Goal: Task Accomplishment & Management: Manage account settings

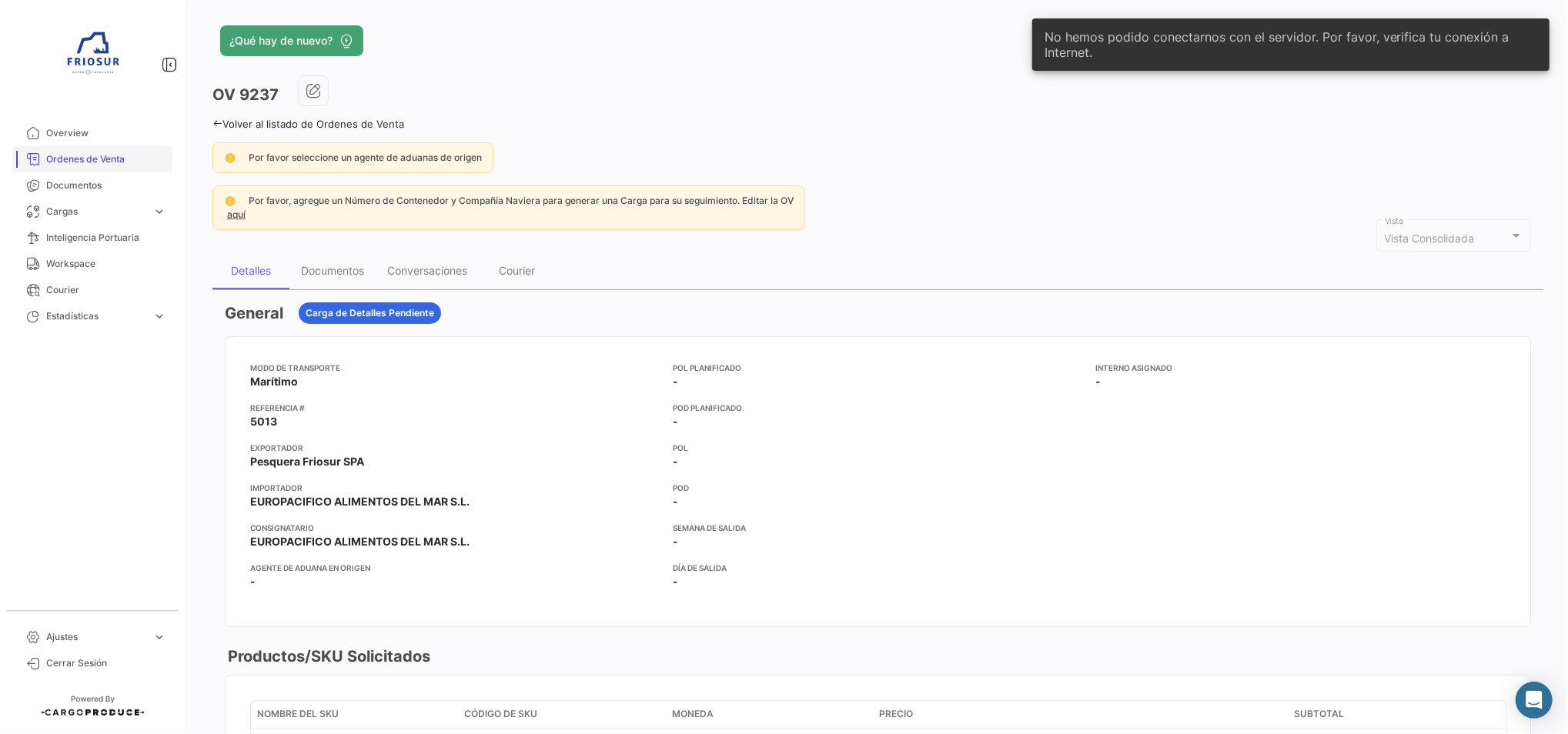
click at [86, 152] on span "Ordenes de Venta" at bounding box center [106, 159] width 120 height 14
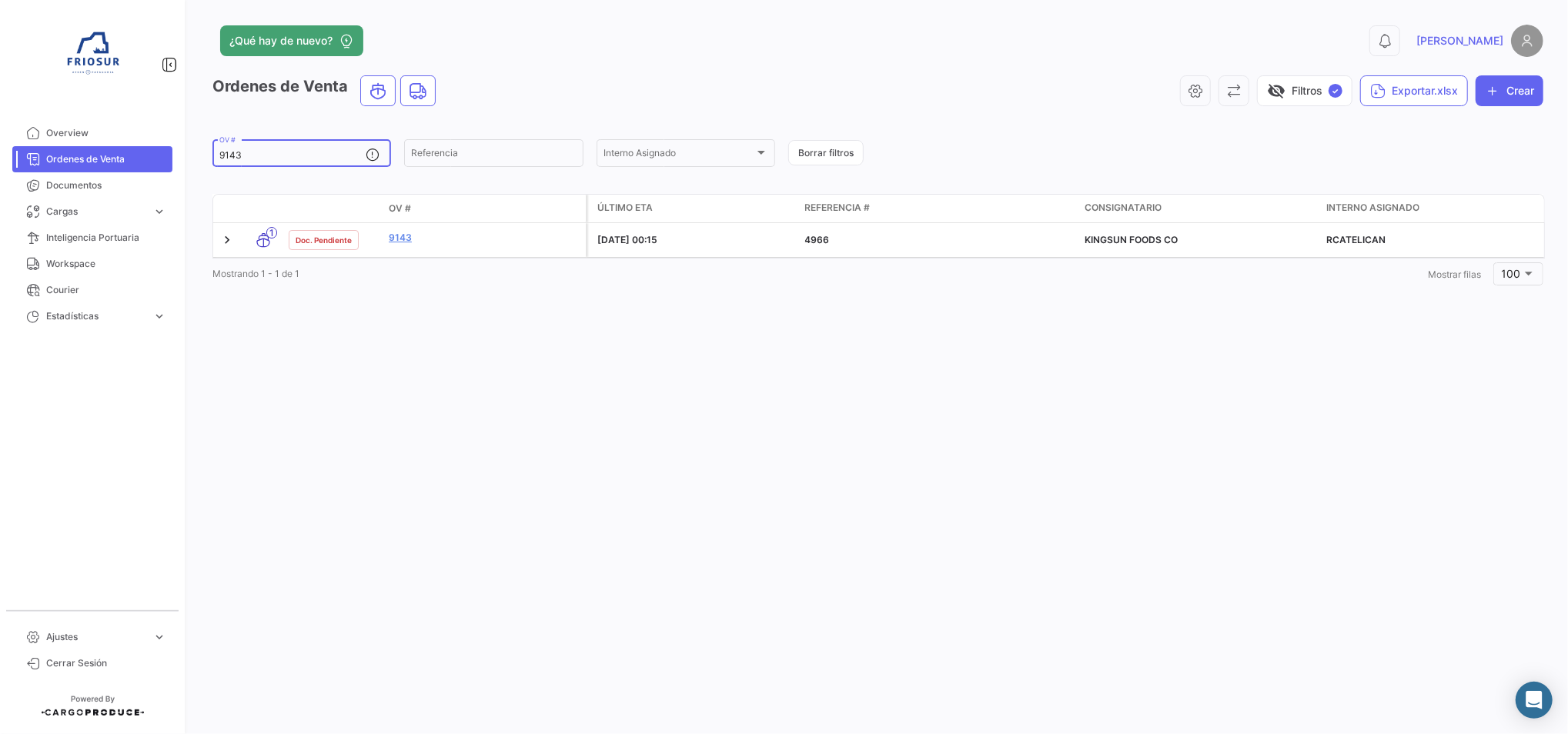
click at [247, 154] on input "9143" at bounding box center [292, 155] width 146 height 10
drag, startPoint x: 247, startPoint y: 154, endPoint x: 108, endPoint y: 158, distance: 139.1
click at [108, 158] on mat-sidenav-container "Overview Ordenes de Venta Documentos Cargas expand_more Cargas Marítimas Cargas…" at bounding box center [784, 367] width 1568 height 734
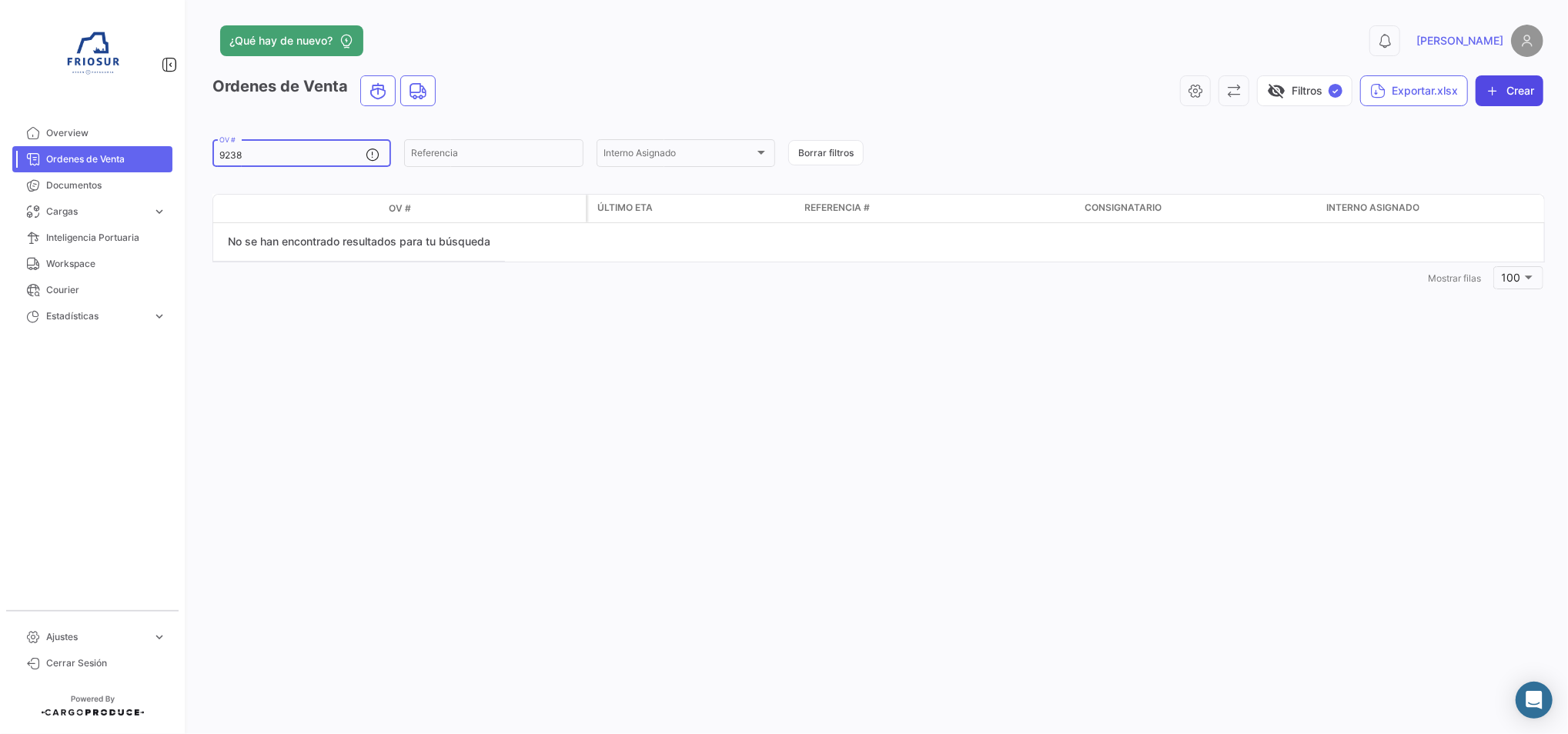
type input "9238"
click at [1510, 87] on button "Crear" at bounding box center [1509, 91] width 68 height 31
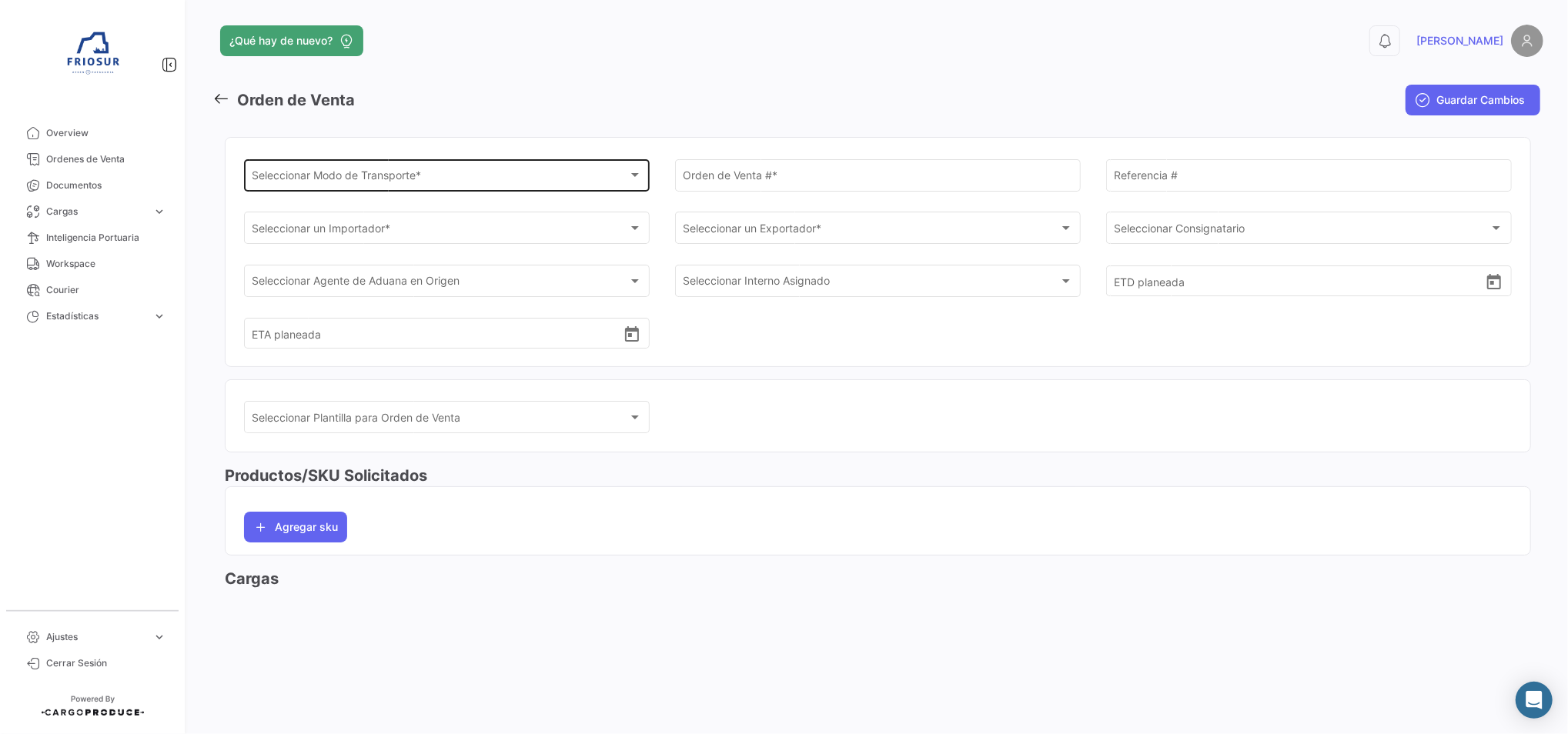
click at [411, 179] on span "Seleccionar Modo de Transporte *" at bounding box center [439, 179] width 375 height 13
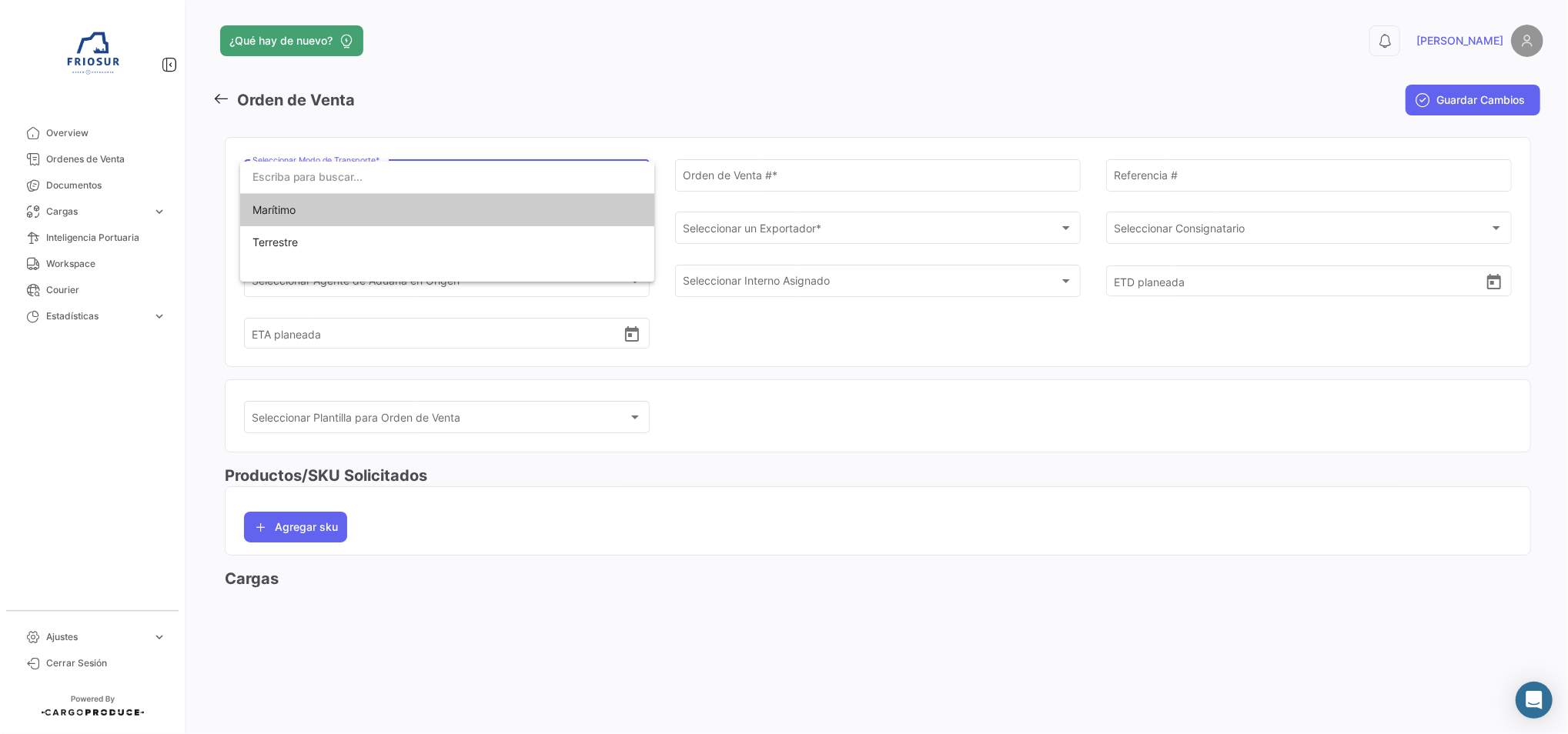
click at [411, 179] on input "dropdown search" at bounding box center [447, 177] width 414 height 32
click at [374, 210] on span "Marítimo" at bounding box center [447, 210] width 389 height 32
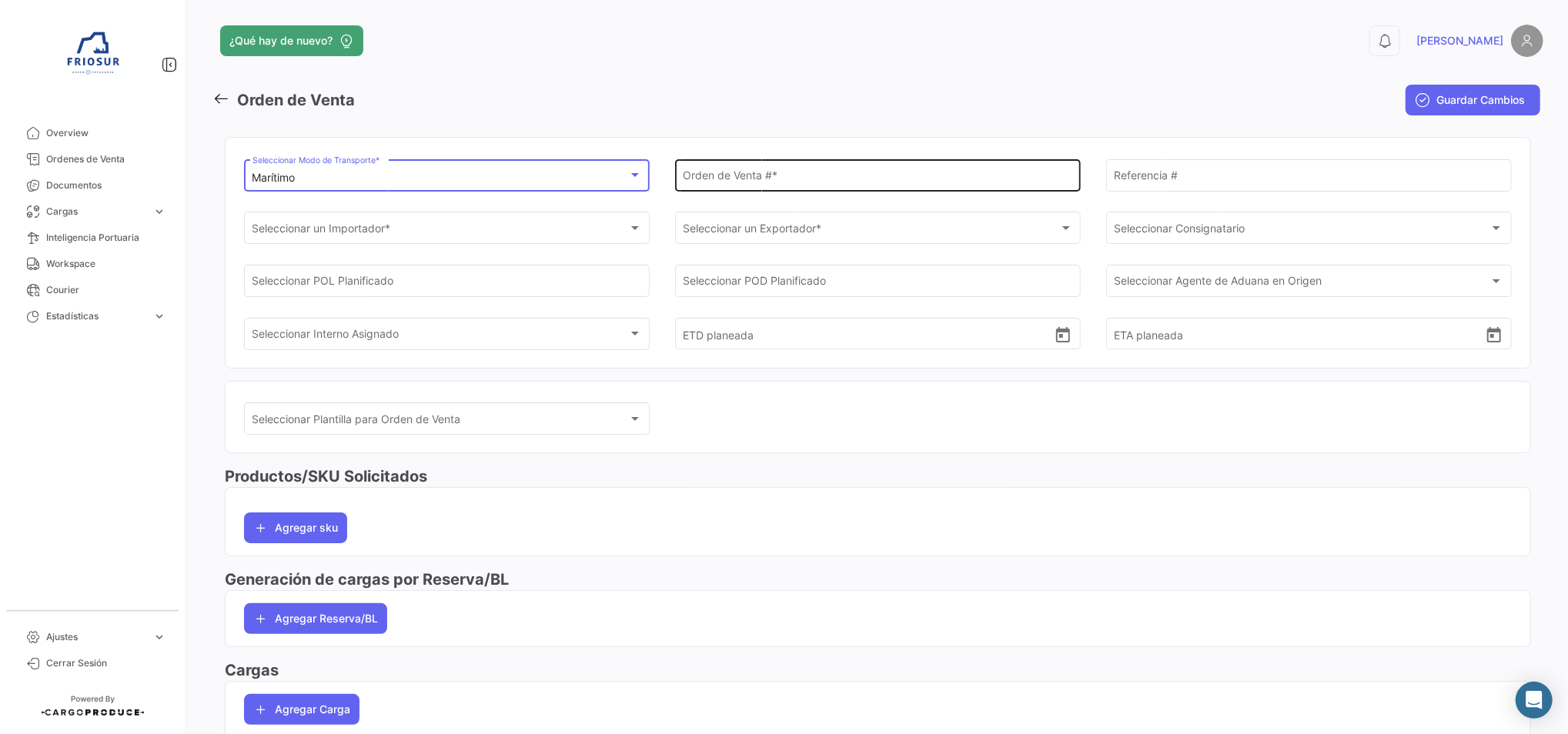
click at [703, 181] on input "Orden de Venta # *" at bounding box center [877, 179] width 389 height 13
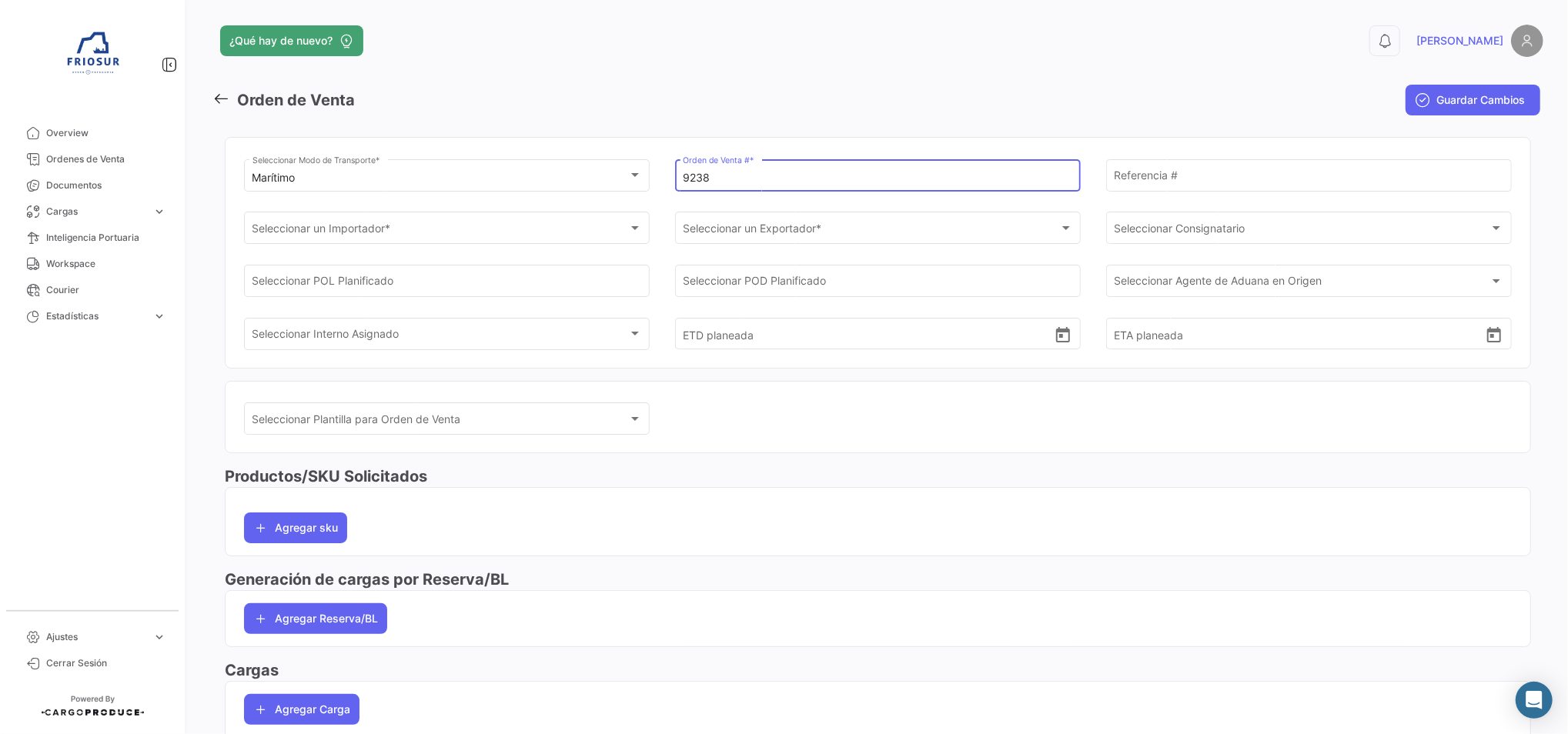
type input "9238"
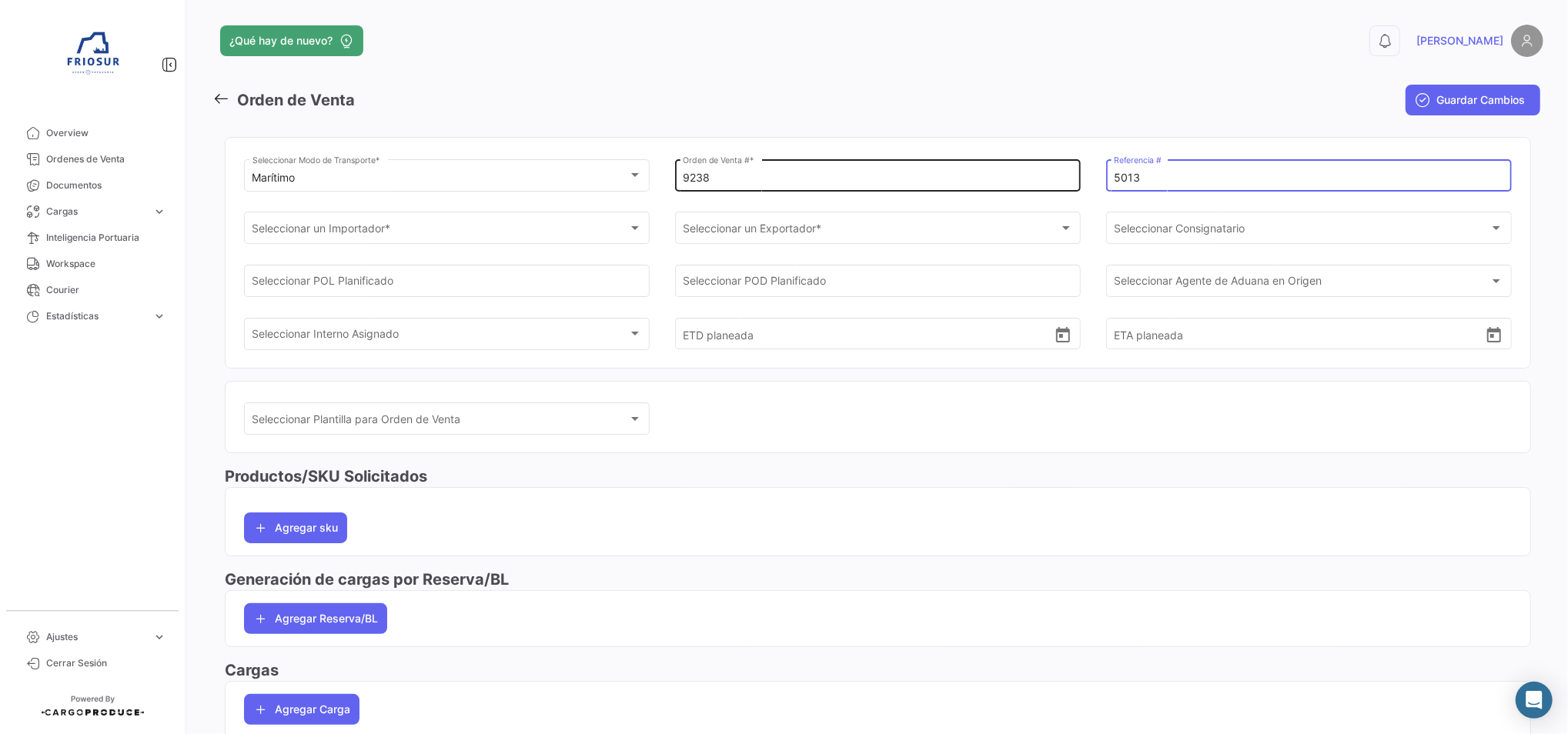
type input "5013"
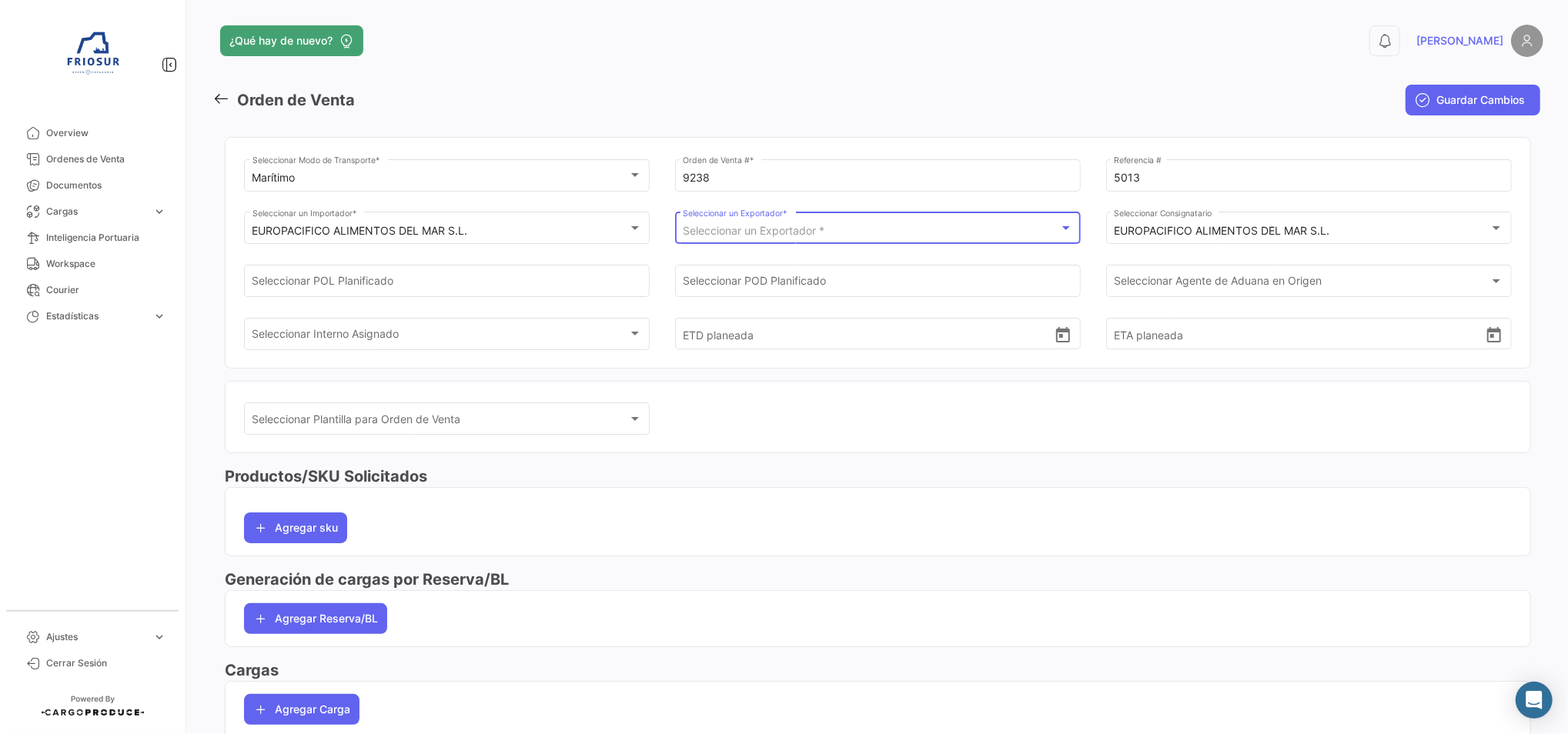
click at [833, 238] on div "Seleccionar un Exportador * Seleccionar un Exportador *" at bounding box center [877, 227] width 389 height 35
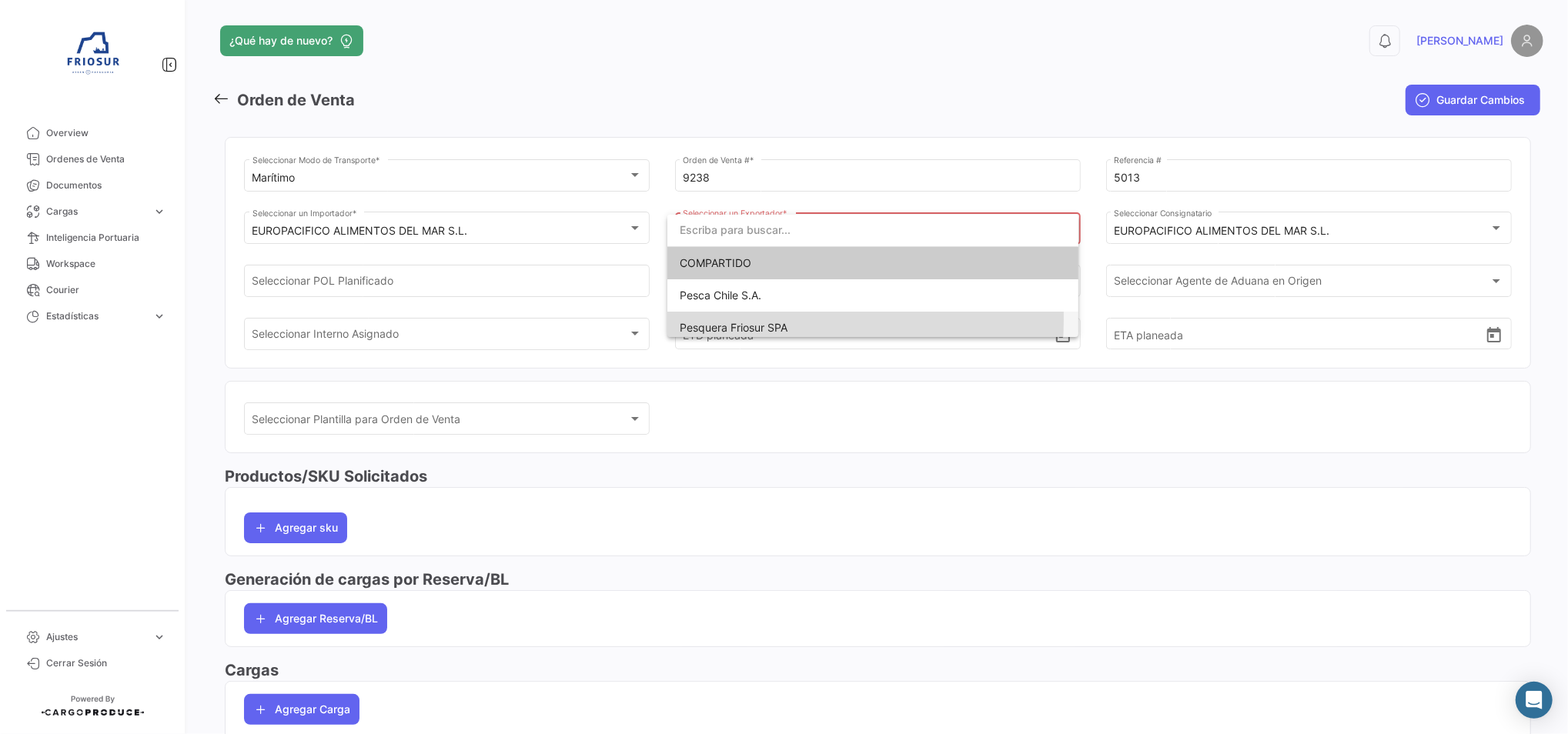
click at [764, 321] on span "Pesquera Friosur SPA" at bounding box center [733, 328] width 108 height 13
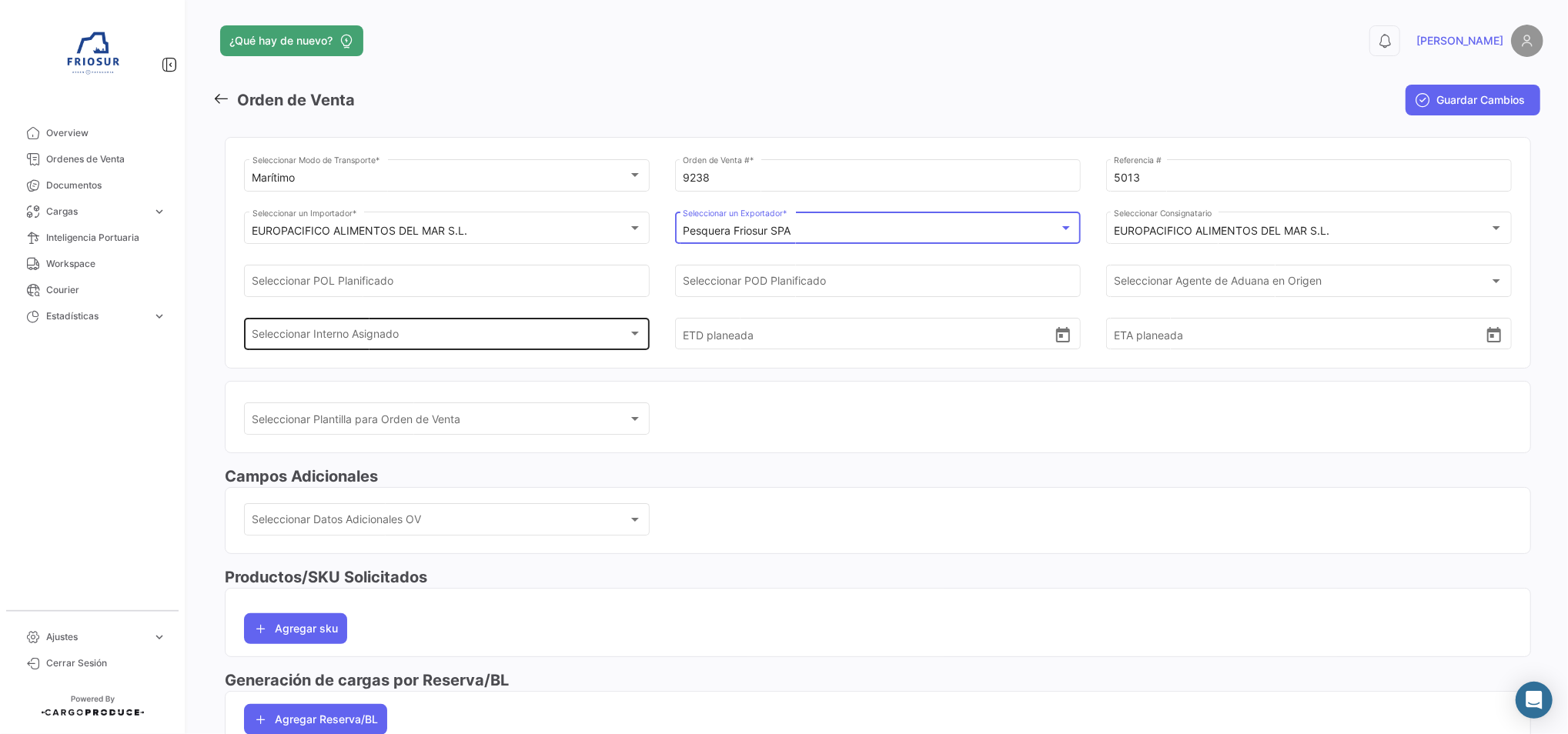
click at [526, 330] on div "Seleccionar Interno Asignado" at bounding box center [439, 336] width 375 height 13
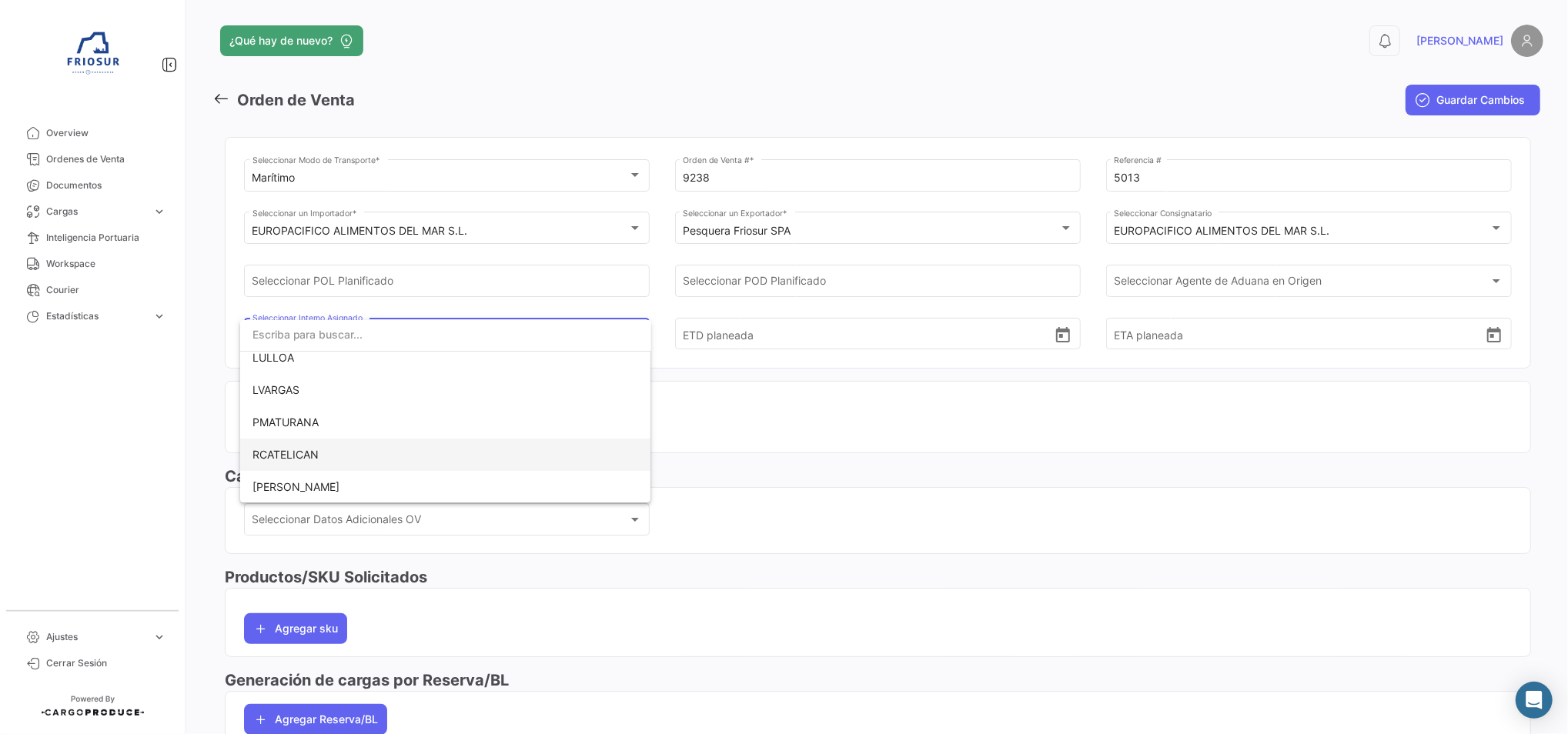
click at [467, 455] on span "RCATELICAN" at bounding box center [445, 454] width 387 height 32
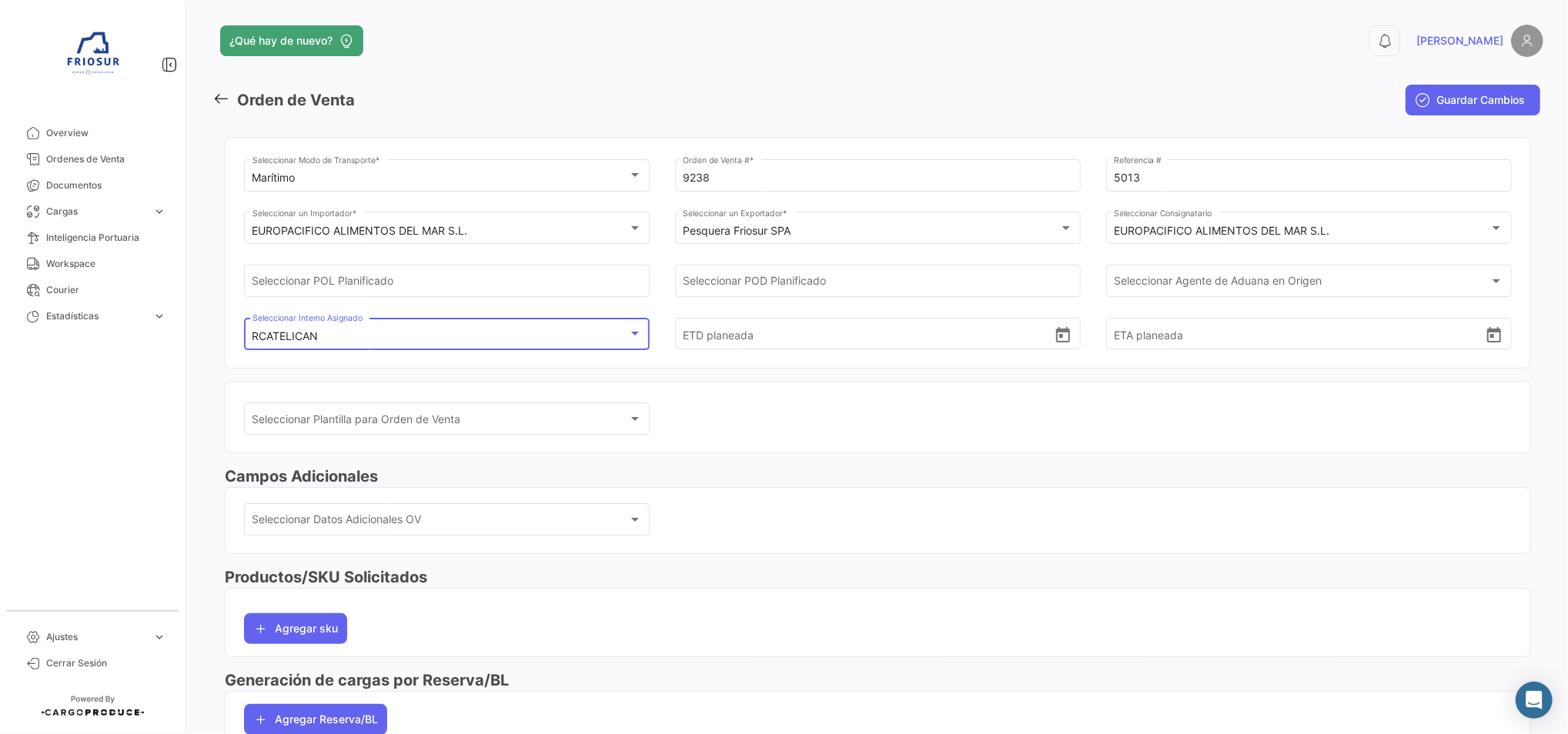
scroll to position [108, 0]
click at [910, 334] on input "ETD planeada" at bounding box center [868, 333] width 370 height 54
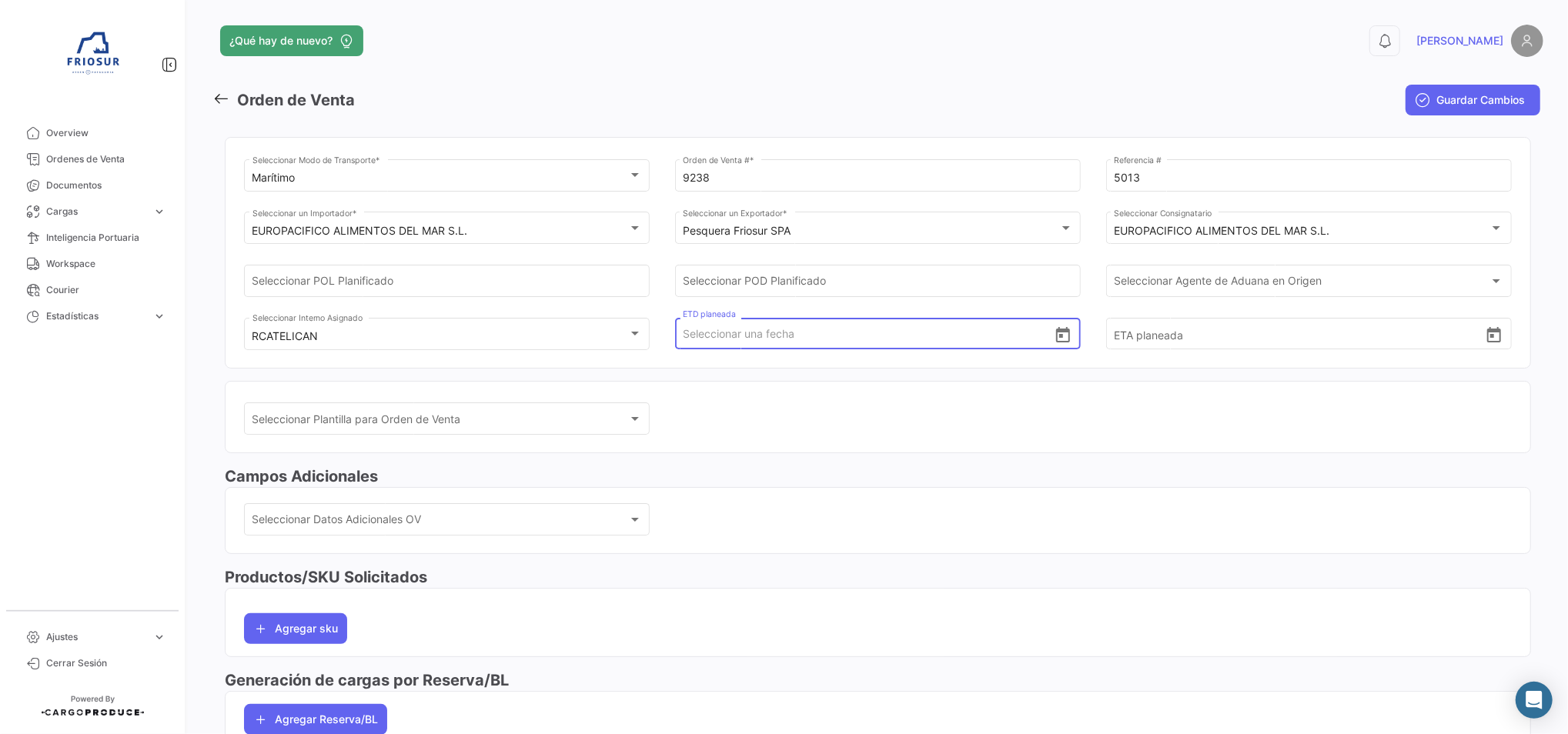
click at [1056, 333] on icon "Open calendar" at bounding box center [1062, 334] width 14 height 15
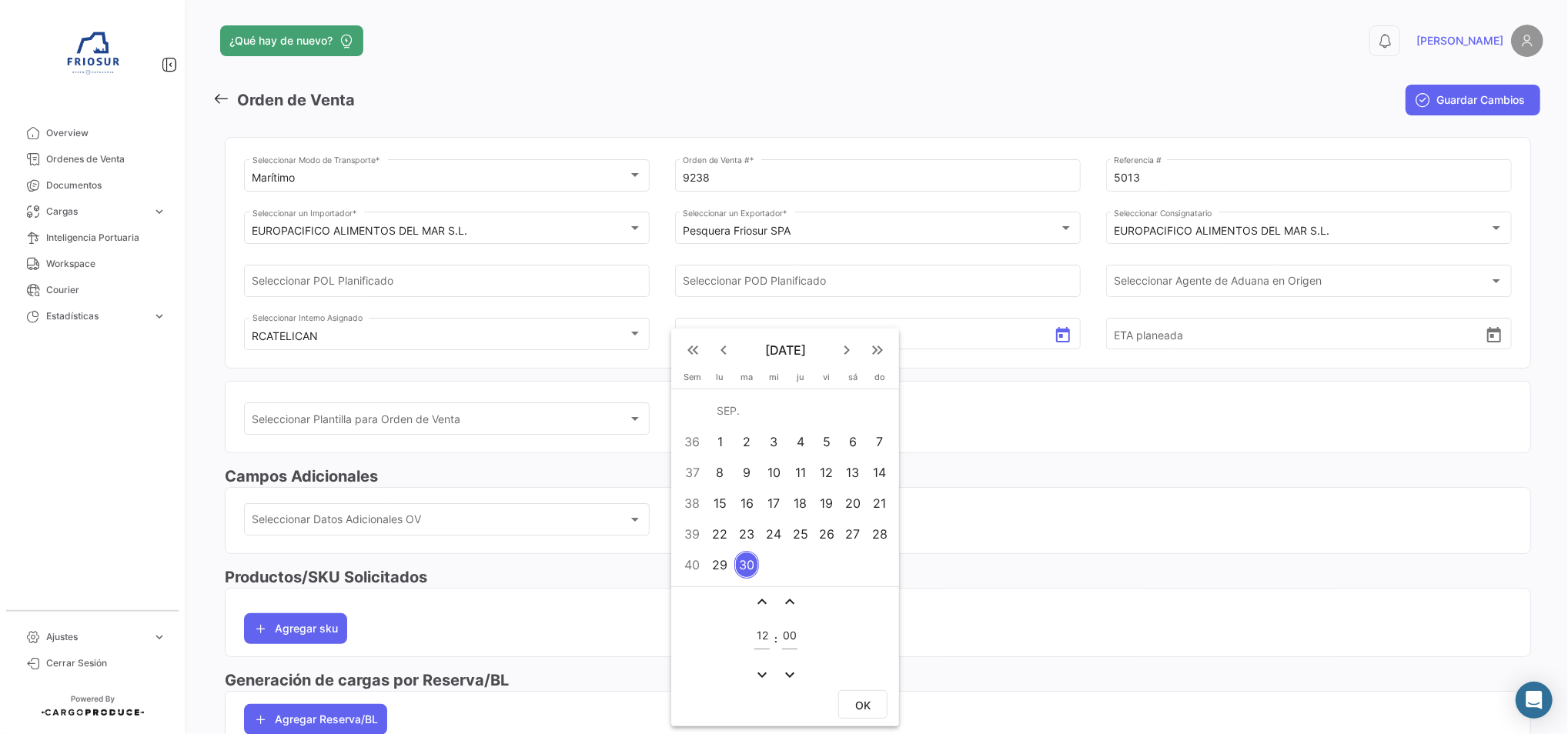
click at [979, 425] on div at bounding box center [784, 367] width 1568 height 734
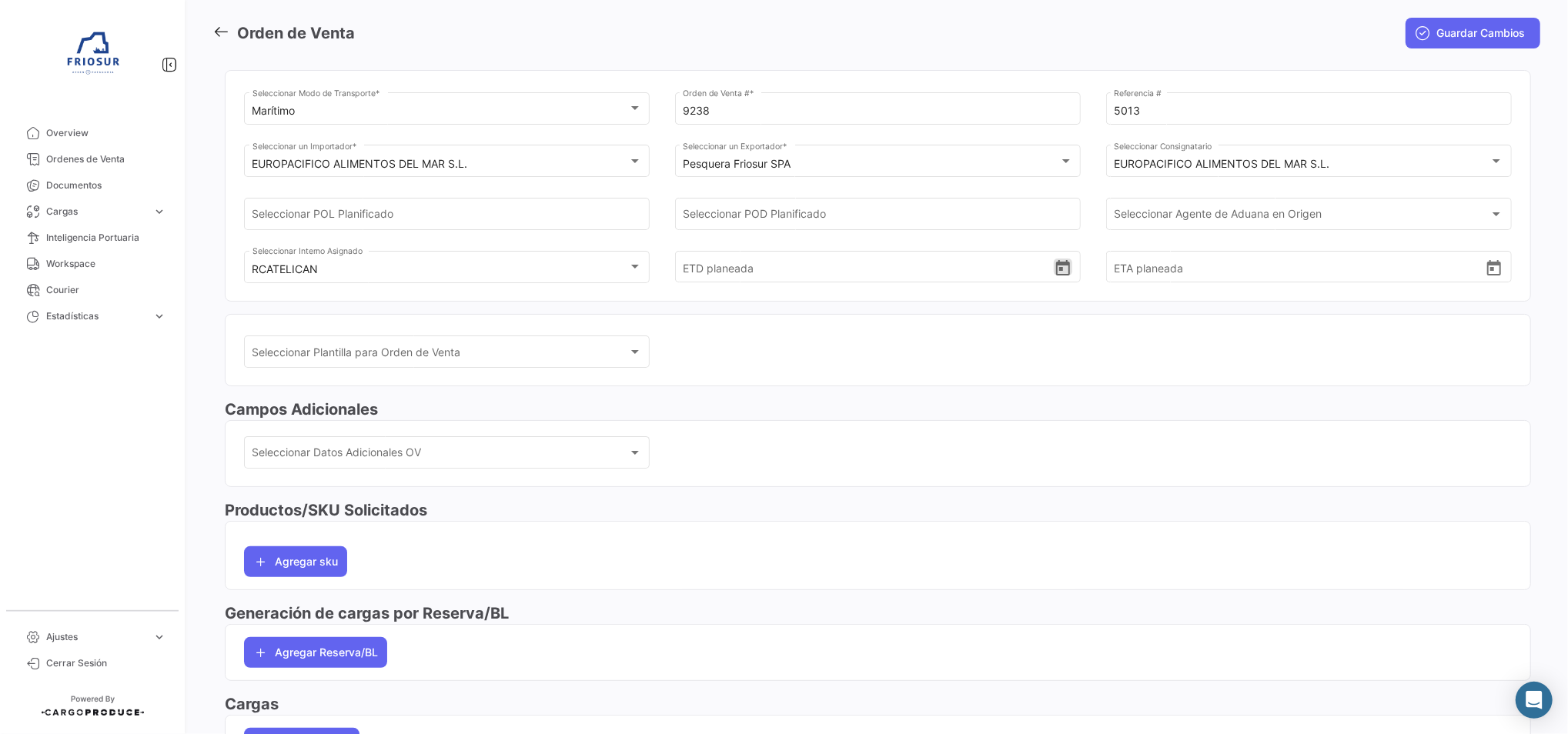
scroll to position [102, 0]
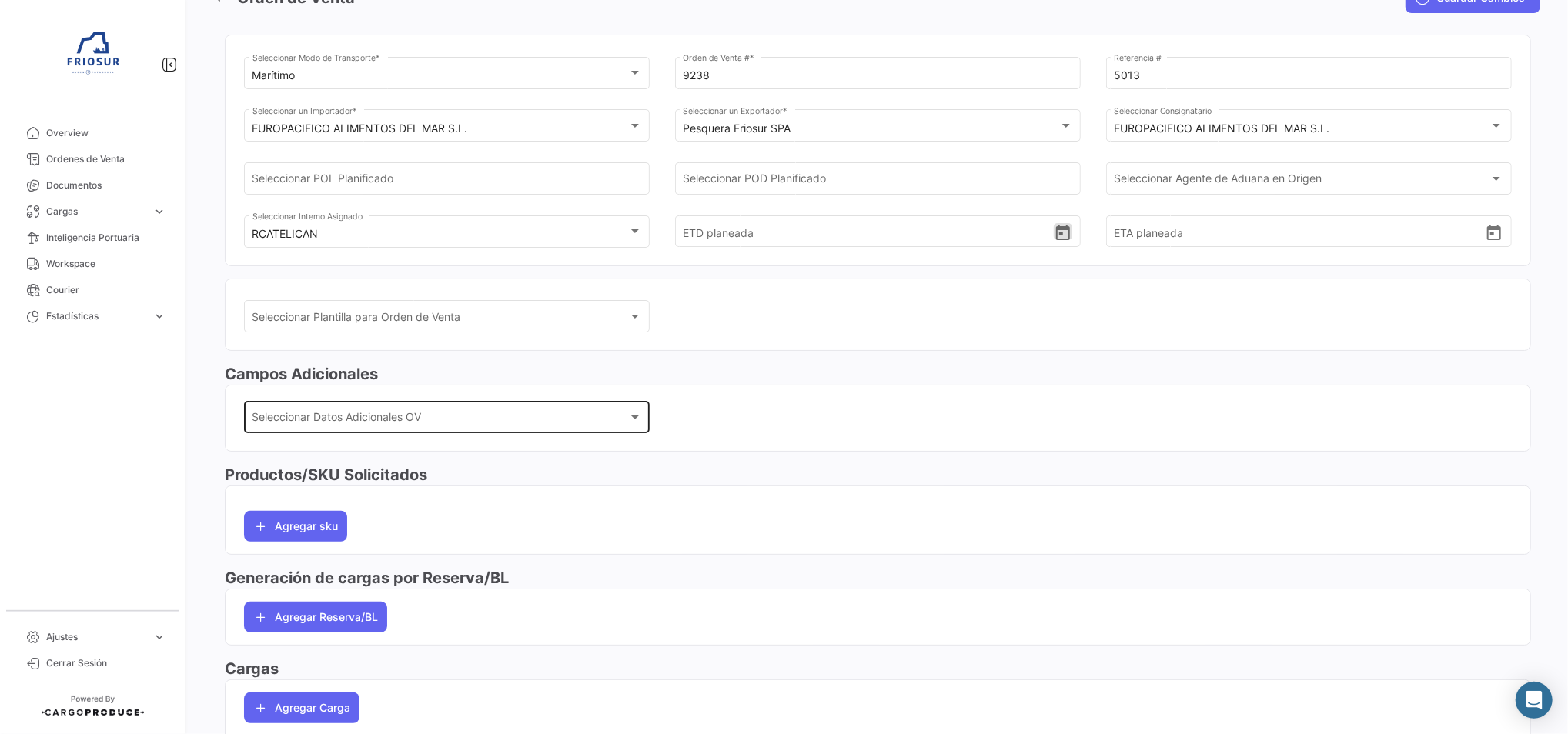
click at [474, 425] on div "Seleccionar Datos Adicionales OV" at bounding box center [439, 420] width 375 height 13
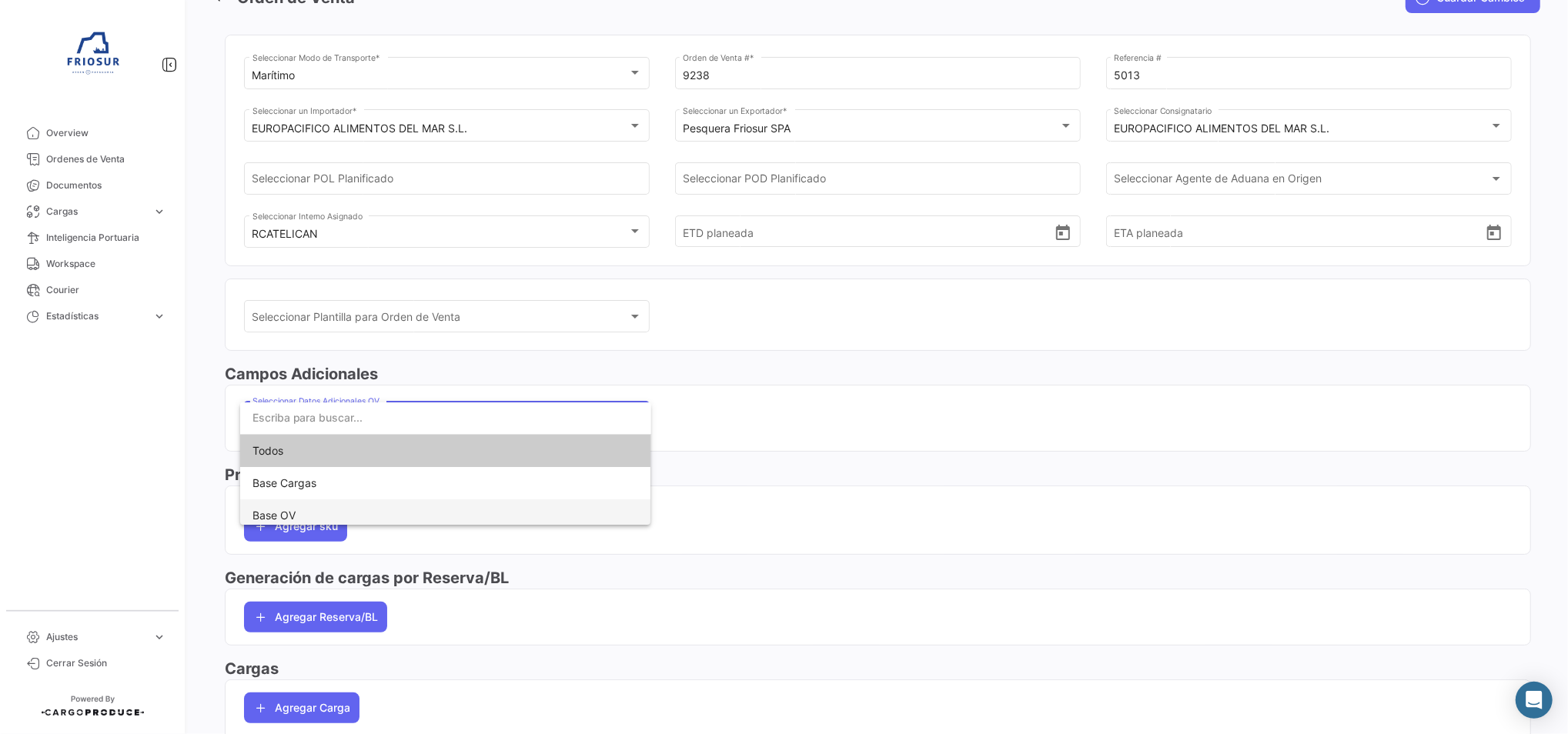
click at [395, 501] on span "Base OV" at bounding box center [445, 516] width 387 height 32
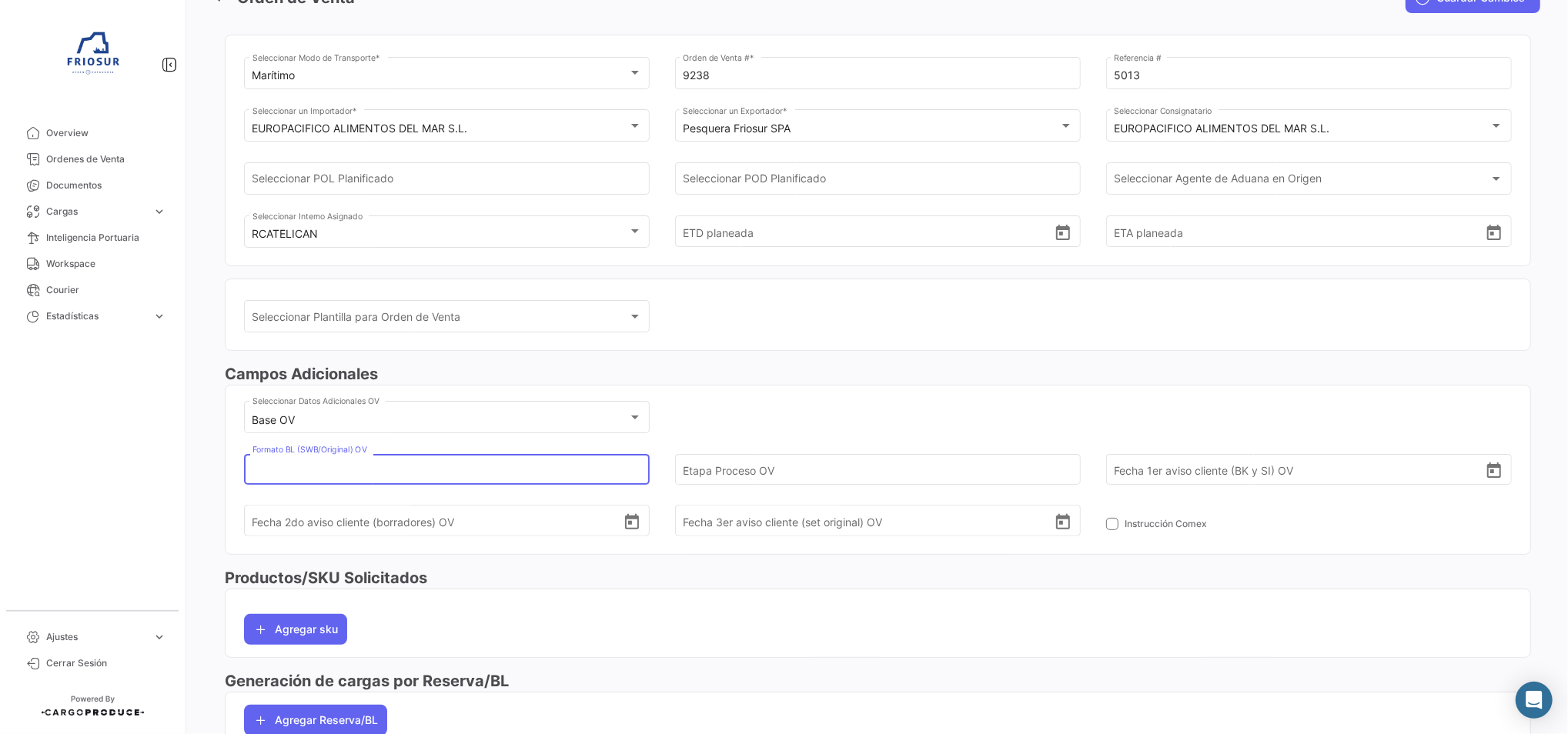
click at [436, 468] on input "Formato BL (SWB/Original) OV" at bounding box center [438, 469] width 370 height 54
click at [748, 464] on input "Etapa Proceso OV" at bounding box center [868, 469] width 370 height 54
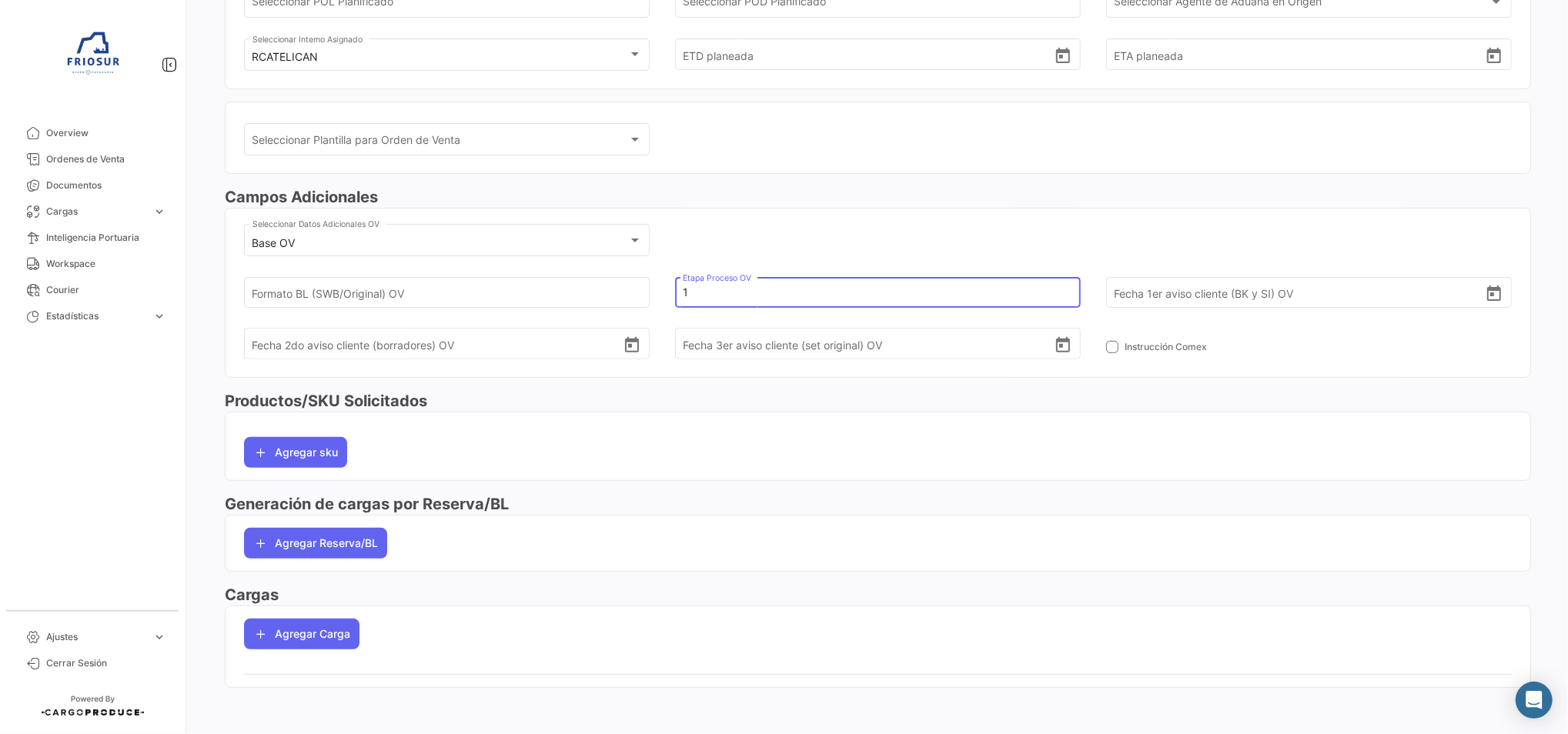
scroll to position [280, 0]
type input "1"
click at [353, 527] on button "Agregar Reserva/BL" at bounding box center [315, 542] width 143 height 31
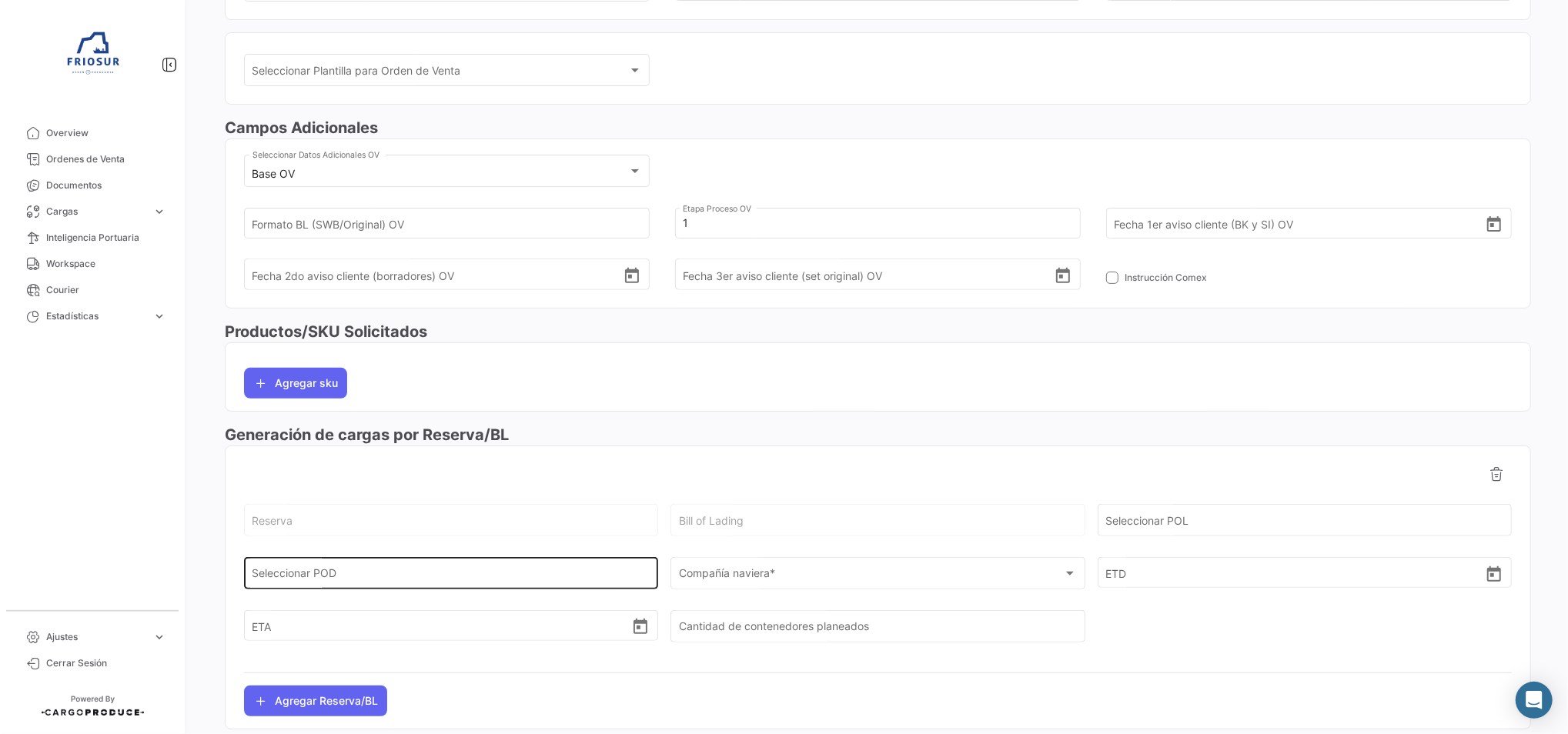
scroll to position [384, 0]
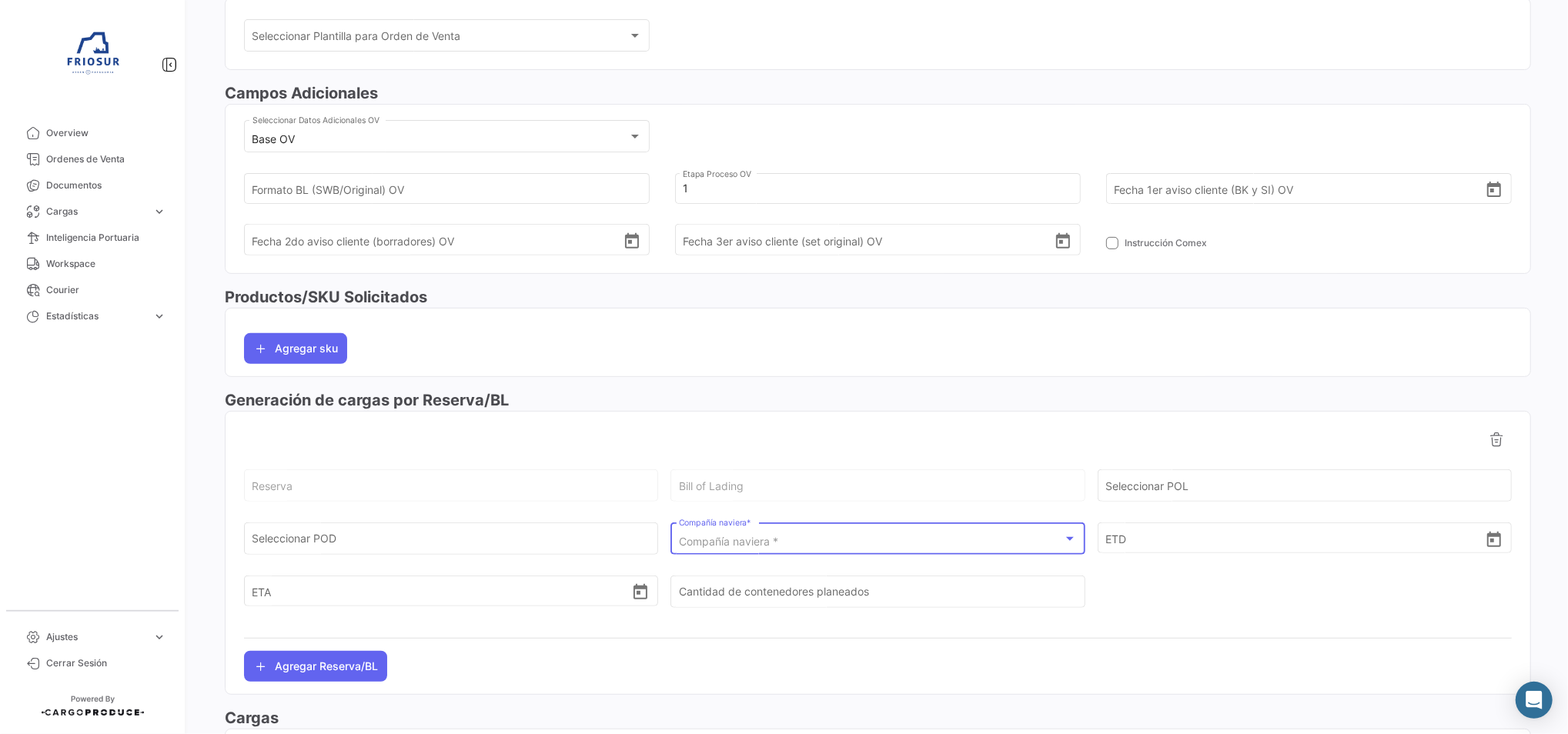
click at [754, 535] on span "Compañía naviera *" at bounding box center [728, 541] width 99 height 13
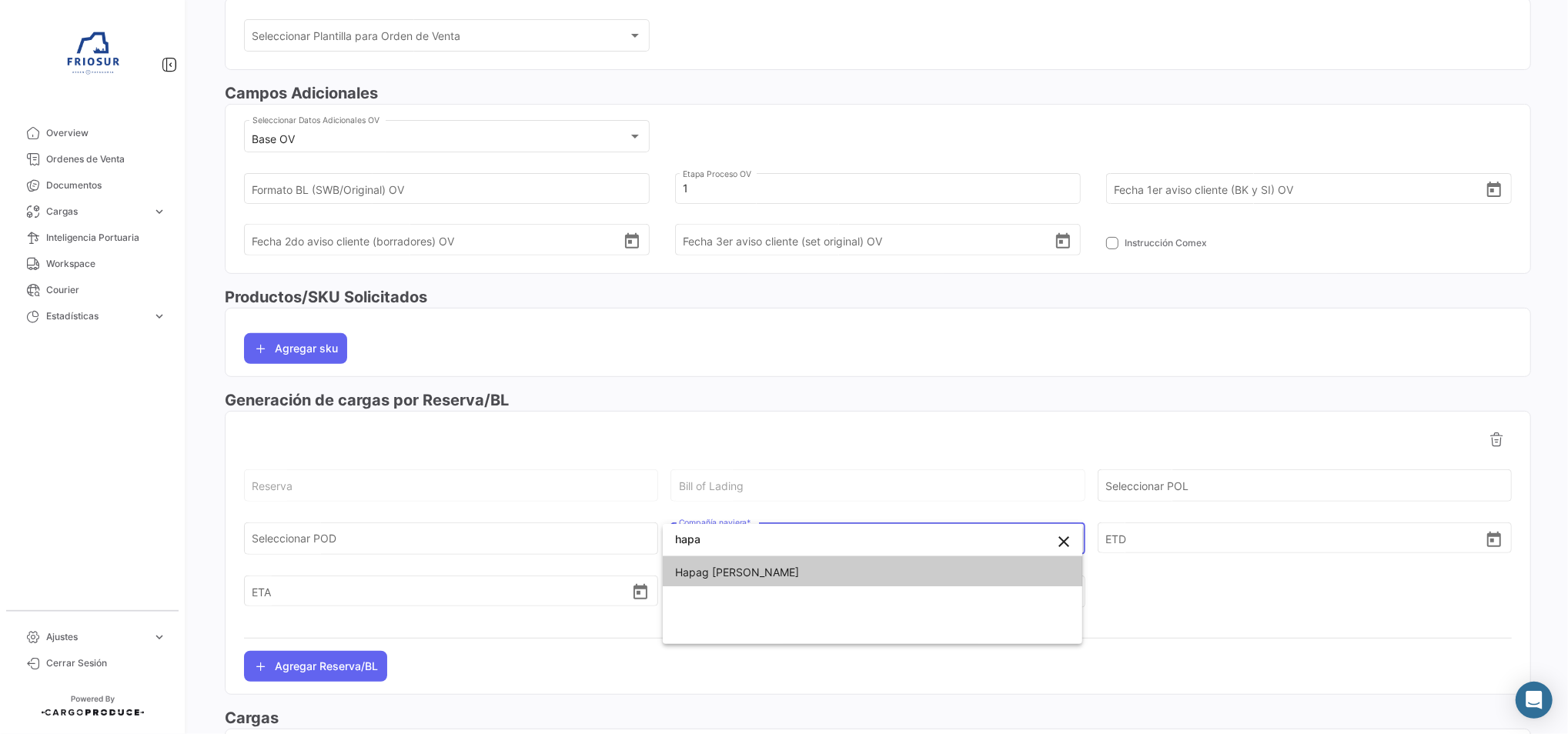
type input "hapa"
click at [745, 579] on span "Hapag [PERSON_NAME]" at bounding box center [872, 572] width 395 height 32
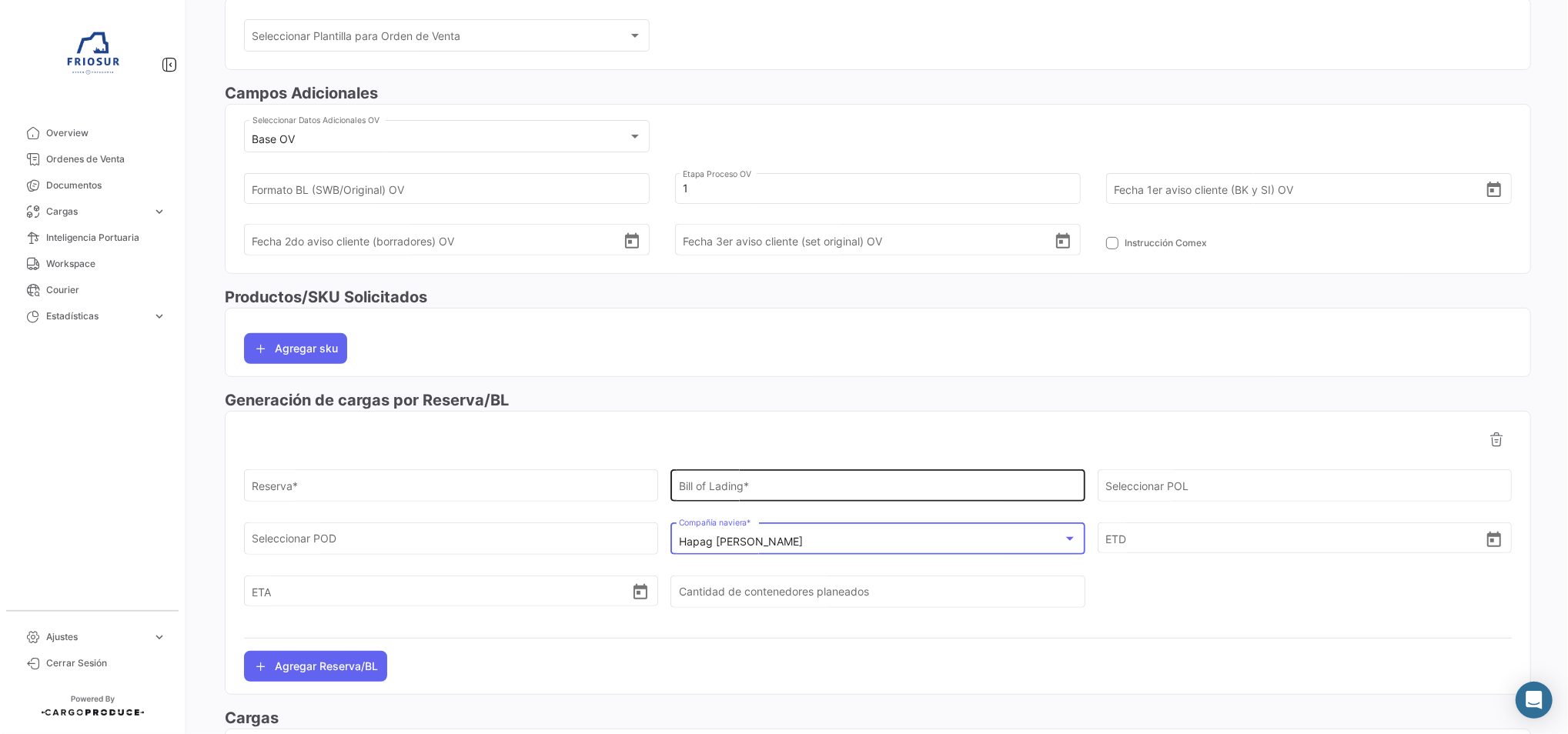
click at [702, 483] on input "Bill of Lading *" at bounding box center [877, 489] width 398 height 13
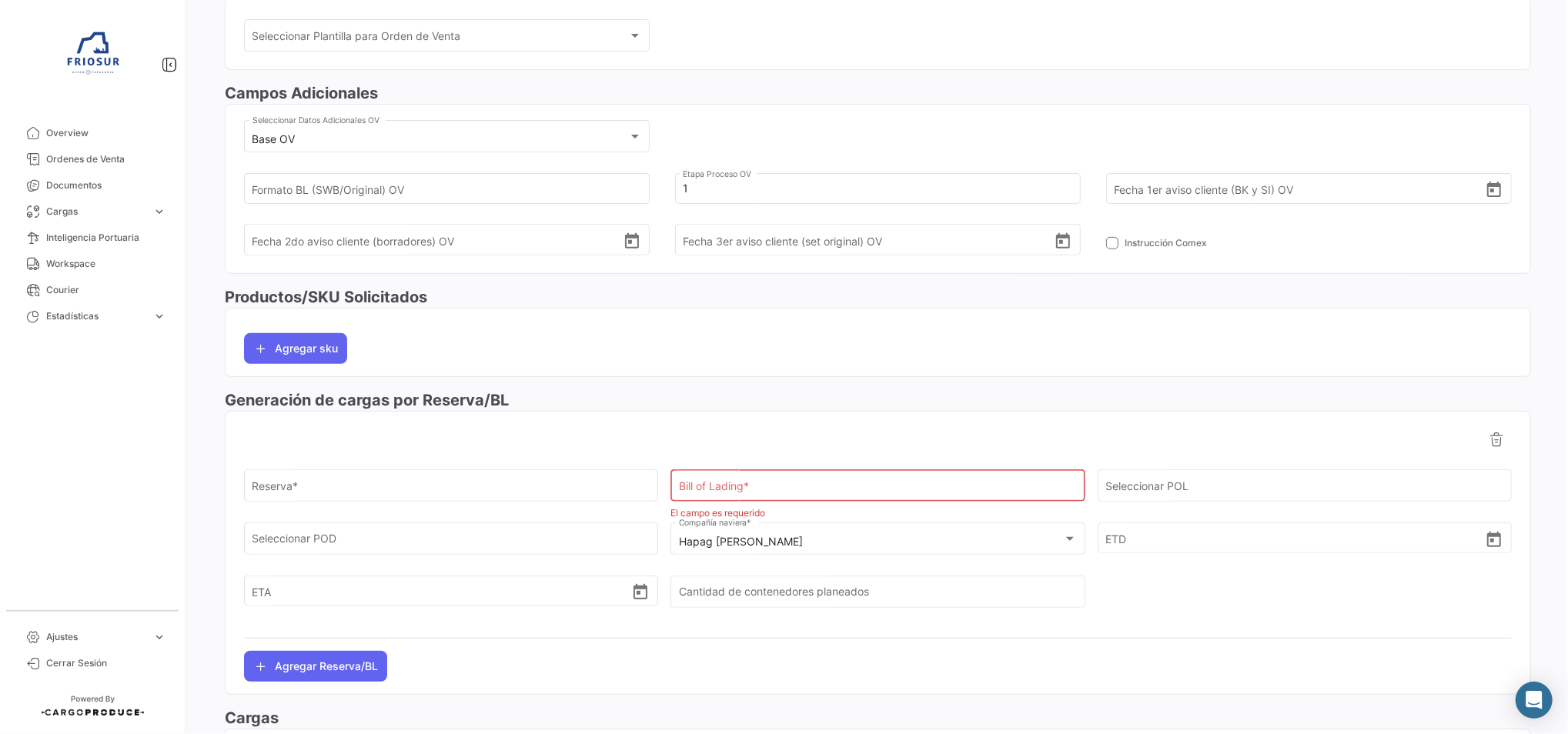
drag, startPoint x: 766, startPoint y: 493, endPoint x: 729, endPoint y: 494, distance: 37.0
click at [737, 494] on input "Bill of Lading *" at bounding box center [877, 489] width 398 height 13
paste input "HLCUSCL250953430"
type input "HLCUSCL250953430"
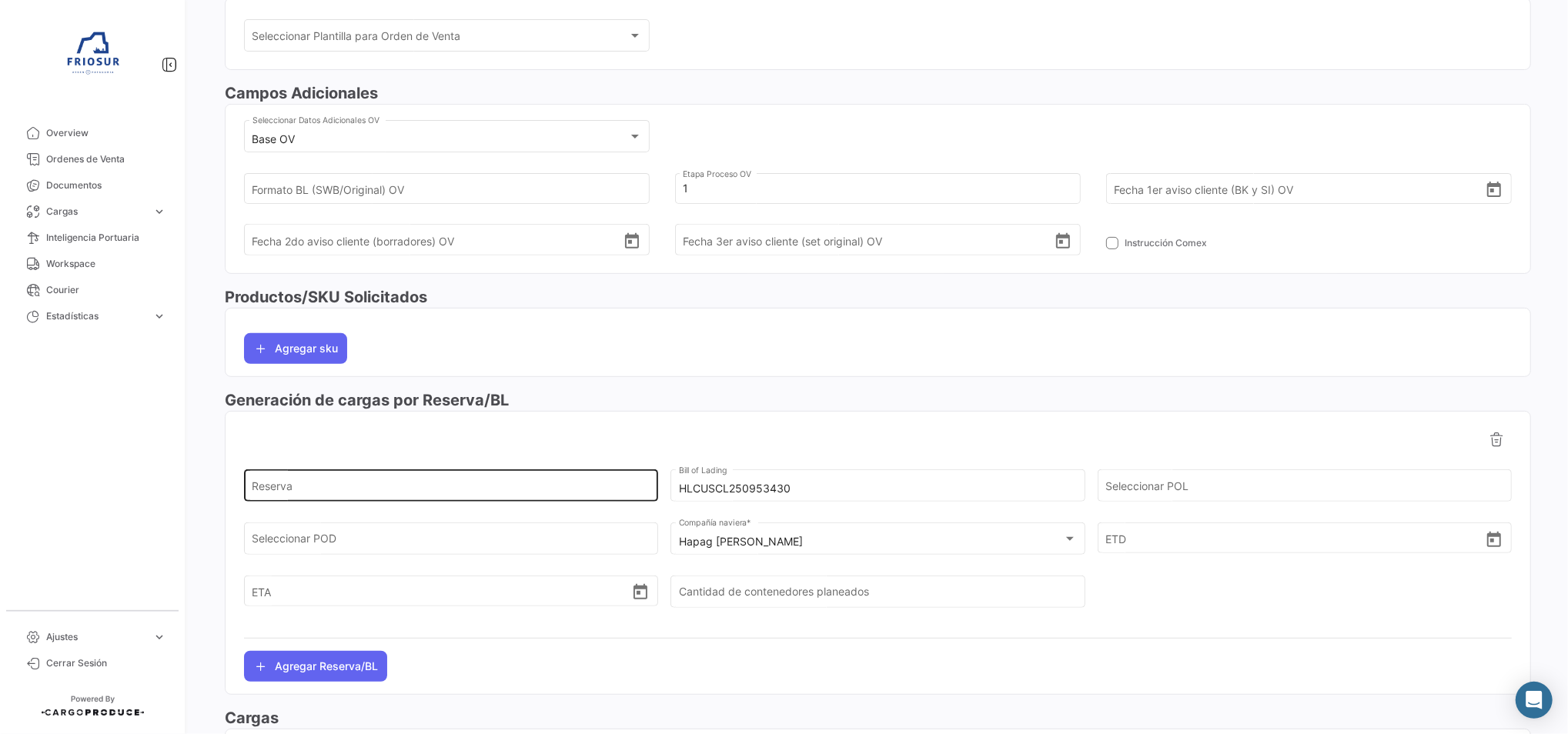
click at [599, 470] on div "Reserva" at bounding box center [451, 484] width 398 height 35
paste input "21776010"
type input "21776010"
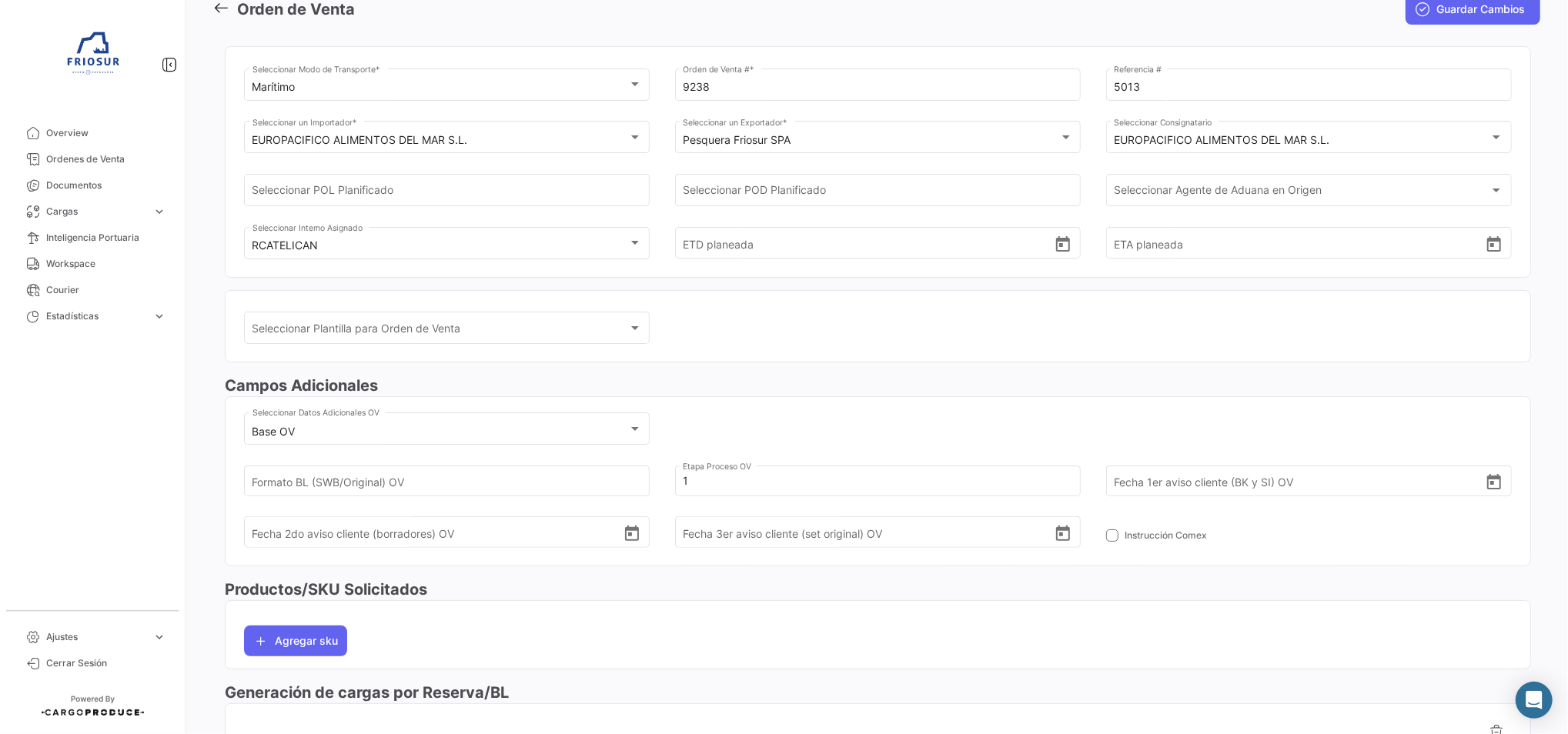
scroll to position [0, 0]
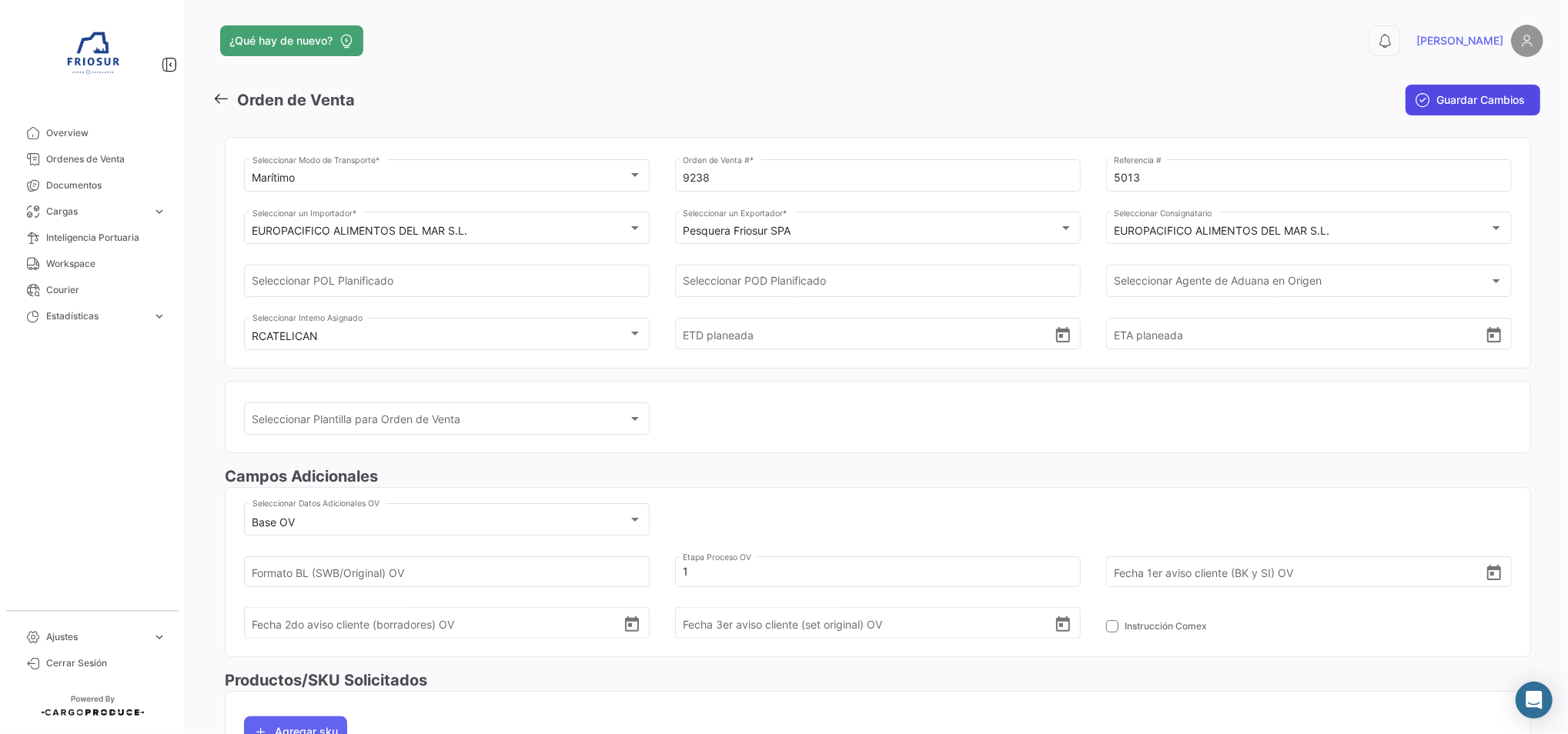
click at [1474, 93] on span "Guardar Cambios" at bounding box center [1481, 100] width 89 height 15
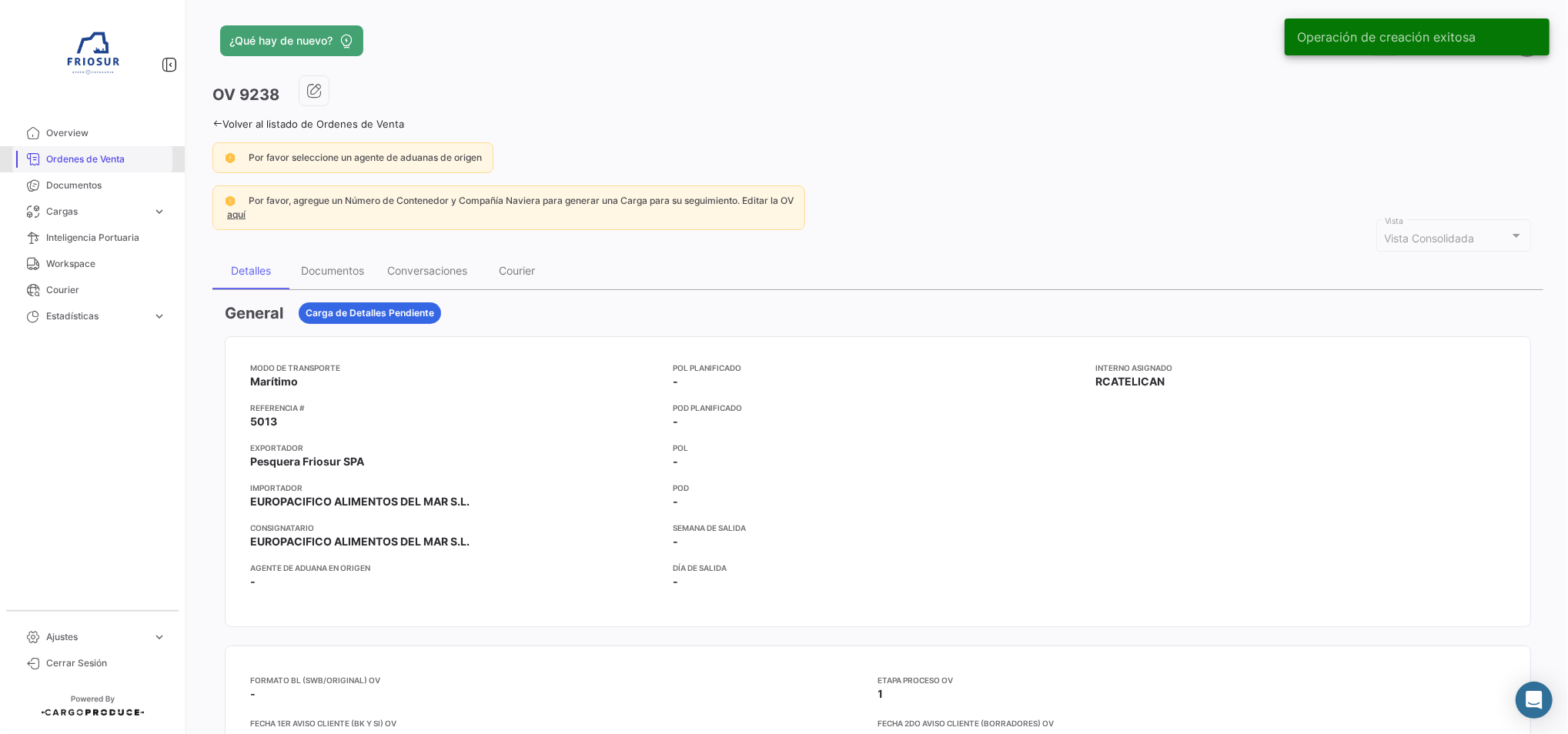
click at [135, 159] on span "Ordenes de Venta" at bounding box center [106, 159] width 120 height 14
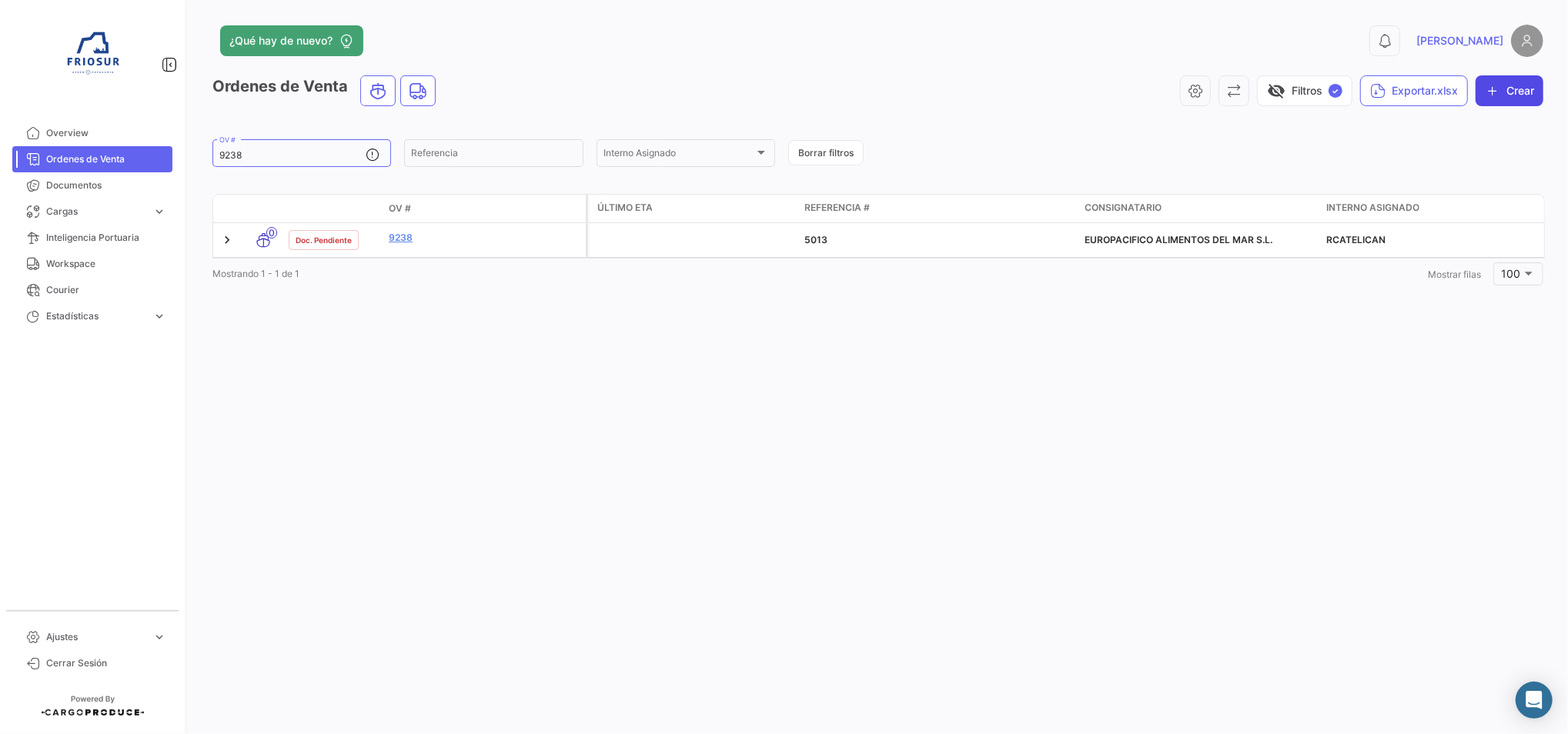
click at [1508, 94] on button "Crear" at bounding box center [1509, 91] width 68 height 31
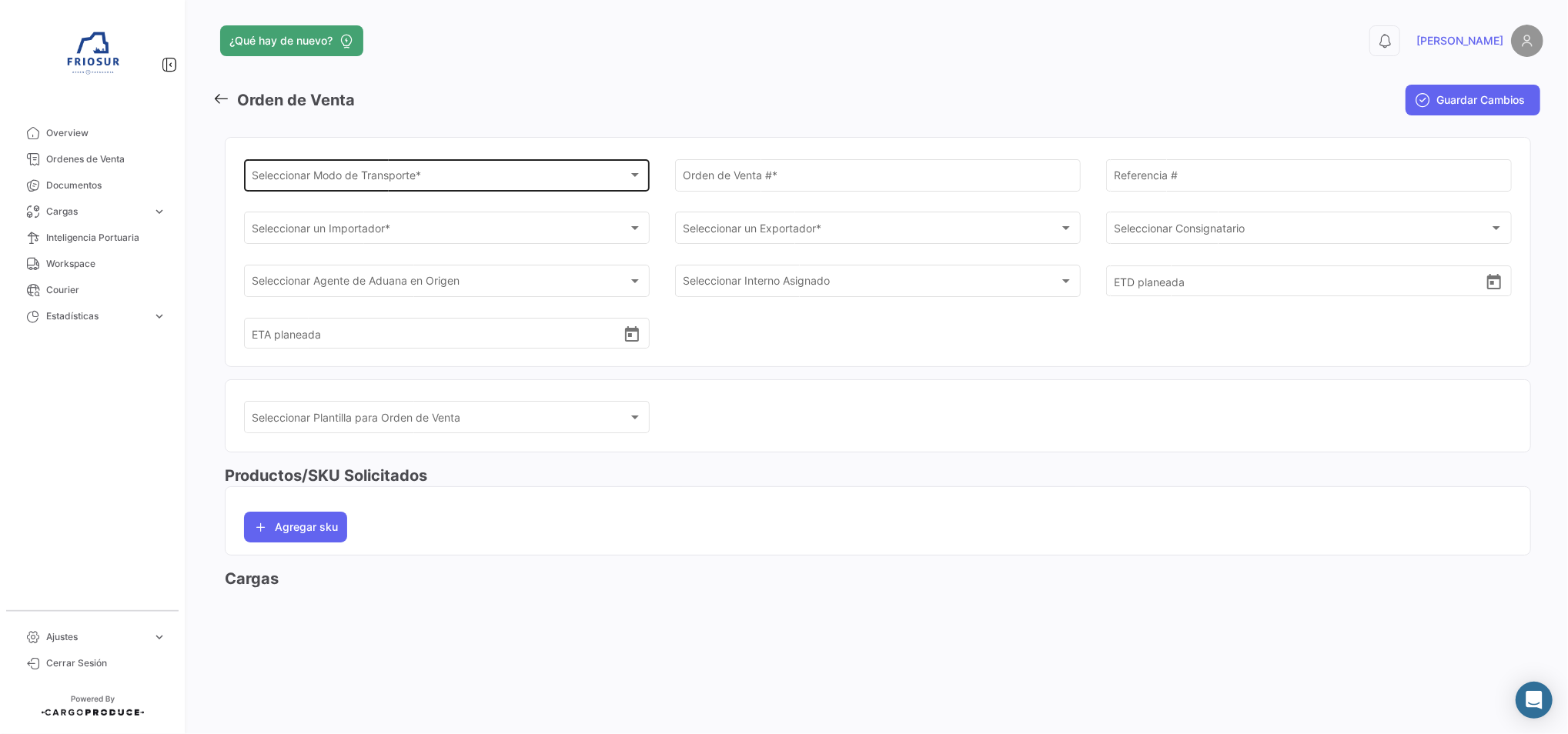
click at [572, 173] on div "Seleccionar Modo de Transporte *" at bounding box center [439, 179] width 375 height 13
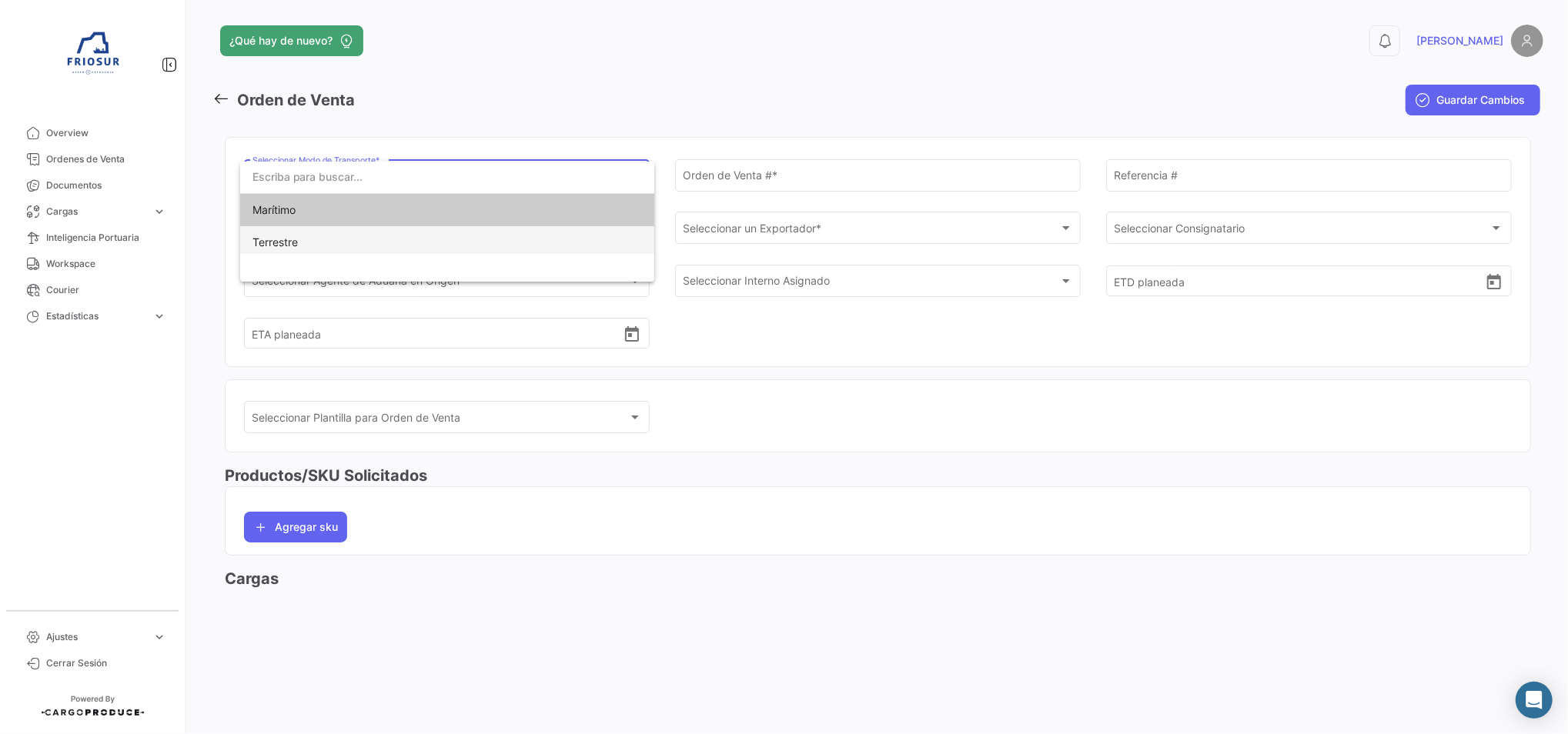
click at [446, 247] on span "Terrestre" at bounding box center [447, 242] width 389 height 32
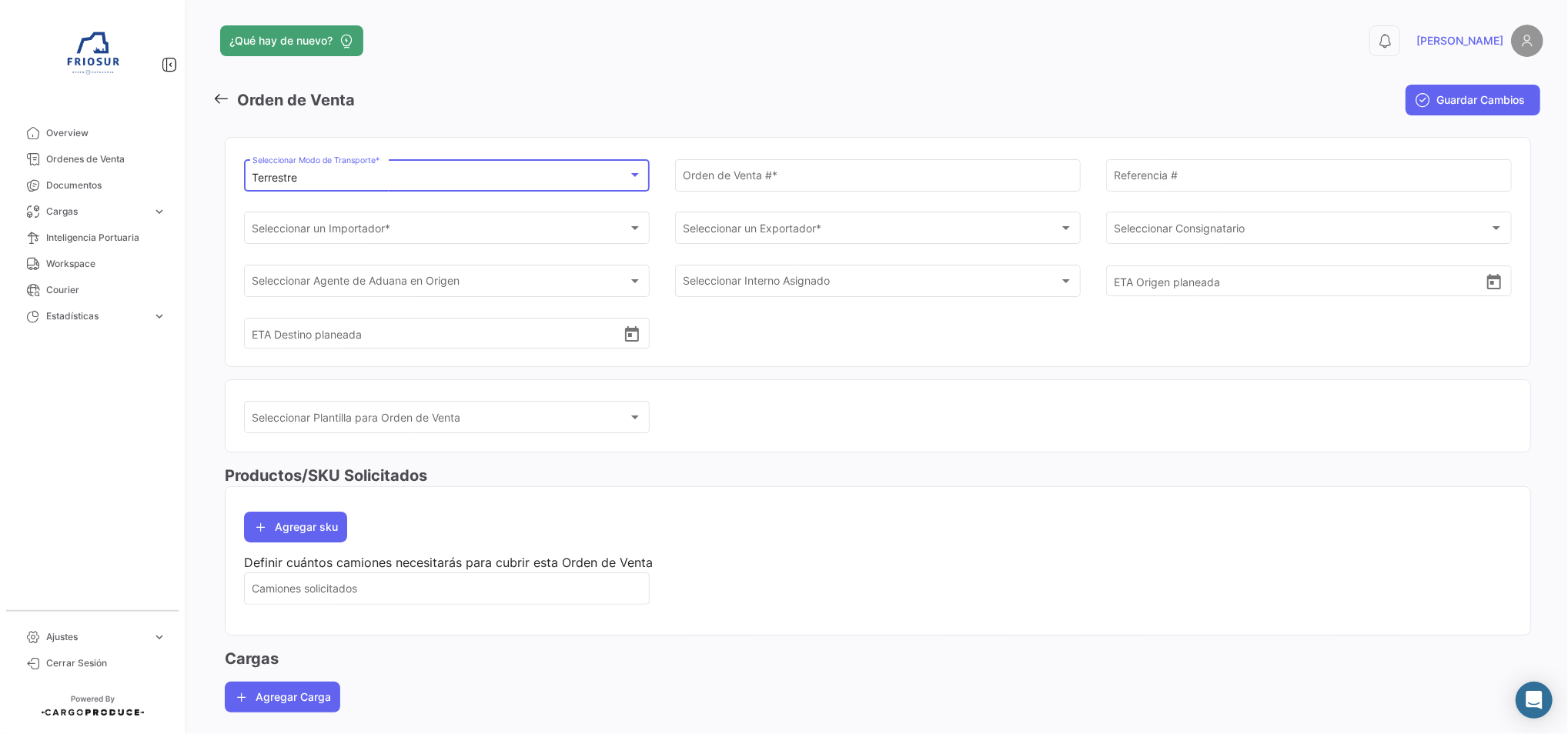
click at [477, 195] on div "Terrestre Seleccionar Modo de Transporte *" at bounding box center [446, 183] width 405 height 47
click at [458, 156] on div "Terrestre Seleccionar Modo de Transporte *" at bounding box center [447, 173] width 389 height 35
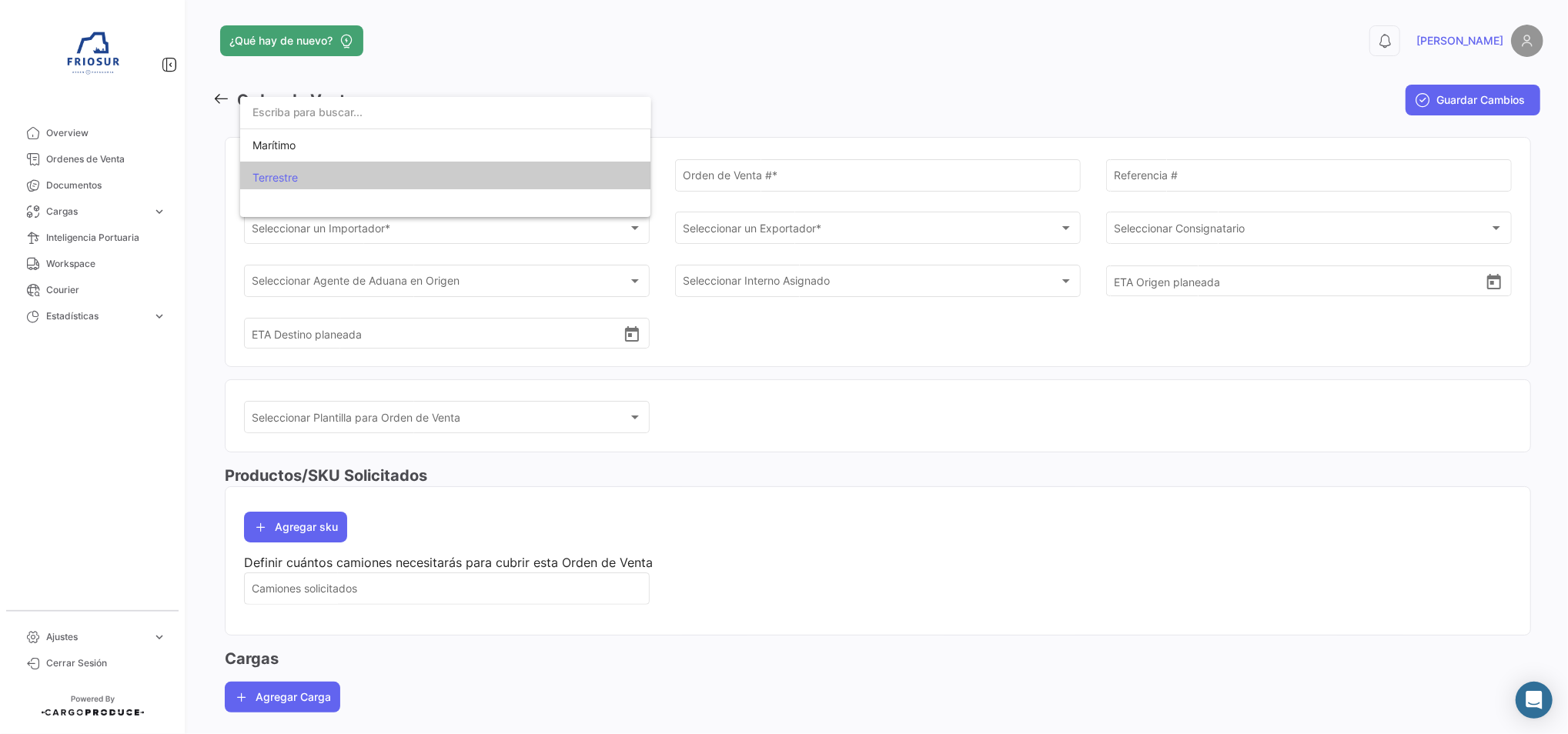
scroll to position [5, 0]
click at [422, 147] on span "Marítimo" at bounding box center [445, 141] width 387 height 32
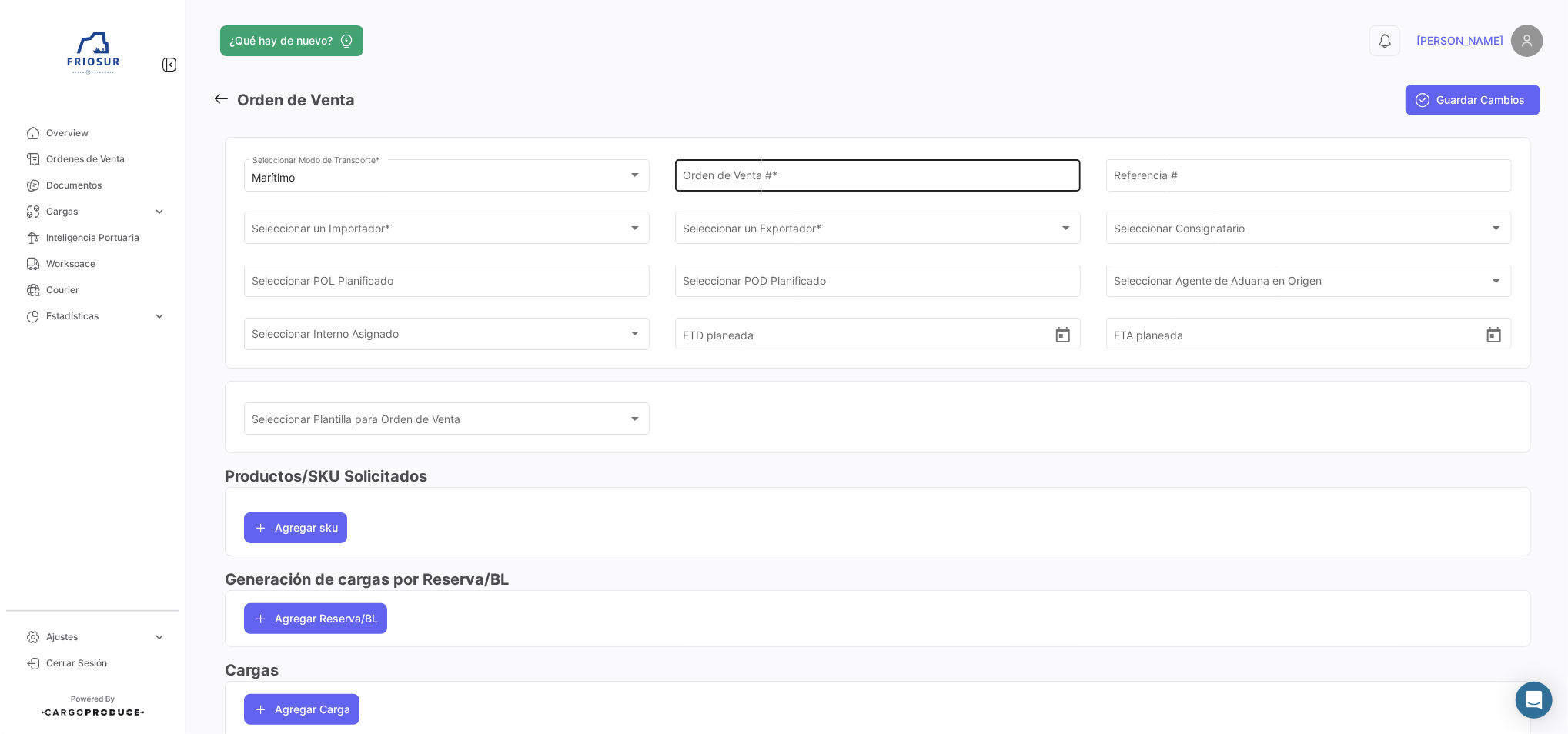
click at [742, 189] on div "Orden de Venta # *" at bounding box center [877, 173] width 389 height 35
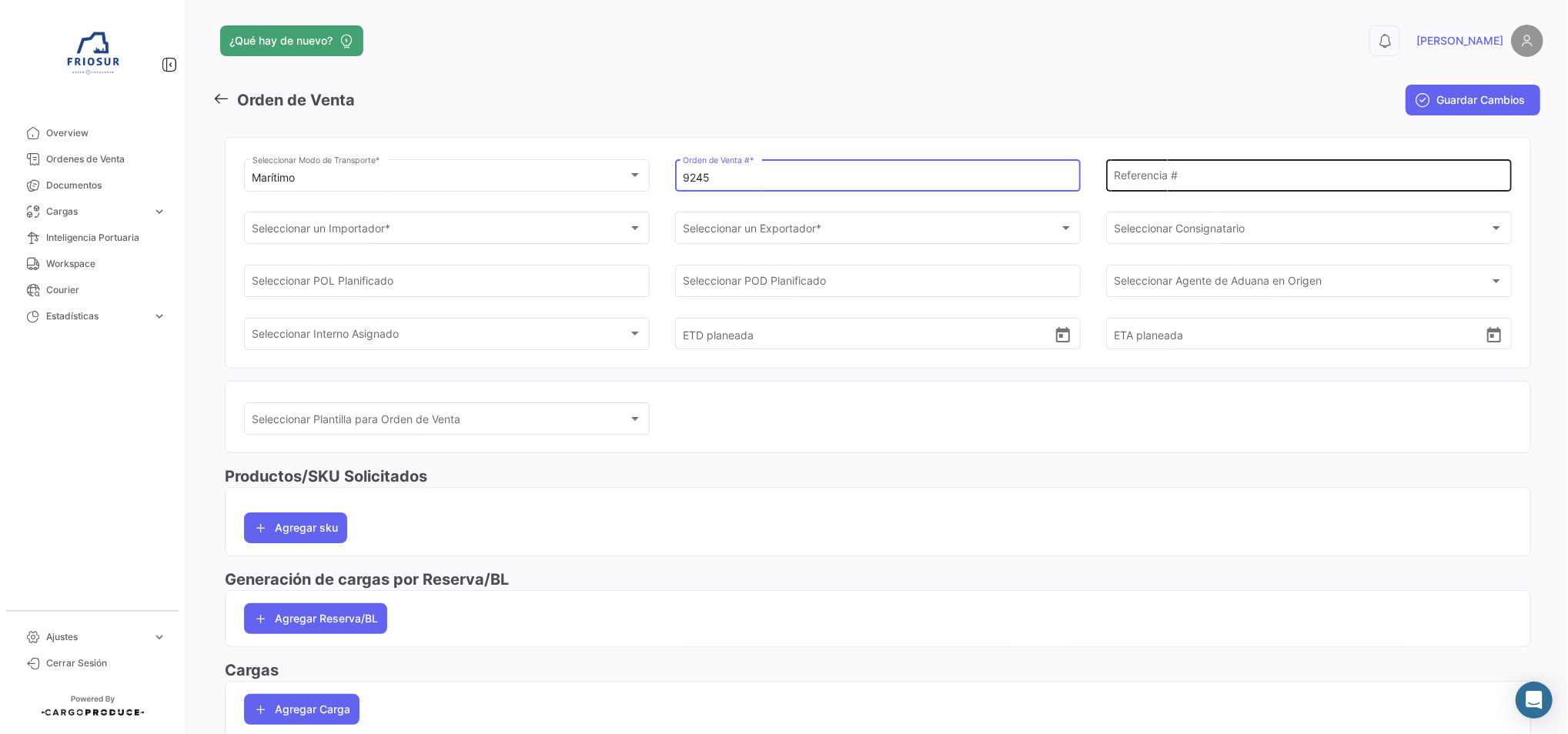
type input "9245"
click at [1117, 164] on div "Referencia #" at bounding box center [1308, 173] width 389 height 35
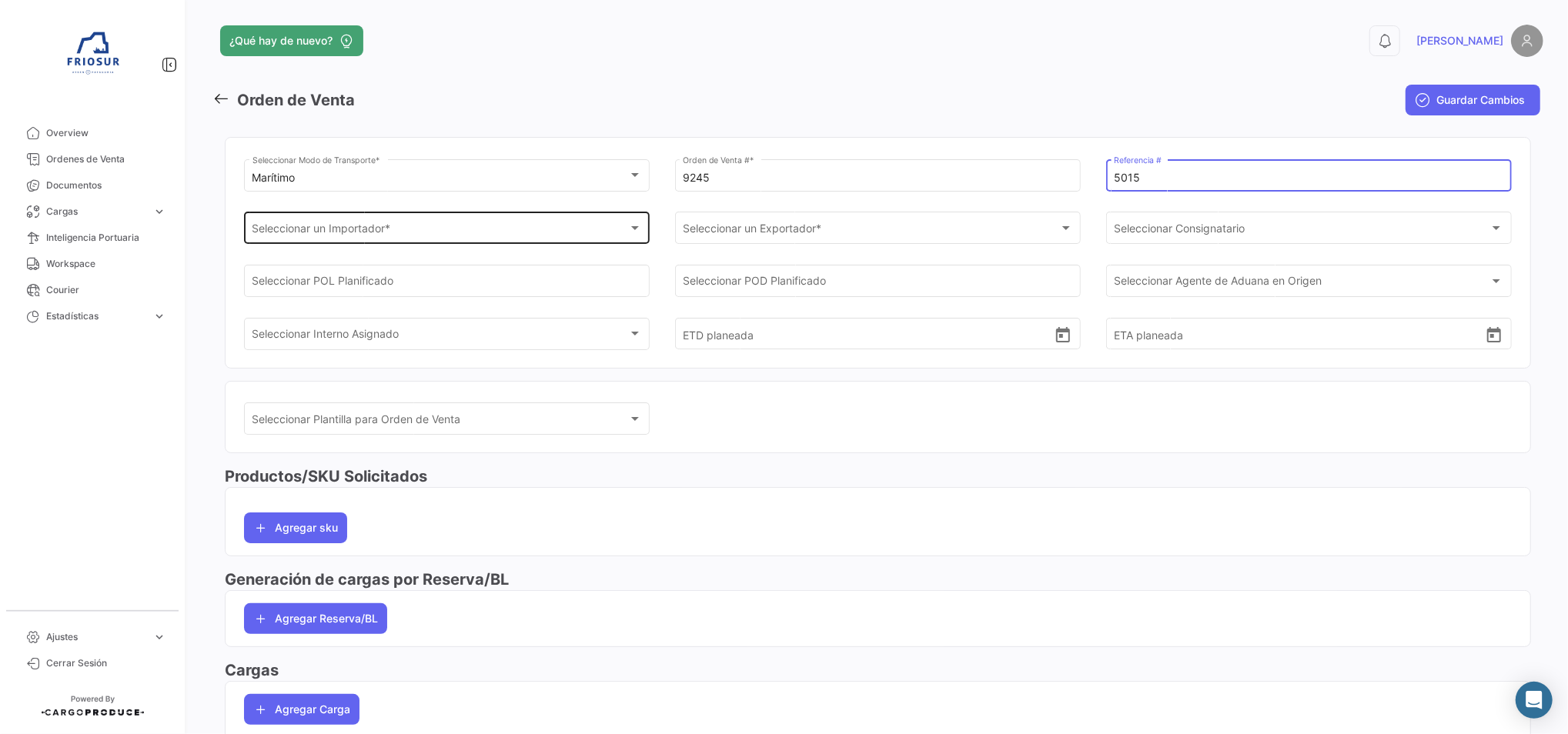
type input "5015"
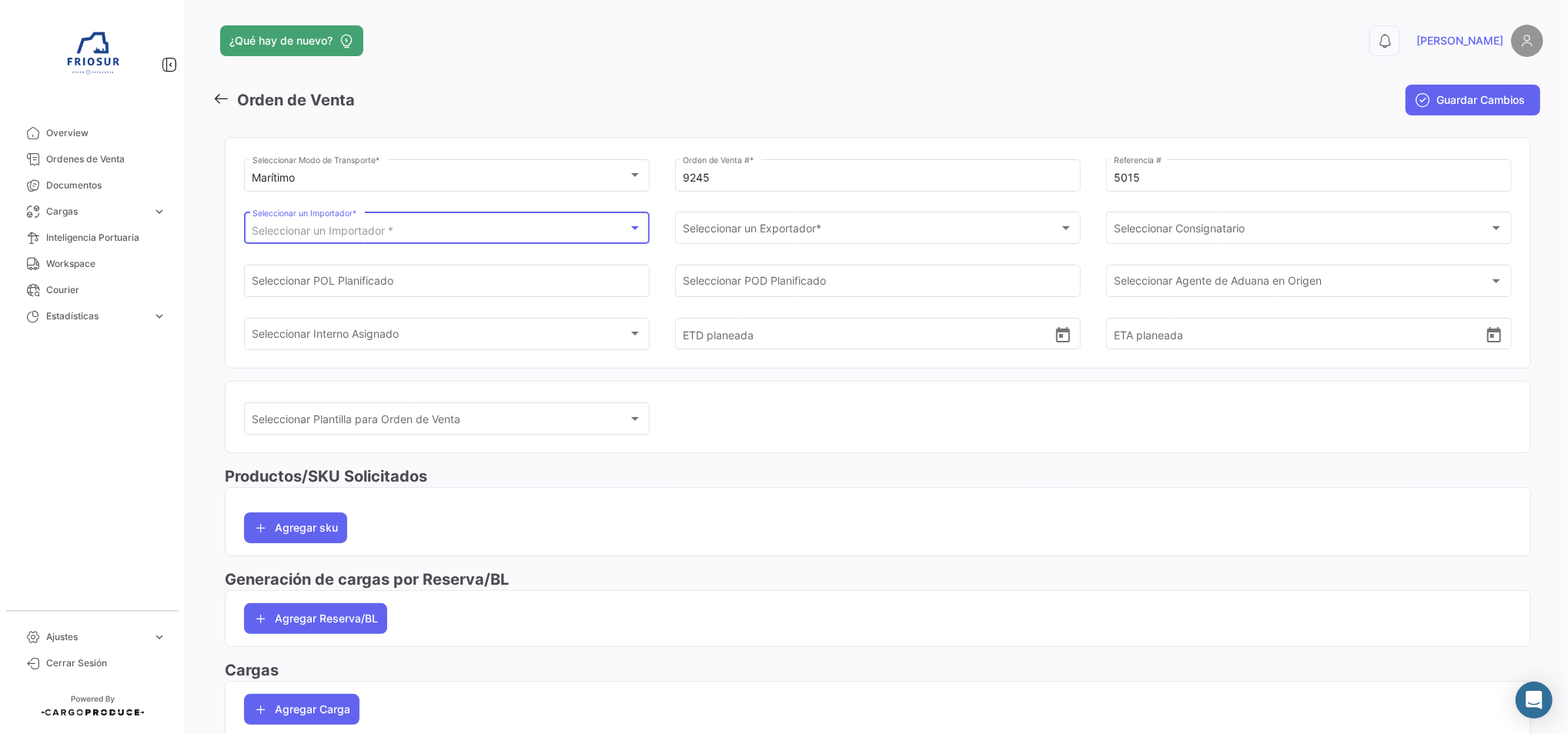
click at [568, 238] on div "Seleccionar un Importador * Seleccionar un Importador *" at bounding box center [447, 227] width 389 height 35
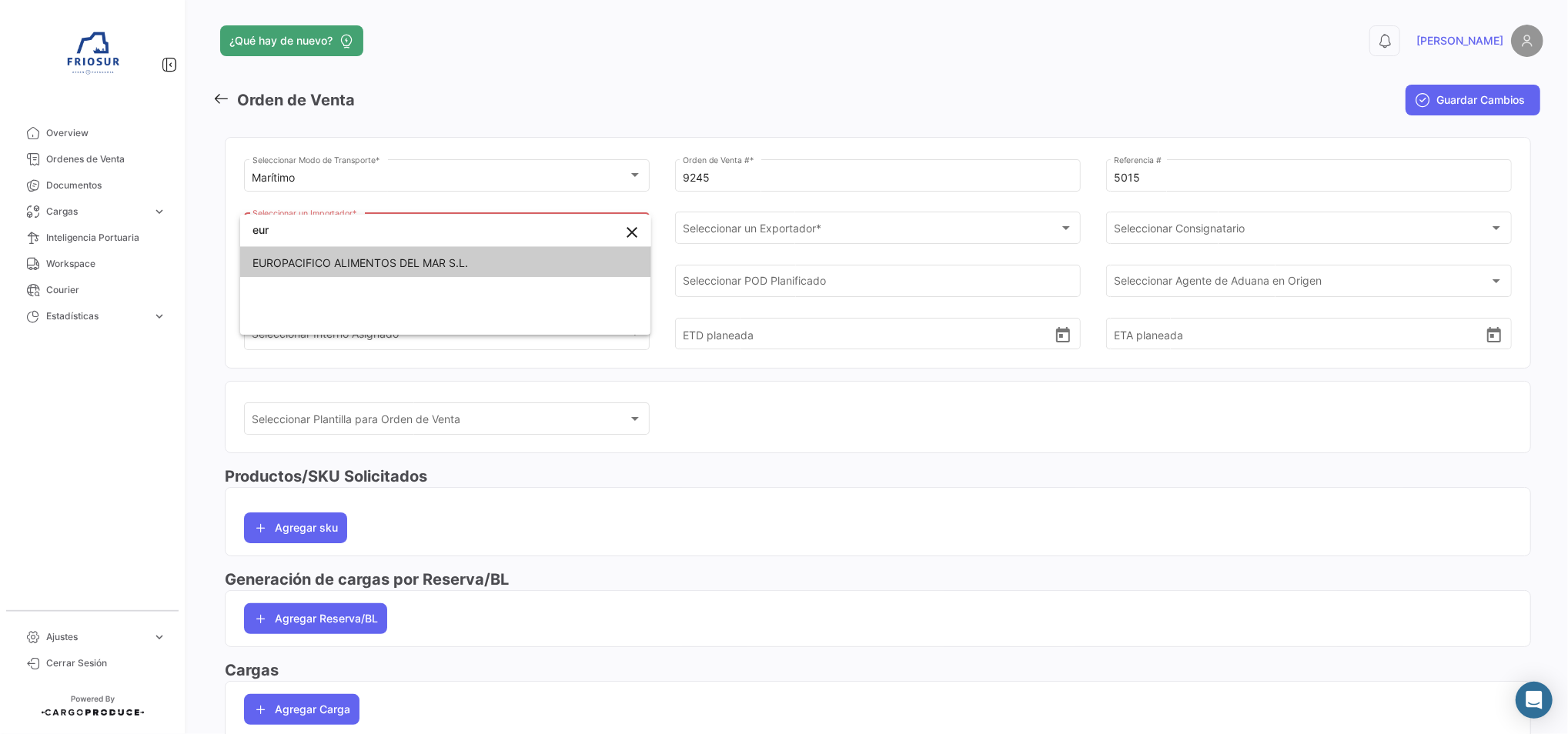
type input "eur"
click at [545, 255] on span "EUROPACIFICO ALIMENTOS DEL MAR S.L." at bounding box center [445, 263] width 387 height 32
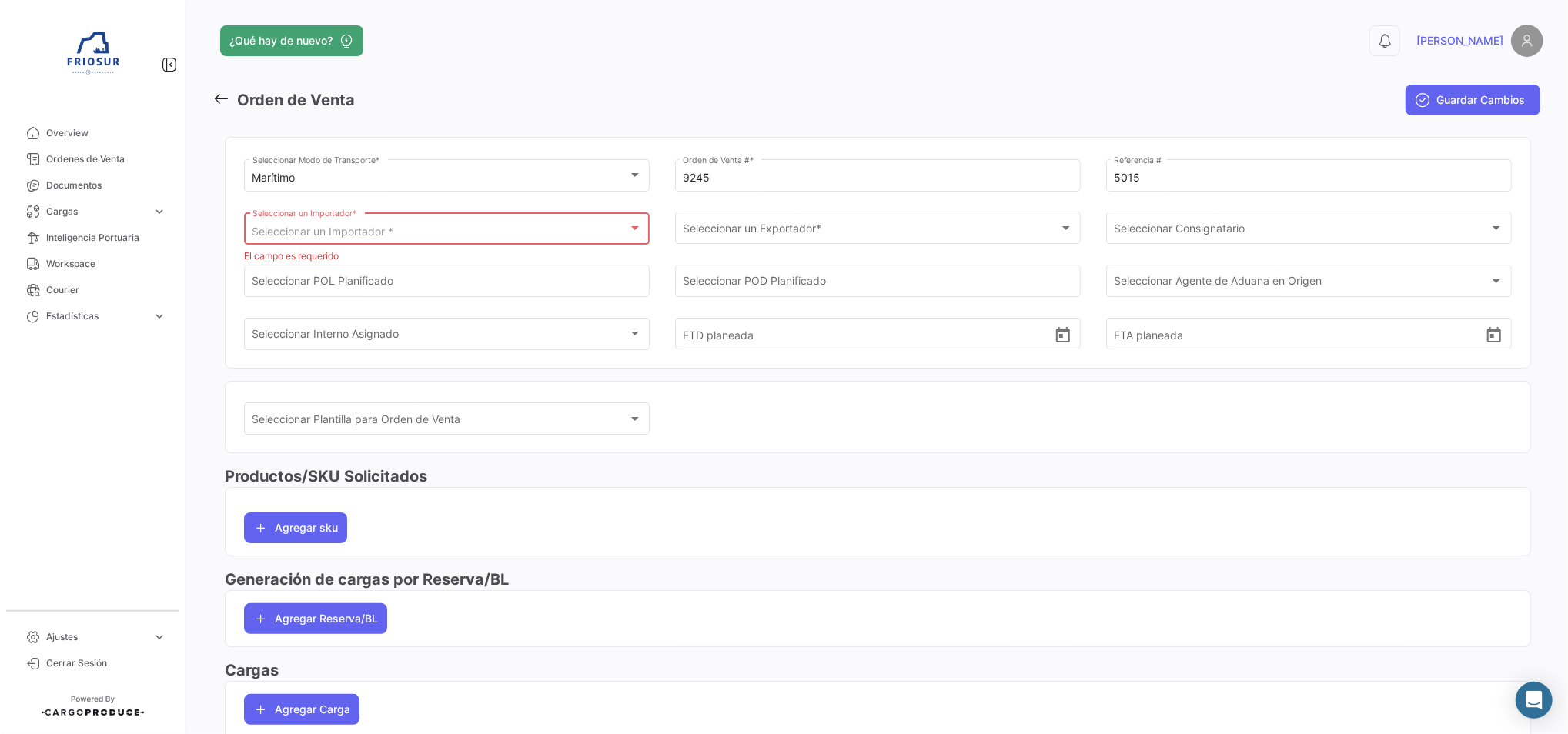
scroll to position [0, 0]
click at [819, 232] on span "Seleccionar un Exportador *" at bounding box center [753, 230] width 142 height 13
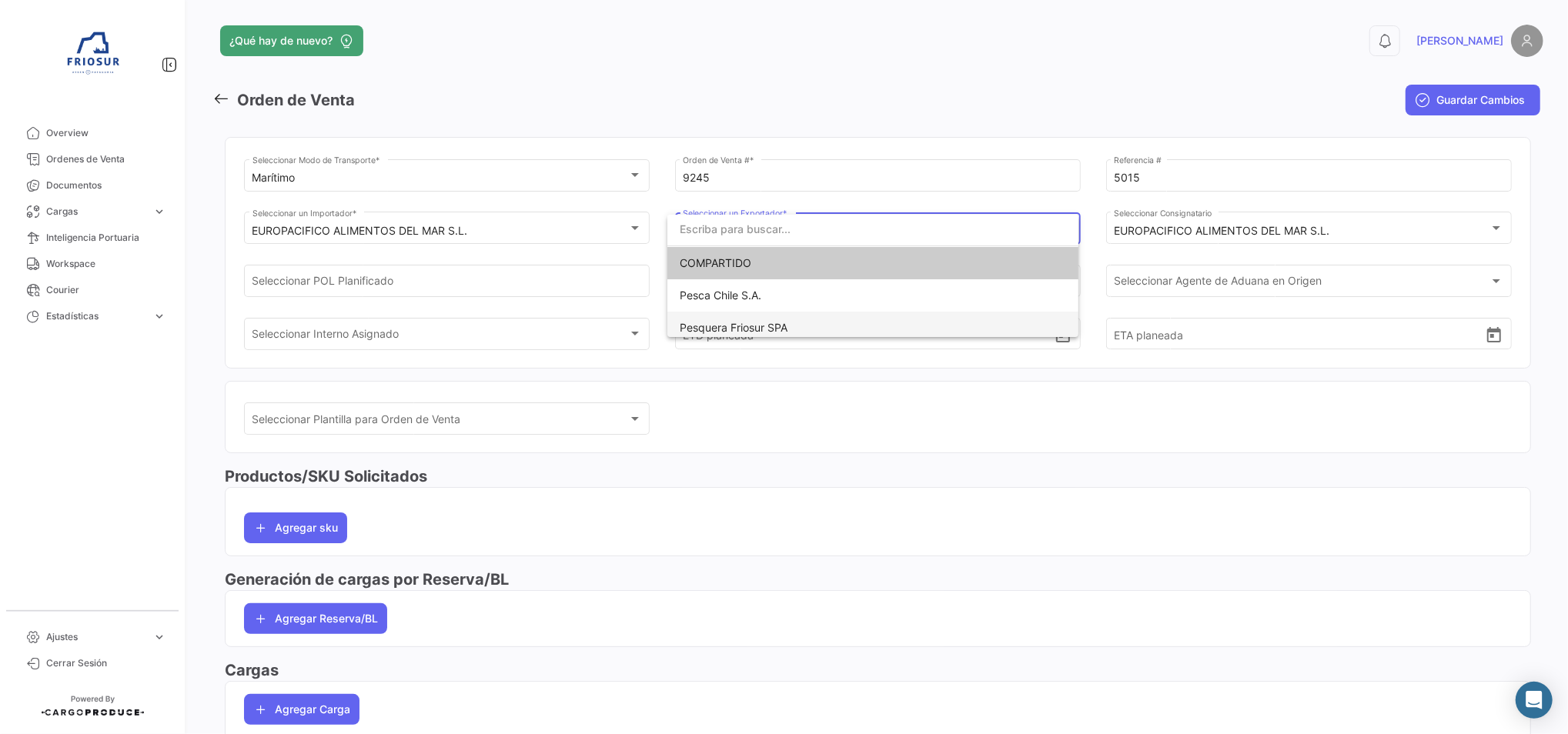
click at [832, 326] on span "Pesquera Friosur SPA" at bounding box center [872, 328] width 387 height 32
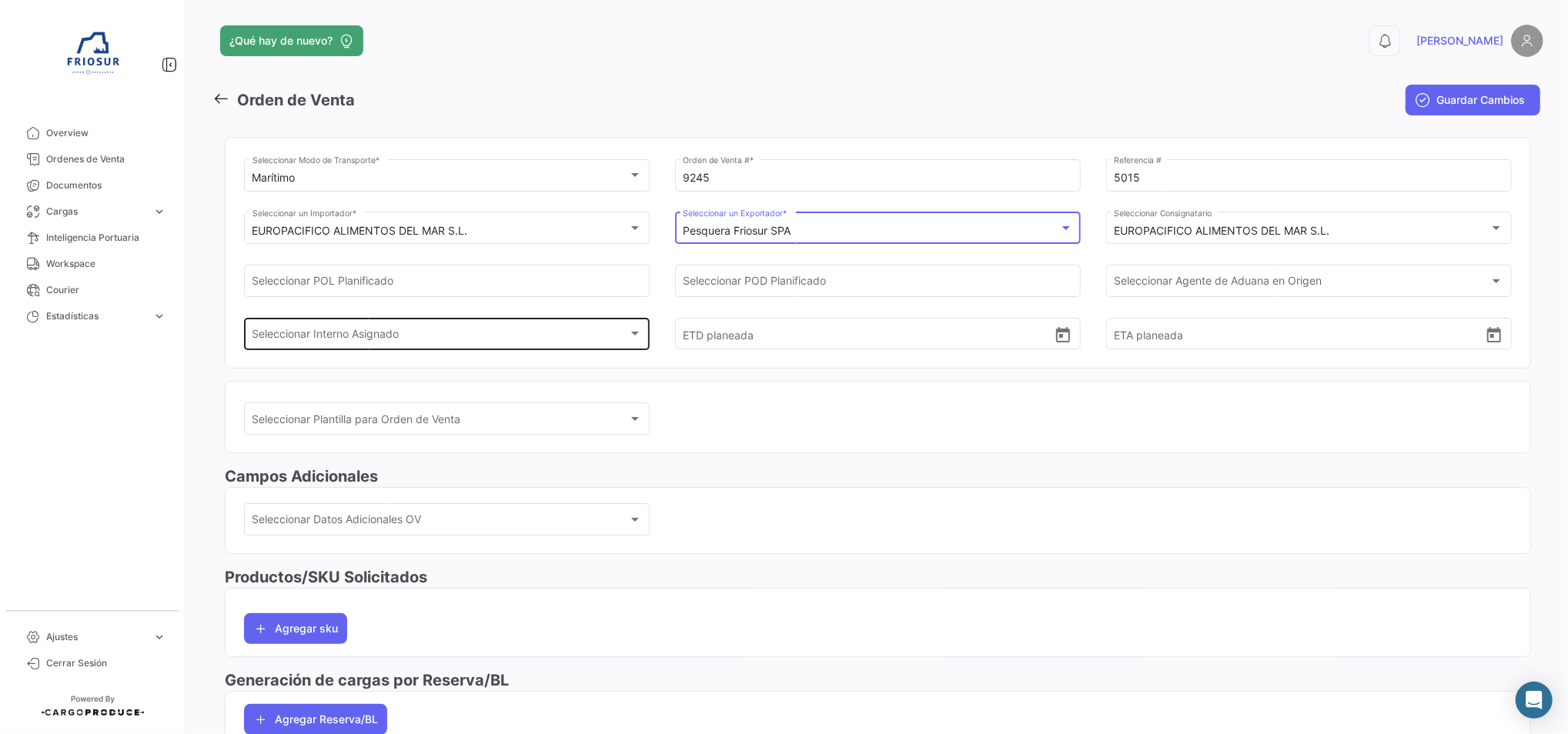
click at [586, 338] on div "Seleccionar Interno Asignado" at bounding box center [439, 336] width 375 height 13
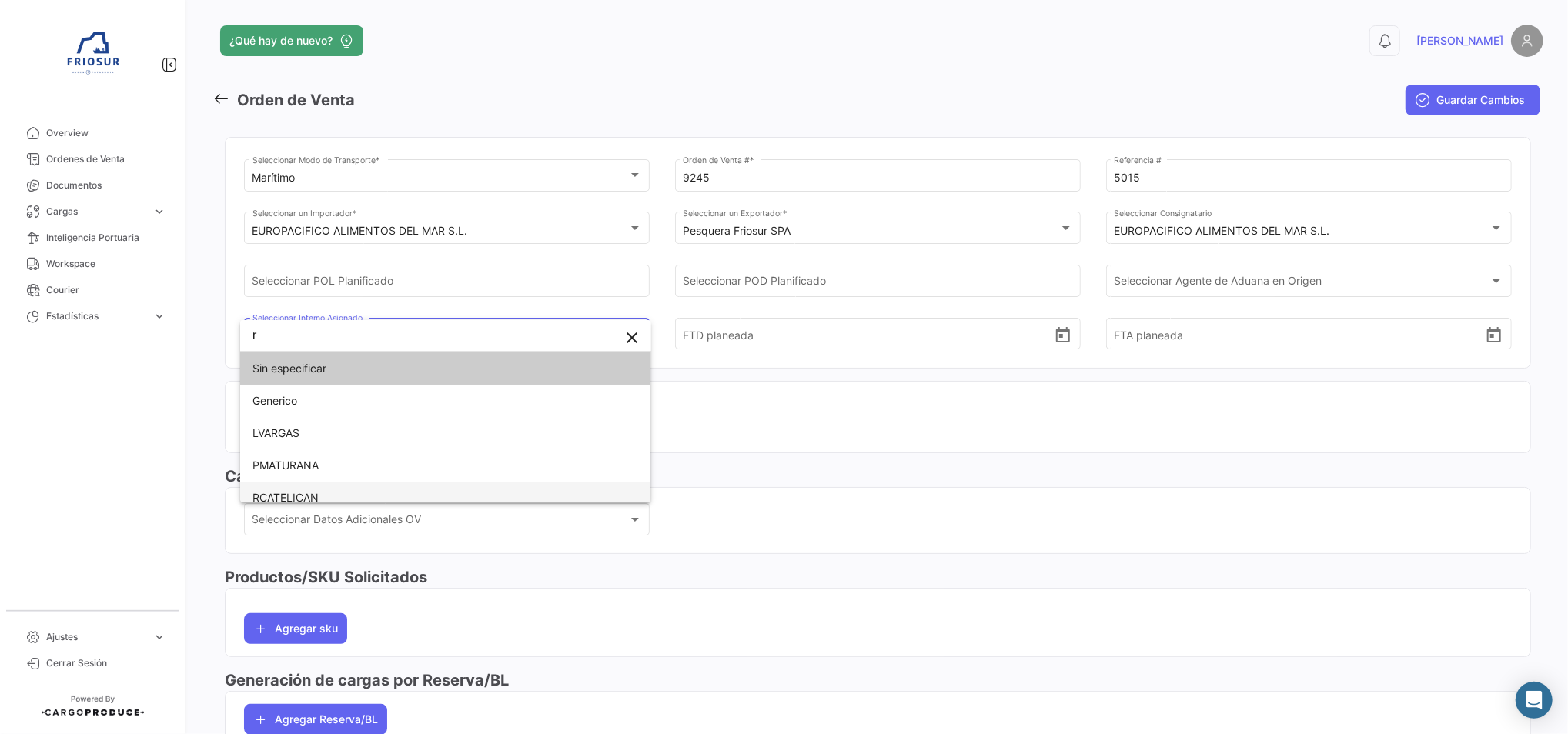
type input "r"
click at [403, 491] on span "RCATELICAN" at bounding box center [445, 498] width 387 height 32
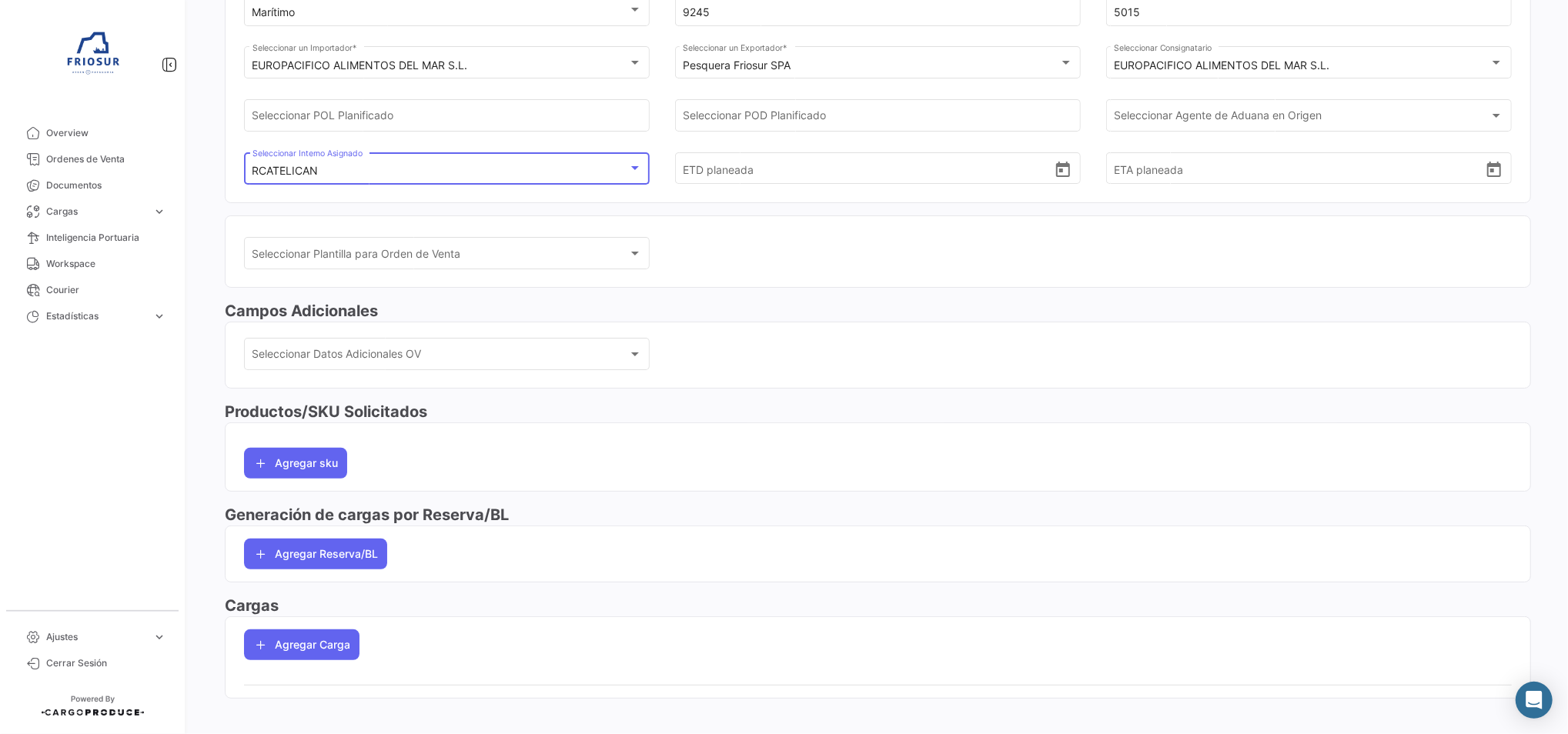
scroll to position [178, 0]
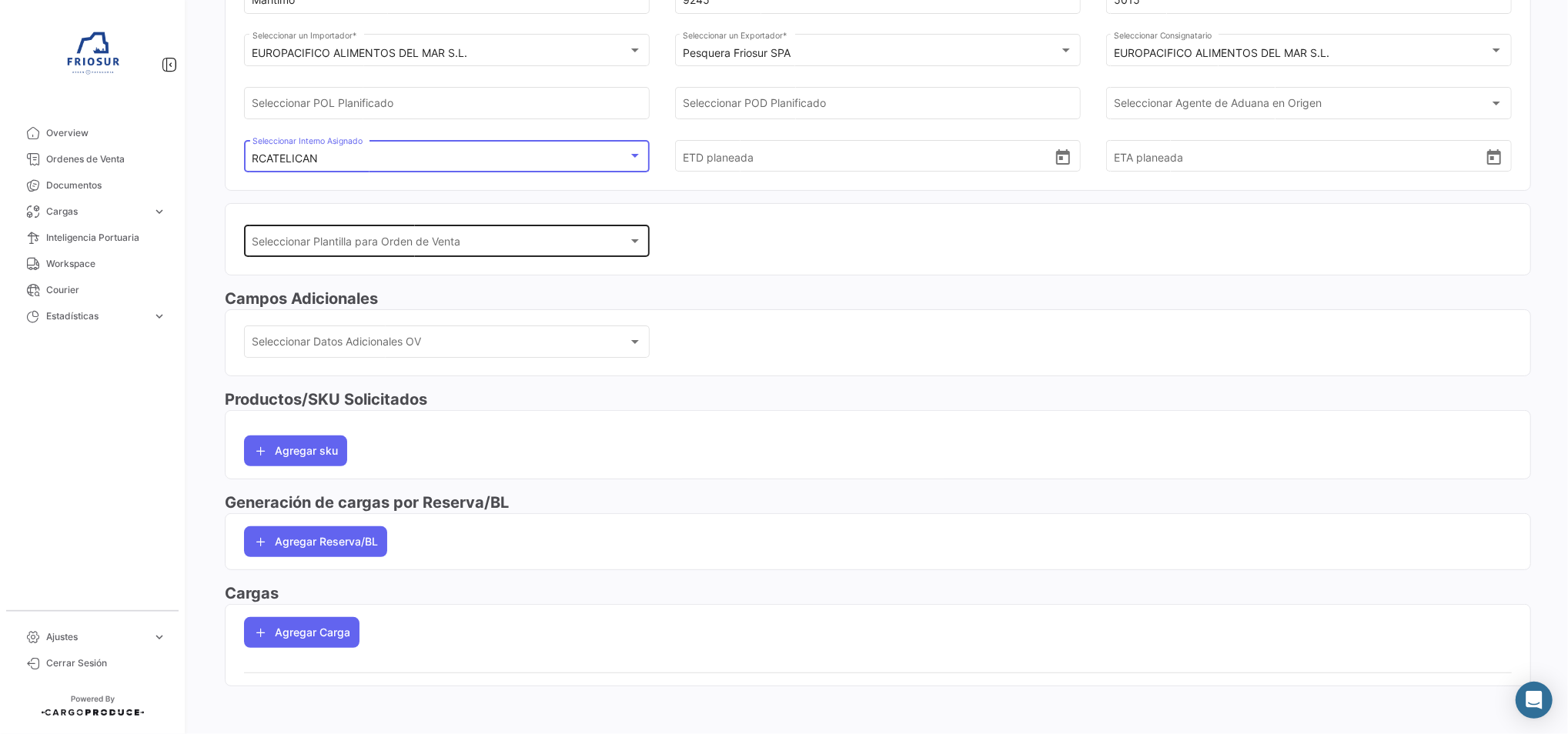
click at [525, 239] on div "Seleccionar Plantilla para Orden de Venta" at bounding box center [439, 245] width 375 height 13
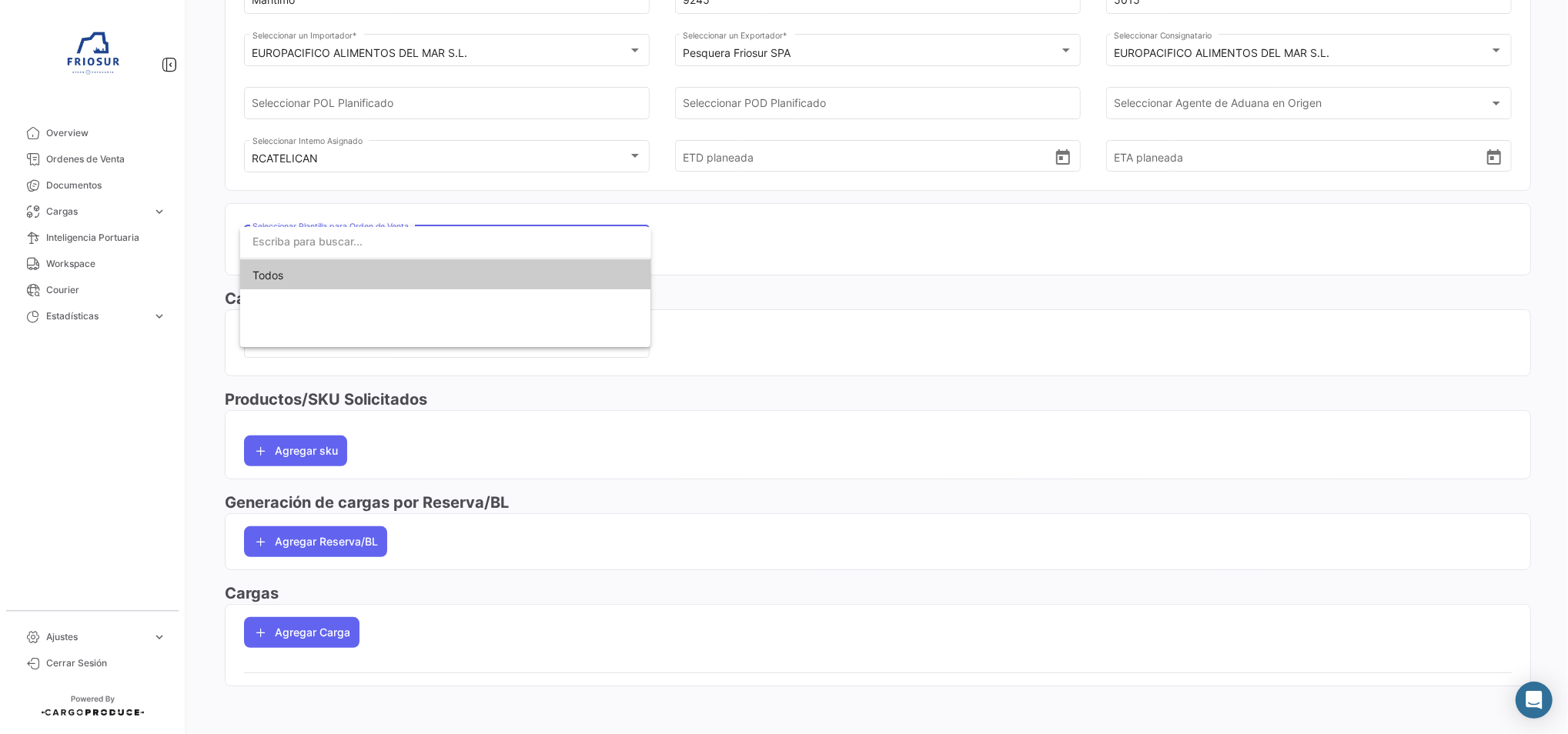
click at [525, 239] on input "dropdown search" at bounding box center [445, 242] width 411 height 32
click at [839, 287] on div at bounding box center [784, 367] width 1568 height 734
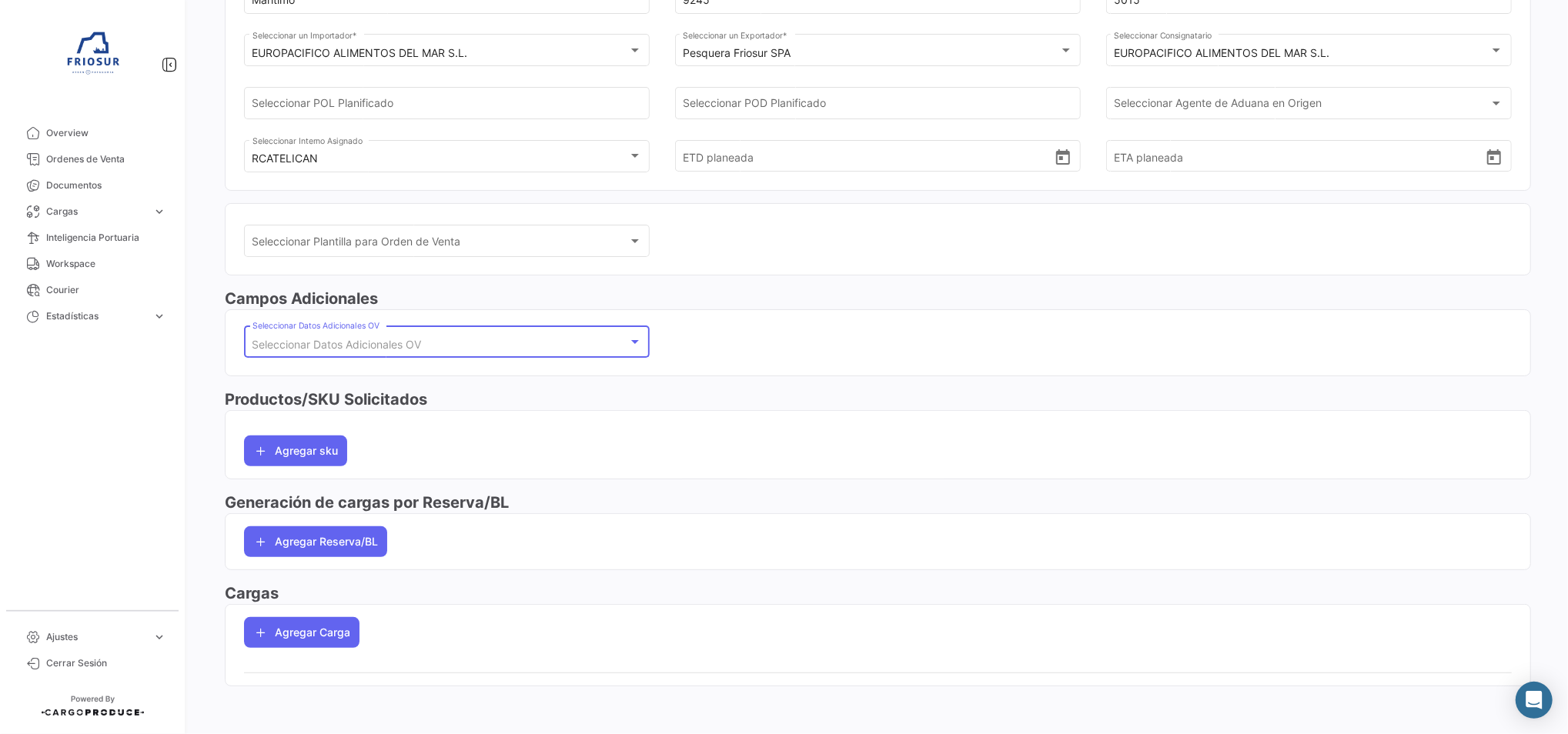
click at [460, 338] on div "Seleccionar Datos Adicionales OV" at bounding box center [439, 345] width 375 height 13
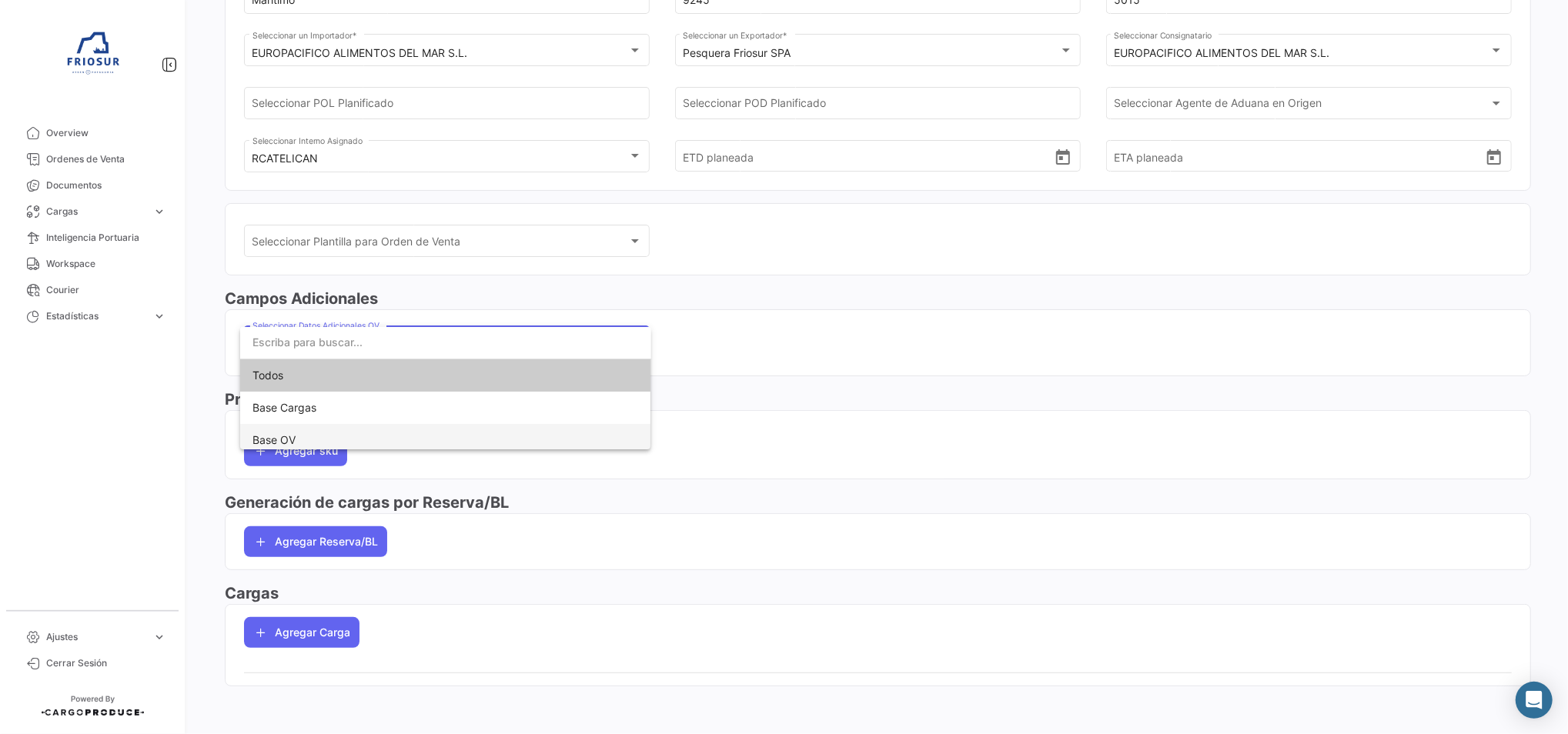
click at [321, 434] on span "Base OV" at bounding box center [445, 440] width 387 height 32
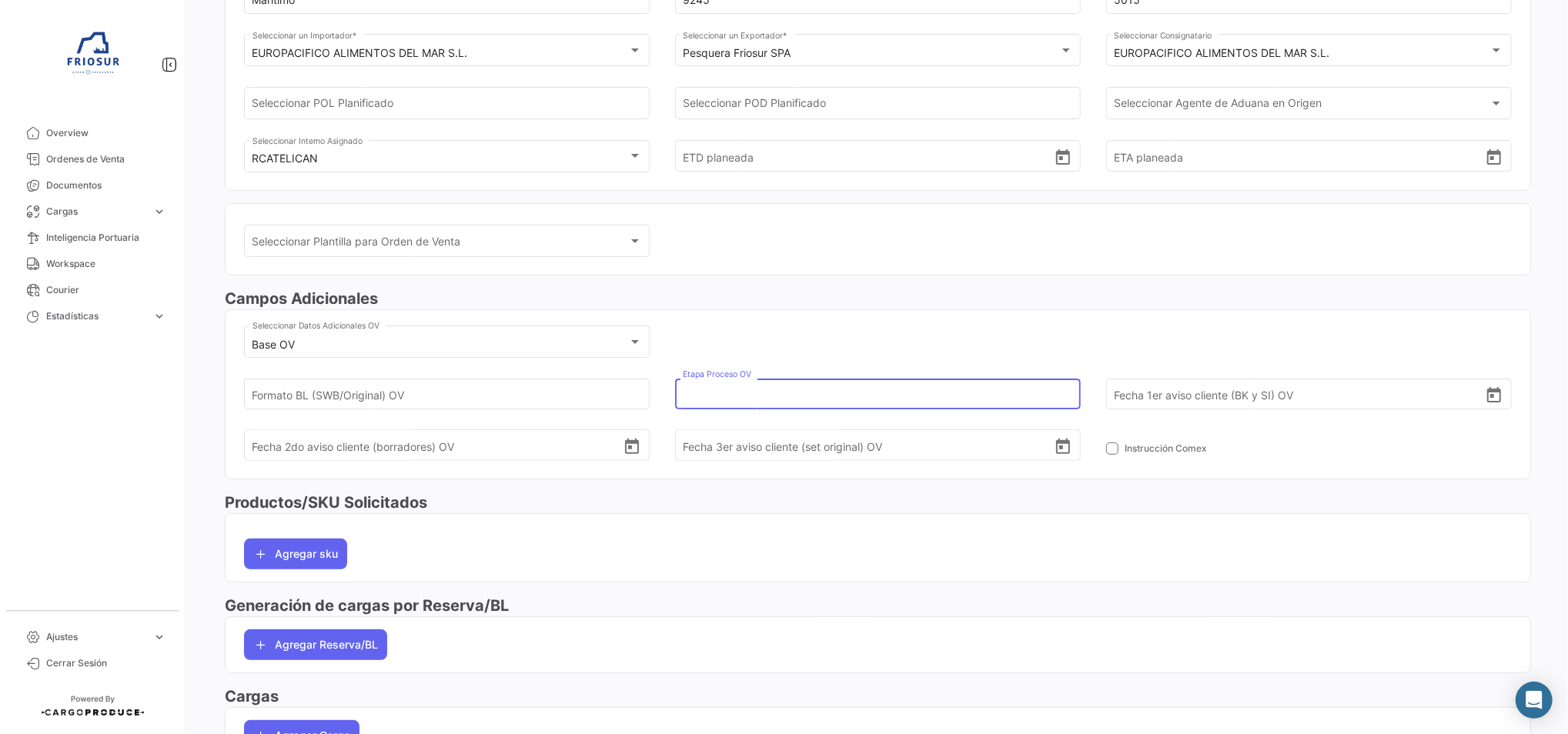
click at [703, 380] on input "Etapa Proceso OV" at bounding box center [868, 393] width 370 height 54
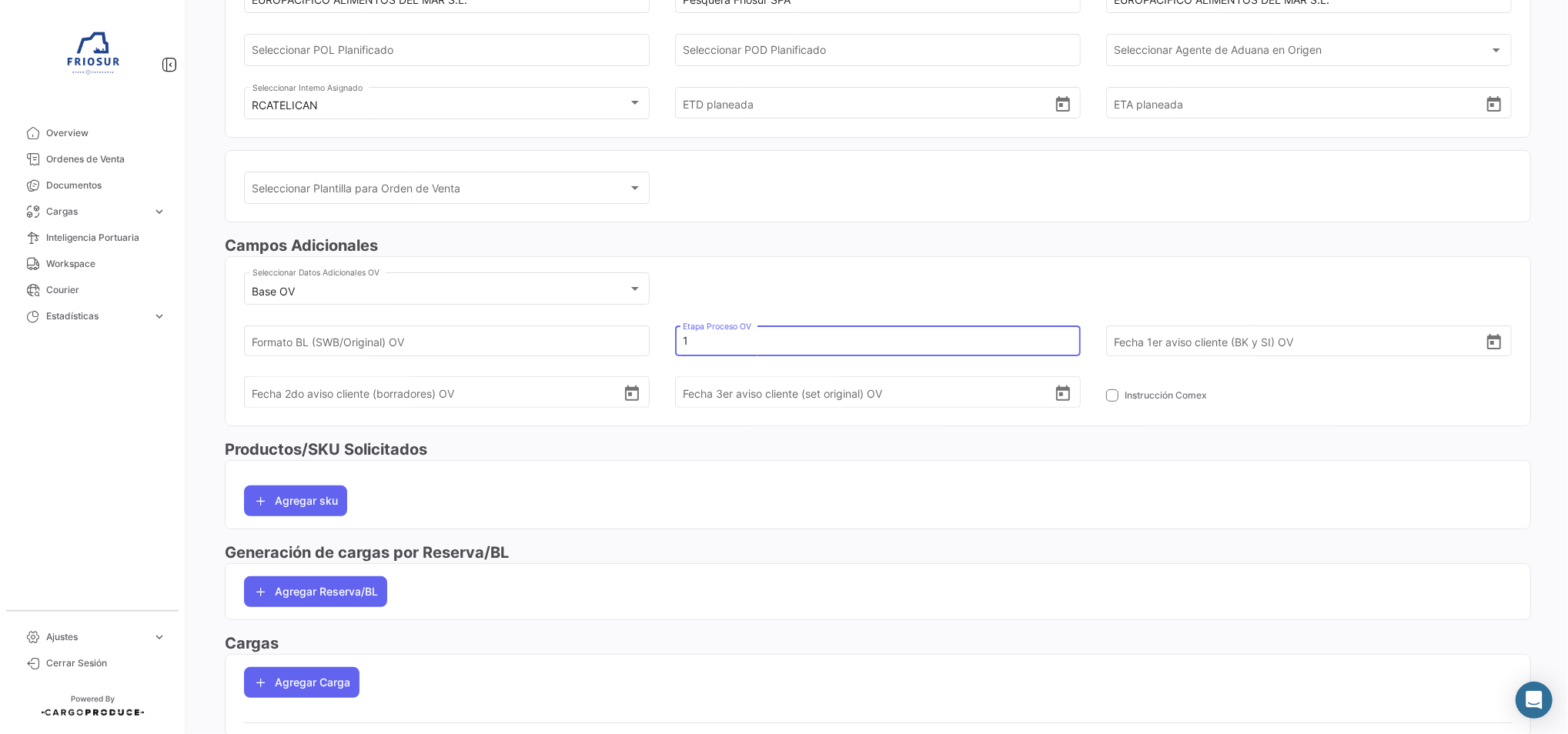
scroll to position [280, 0]
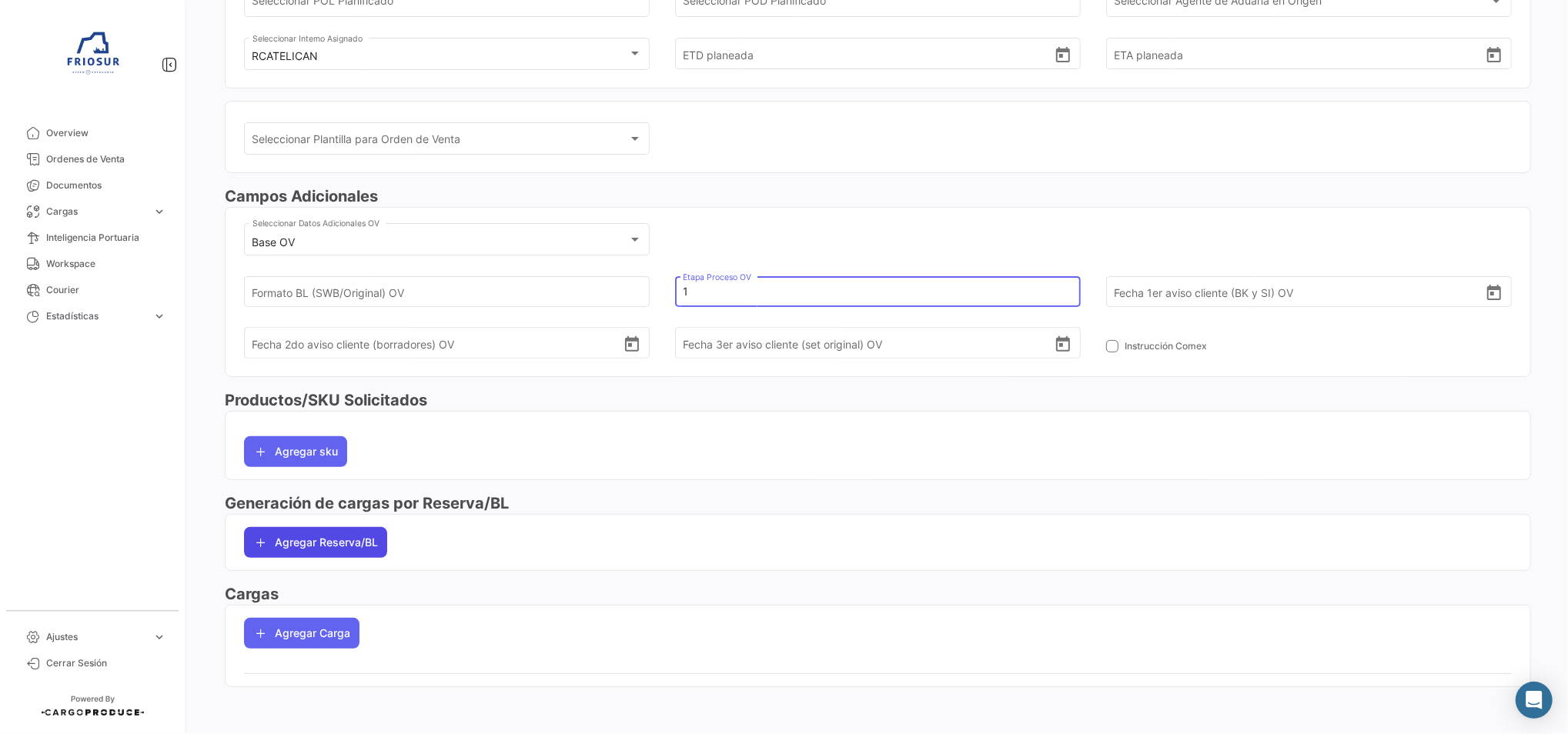
type input "1"
click at [330, 536] on button "Agregar Reserva/BL" at bounding box center [315, 542] width 143 height 31
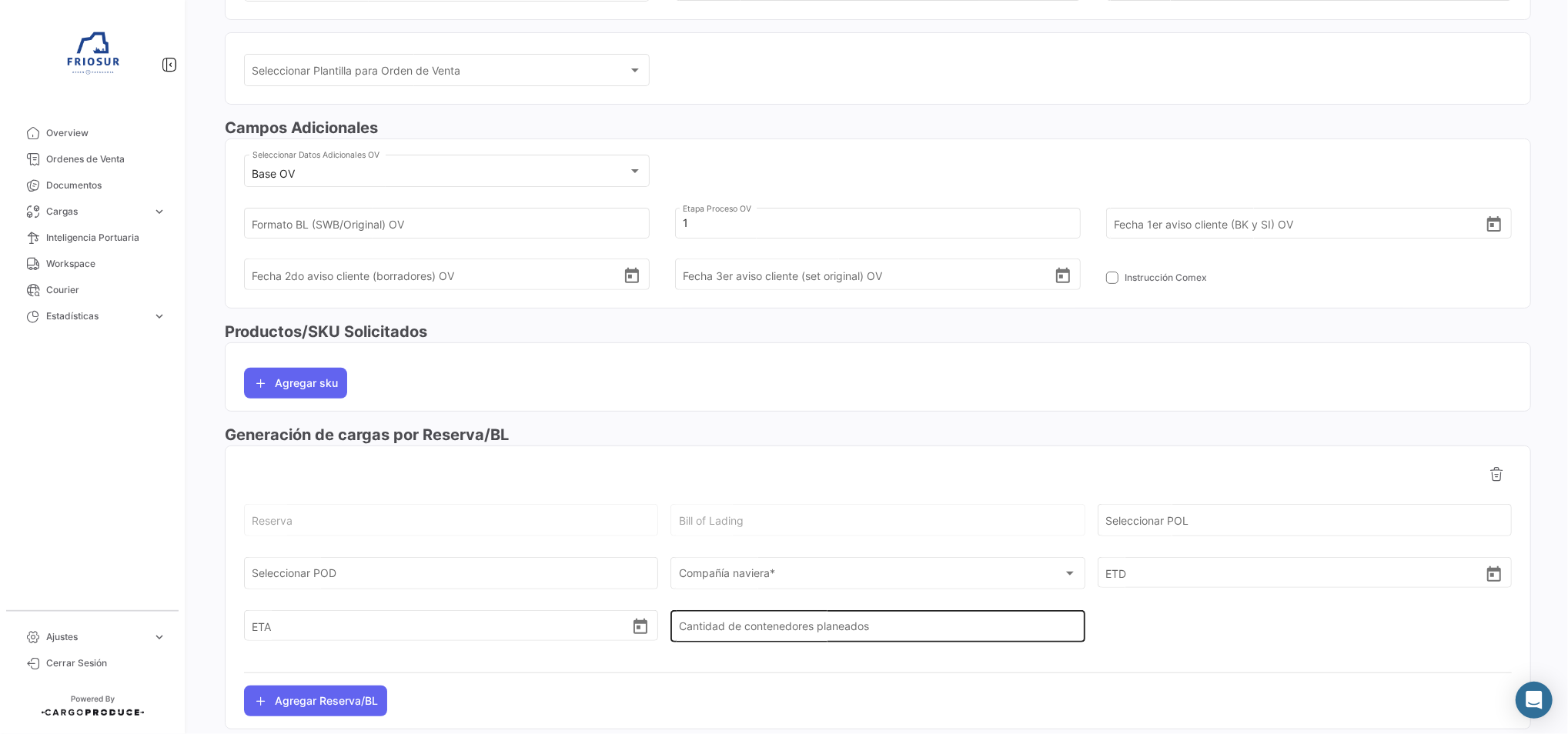
scroll to position [384, 0]
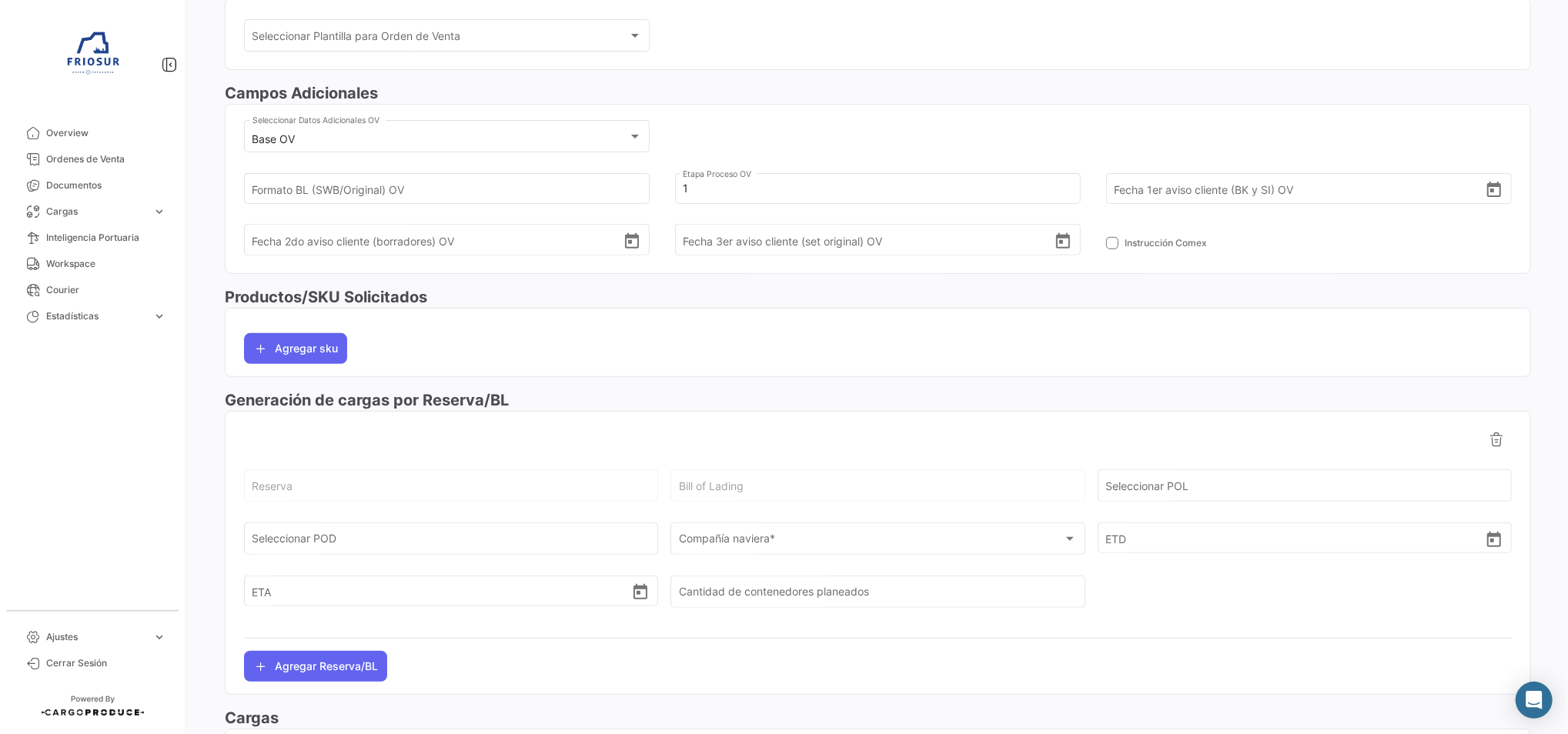
click at [759, 557] on div "Compañía naviera * Compañía naviera *" at bounding box center [877, 546] width 414 height 47
click at [774, 543] on span "Compañía naviera *" at bounding box center [728, 541] width 99 height 13
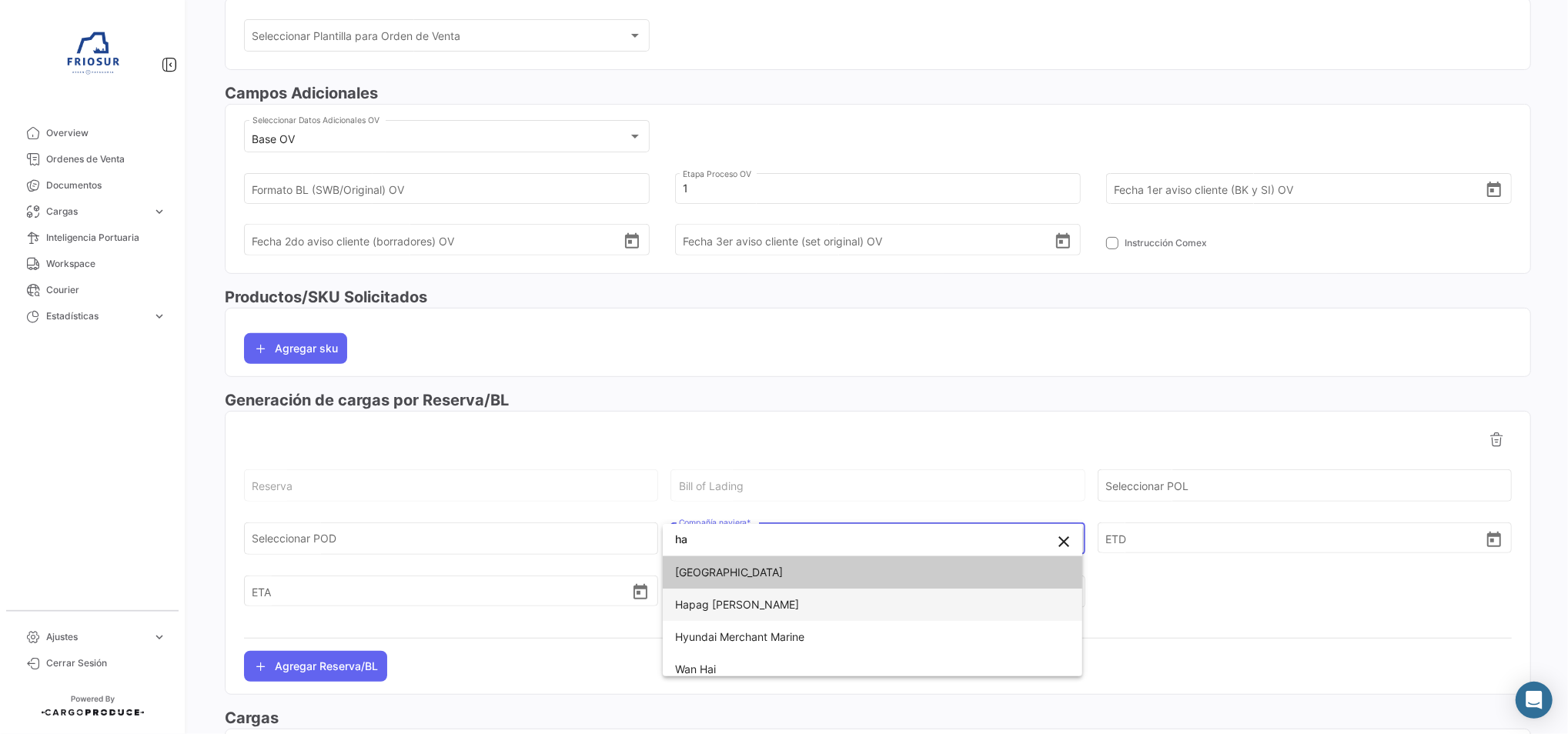
type input "ha"
click at [777, 596] on span "Hapag [PERSON_NAME]" at bounding box center [872, 605] width 395 height 32
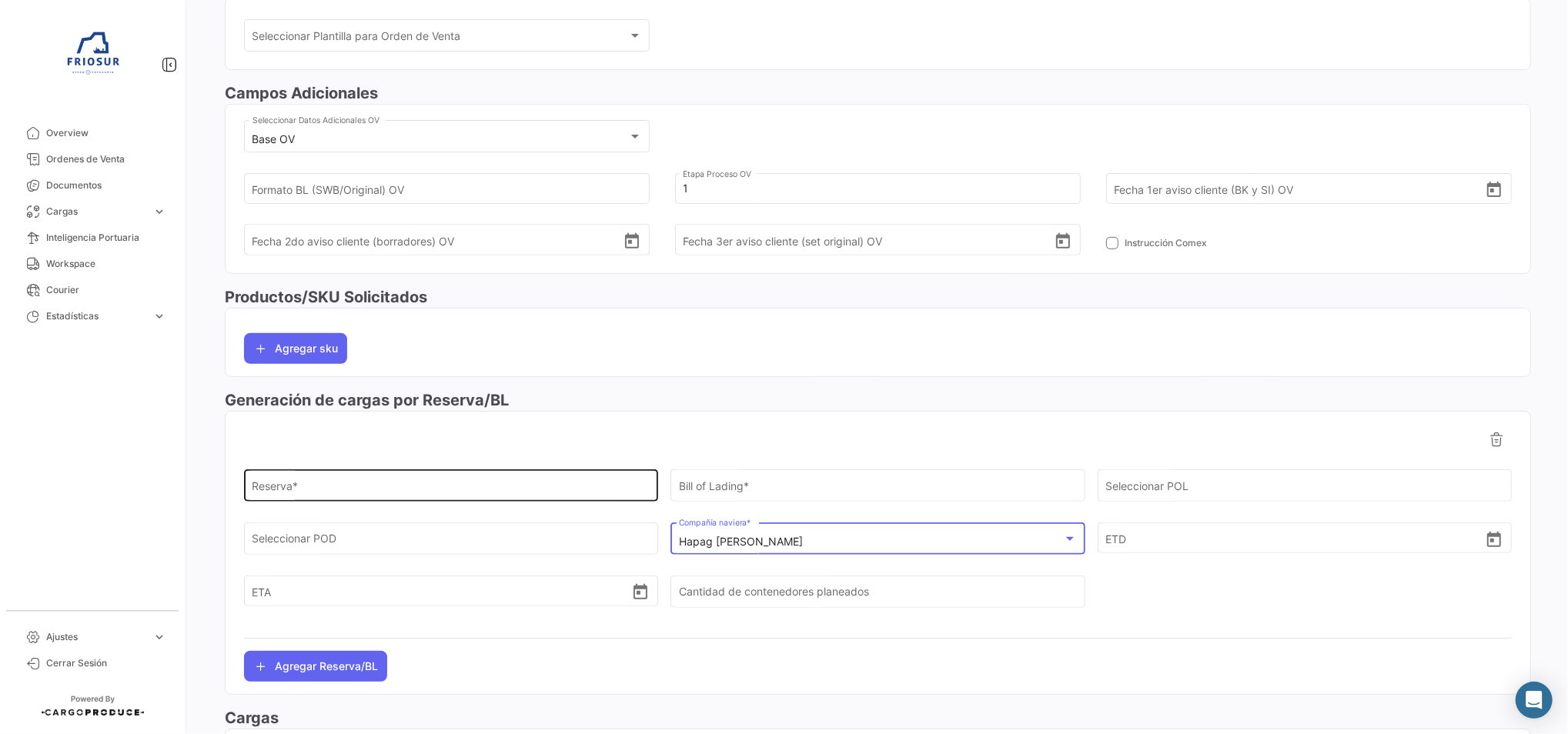
click at [445, 485] on input "Reserva *" at bounding box center [451, 489] width 398 height 13
click at [371, 477] on div "Reserva *" at bounding box center [451, 484] width 398 height 35
click at [370, 483] on input "Reserva *" at bounding box center [451, 489] width 398 height 13
paste input "21776010"
type input "21776010"
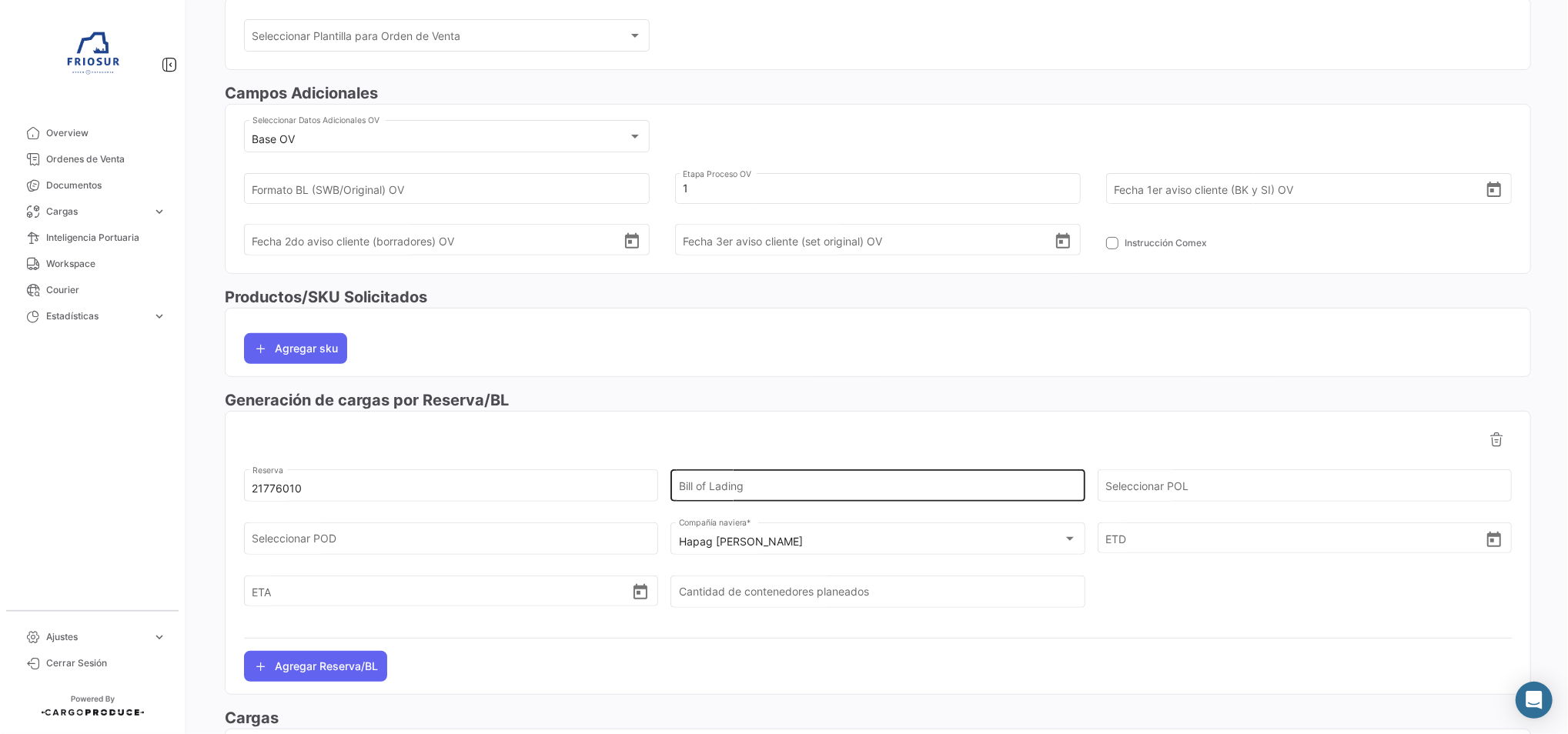
click at [792, 497] on div "Bill of Lading" at bounding box center [877, 484] width 398 height 35
paste input "HLCUSCL250956640"
type input "HLCUSCL250956640"
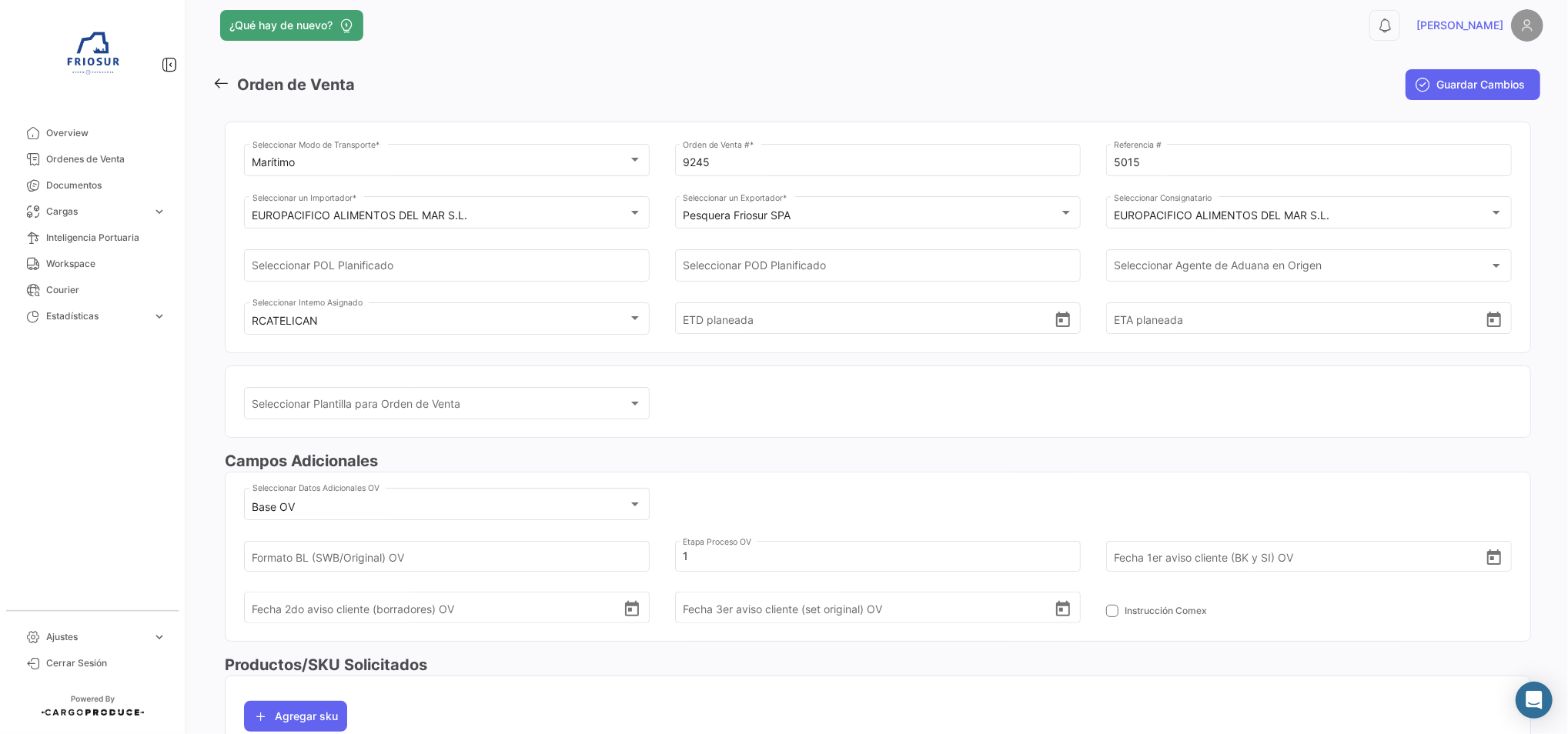
scroll to position [0, 0]
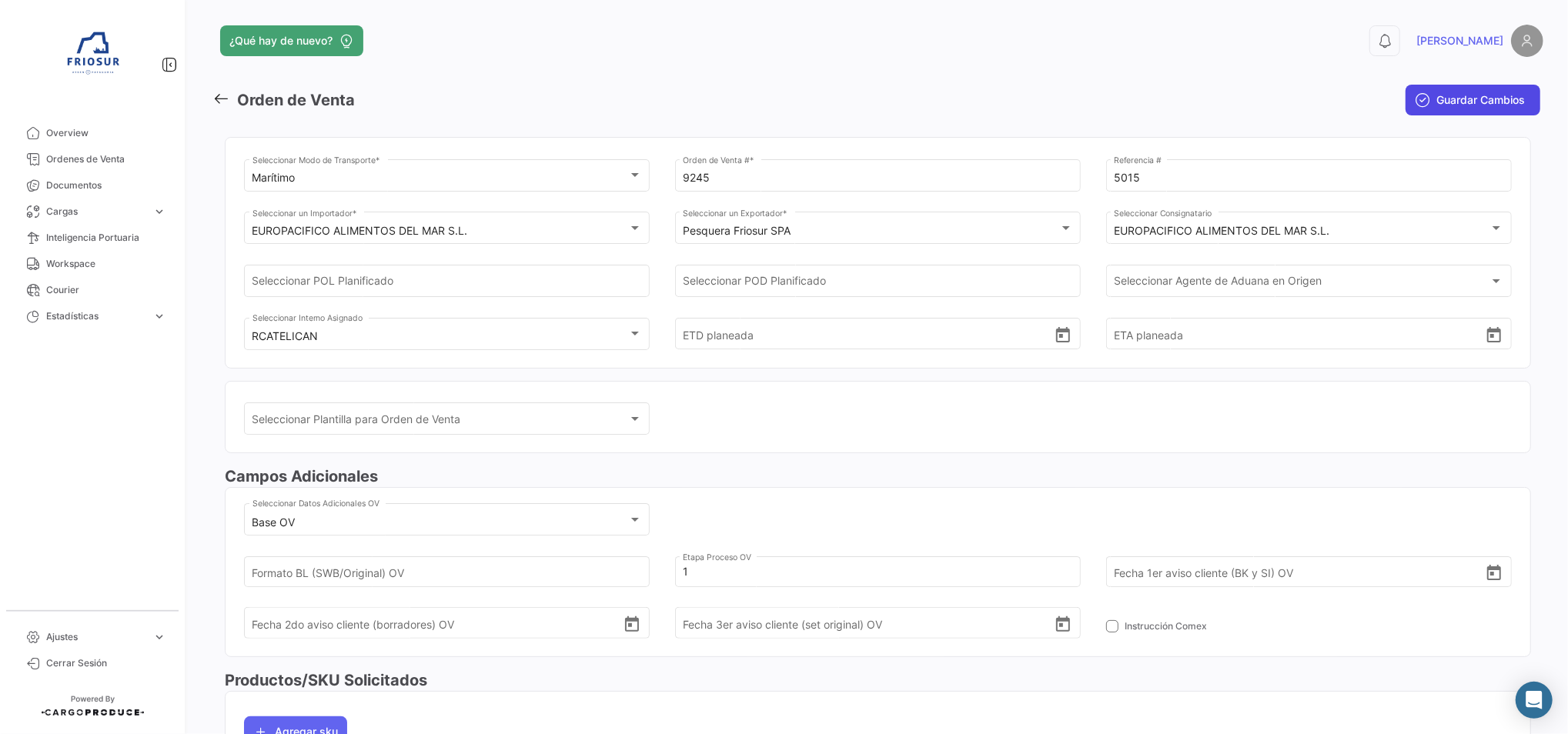
click at [1466, 105] on span "Guardar Cambios" at bounding box center [1481, 100] width 89 height 15
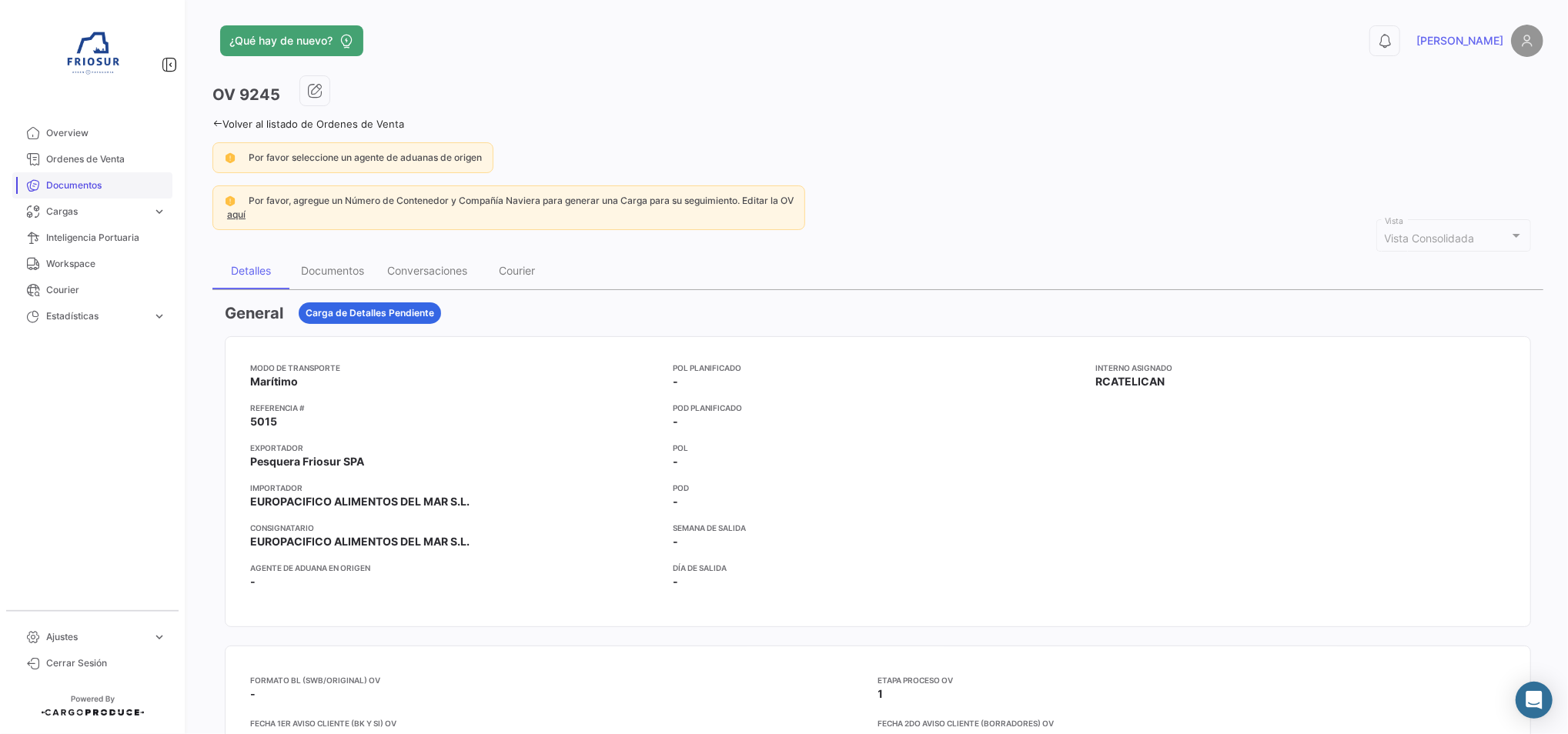
drag, startPoint x: 102, startPoint y: 156, endPoint x: 81, endPoint y: 172, distance: 26.4
click at [102, 156] on span "Ordenes de Venta" at bounding box center [106, 159] width 120 height 14
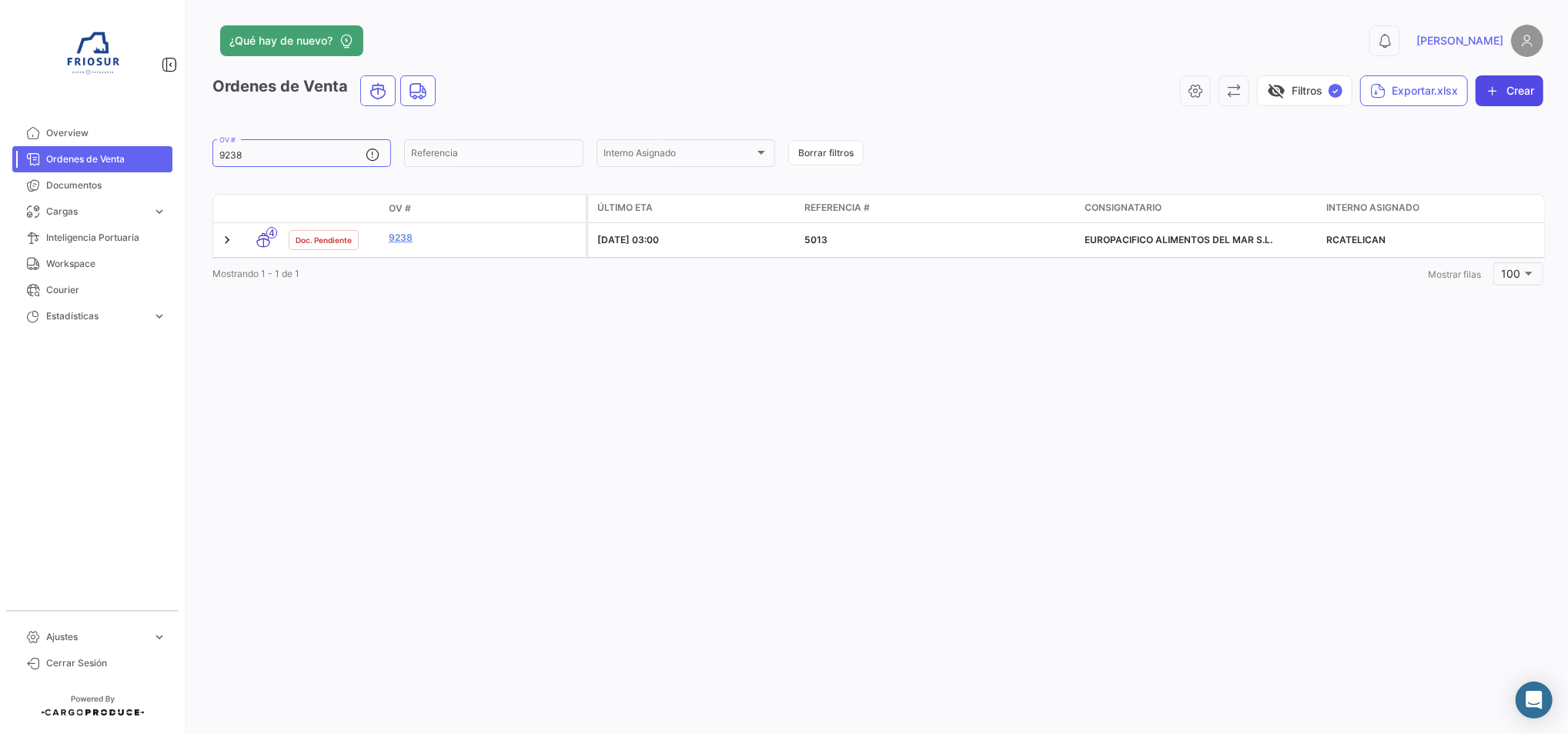
click at [1506, 86] on button "Crear" at bounding box center [1509, 91] width 68 height 31
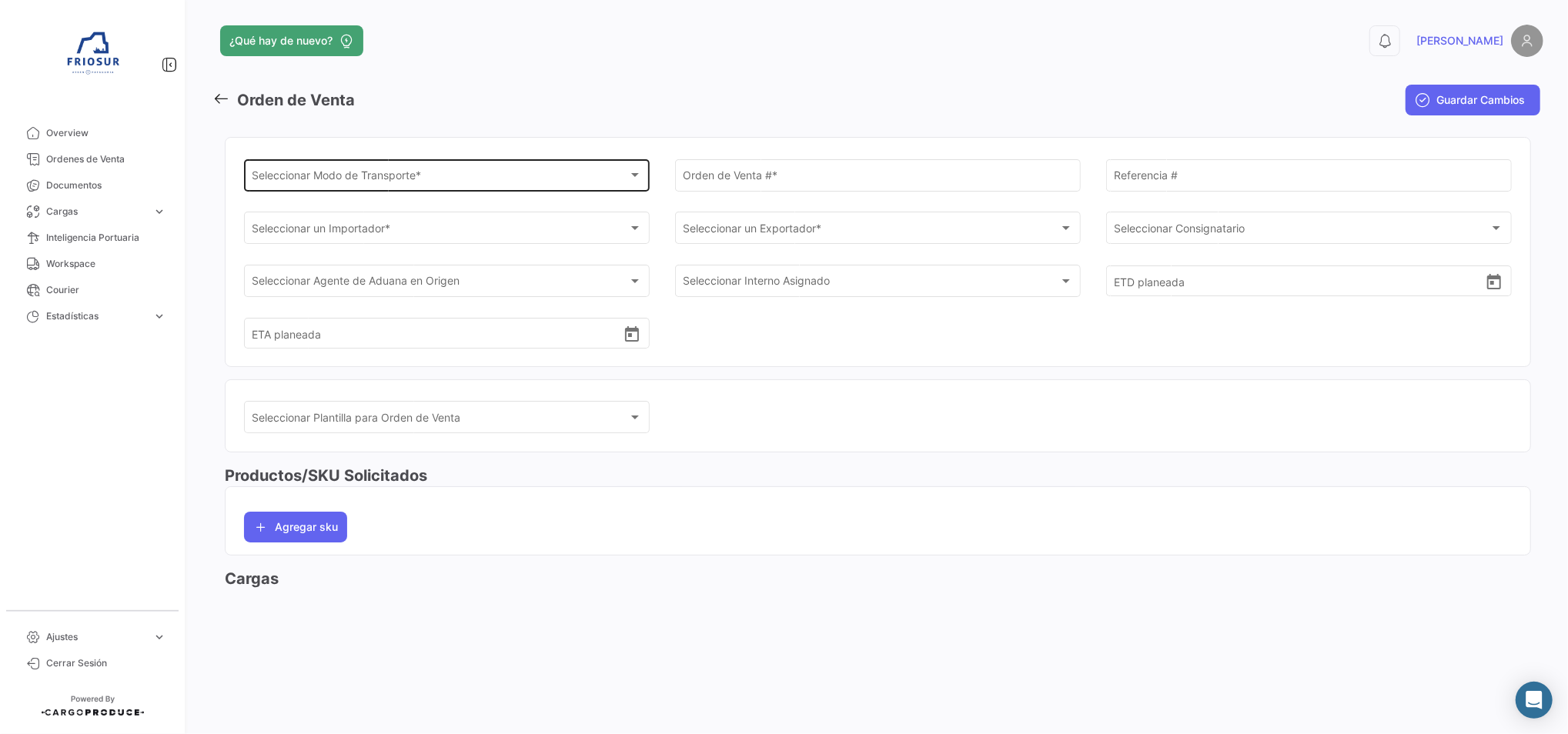
click at [574, 177] on div "Seleccionar Modo de Transporte *" at bounding box center [439, 179] width 375 height 13
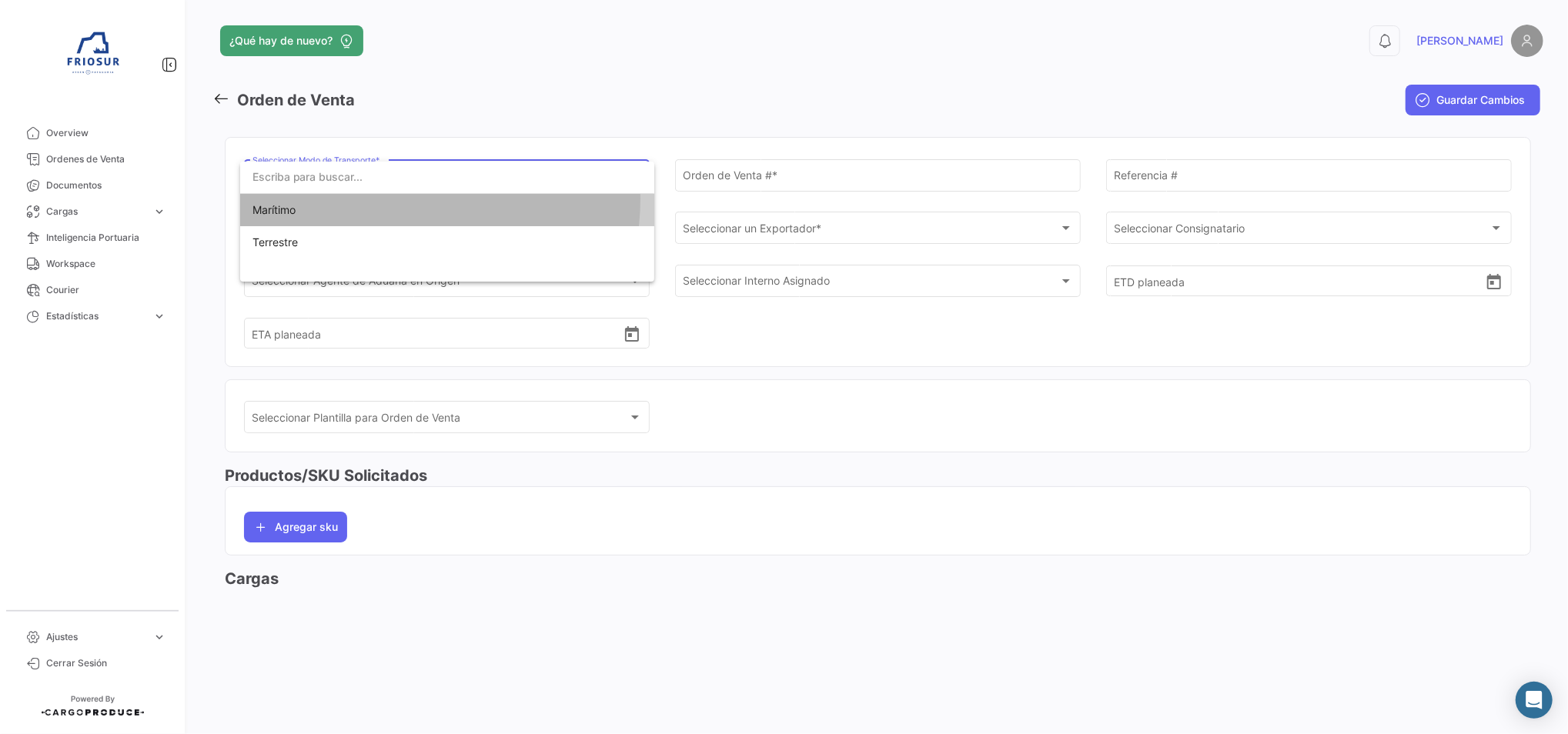
click at [408, 200] on span "Marítimo" at bounding box center [447, 210] width 389 height 32
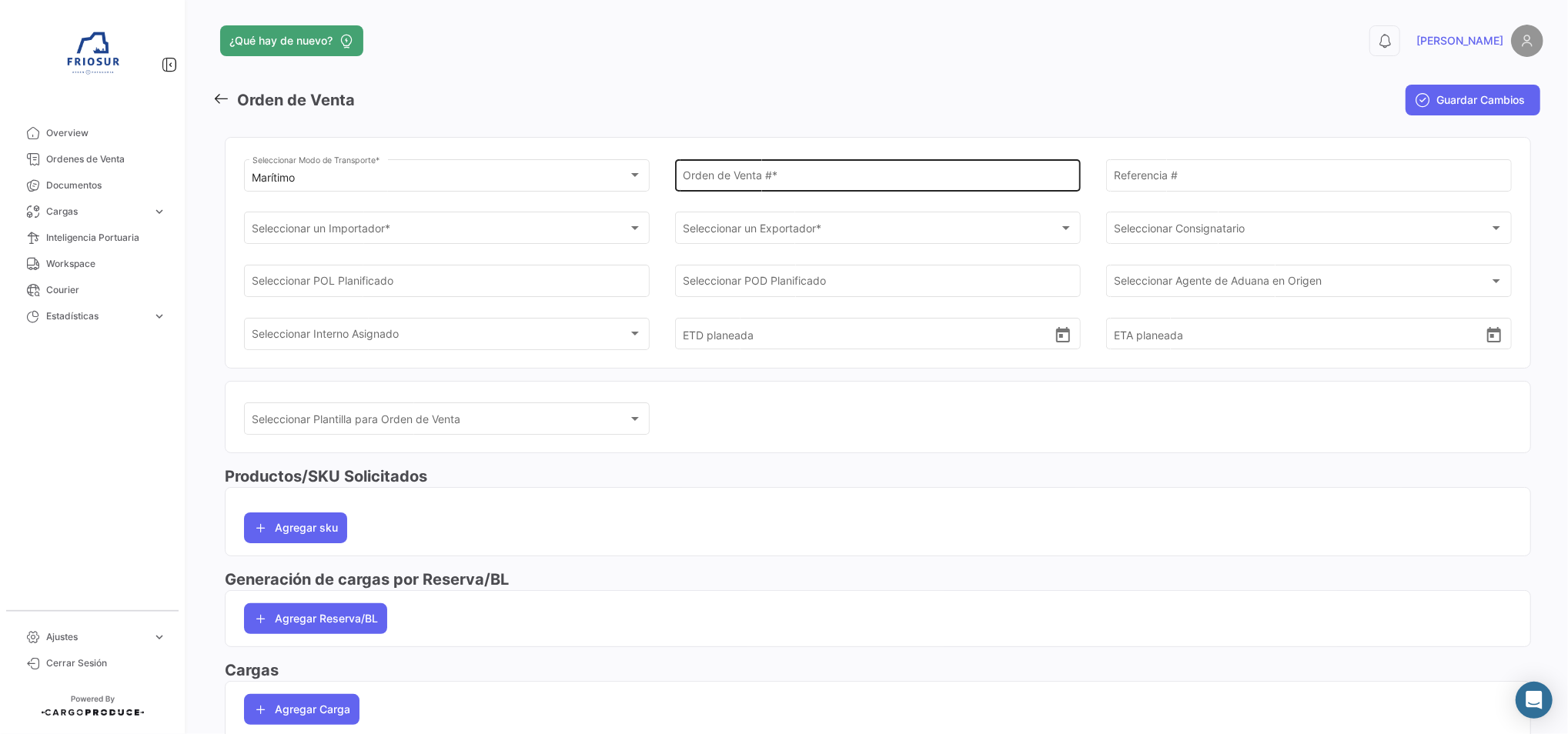
click at [791, 168] on div "Orden de Venta # *" at bounding box center [877, 173] width 389 height 35
paste input "9259"
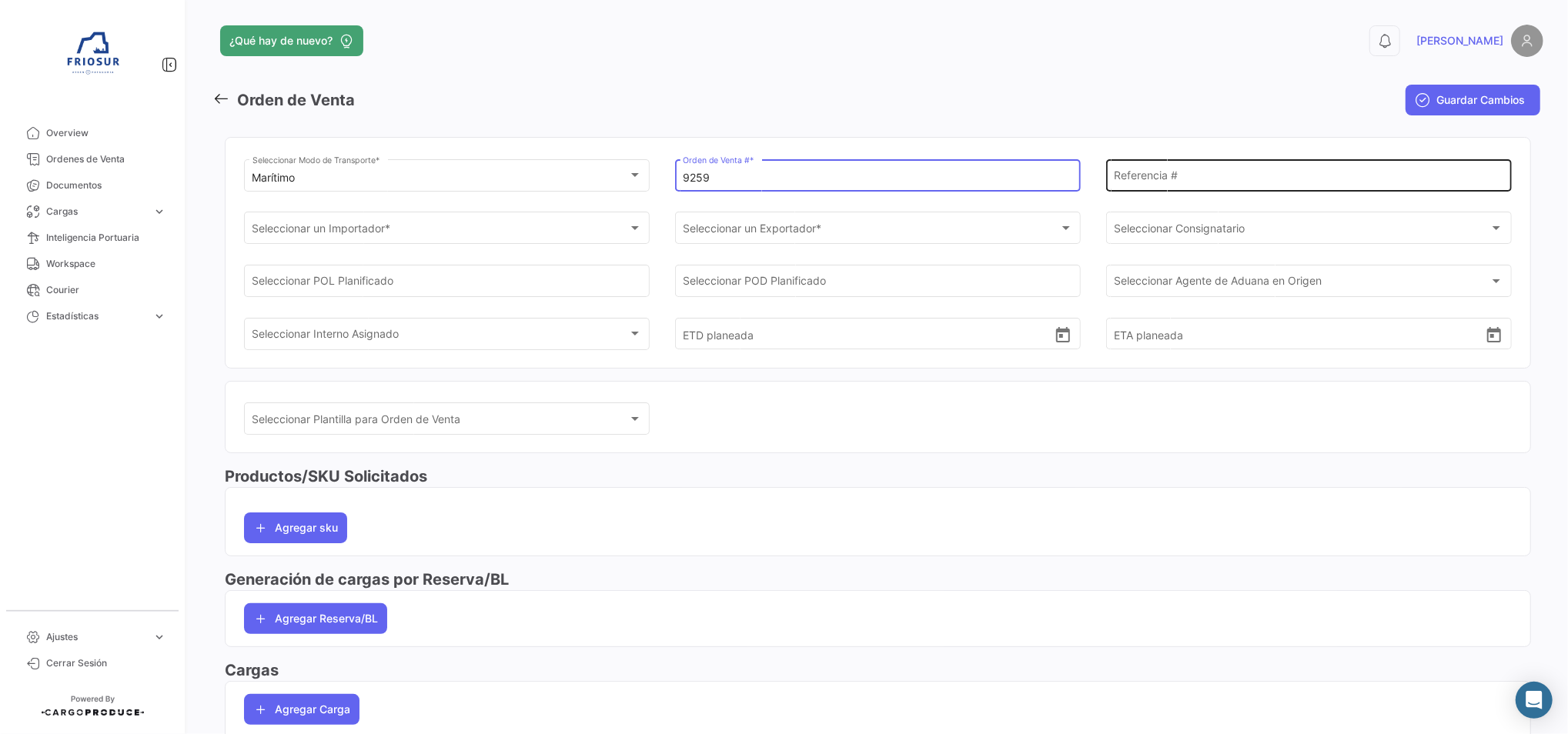
type input "9259"
click at [1193, 177] on input "Referencia #" at bounding box center [1308, 179] width 389 height 13
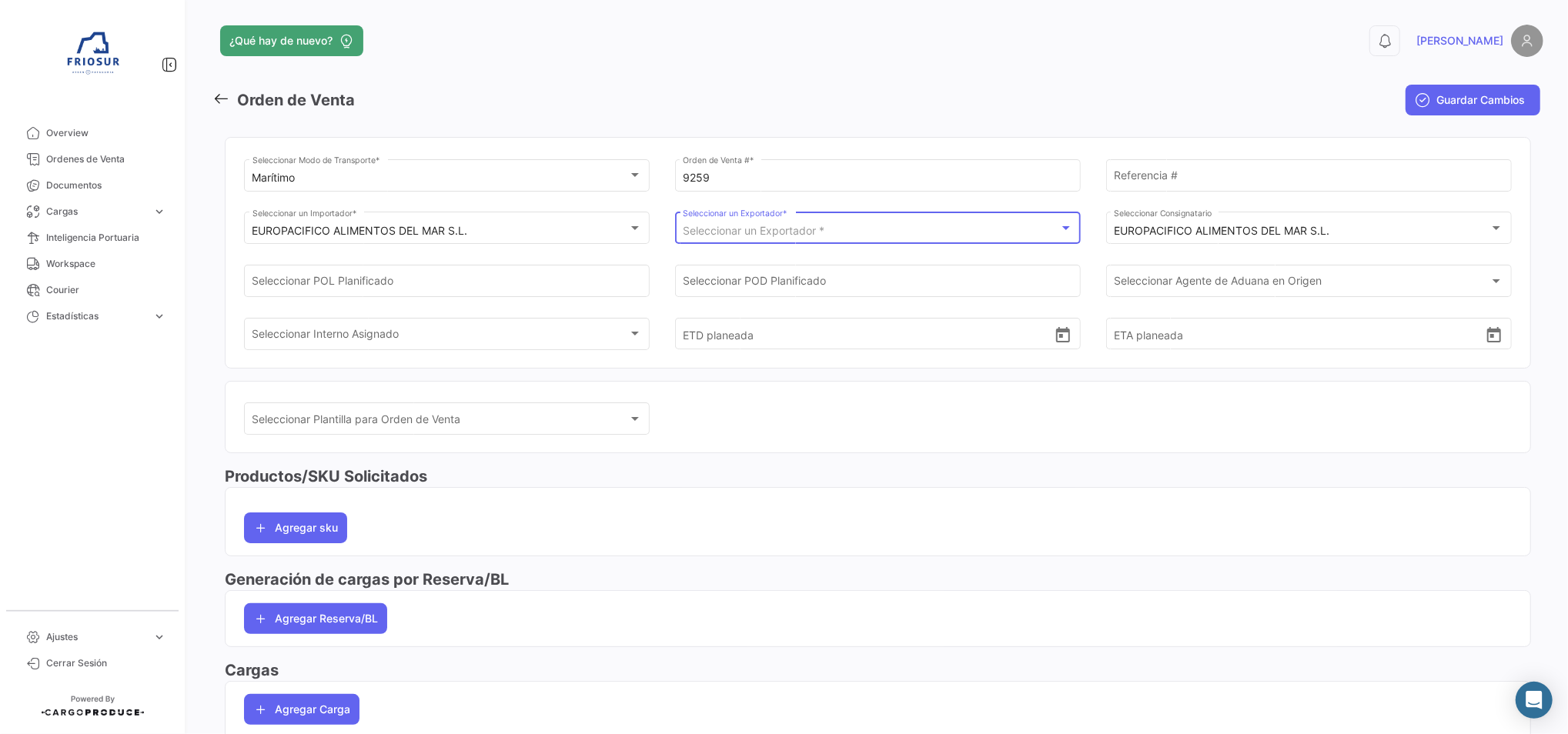
click at [828, 240] on div "Seleccionar un Exportador * Seleccionar un Exportador *" at bounding box center [877, 227] width 389 height 35
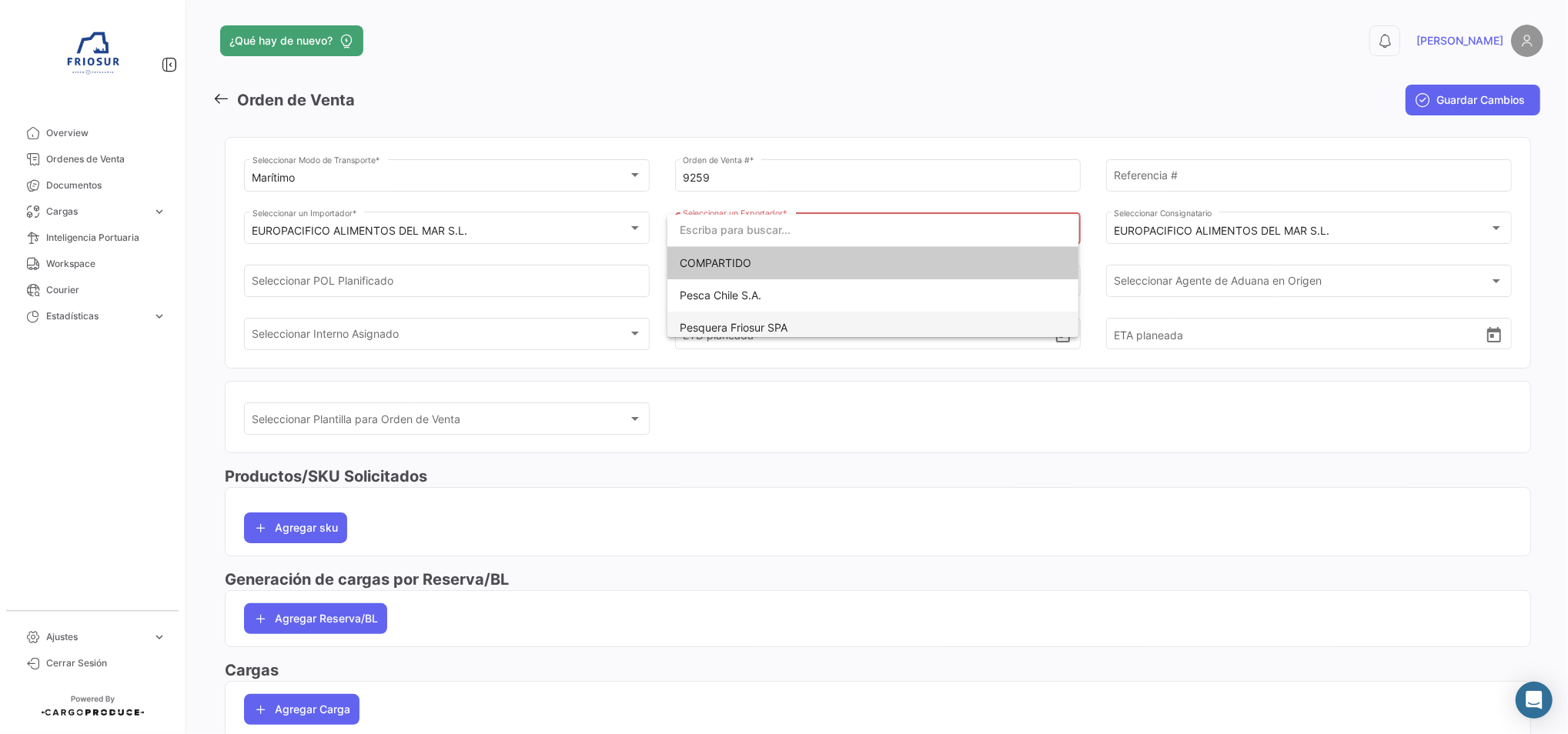
click at [782, 312] on span "Pesquera Friosur SPA" at bounding box center [872, 328] width 387 height 32
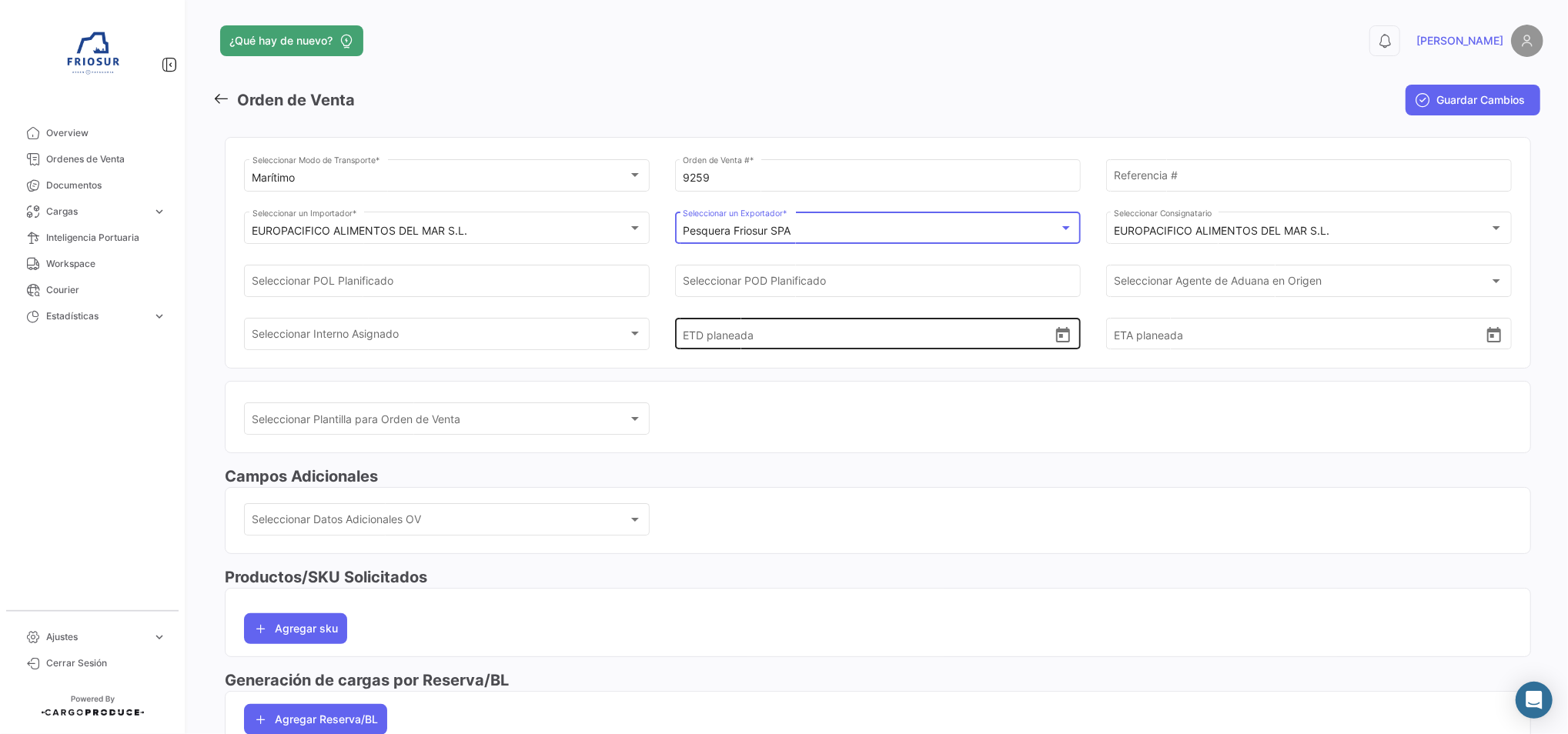
click at [1055, 337] on icon "Open calendar" at bounding box center [1063, 335] width 19 height 19
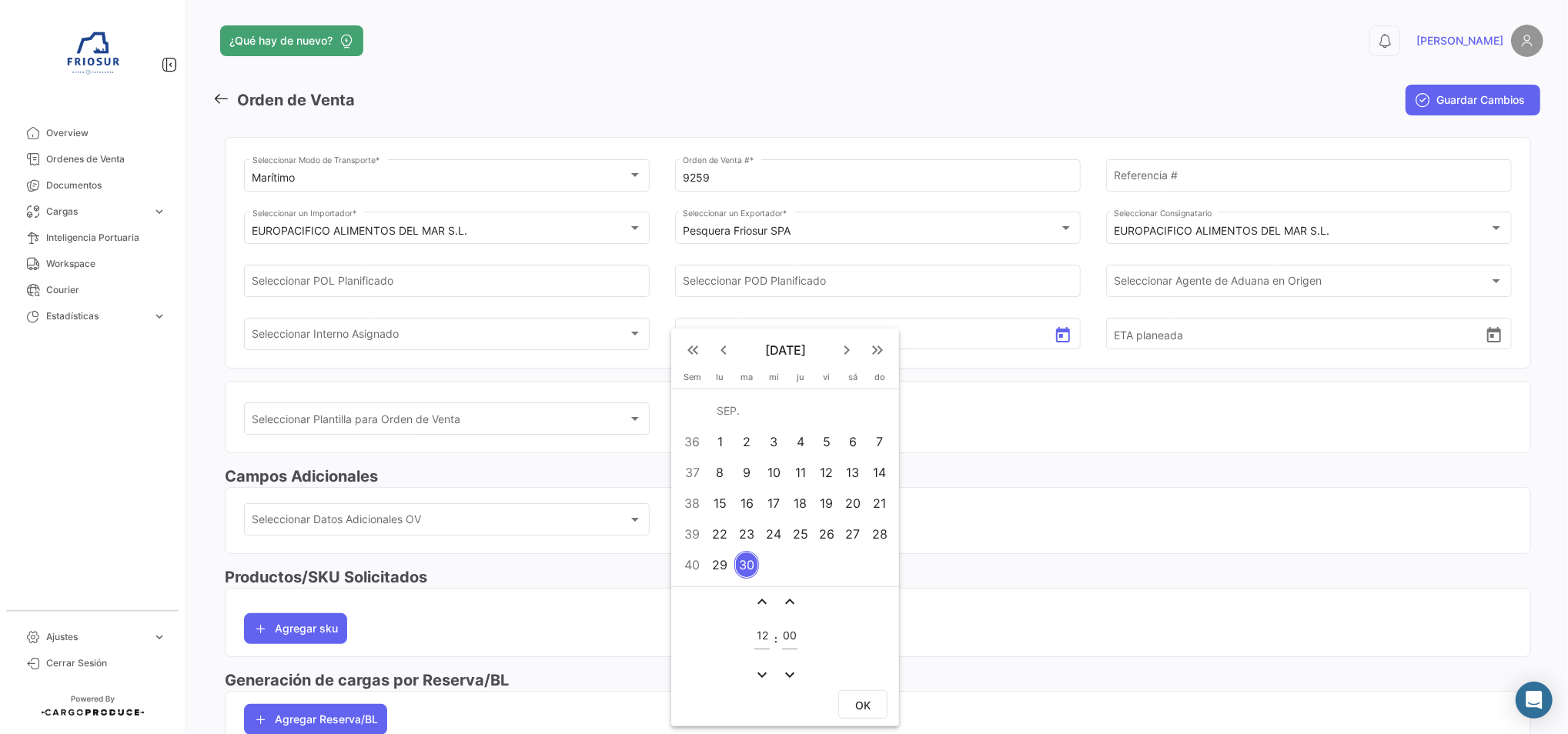
click at [842, 346] on mat-icon "keyboard_arrow_right" at bounding box center [847, 350] width 19 height 19
click at [767, 473] on div "8" at bounding box center [773, 471] width 24 height 27
click at [865, 707] on button "OK" at bounding box center [863, 705] width 49 height 28
type input "[DATE] 12:00"
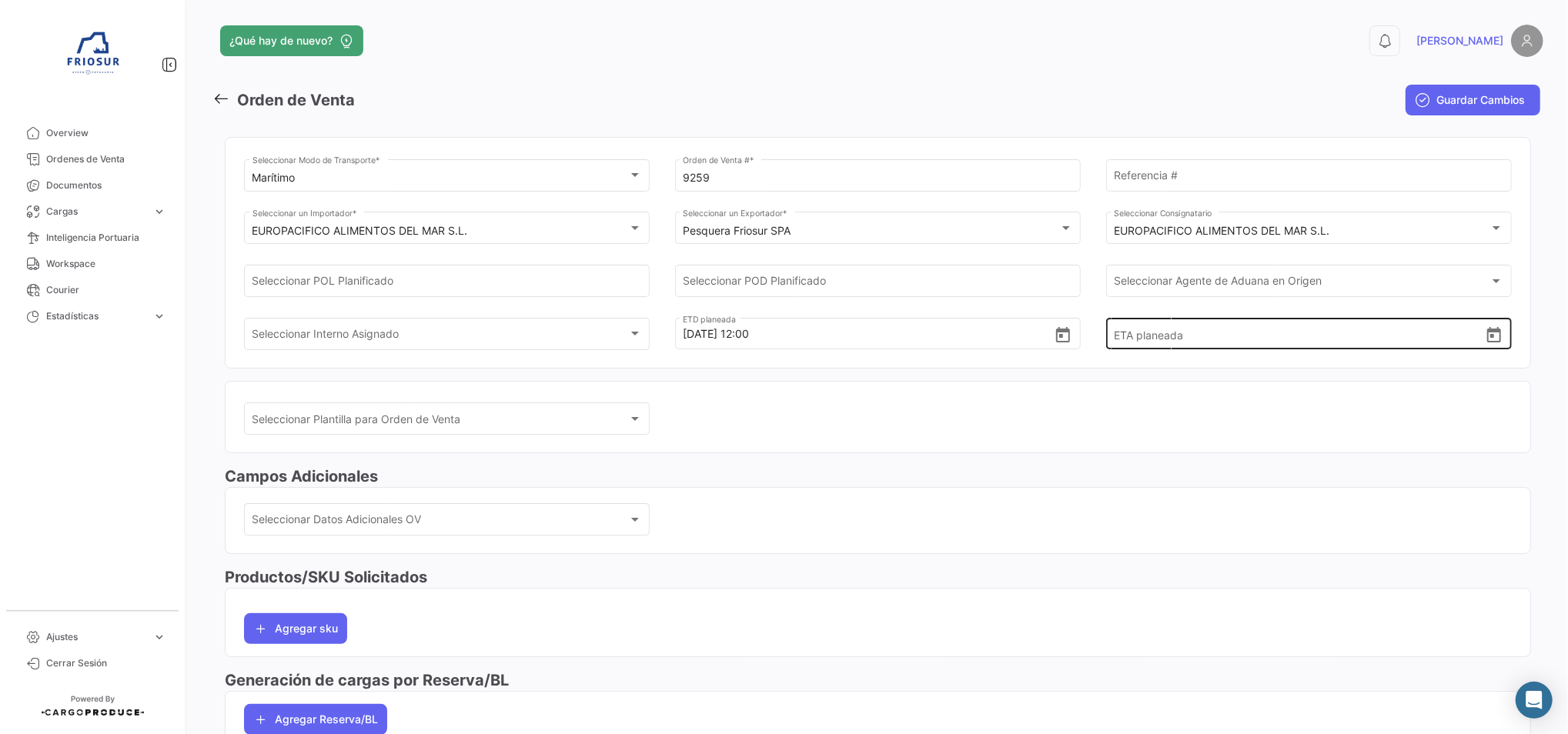
click at [1495, 334] on div "ETA planeada" at bounding box center [1308, 333] width 405 height 34
click at [1491, 334] on icon "Open calendar" at bounding box center [1494, 335] width 19 height 19
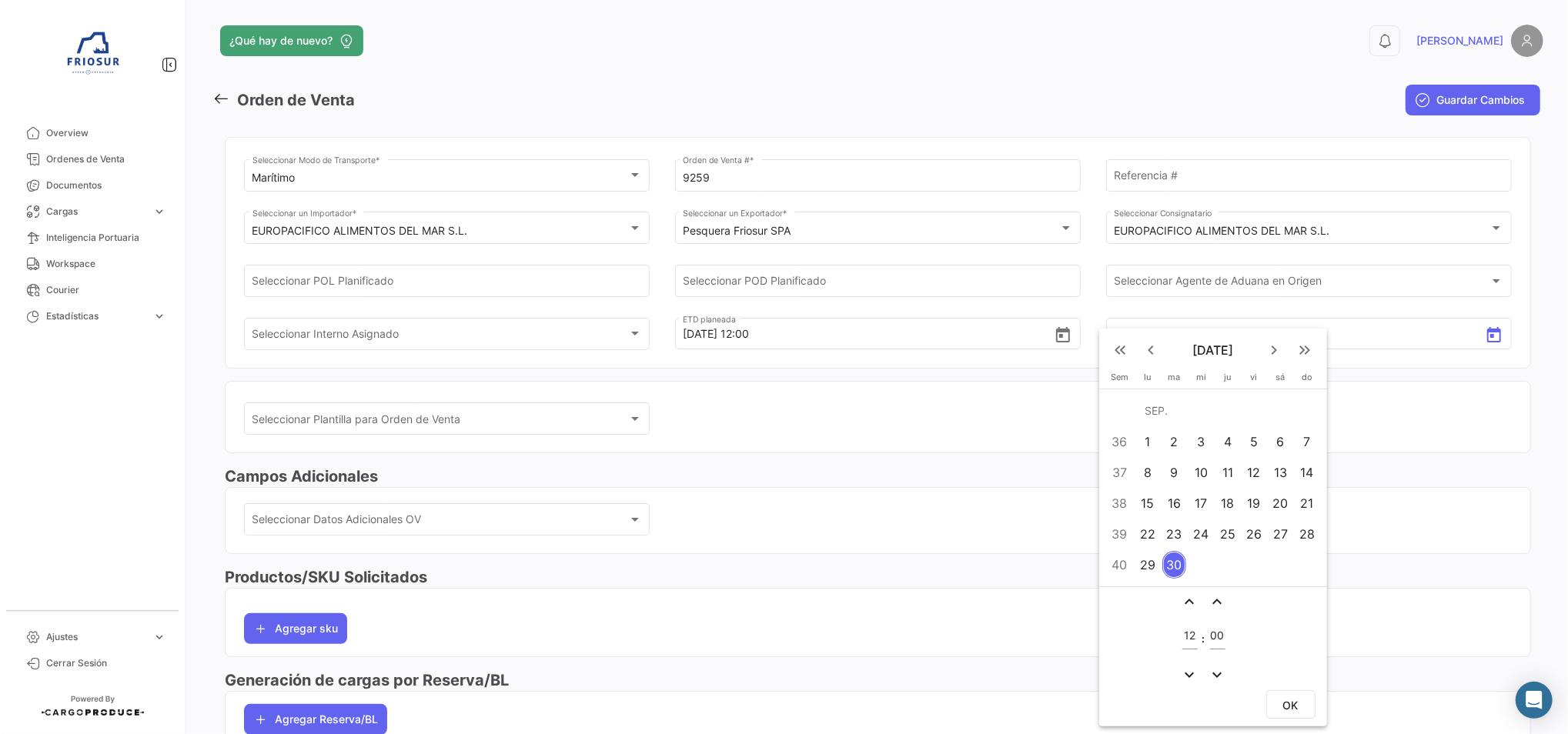
click at [1285, 349] on button "keyboard_arrow_right" at bounding box center [1274, 350] width 31 height 31
click at [1180, 475] on div "11" at bounding box center [1175, 471] width 25 height 27
click at [1289, 668] on span "OK" at bounding box center [1291, 674] width 15 height 13
type input "[DATE] 12:00"
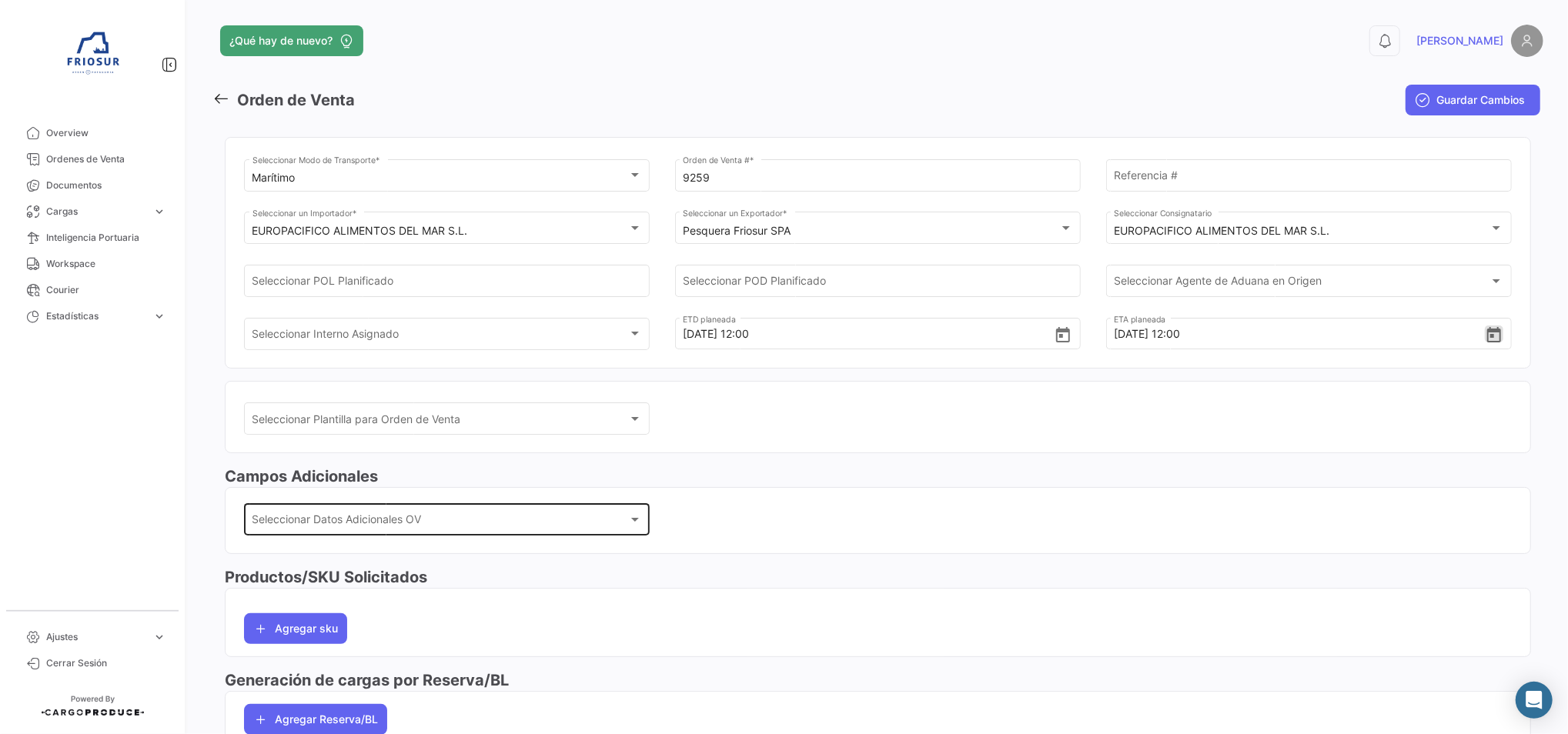
scroll to position [102, 0]
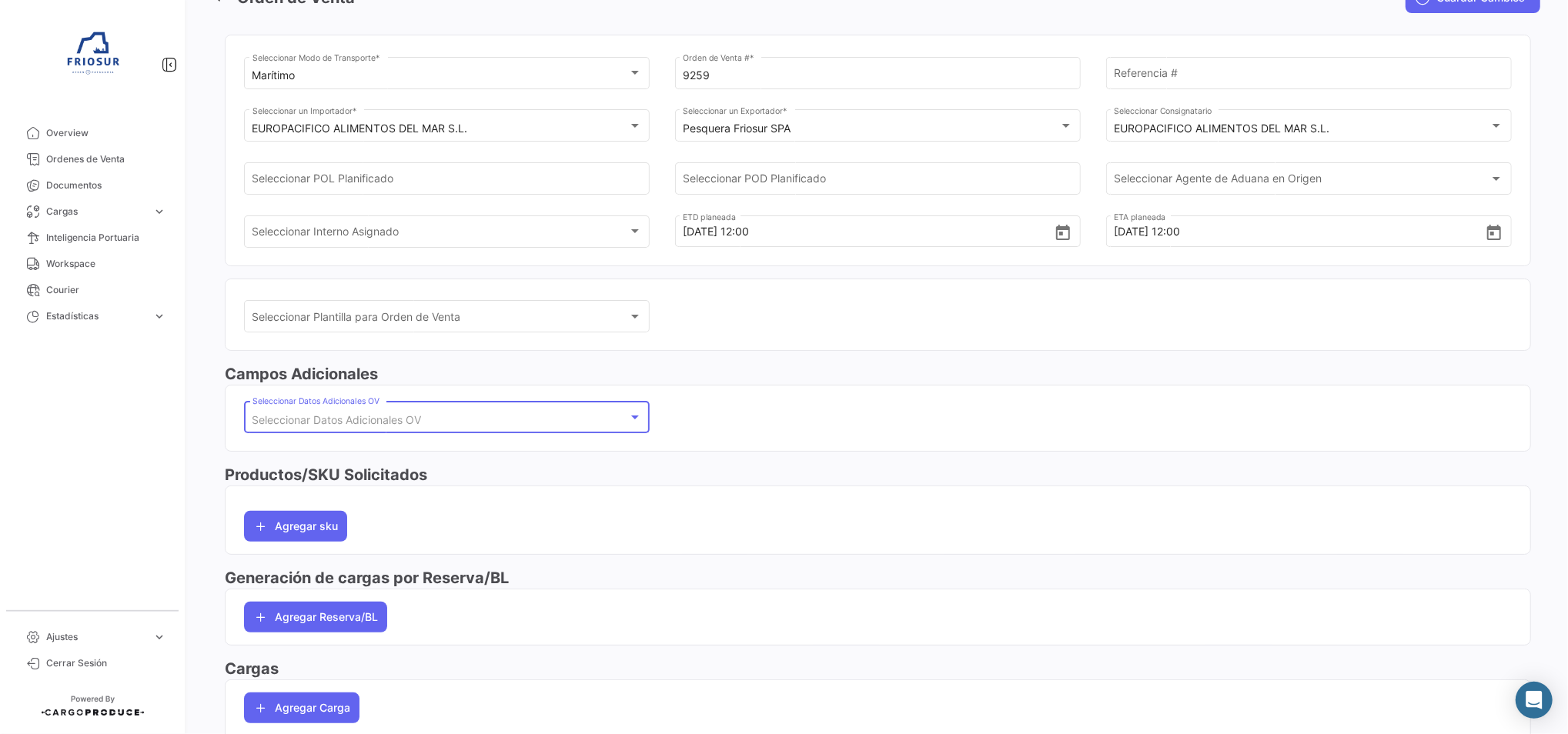
click at [384, 413] on span "Seleccionar Datos Adicionales OV" at bounding box center [336, 419] width 169 height 13
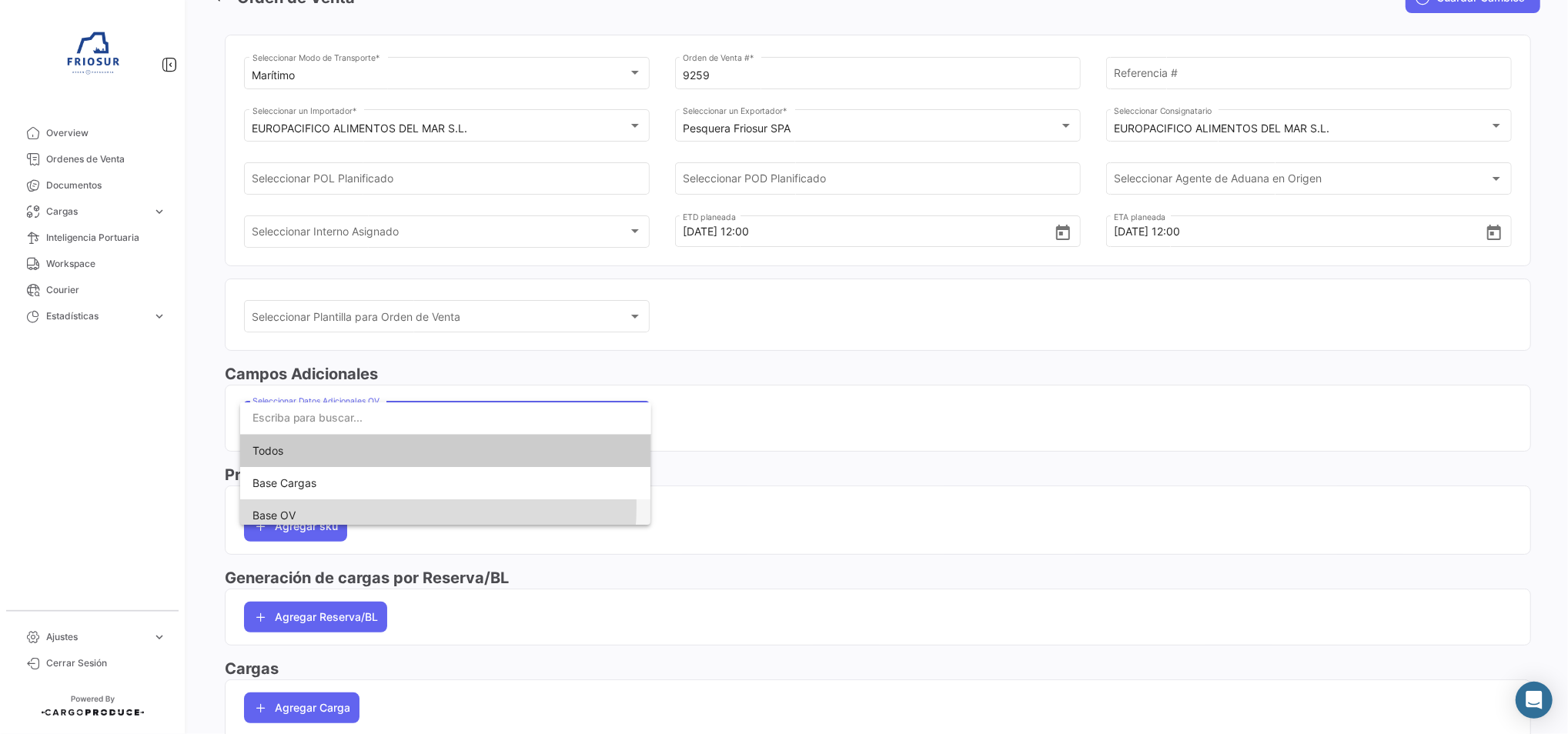
click at [347, 506] on span "Base OV" at bounding box center [445, 516] width 387 height 32
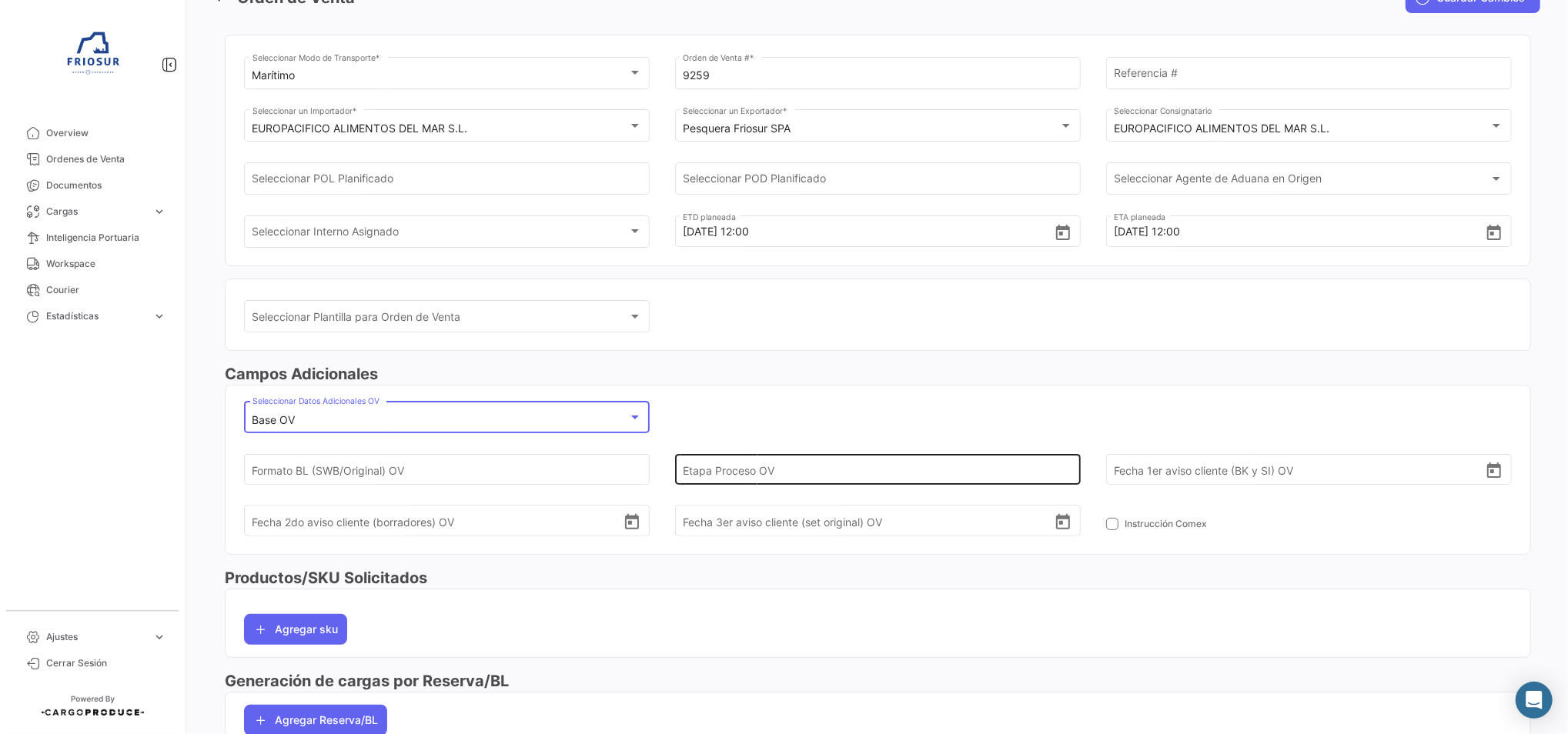
click at [698, 471] on input "Etapa Proceso OV" at bounding box center [868, 469] width 370 height 54
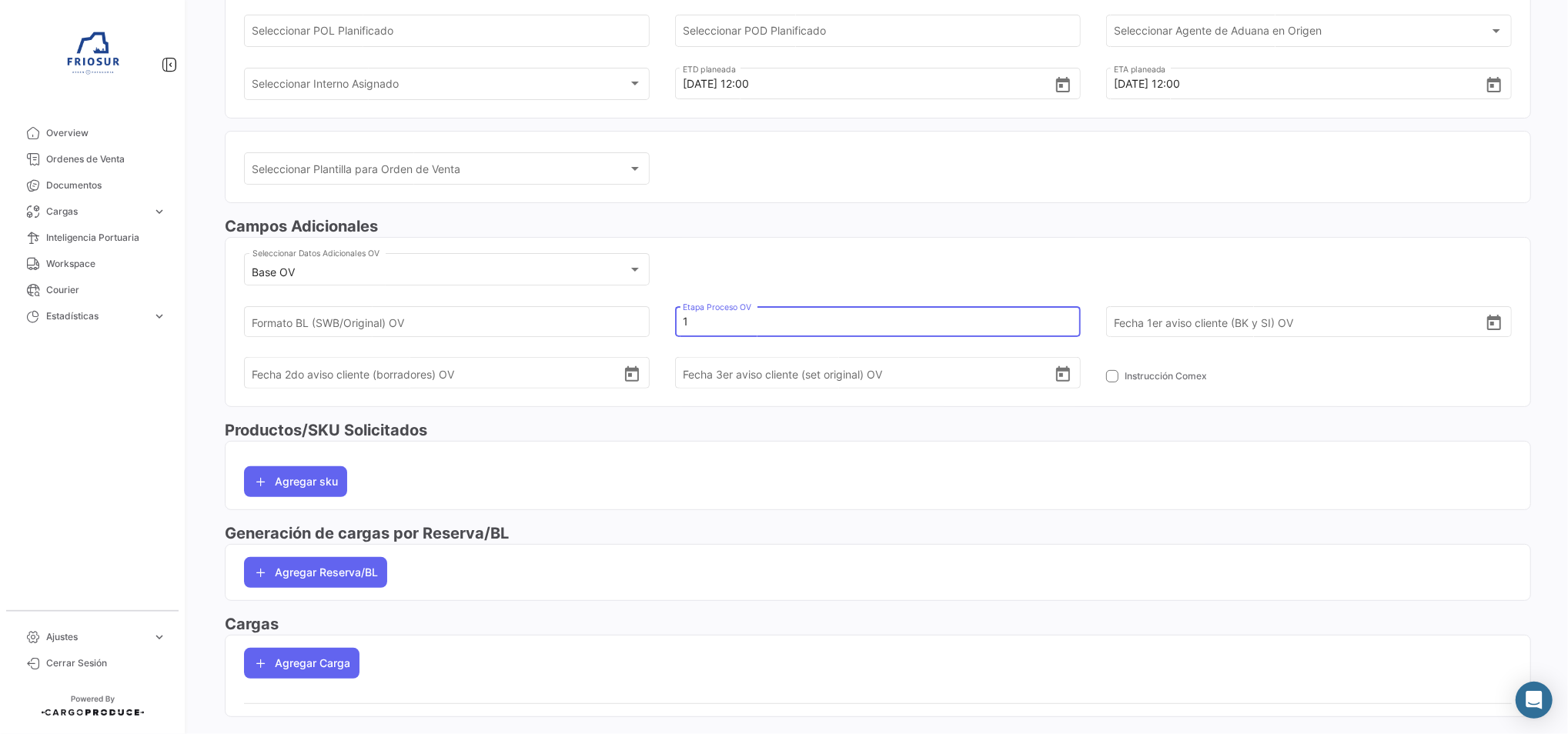
scroll to position [280, 0]
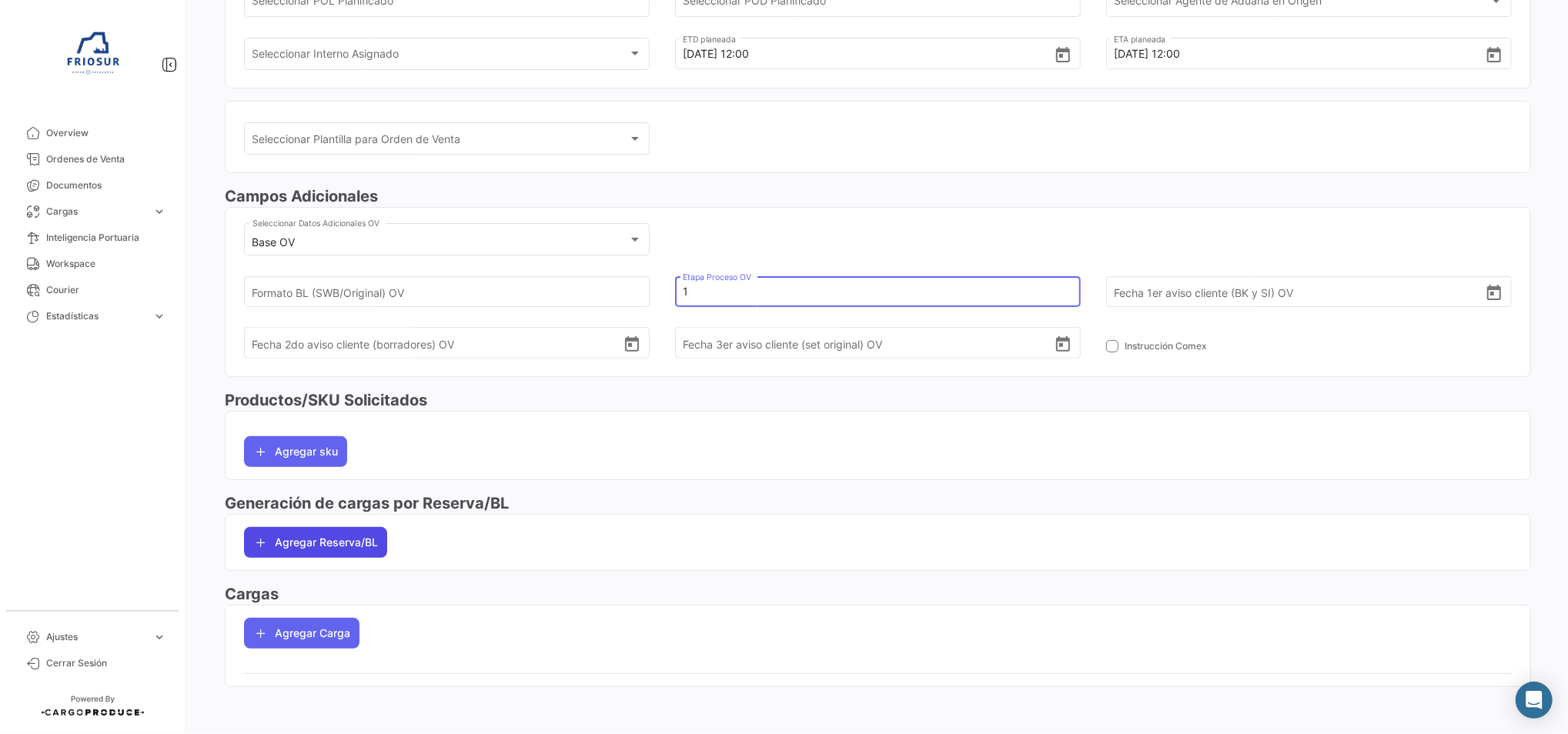
type input "1"
click at [305, 542] on button "Agregar Reserva/BL" at bounding box center [315, 542] width 143 height 31
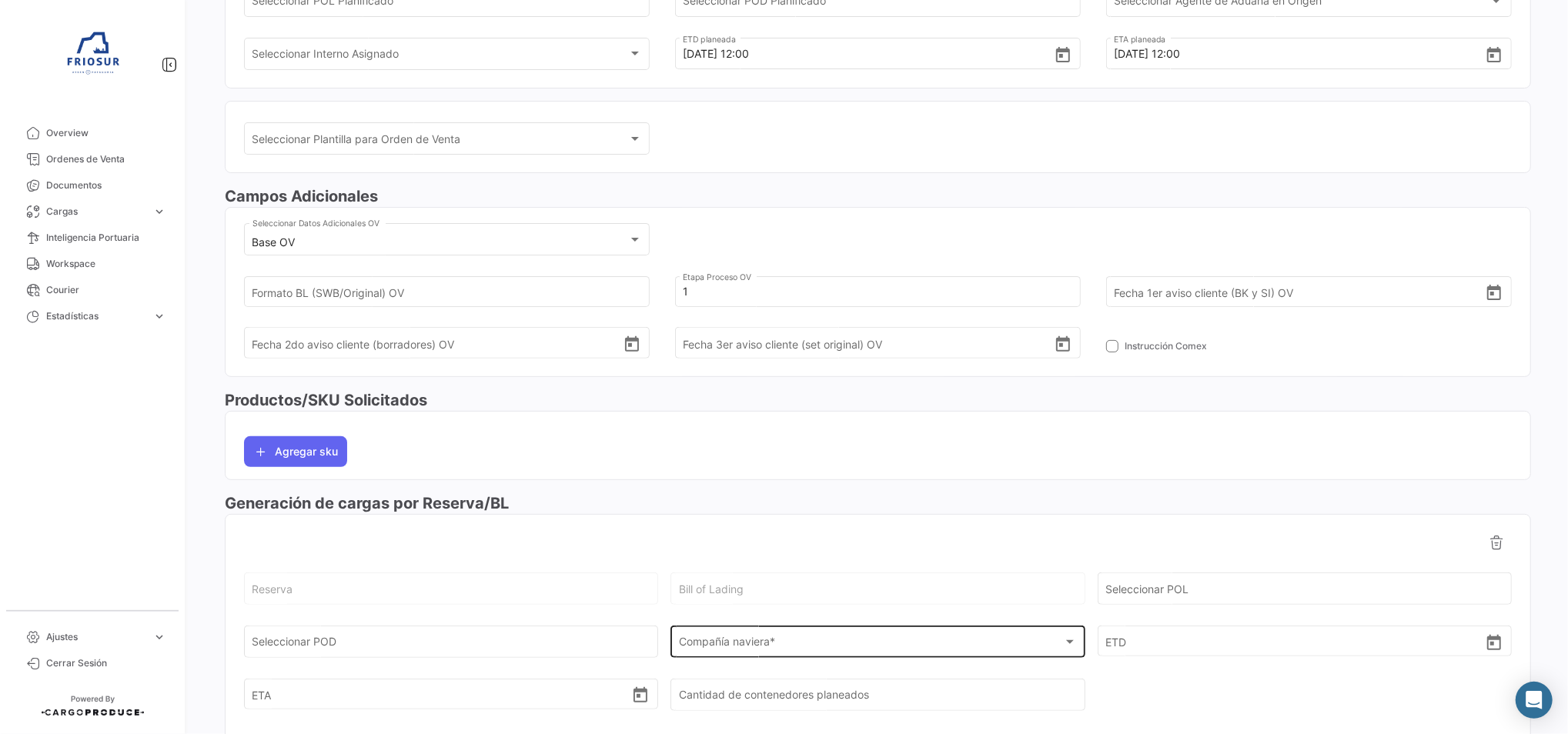
click at [754, 641] on span "Compañía naviera *" at bounding box center [870, 645] width 384 height 13
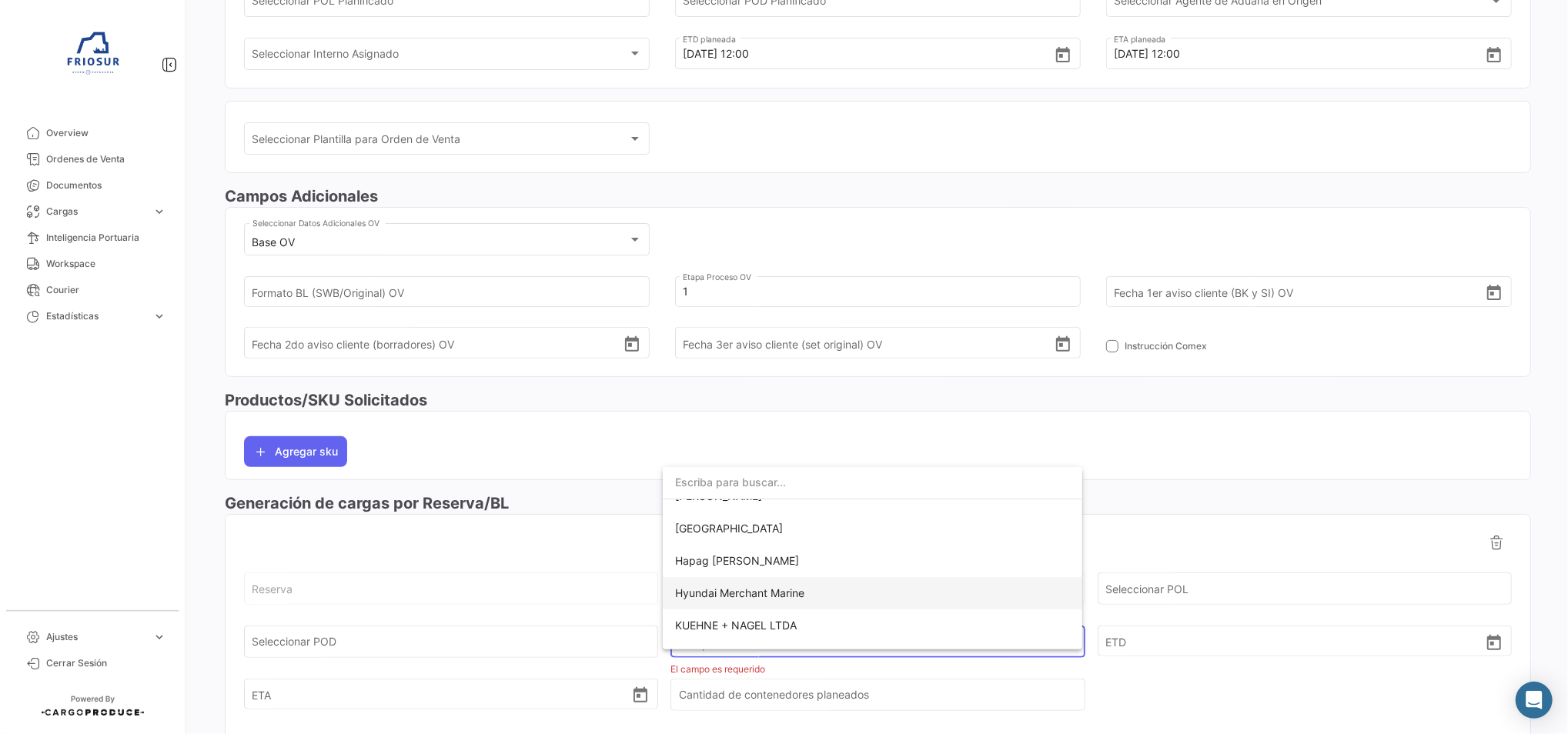
scroll to position [410, 0]
click at [771, 559] on span "Hapag [PERSON_NAME]" at bounding box center [872, 557] width 395 height 32
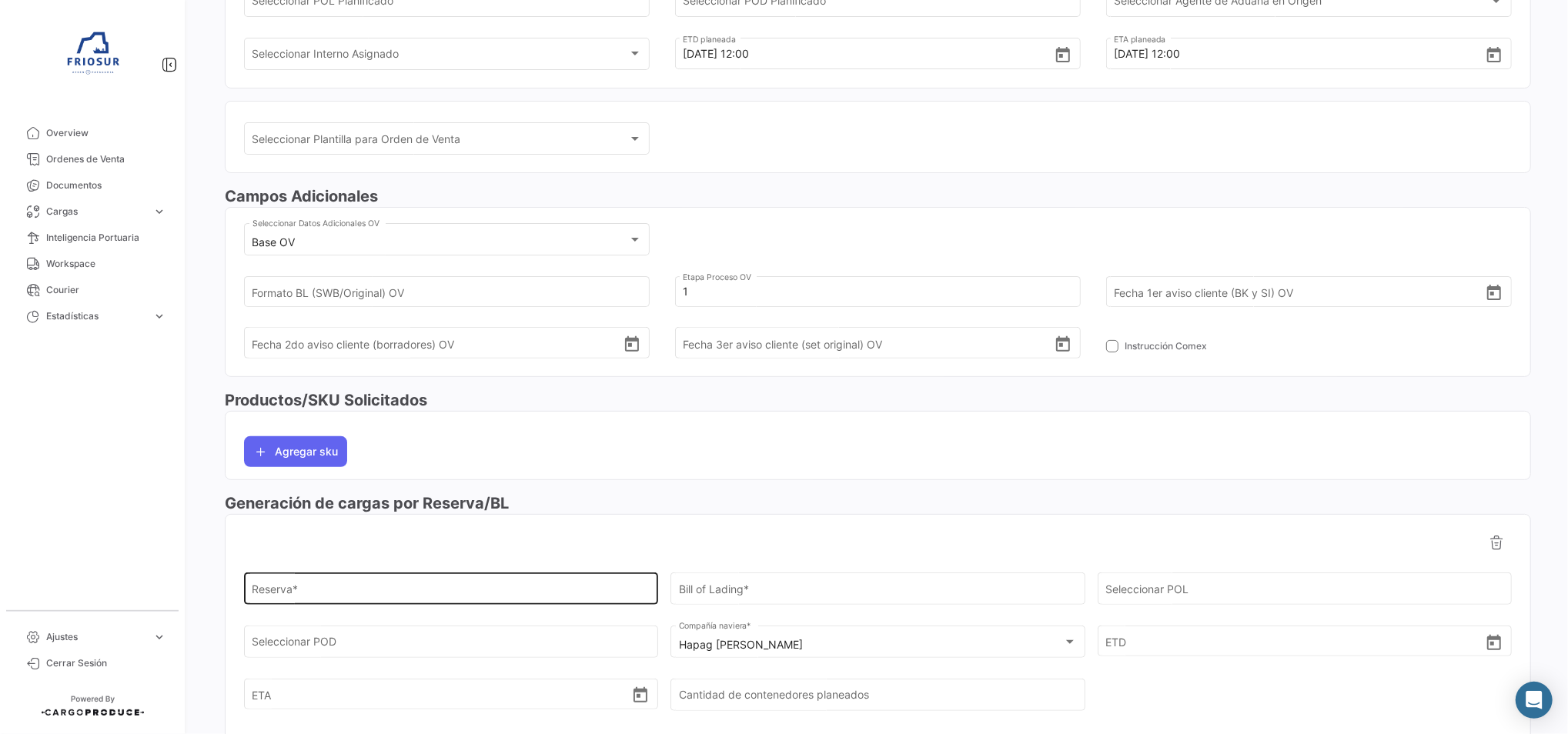
click at [299, 595] on input "Reserva *" at bounding box center [451, 592] width 398 height 13
paste input "38543343"
type input "38543343"
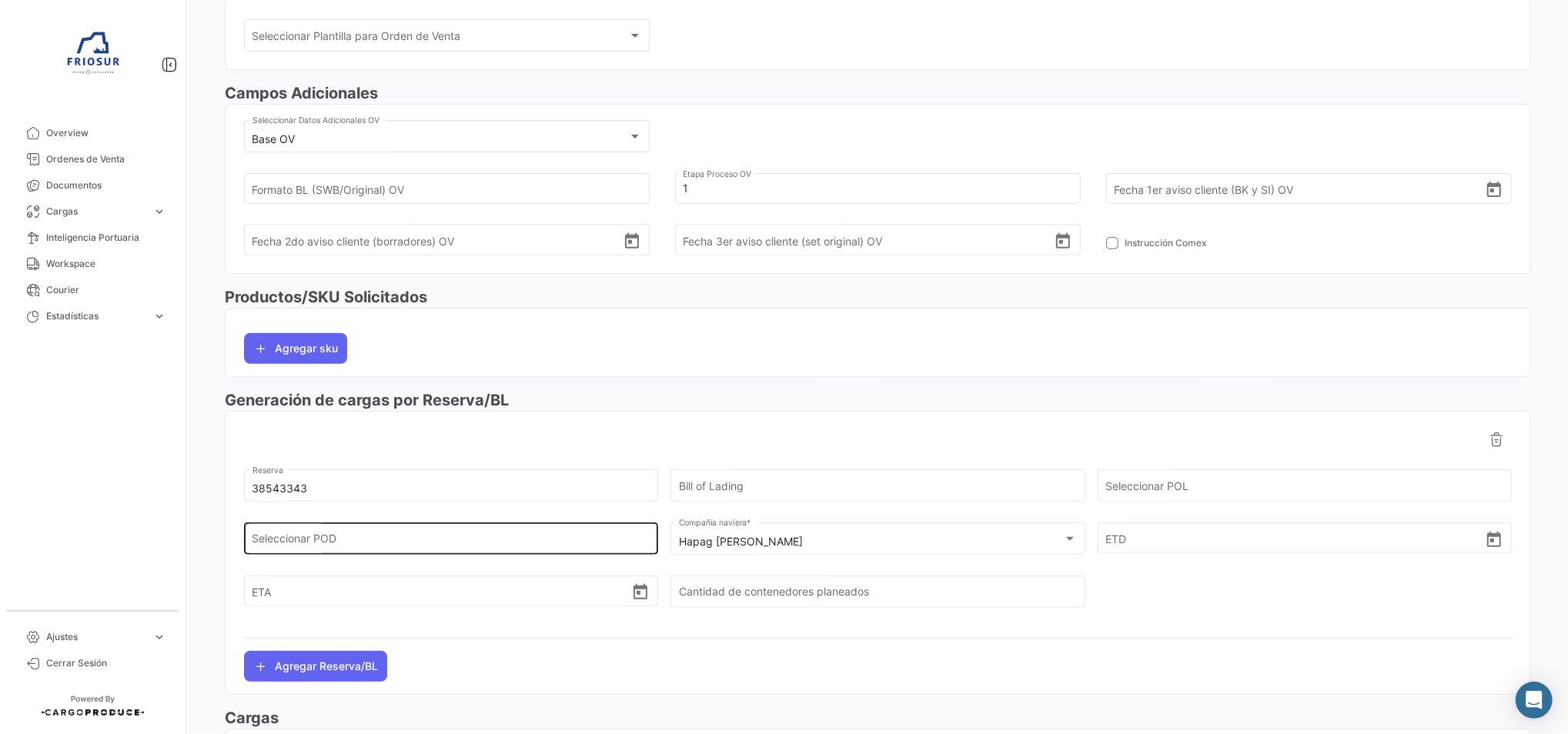
scroll to position [486, 0]
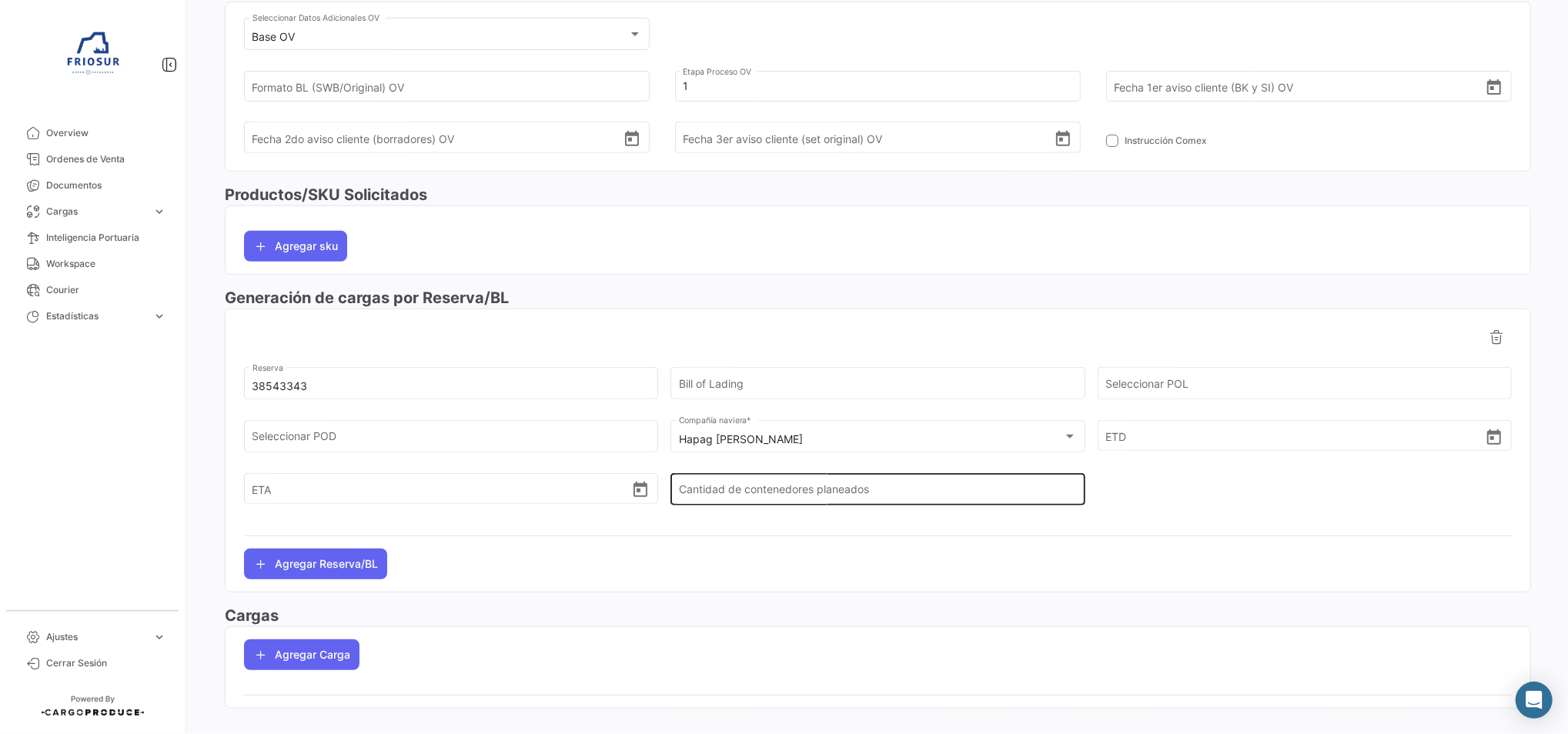
click at [855, 486] on input "Cantidad de contenedores planeados" at bounding box center [877, 493] width 398 height 13
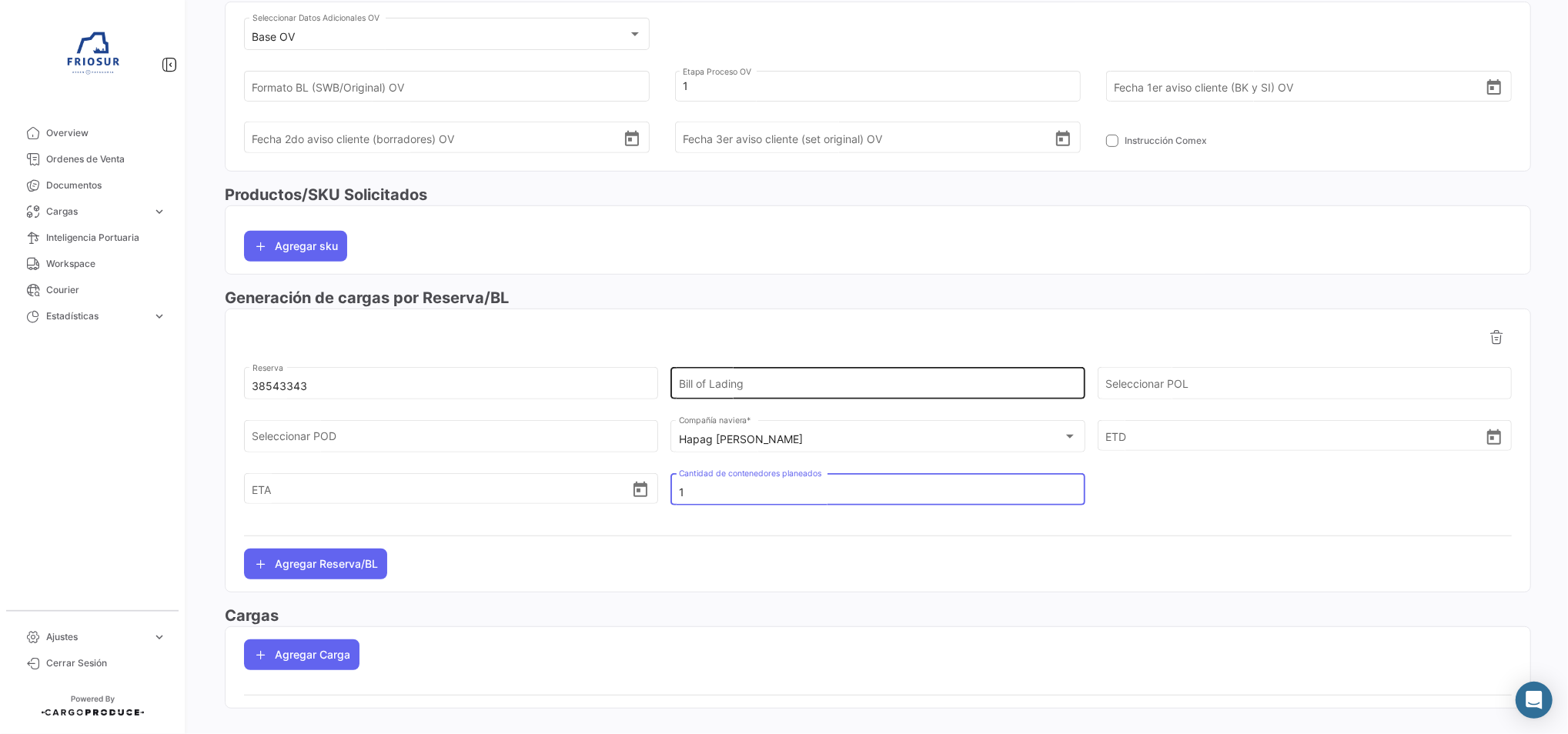
type input "1"
click at [789, 382] on input "Bill of Lading" at bounding box center [877, 386] width 398 height 13
click at [721, 388] on input "Bill of Lading" at bounding box center [877, 386] width 398 height 13
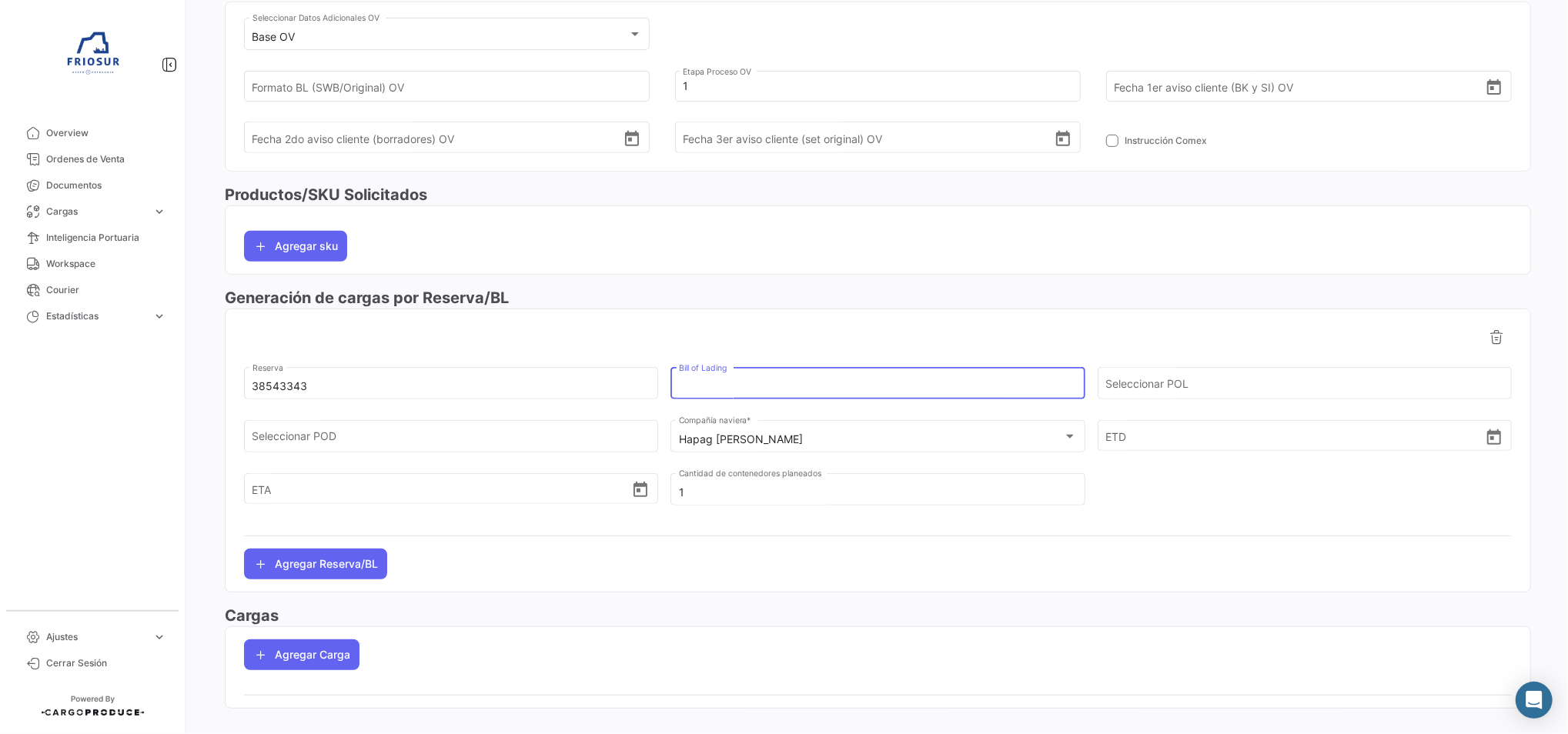
paste input "HLCUSCL250962306"
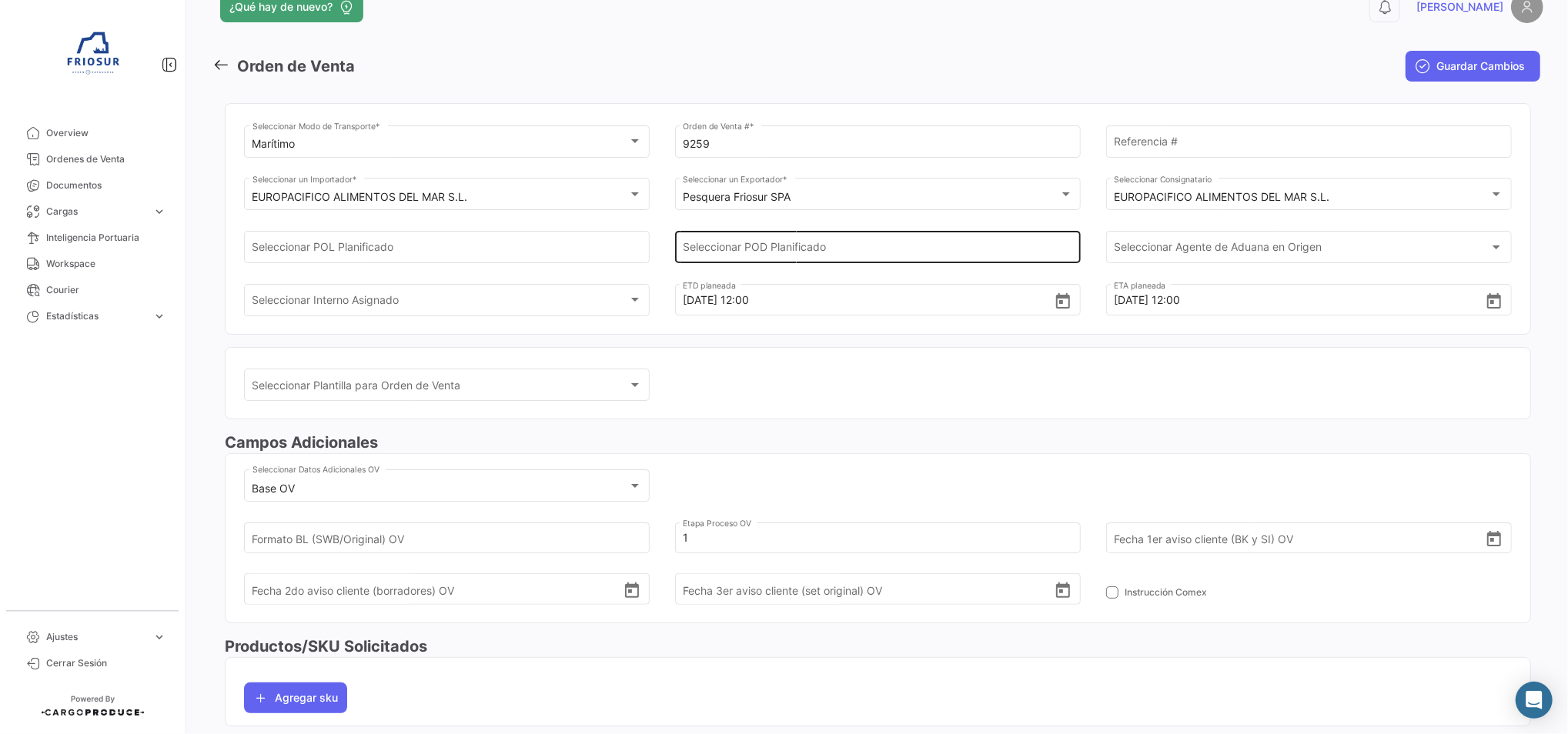
scroll to position [0, 0]
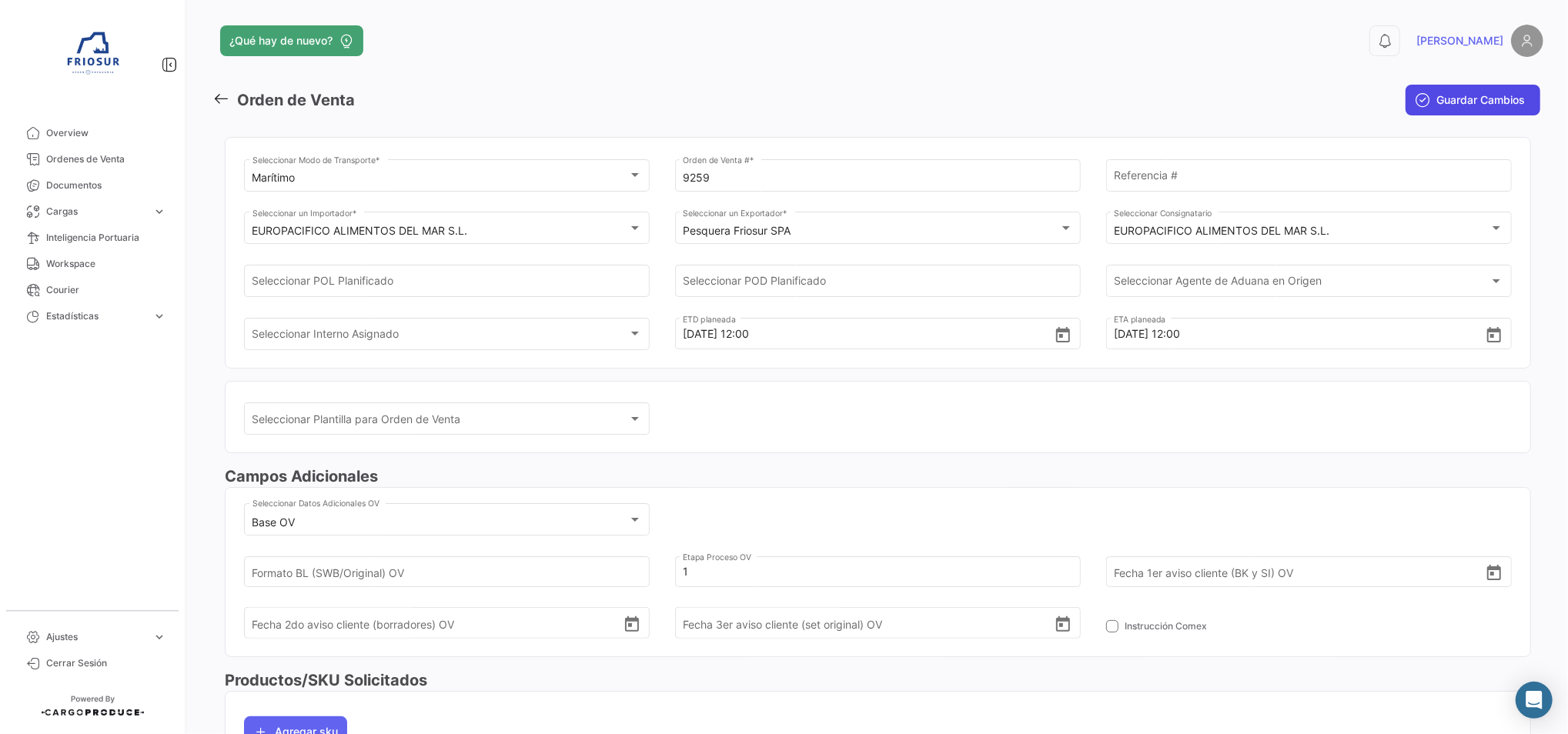
type input "HLCUSCL250962306"
click at [1471, 94] on span "Guardar Cambios" at bounding box center [1481, 100] width 89 height 15
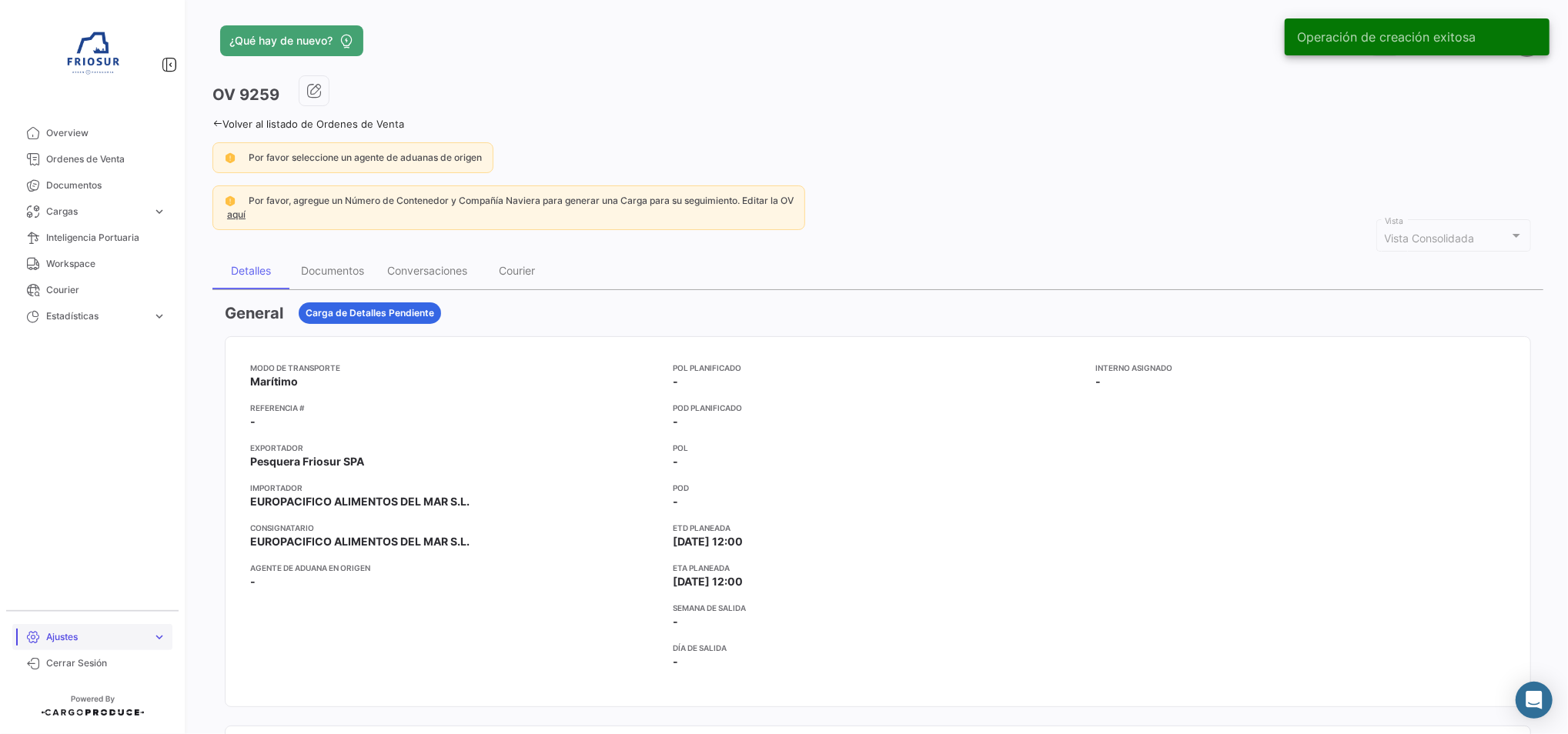
click at [61, 632] on span "Ajustes" at bounding box center [96, 637] width 100 height 14
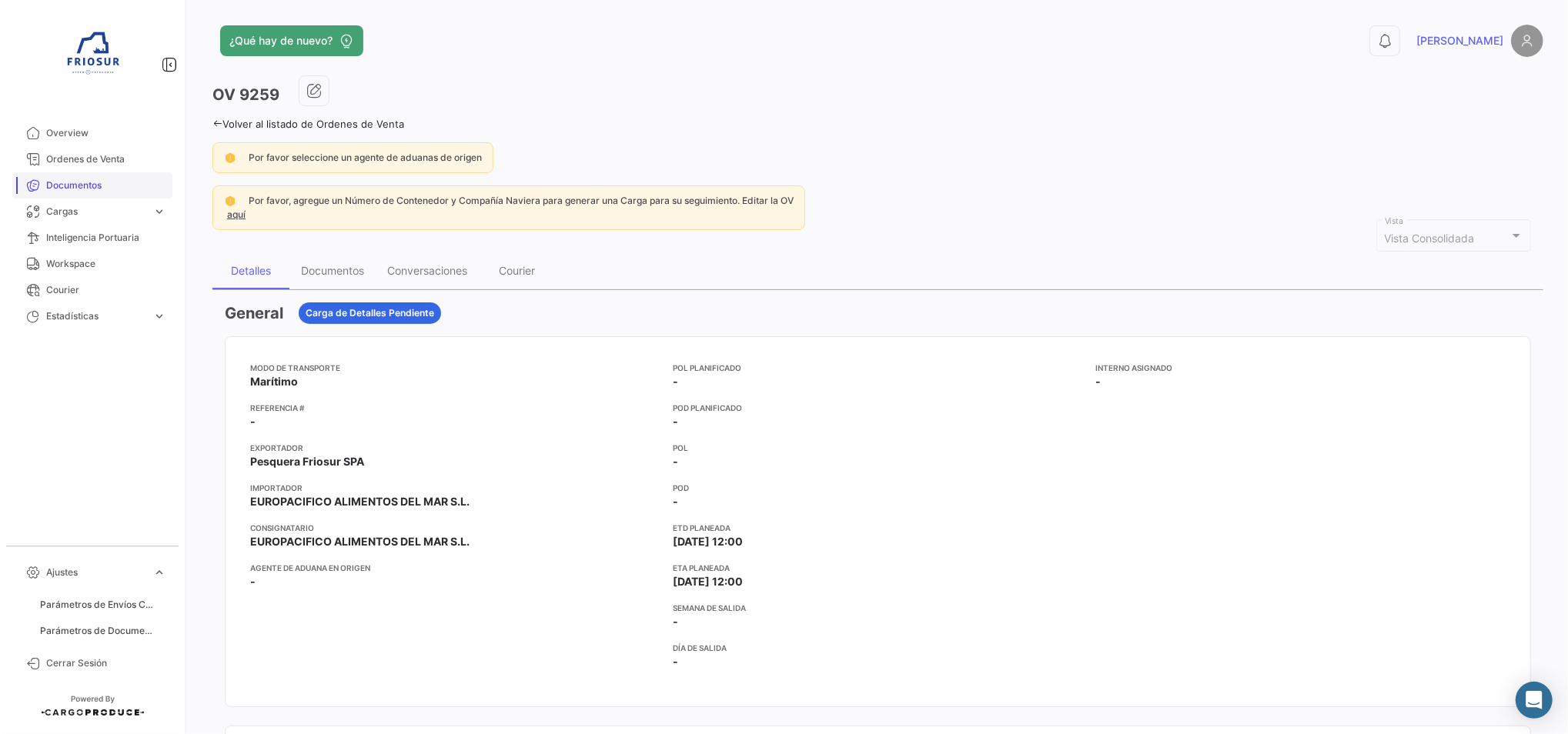
click at [95, 185] on span "Documentos" at bounding box center [106, 185] width 120 height 14
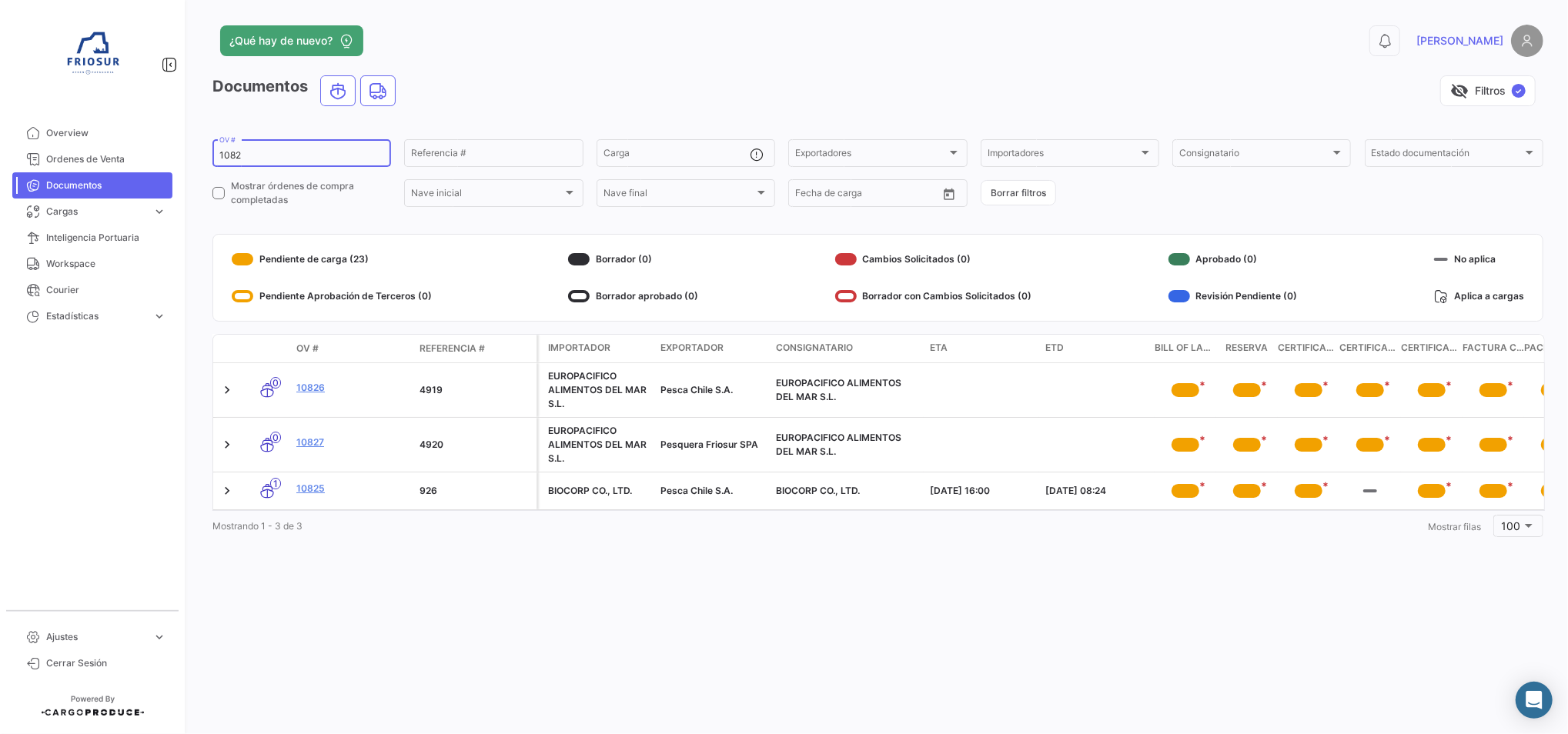
drag, startPoint x: 303, startPoint y: 154, endPoint x: 181, endPoint y: 156, distance: 122.0
click at [181, 156] on mat-sidenav-container "Overview Ordenes de Venta Documentos Cargas expand_more Cargas Marítimas Cargas…" at bounding box center [784, 367] width 1568 height 734
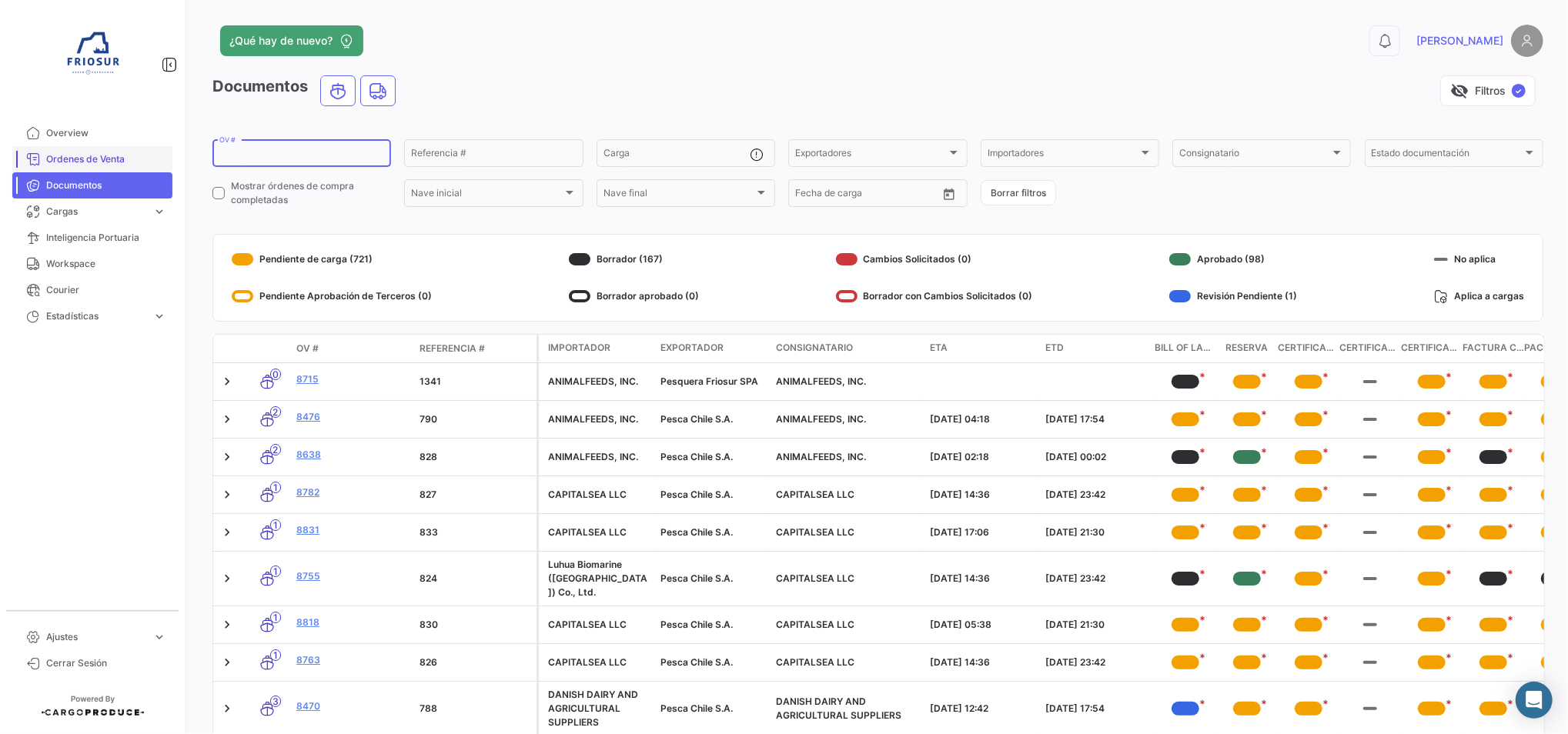
click at [117, 163] on span "Ordenes de Venta" at bounding box center [106, 159] width 120 height 14
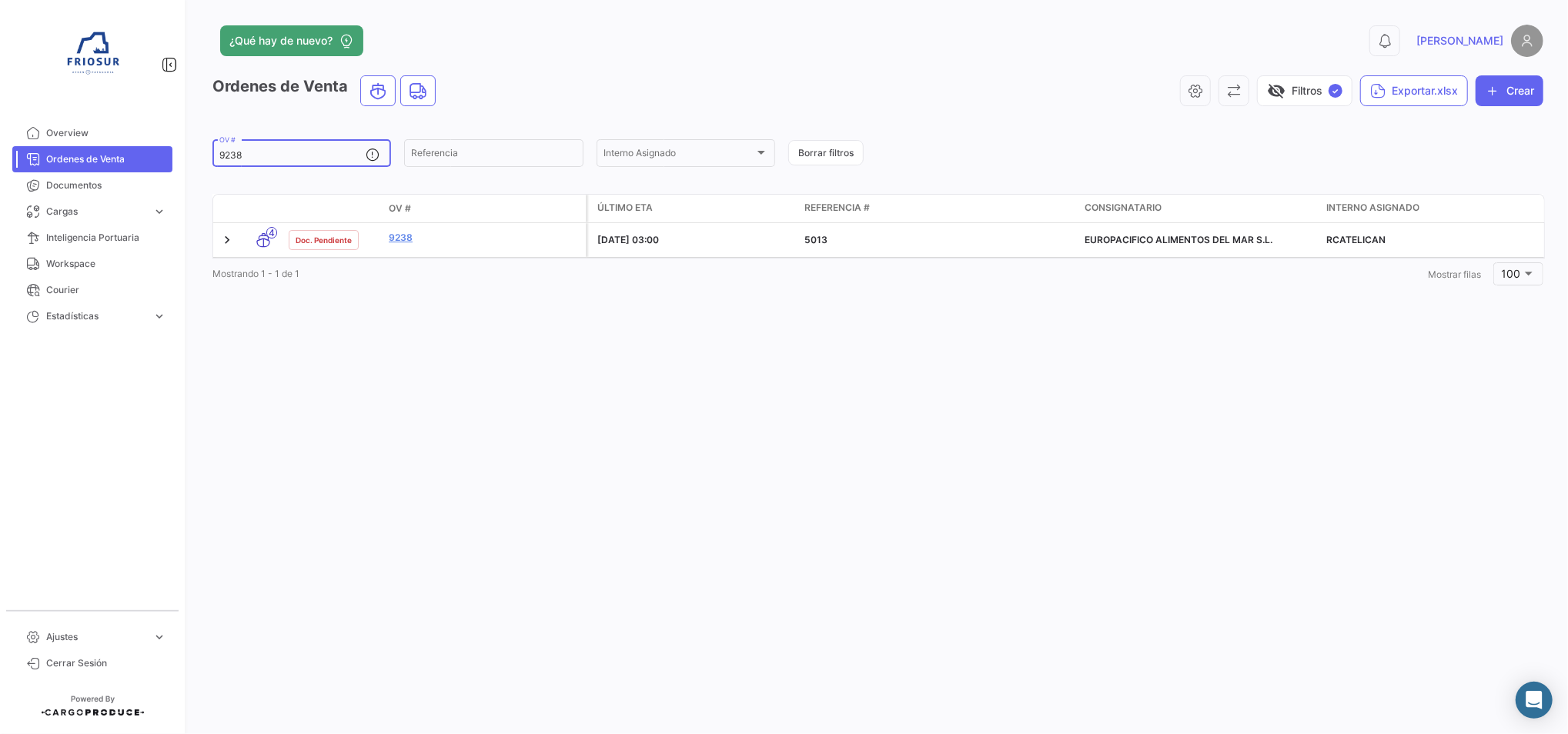
drag, startPoint x: 278, startPoint y: 161, endPoint x: 194, endPoint y: 167, distance: 84.2
click at [194, 167] on div "¿Qué hay de nuevo? 0 [PERSON_NAME] de Venta visibility_off Filtros ✓ Exportar.x…" at bounding box center [878, 367] width 1380 height 734
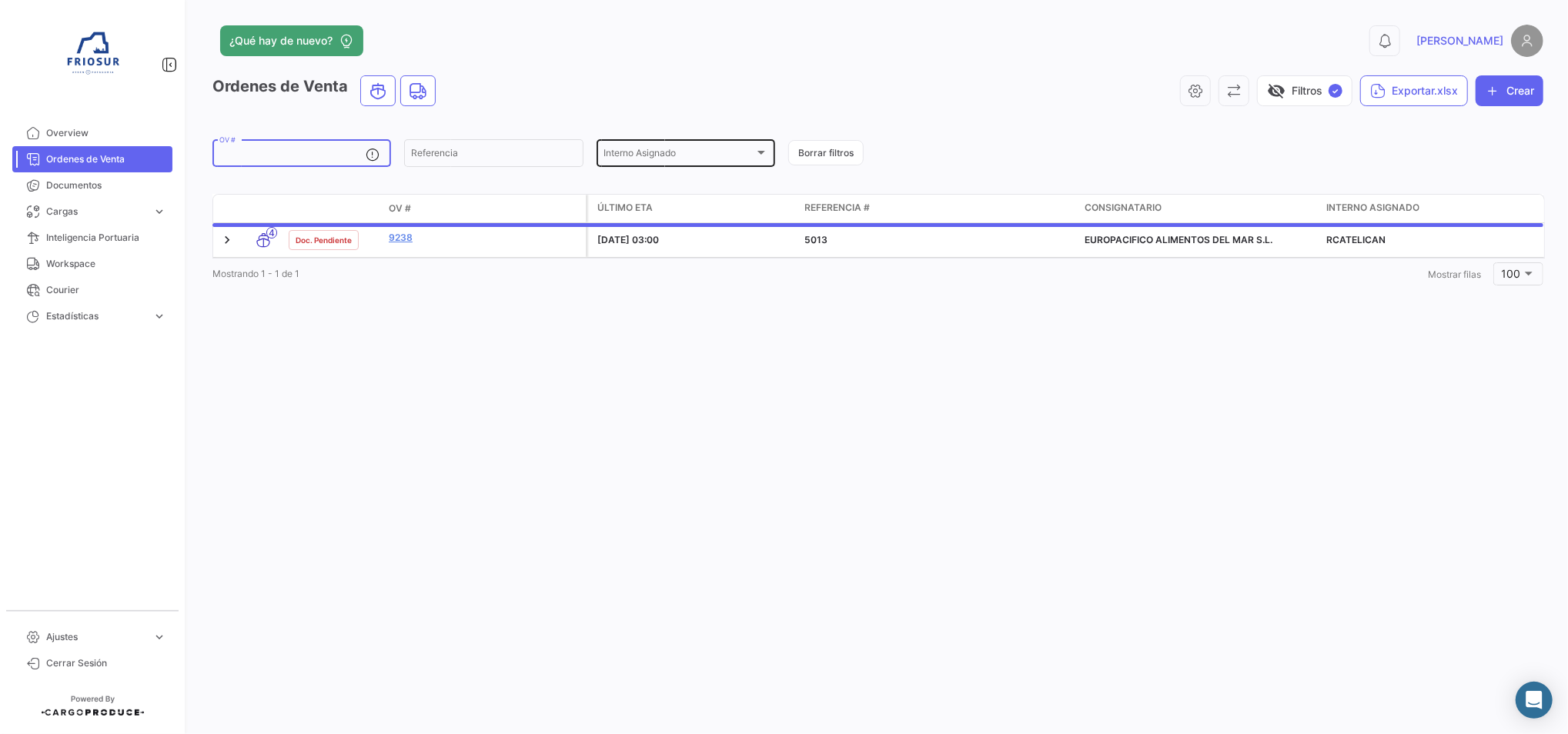
click at [669, 153] on span "Interno Asignado" at bounding box center [680, 155] width 151 height 10
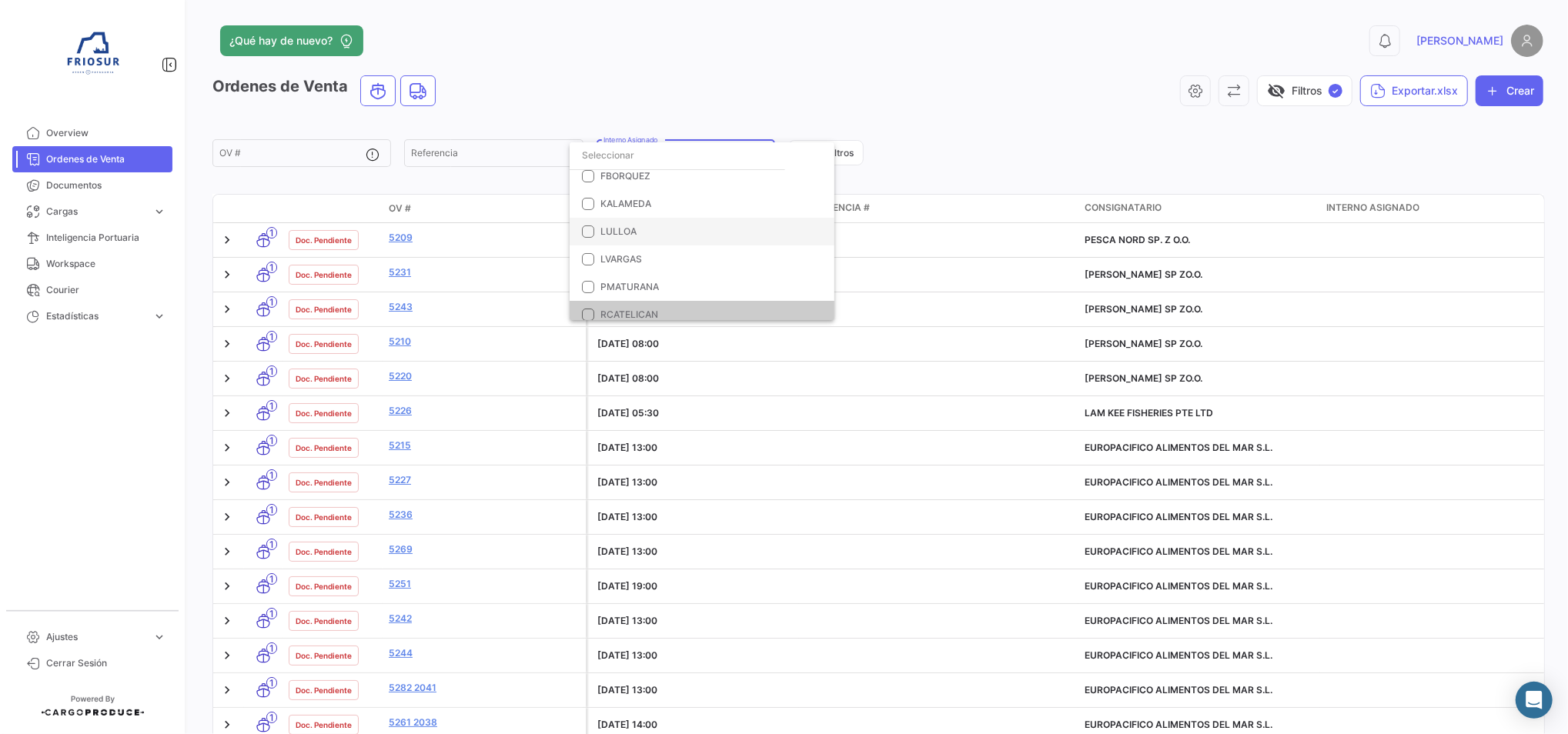
scroll to position [43, 0]
click at [588, 311] on mat-pseudo-checkbox at bounding box center [588, 306] width 12 height 12
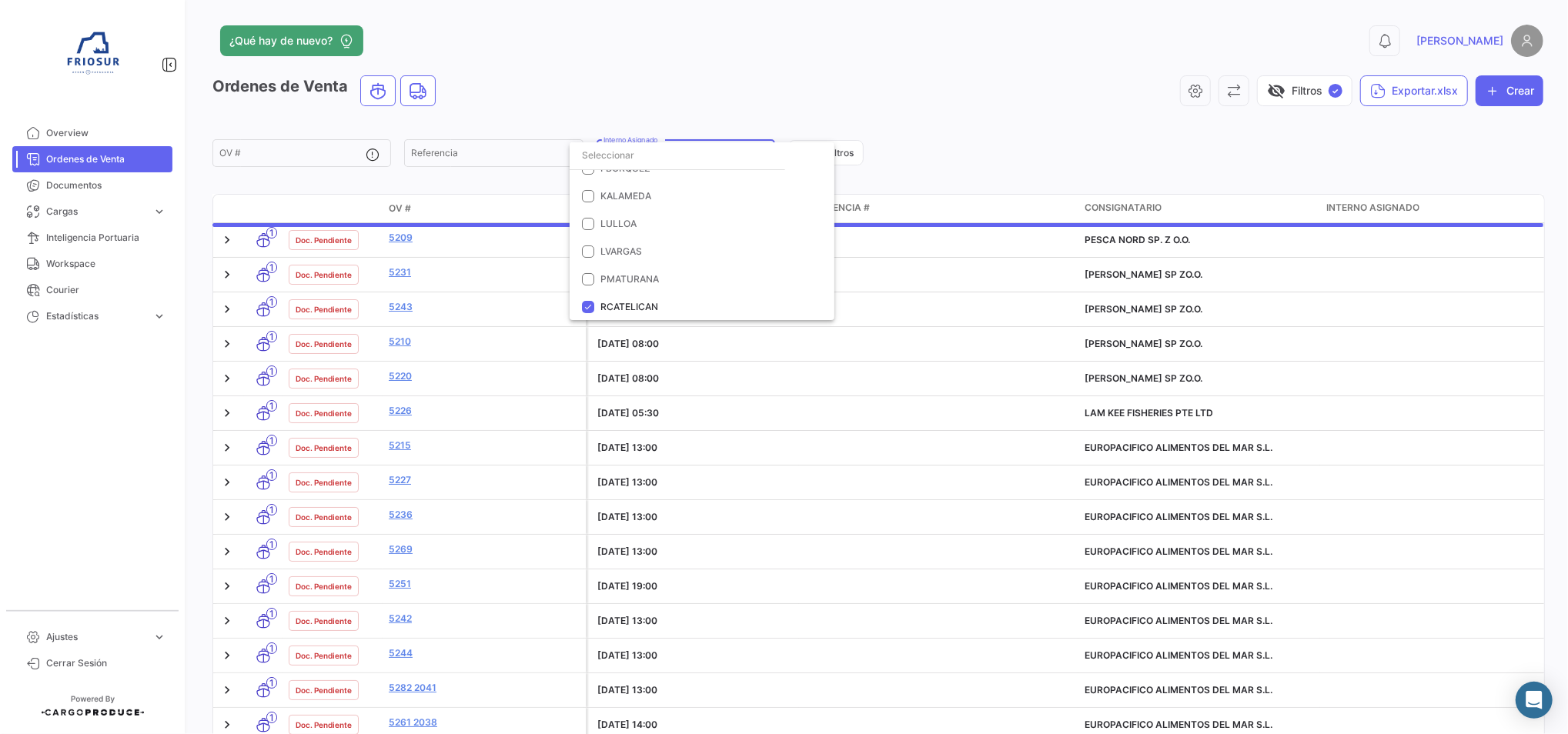
click at [905, 126] on div at bounding box center [784, 367] width 1568 height 734
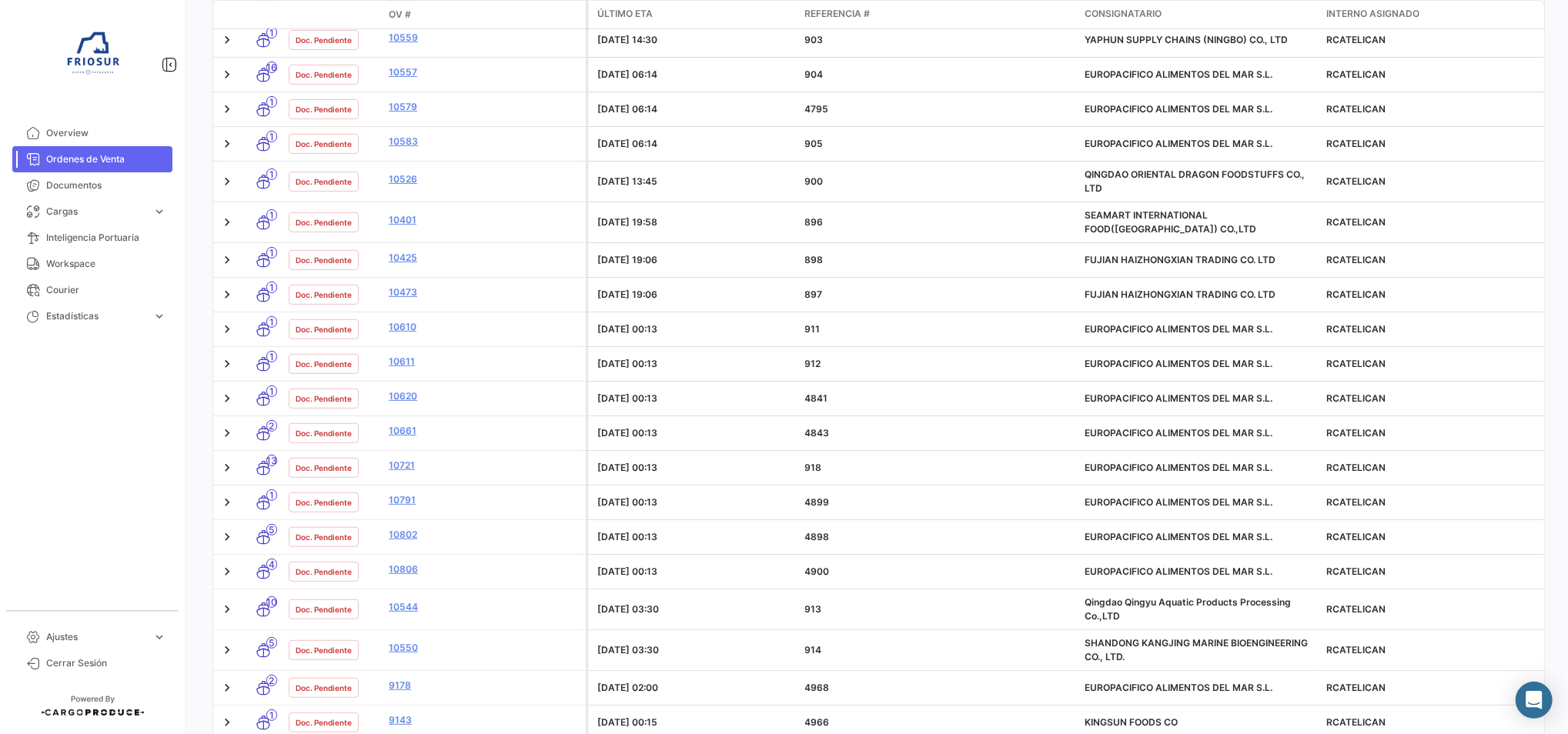
scroll to position [1026, 0]
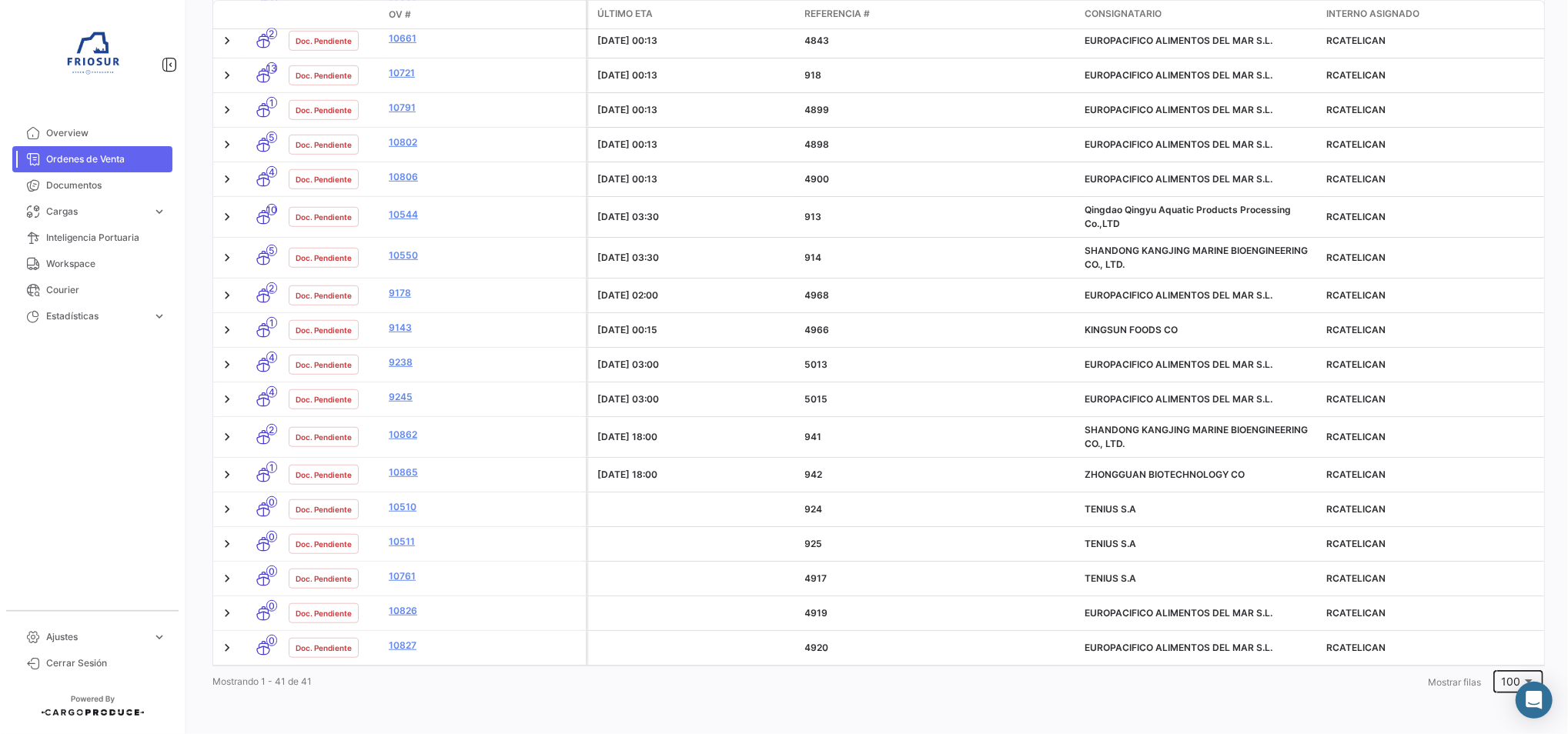
click at [1502, 674] on div "100" at bounding box center [1519, 680] width 34 height 26
click at [736, 691] on div at bounding box center [784, 367] width 1568 height 734
click at [1502, 681] on span "100" at bounding box center [1511, 681] width 19 height 13
click at [1501, 637] on span "50" at bounding box center [1513, 650] width 43 height 32
click at [1493, 680] on div "50" at bounding box center [1518, 680] width 50 height 26
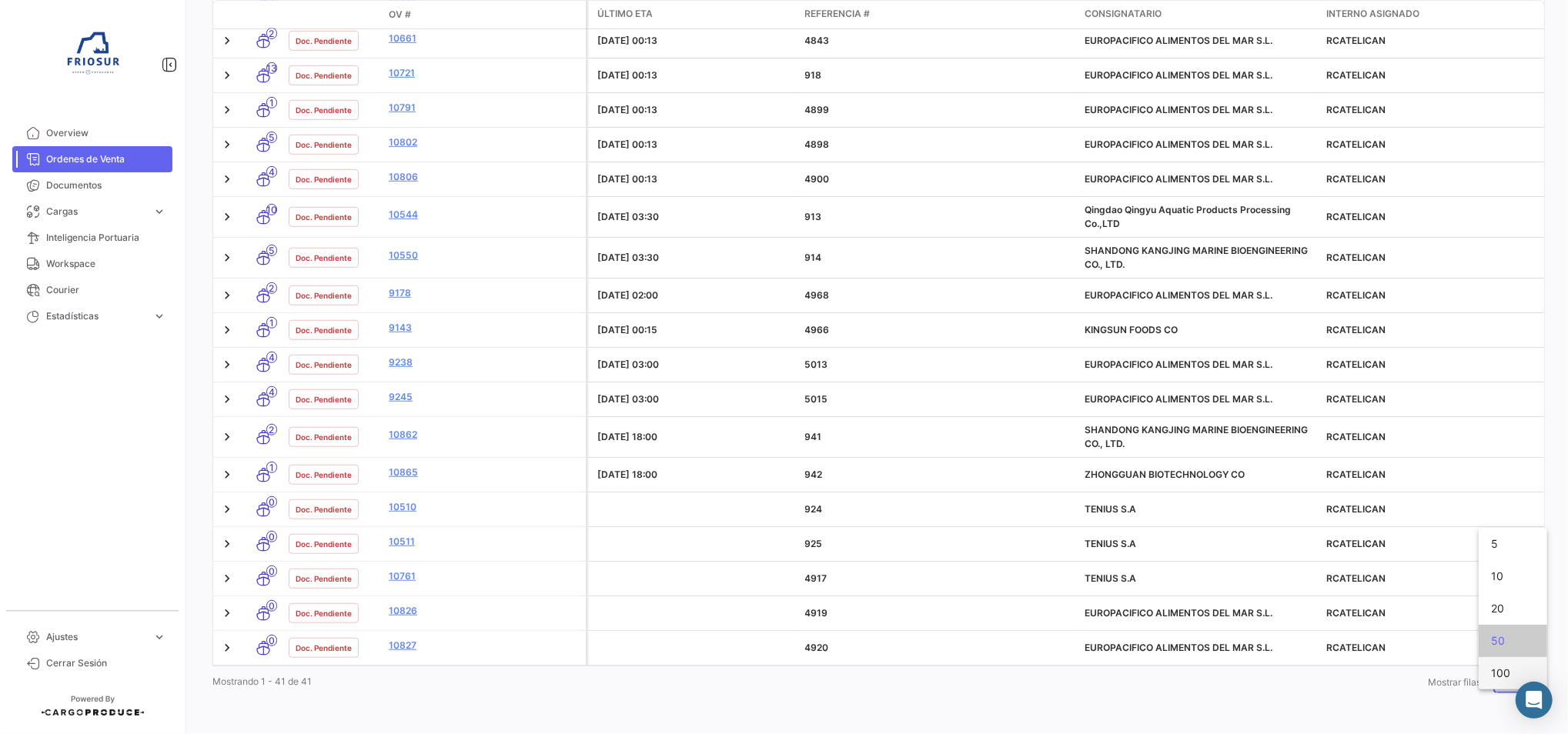
click at [1491, 667] on span "100" at bounding box center [1513, 674] width 43 height 32
click at [1363, 698] on div "¿Qué hay de nuevo? 0 [PERSON_NAME] de Venta visibility_off Filtros ✓ Exportar.x…" at bounding box center [878, 367] width 1380 height 734
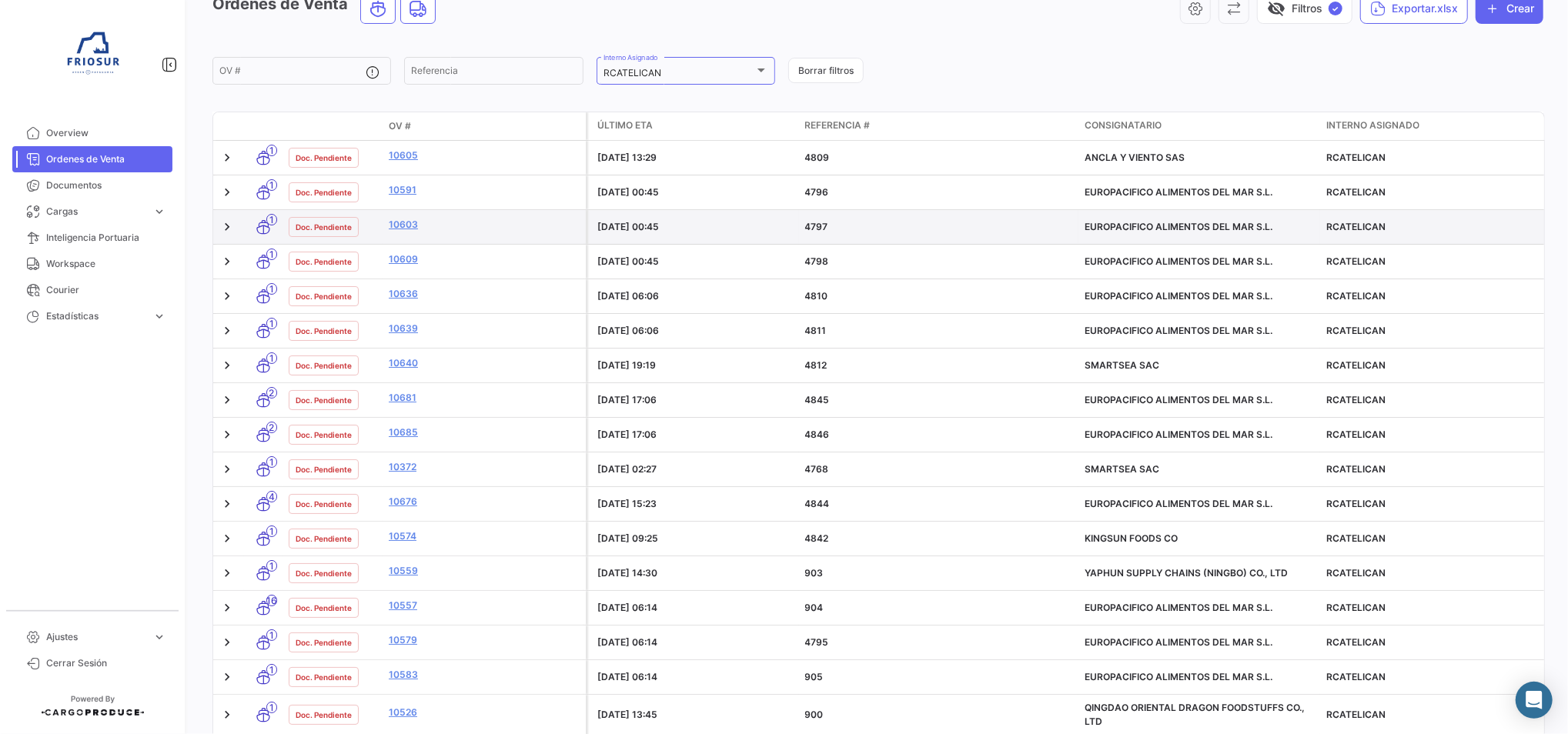
scroll to position [0, 0]
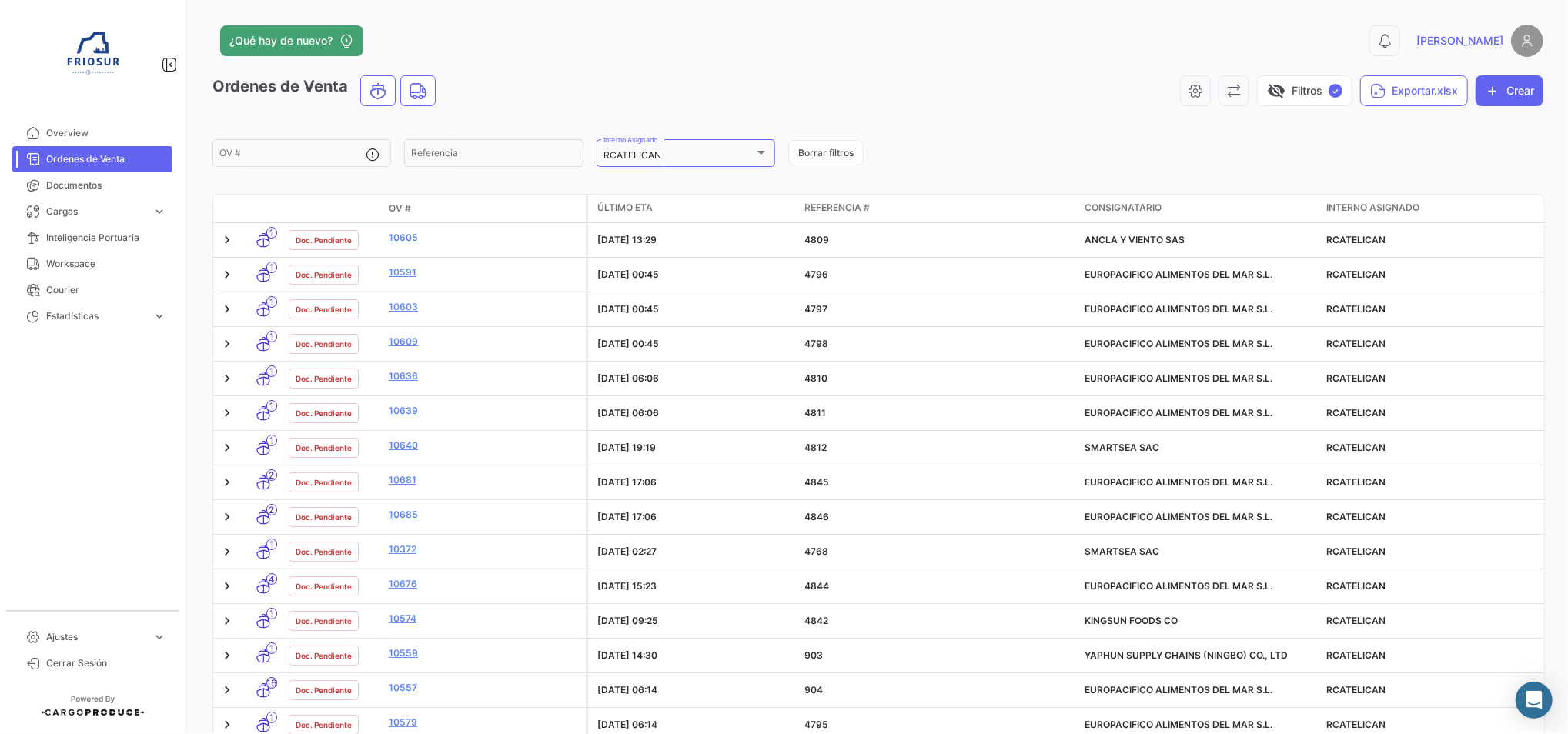
drag, startPoint x: 1010, startPoint y: 199, endPoint x: 1002, endPoint y: 202, distance: 8.5
click at [1004, 201] on datatable-header-cell "Referencia #" at bounding box center [939, 208] width 280 height 27
click at [917, 222] on datatable-header-cell "Referencia #" at bounding box center [939, 208] width 280 height 27
drag, startPoint x: 1093, startPoint y: 205, endPoint x: 1052, endPoint y: 208, distance: 41.1
click at [1052, 208] on div "Último ETA Referencia # Consignatario Interno Asignado" at bounding box center [1065, 208] width 958 height 27
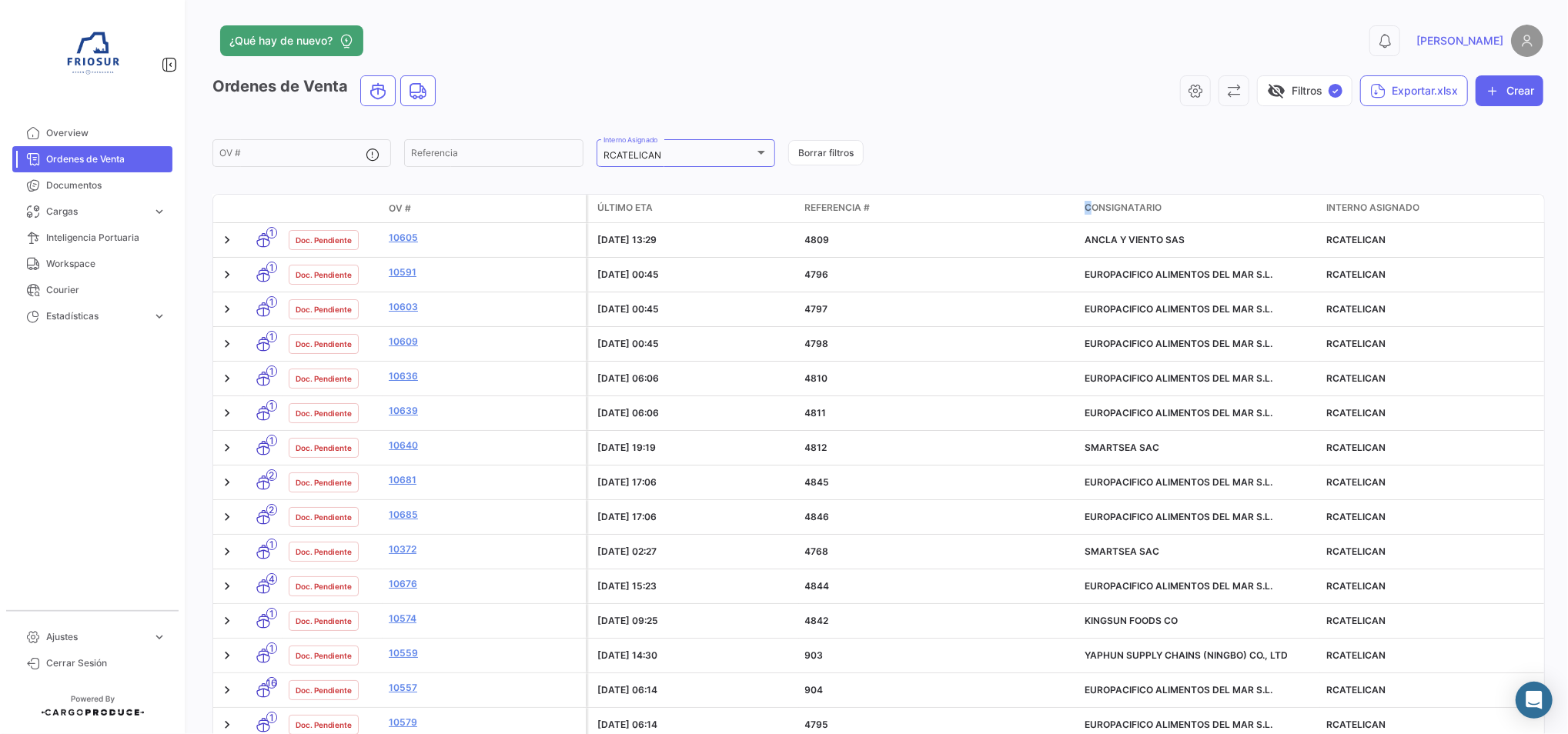
click at [1051, 210] on div "Referencia #" at bounding box center [939, 208] width 267 height 14
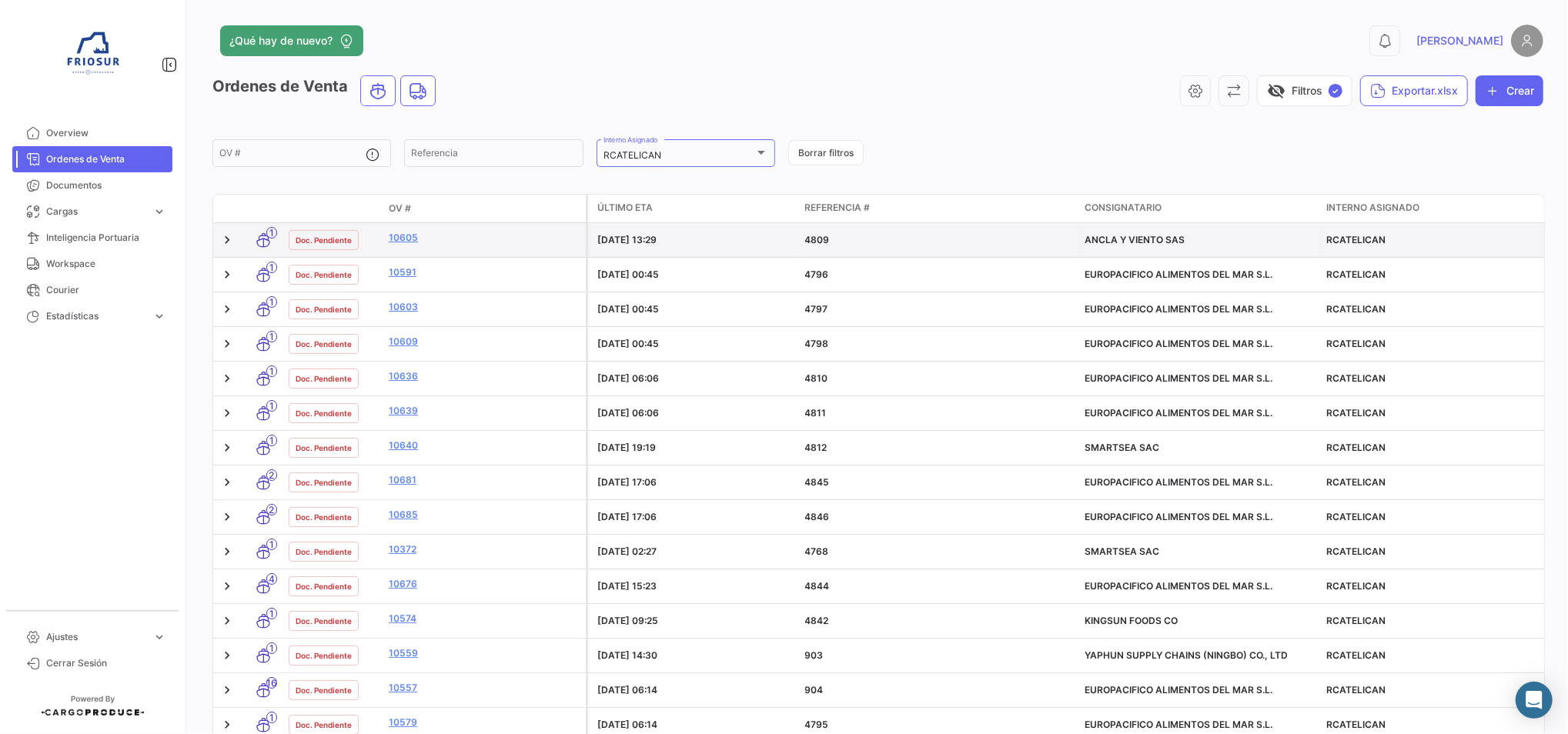
click at [1001, 245] on div "4809" at bounding box center [939, 240] width 267 height 14
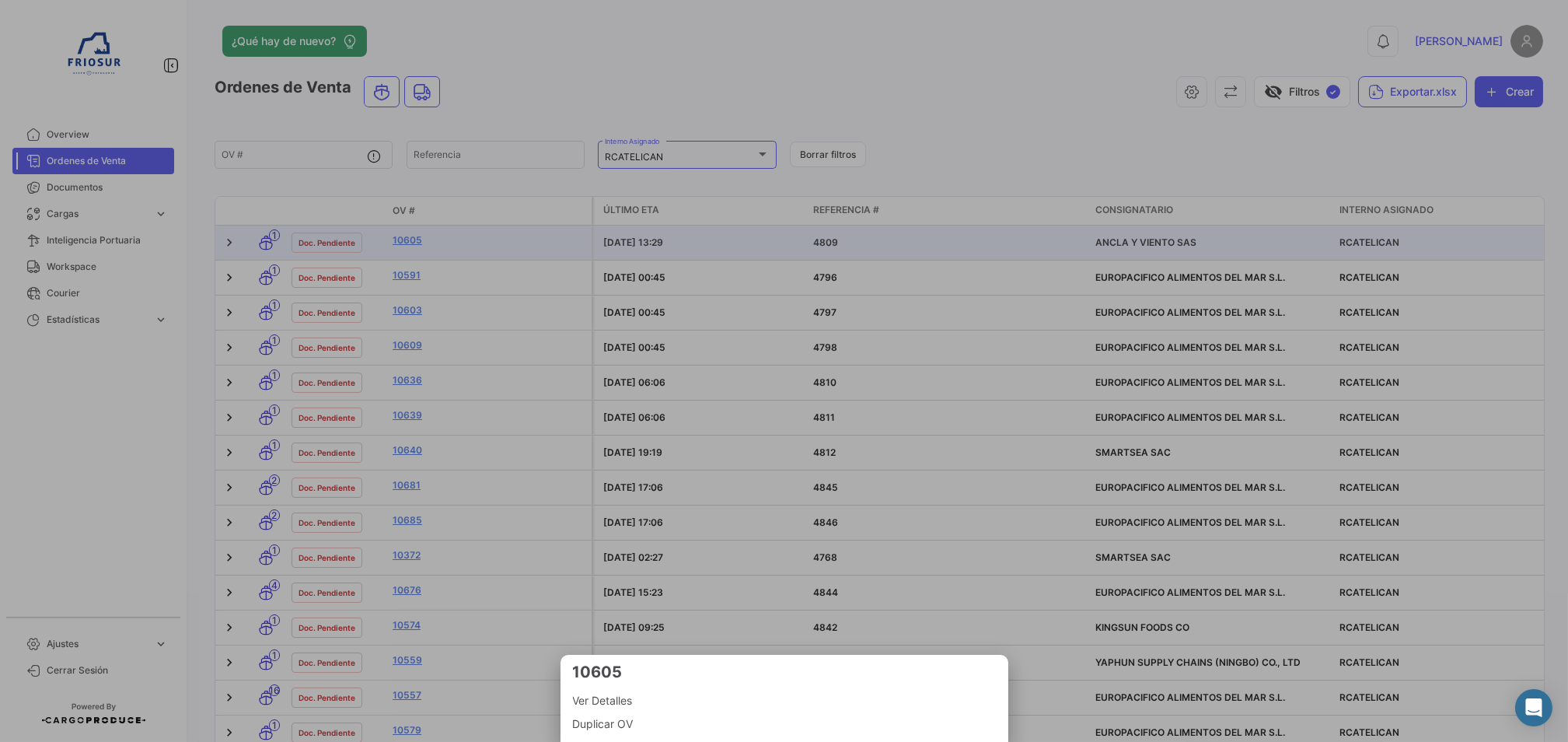
click at [1015, 269] on div at bounding box center [784, 371] width 1568 height 742
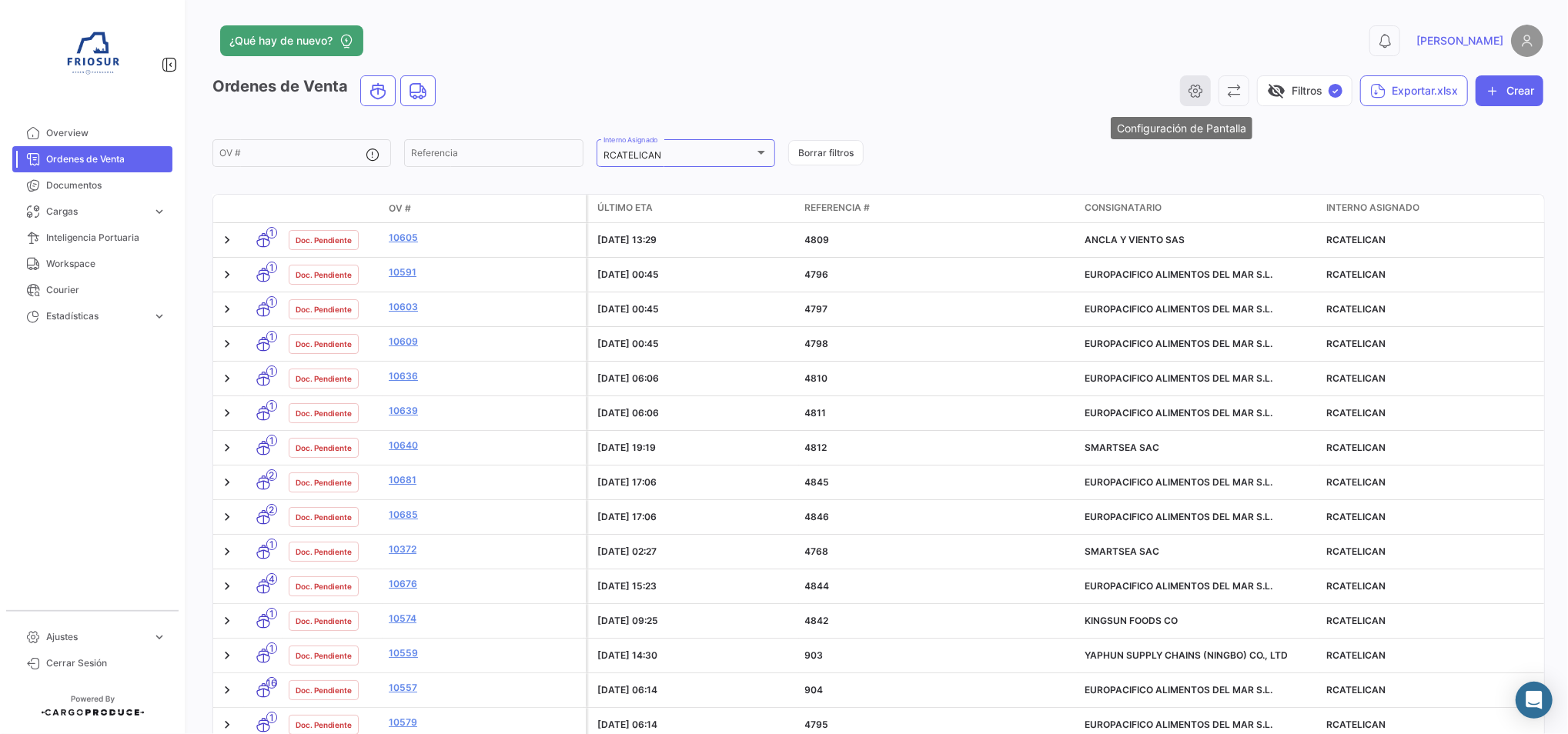
click at [1188, 94] on icon "button" at bounding box center [1196, 91] width 15 height 15
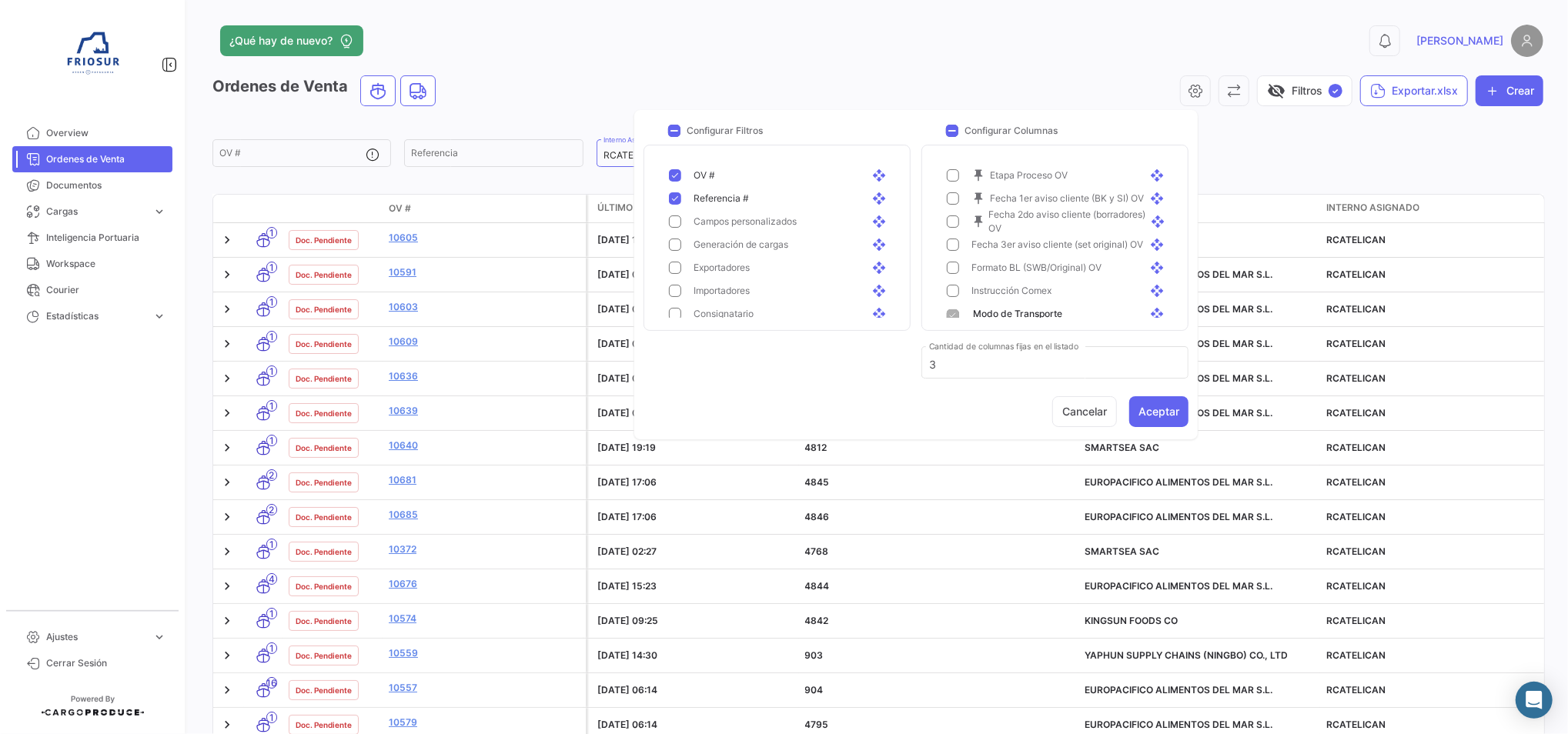
click at [571, 100] on div "visibility_off Filtros ✓ Exportar.xlsx Crear" at bounding box center [995, 91] width 1095 height 31
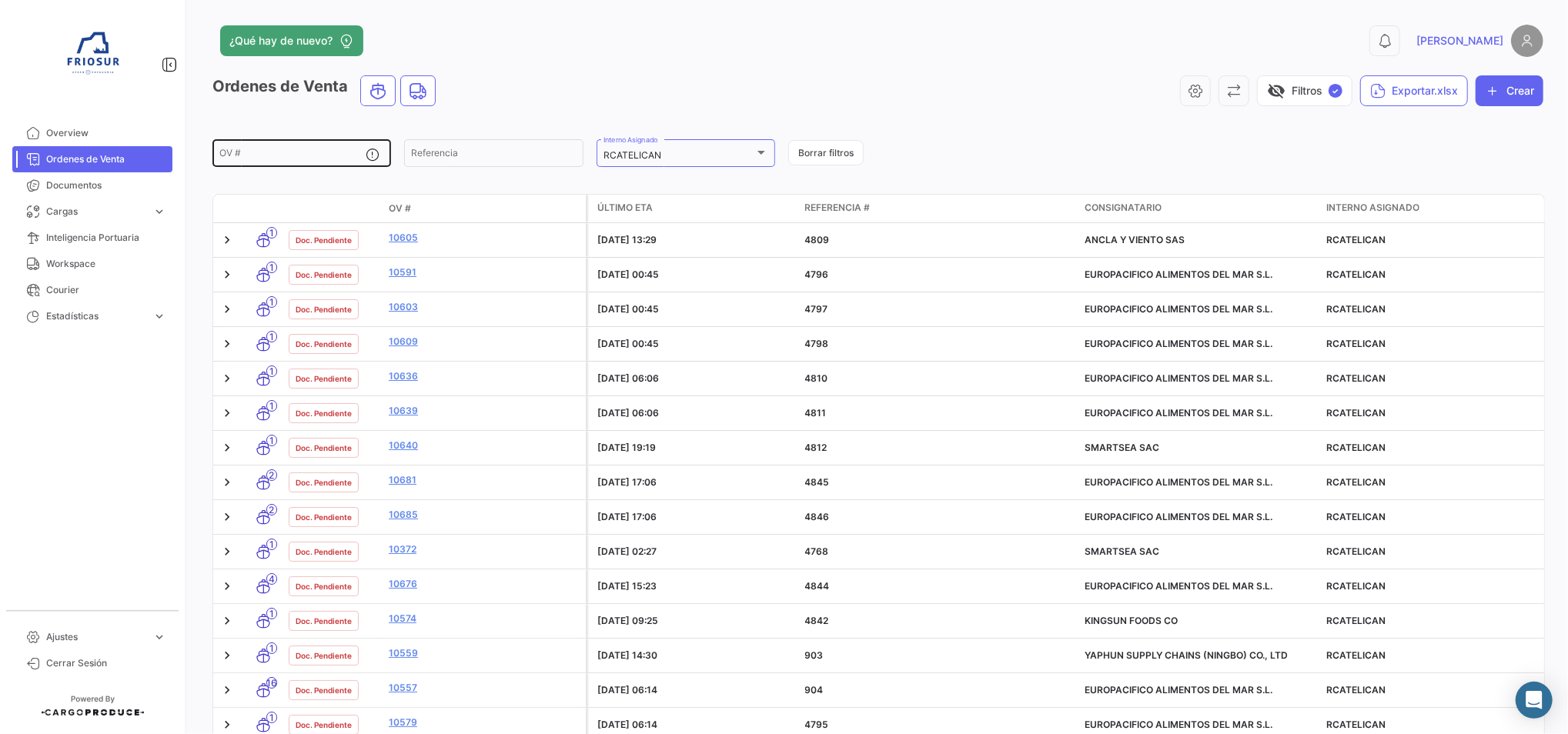
click at [297, 151] on input "OV #" at bounding box center [292, 155] width 146 height 10
paste input "9250"
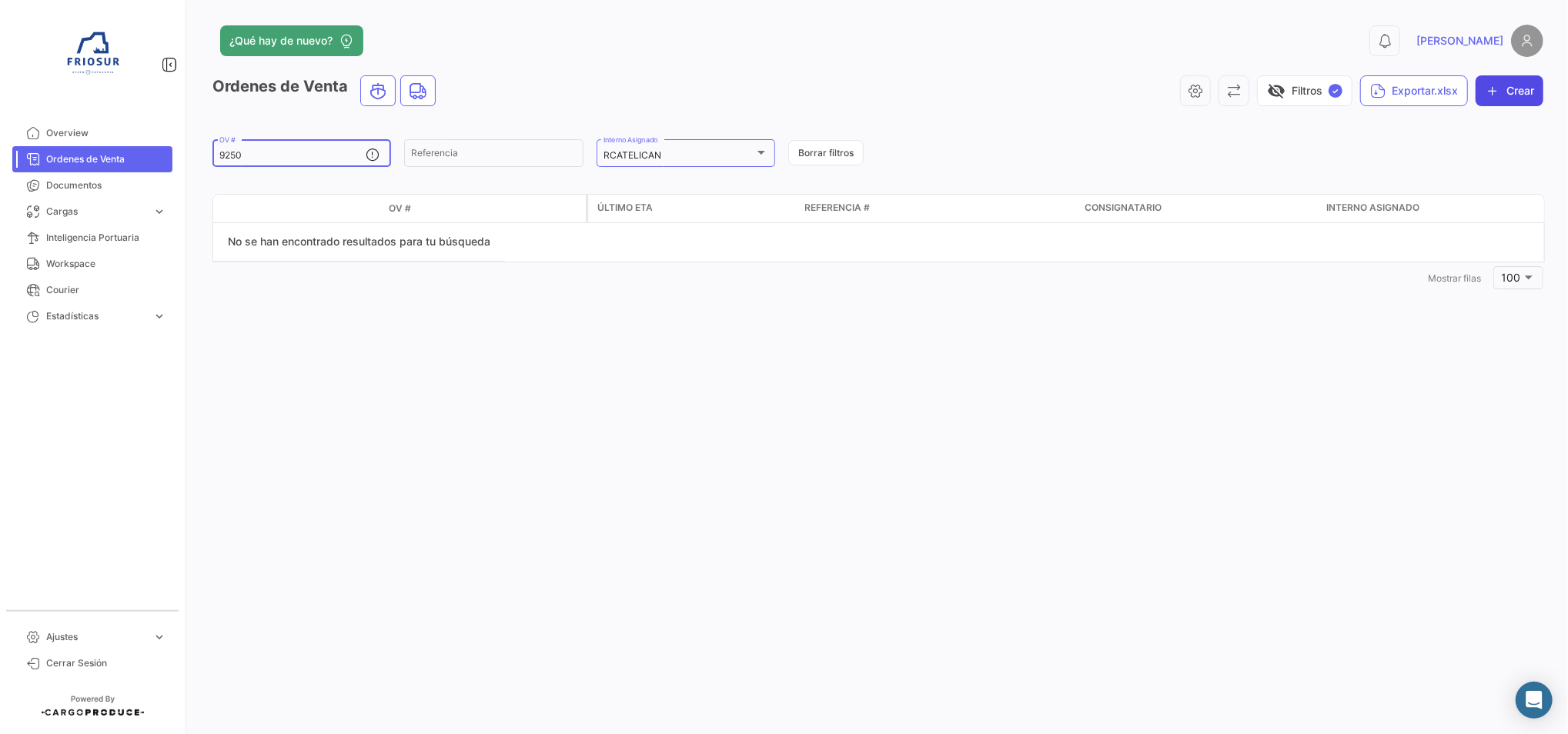
type input "9250"
click at [1525, 101] on button "Crear" at bounding box center [1509, 91] width 68 height 31
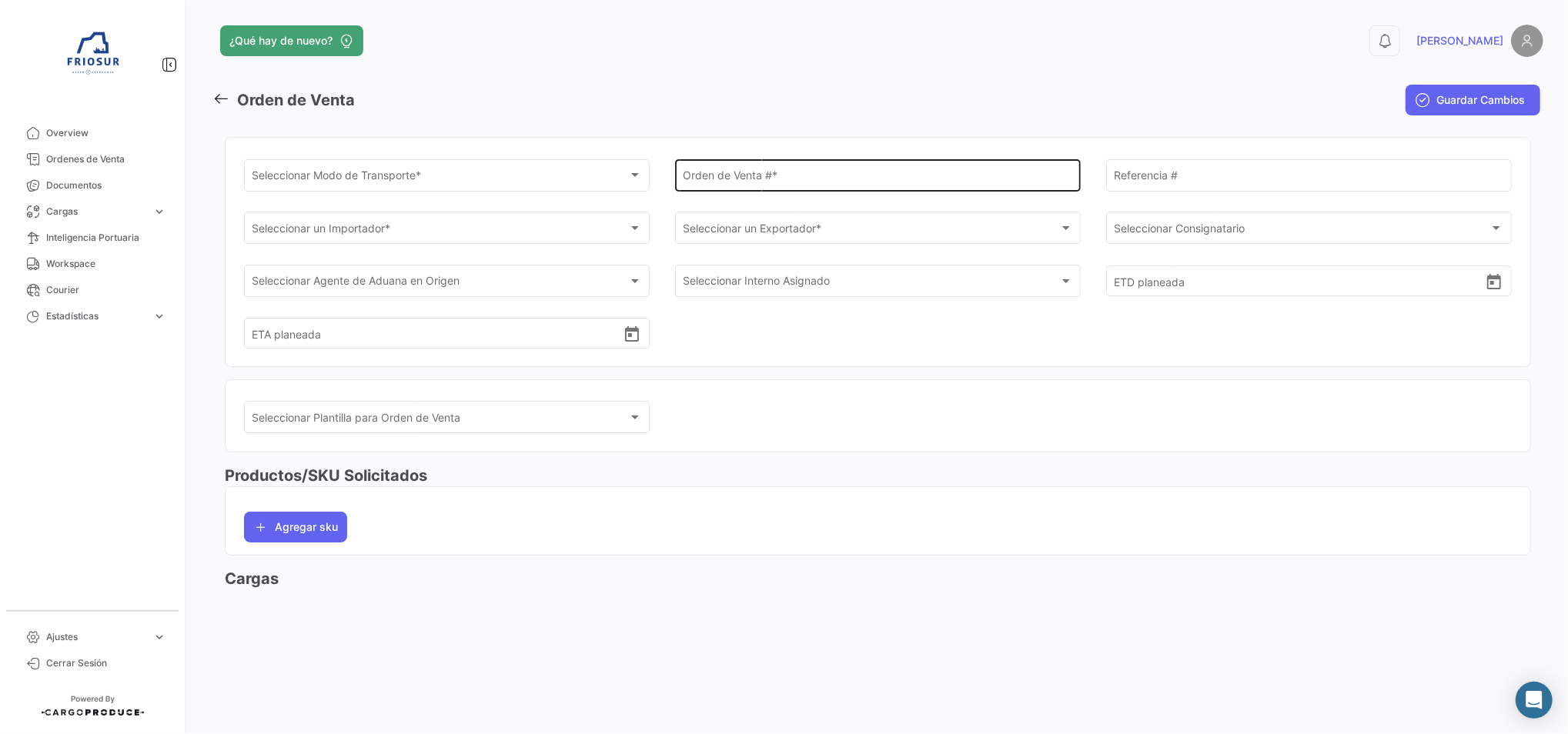
click at [786, 176] on input "Orden de Venta # *" at bounding box center [877, 179] width 389 height 13
paste input "9250"
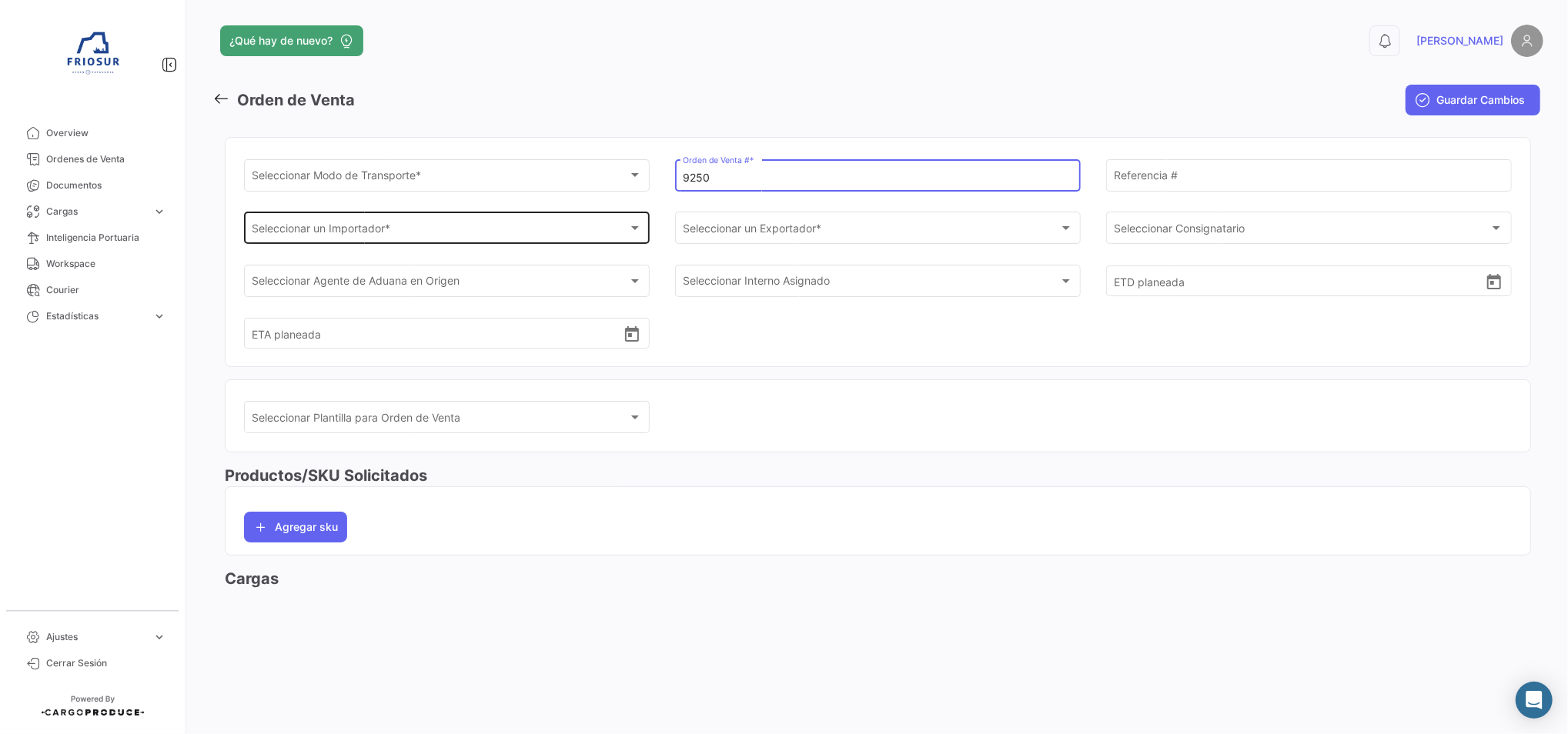
type input "9250"
click at [504, 223] on div "Seleccionar un Importador * Seleccionar un Importador *" at bounding box center [447, 227] width 389 height 35
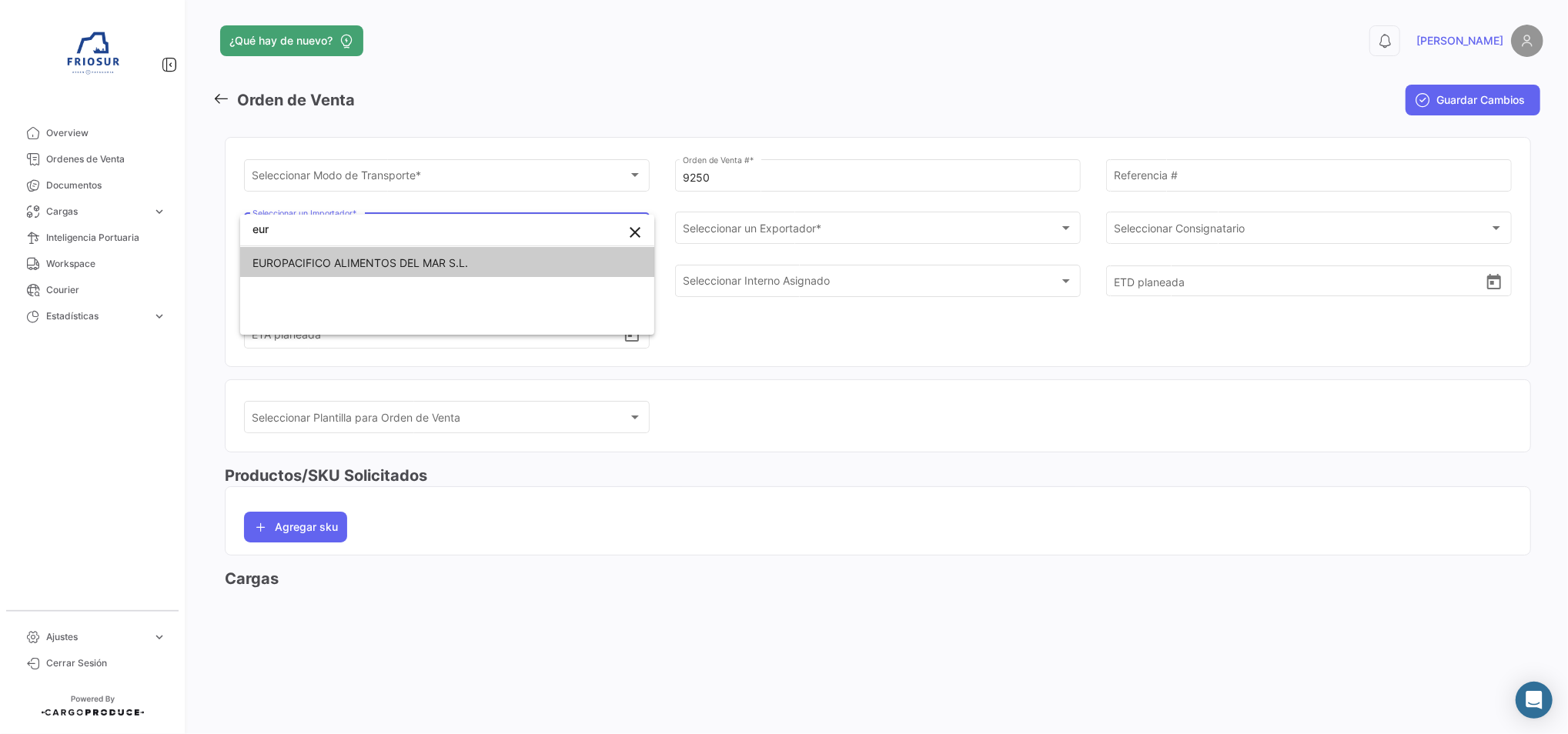
type input "eur"
click at [408, 252] on span "EUROPACIFICO ALIMENTOS DEL MAR S.L." at bounding box center [447, 263] width 389 height 32
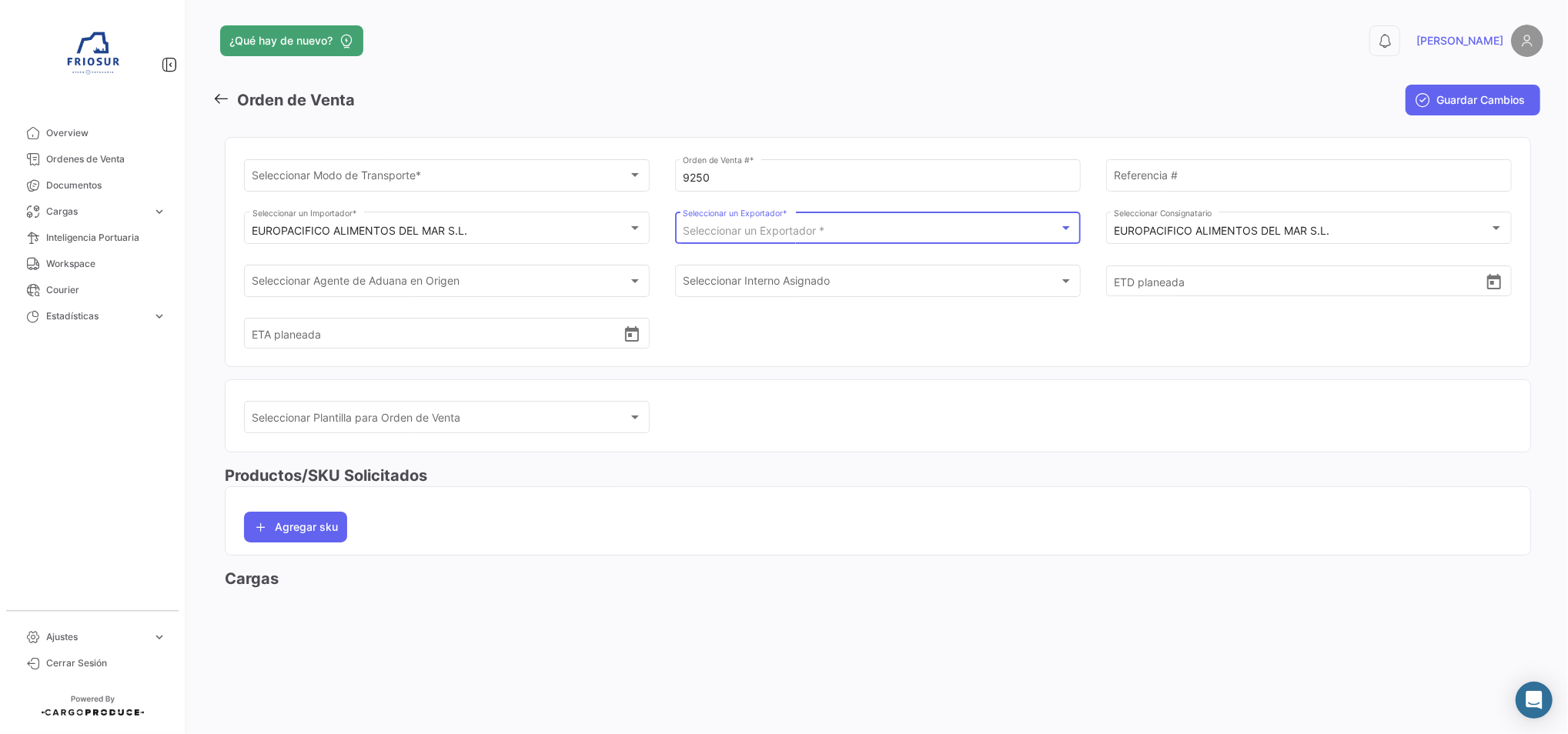
click at [793, 231] on span "Seleccionar un Exportador *" at bounding box center [753, 230] width 142 height 13
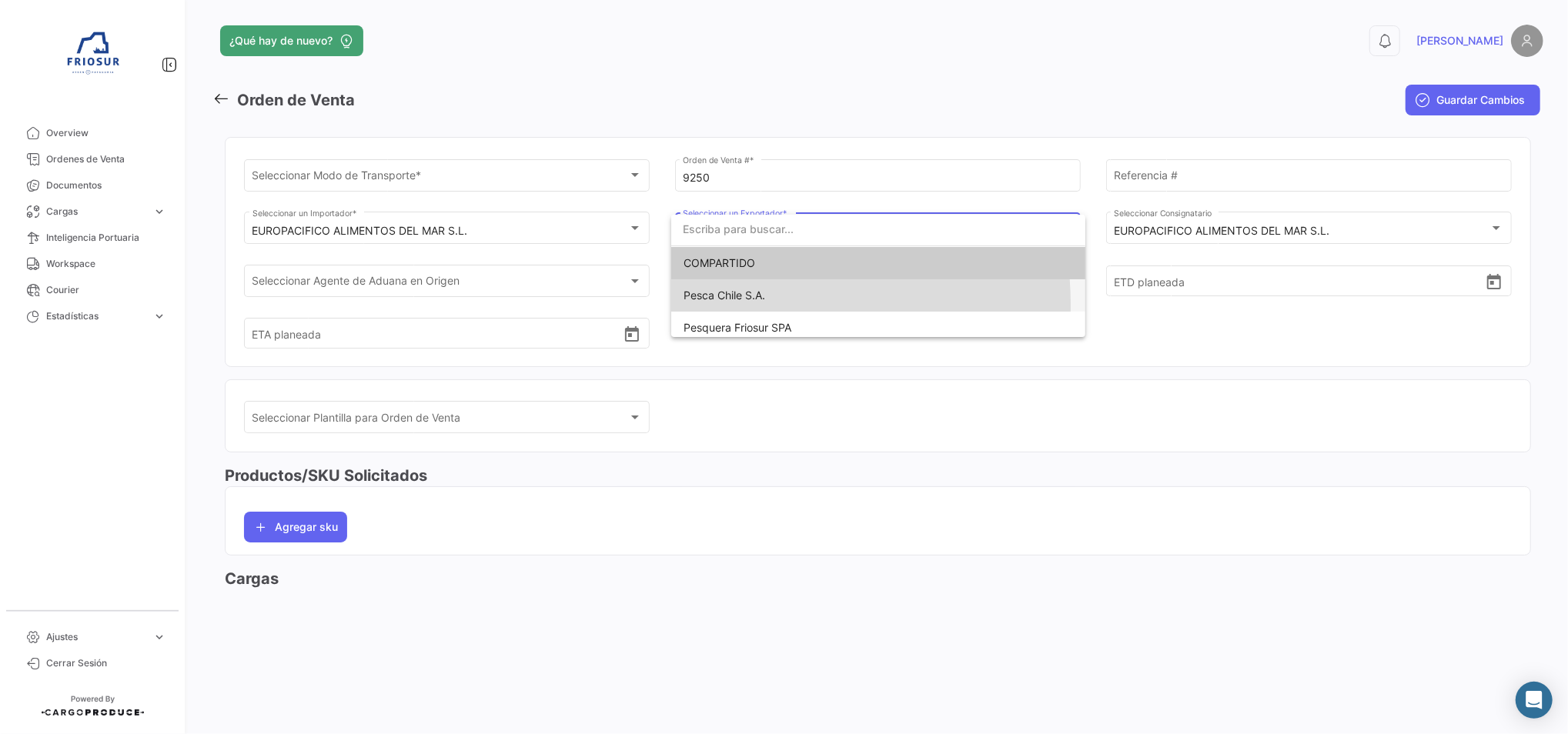
click at [736, 303] on span "Pesca Chile S.A." at bounding box center [878, 296] width 389 height 32
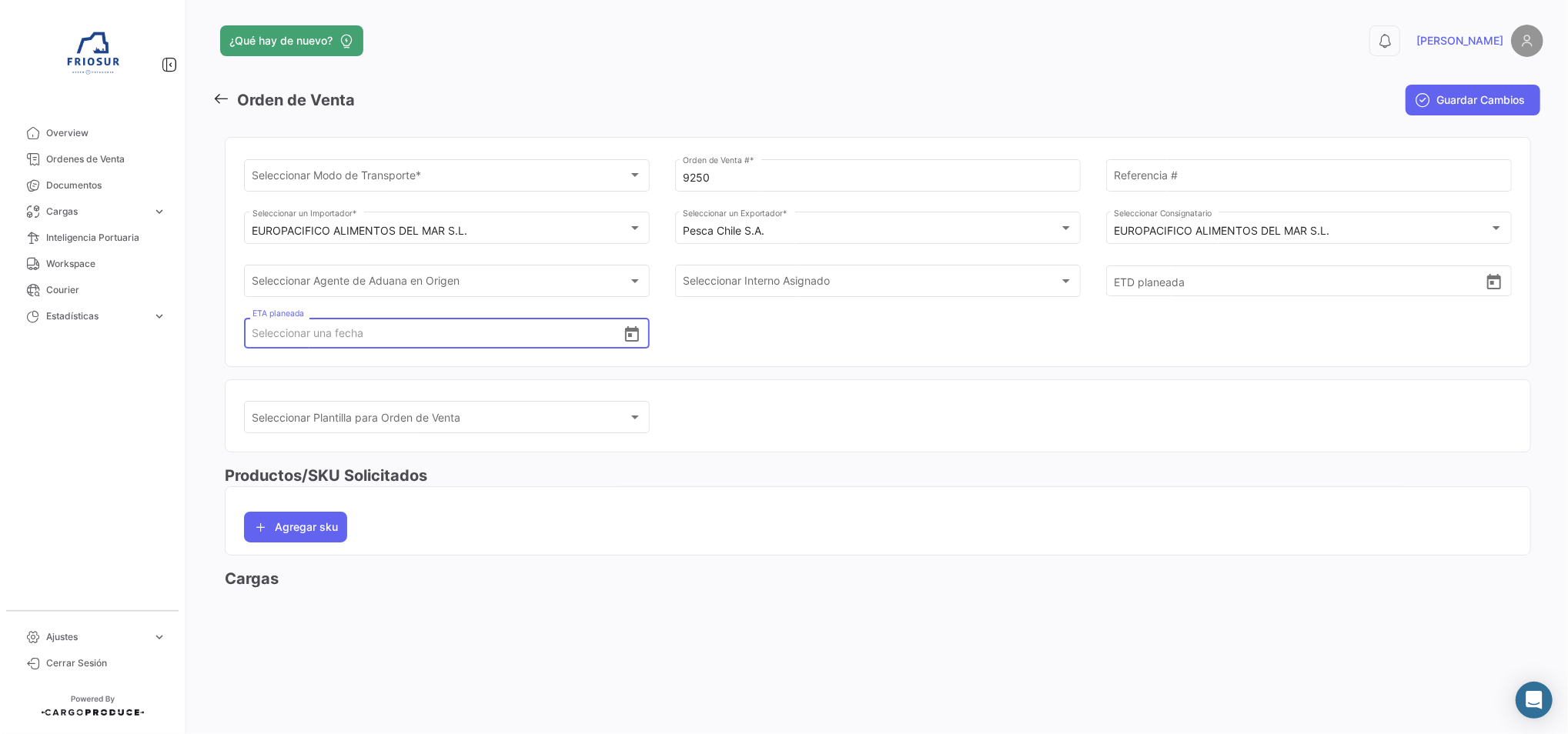
click at [587, 346] on input "ETA planeada" at bounding box center [438, 333] width 370 height 54
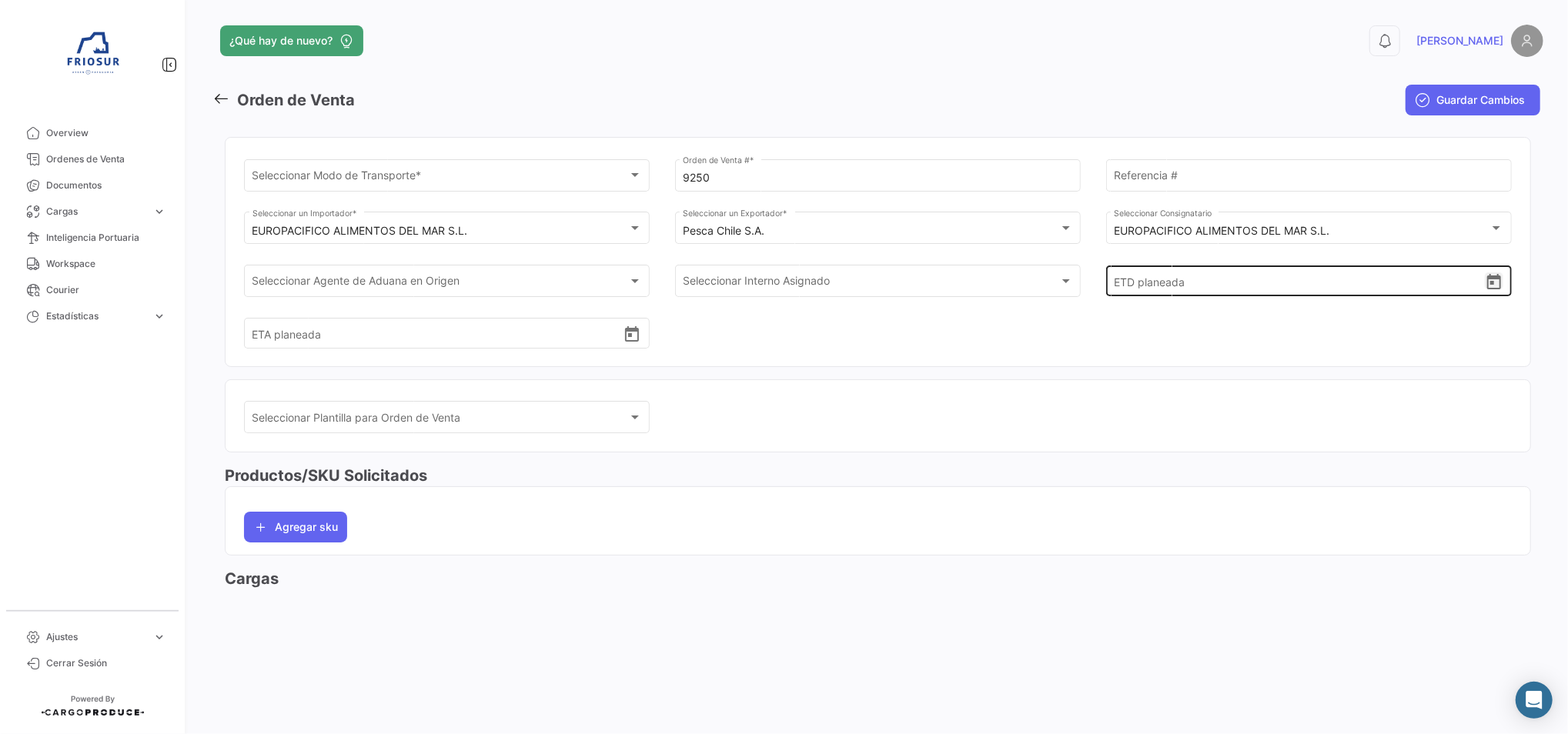
click at [1488, 277] on icon "Open calendar" at bounding box center [1494, 282] width 14 height 15
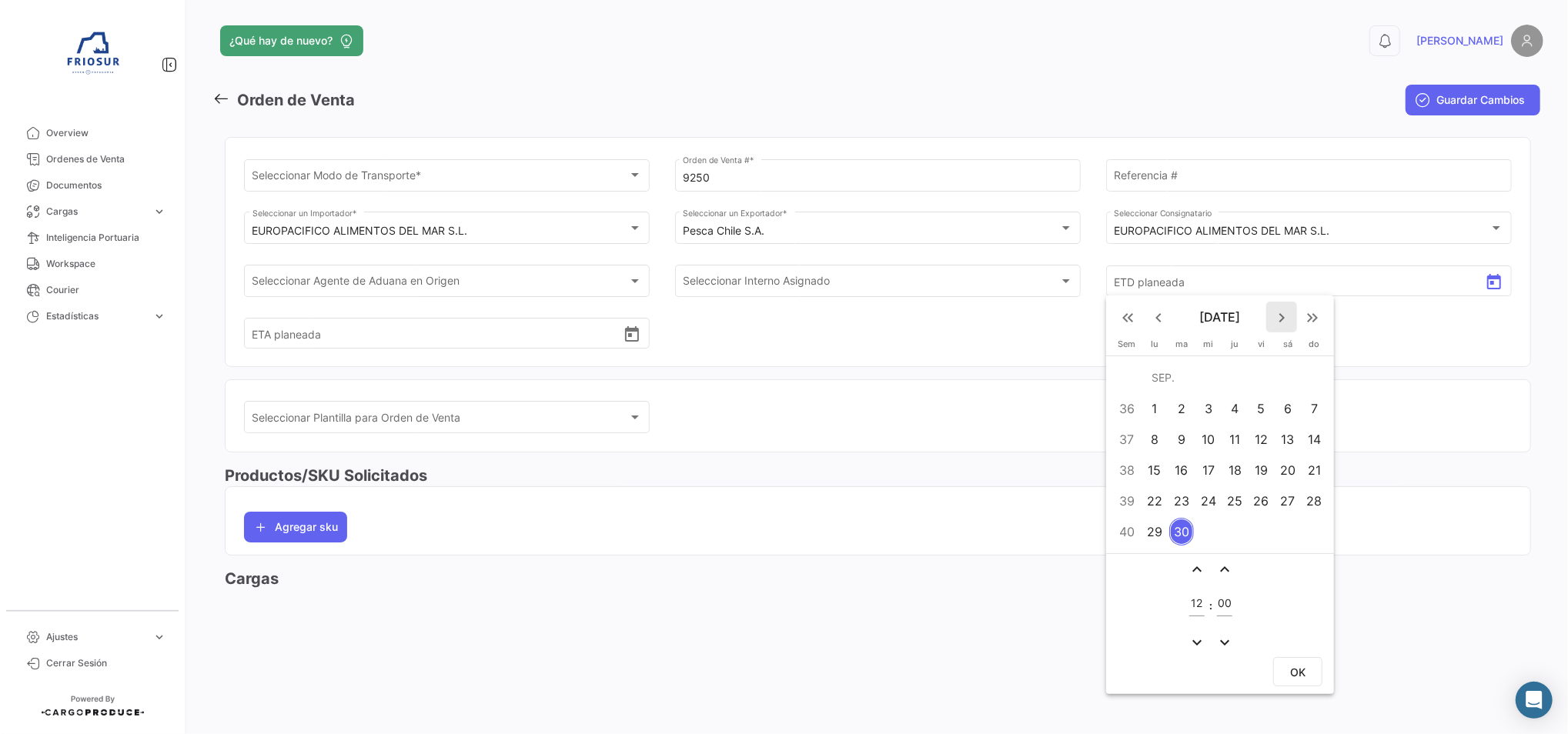
click at [1280, 325] on mat-icon "keyboard_arrow_right" at bounding box center [1282, 318] width 19 height 19
click at [1180, 478] on div "14" at bounding box center [1181, 469] width 25 height 27
click at [1295, 670] on span "OK" at bounding box center [1298, 673] width 15 height 13
type input "[DATE] 12:00"
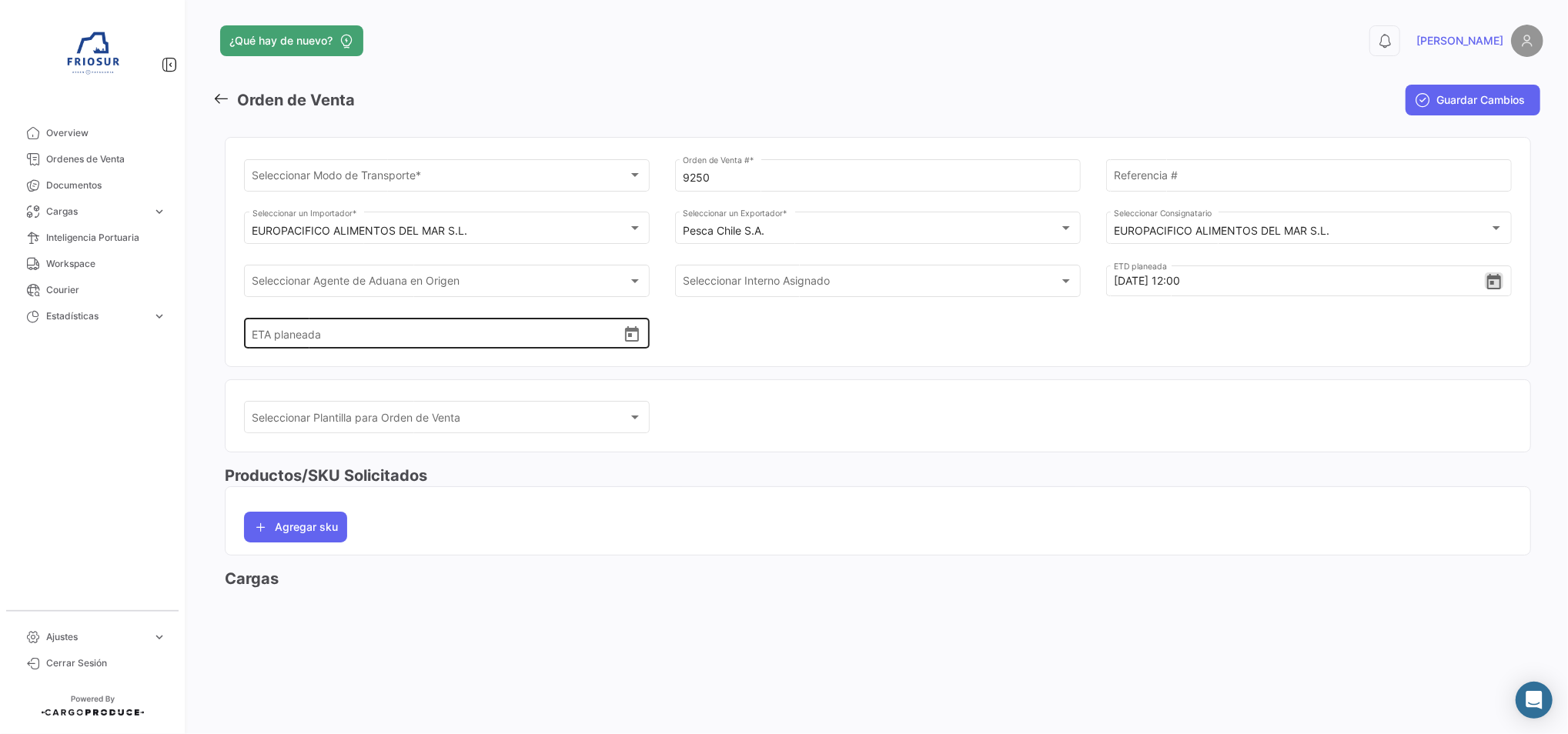
click at [425, 351] on input "ETA planeada" at bounding box center [438, 333] width 370 height 54
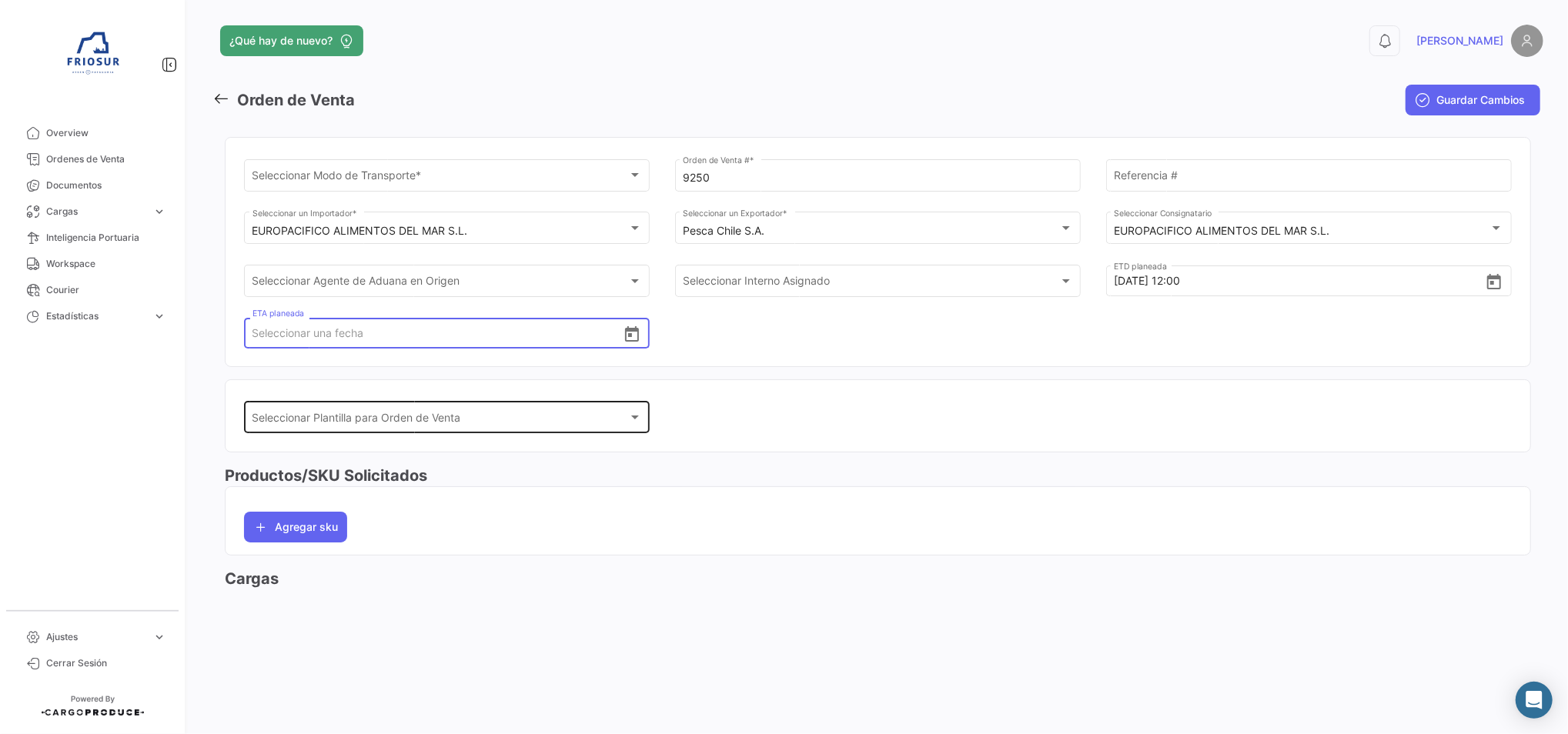
click at [469, 407] on div "Seleccionar Plantilla para Orden de Venta Seleccionar Plantilla para Orden de V…" at bounding box center [447, 416] width 389 height 35
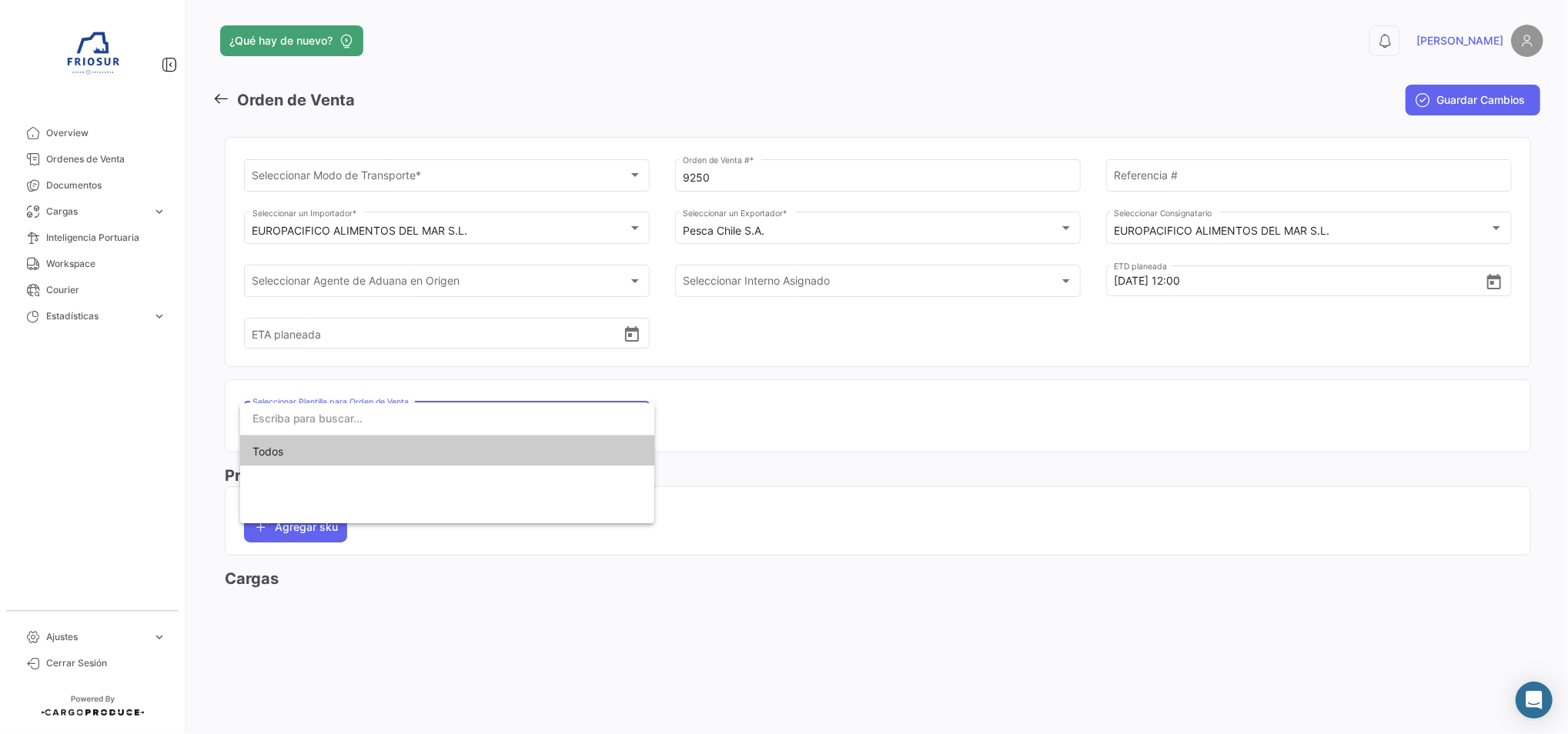
click at [464, 432] on input "dropdown search" at bounding box center [447, 418] width 414 height 32
click at [519, 389] on div at bounding box center [784, 367] width 1568 height 734
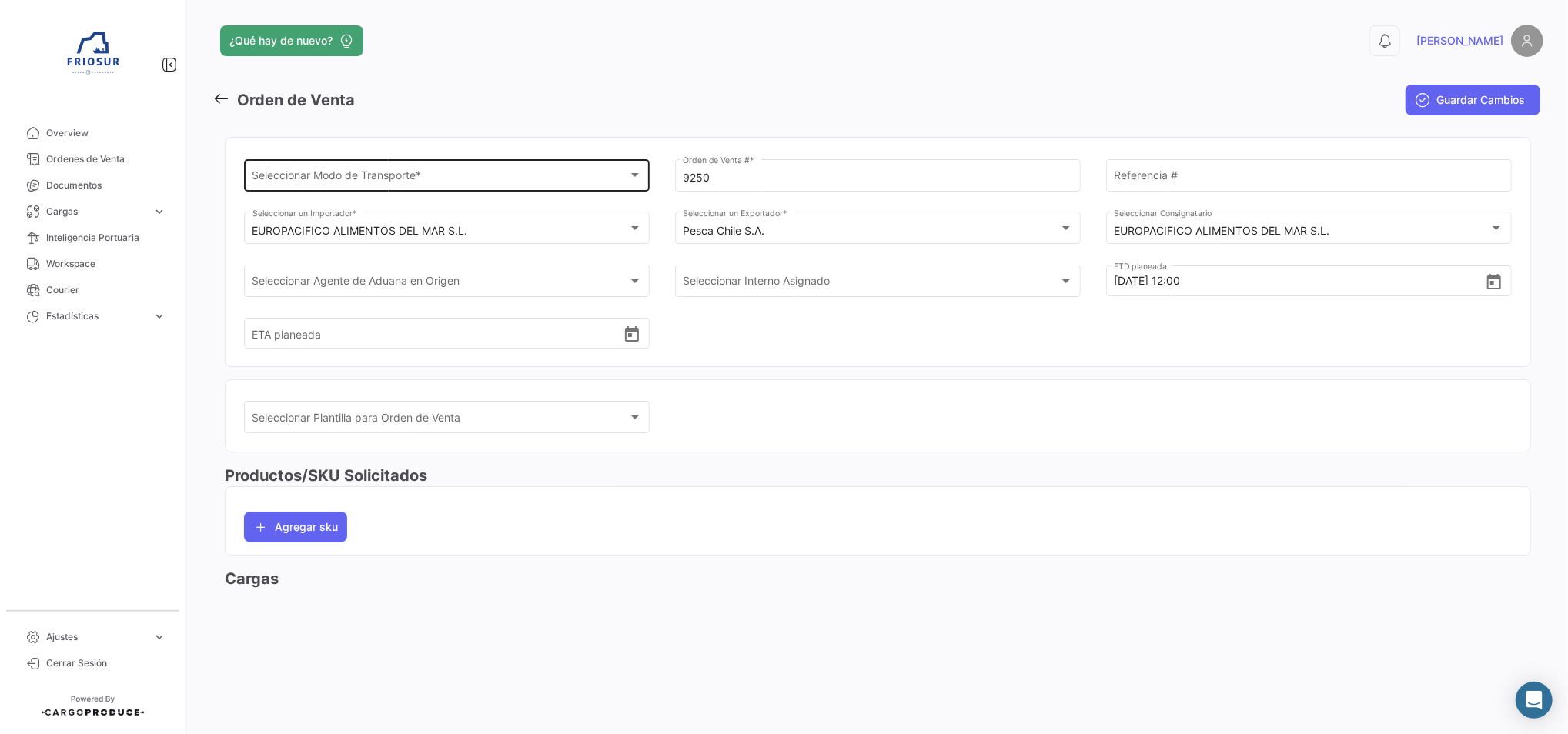
click at [512, 180] on div "Seleccionar Modo de Transporte *" at bounding box center [439, 179] width 375 height 13
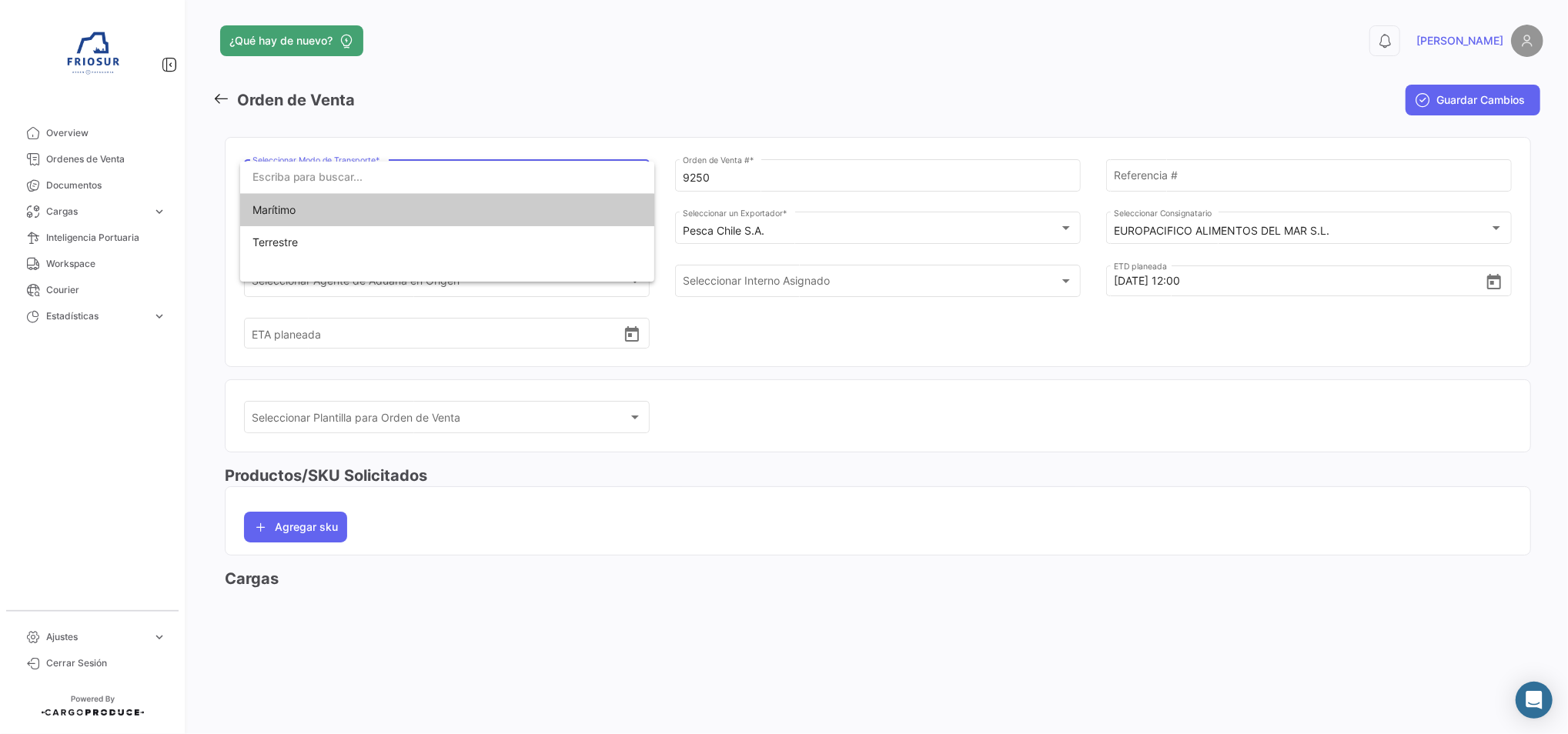
click at [404, 220] on span "Marítimo" at bounding box center [447, 210] width 389 height 32
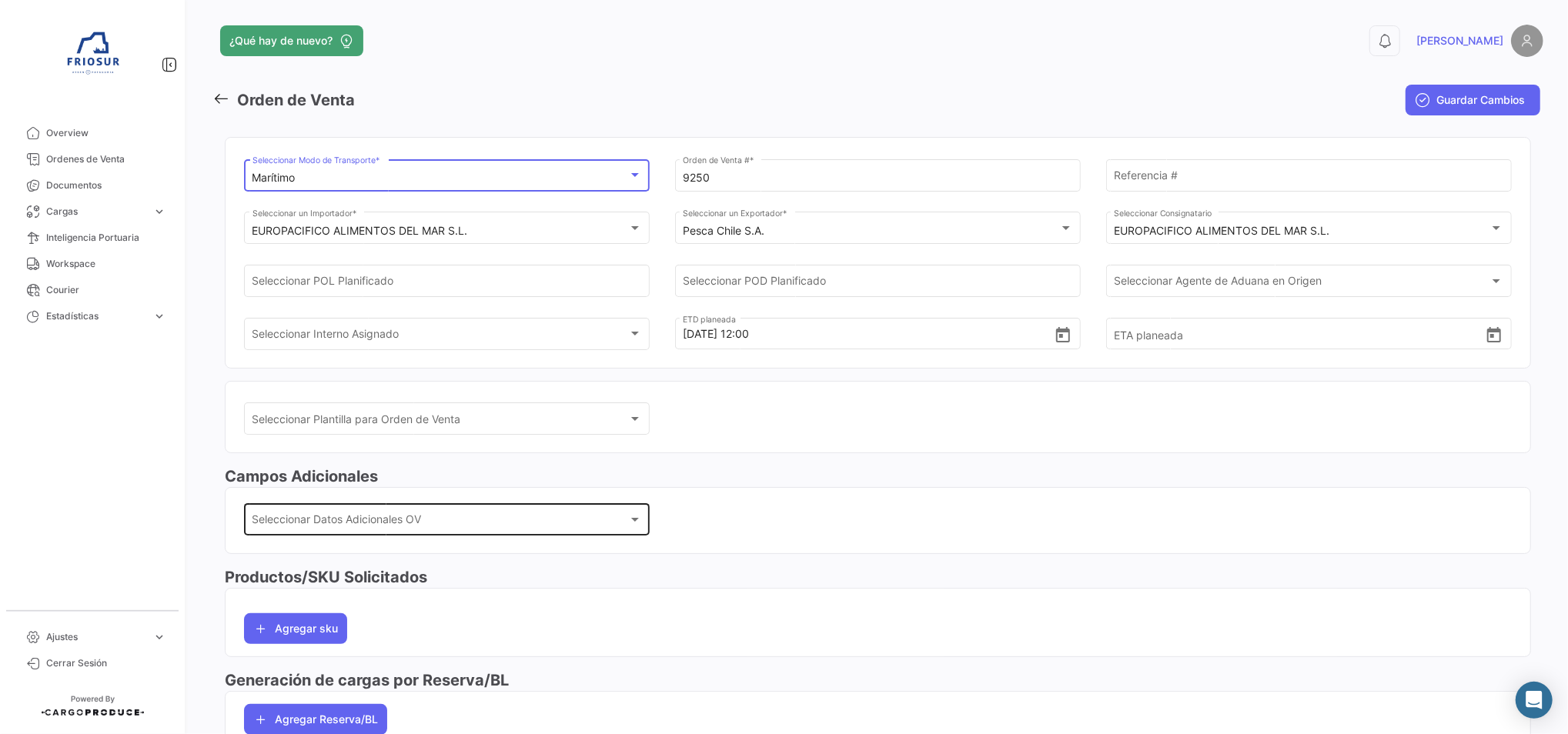
click at [388, 534] on div "Seleccionar Datos Adicionales OV Seleccionar Datos Adicionales OV" at bounding box center [447, 517] width 389 height 35
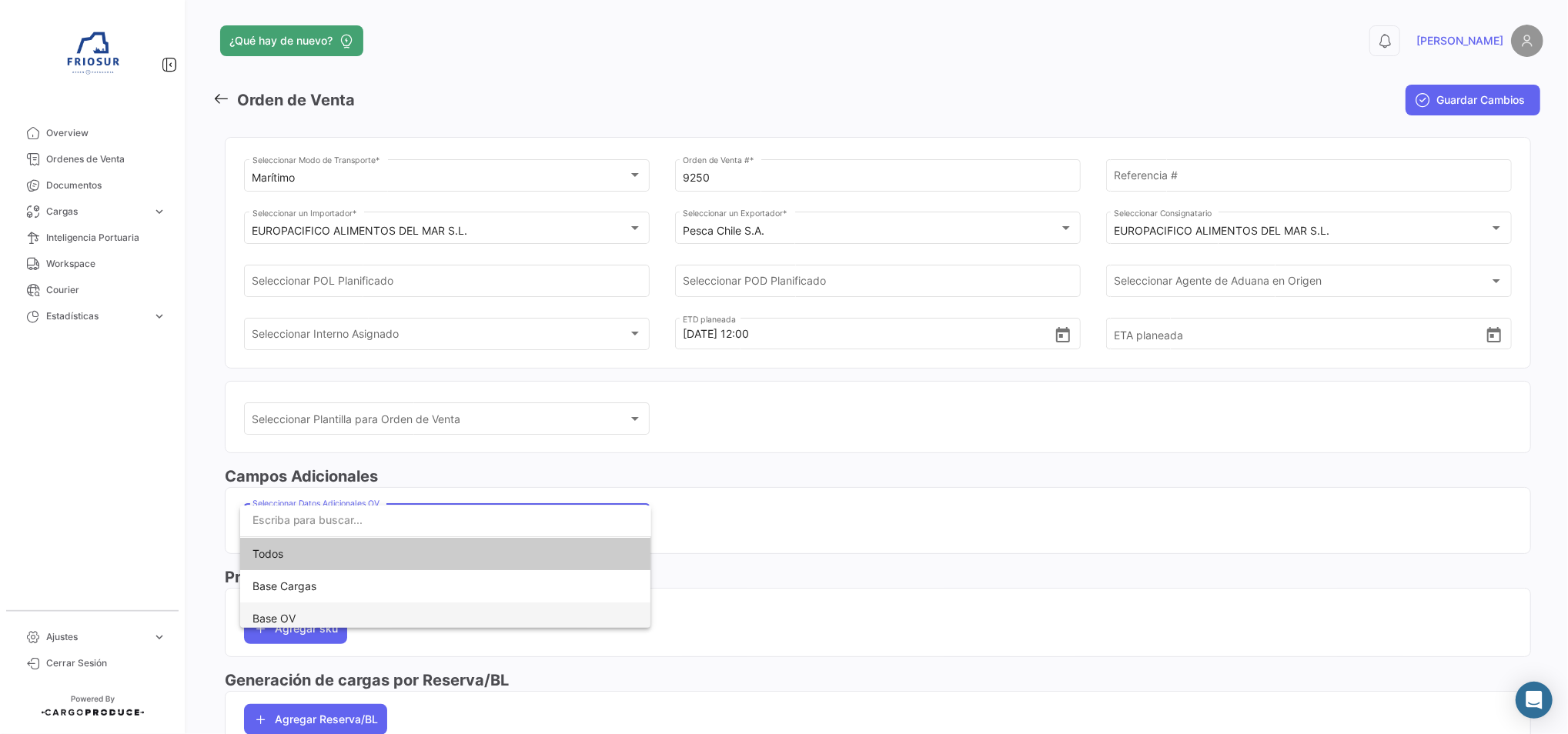
click at [351, 603] on span "Base OV" at bounding box center [445, 619] width 387 height 32
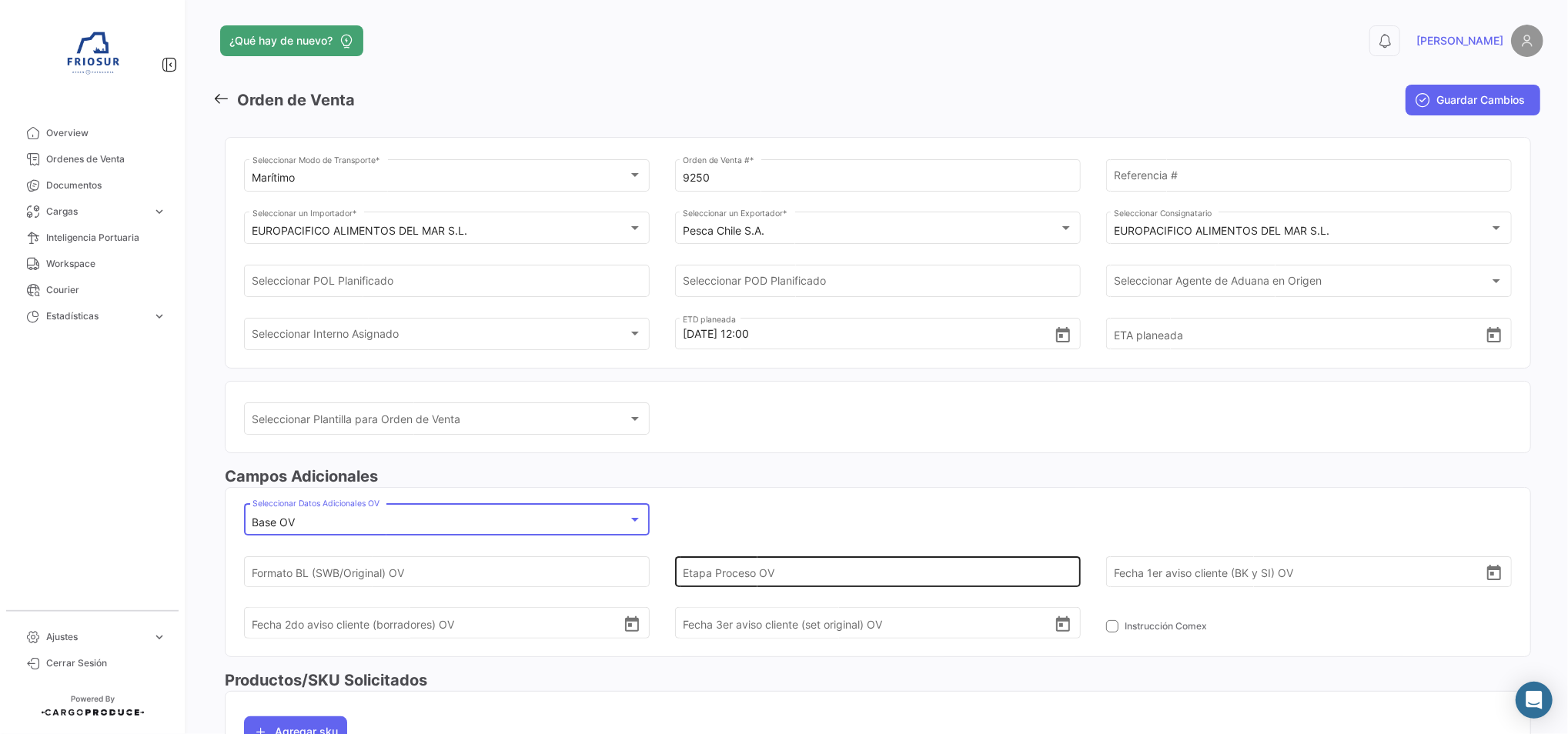
click at [699, 578] on input "Etapa Proceso OV" at bounding box center [868, 572] width 370 height 54
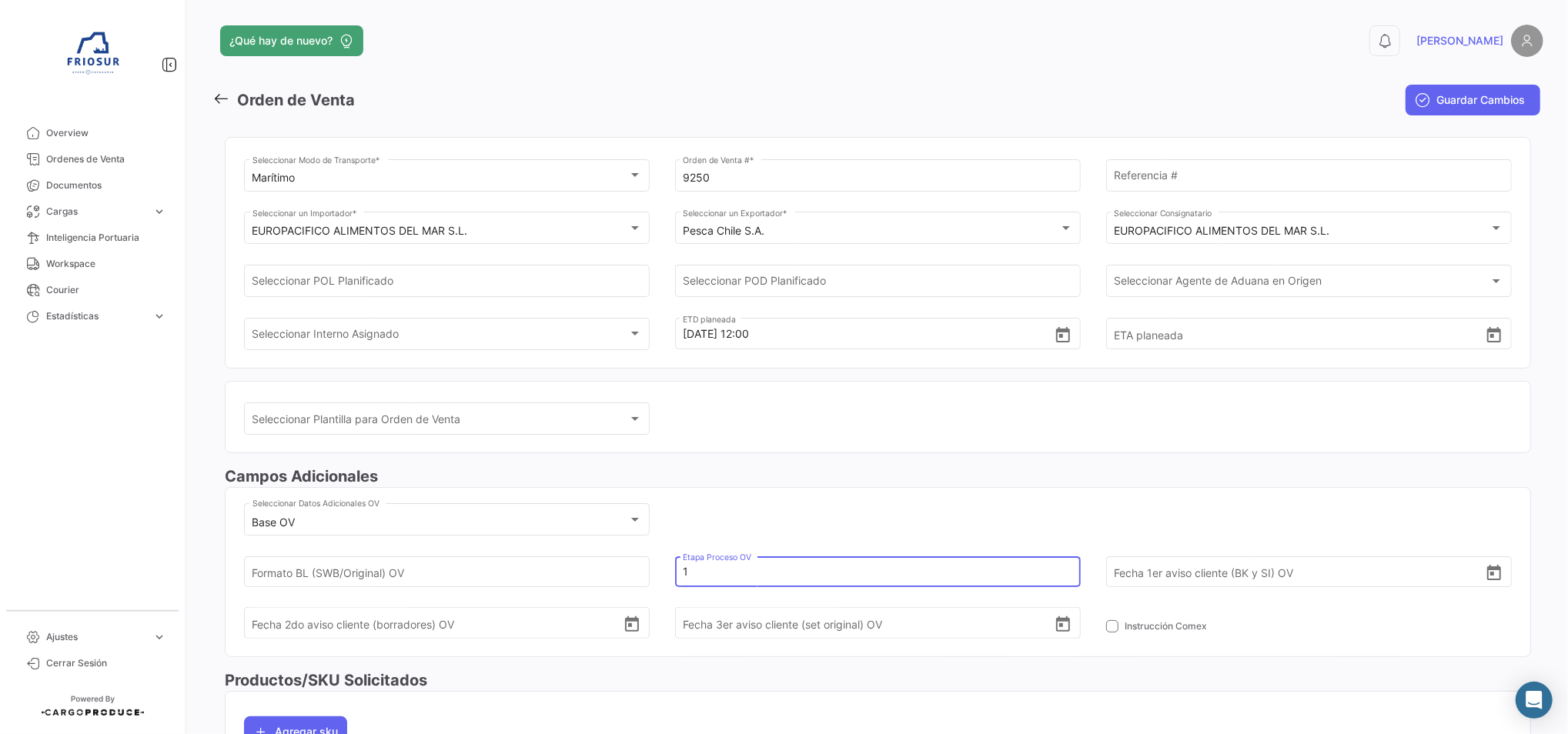
scroll to position [280, 0]
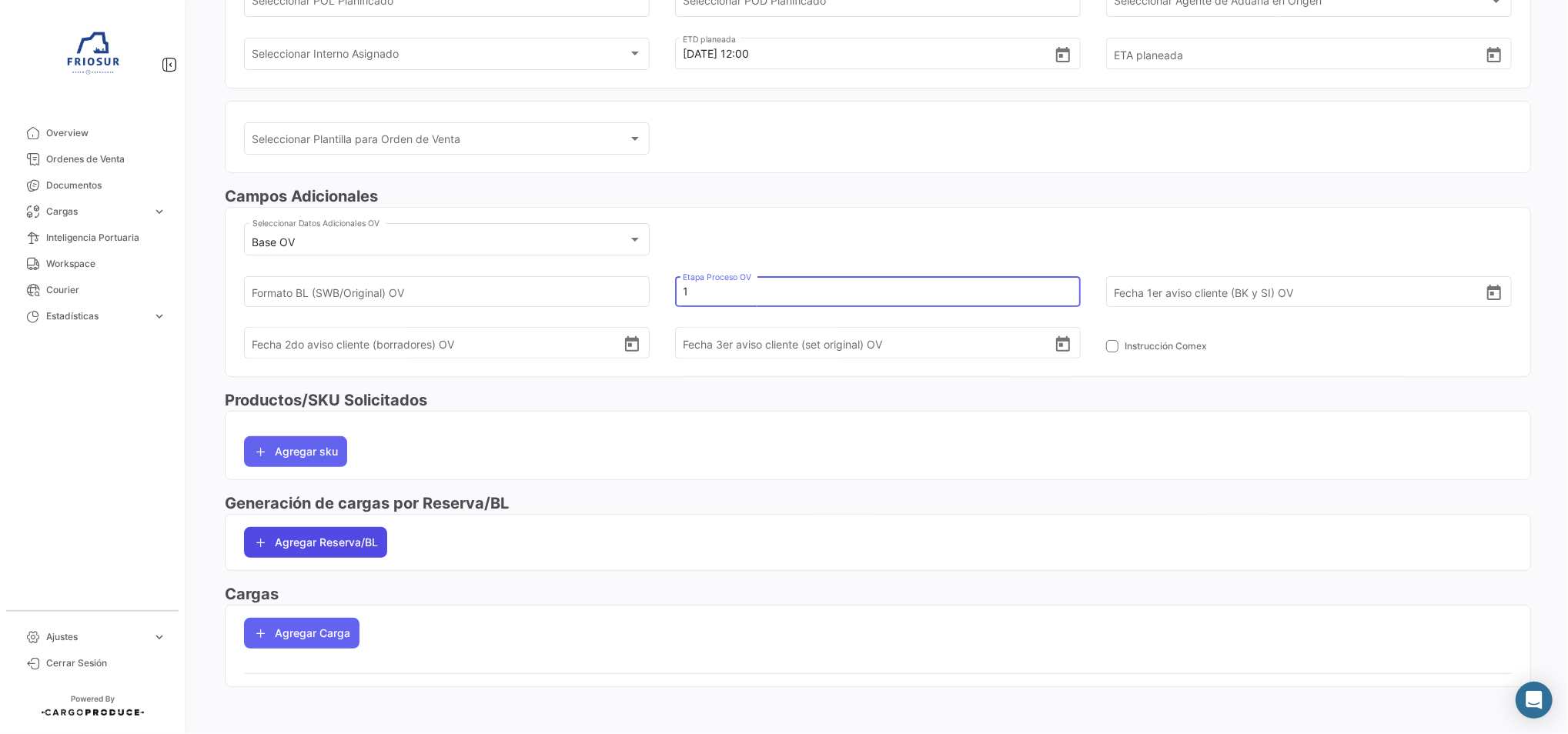
type input "1"
click at [324, 531] on button "Agregar Reserva/BL" at bounding box center [315, 542] width 143 height 31
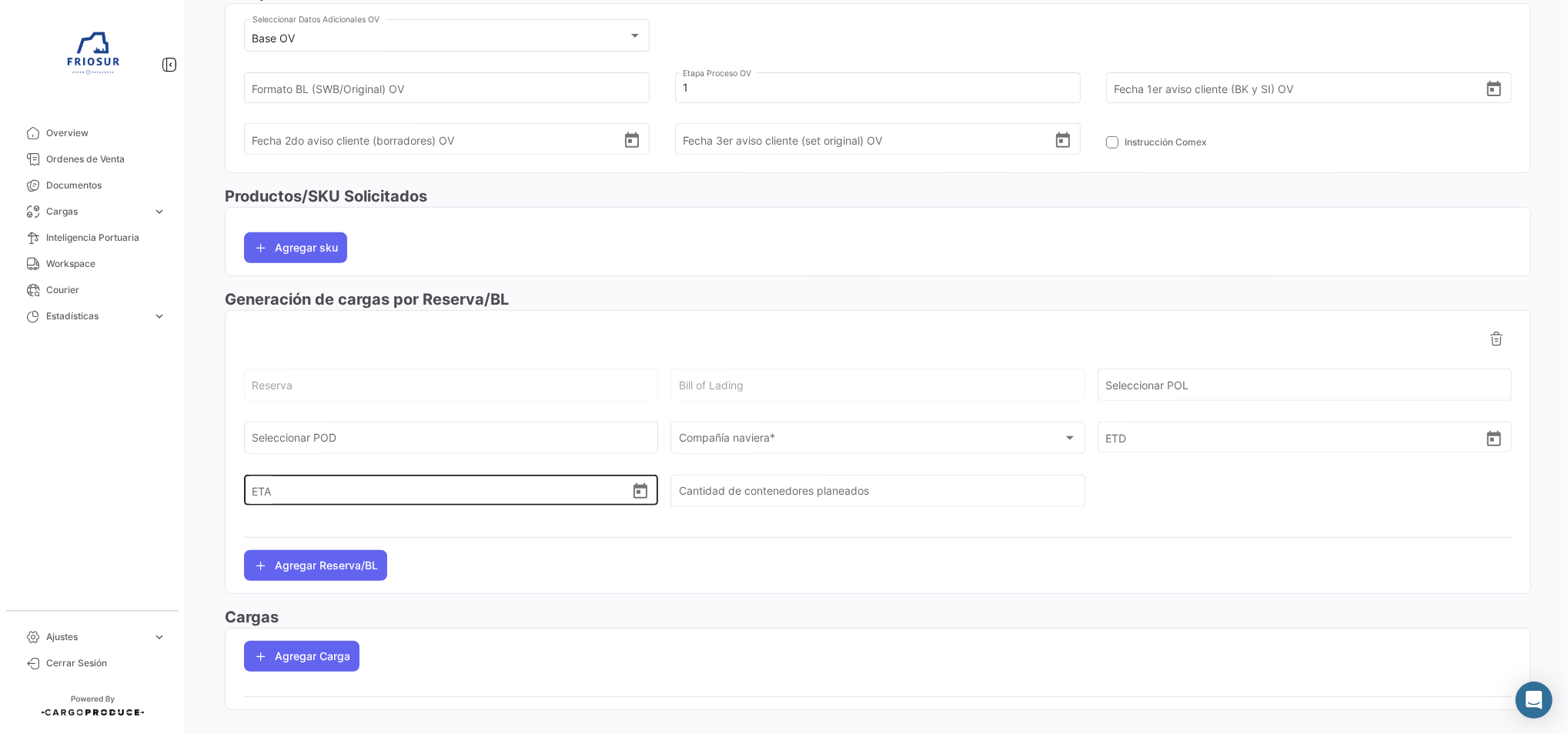
scroll to position [486, 0]
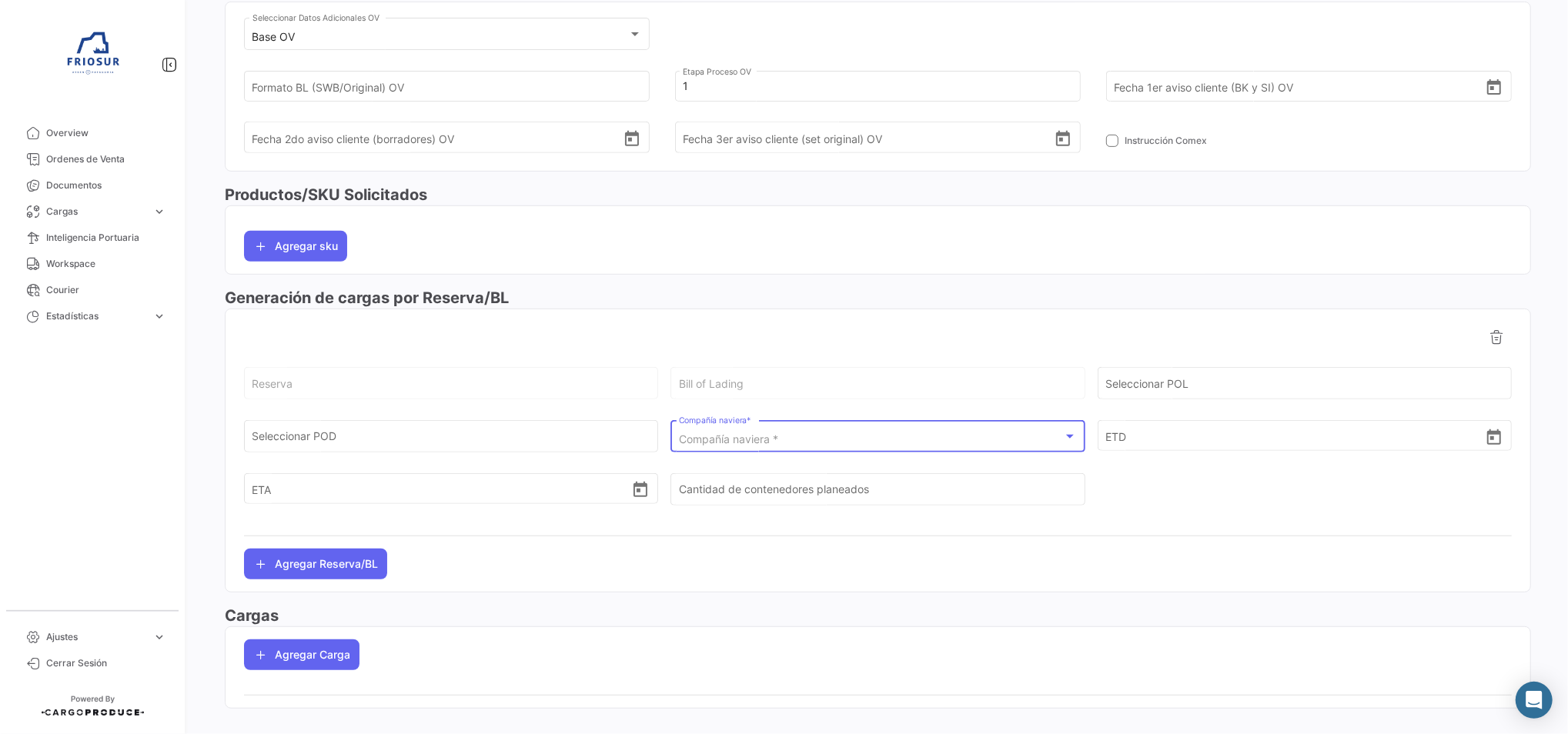
click at [782, 439] on div "Compañía naviera *" at bounding box center [870, 440] width 384 height 13
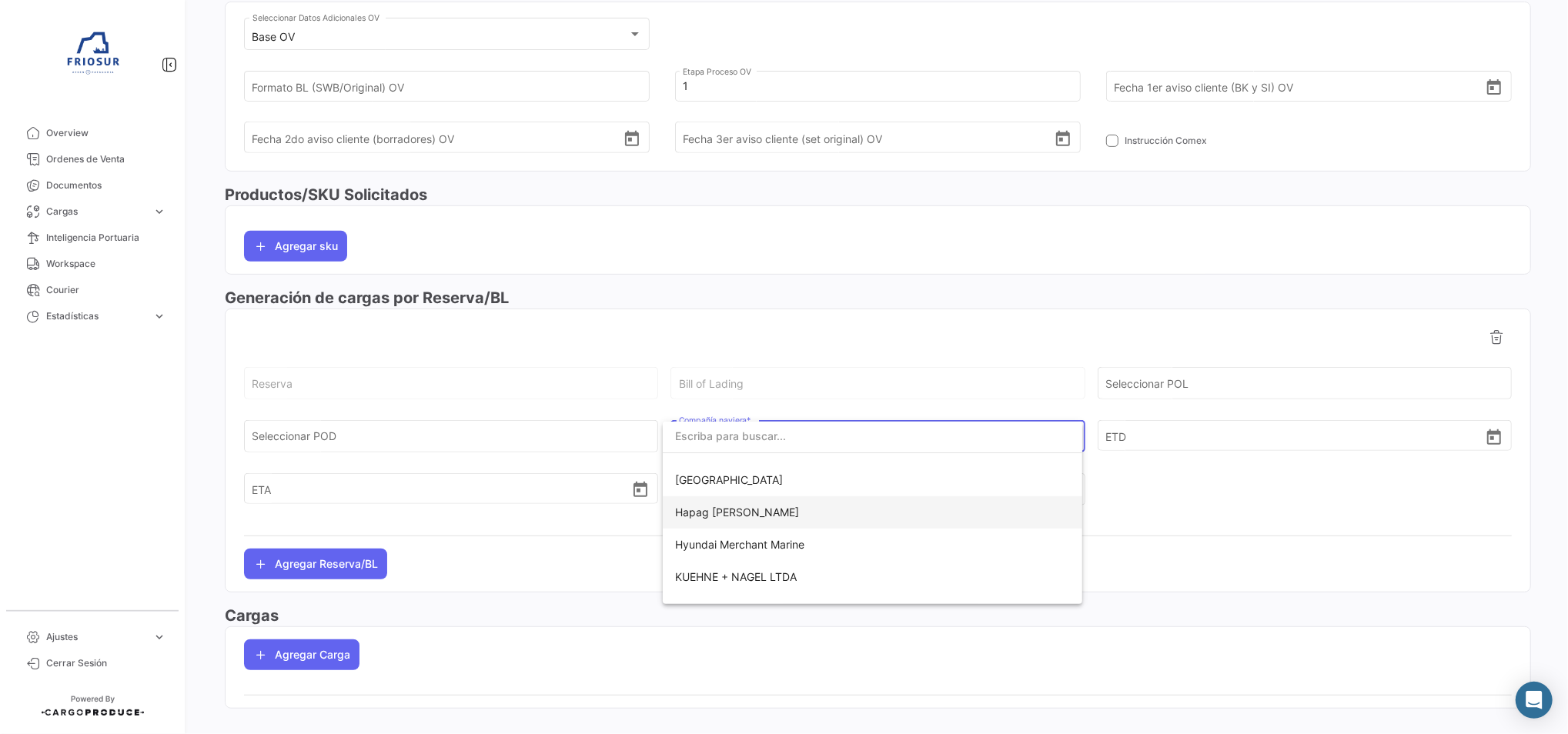
click at [777, 525] on span "Hapag [PERSON_NAME]" at bounding box center [872, 512] width 395 height 32
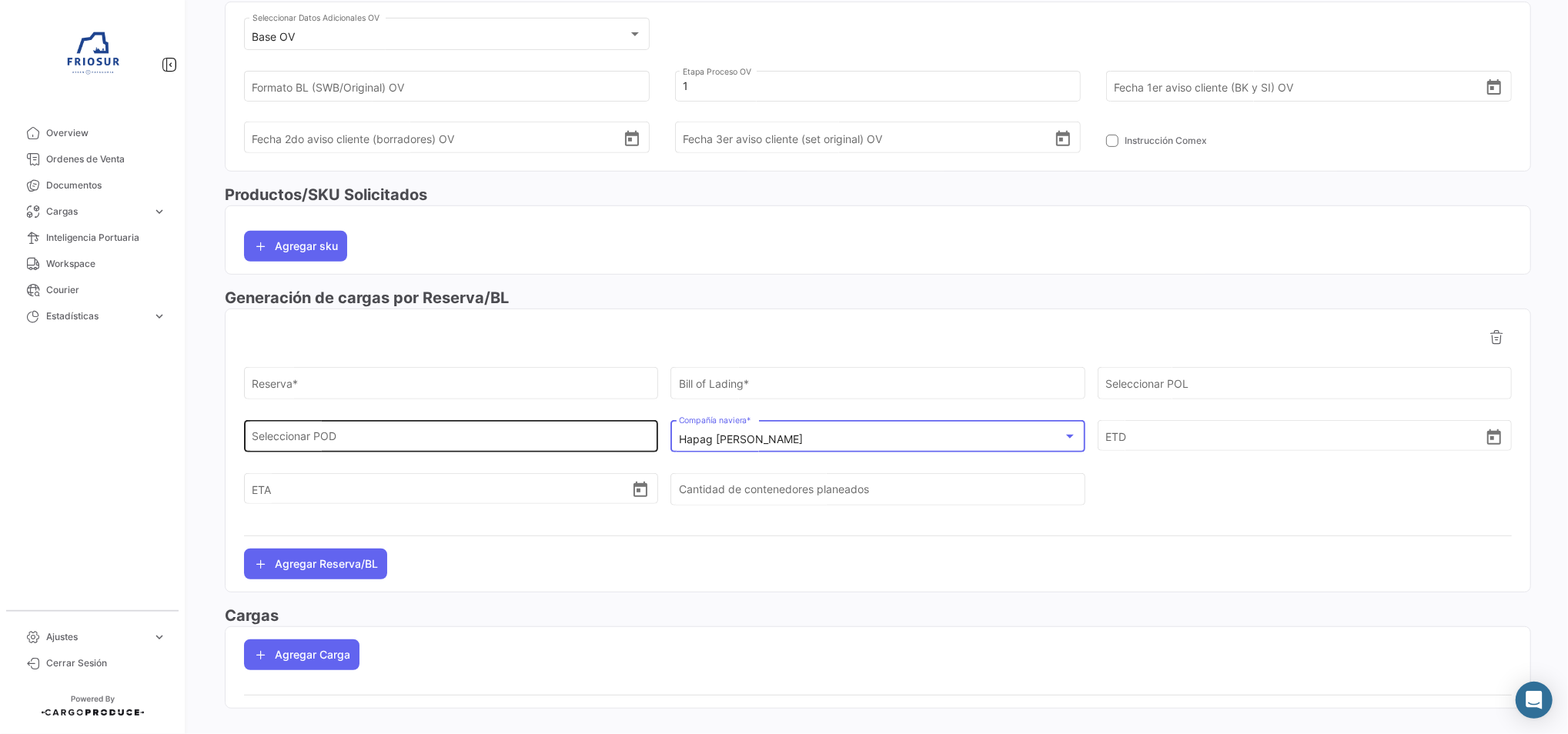
click at [432, 439] on input "Seleccionar POD" at bounding box center [451, 440] width 398 height 13
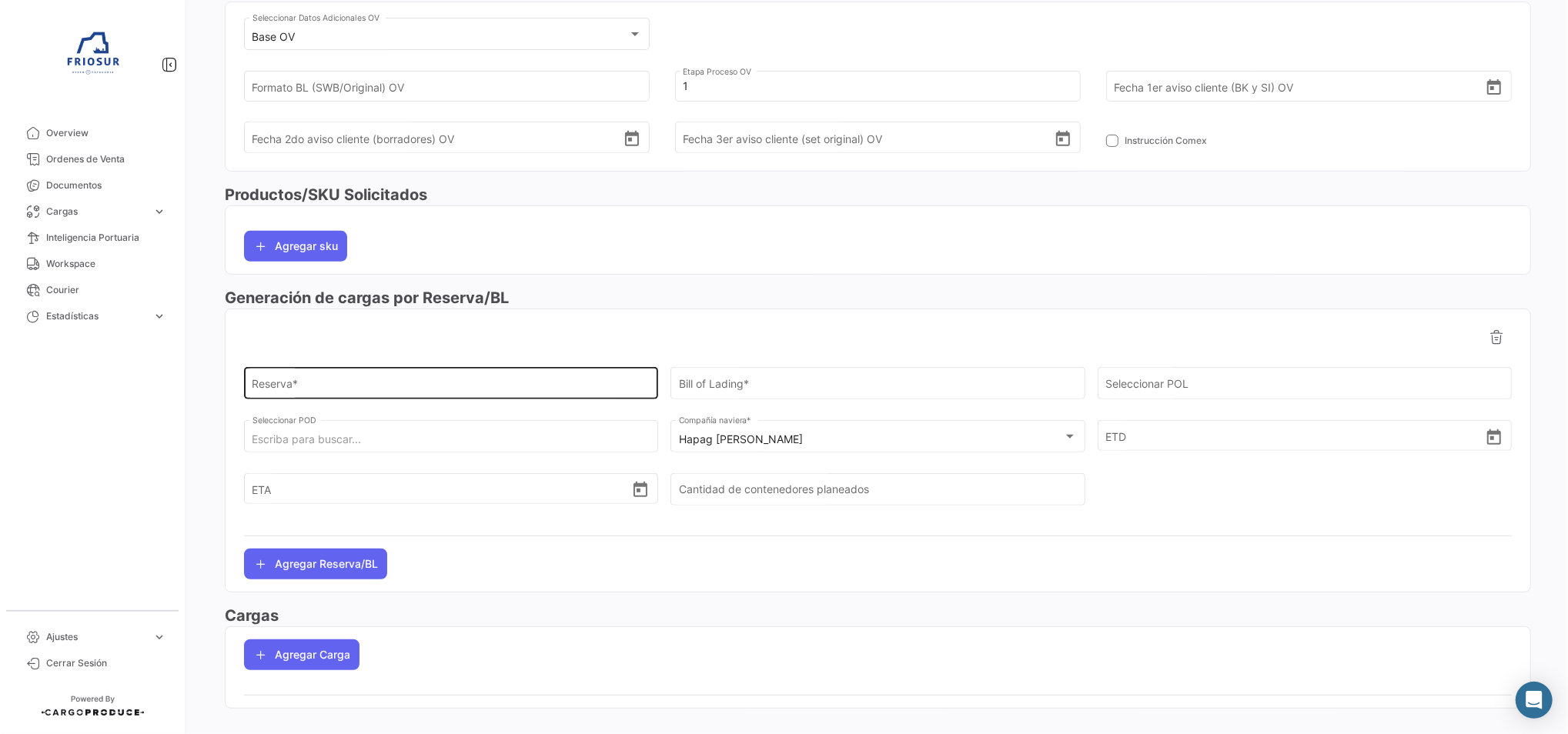
click at [518, 390] on input "Reserva *" at bounding box center [451, 386] width 398 height 13
paste input "93551654"
type input "93551654"
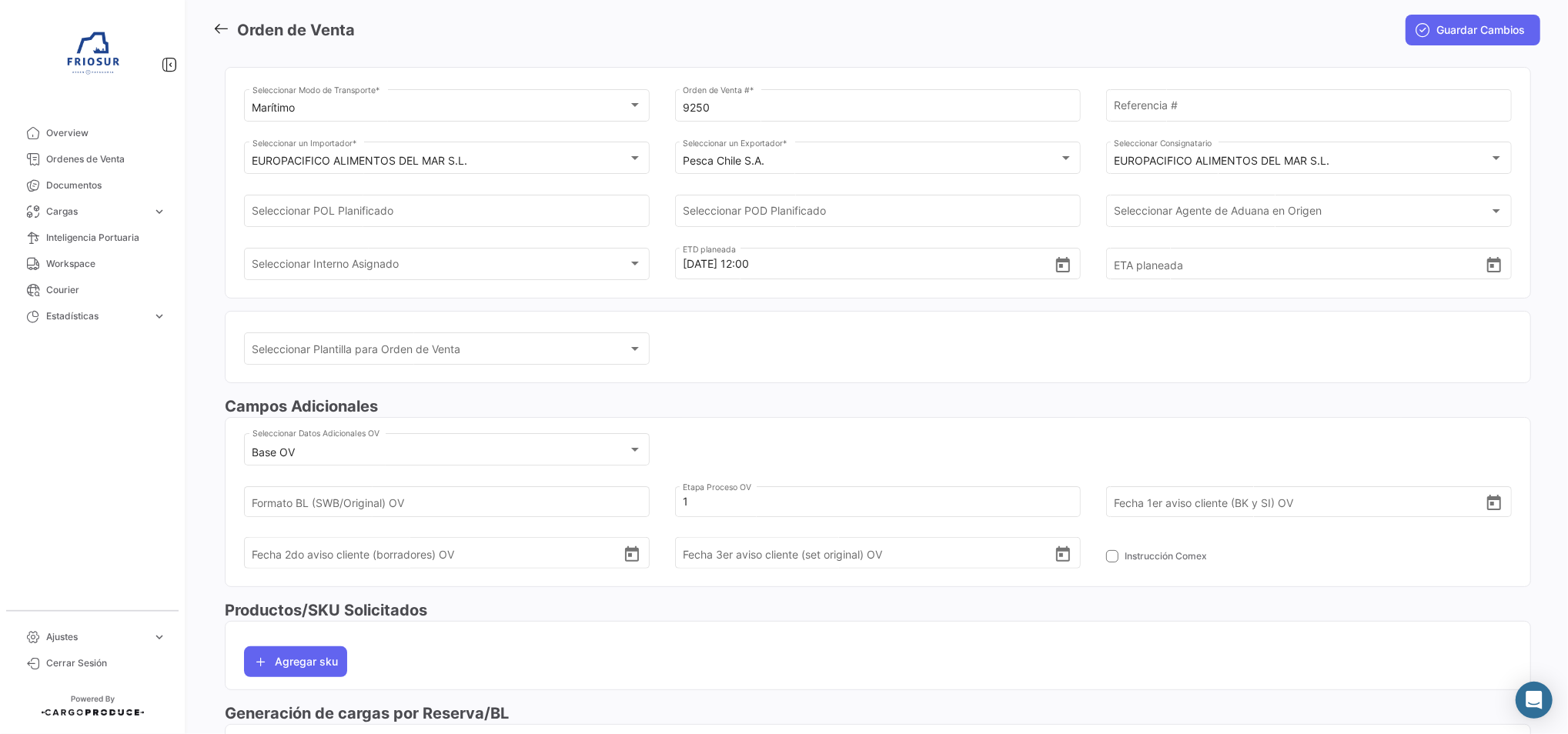
scroll to position [0, 0]
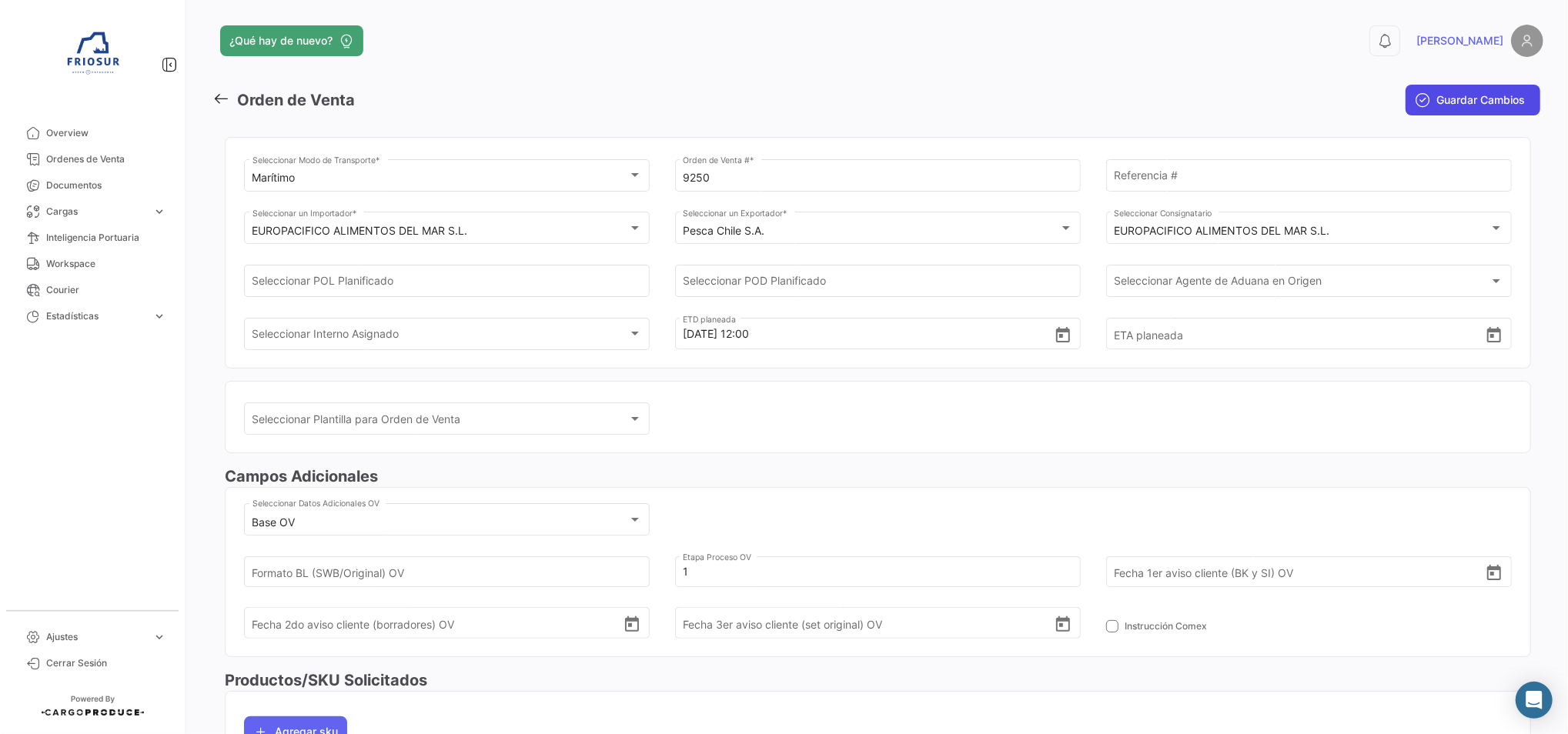
click at [1454, 98] on span "Guardar Cambios" at bounding box center [1481, 100] width 89 height 15
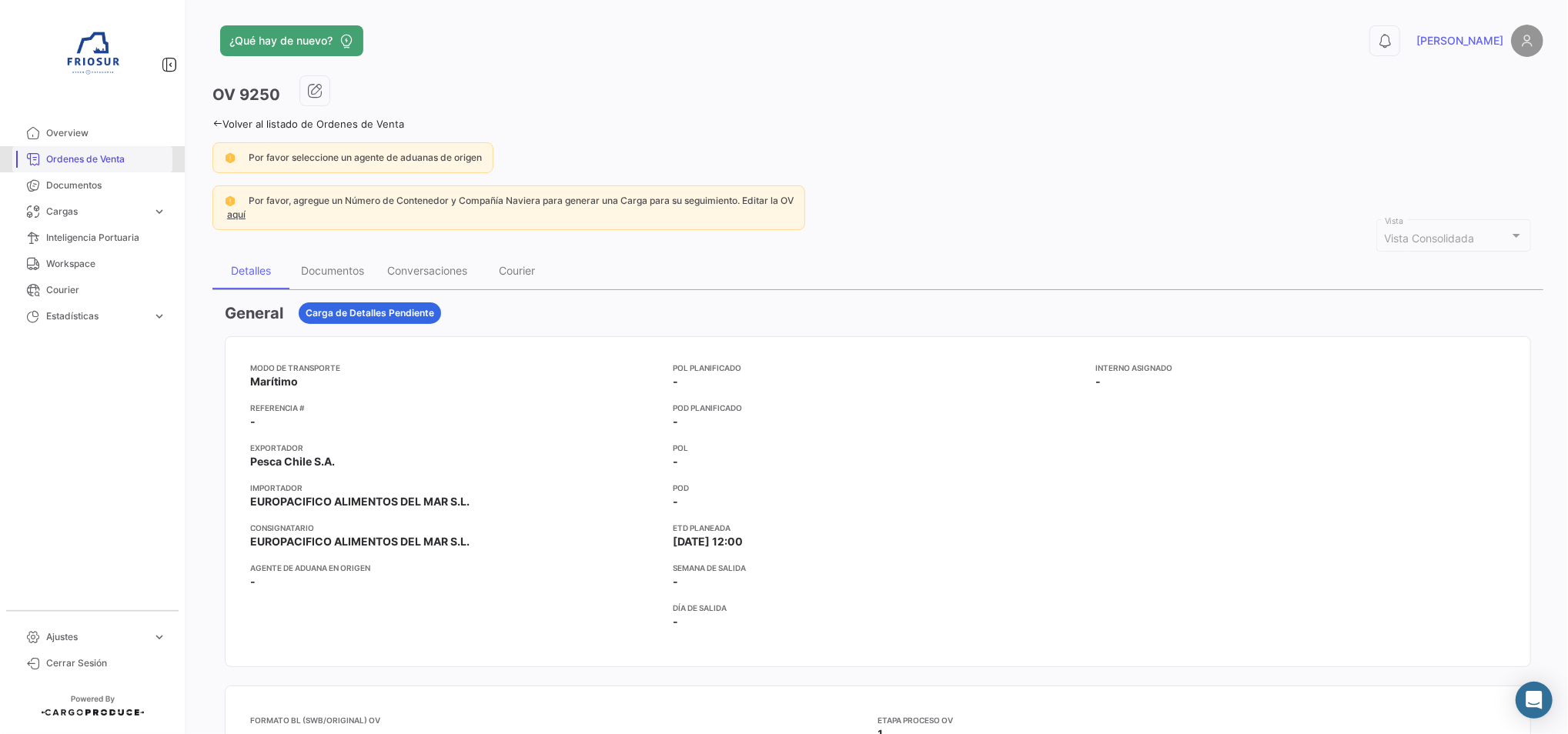
click at [129, 159] on span "Ordenes de Venta" at bounding box center [106, 159] width 120 height 14
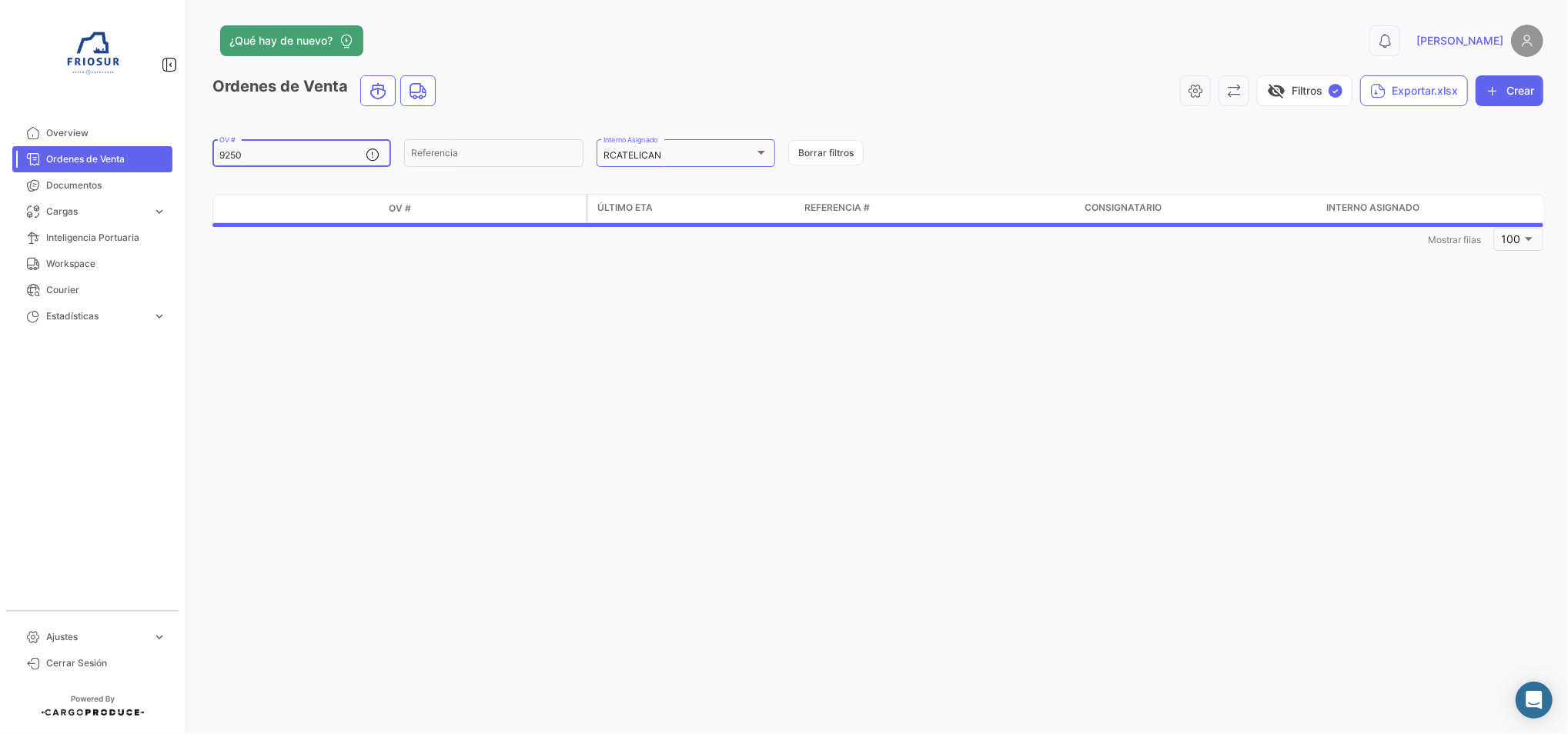
click at [277, 151] on input "9250" at bounding box center [292, 155] width 146 height 10
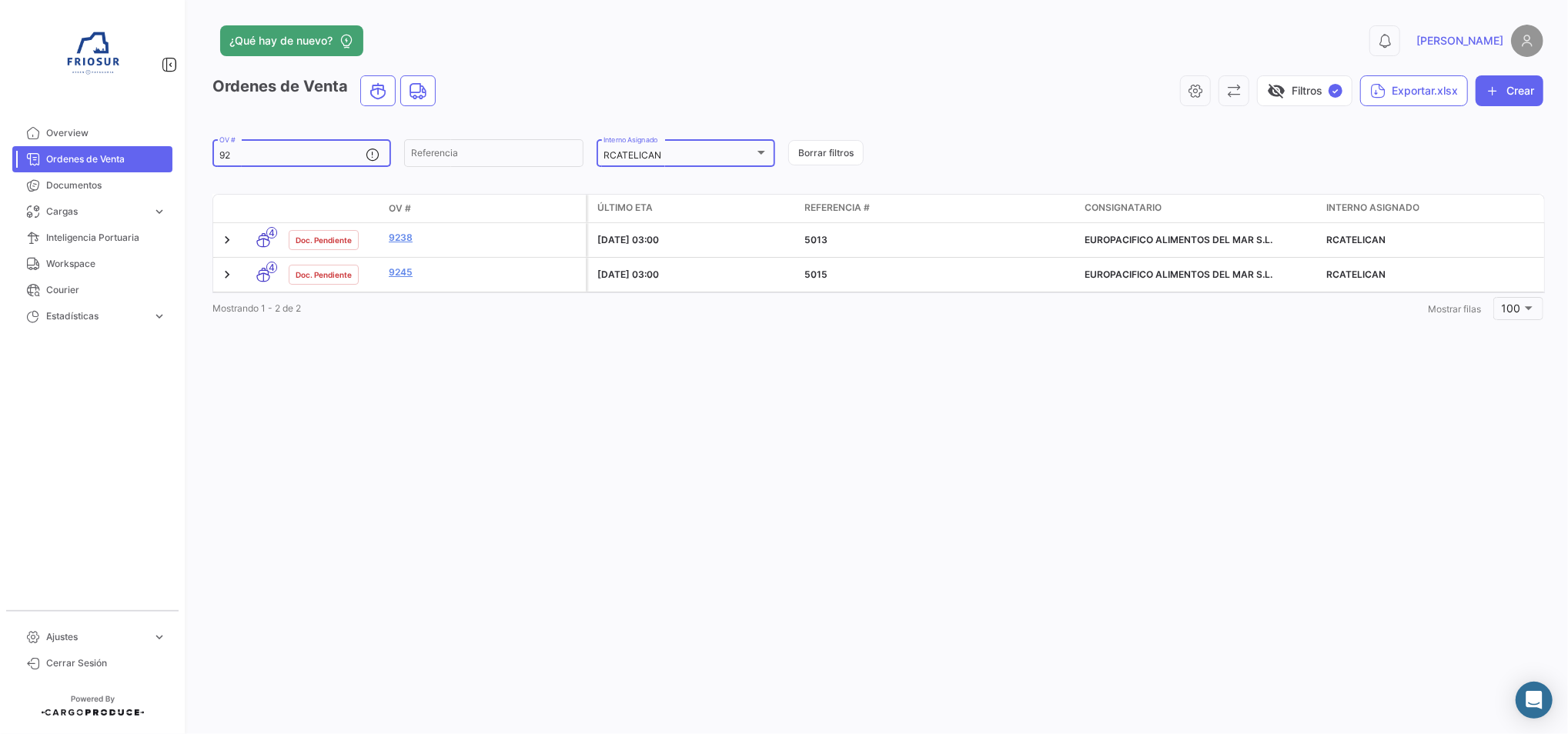
drag, startPoint x: 709, startPoint y: 160, endPoint x: 718, endPoint y: 158, distance: 9.2
click at [718, 158] on div "RCATELICAN" at bounding box center [680, 155] width 151 height 10
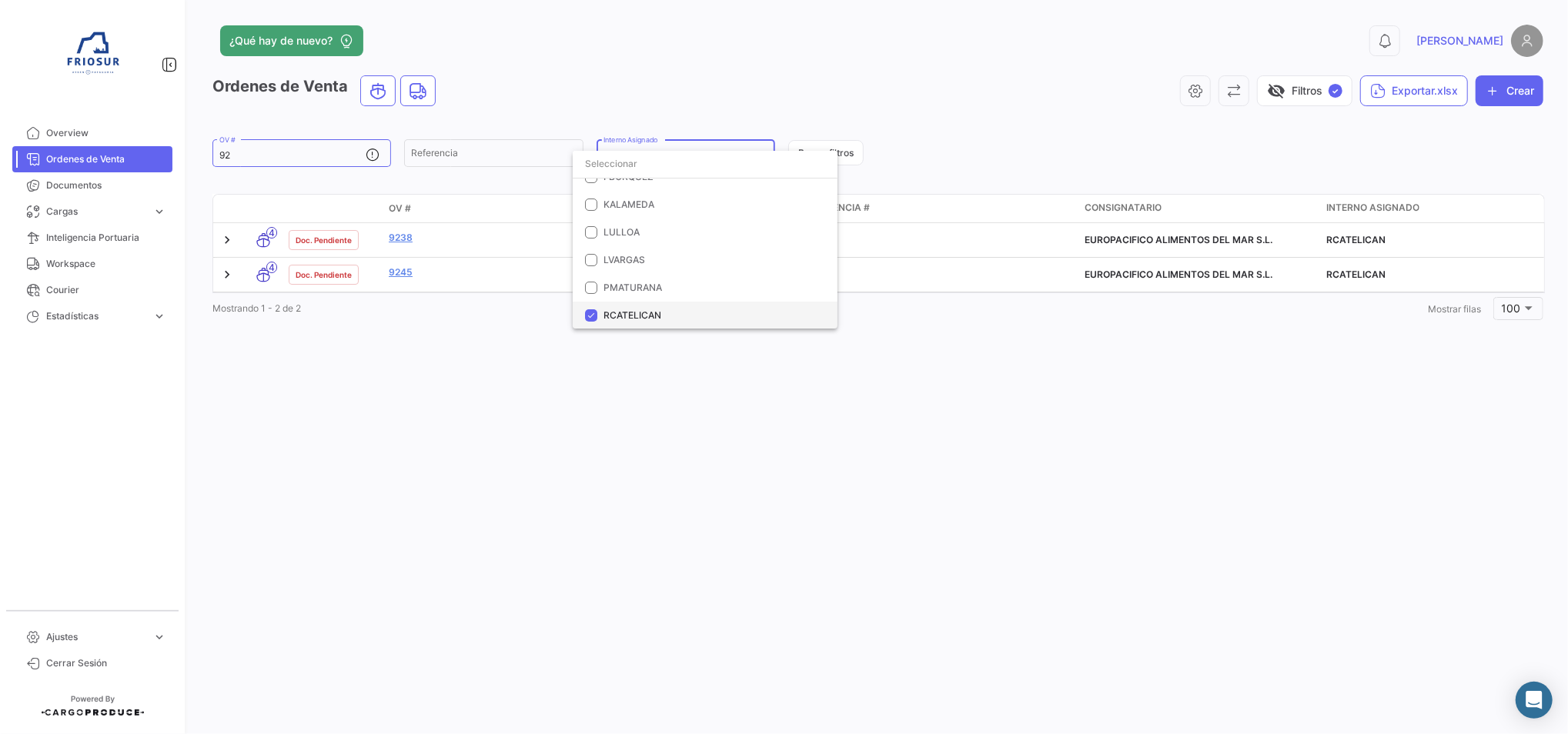
click at [591, 318] on mat-pseudo-checkbox at bounding box center [591, 315] width 12 height 12
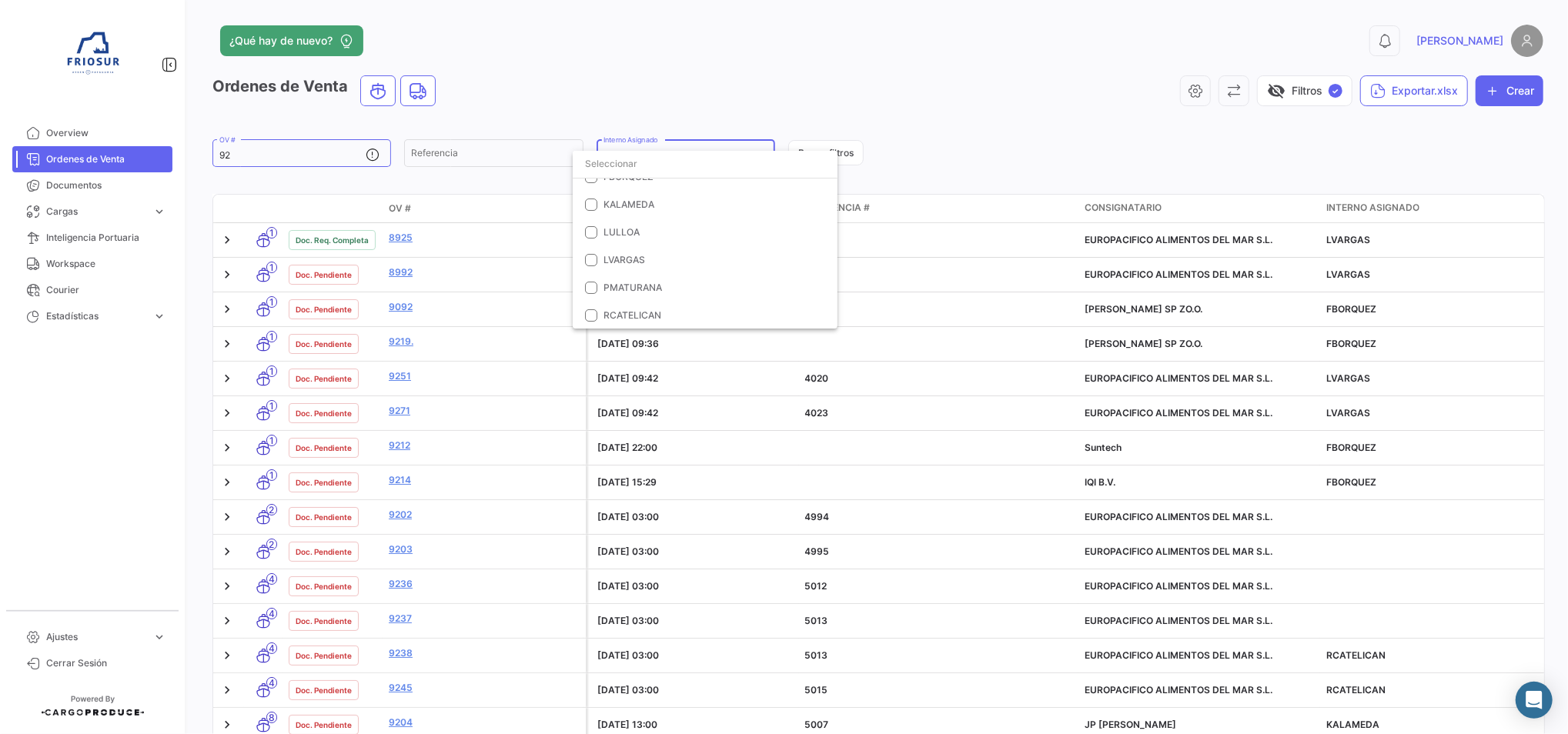
click at [277, 160] on div at bounding box center [784, 367] width 1568 height 734
click at [277, 159] on input "92" at bounding box center [292, 155] width 146 height 10
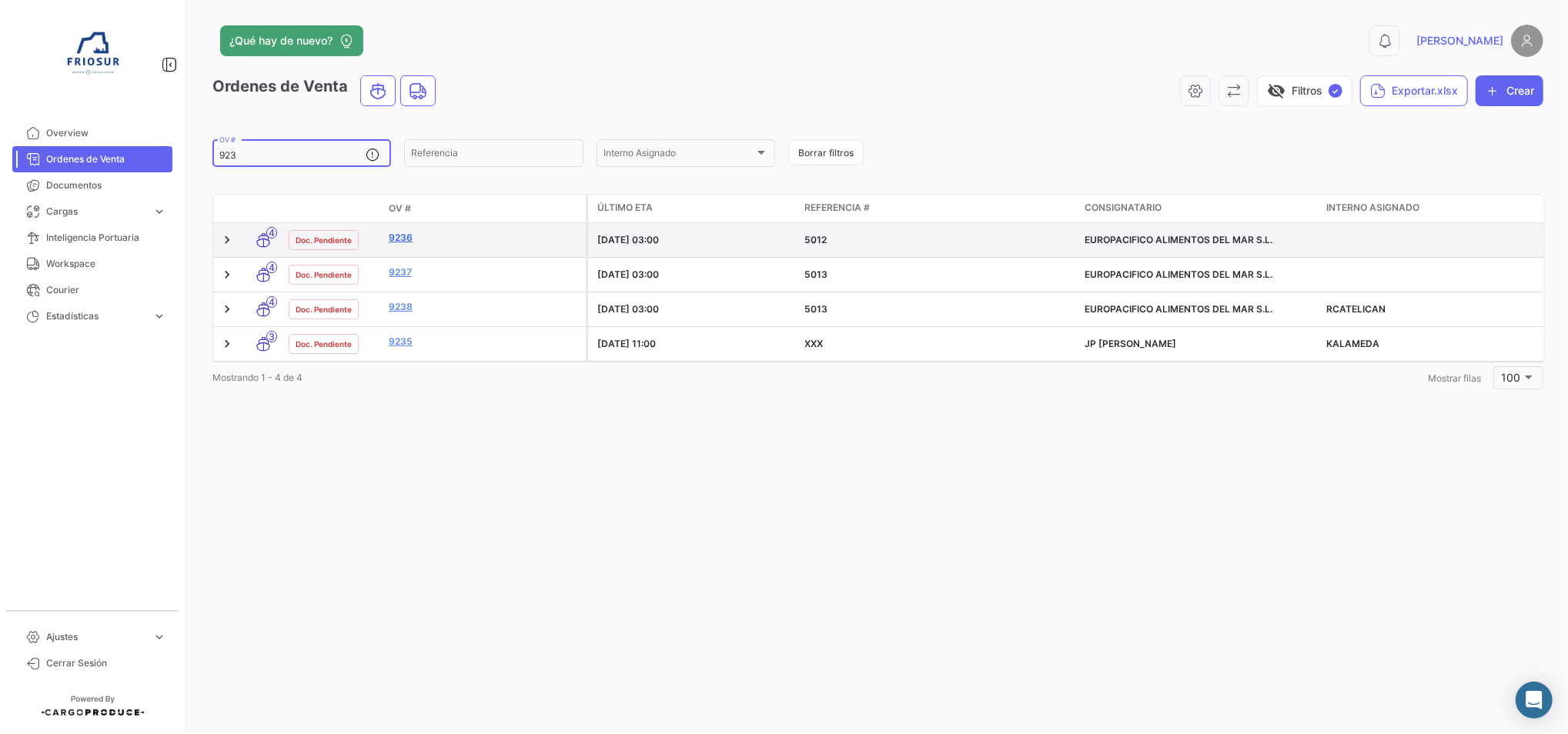
type input "923"
click at [399, 237] on link "9236" at bounding box center [484, 237] width 191 height 14
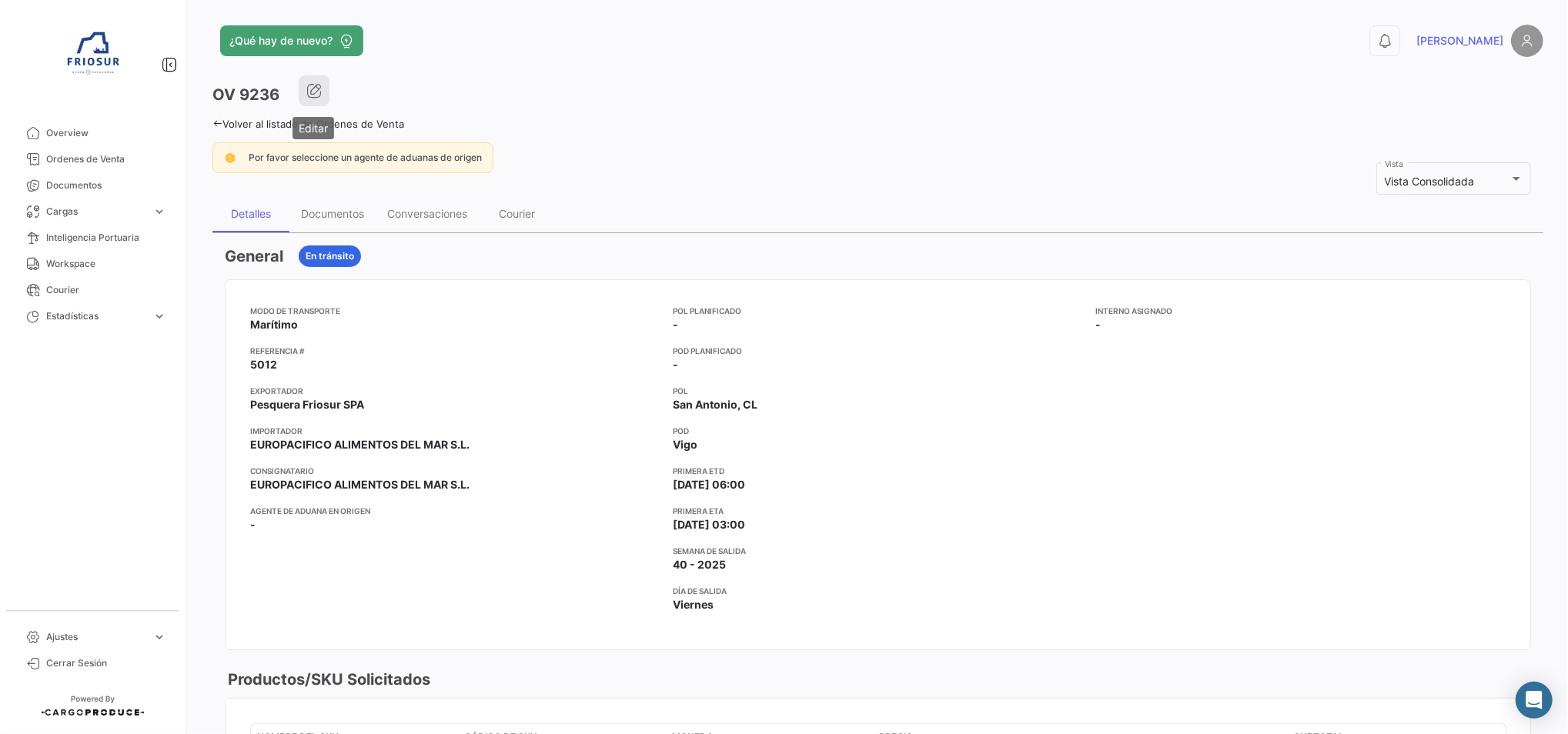
click at [322, 104] on button "button" at bounding box center [314, 91] width 31 height 31
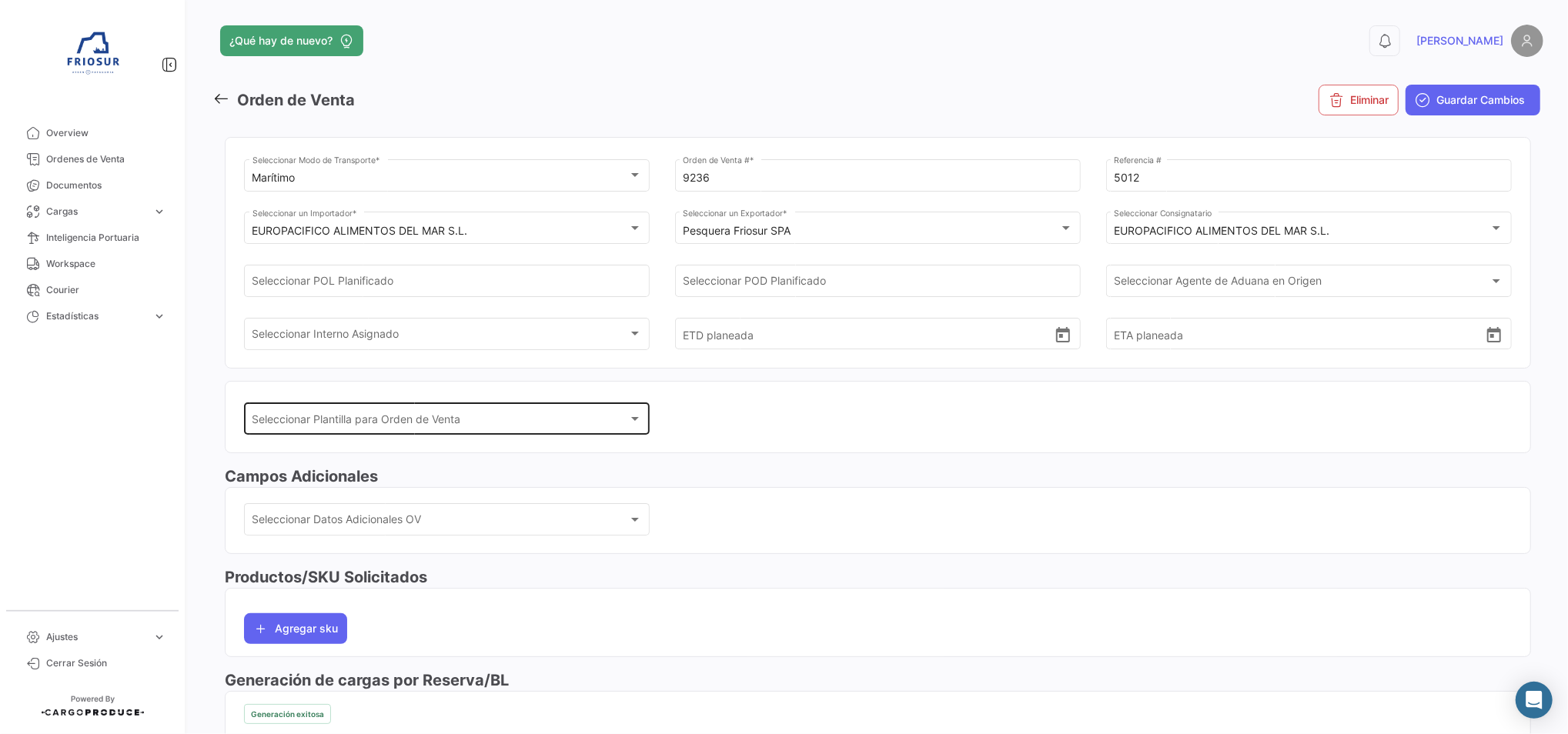
click at [368, 423] on span "Seleccionar Plantilla para Orden de Venta" at bounding box center [439, 422] width 375 height 13
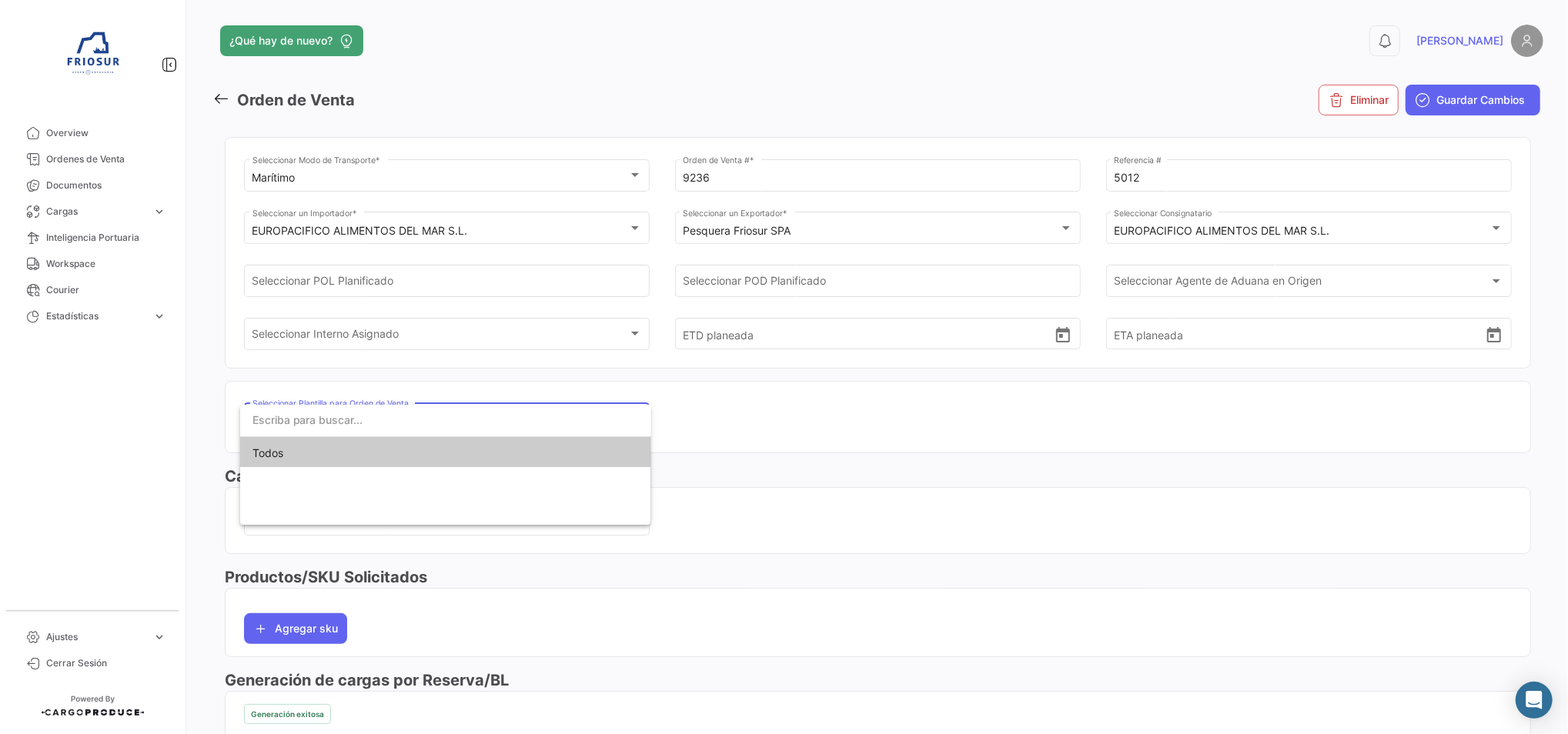
click at [368, 423] on input "dropdown search" at bounding box center [445, 420] width 411 height 32
click at [422, 334] on div at bounding box center [784, 367] width 1568 height 734
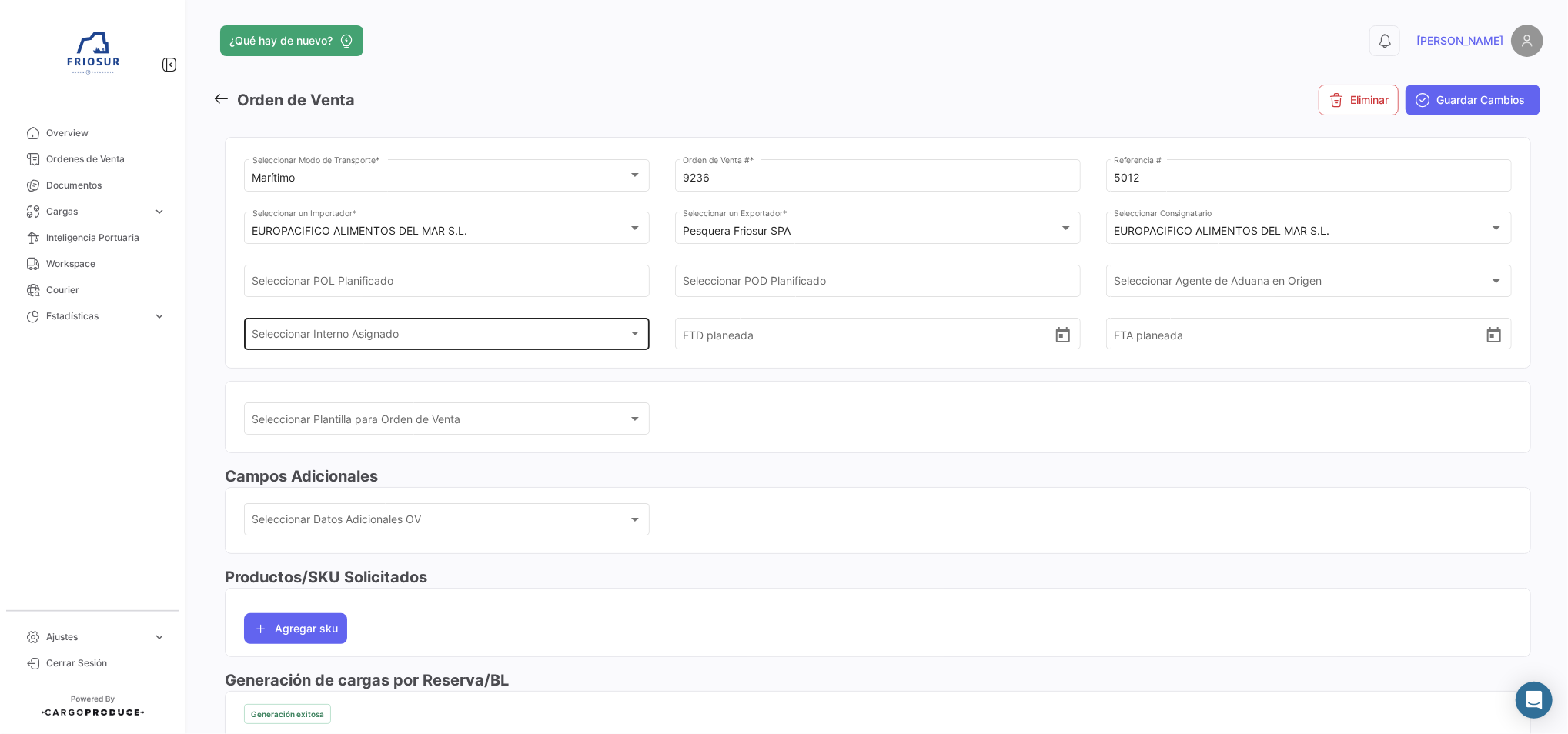
click at [428, 326] on div "Seleccionar Interno Asignado Seleccionar Interno Asignado" at bounding box center [447, 332] width 389 height 35
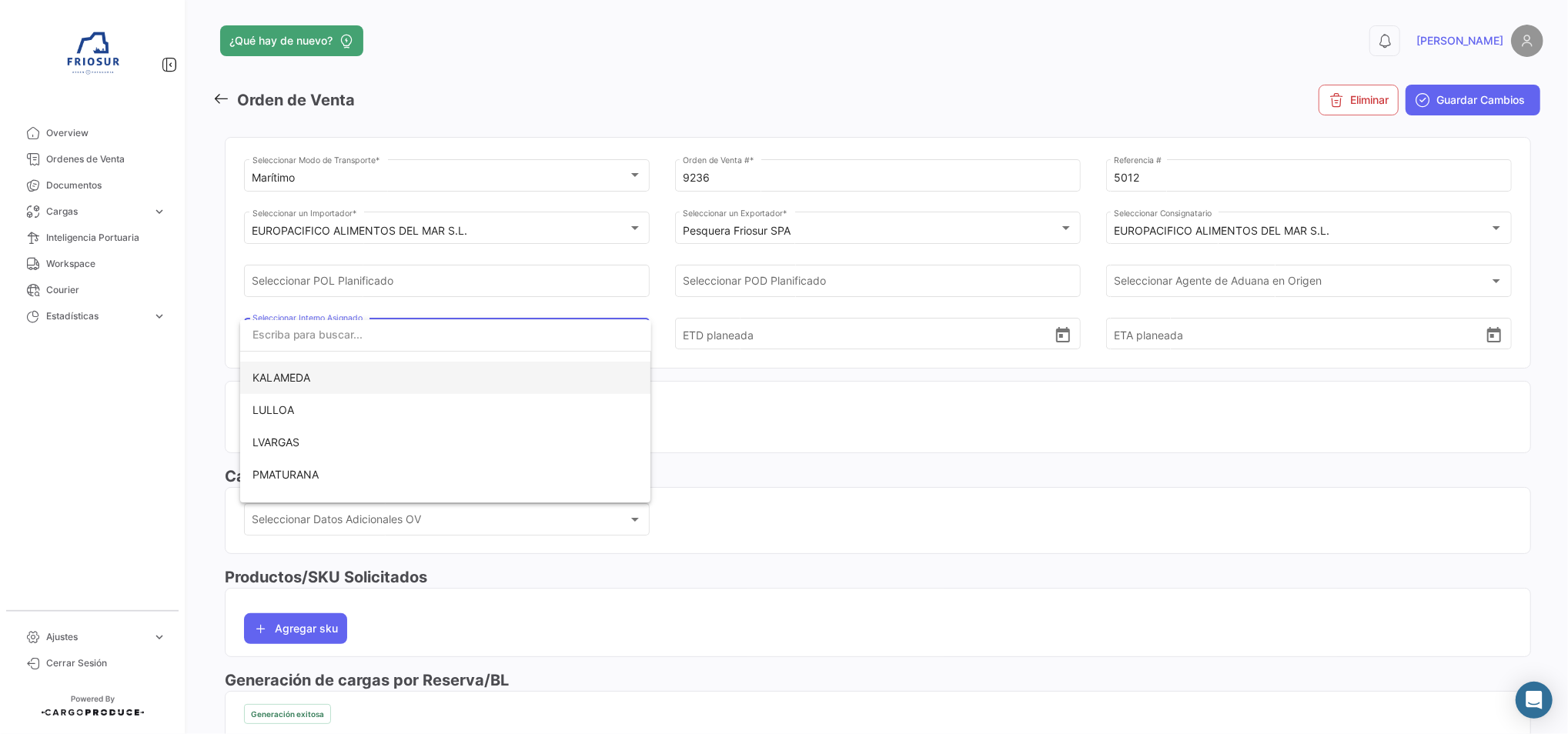
scroll to position [108, 0]
click at [351, 452] on span "RCATELICAN" at bounding box center [445, 454] width 387 height 32
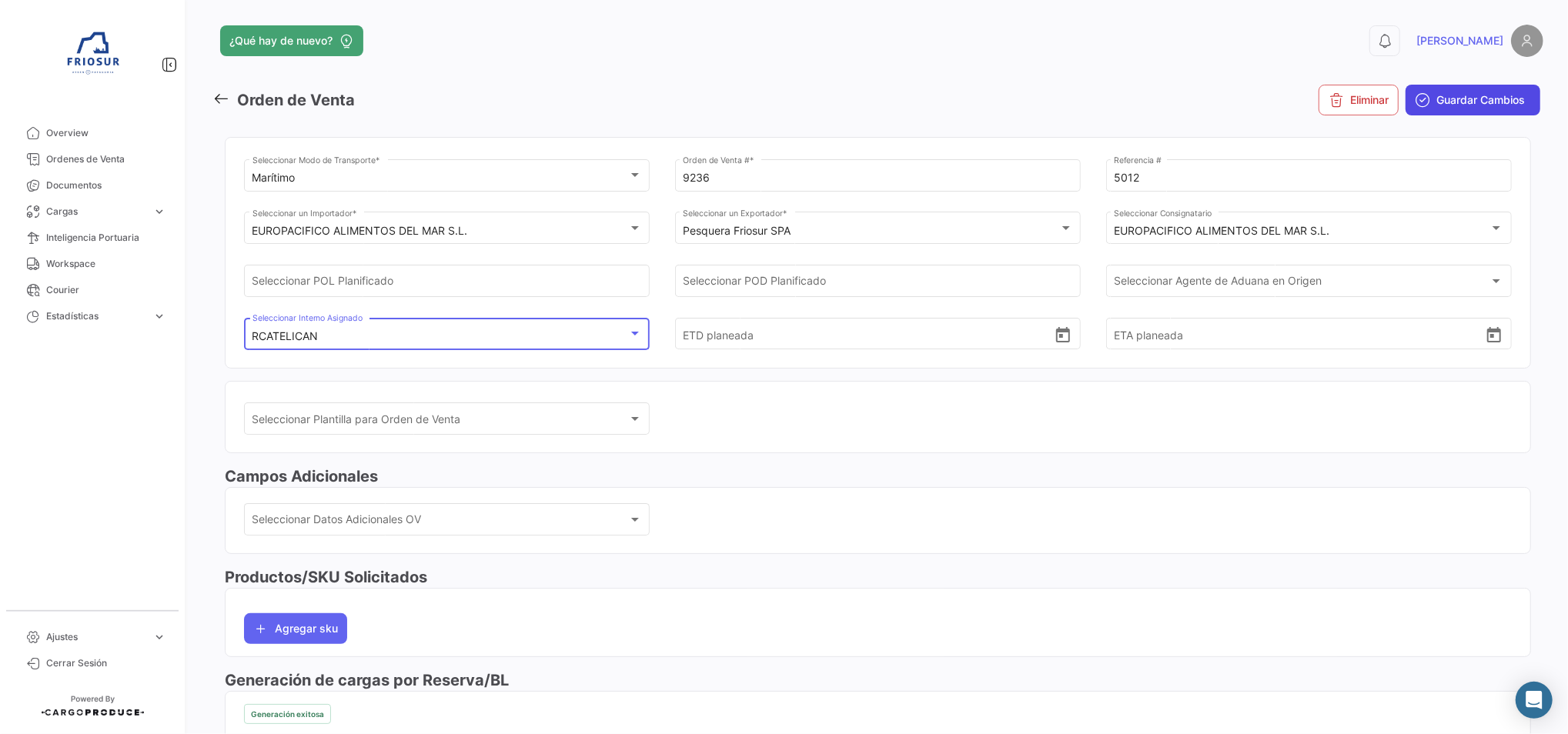
click at [1473, 90] on button "Guardar Cambios" at bounding box center [1473, 100] width 135 height 31
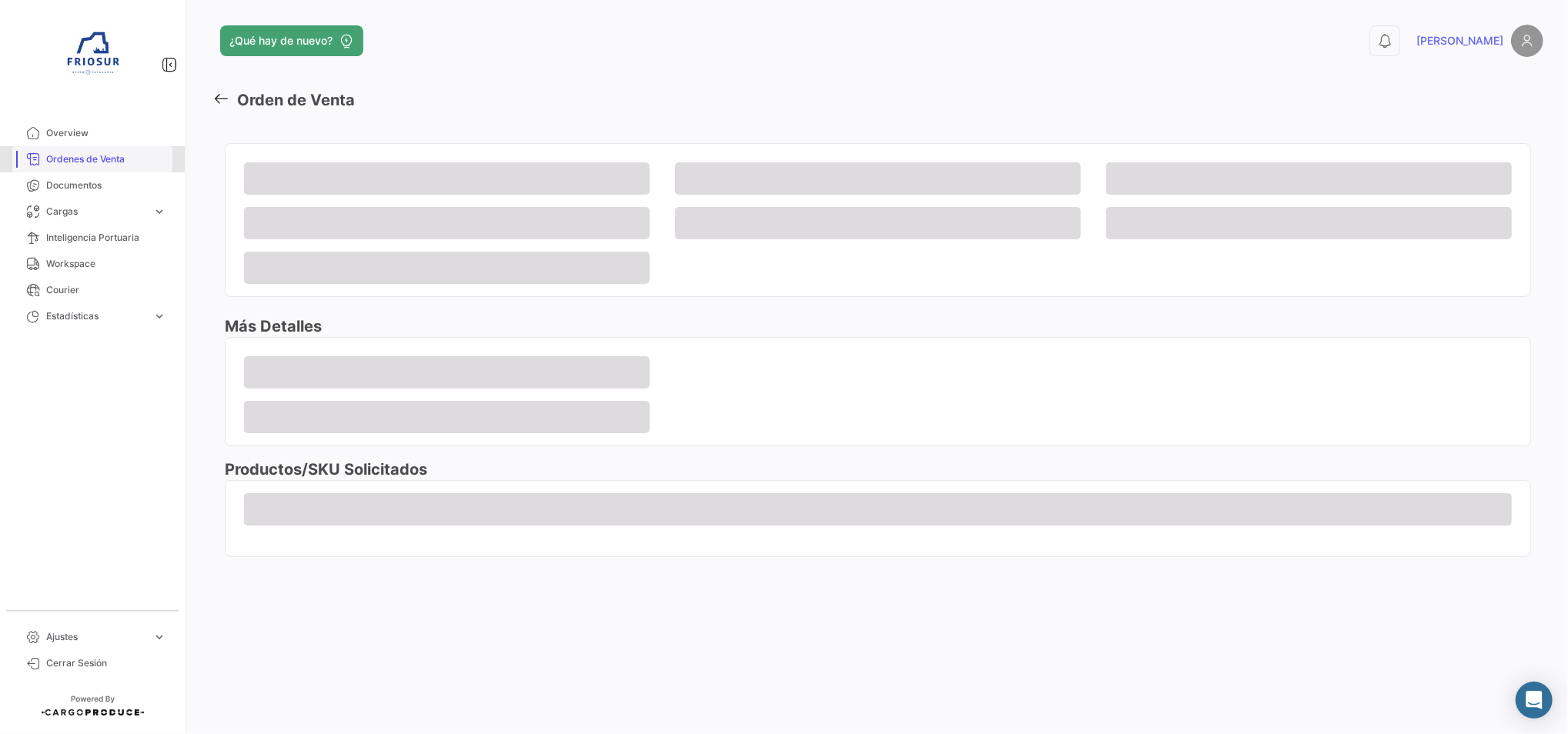
click at [118, 152] on span "Ordenes de Venta" at bounding box center [106, 159] width 120 height 14
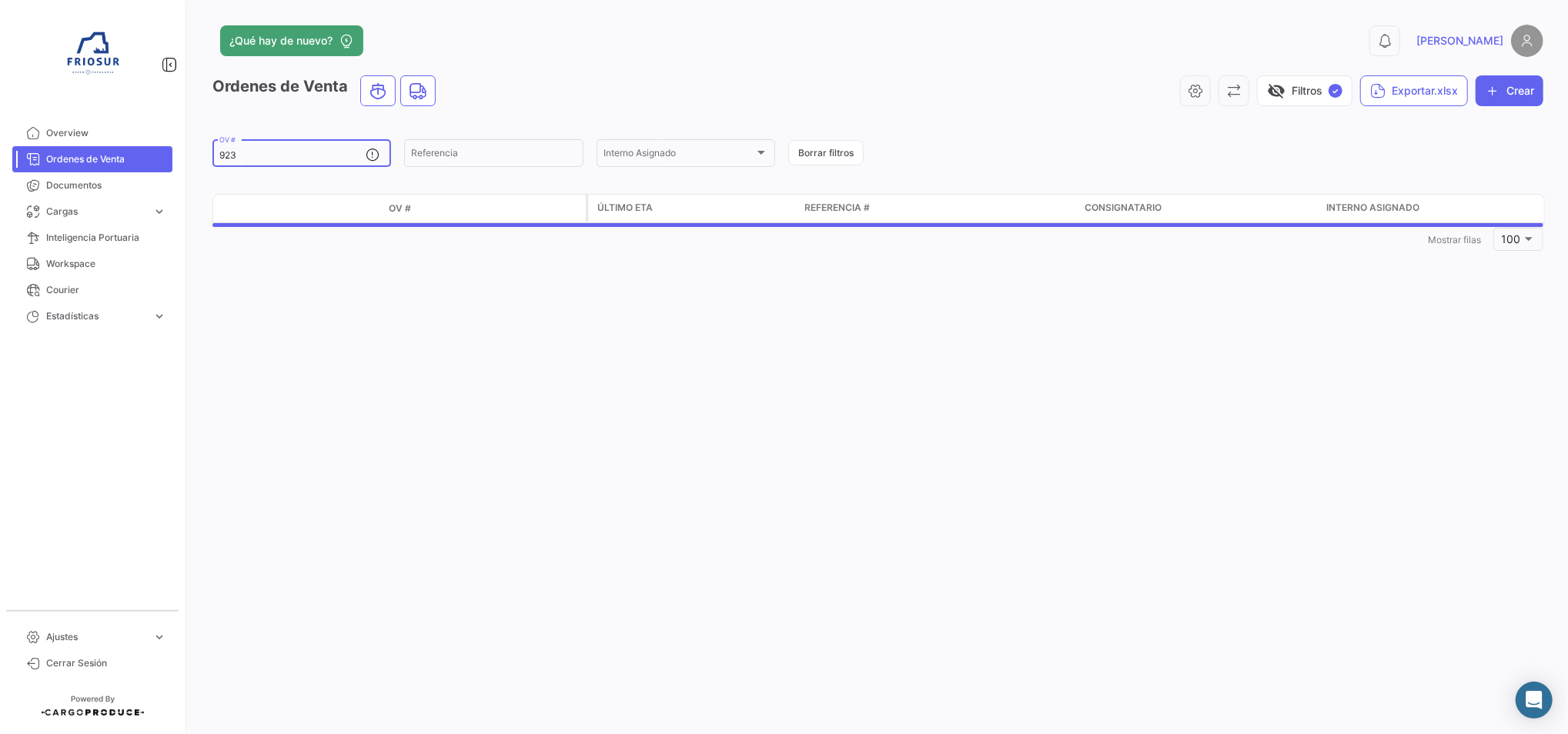
click at [267, 153] on input "923" at bounding box center [292, 155] width 146 height 10
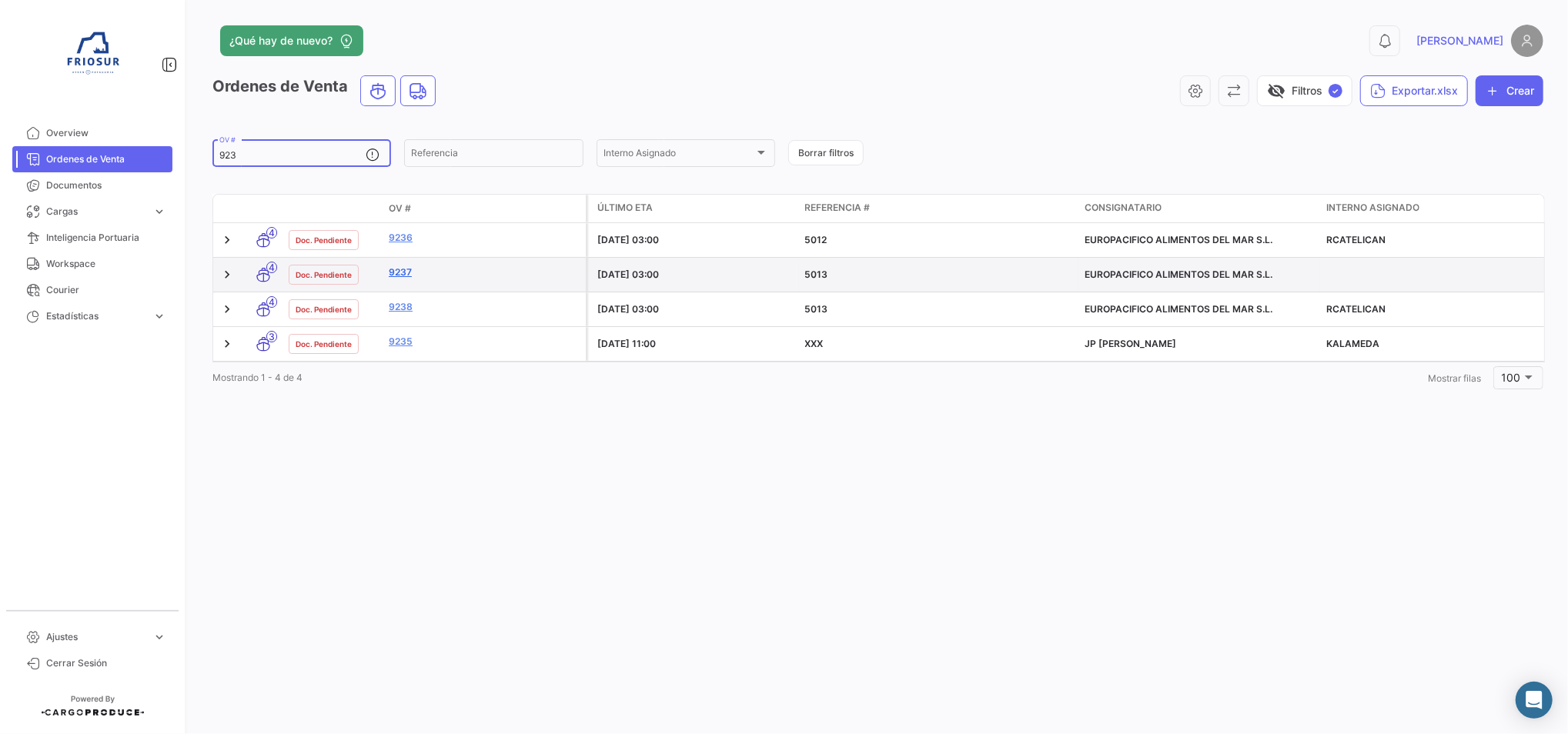
click at [397, 271] on link "9237" at bounding box center [484, 272] width 191 height 14
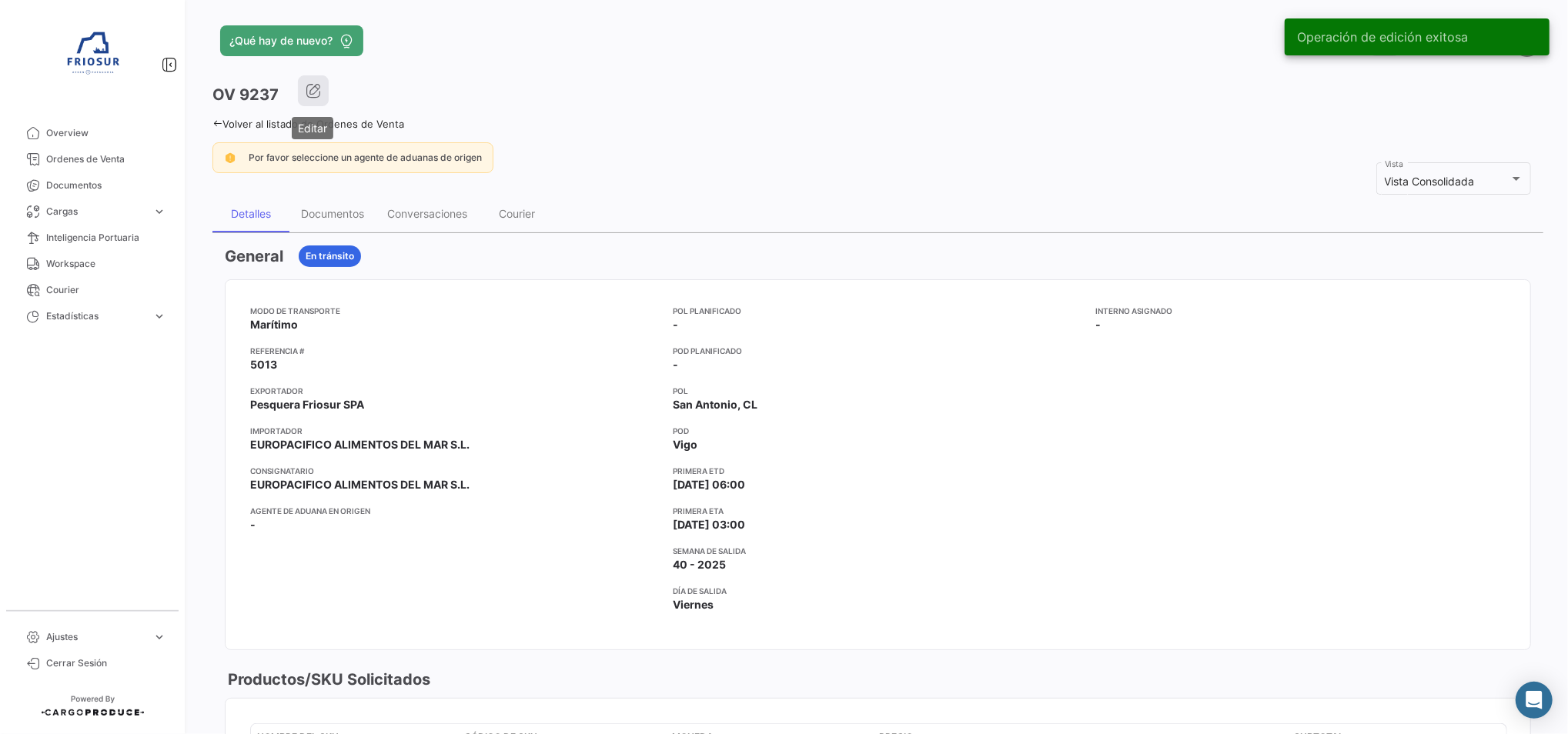
click at [309, 100] on button "button" at bounding box center [313, 91] width 31 height 31
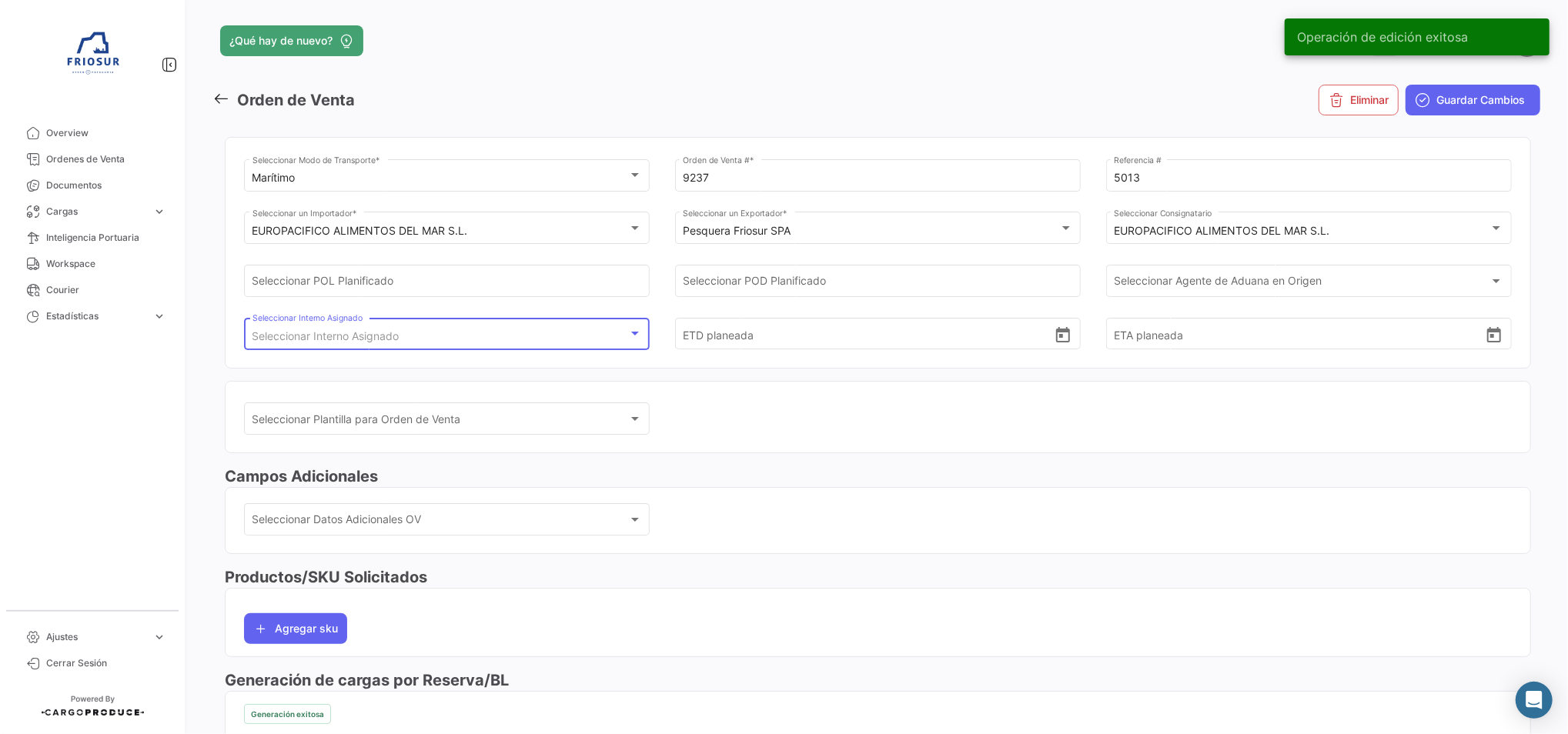
click at [322, 337] on span "Seleccionar Interno Asignado" at bounding box center [326, 336] width 147 height 13
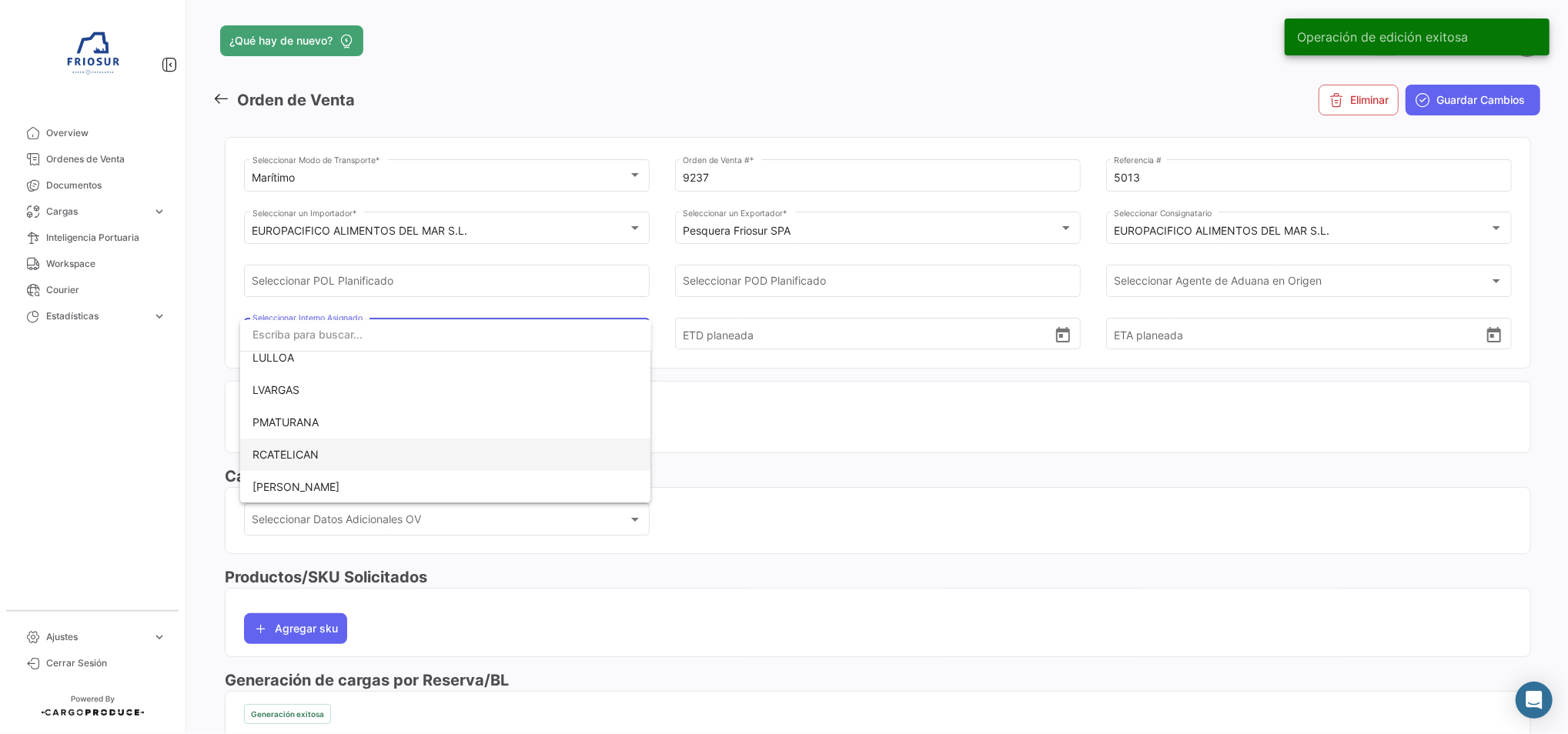
click at [333, 461] on span "RCATELICAN" at bounding box center [445, 454] width 387 height 32
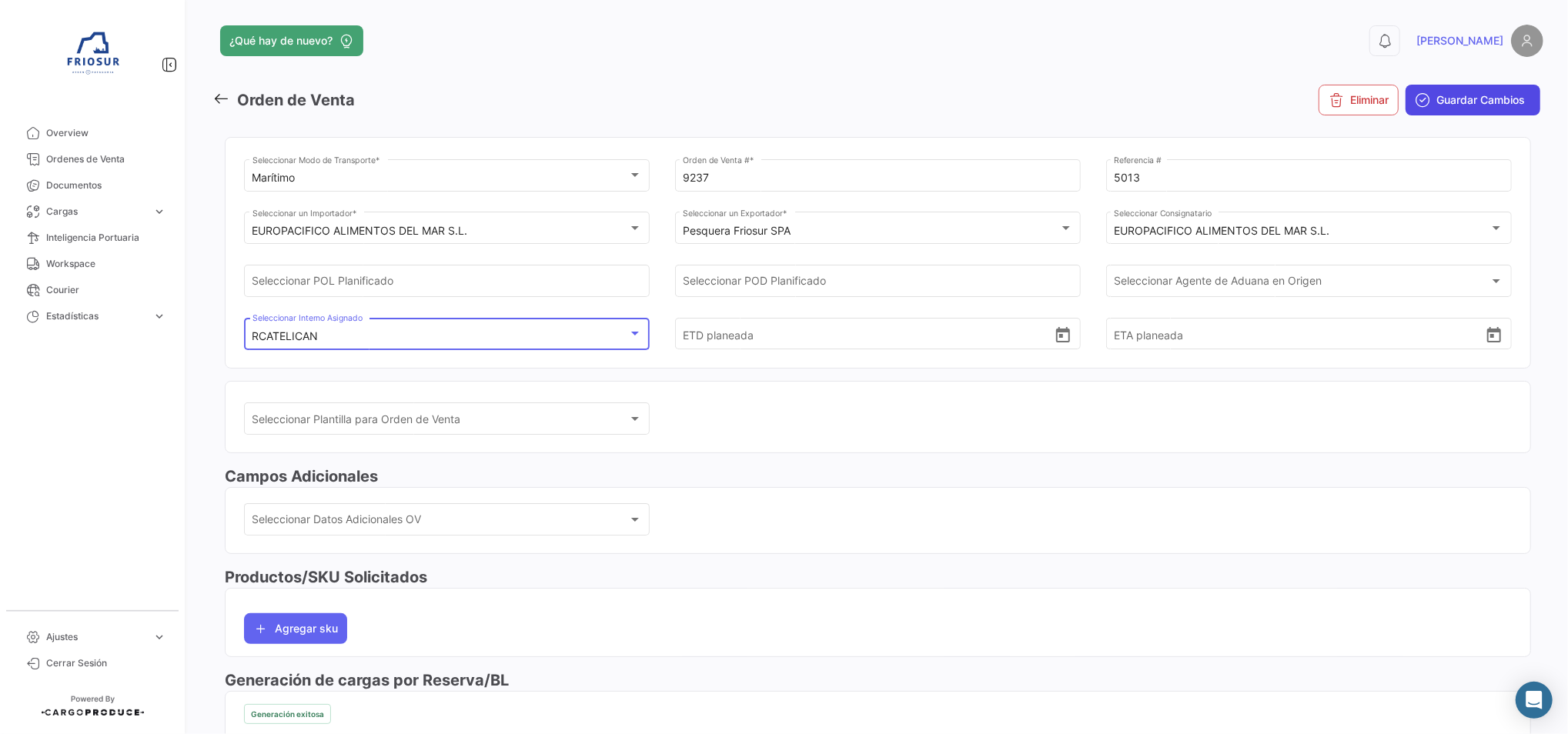
click at [1457, 100] on span "Guardar Cambios" at bounding box center [1481, 100] width 89 height 15
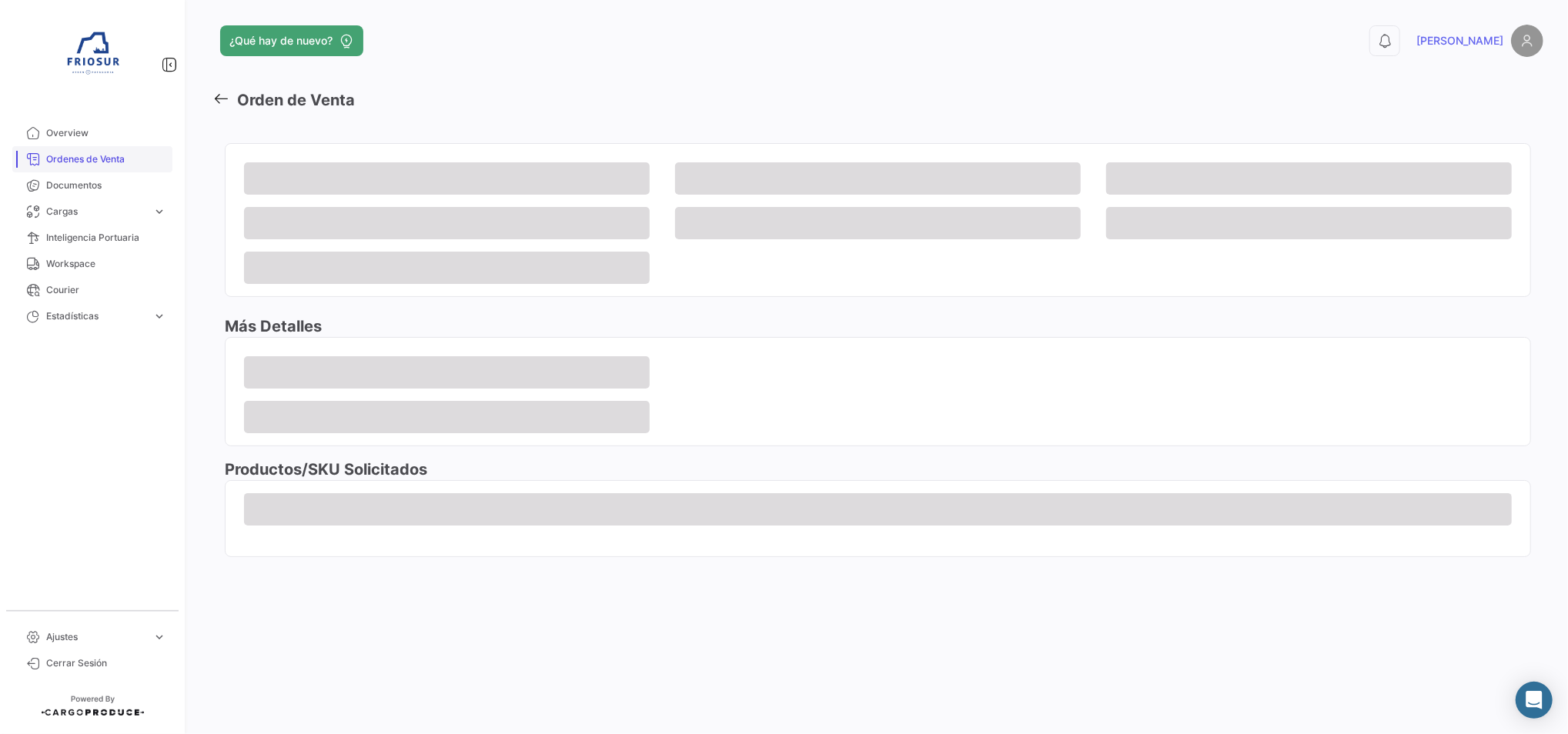
click at [128, 155] on span "Ordenes de Venta" at bounding box center [106, 159] width 120 height 14
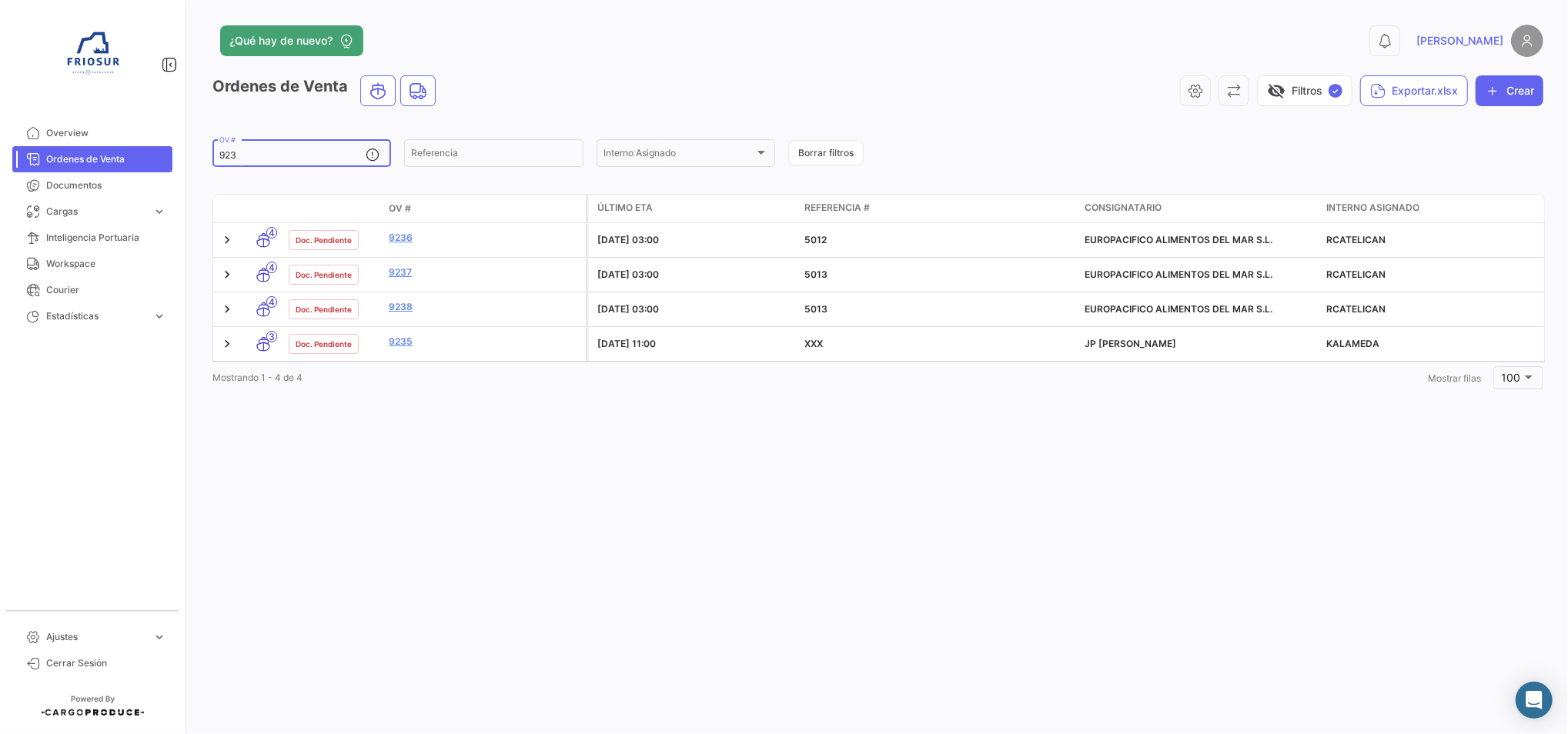
click at [275, 160] on input "923" at bounding box center [292, 155] width 146 height 10
type input "92"
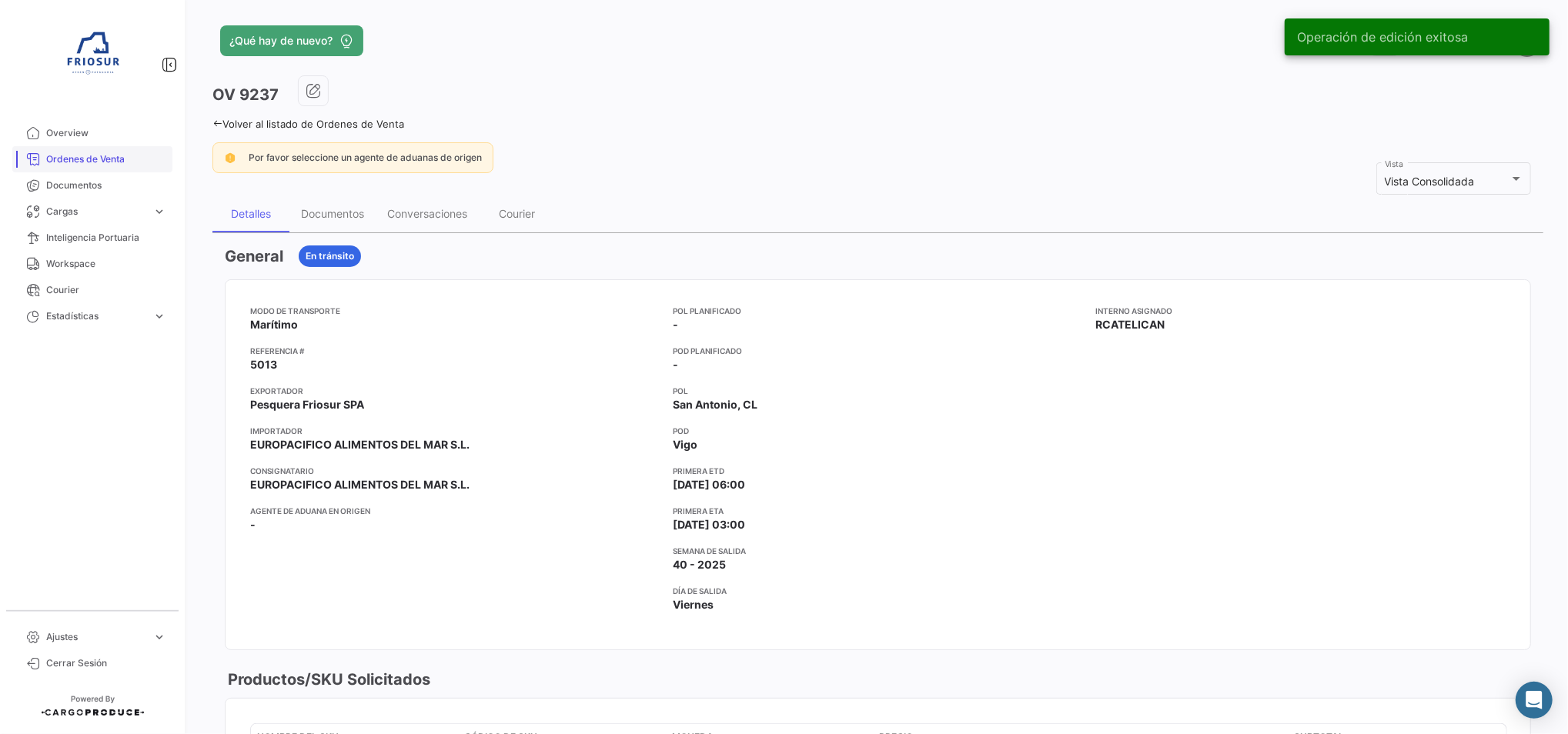
click at [123, 146] on link "Ordenes de Venta" at bounding box center [92, 160] width 160 height 26
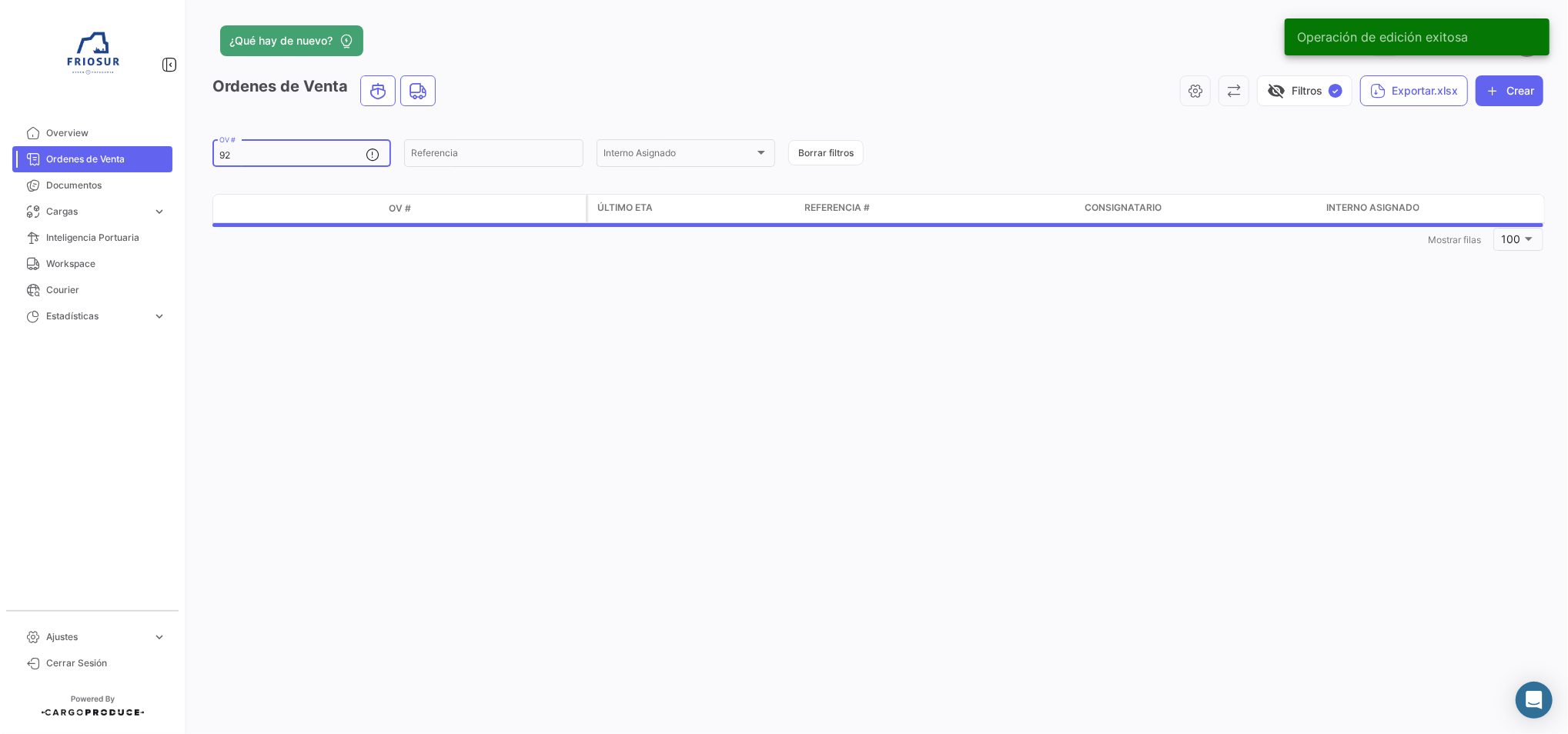
click at [292, 161] on input "92" at bounding box center [292, 155] width 146 height 10
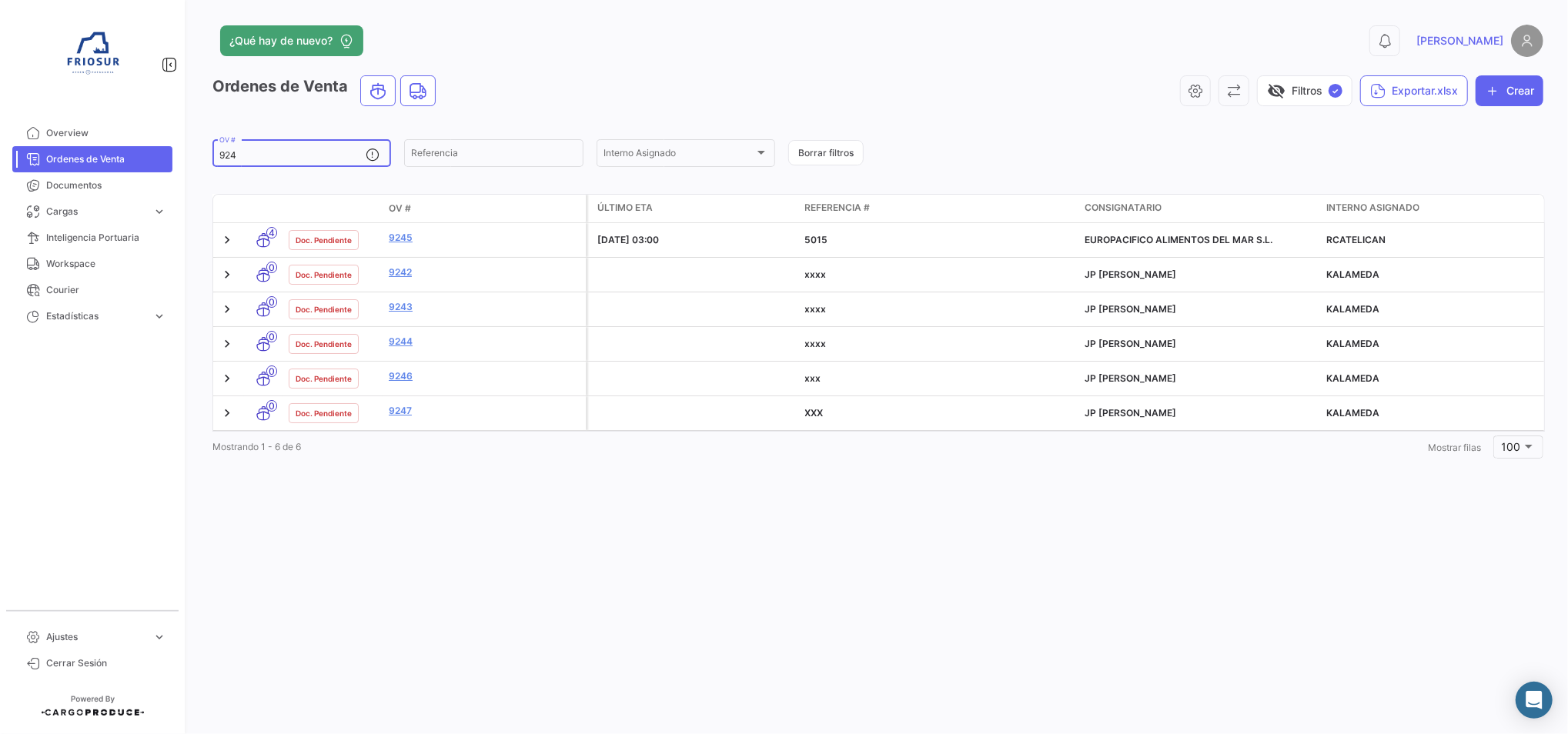
drag, startPoint x: 267, startPoint y: 148, endPoint x: 225, endPoint y: 151, distance: 42.1
click at [225, 151] on div "924 OV #" at bounding box center [292, 152] width 146 height 30
click at [220, 160] on input "924" at bounding box center [292, 155] width 146 height 10
click at [219, 160] on input "924" at bounding box center [292, 155] width 146 height 10
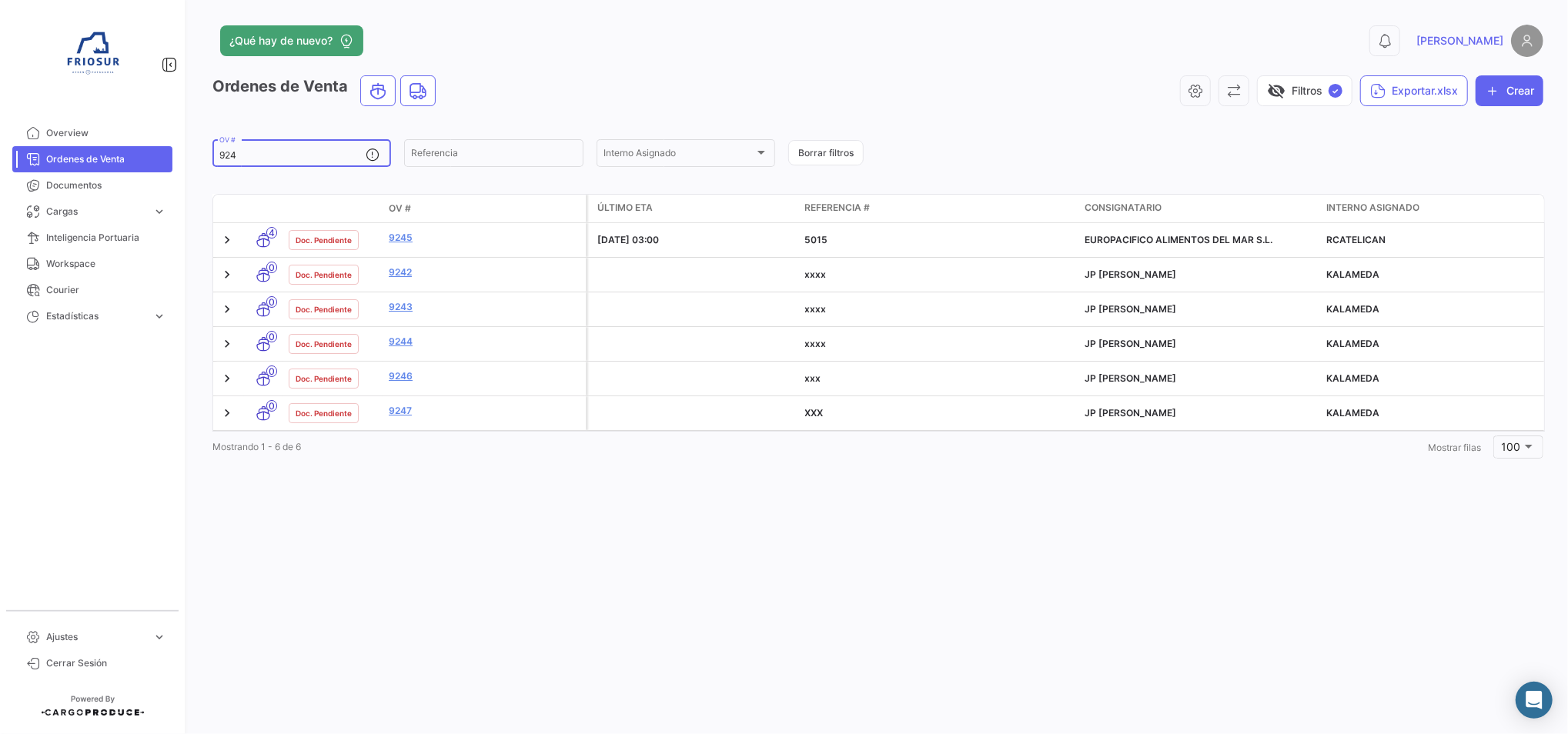
click at [219, 160] on input "924" at bounding box center [292, 155] width 146 height 10
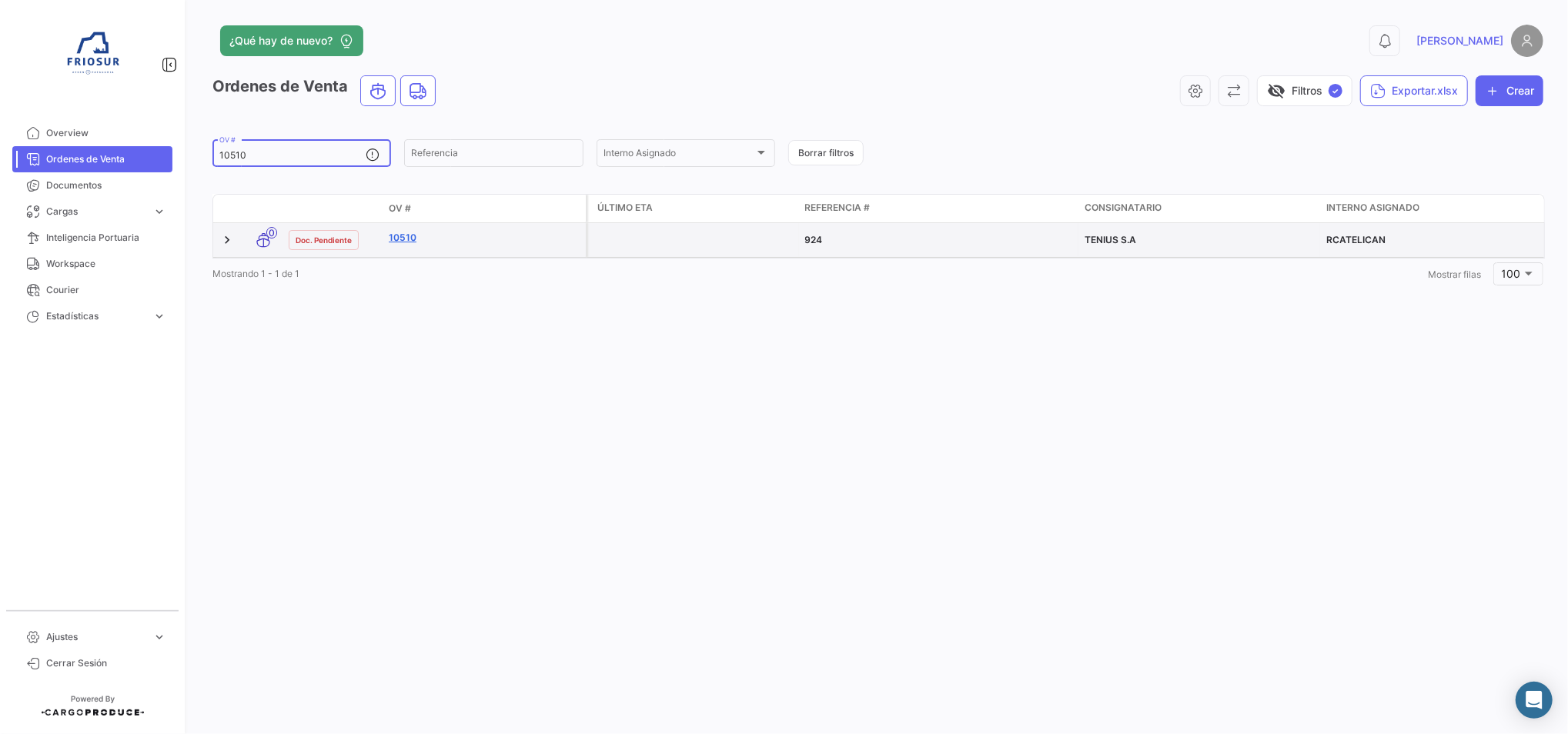
type input "10510"
click at [405, 244] on link "10510" at bounding box center [484, 237] width 191 height 14
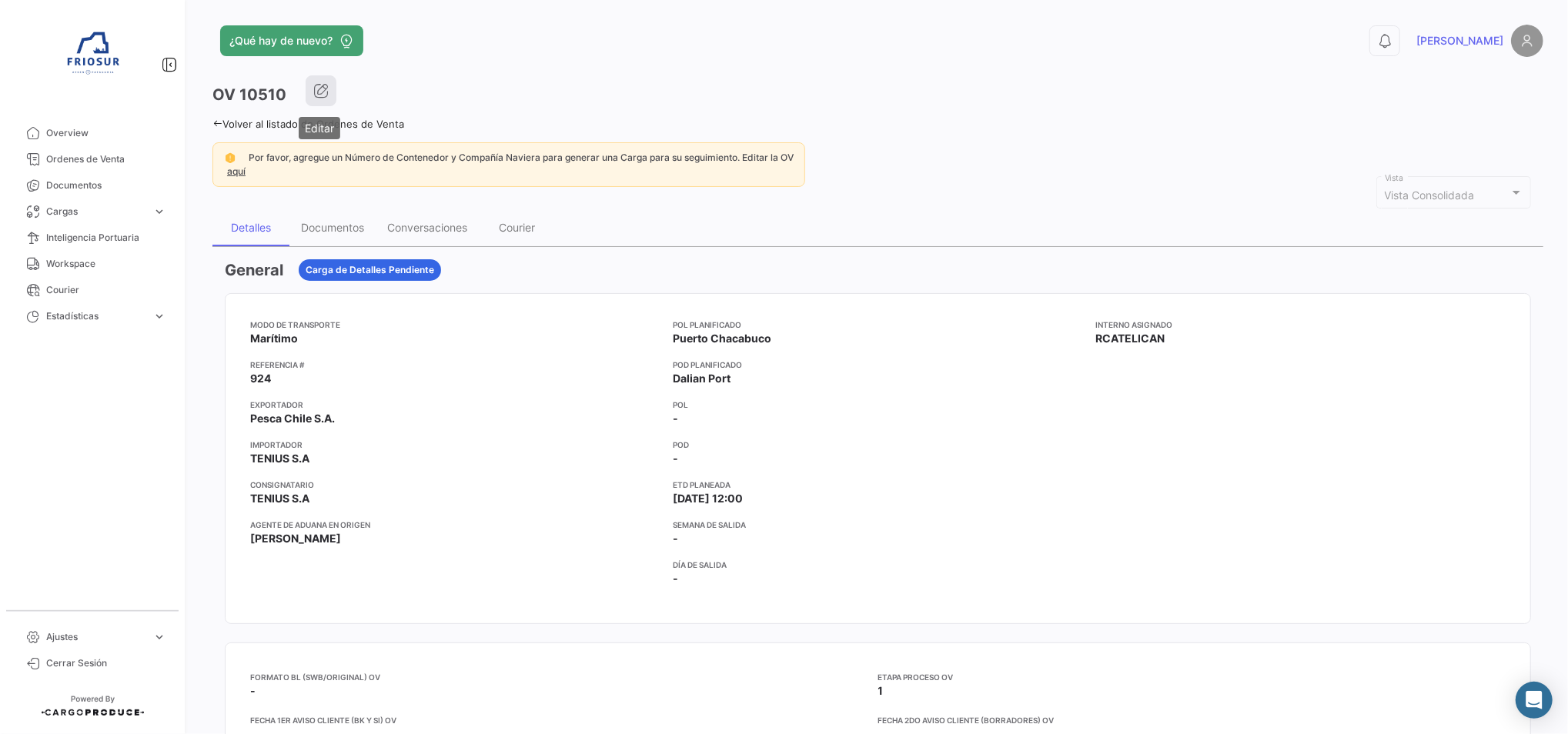
click at [326, 95] on icon "button" at bounding box center [320, 91] width 15 height 15
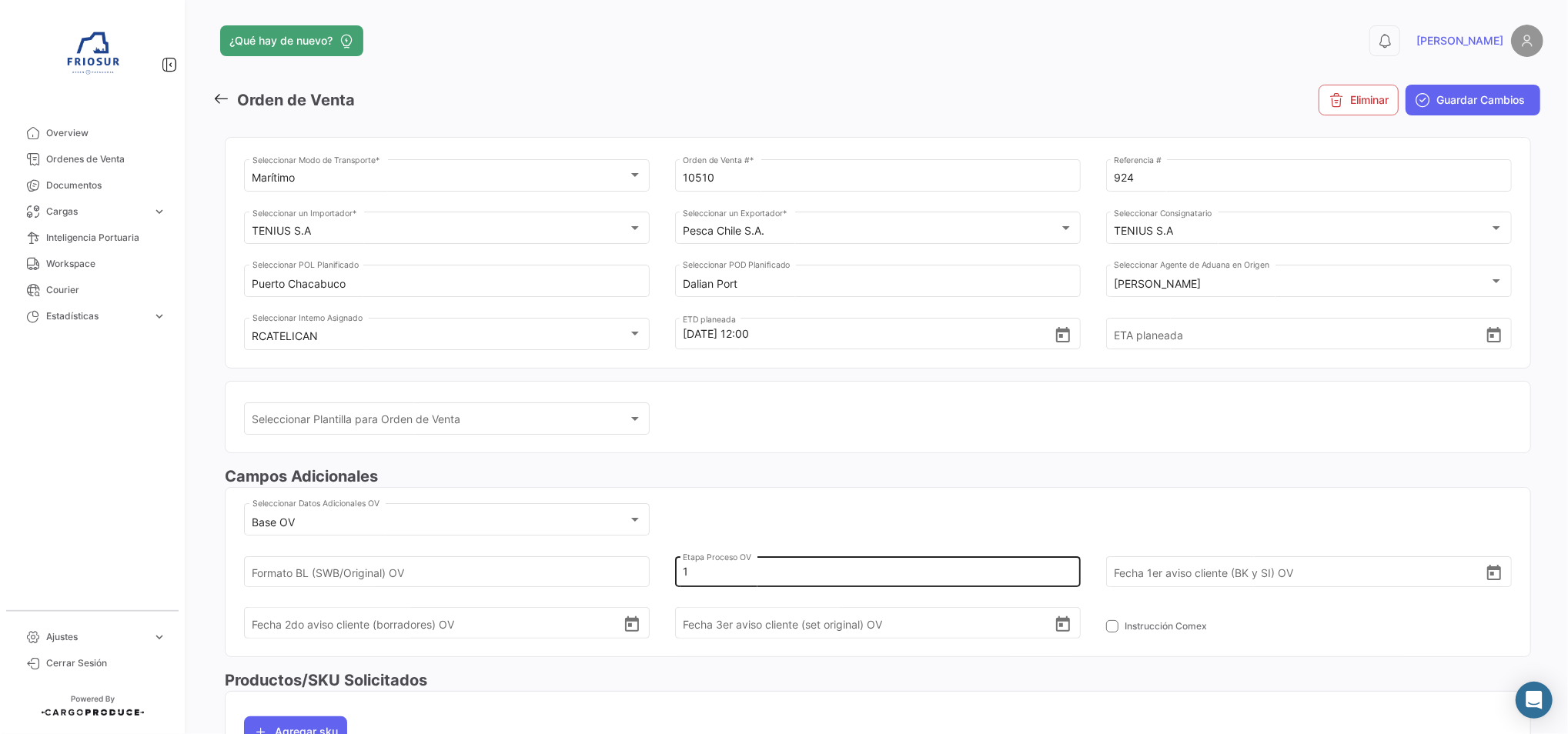
click at [704, 562] on input "1" at bounding box center [868, 572] width 370 height 54
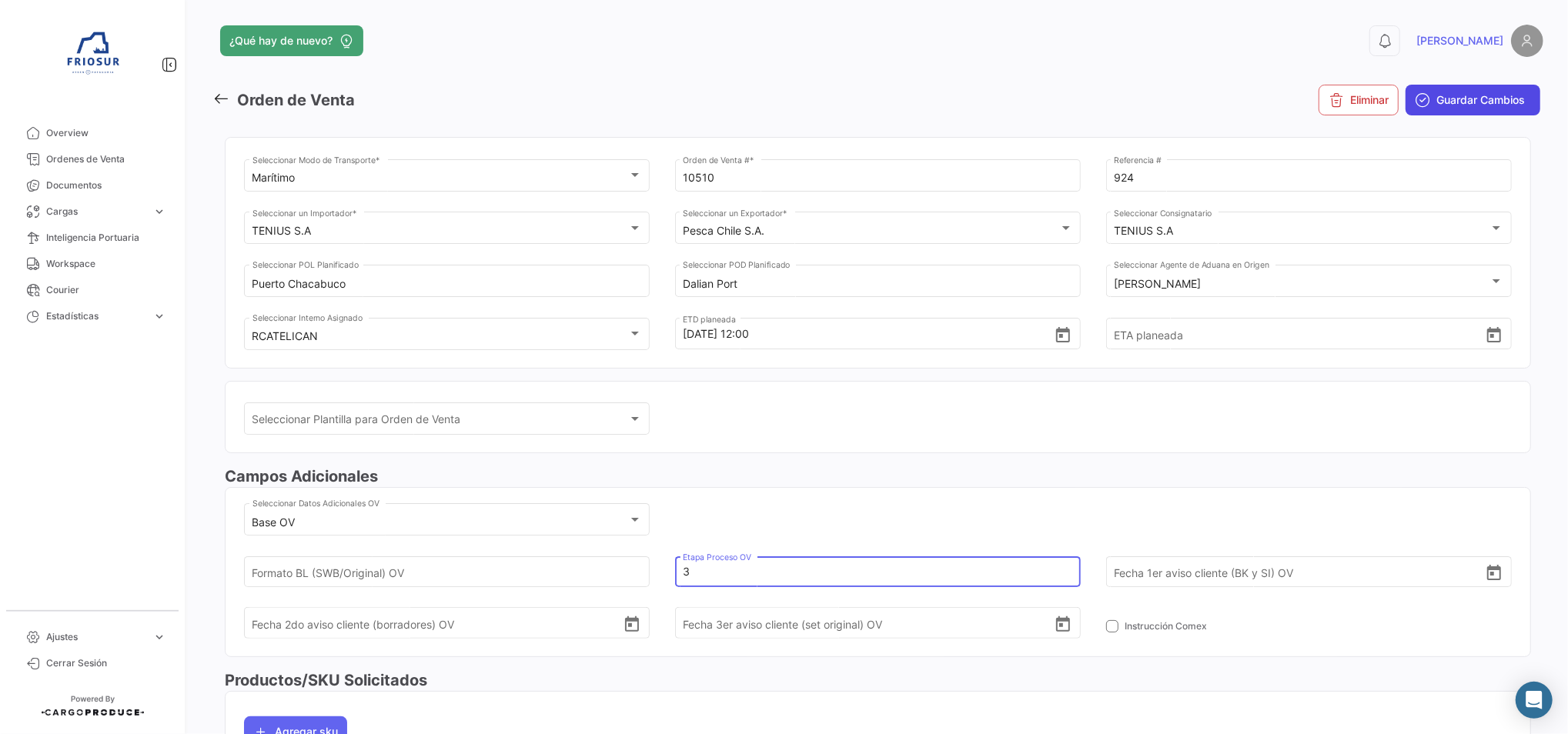
type input "3"
click at [1505, 98] on span "Guardar Cambios" at bounding box center [1481, 100] width 89 height 15
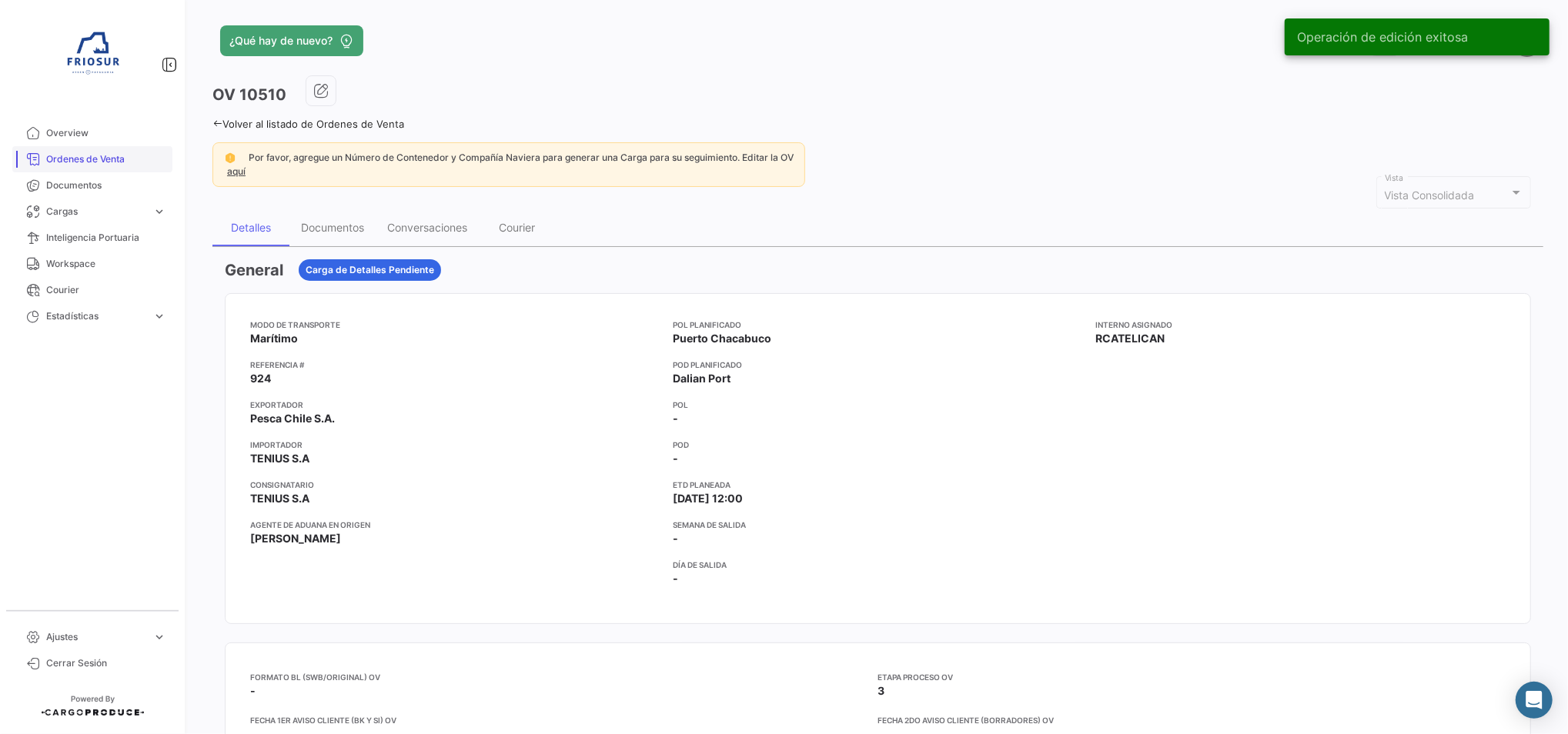
click at [69, 150] on link "Ordenes de Venta" at bounding box center [92, 160] width 160 height 26
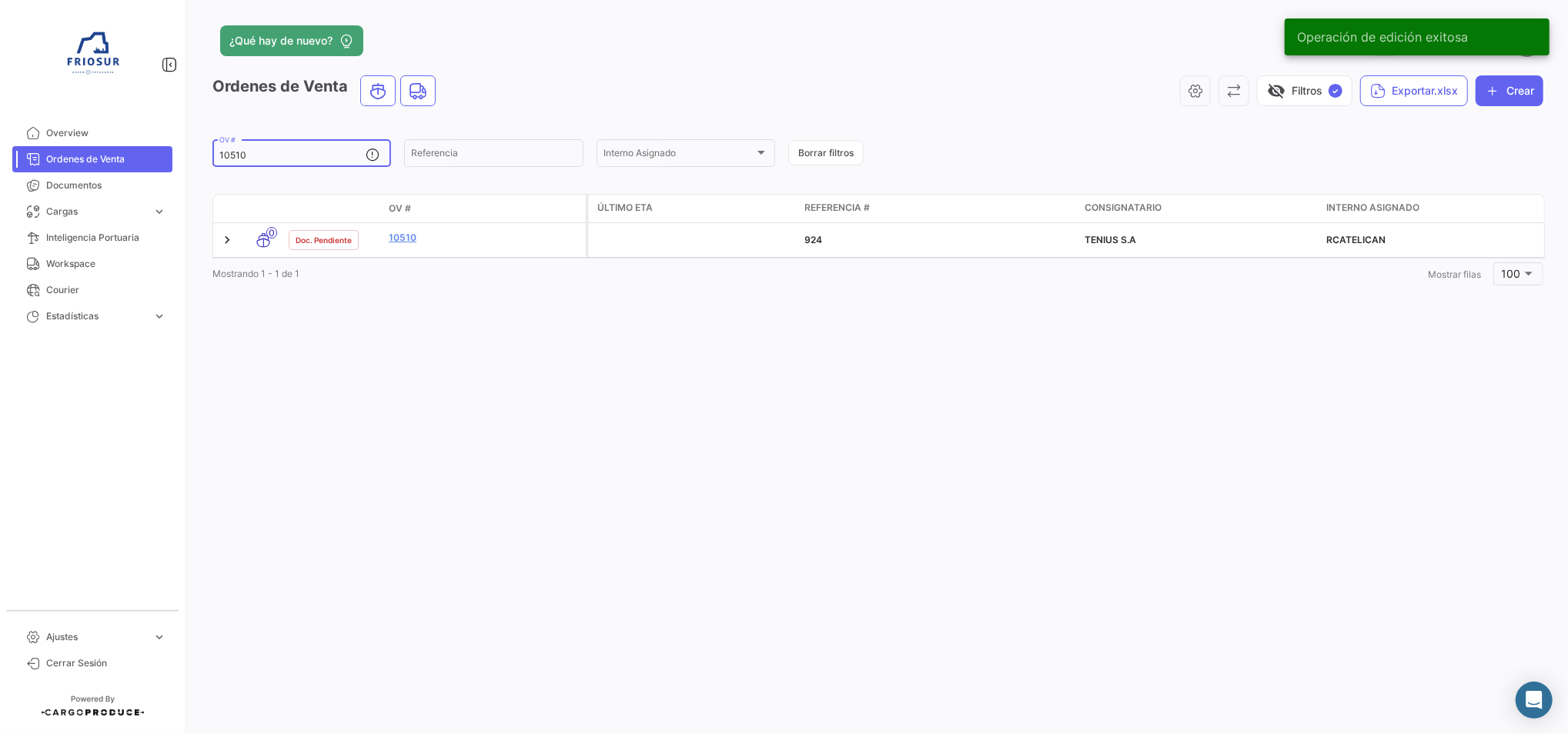
click at [267, 149] on div "10510 OV #" at bounding box center [292, 152] width 146 height 30
drag, startPoint x: 256, startPoint y: 151, endPoint x: 220, endPoint y: 155, distance: 36.2
click at [220, 155] on input "10510" at bounding box center [292, 155] width 146 height 10
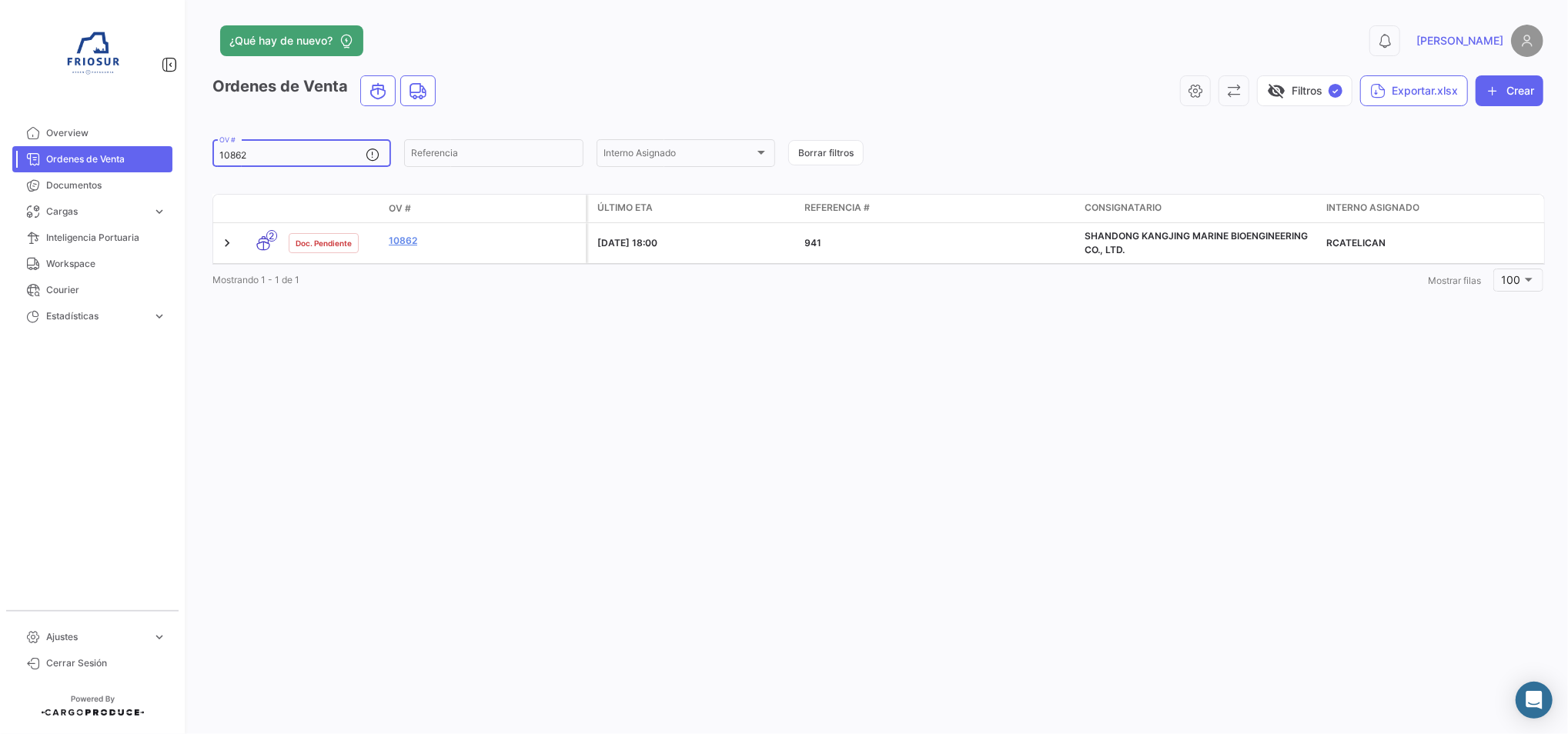
click at [267, 157] on input "10862" at bounding box center [292, 155] width 146 height 10
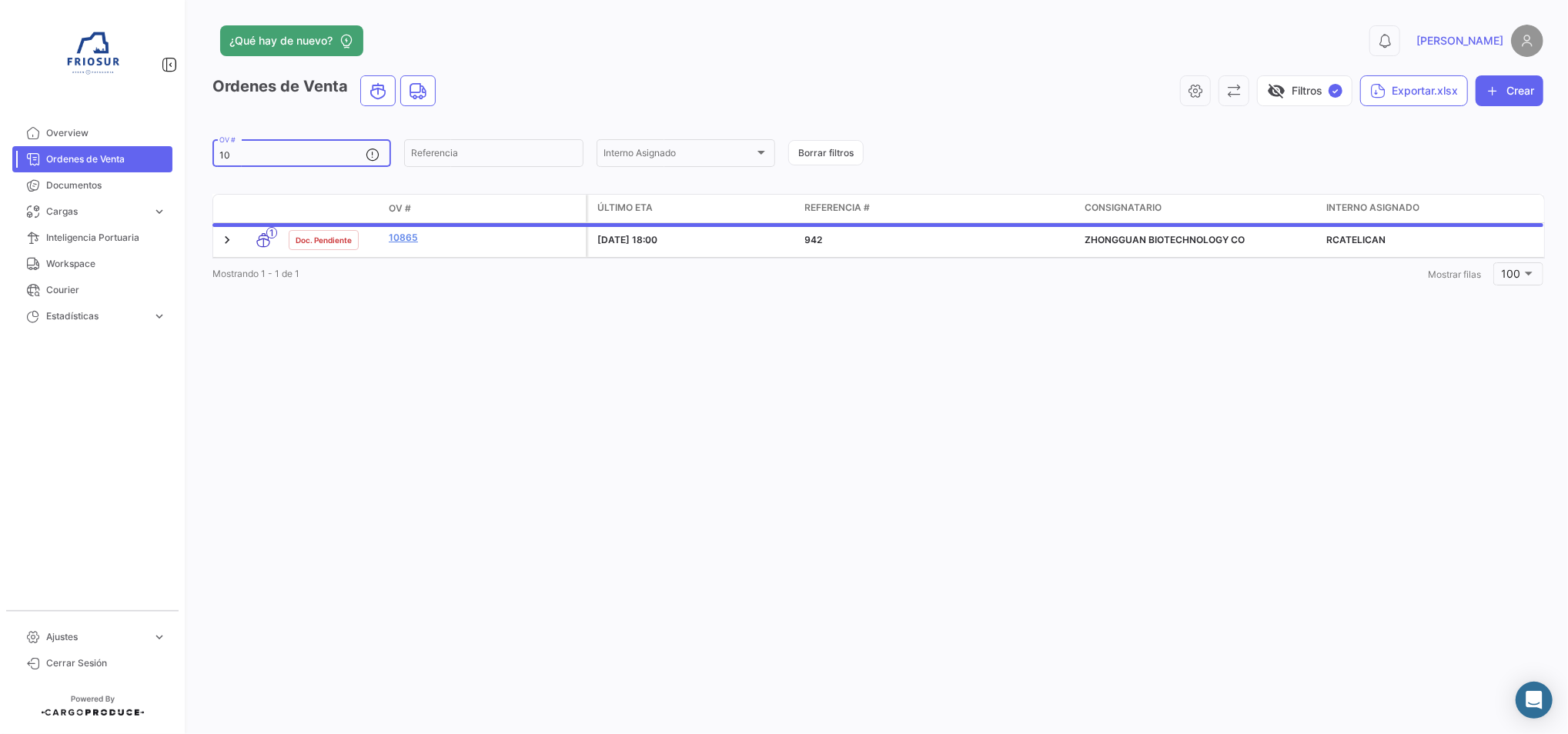
type input "1"
type input "9"
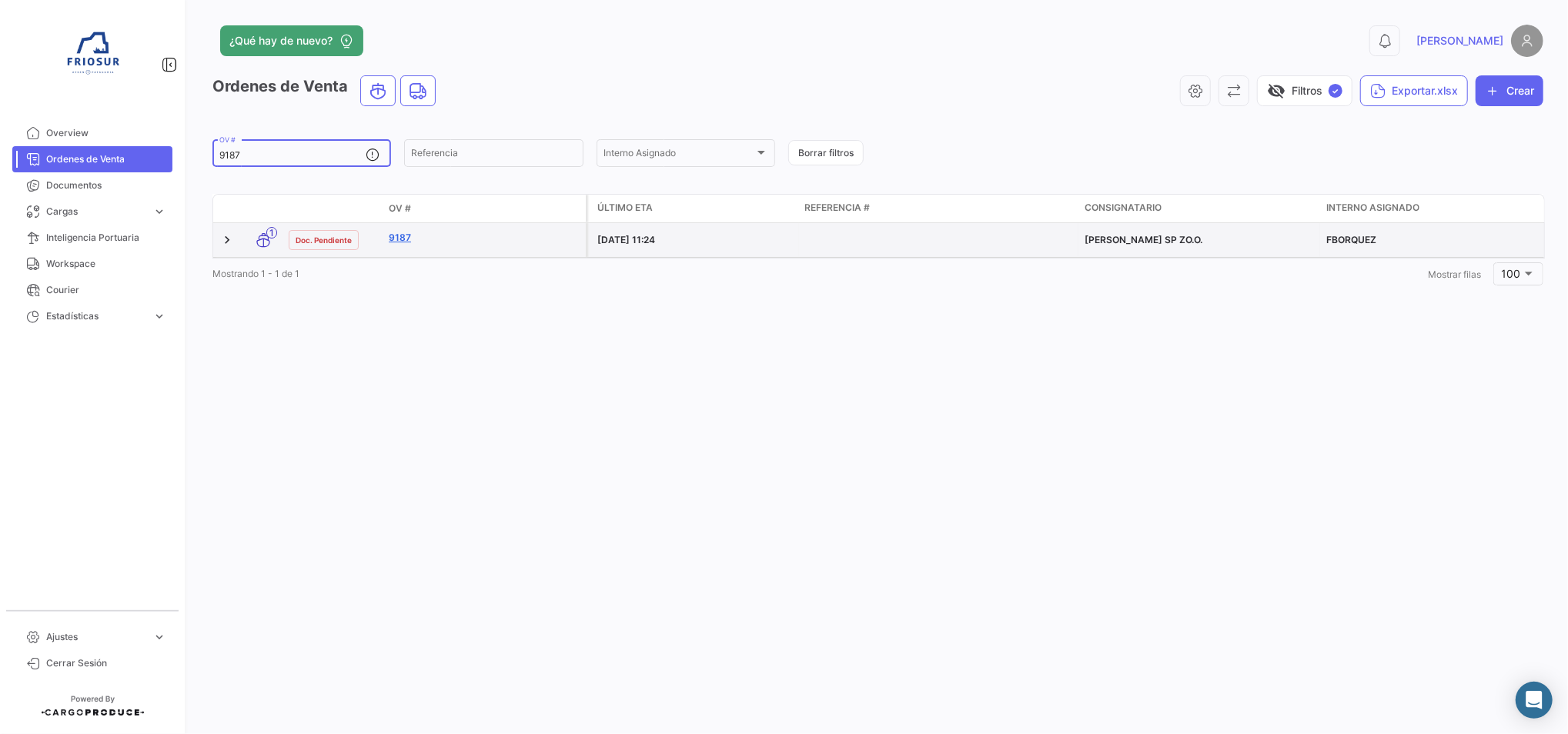
type input "9187"
click at [388, 243] on link "9187" at bounding box center [484, 237] width 191 height 14
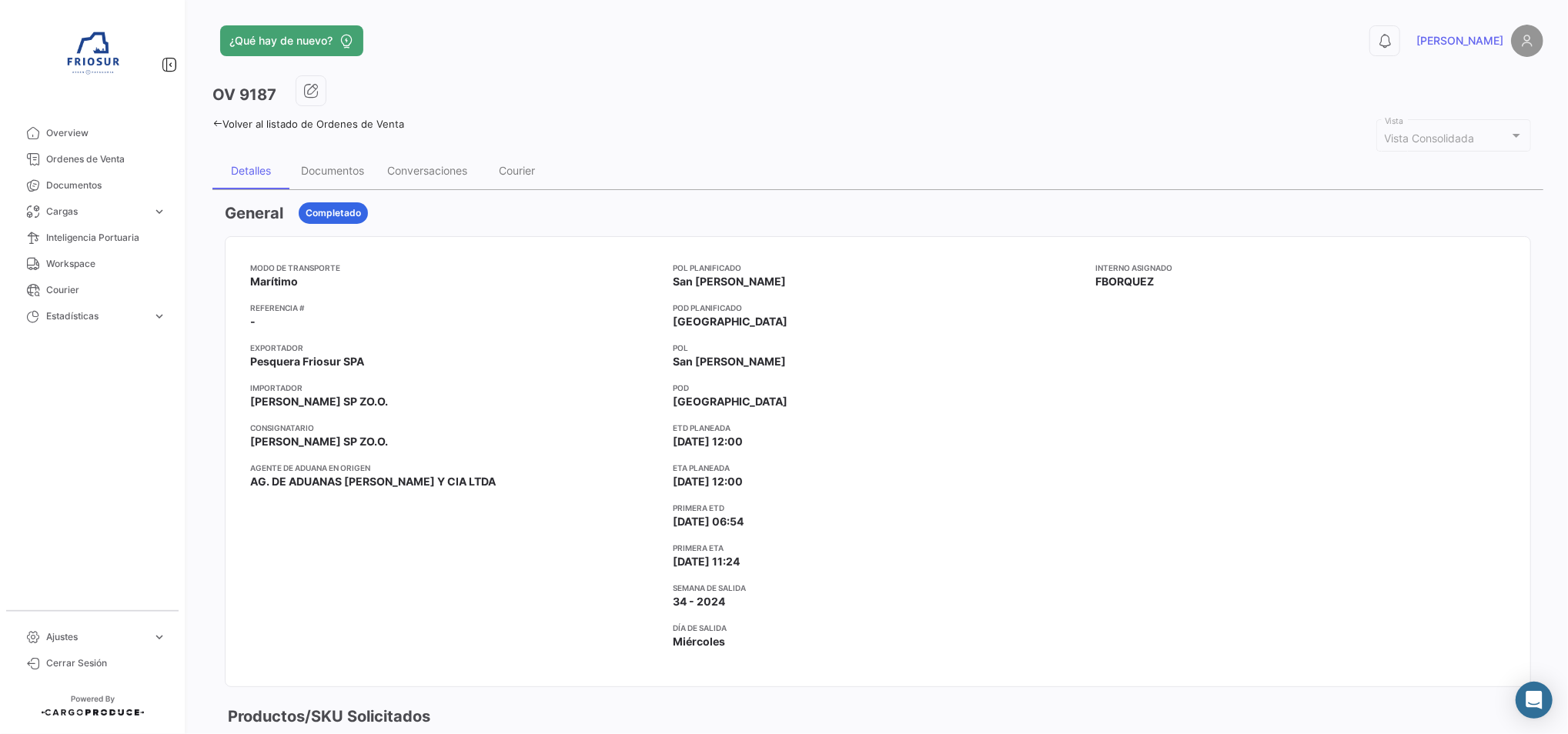
click at [224, 125] on link "Volver al listado de Ordenes de Venta" at bounding box center [308, 124] width 192 height 12
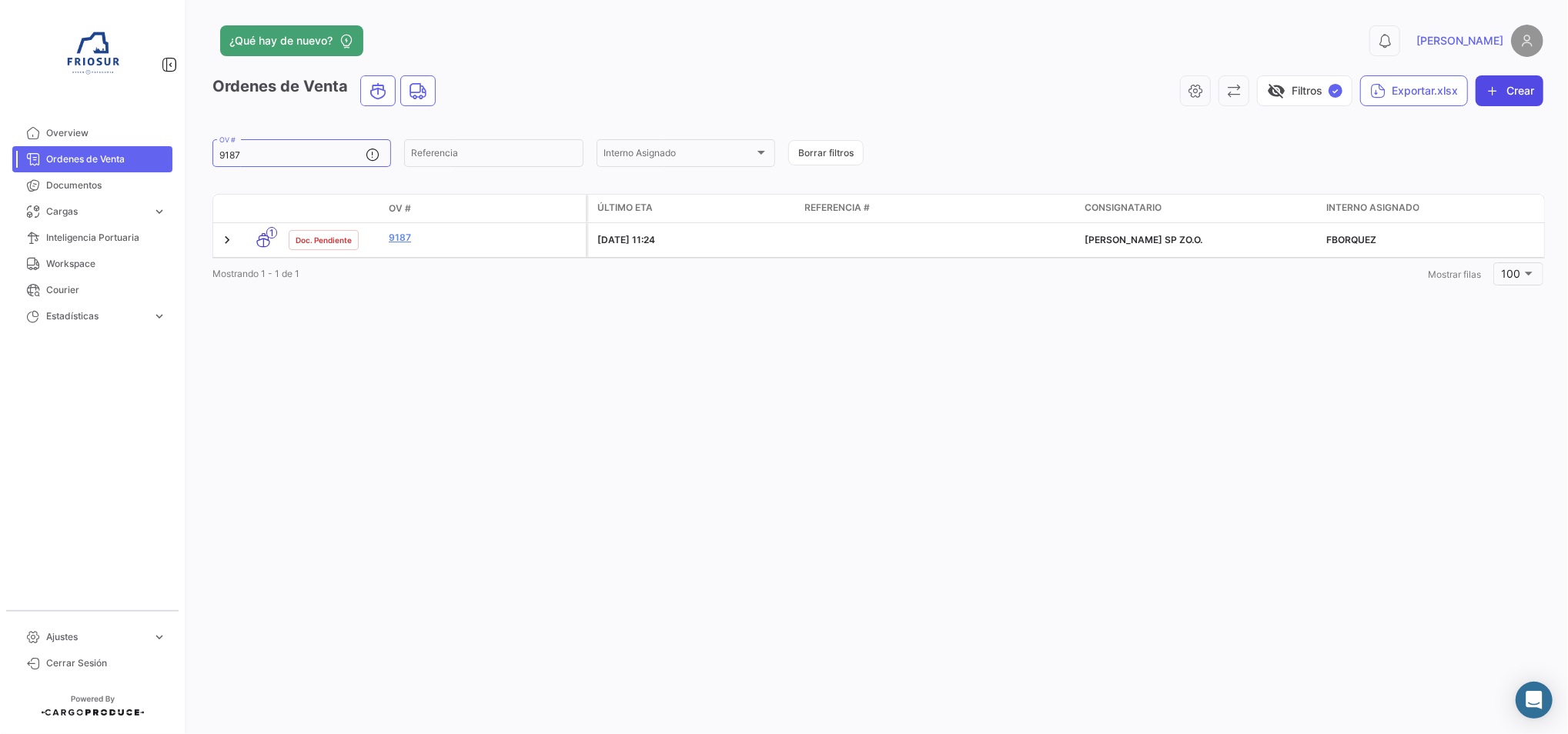
click at [1516, 84] on button "Crear" at bounding box center [1509, 91] width 68 height 31
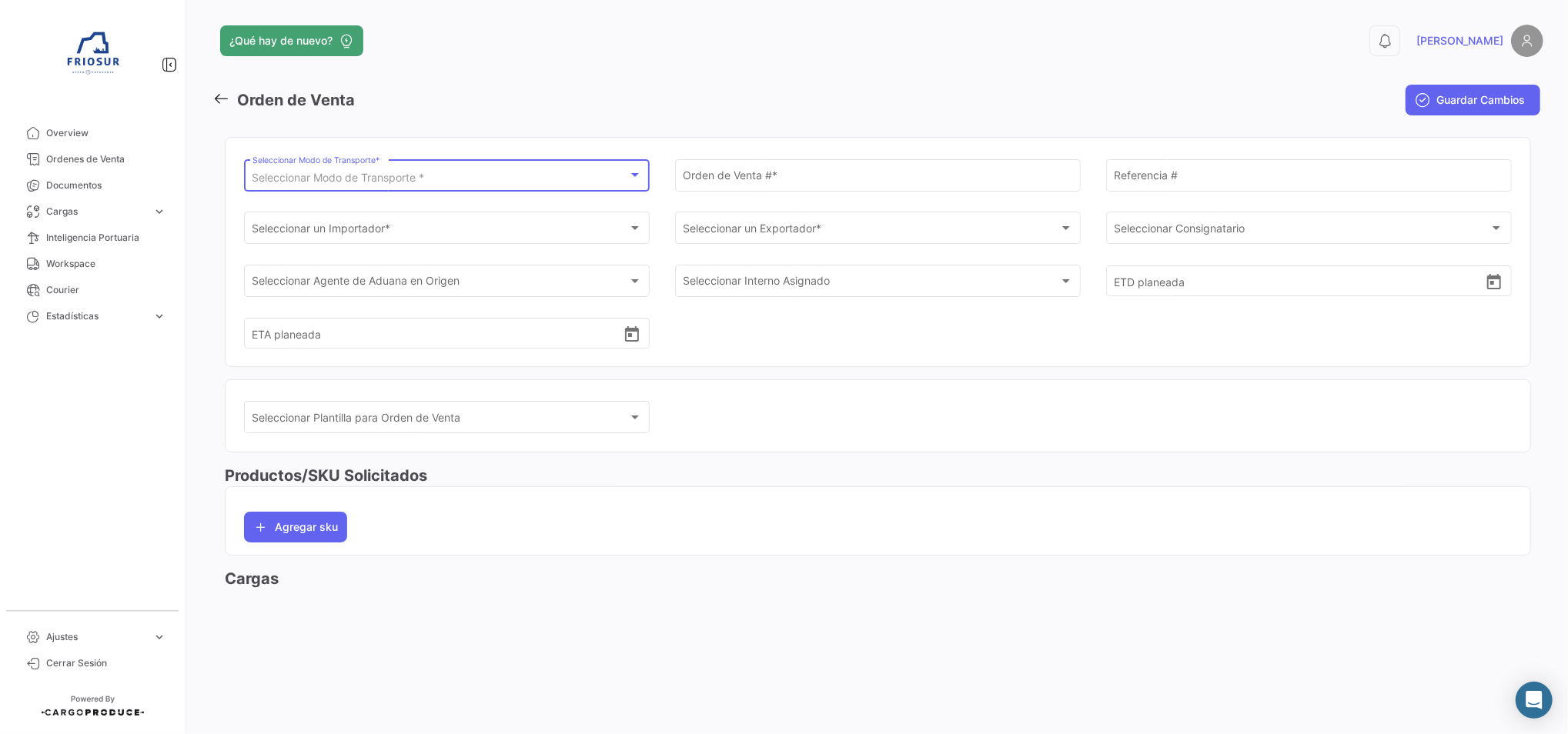
click at [594, 179] on div "Seleccionar Modo de Transporte *" at bounding box center [439, 179] width 375 height 13
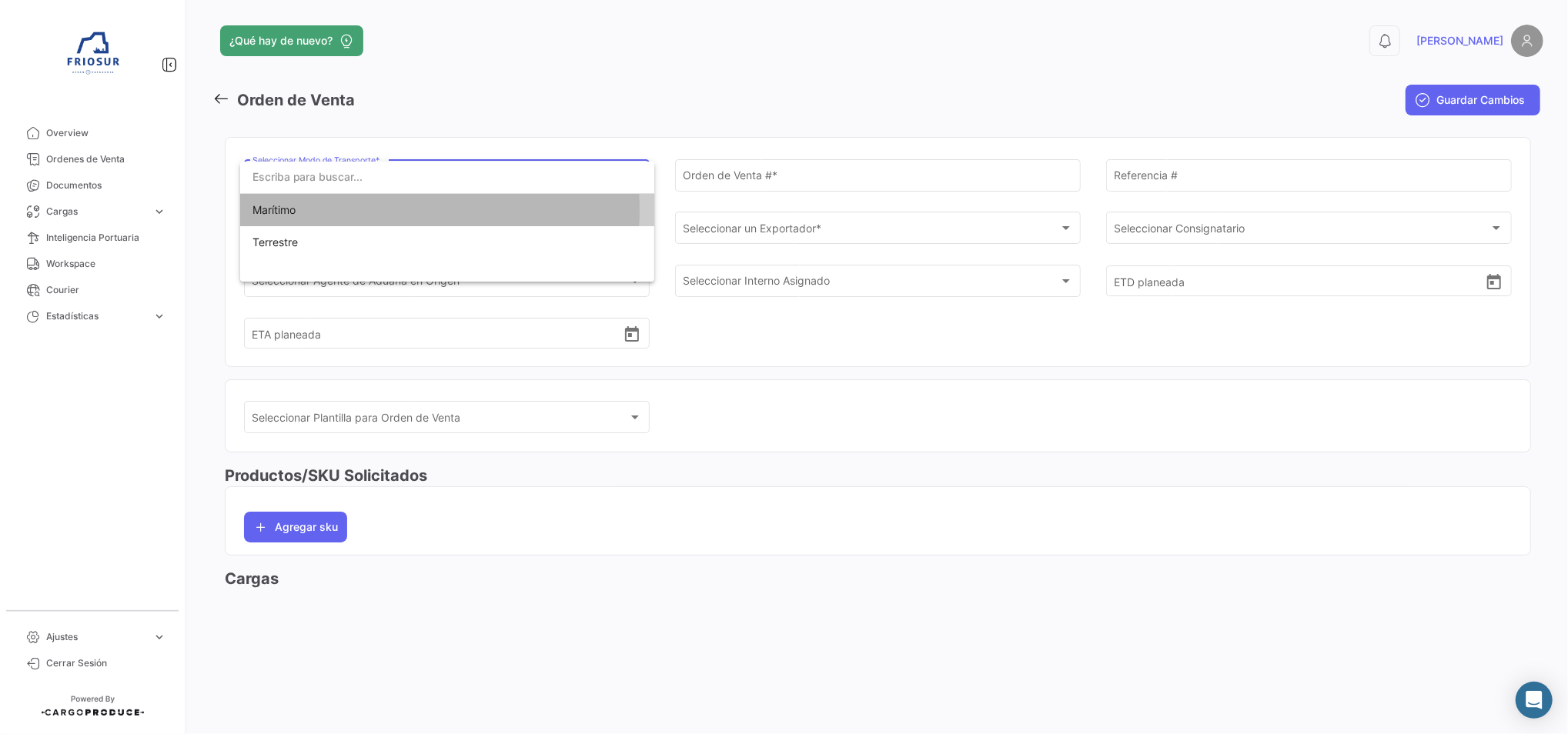
drag, startPoint x: 388, startPoint y: 210, endPoint x: 524, endPoint y: 181, distance: 139.1
click at [388, 208] on span "Marítimo" at bounding box center [447, 210] width 389 height 32
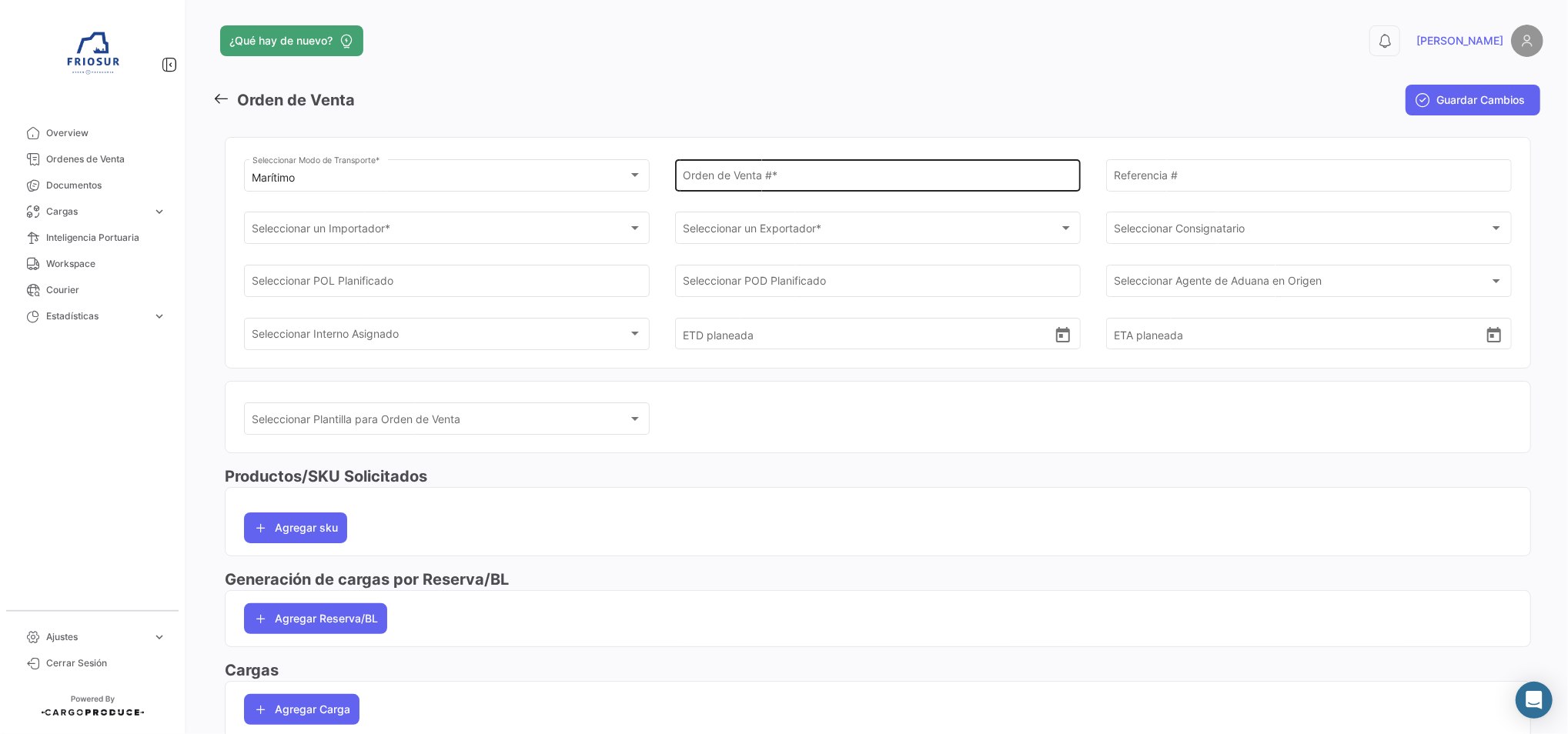
click at [715, 169] on div "Orden de Venta # *" at bounding box center [877, 173] width 389 height 35
type input "9187"
type input "4969"
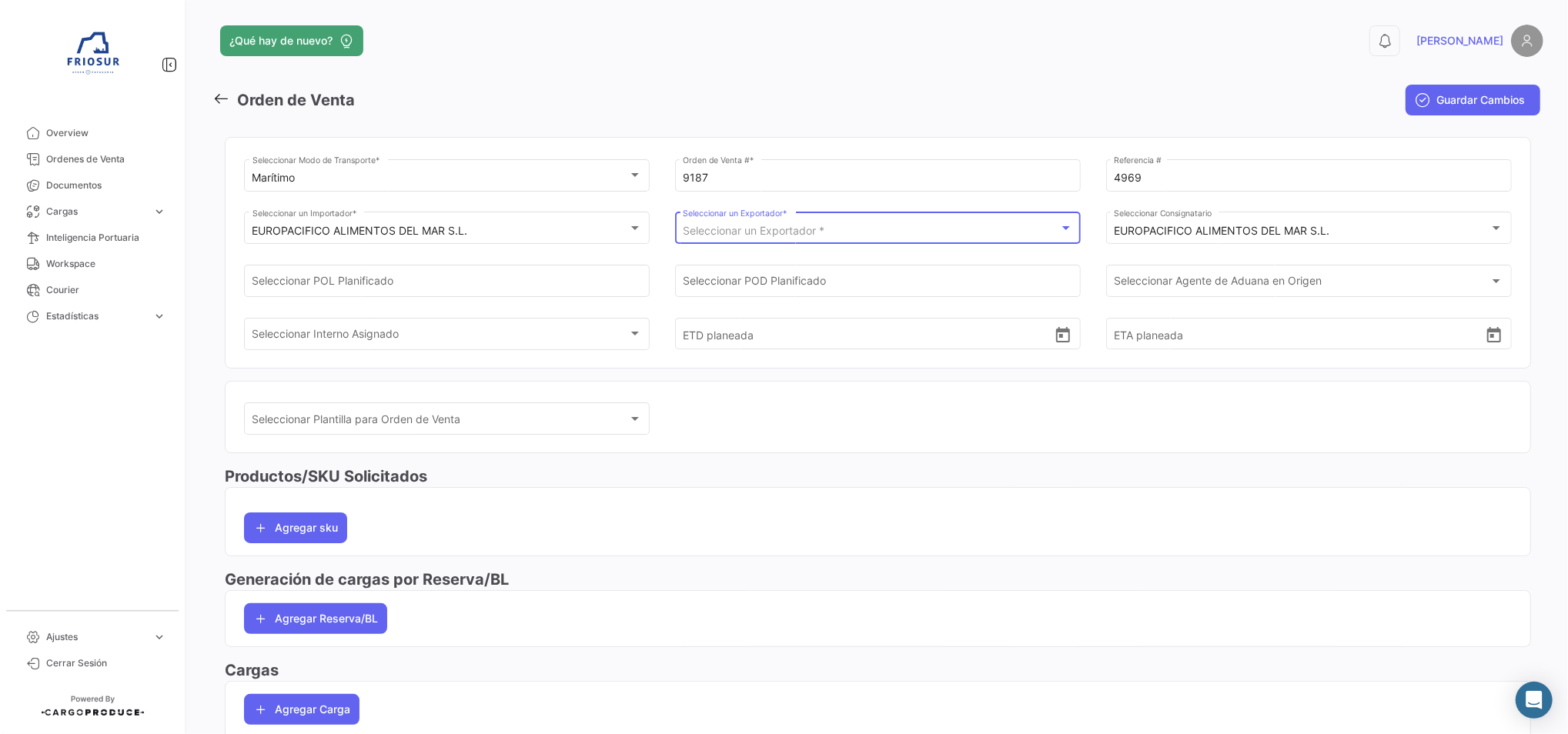
click at [717, 228] on span "Seleccionar un Exportador *" at bounding box center [753, 230] width 142 height 13
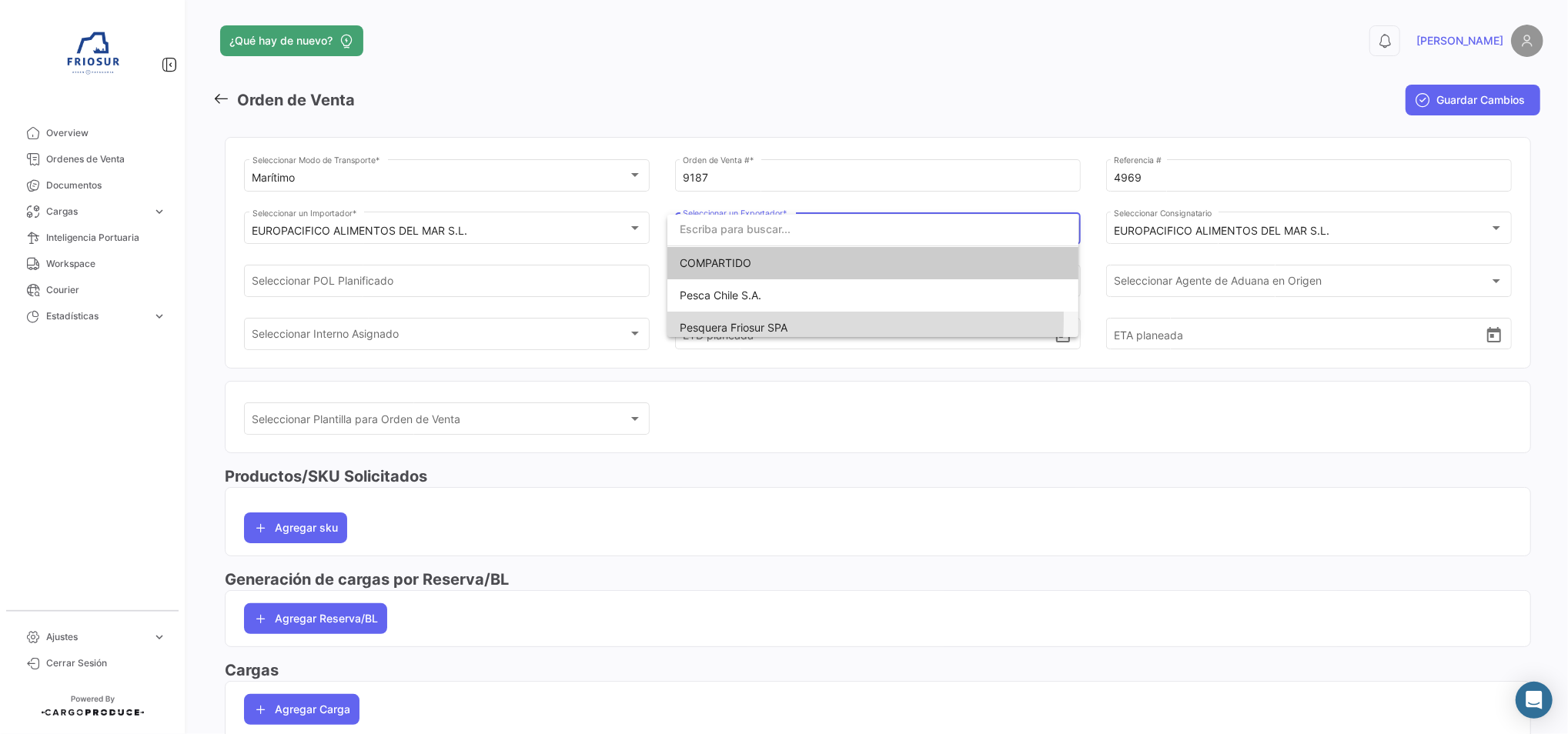
click at [720, 318] on span "Pesquera Friosur SPA" at bounding box center [872, 328] width 387 height 32
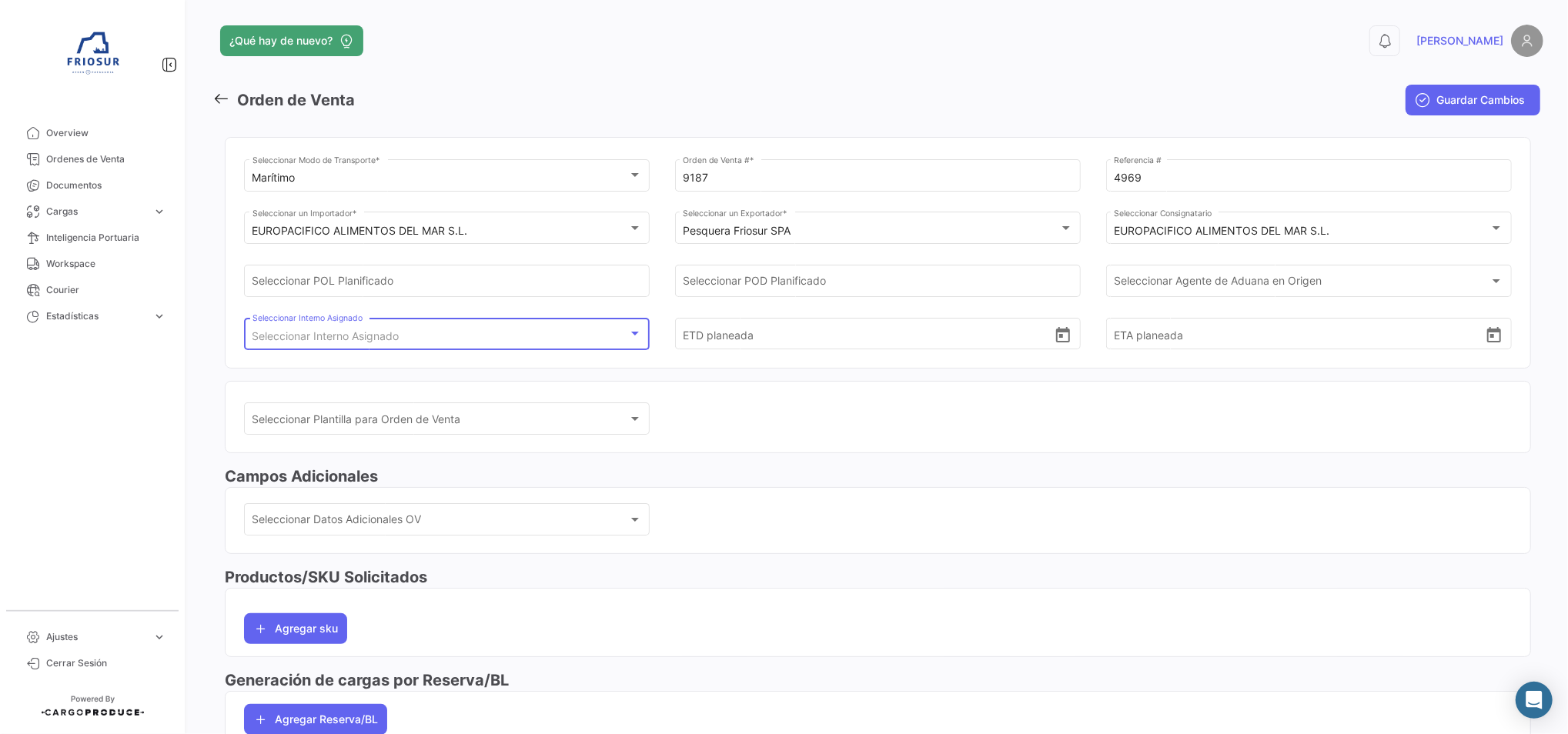
click at [502, 339] on div "Seleccionar Interno Asignado" at bounding box center [439, 336] width 375 height 13
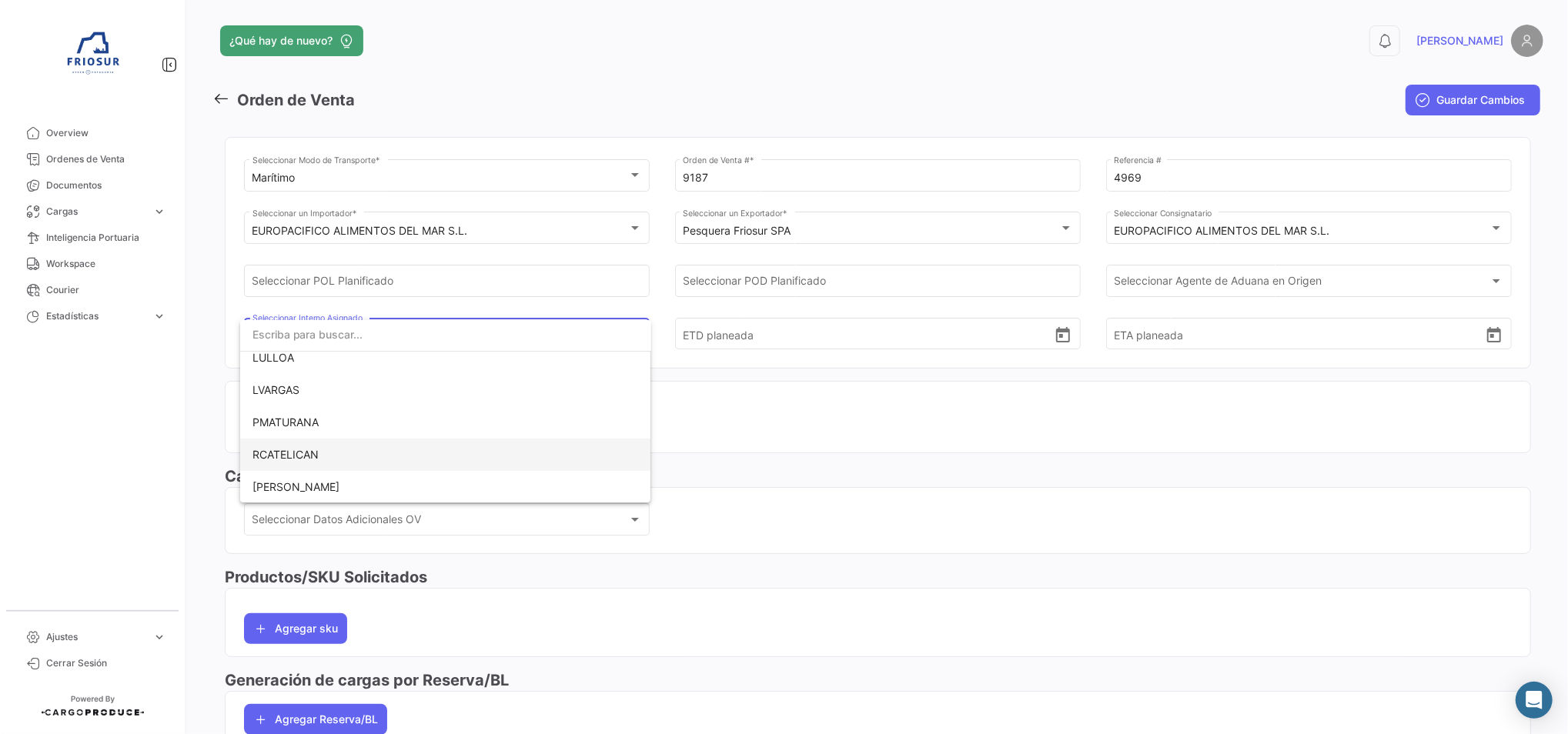
click at [361, 458] on span "RCATELICAN" at bounding box center [445, 454] width 387 height 32
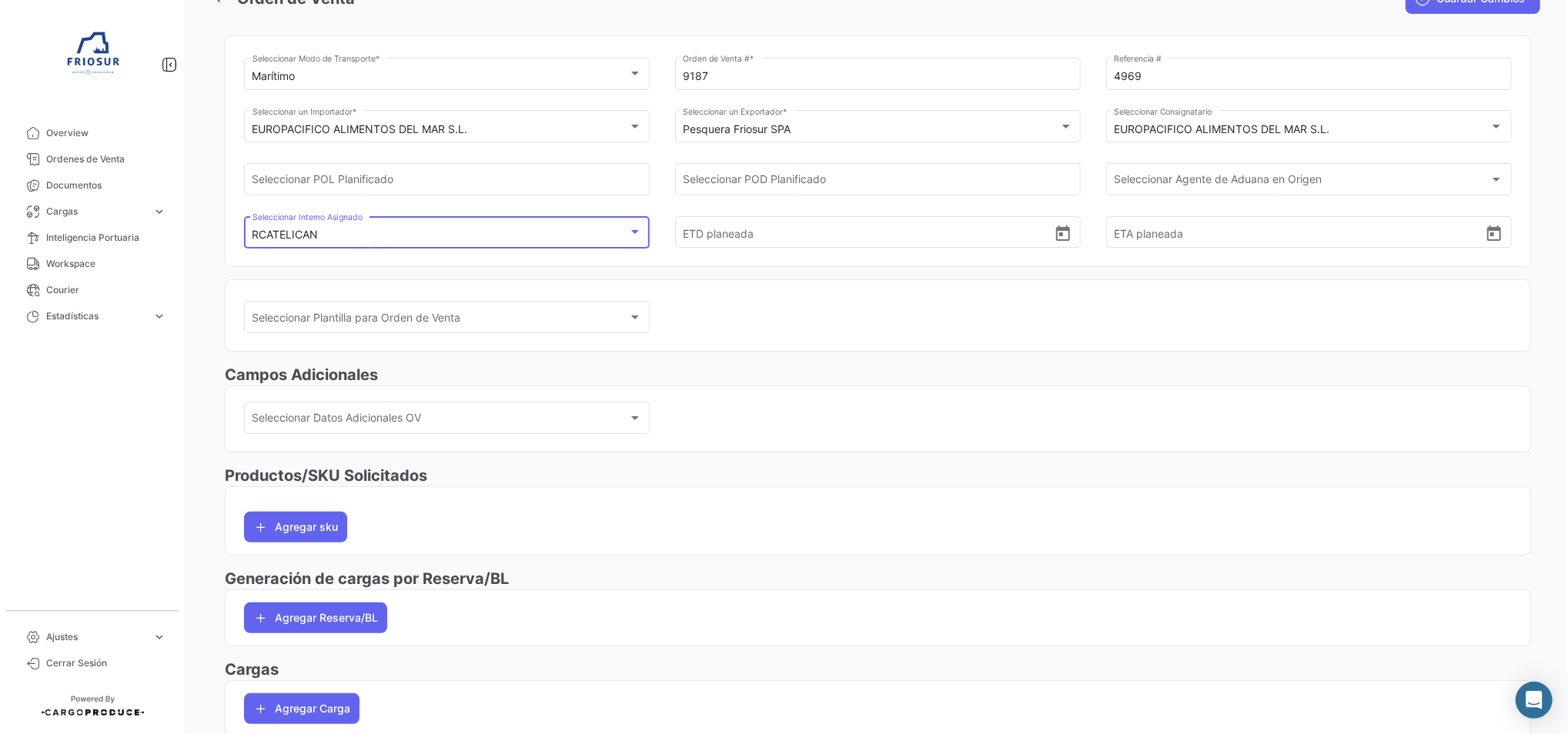
scroll to position [102, 0]
click at [405, 424] on span "Seleccionar Datos Adicionales OV" at bounding box center [439, 420] width 375 height 13
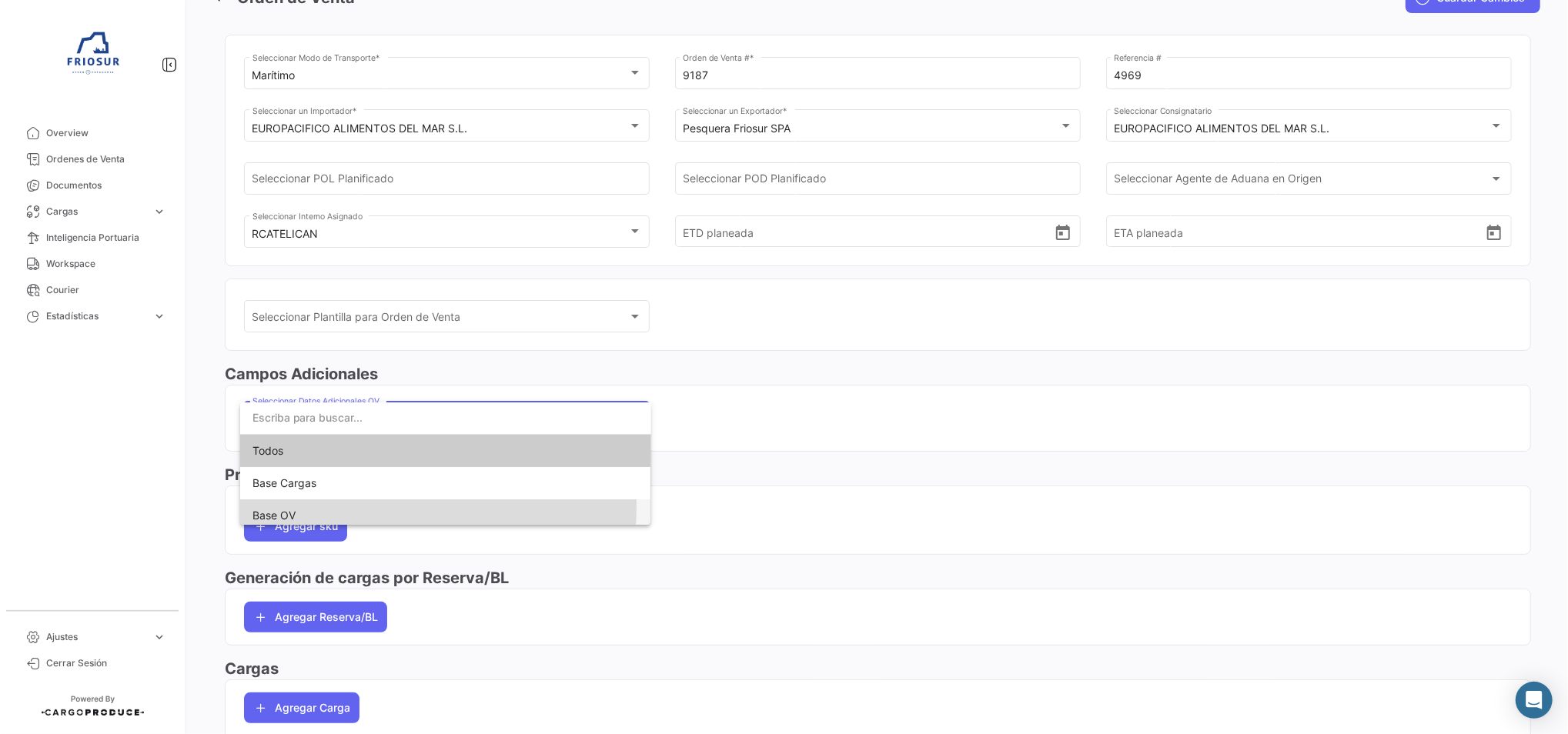
click at [350, 508] on span "Base OV" at bounding box center [445, 516] width 387 height 32
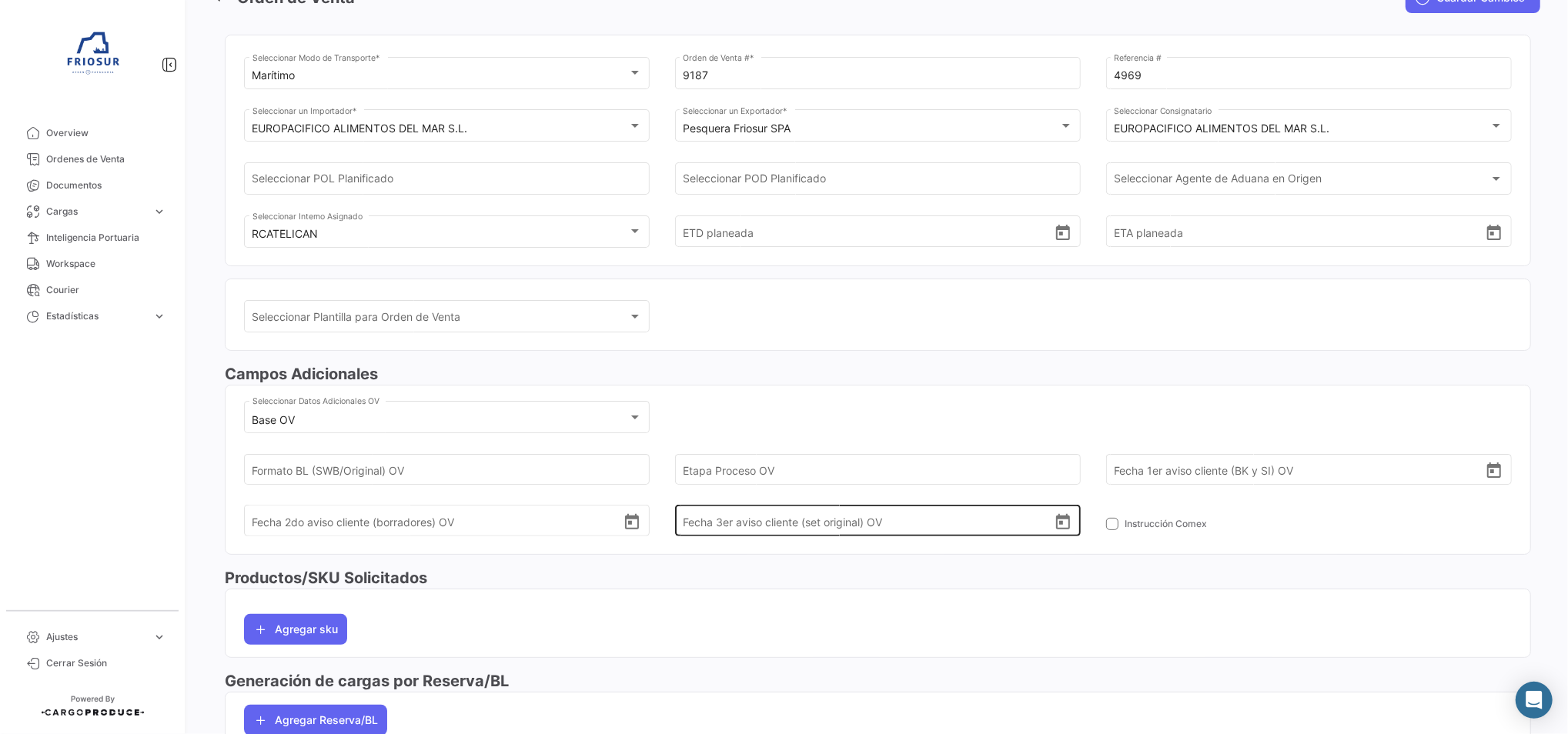
click at [795, 482] on div "Fecha 3er aviso cliente (set original) OV" at bounding box center [877, 507] width 389 height 57
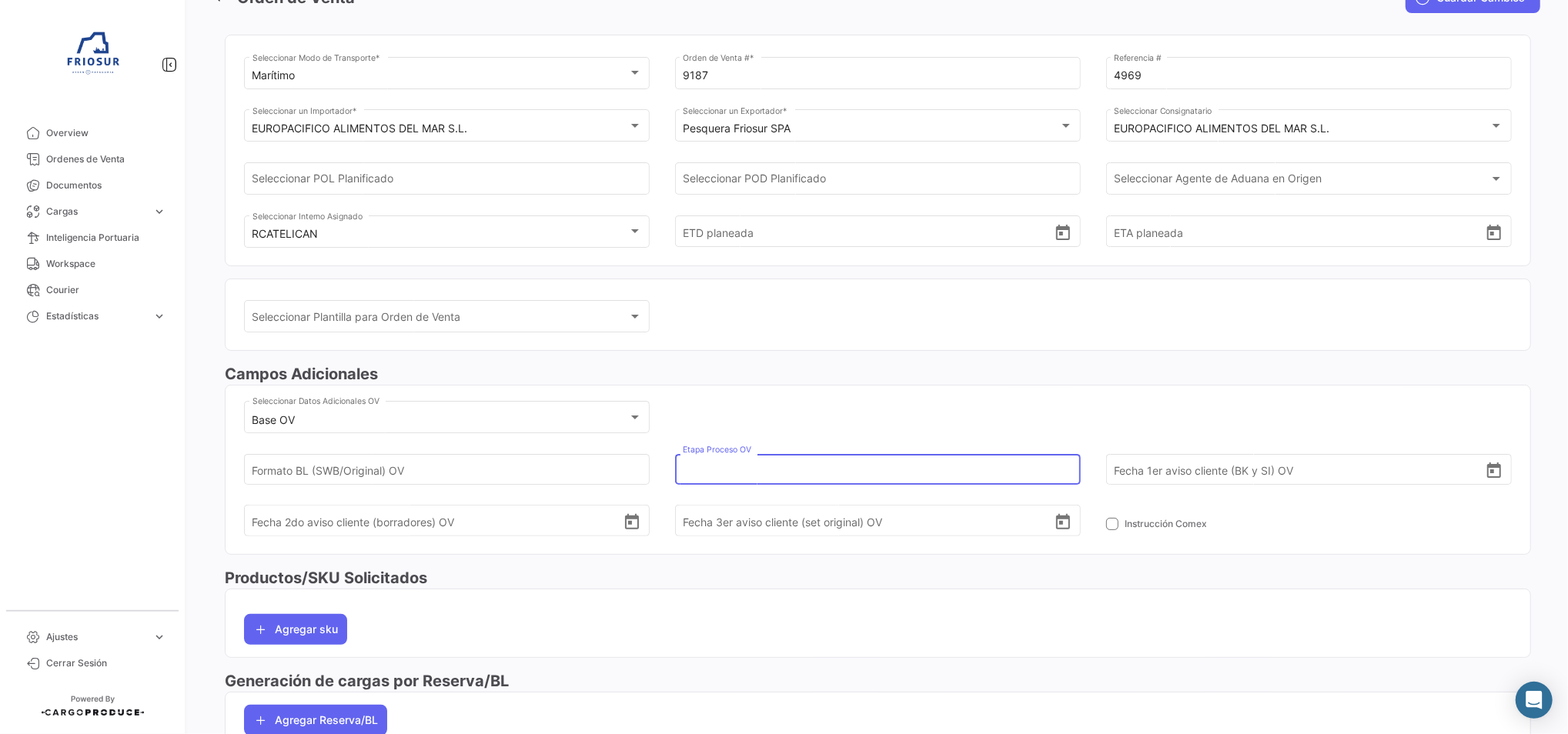
click at [795, 475] on input "Etapa Proceso OV" at bounding box center [868, 469] width 370 height 54
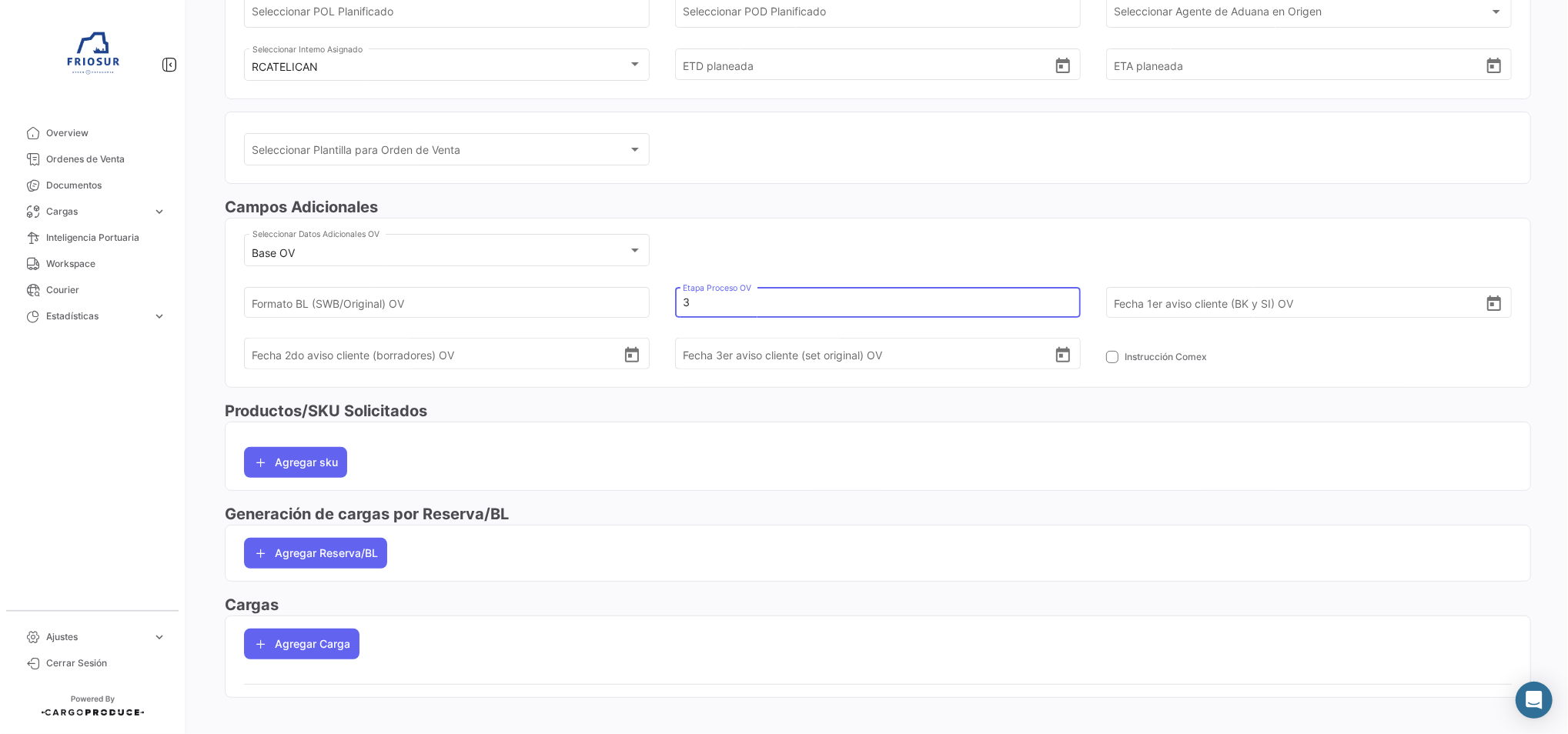
scroll to position [280, 0]
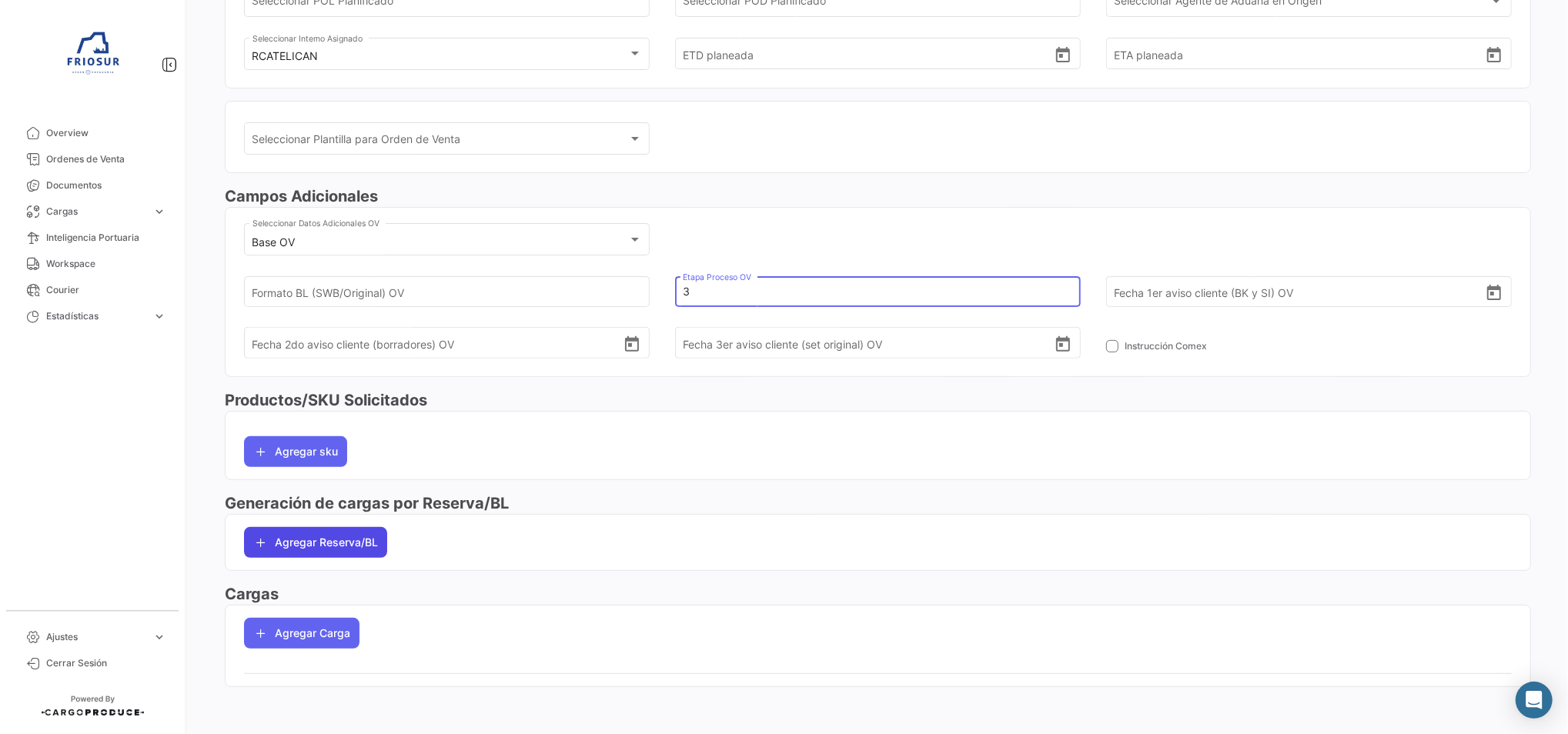
type input "3"
click at [323, 536] on button "Agregar Reserva/BL" at bounding box center [315, 542] width 143 height 31
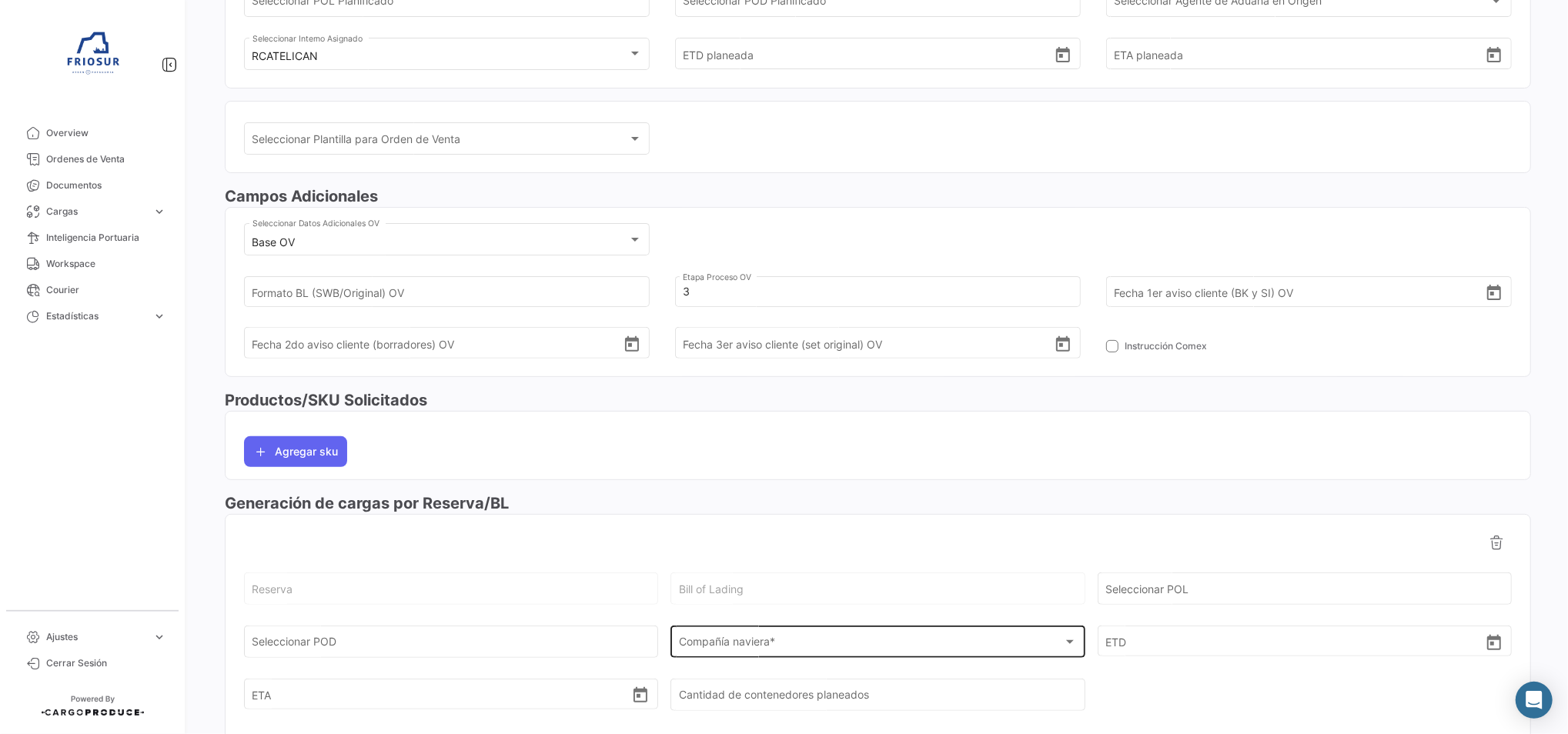
click at [724, 646] on span "Compañía naviera *" at bounding box center [870, 645] width 384 height 13
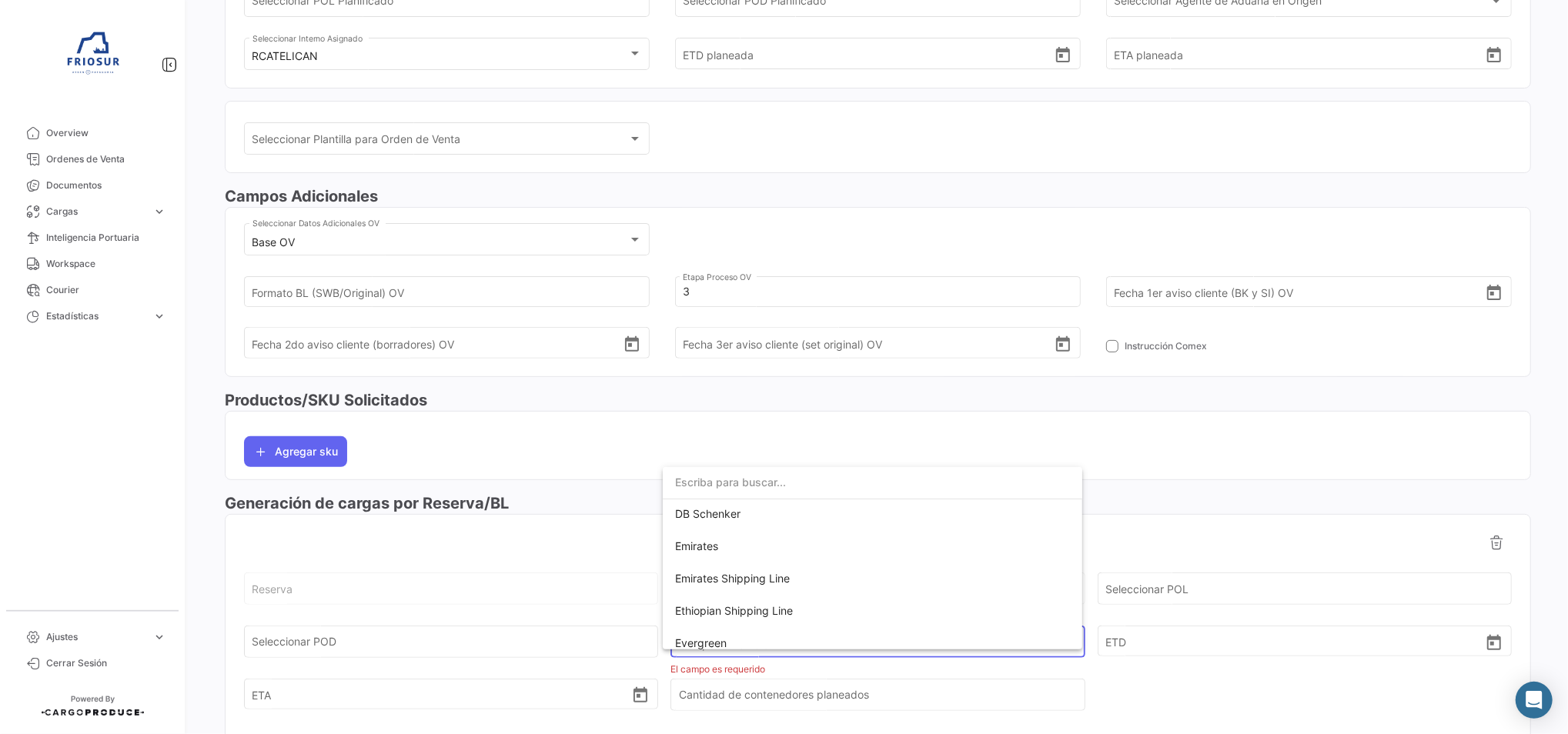
scroll to position [410, 0]
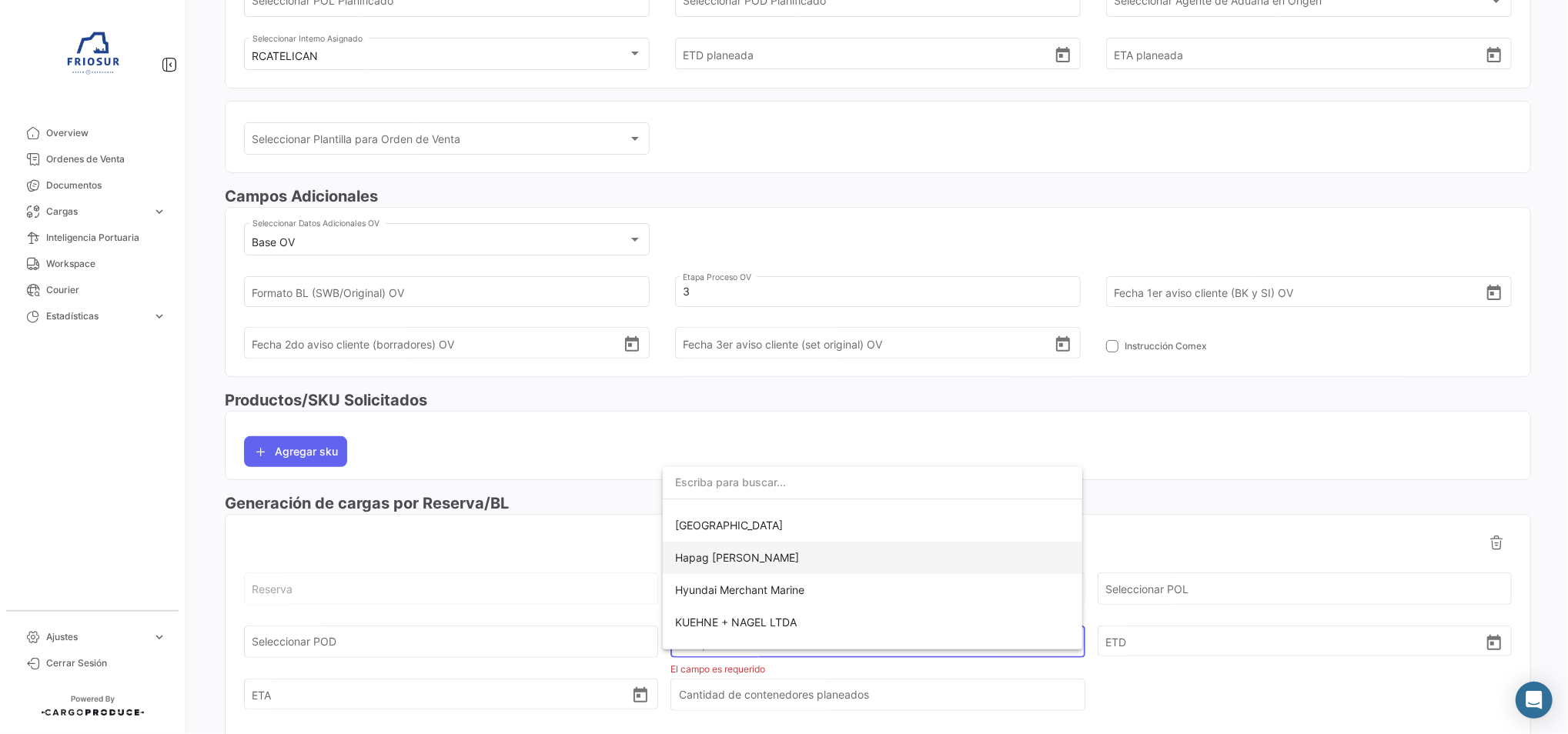
click at [757, 558] on span "Hapag [PERSON_NAME]" at bounding box center [872, 557] width 395 height 32
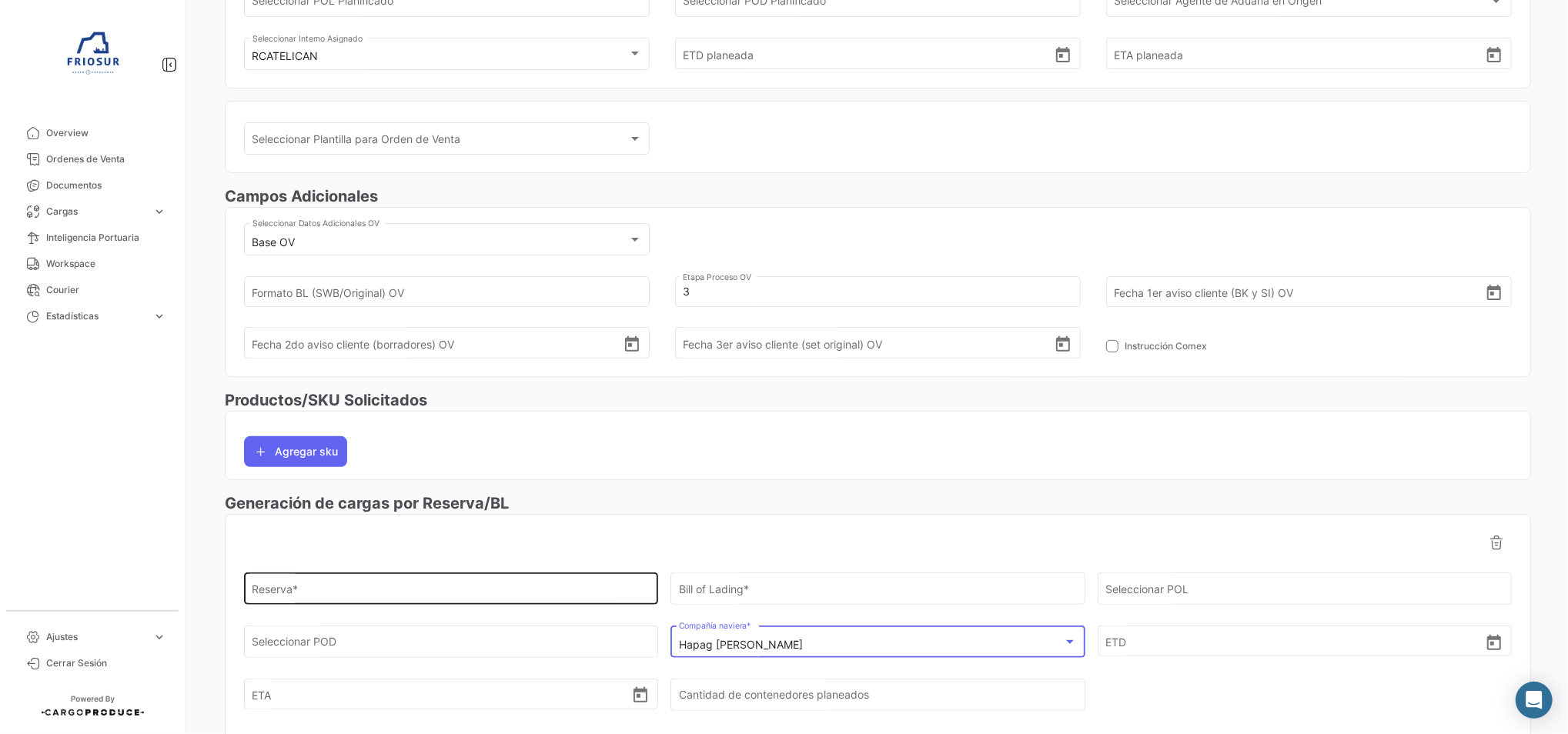
click at [511, 595] on input "Reserva *" at bounding box center [451, 592] width 398 height 13
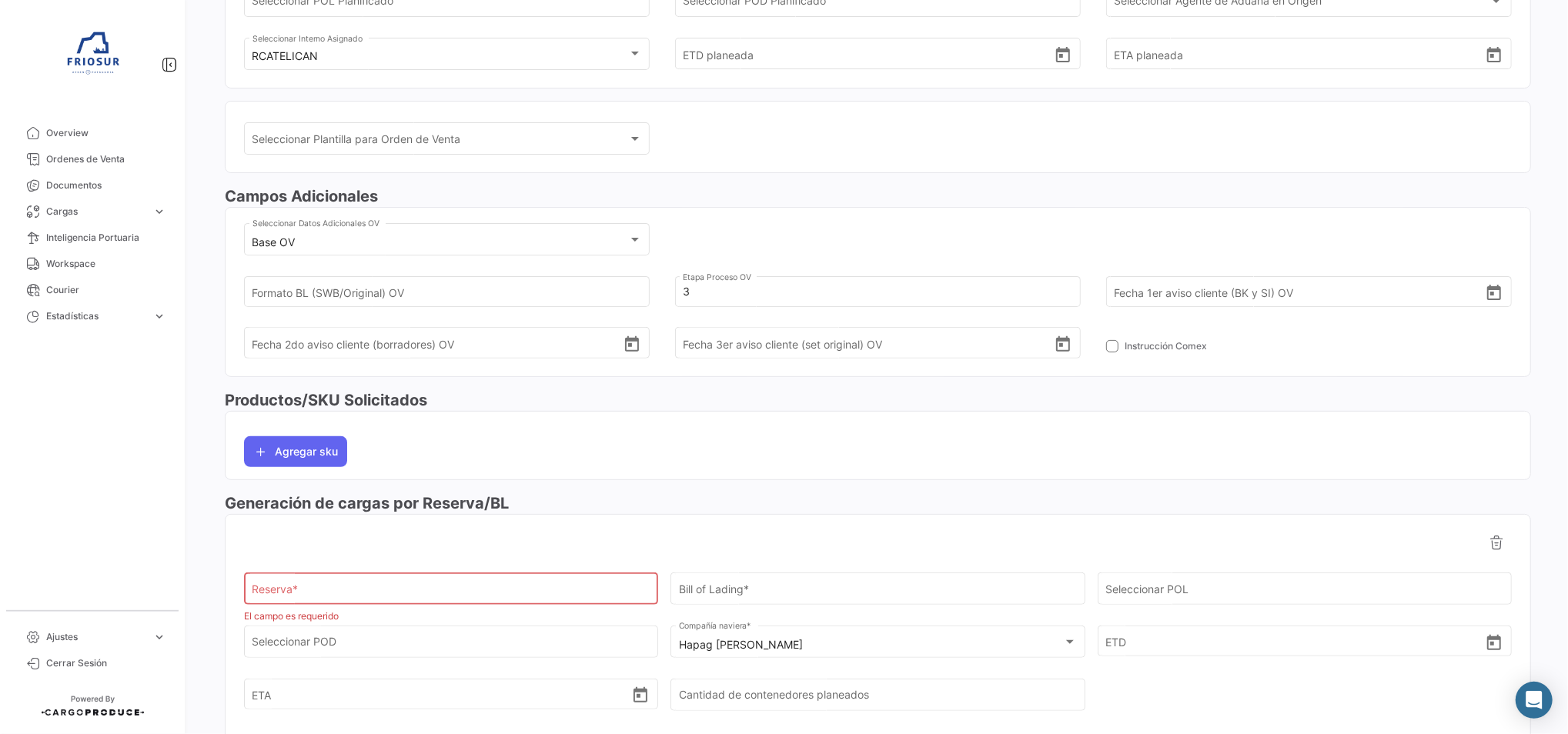
click at [395, 588] on input "Reserva *" at bounding box center [451, 592] width 398 height 13
paste input "93202389"
type input "93202389"
click at [947, 589] on input "Bill of Lading" at bounding box center [877, 592] width 398 height 13
paste input "HLCUSCL250926608"
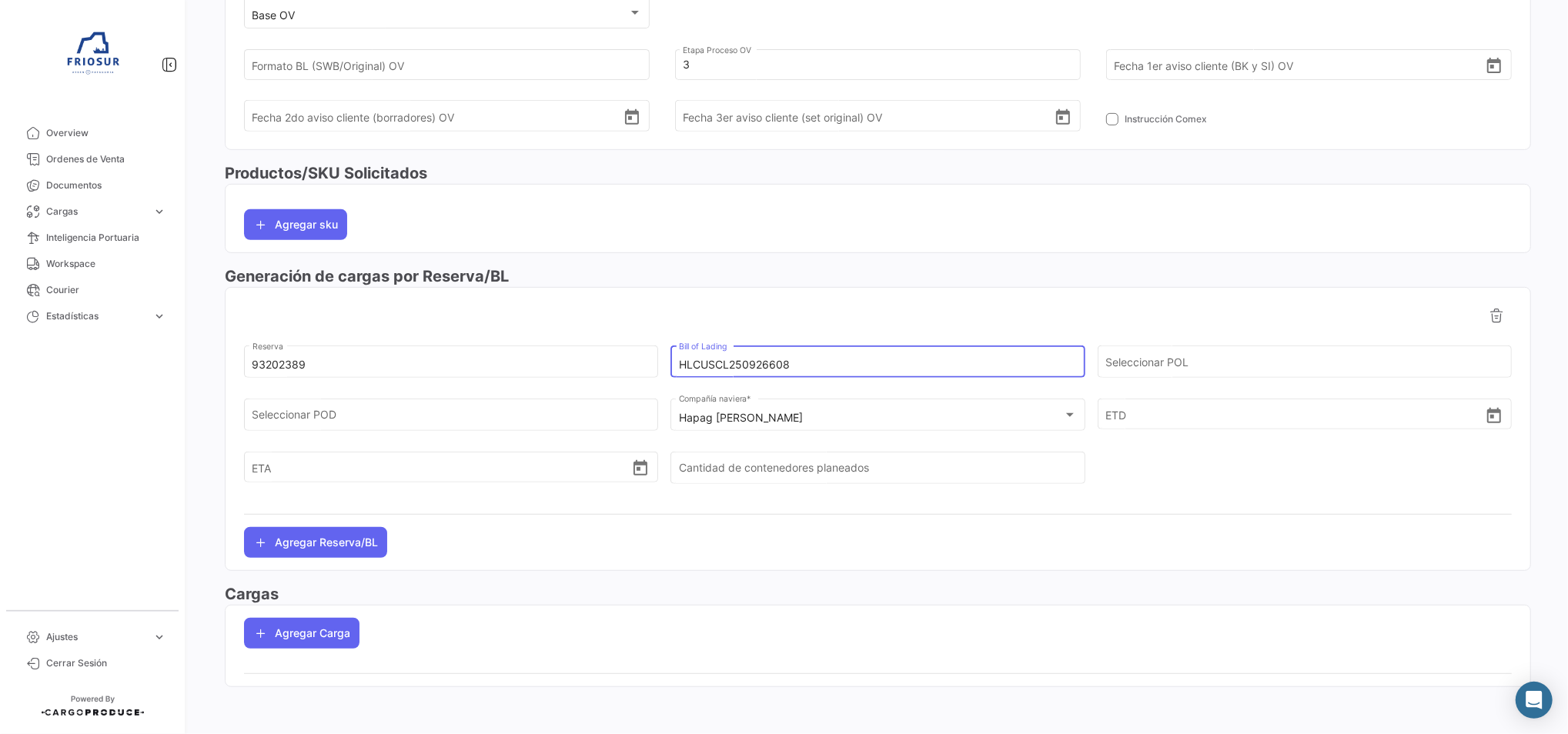
scroll to position [0, 0]
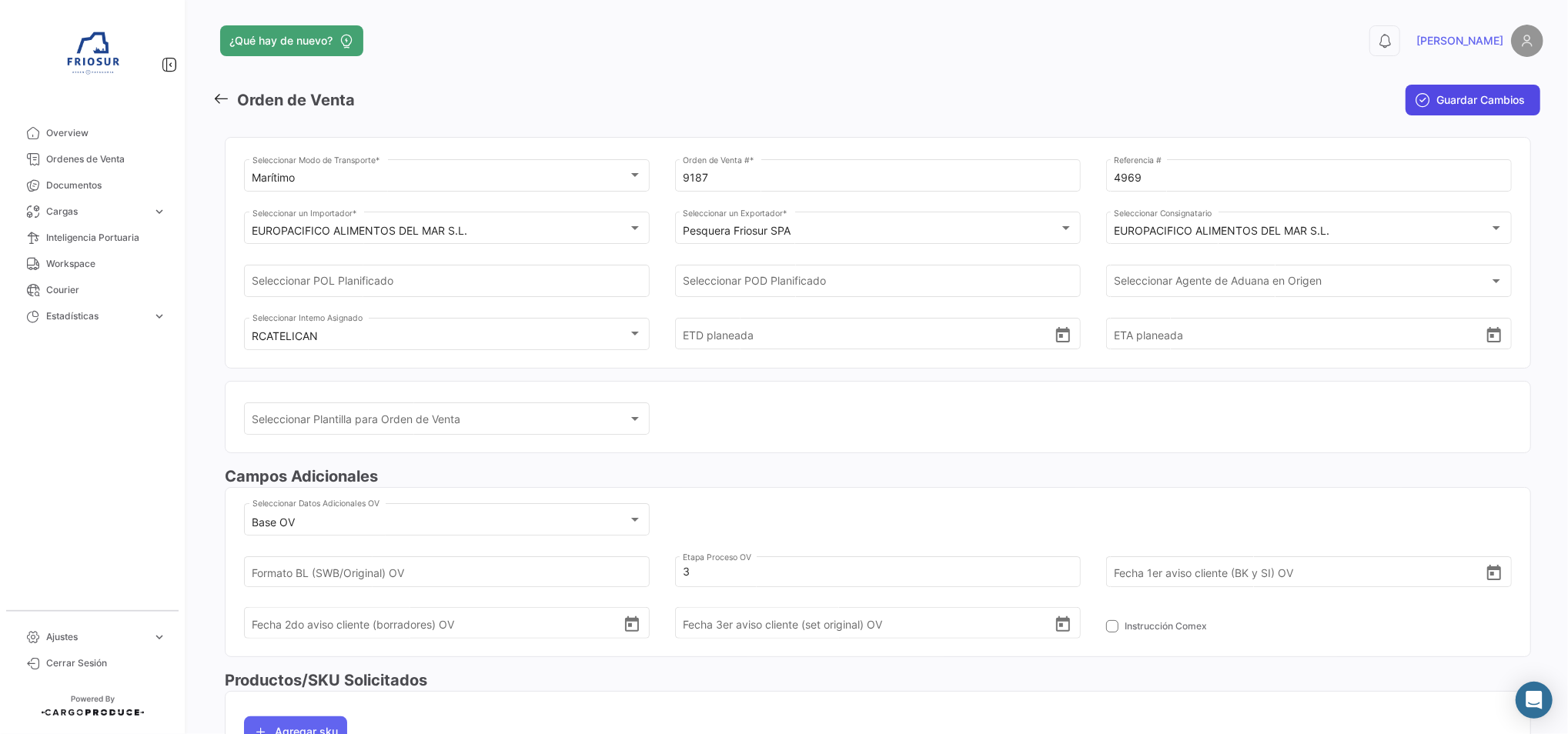
type input "HLCUSCL250926608"
click at [1441, 104] on span "Guardar Cambios" at bounding box center [1481, 100] width 89 height 15
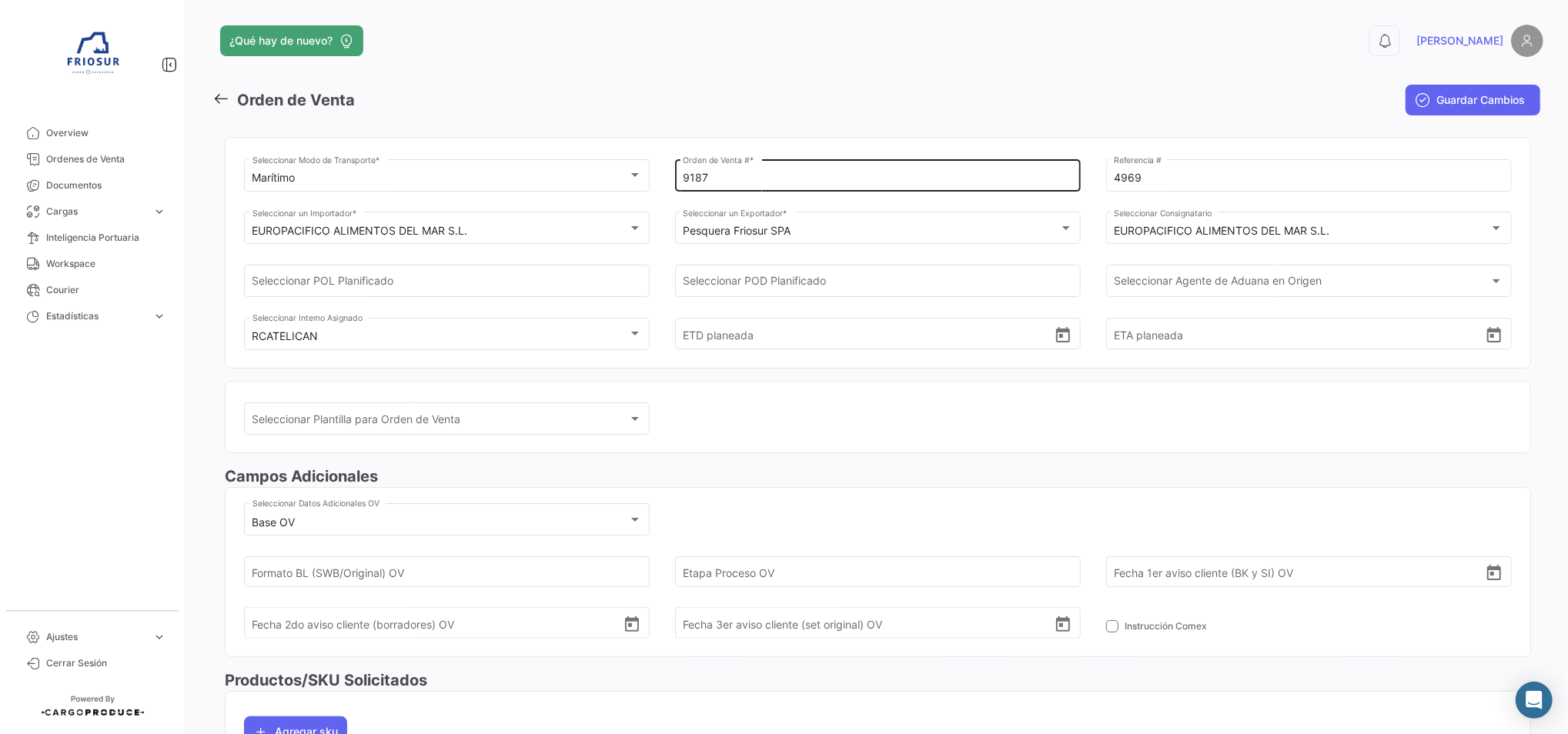
click at [724, 168] on div "9187 Orden de Venta # *" at bounding box center [877, 173] width 389 height 35
click at [724, 172] on input "9187" at bounding box center [877, 179] width 389 height 13
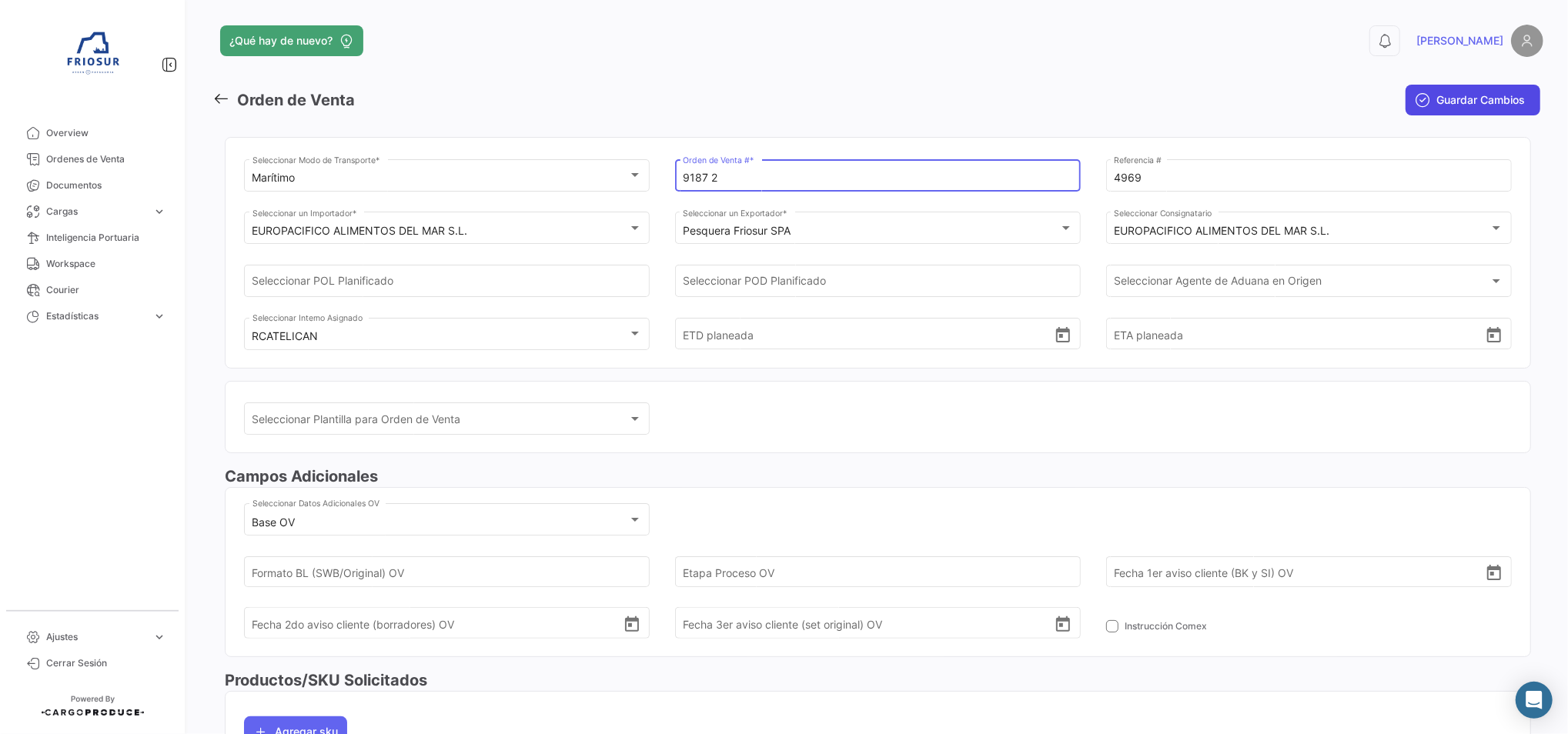
type input "9187 2"
click at [1439, 103] on span "Guardar Cambios" at bounding box center [1481, 100] width 89 height 15
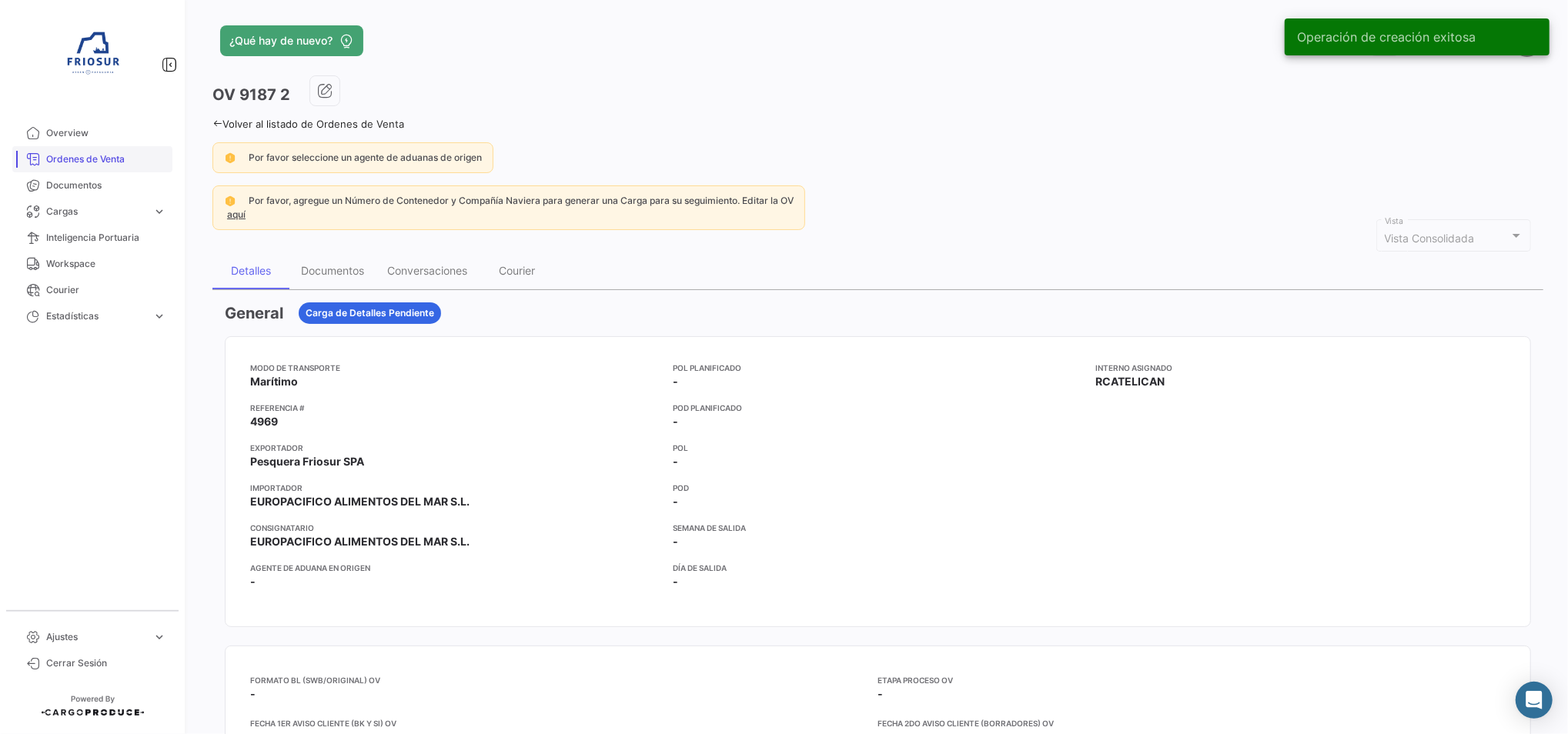
click at [87, 159] on span "Ordenes de Venta" at bounding box center [106, 159] width 120 height 14
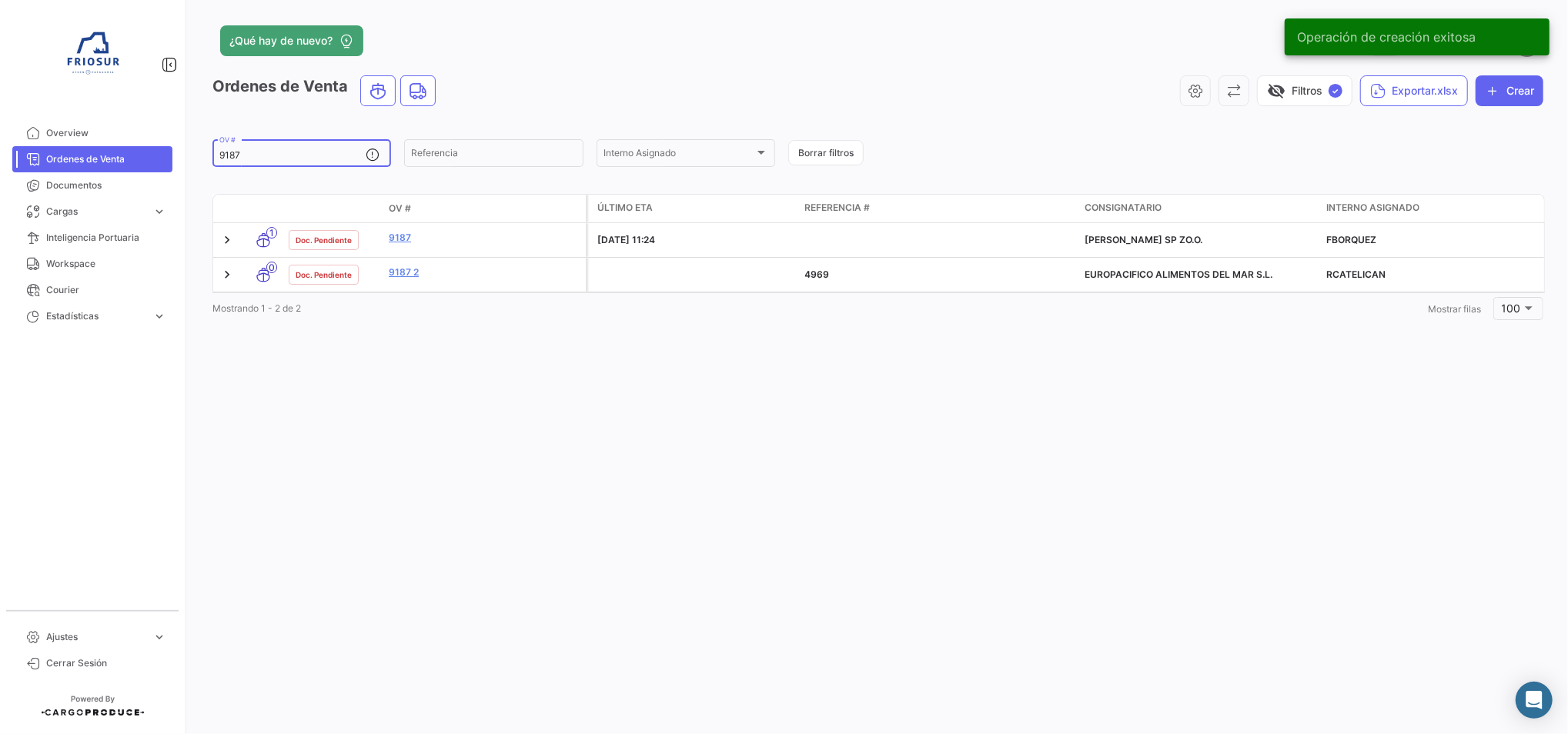
click at [309, 153] on input "9187" at bounding box center [292, 155] width 146 height 10
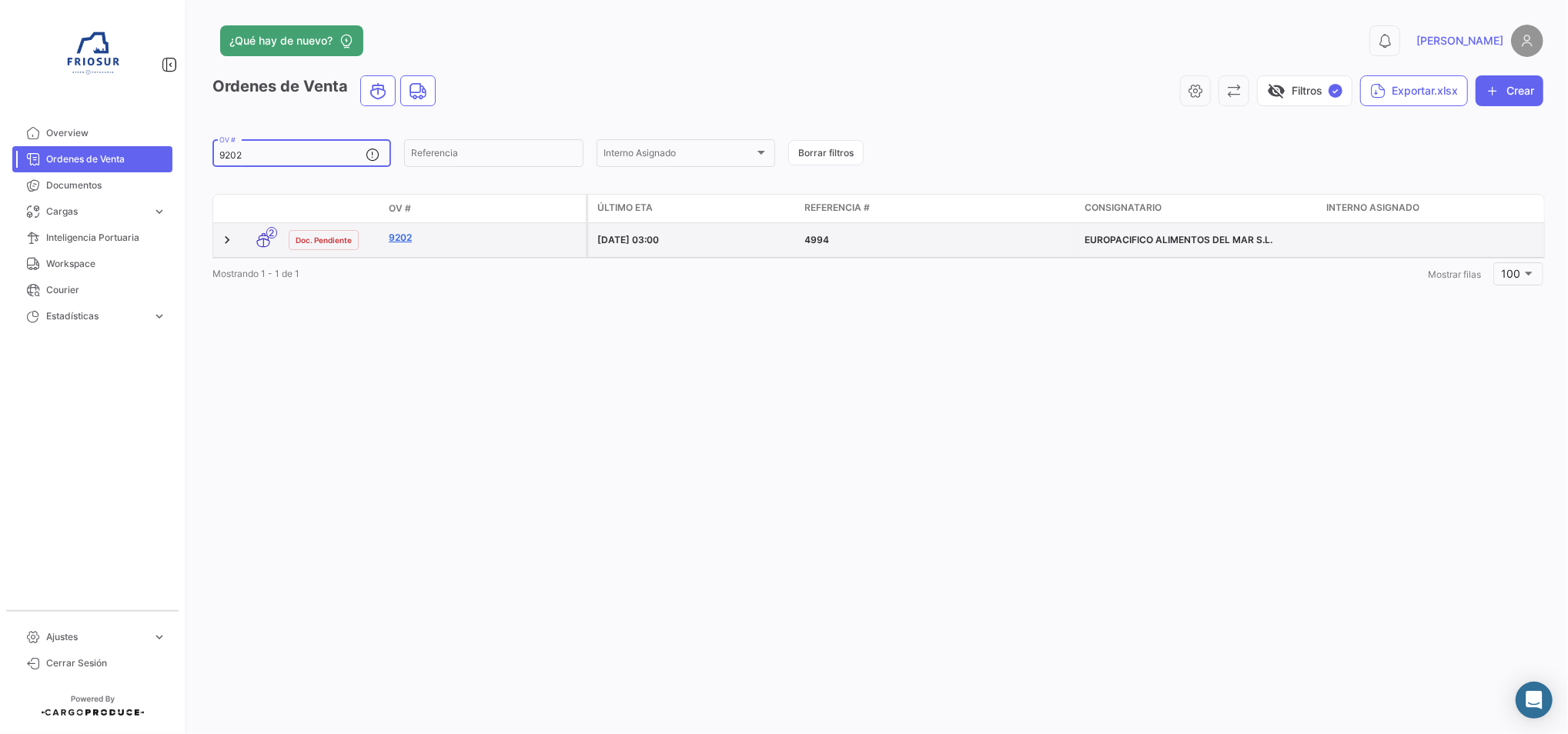
type input "9202"
click at [413, 236] on link "9202" at bounding box center [484, 237] width 191 height 14
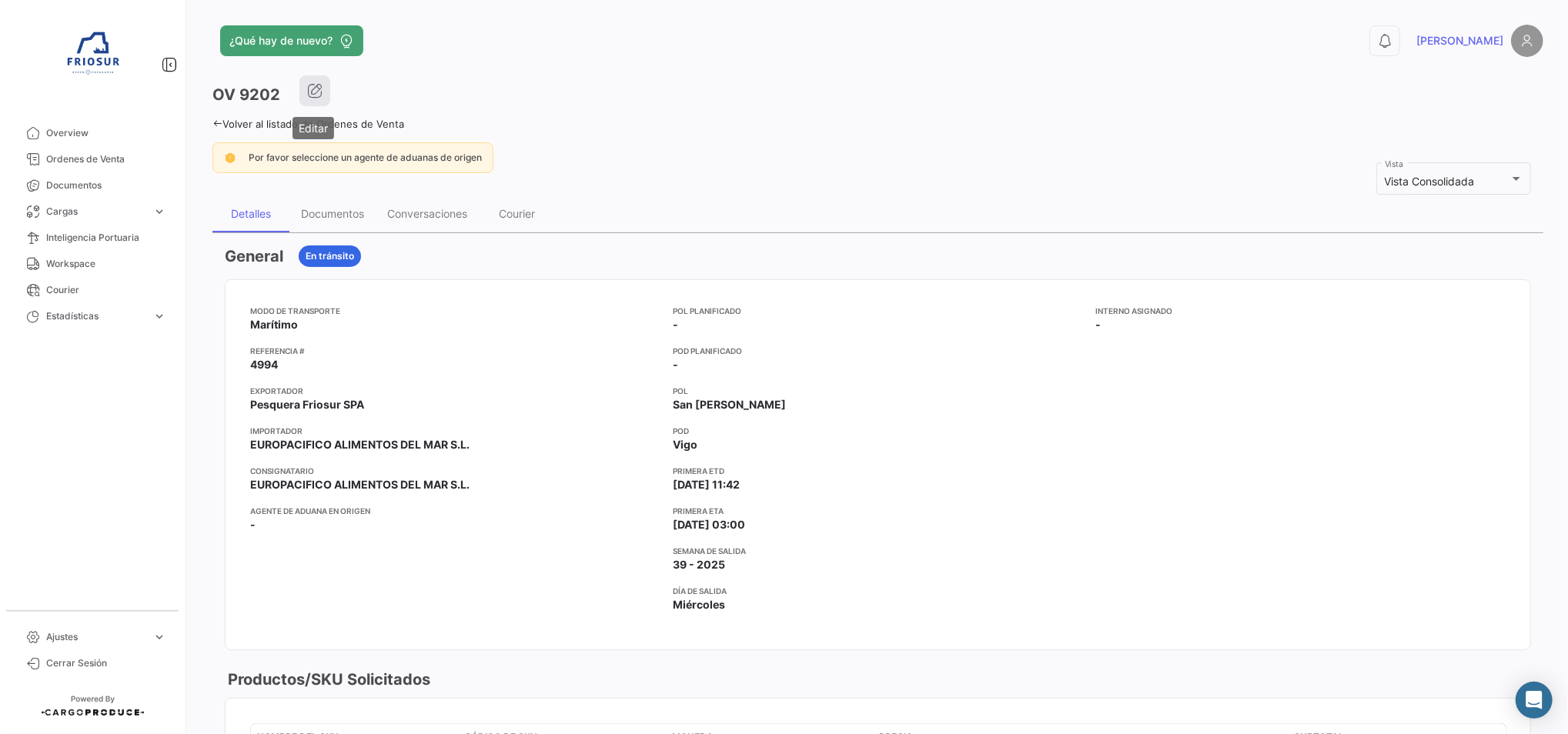
click at [320, 94] on icon "button" at bounding box center [315, 91] width 15 height 15
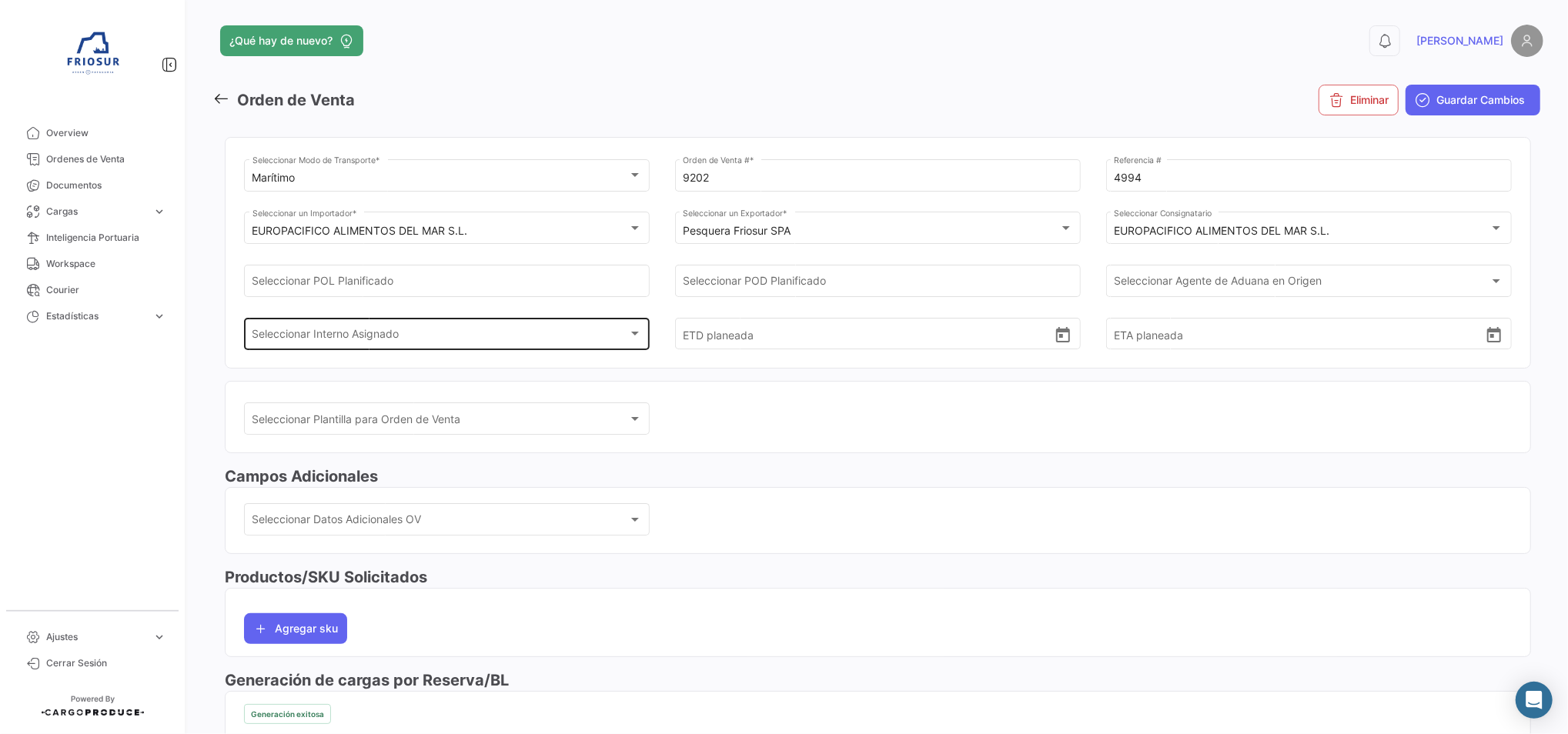
click at [401, 326] on div "Seleccionar Interno Asignado Seleccionar Interno Asignado" at bounding box center [447, 332] width 389 height 35
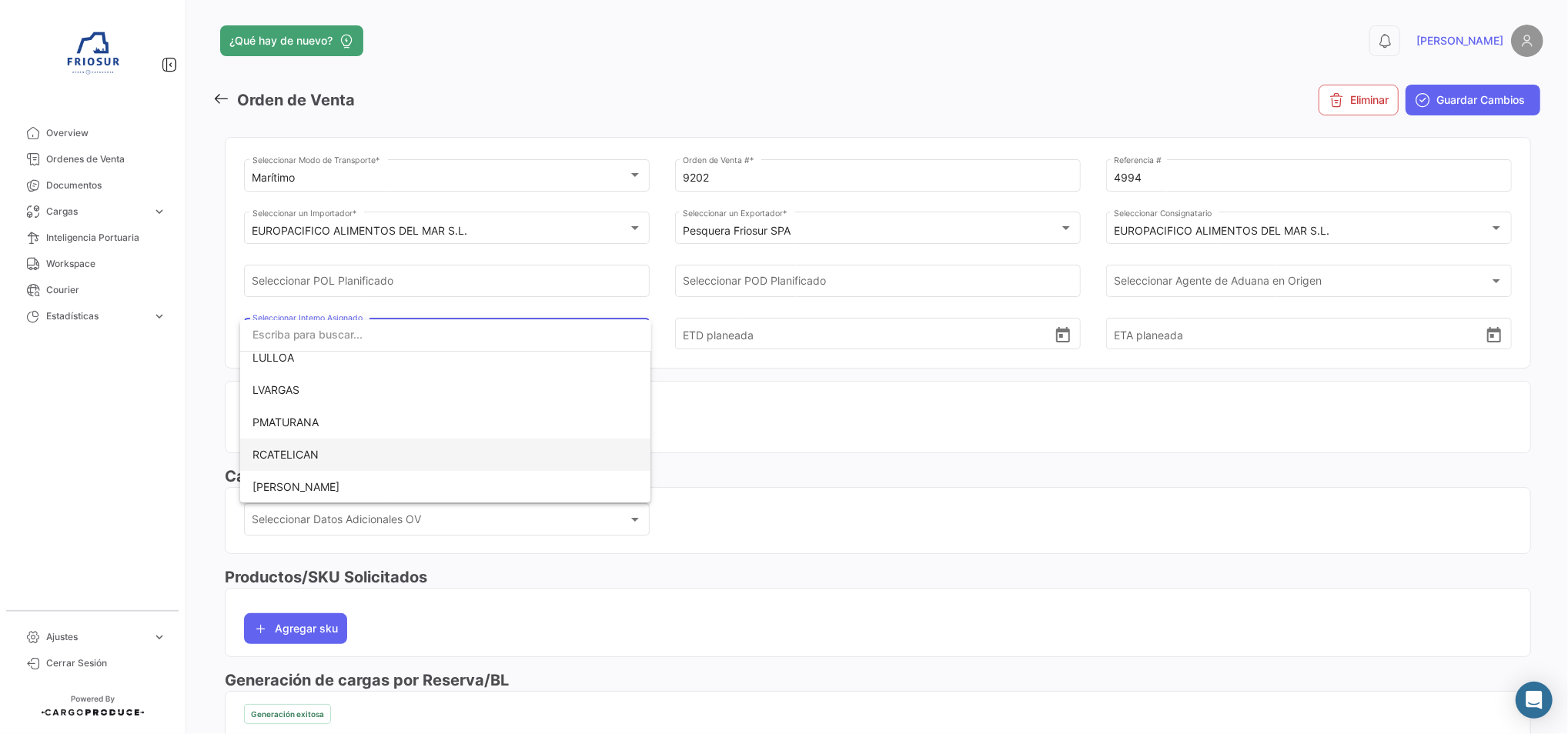
click at [361, 465] on span "RCATELICAN" at bounding box center [445, 454] width 387 height 32
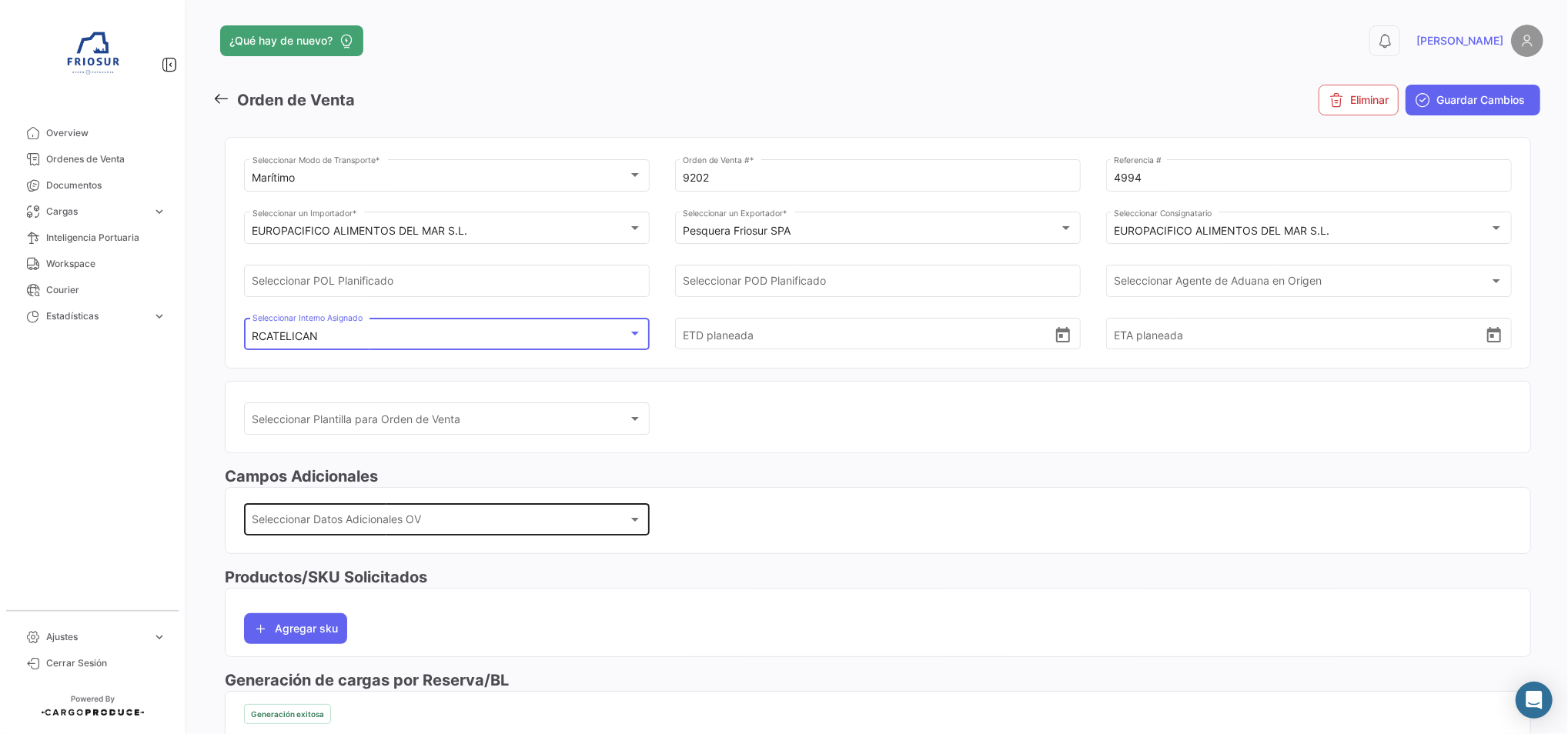
click at [441, 520] on div "Seleccionar Datos Adicionales OV" at bounding box center [439, 522] width 375 height 13
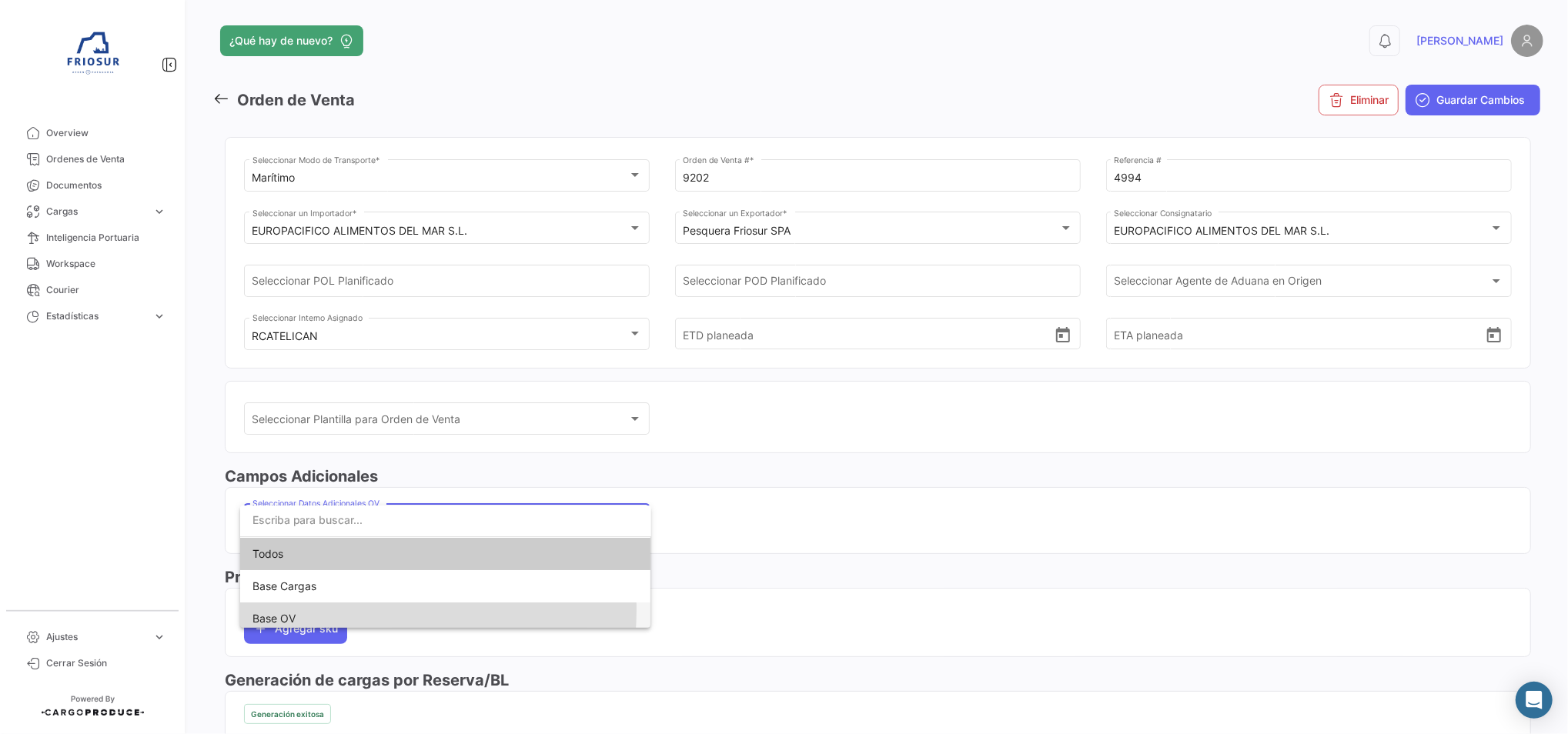
click at [346, 609] on span "Base OV" at bounding box center [445, 619] width 387 height 32
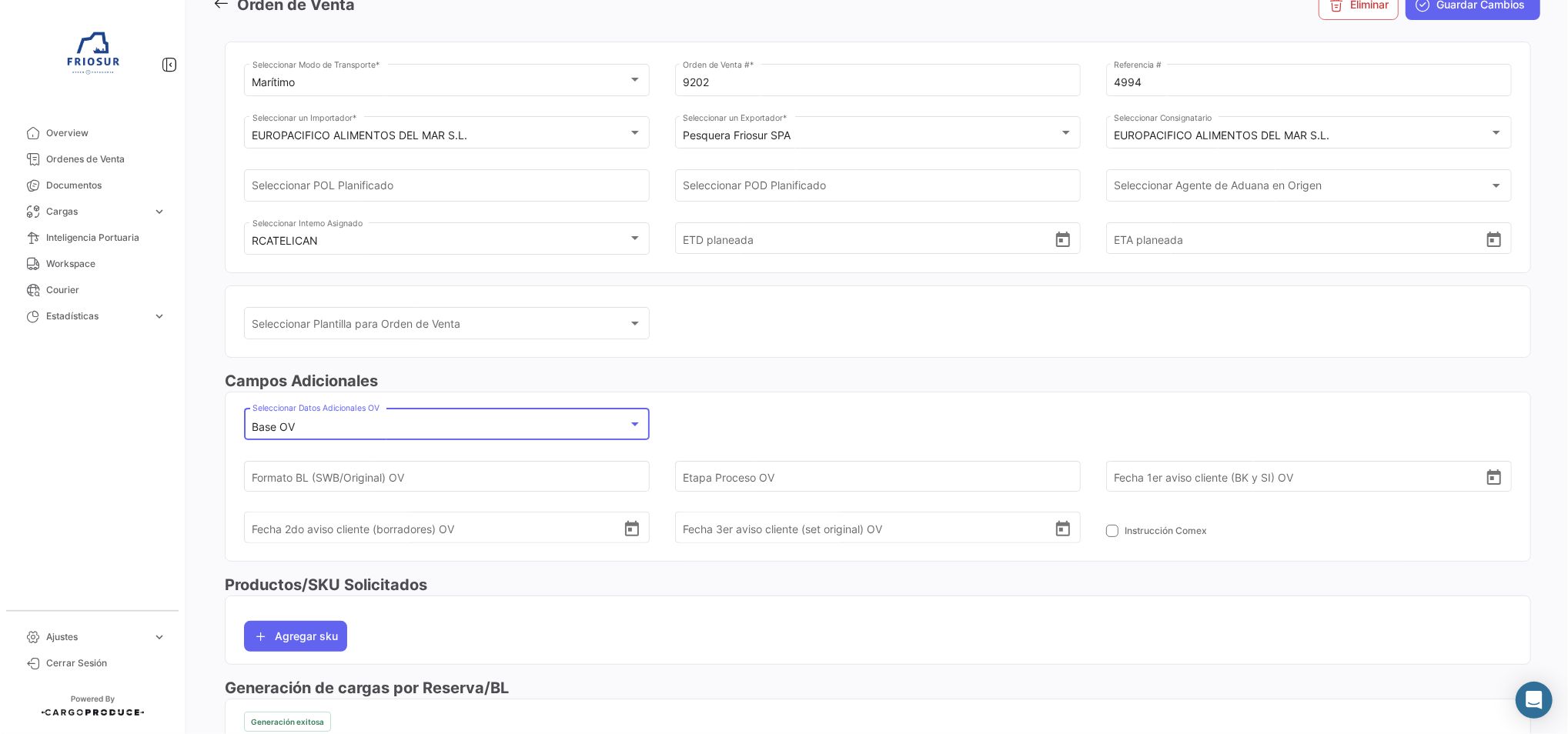
scroll to position [205, 0]
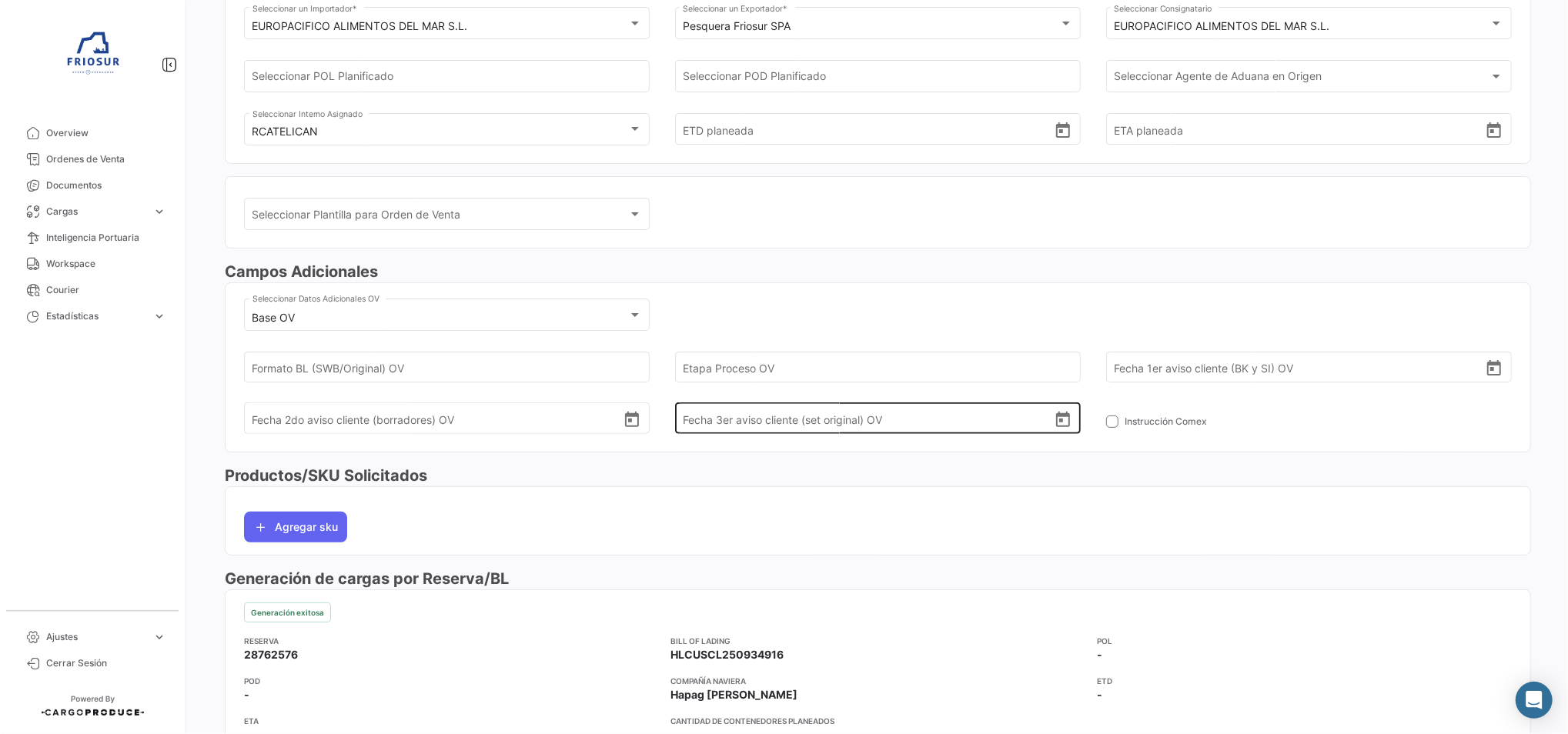
click at [801, 377] on div "Fecha 3er aviso cliente (set original) OV" at bounding box center [877, 405] width 389 height 57
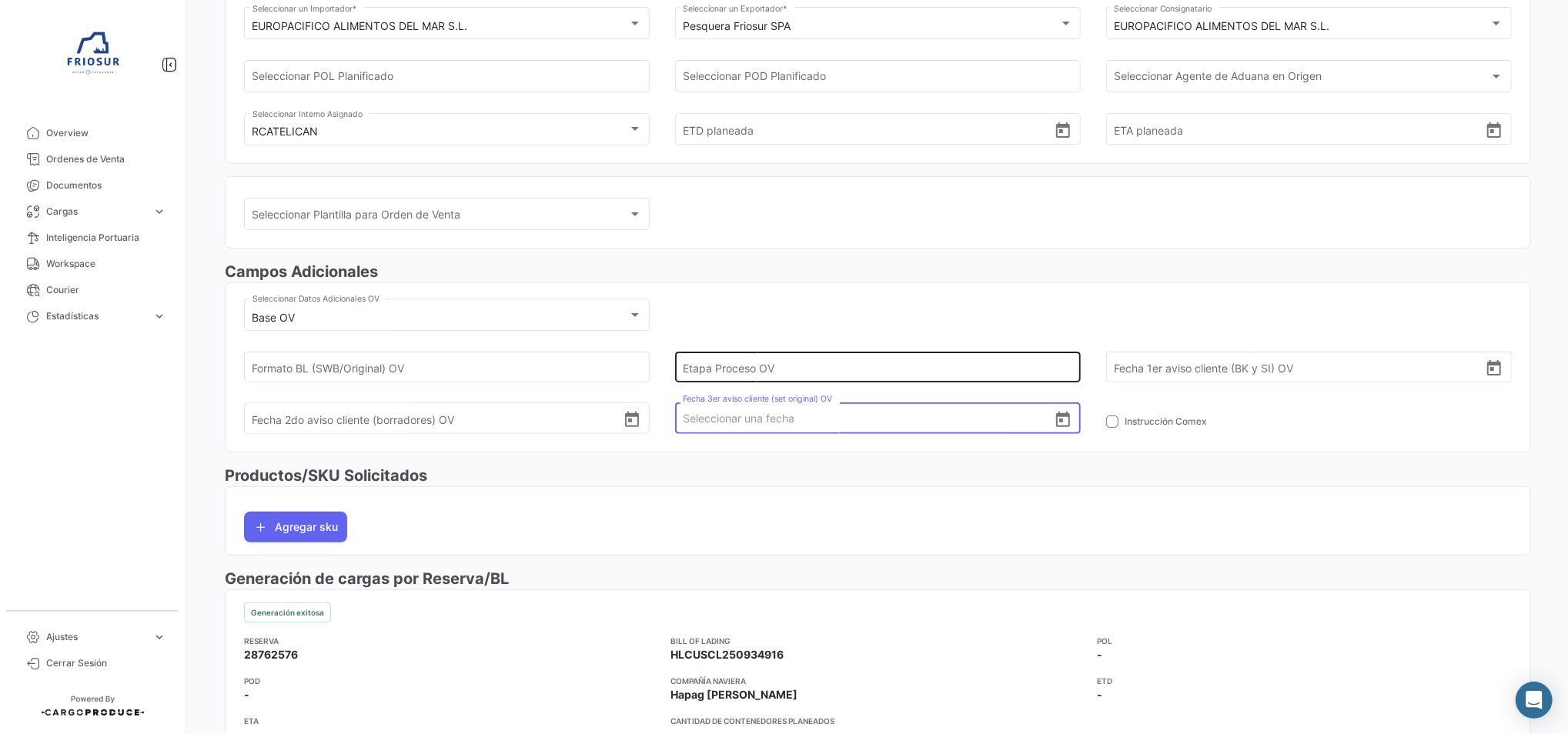
click at [819, 359] on input "Etapa Proceso OV" at bounding box center [868, 367] width 370 height 54
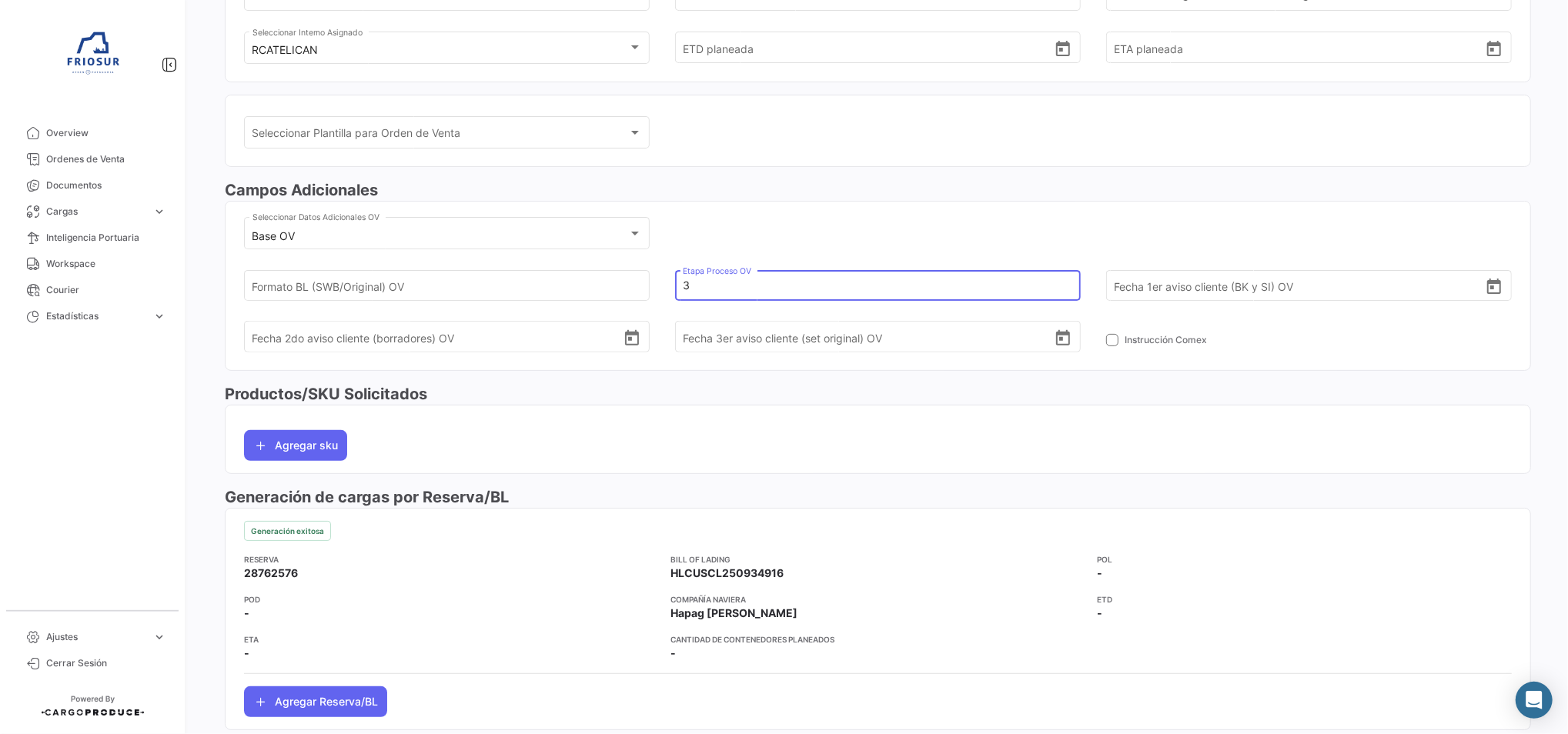
scroll to position [0, 0]
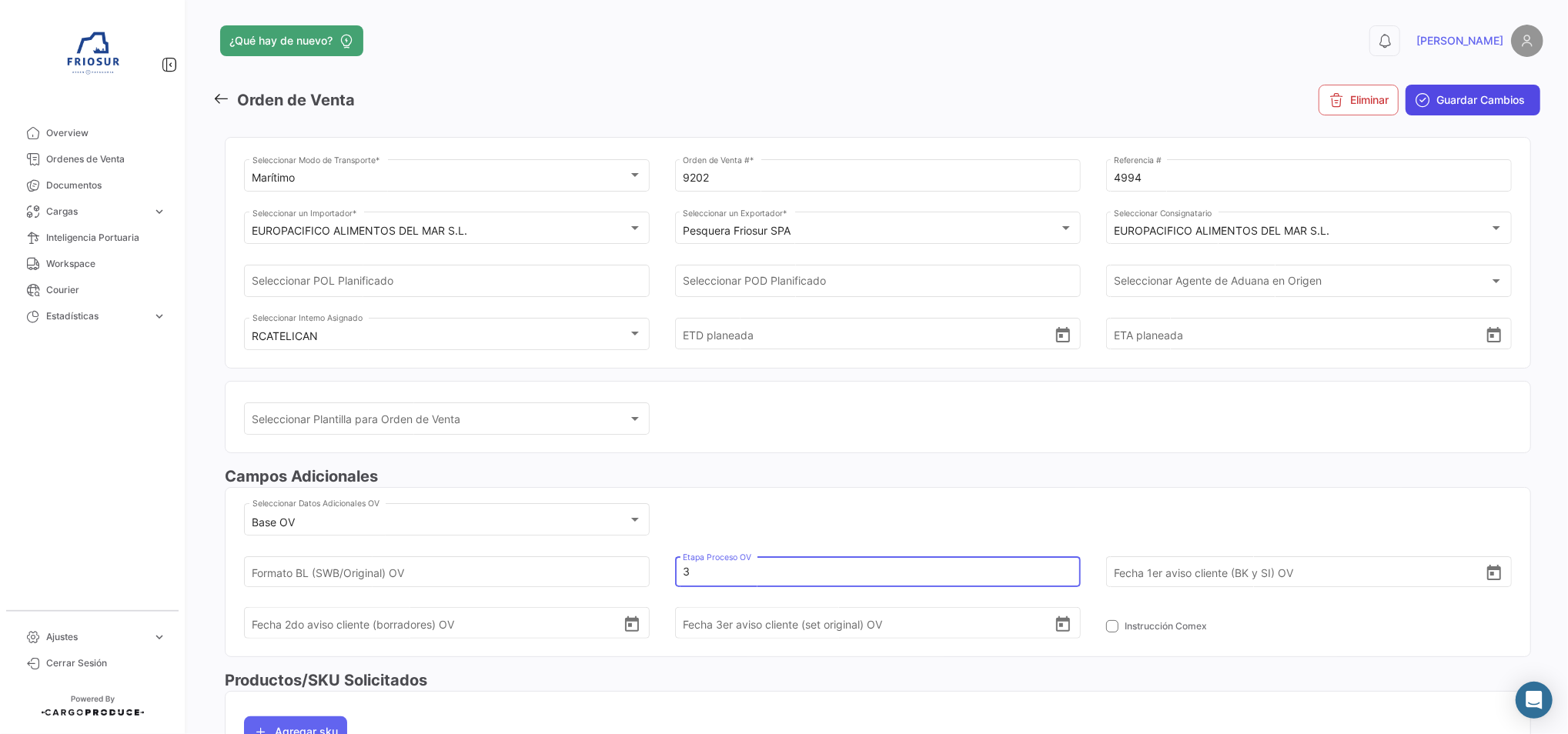
type input "3"
click at [1437, 111] on button "Guardar Cambios" at bounding box center [1473, 100] width 135 height 31
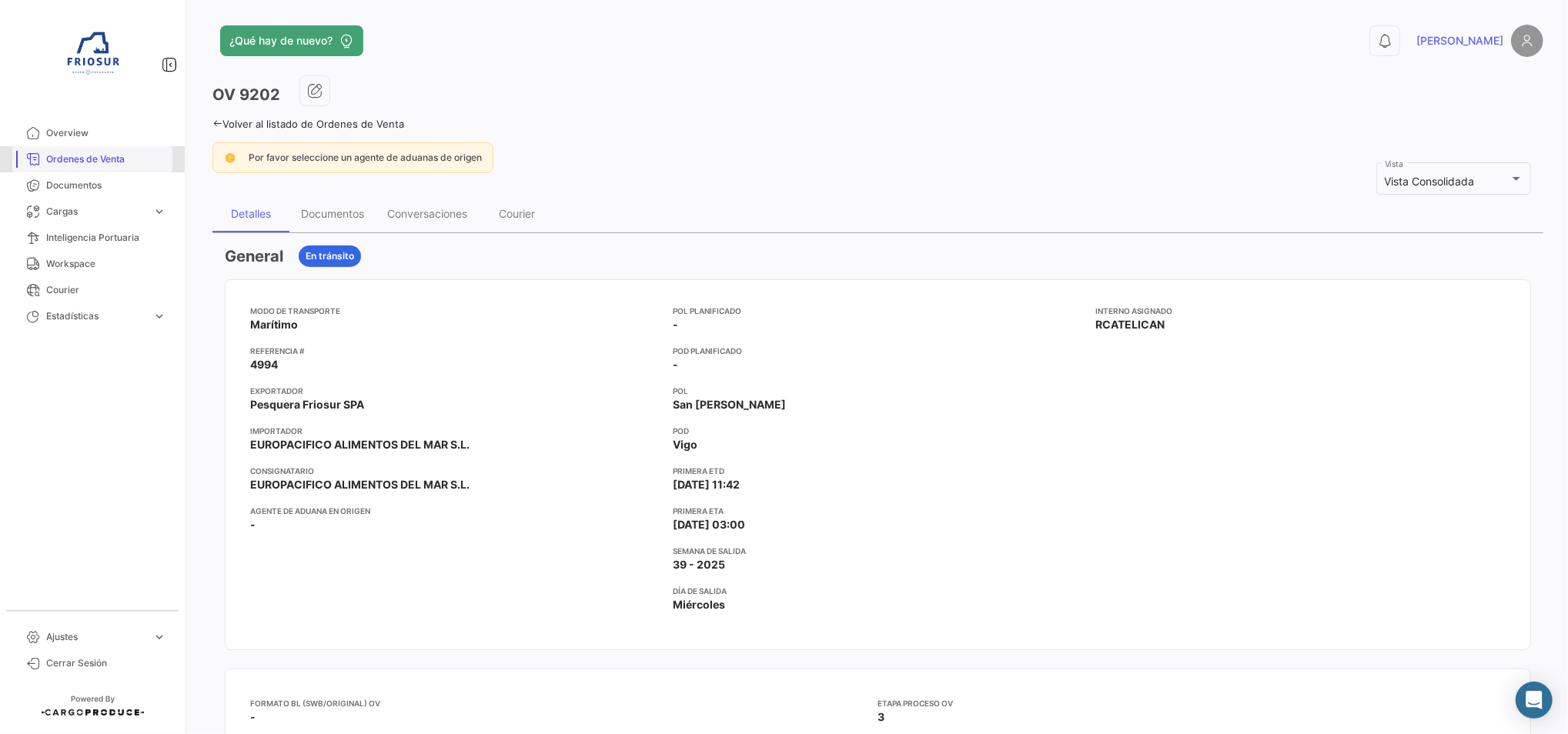
click at [102, 156] on span "Ordenes de Venta" at bounding box center [106, 159] width 120 height 14
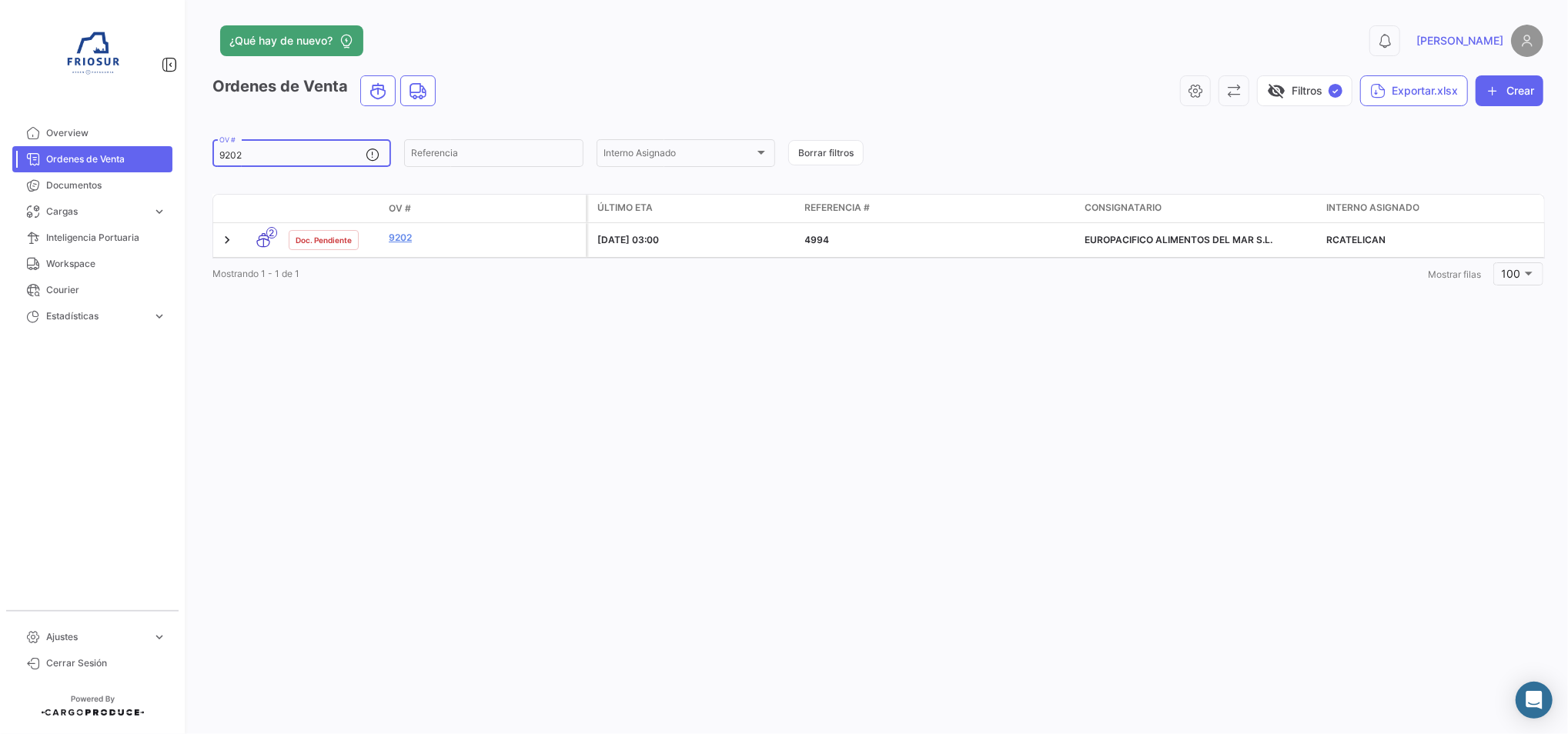
click at [281, 153] on input "9202" at bounding box center [292, 155] width 146 height 10
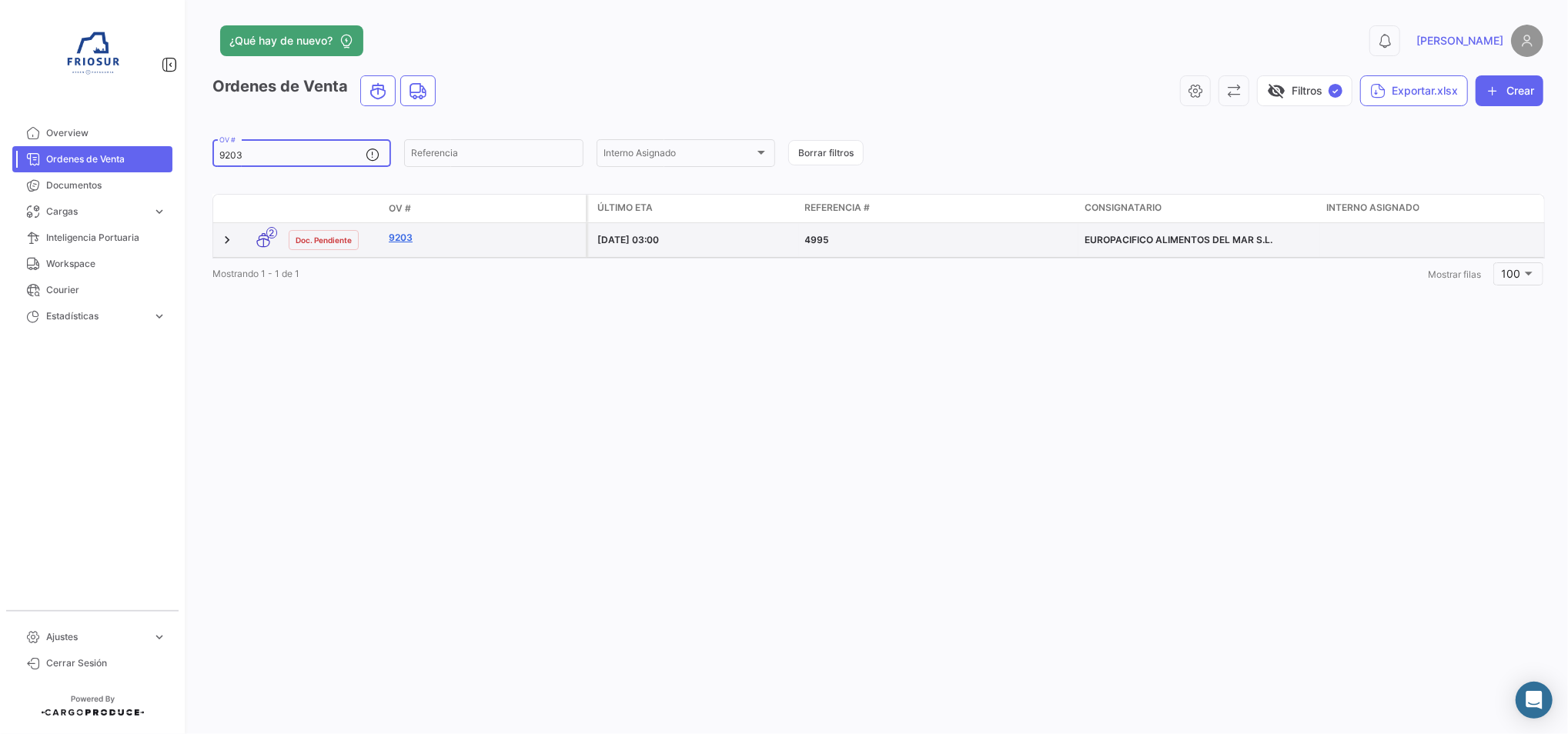
type input "9203"
click at [396, 231] on link "9203" at bounding box center [484, 237] width 191 height 14
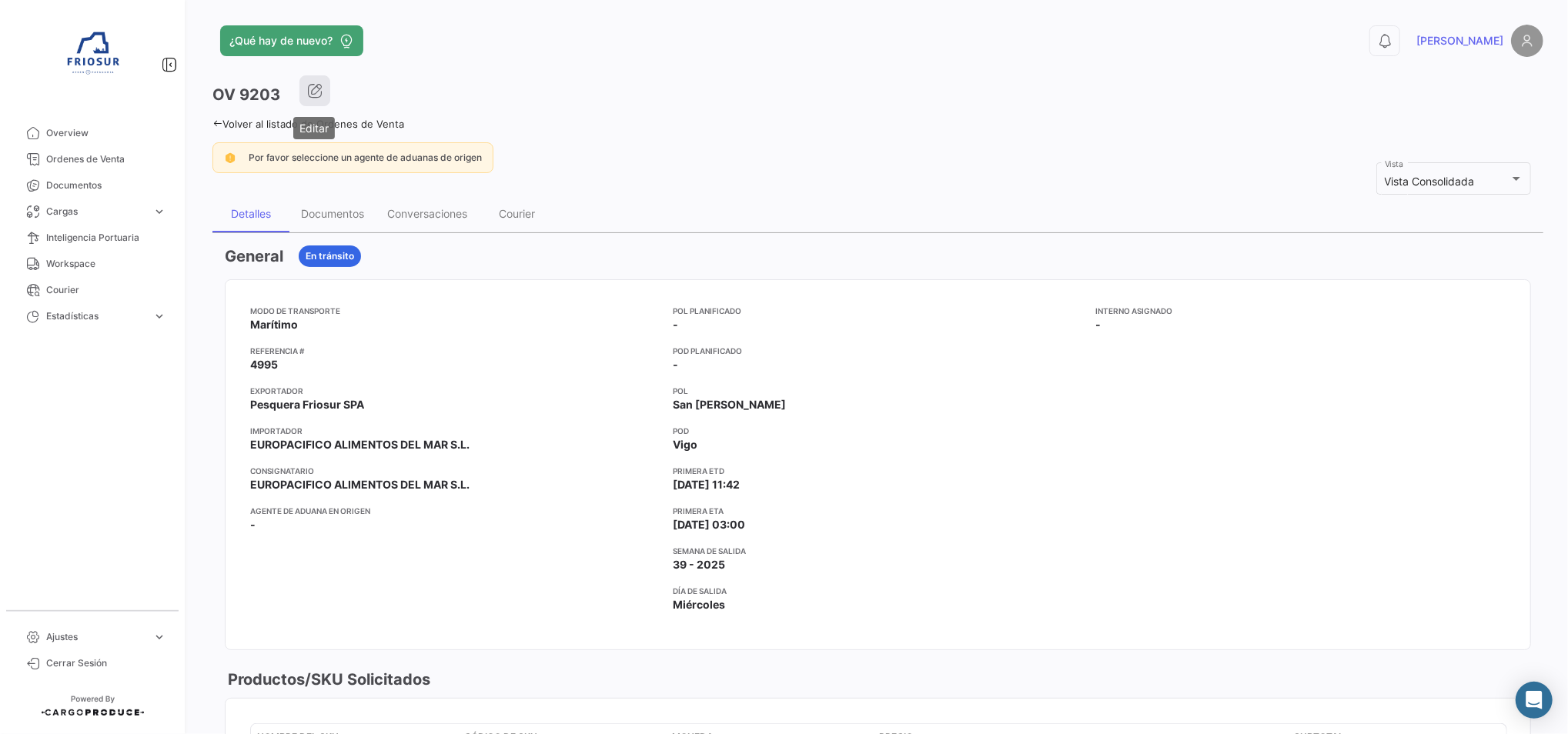
click at [329, 88] on button "button" at bounding box center [315, 91] width 31 height 31
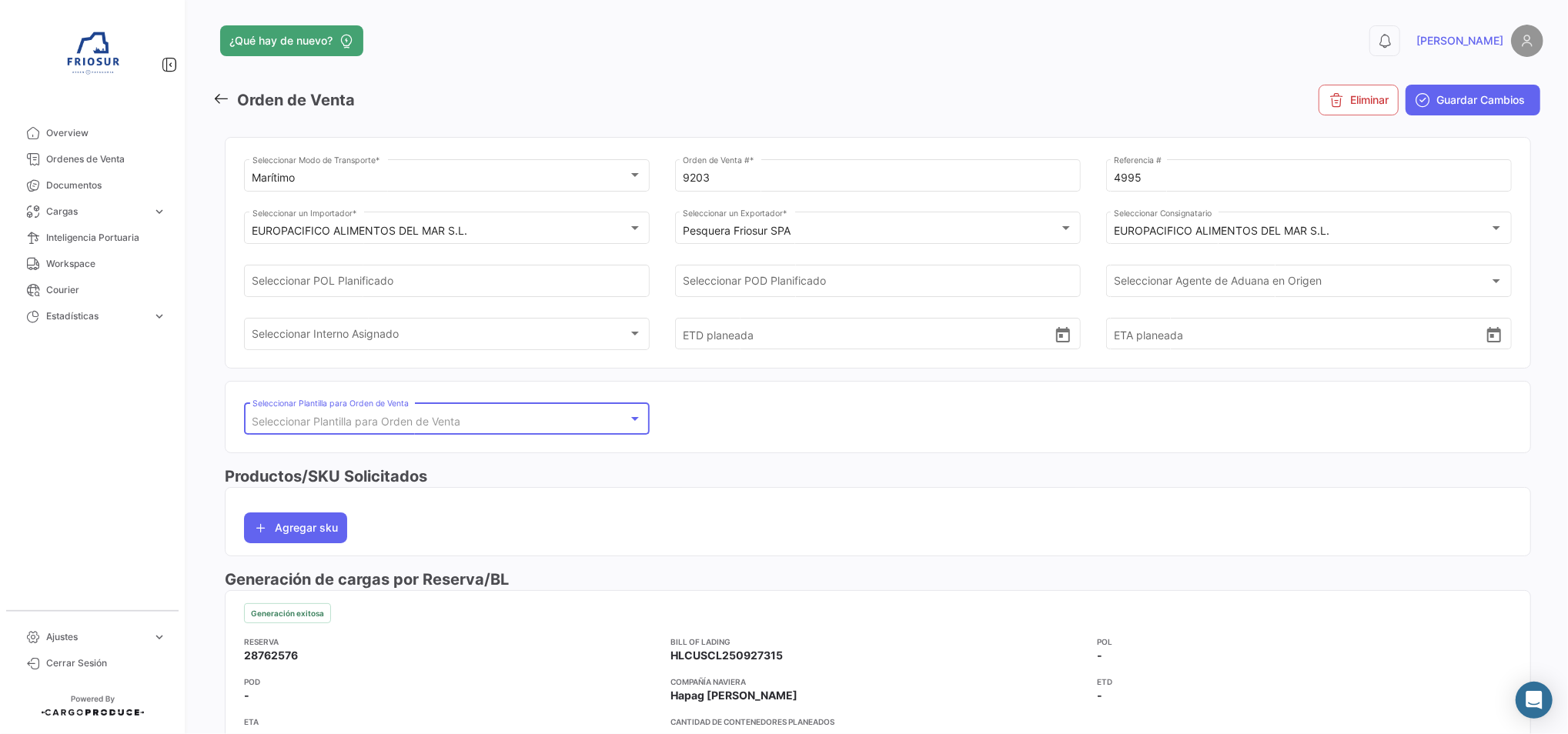
click at [394, 423] on span "Seleccionar Plantilla para Orden de Venta" at bounding box center [356, 421] width 209 height 13
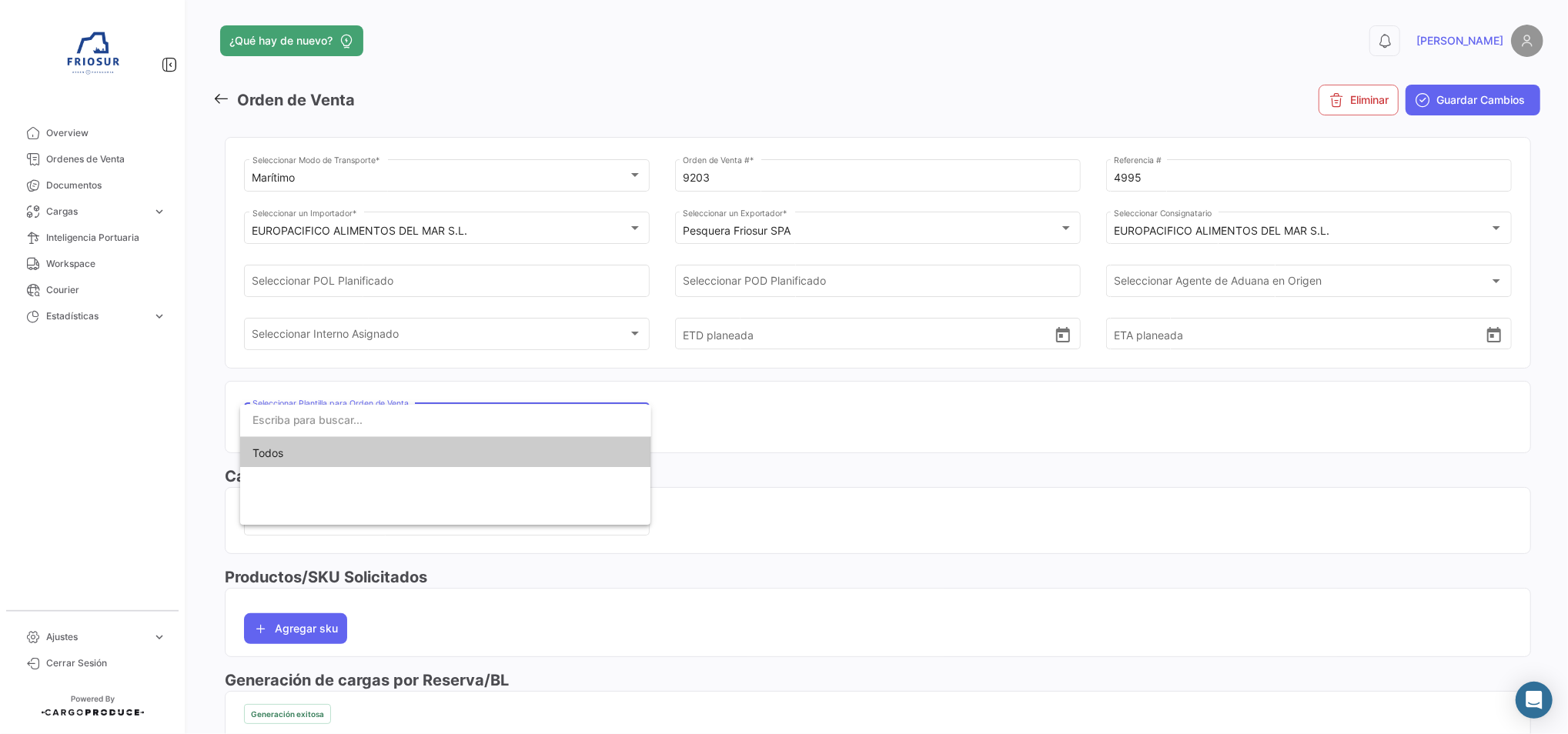
click at [410, 411] on input "dropdown search" at bounding box center [445, 420] width 411 height 32
click at [446, 331] on div at bounding box center [784, 367] width 1568 height 734
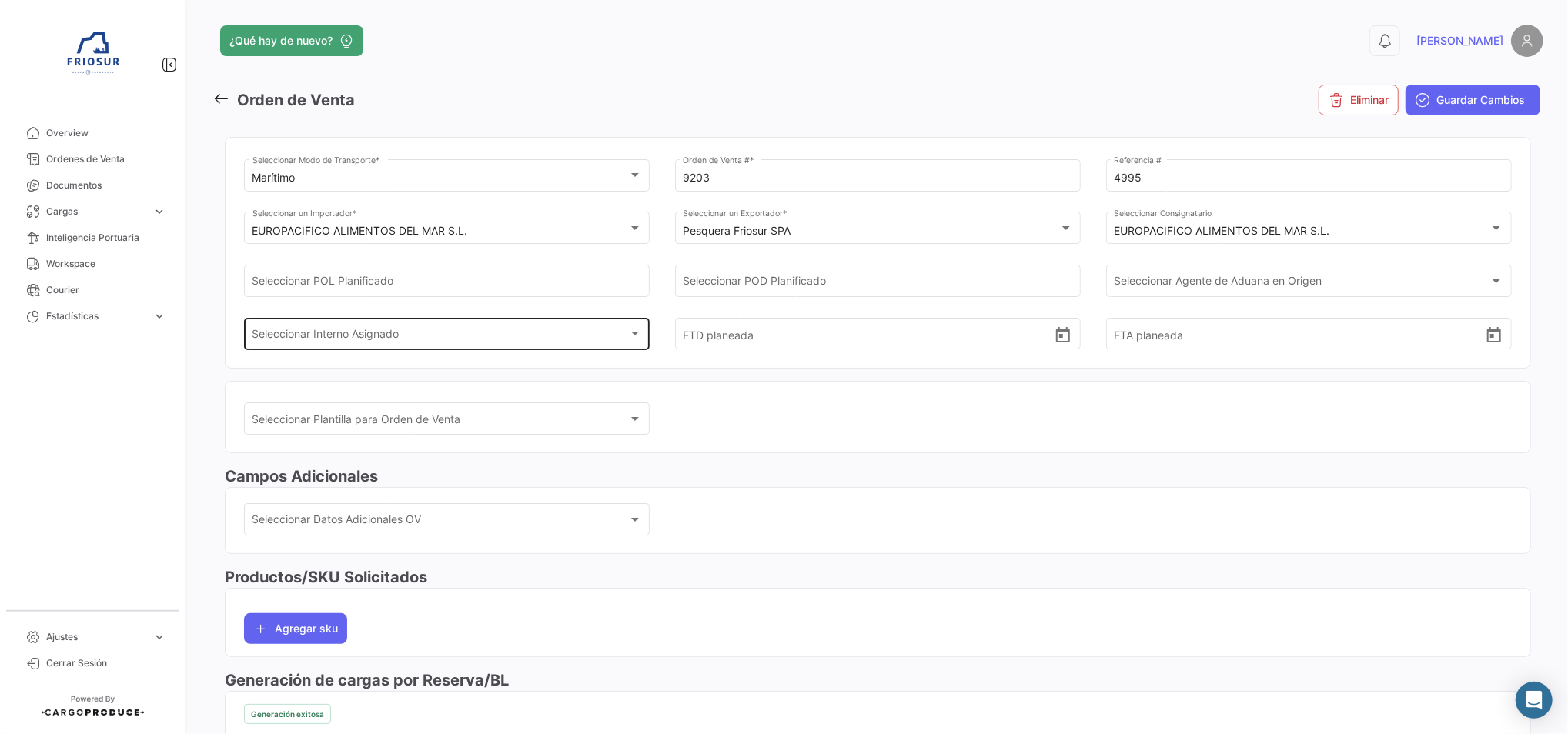
click at [466, 323] on div "Seleccionar Interno Asignado Seleccionar Interno Asignado" at bounding box center [447, 332] width 389 height 35
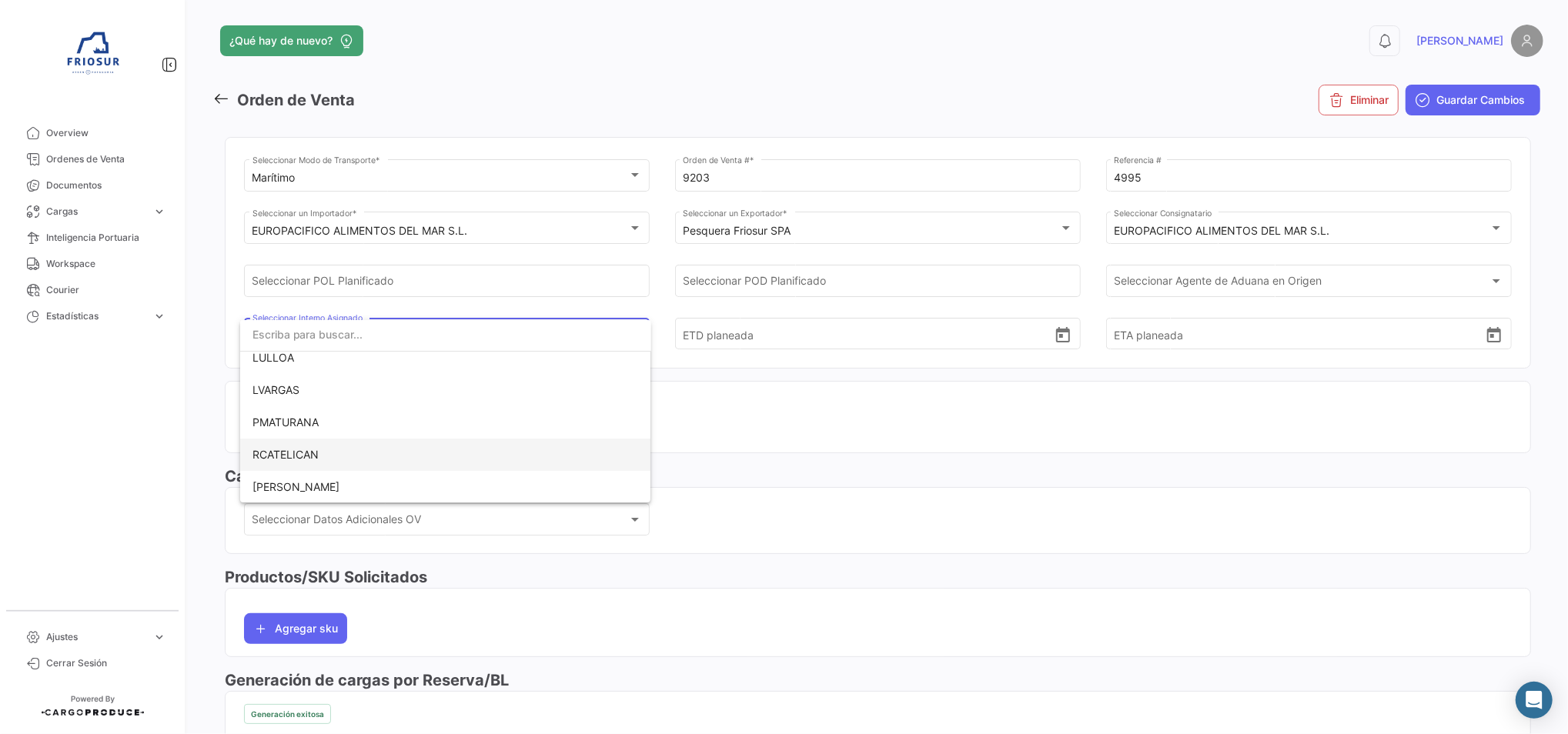
click at [394, 461] on span "RCATELICAN" at bounding box center [445, 454] width 387 height 32
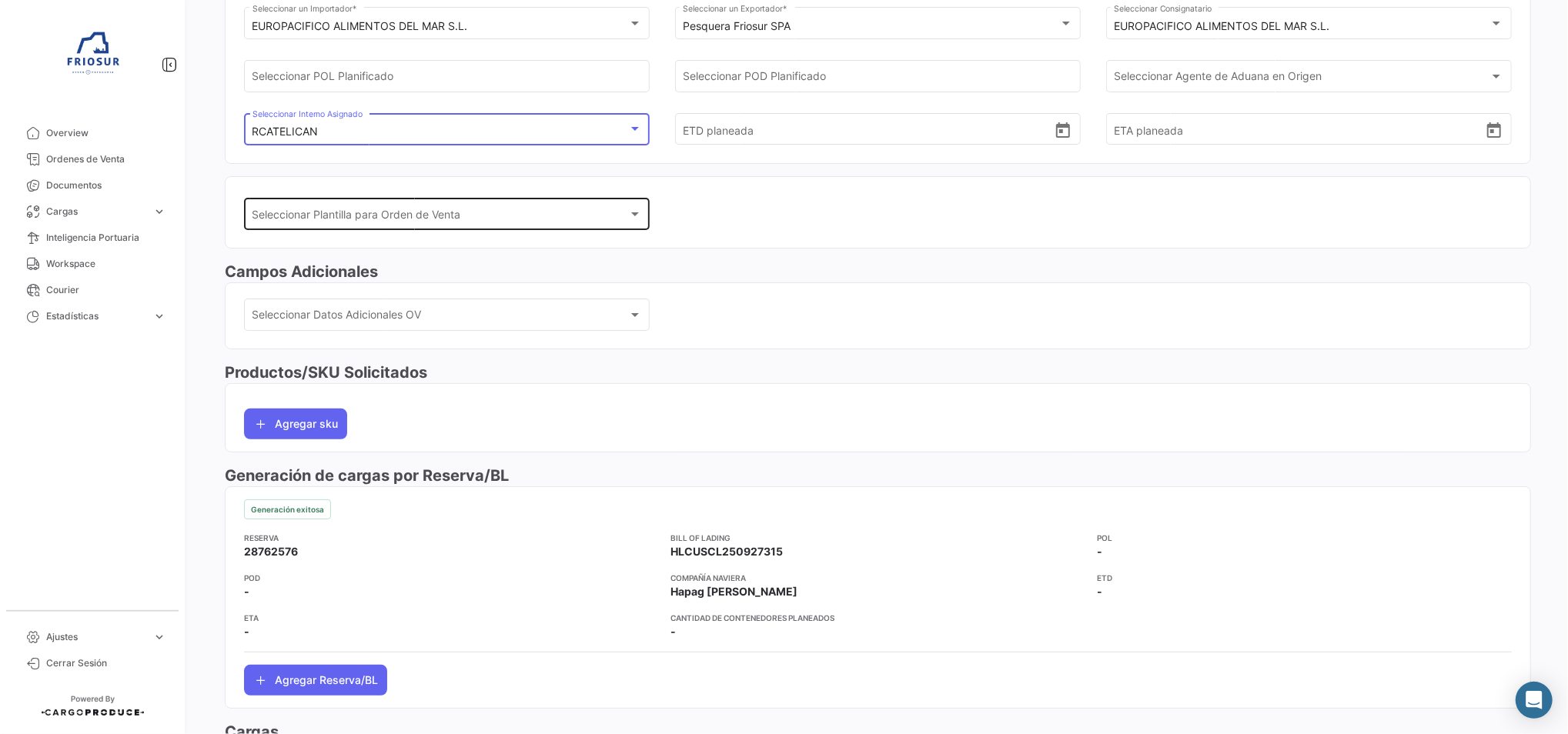
scroll to position [308, 0]
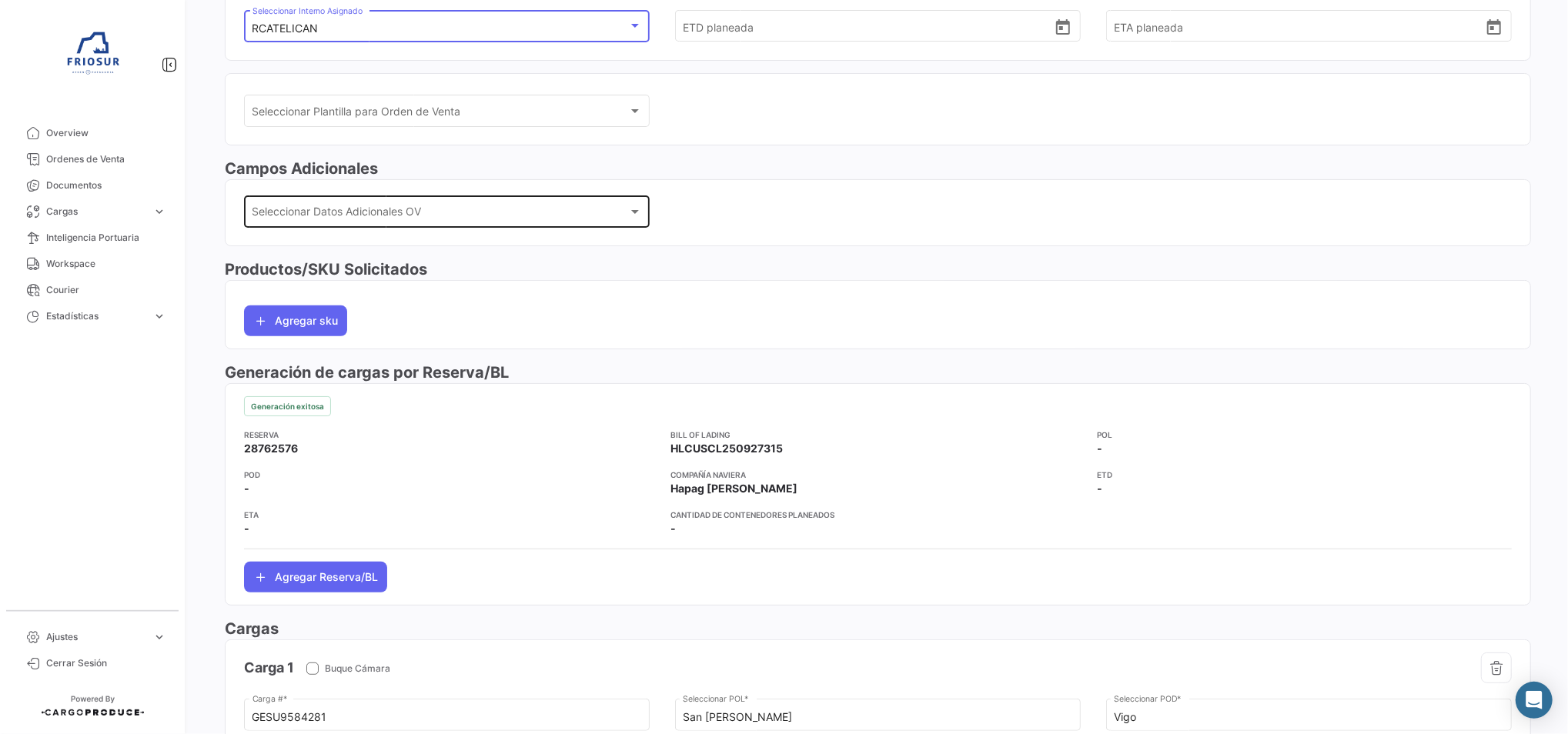
click at [486, 213] on div "Seleccionar Datos Adicionales OV" at bounding box center [439, 215] width 375 height 13
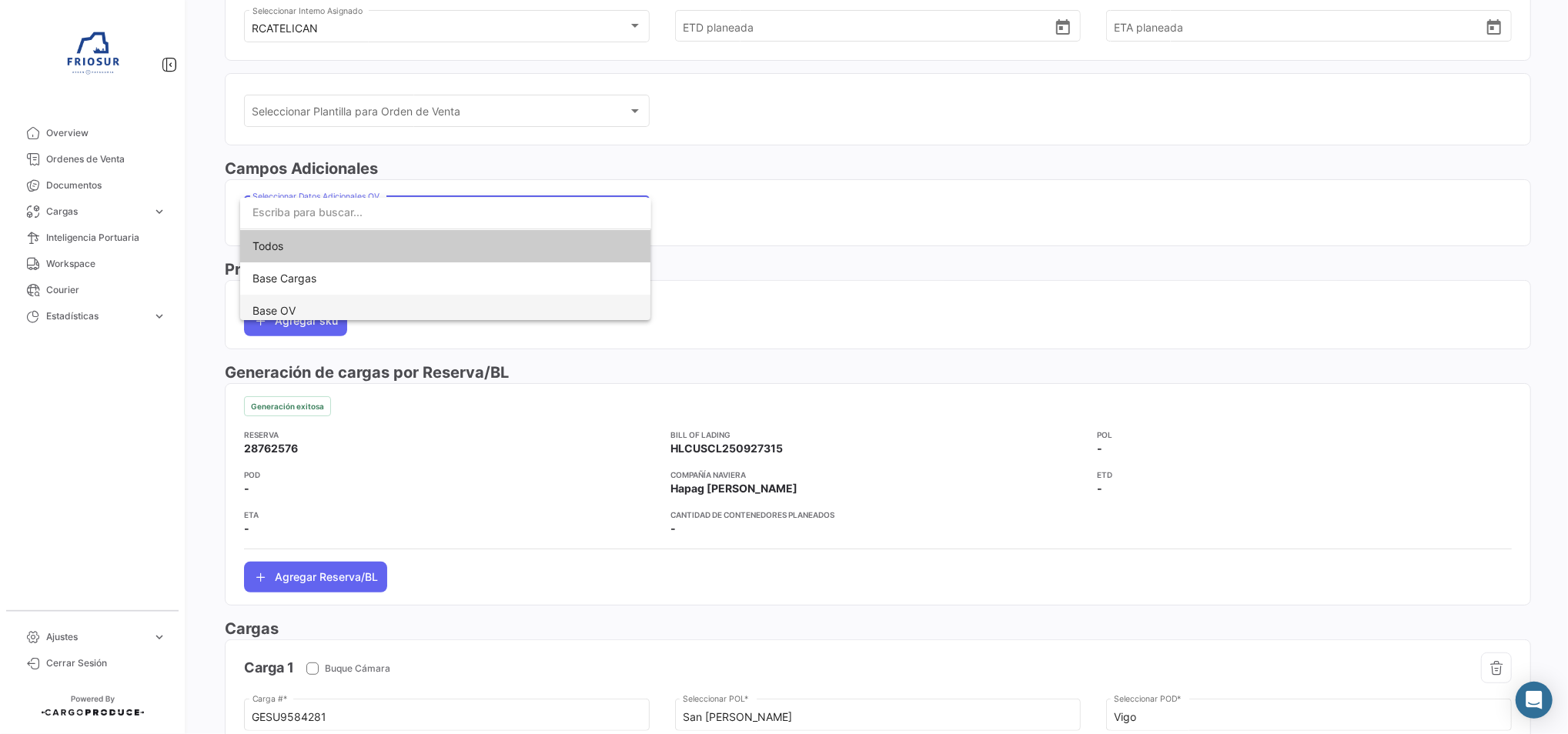
click at [359, 305] on span "Base OV" at bounding box center [445, 311] width 387 height 32
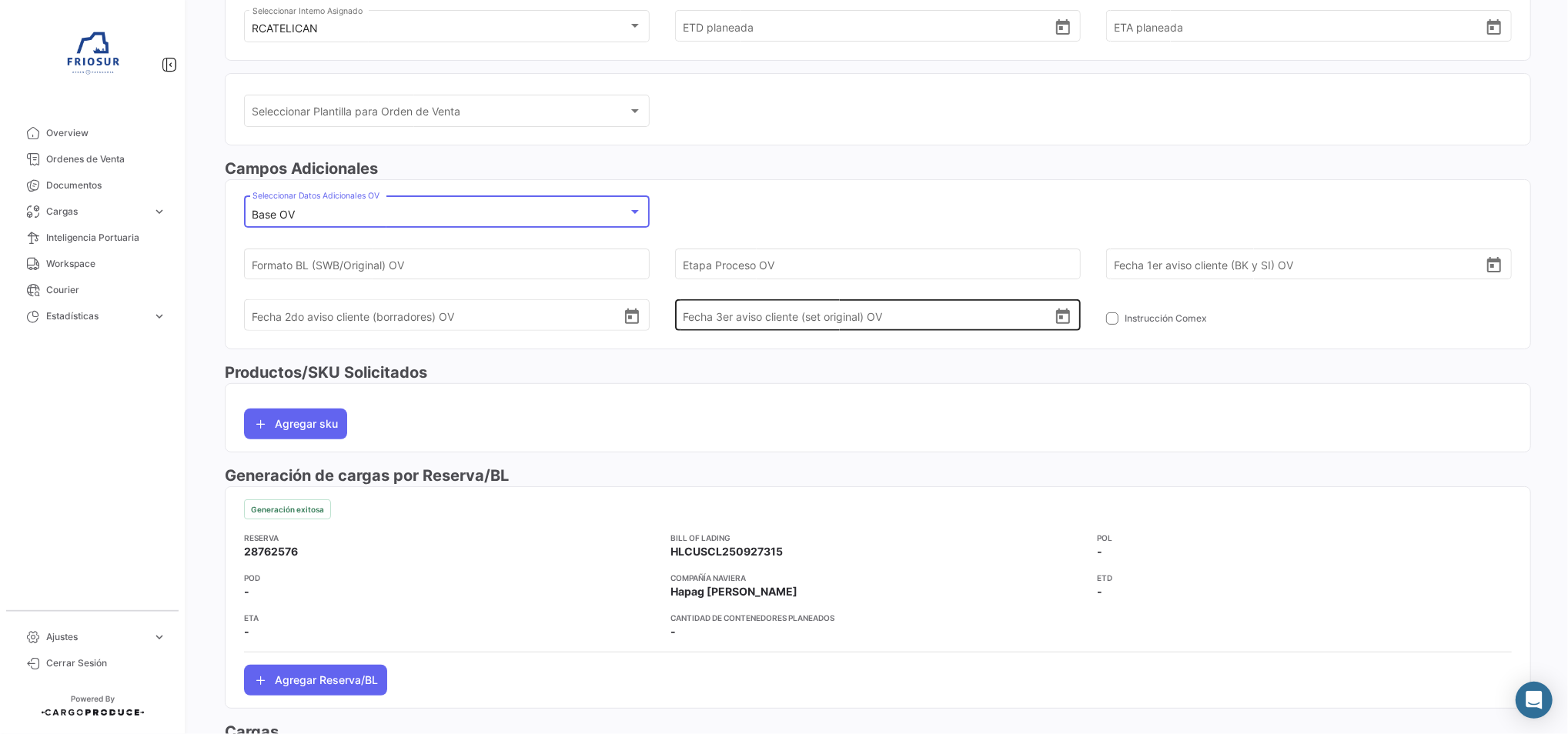
click at [827, 275] on div "Fecha 3er aviso cliente (set original) OV" at bounding box center [877, 302] width 389 height 57
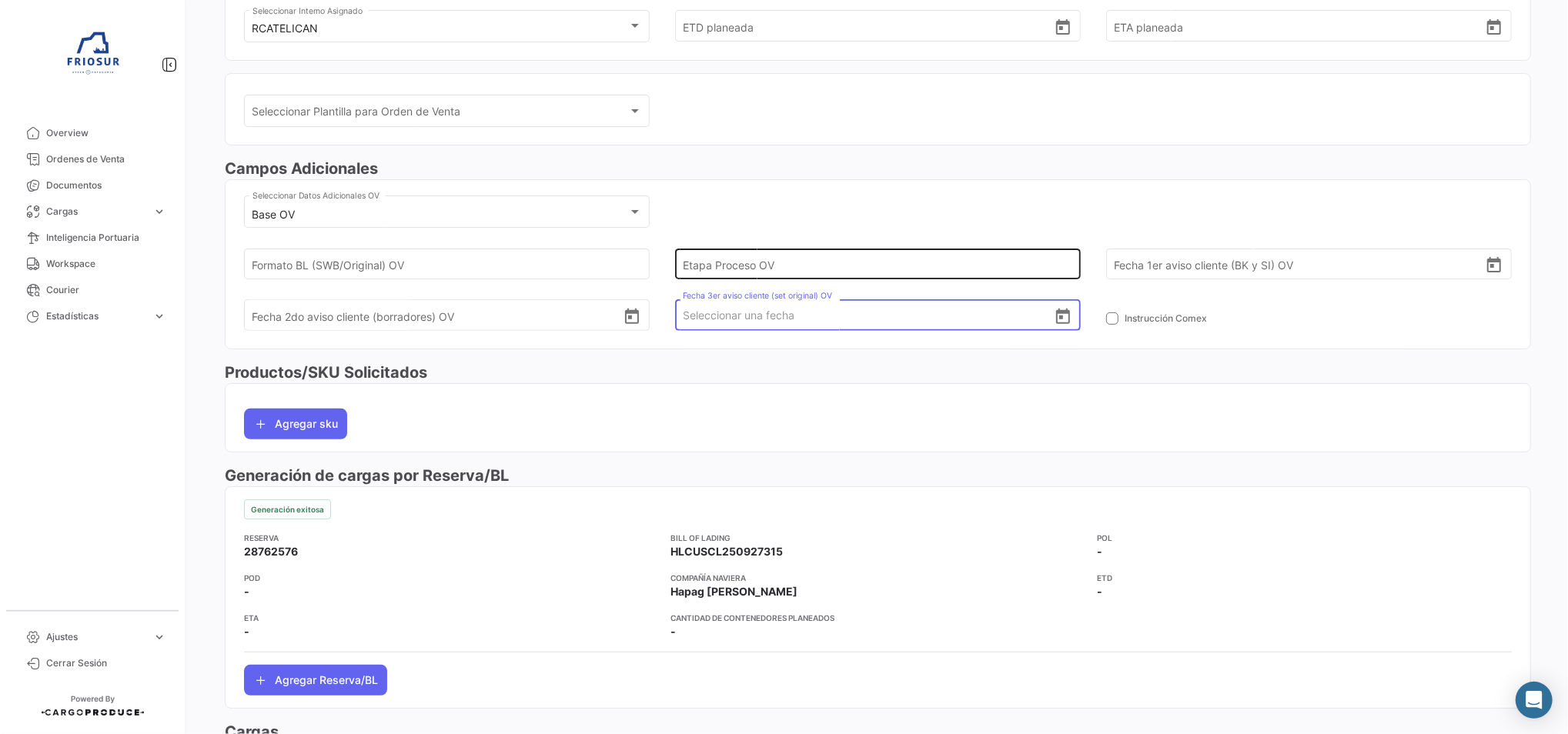
click at [827, 259] on input "Etapa Proceso OV" at bounding box center [868, 264] width 370 height 54
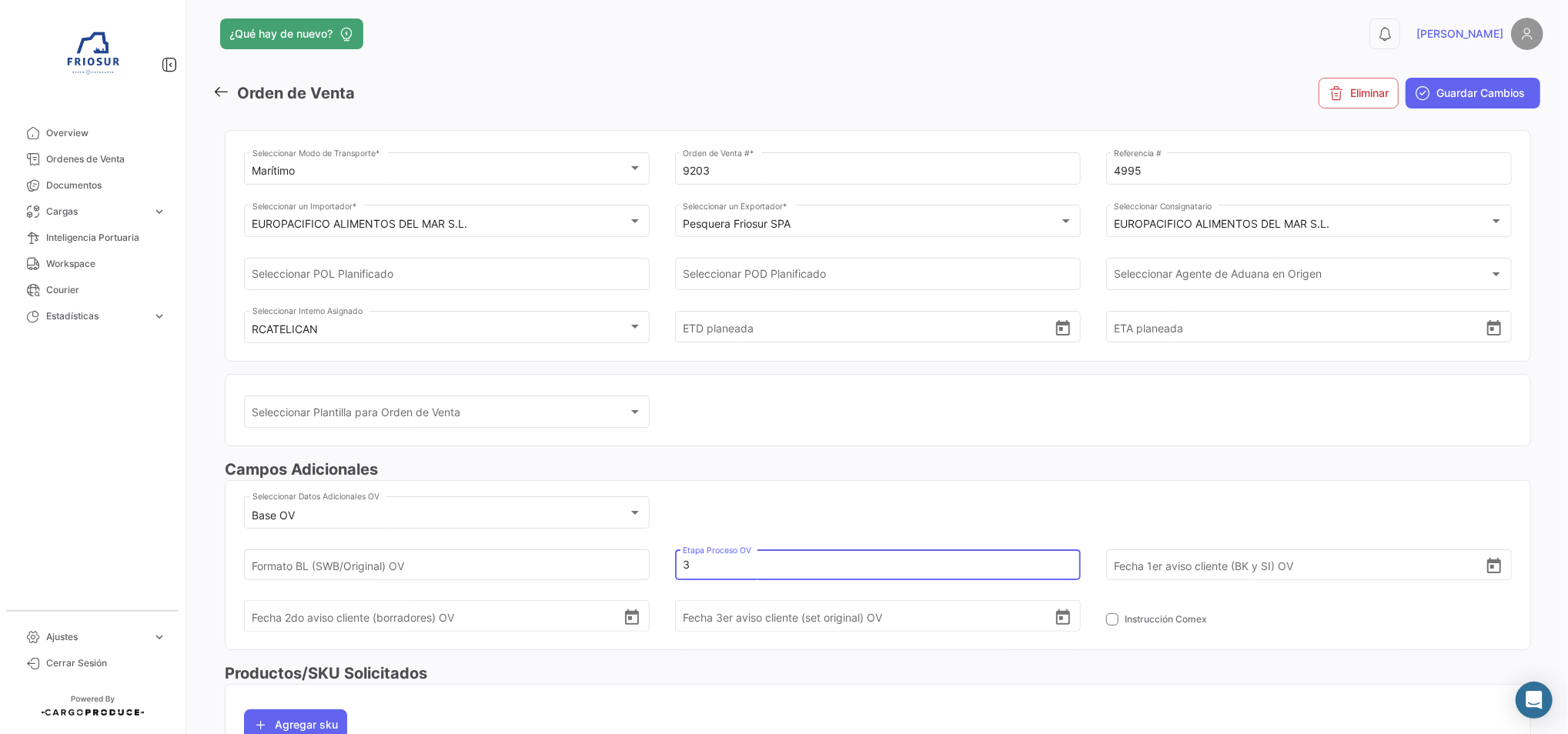
scroll to position [0, 0]
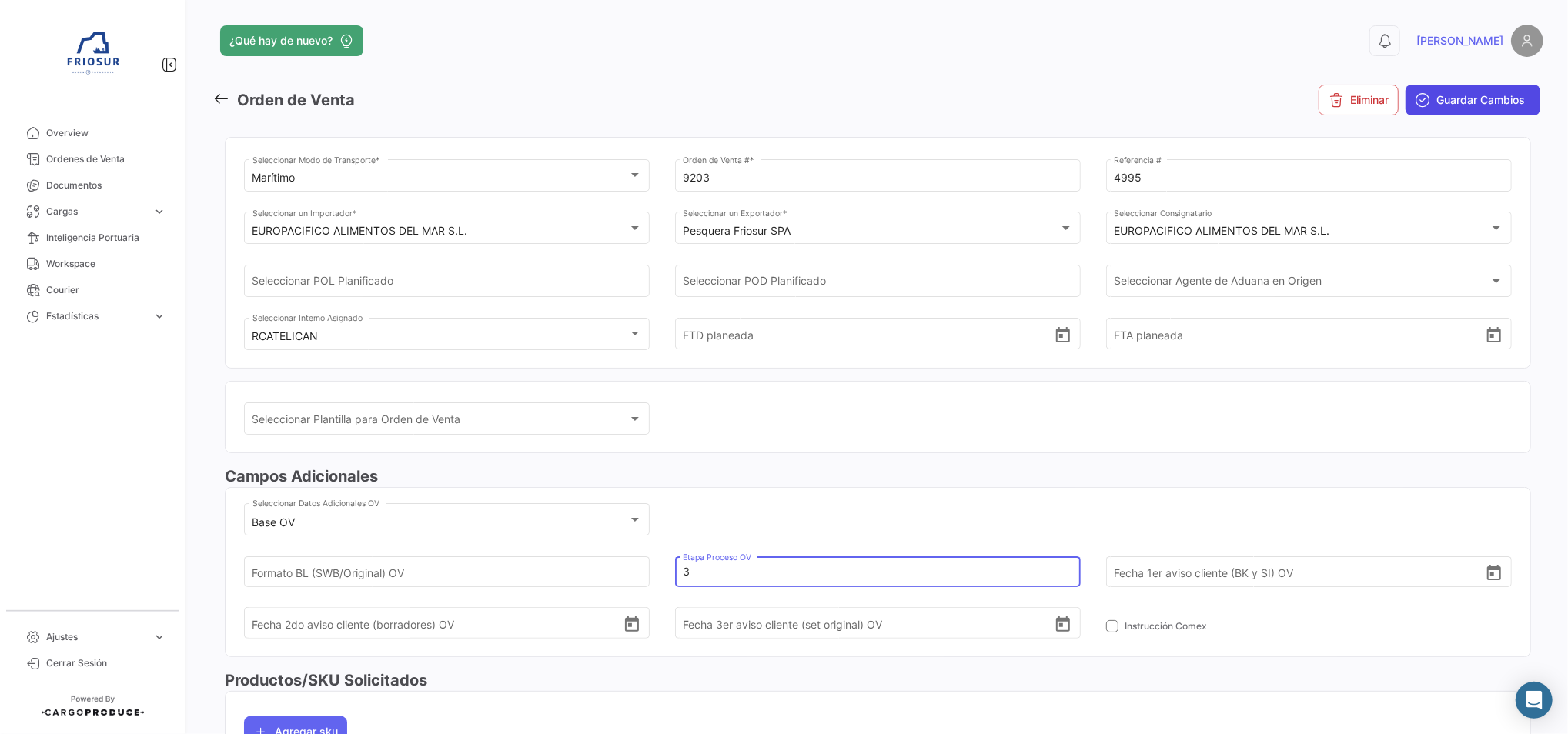
type input "3"
click at [1474, 112] on button "Guardar Cambios" at bounding box center [1473, 100] width 135 height 31
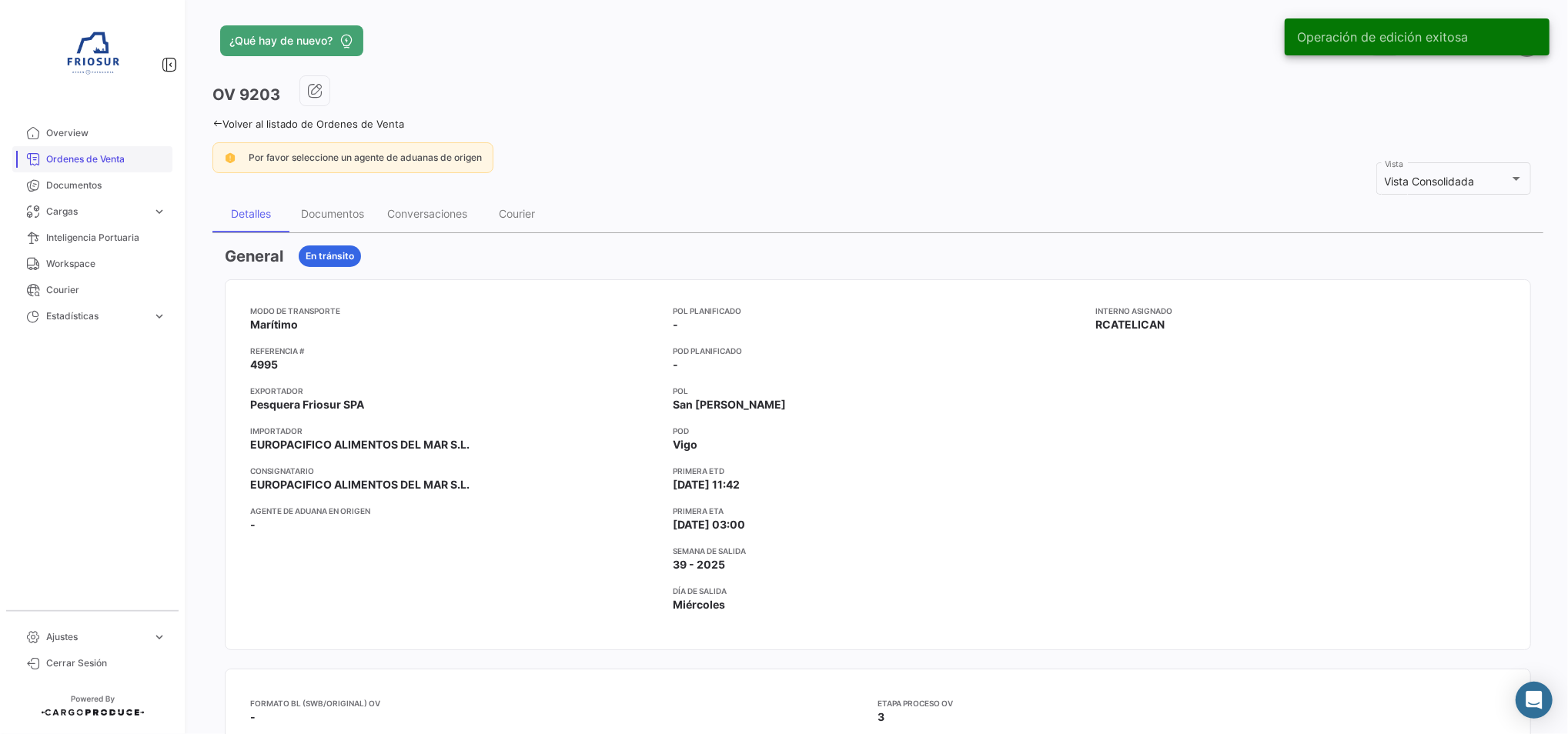
click at [118, 164] on span "Ordenes de Venta" at bounding box center [106, 159] width 120 height 14
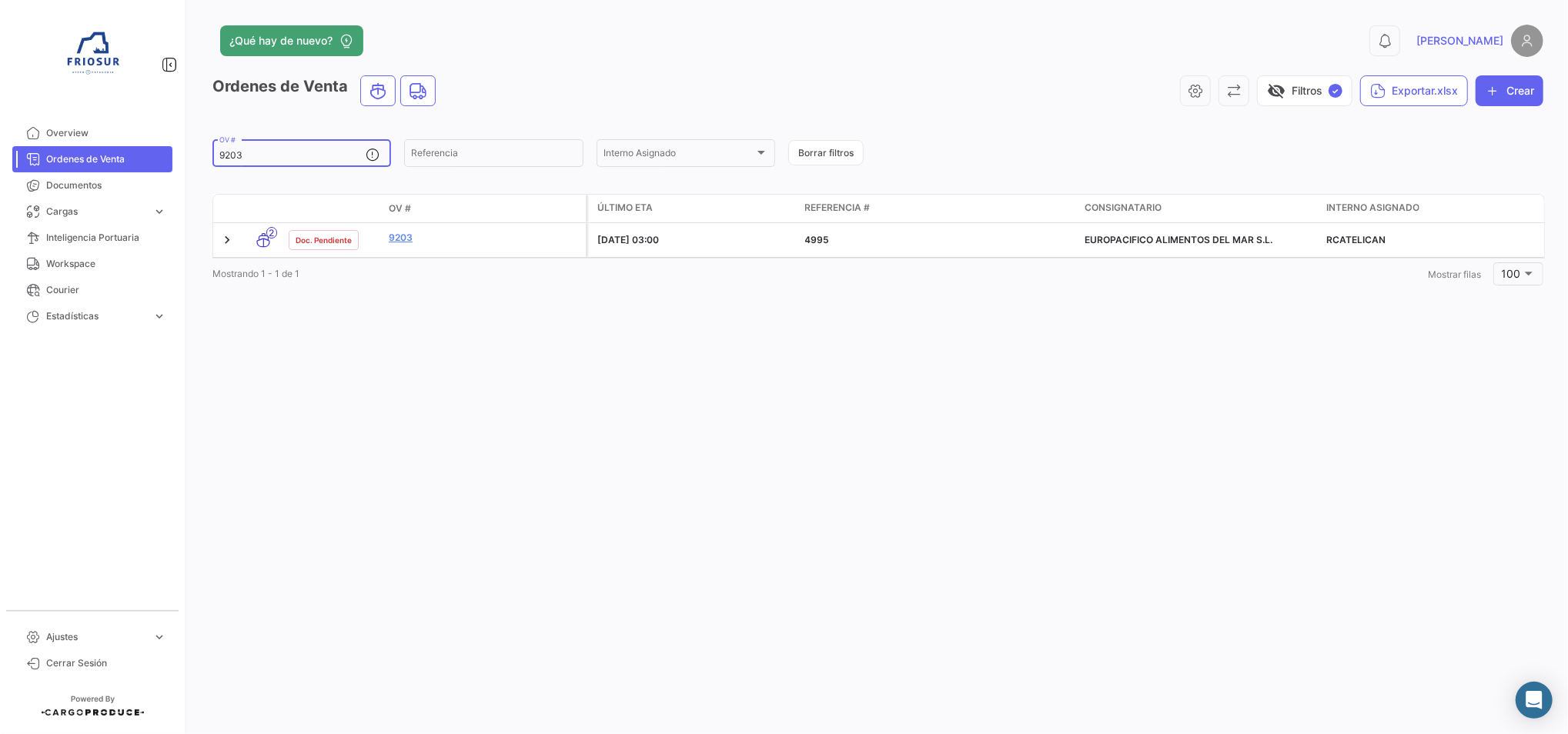
click at [271, 151] on input "9203" at bounding box center [292, 155] width 146 height 10
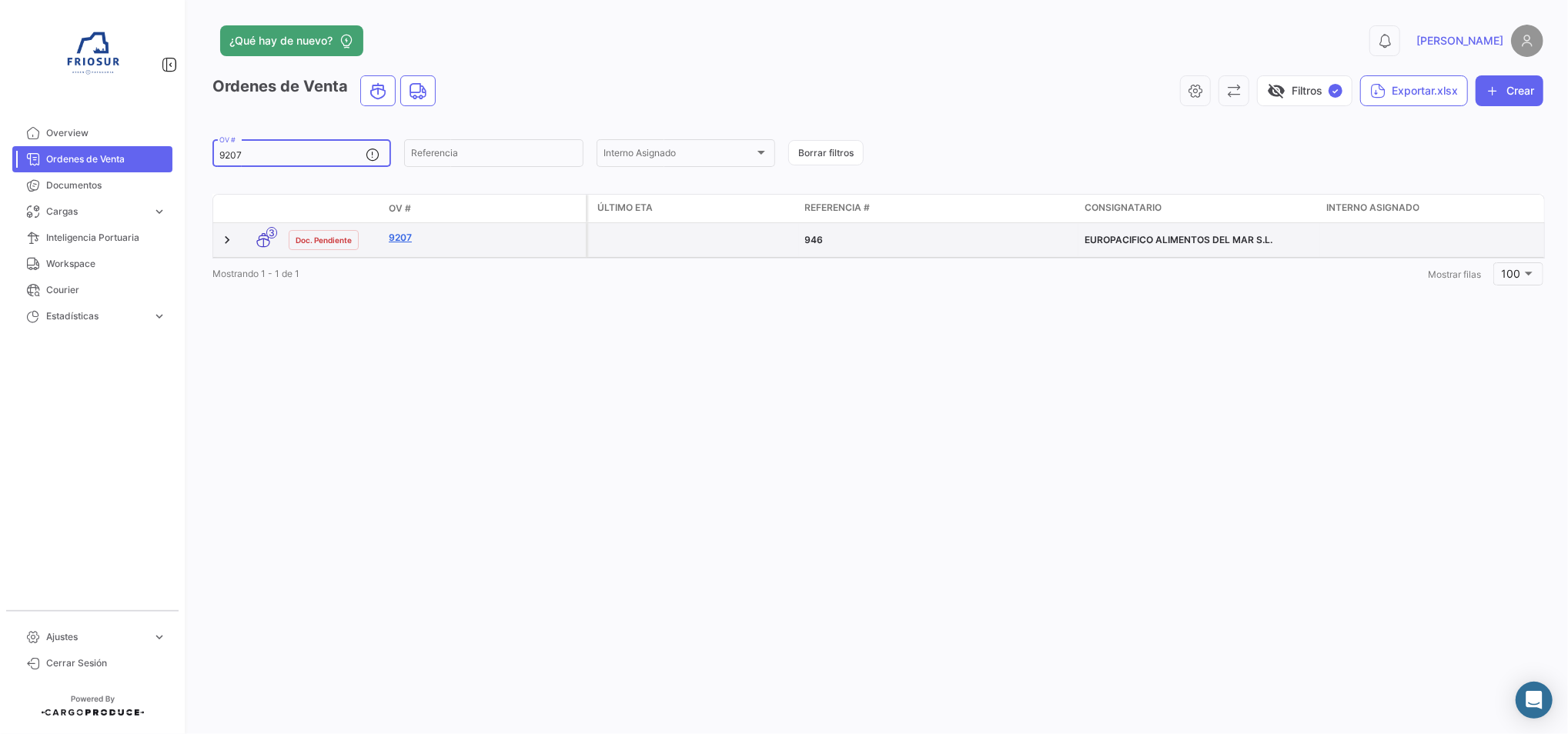
type input "9207"
click at [402, 240] on link "9207" at bounding box center [484, 237] width 191 height 14
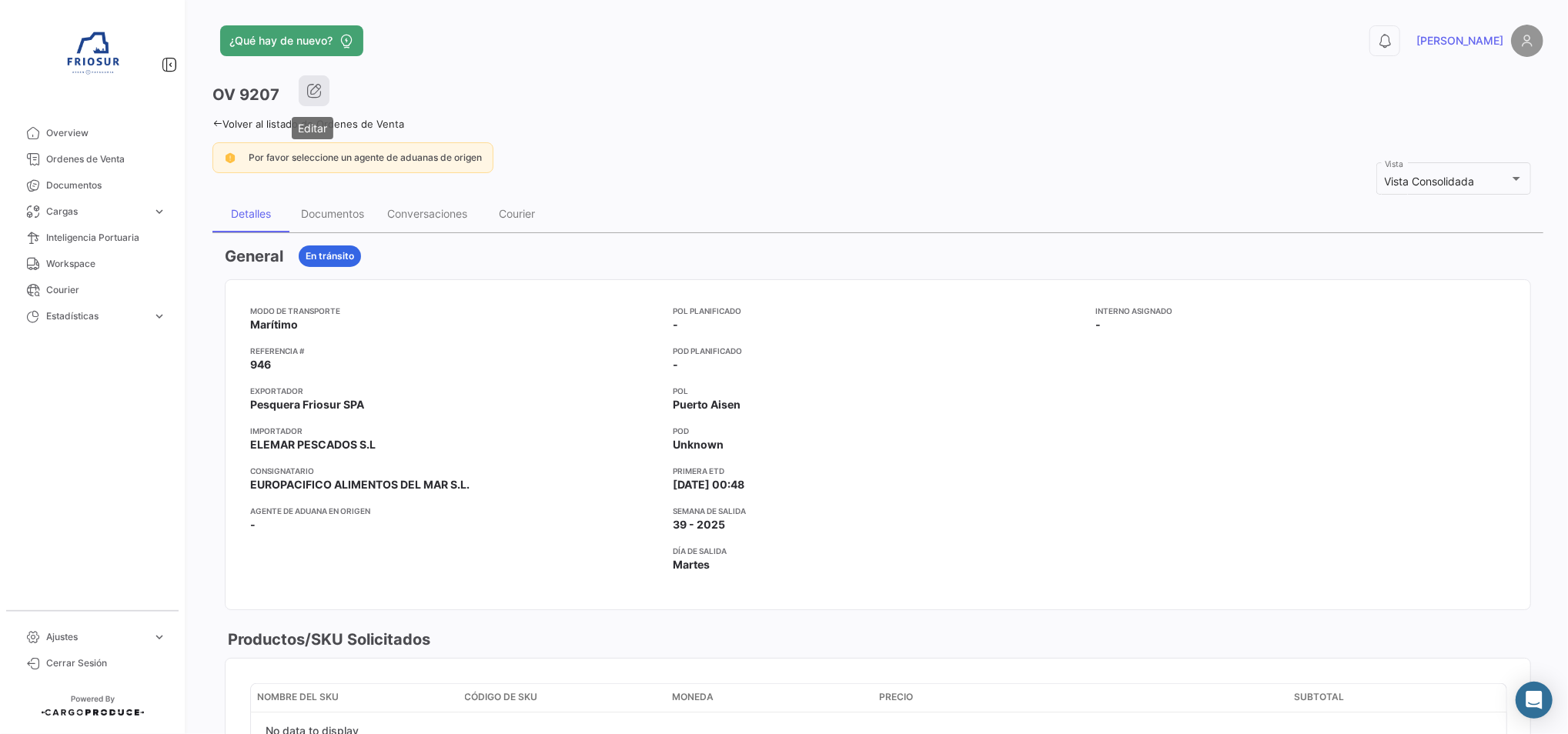
click at [319, 95] on icon "button" at bounding box center [314, 91] width 15 height 15
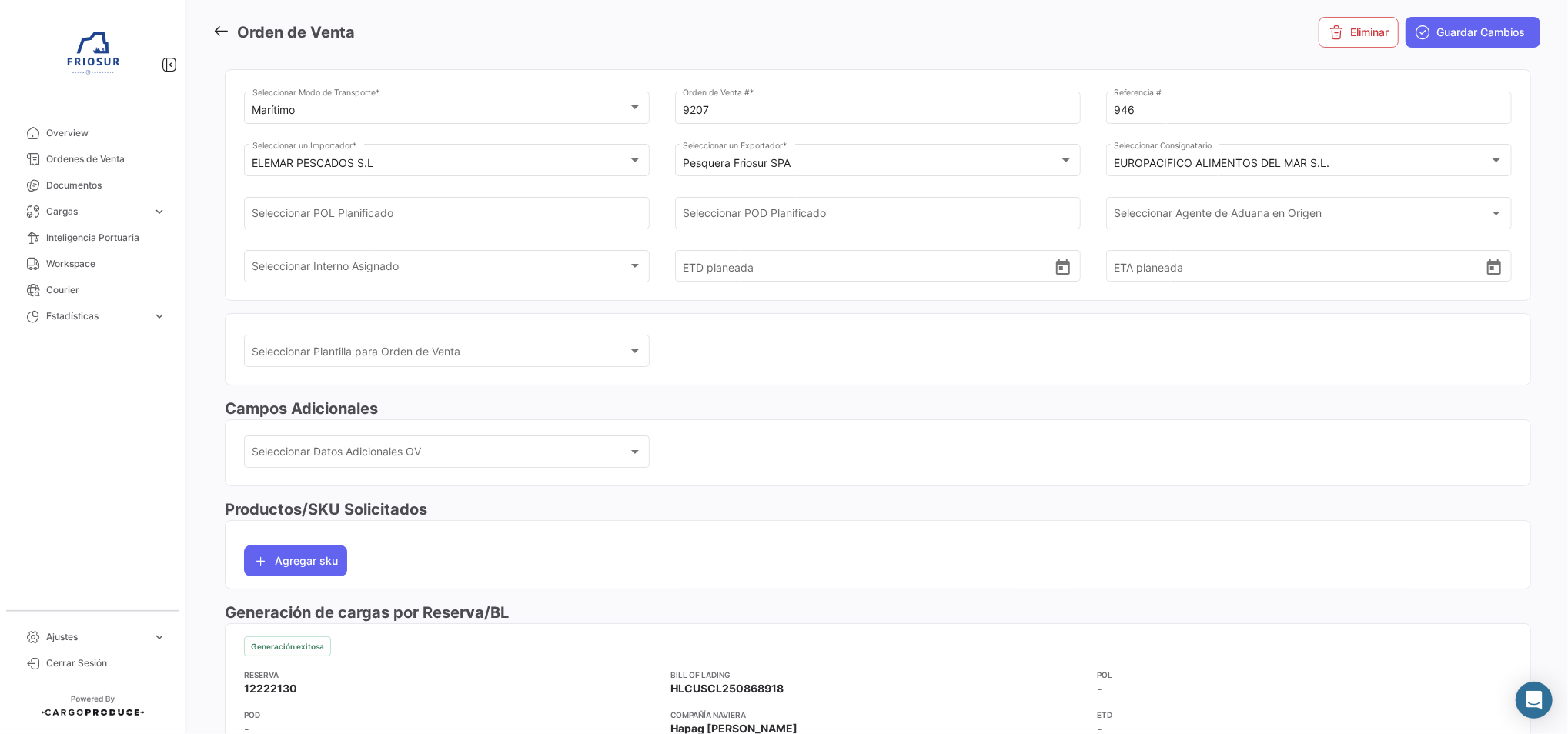
scroll to position [102, 0]
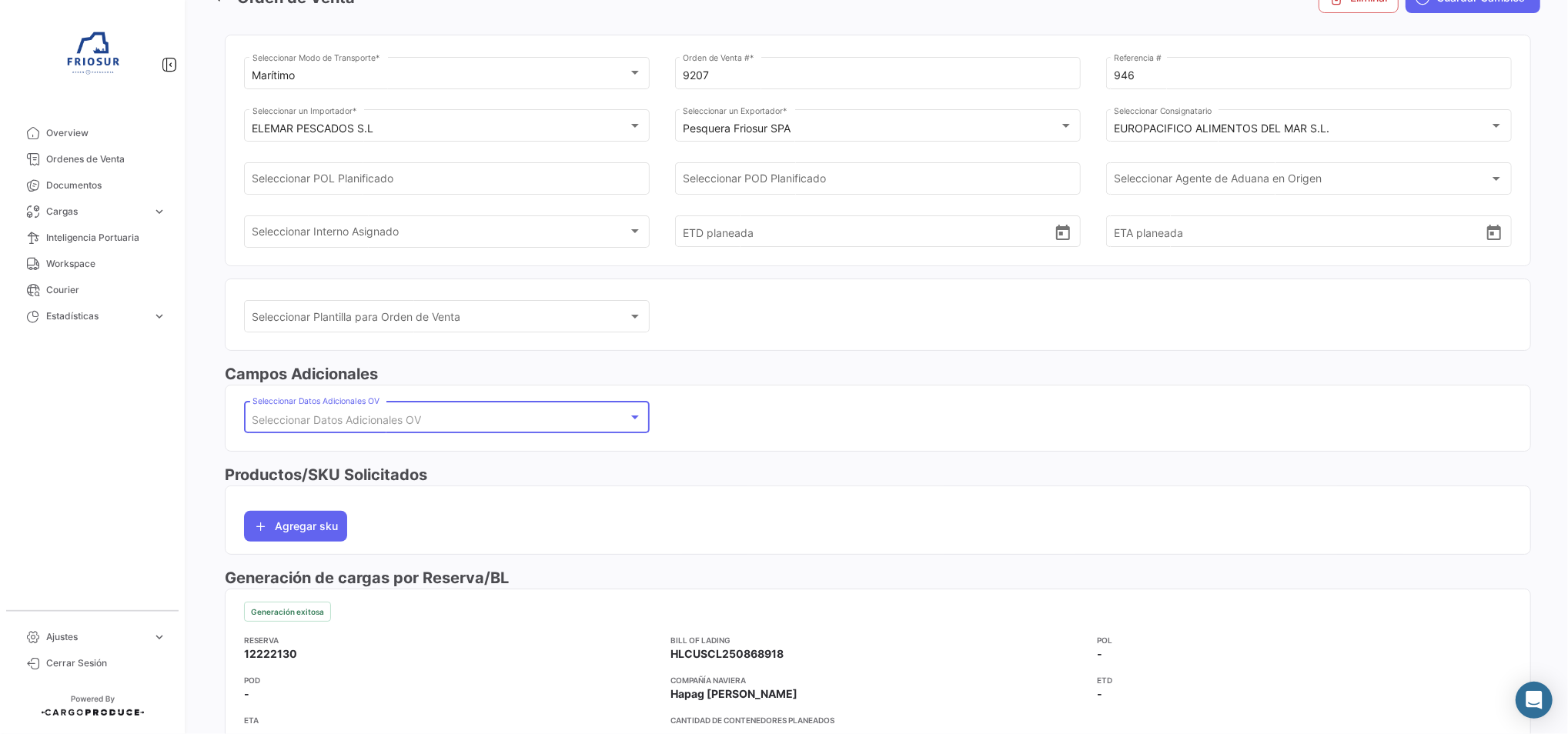
click at [477, 414] on div "Seleccionar Datos Adicionales OV" at bounding box center [439, 420] width 375 height 13
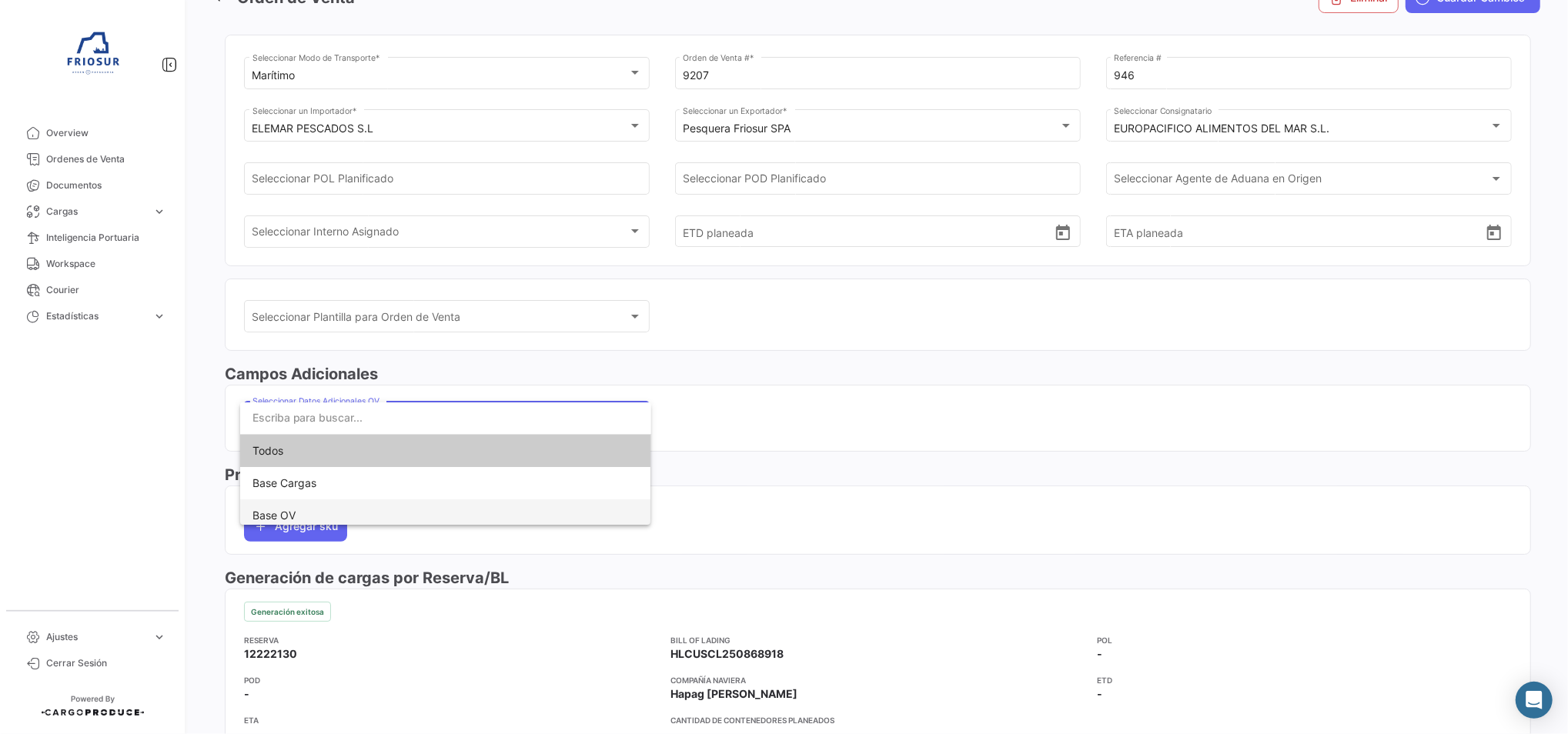
click at [375, 500] on span "Base OV" at bounding box center [445, 516] width 387 height 32
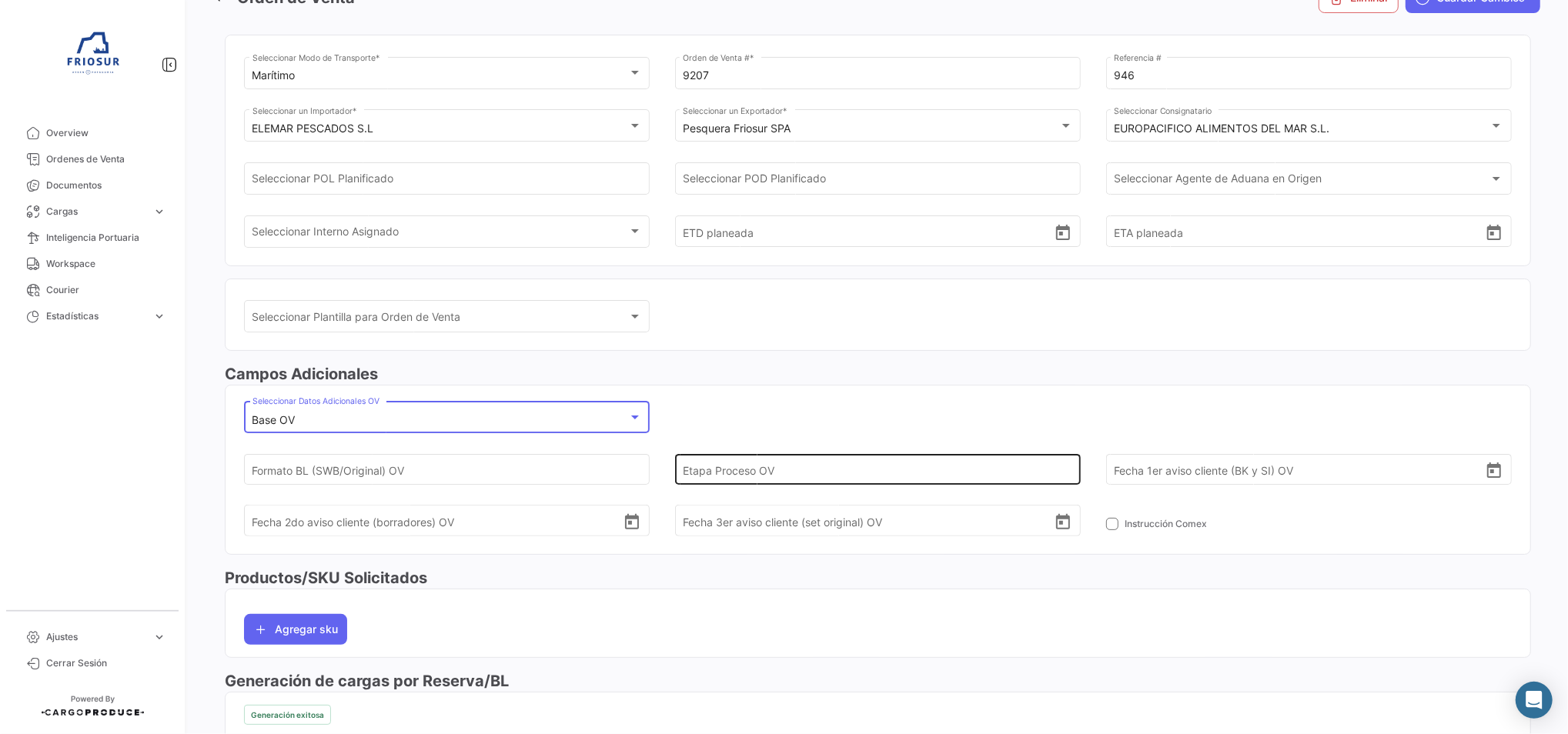
click at [831, 461] on input "Etapa Proceso OV" at bounding box center [868, 469] width 370 height 54
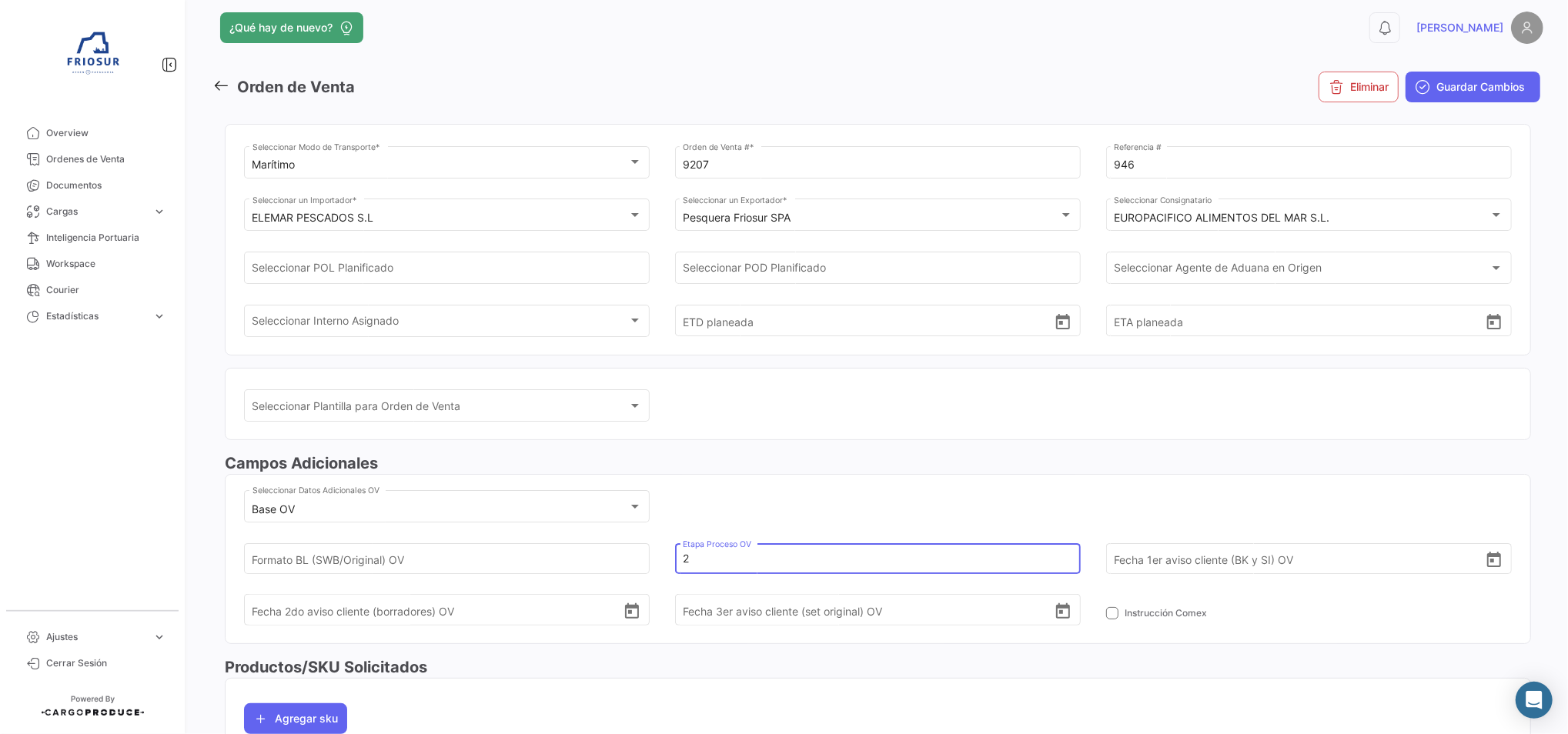
scroll to position [0, 0]
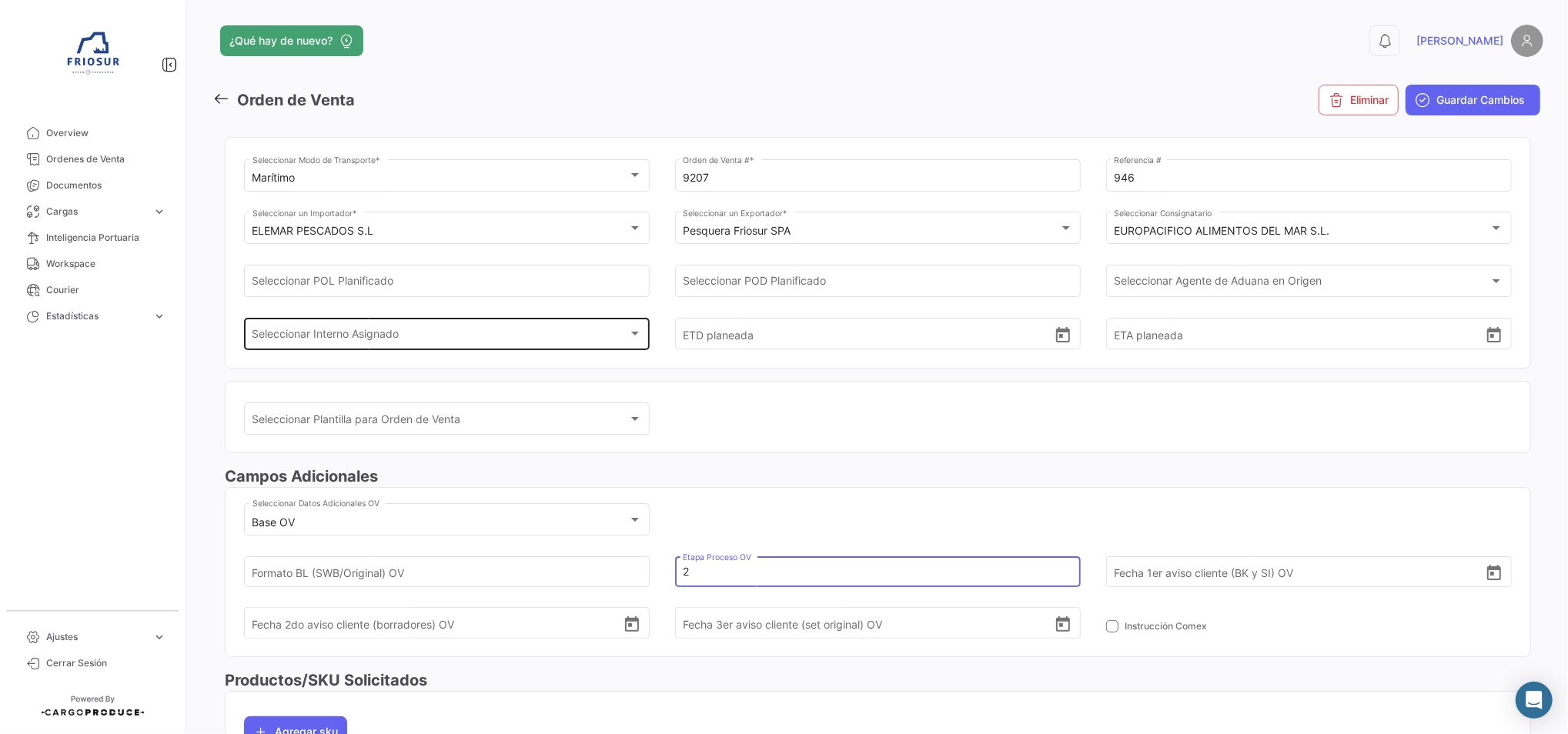
type input "2"
click at [502, 330] on div "Seleccionar Interno Asignado" at bounding box center [439, 336] width 375 height 13
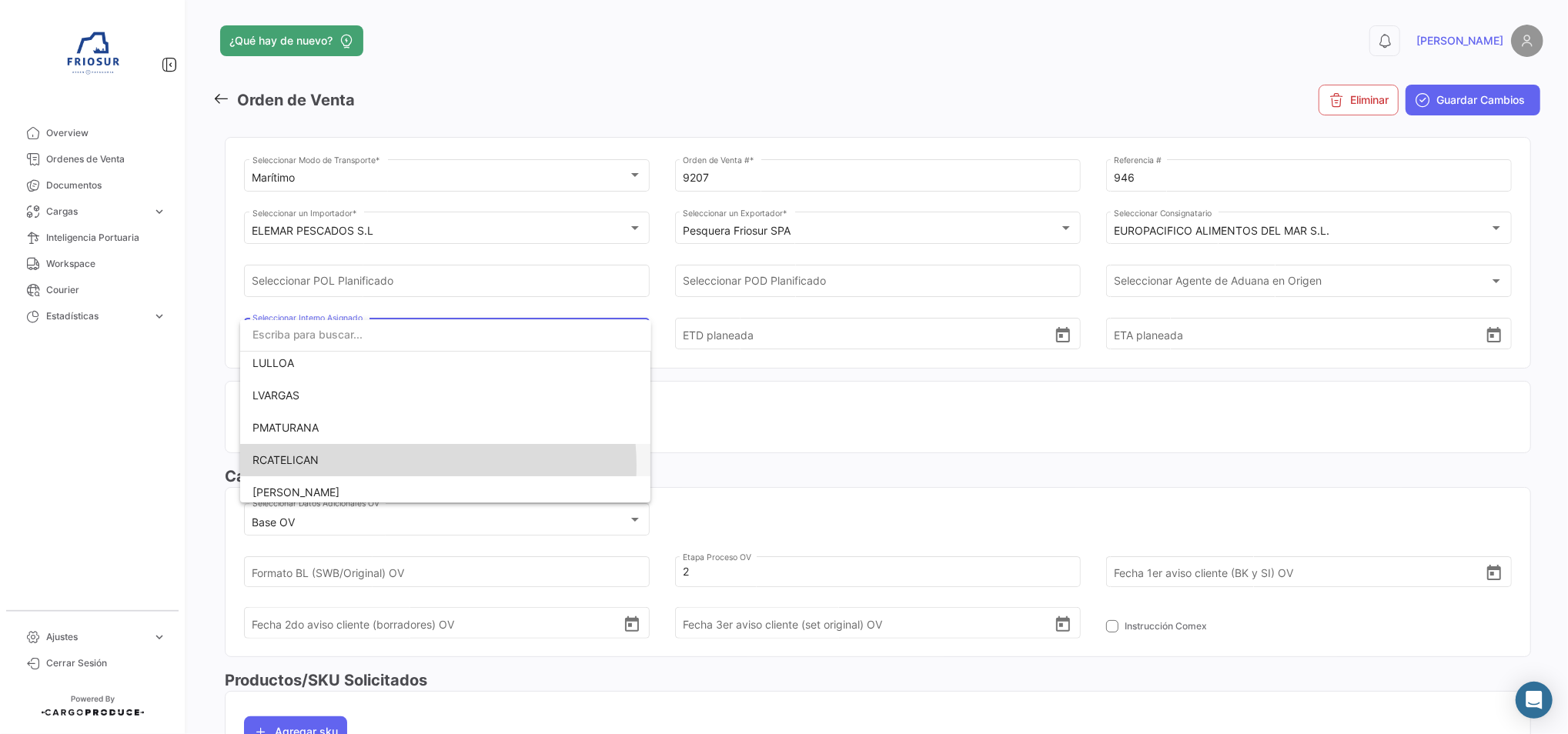
click at [399, 465] on span "RCATELICAN" at bounding box center [445, 460] width 387 height 32
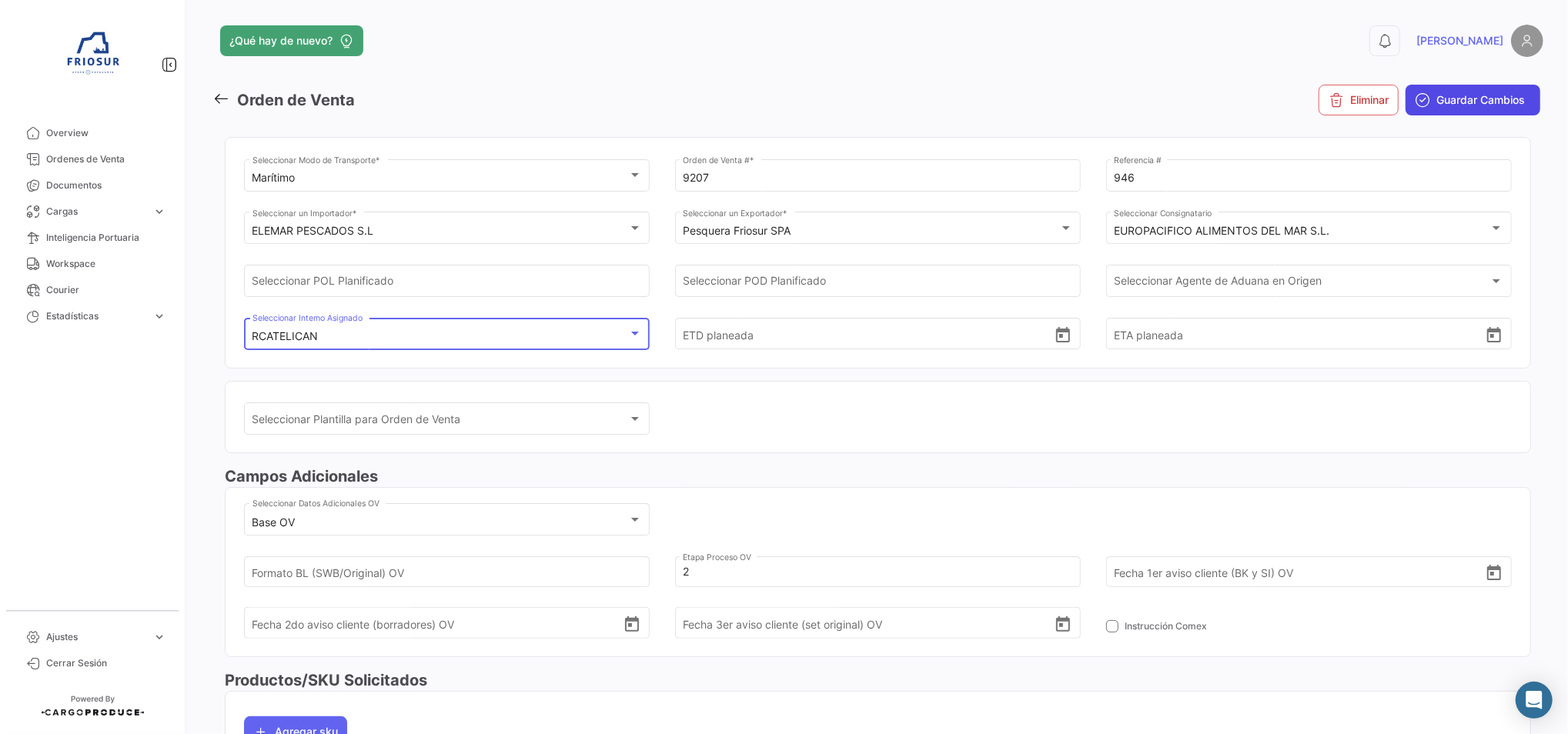
click at [1456, 100] on span "Guardar Cambios" at bounding box center [1481, 100] width 89 height 15
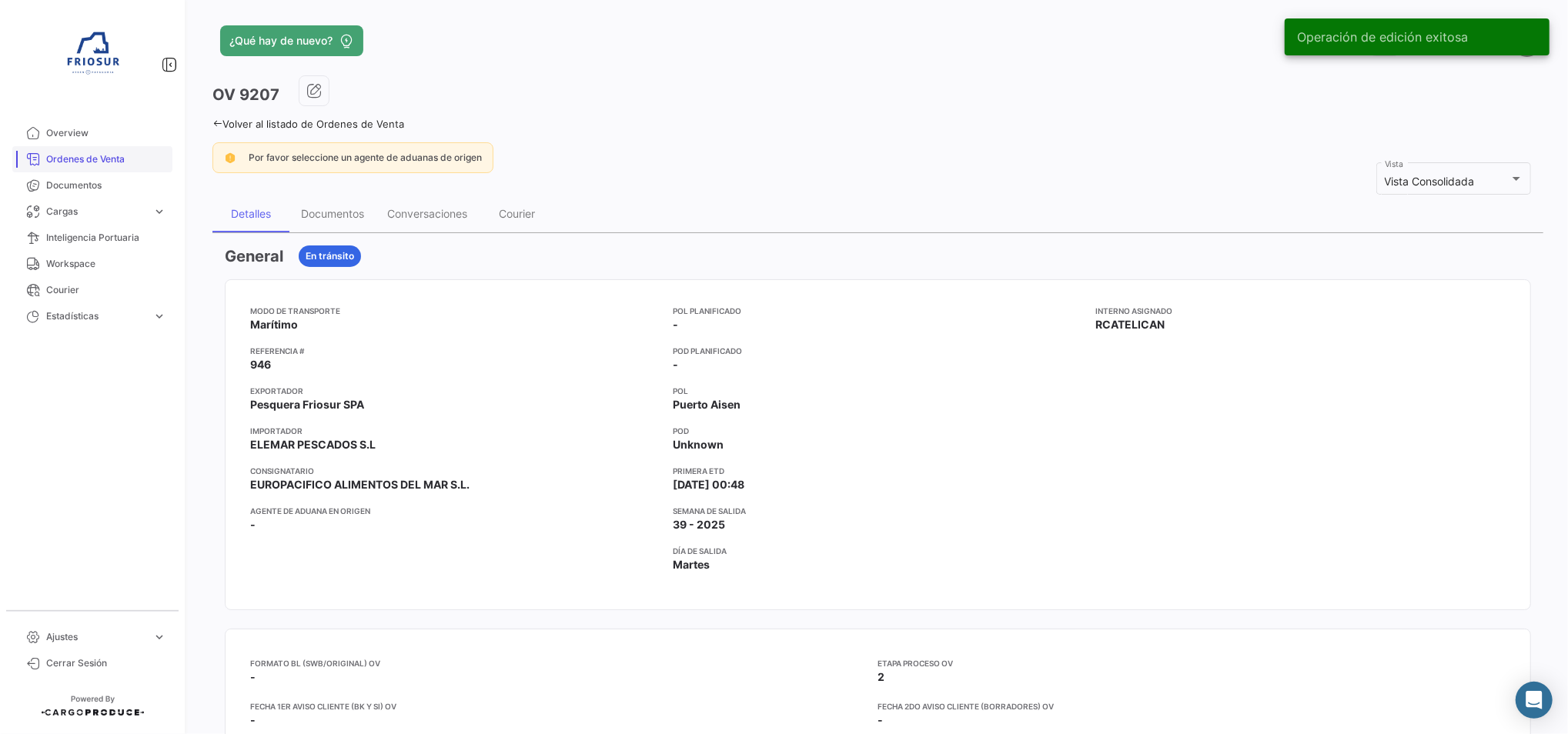
click at [86, 152] on span "Ordenes de Venta" at bounding box center [106, 159] width 120 height 14
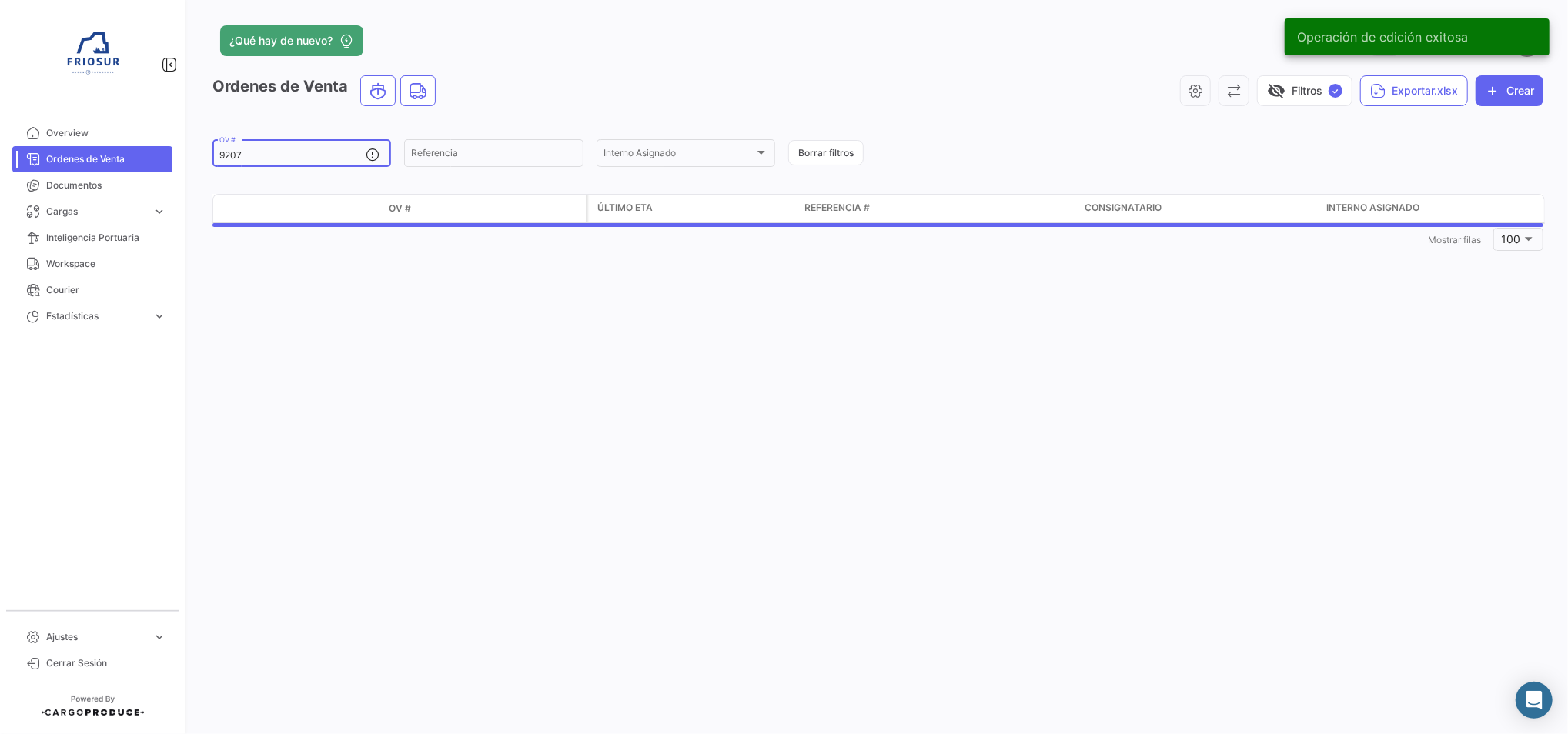
click at [262, 158] on input "9207" at bounding box center [292, 155] width 146 height 10
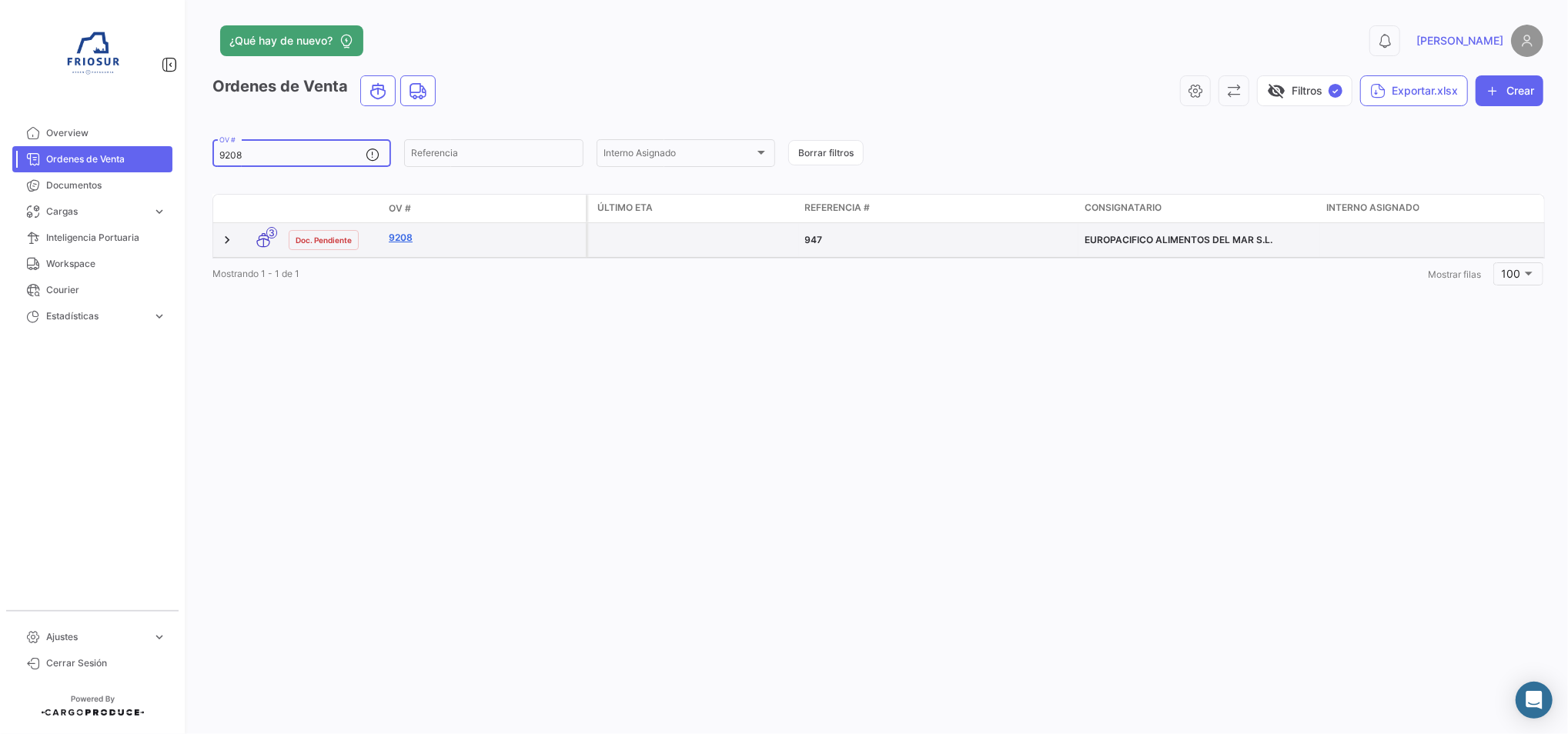
type input "9208"
click at [407, 244] on link "9208" at bounding box center [484, 237] width 191 height 14
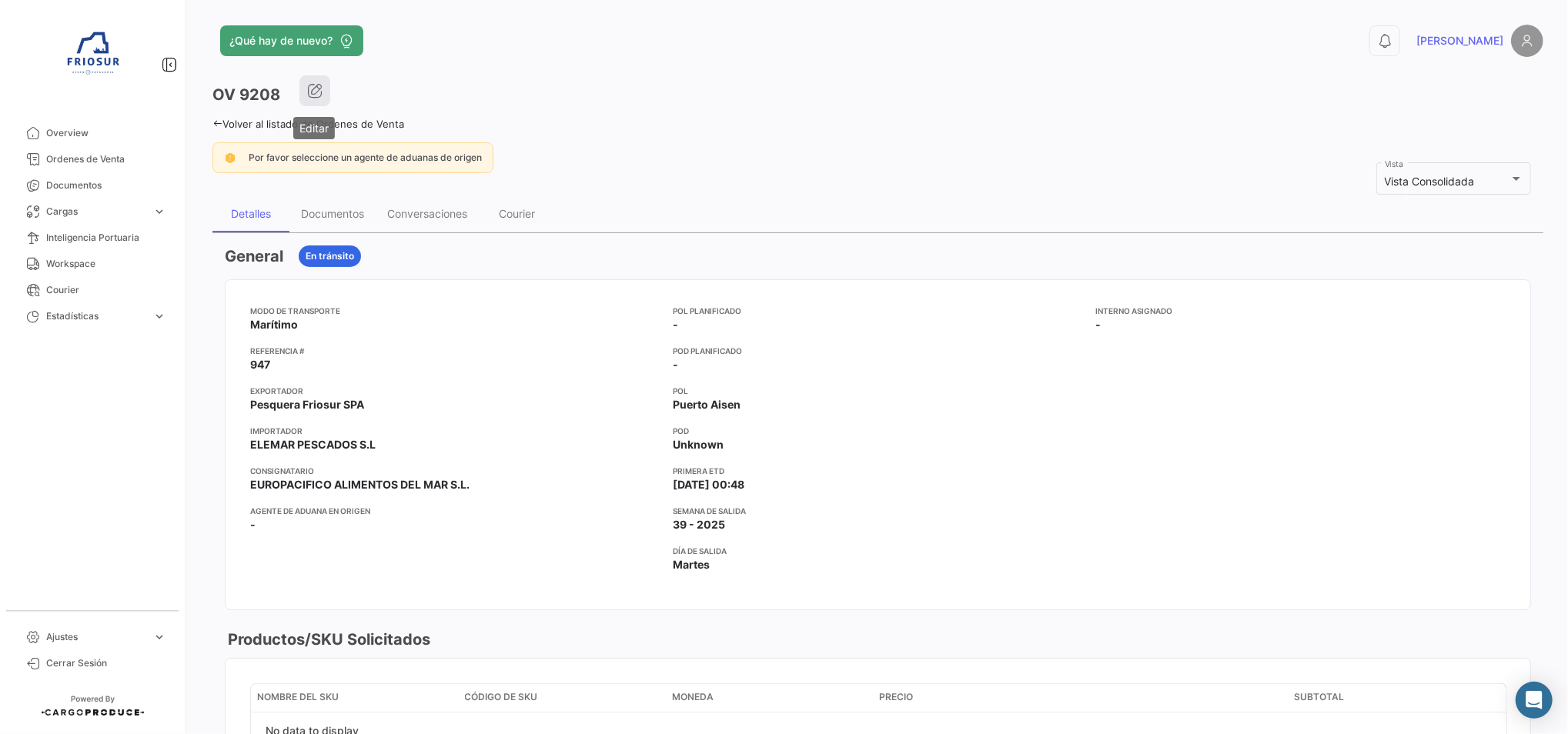
click at [318, 93] on icon "button" at bounding box center [315, 91] width 15 height 15
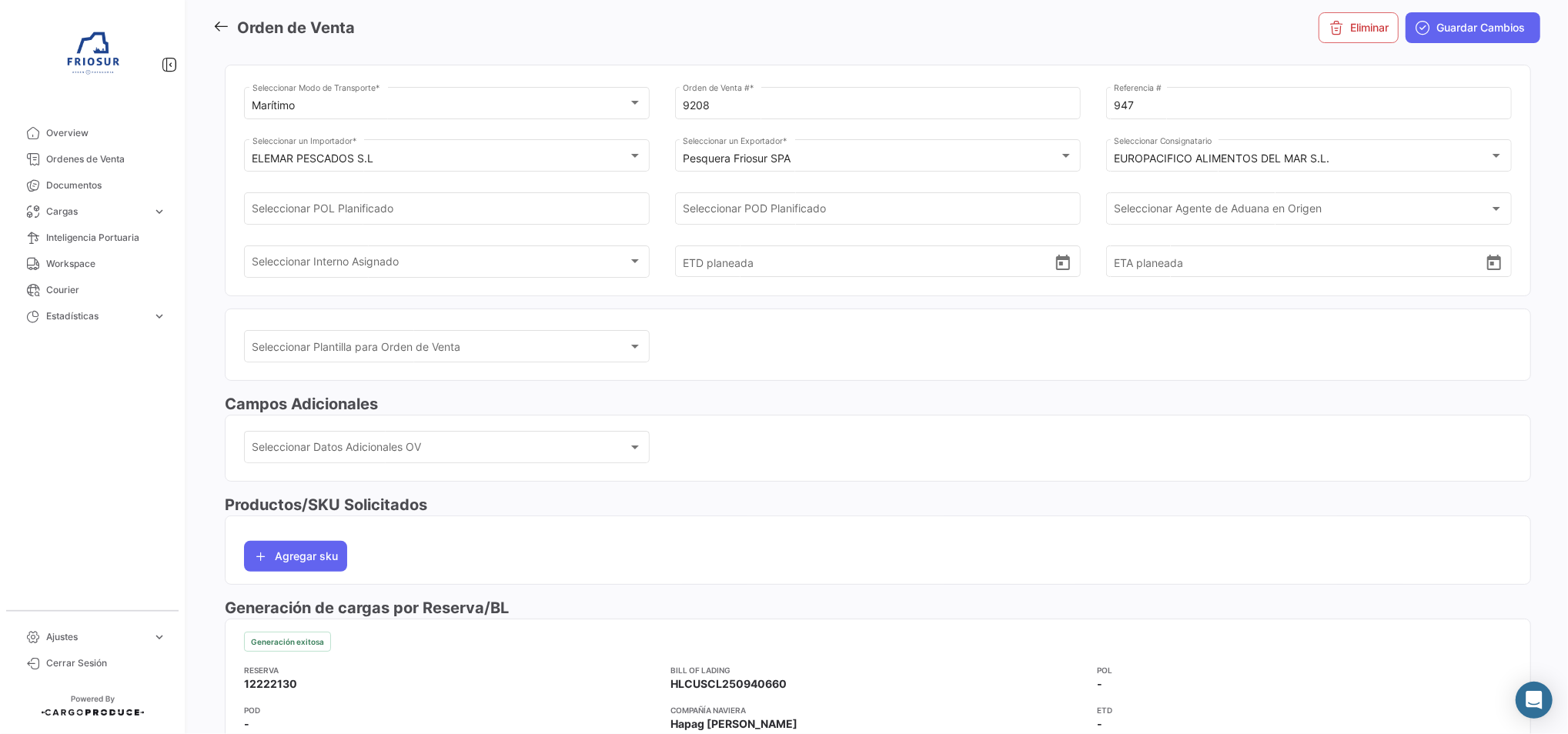
scroll to position [102, 0]
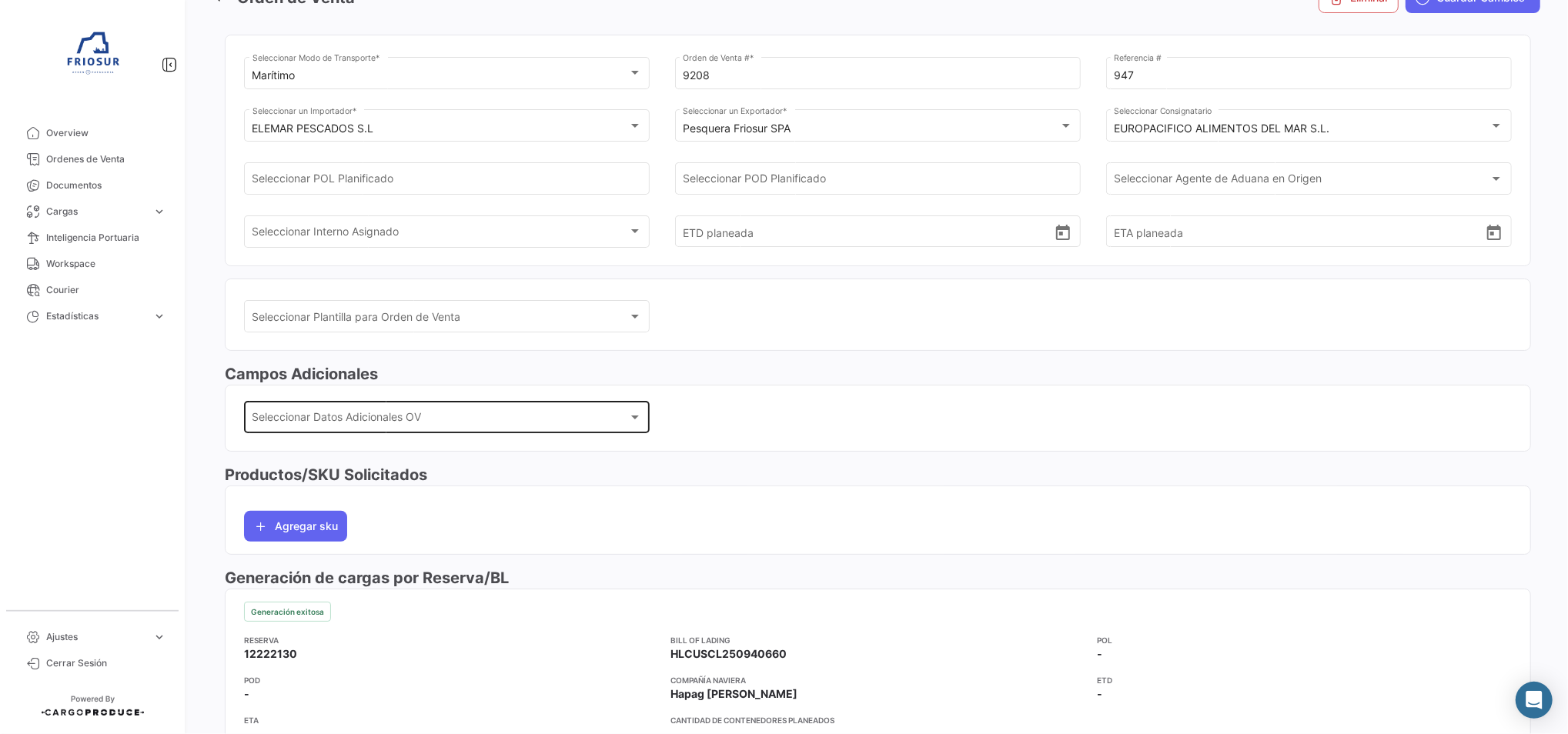
click at [368, 400] on div "Seleccionar Datos Adicionales OV Seleccionar Datos Adicionales OV" at bounding box center [447, 415] width 389 height 35
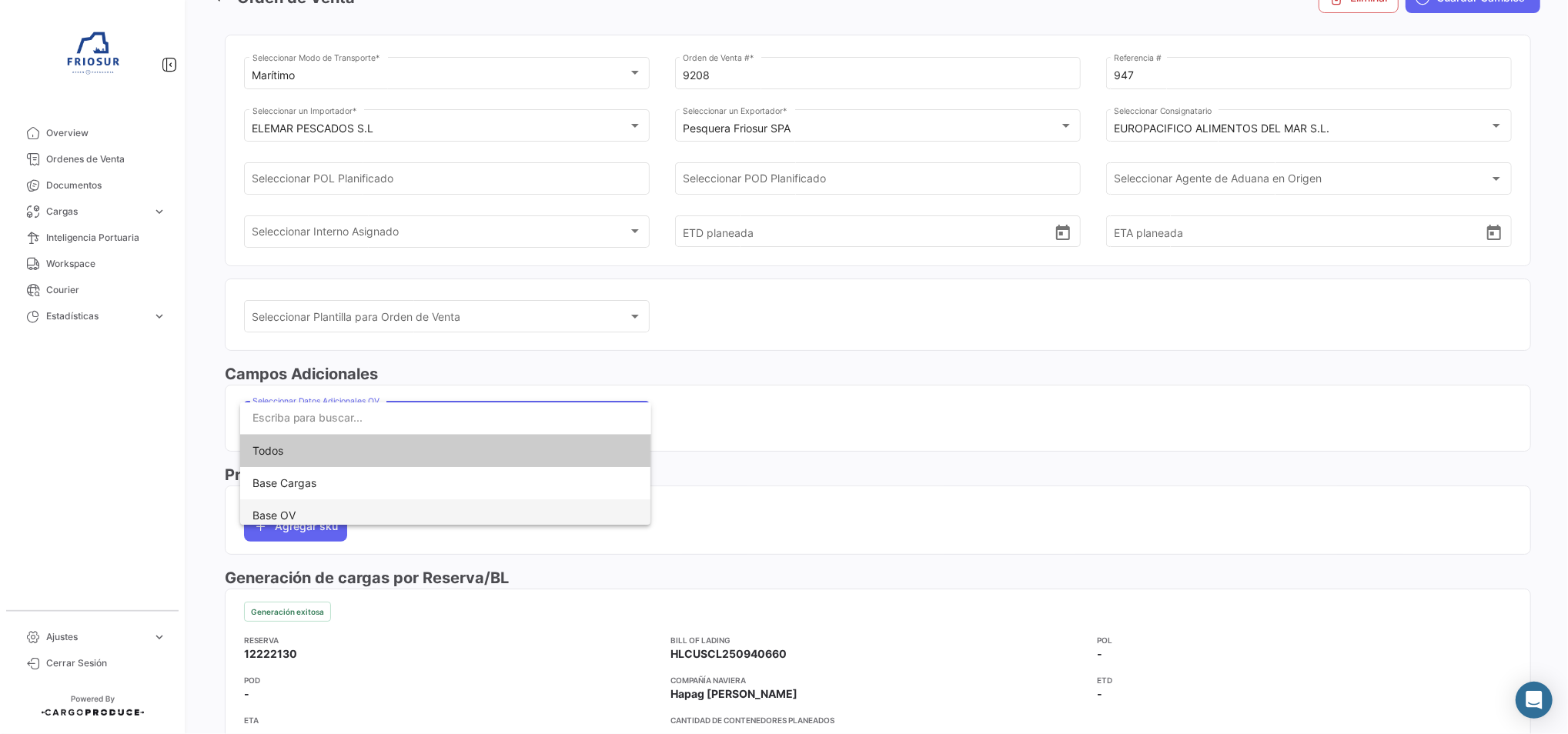
click at [329, 509] on span "Base OV" at bounding box center [445, 516] width 387 height 32
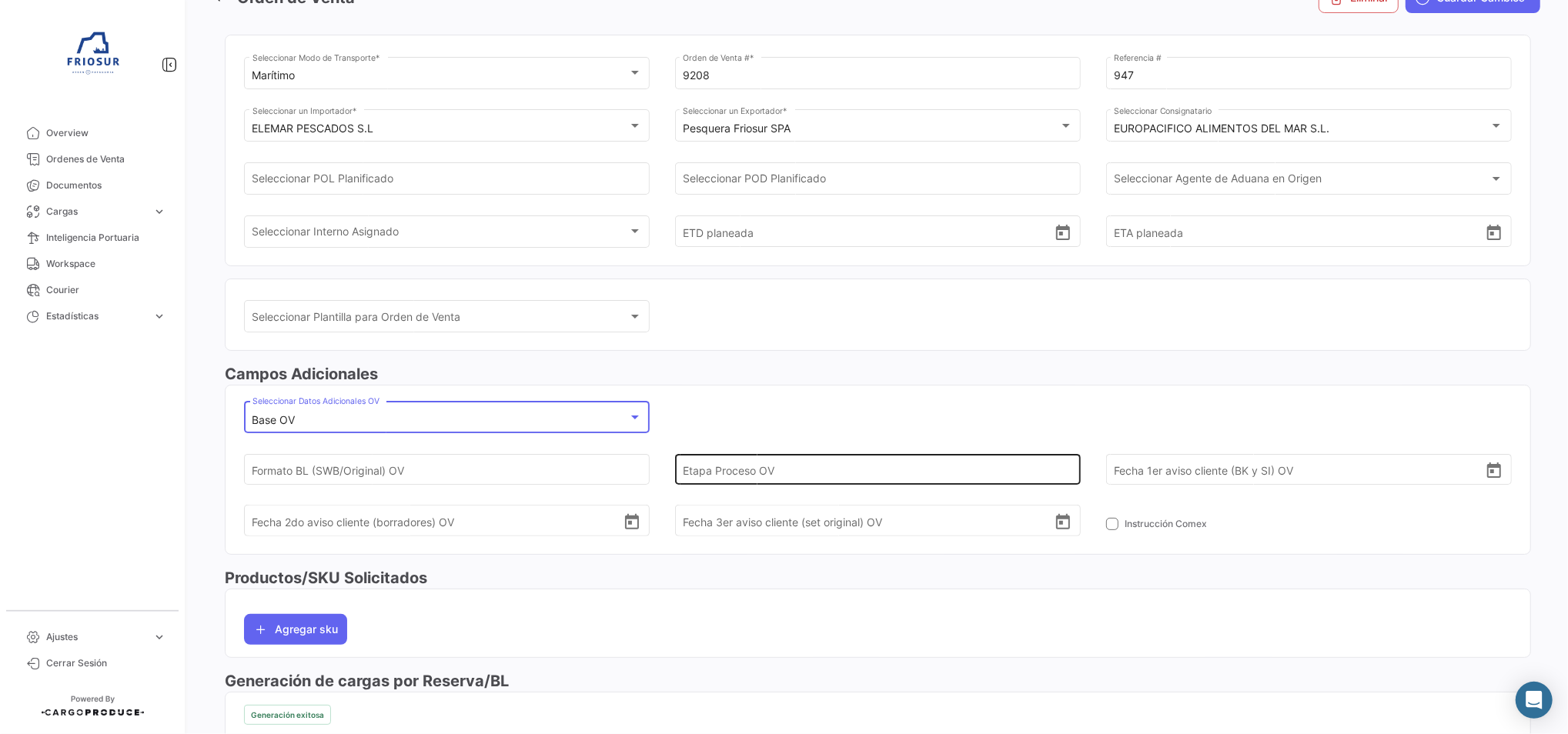
click at [734, 472] on input "Etapa Proceso OV" at bounding box center [868, 469] width 370 height 54
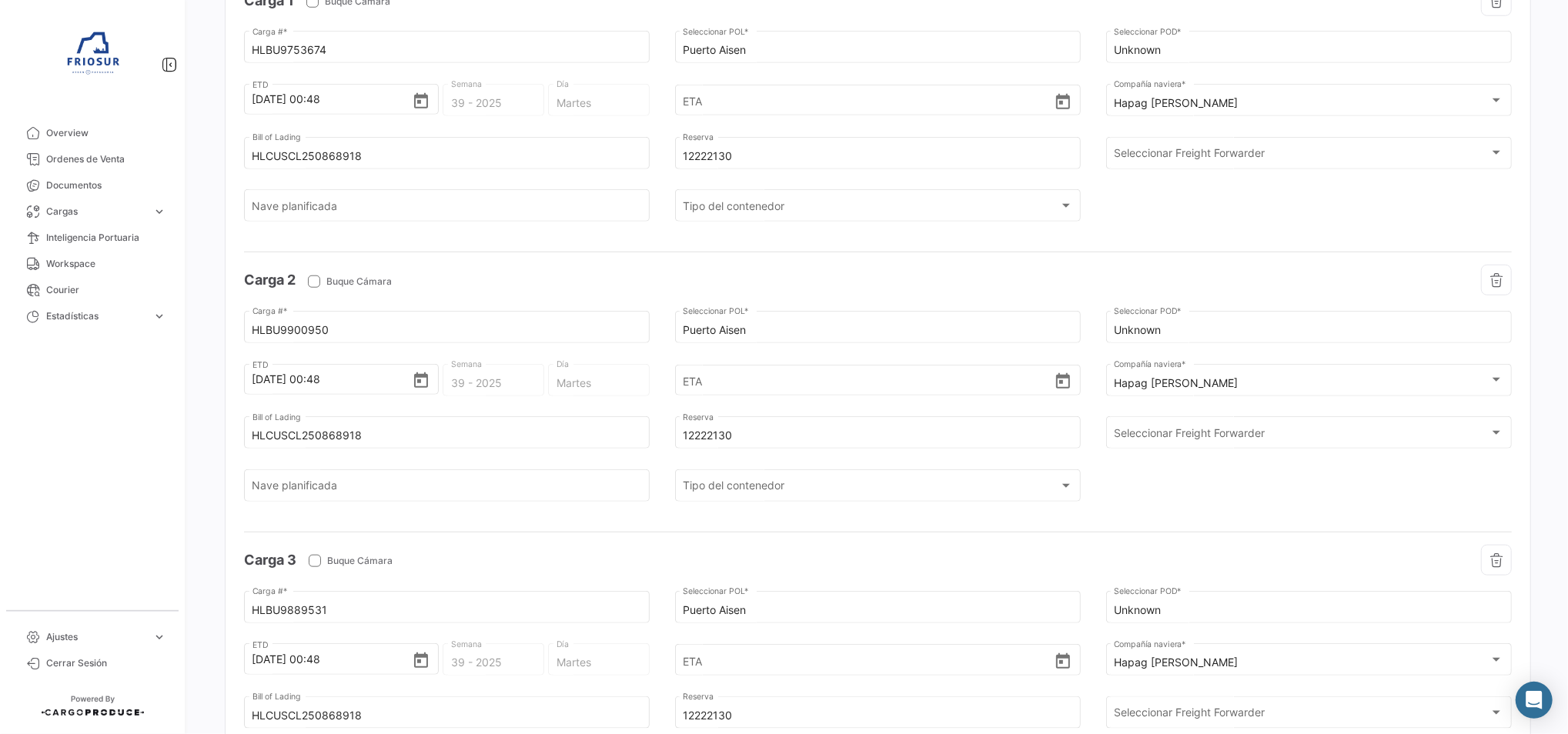
scroll to position [976, 0]
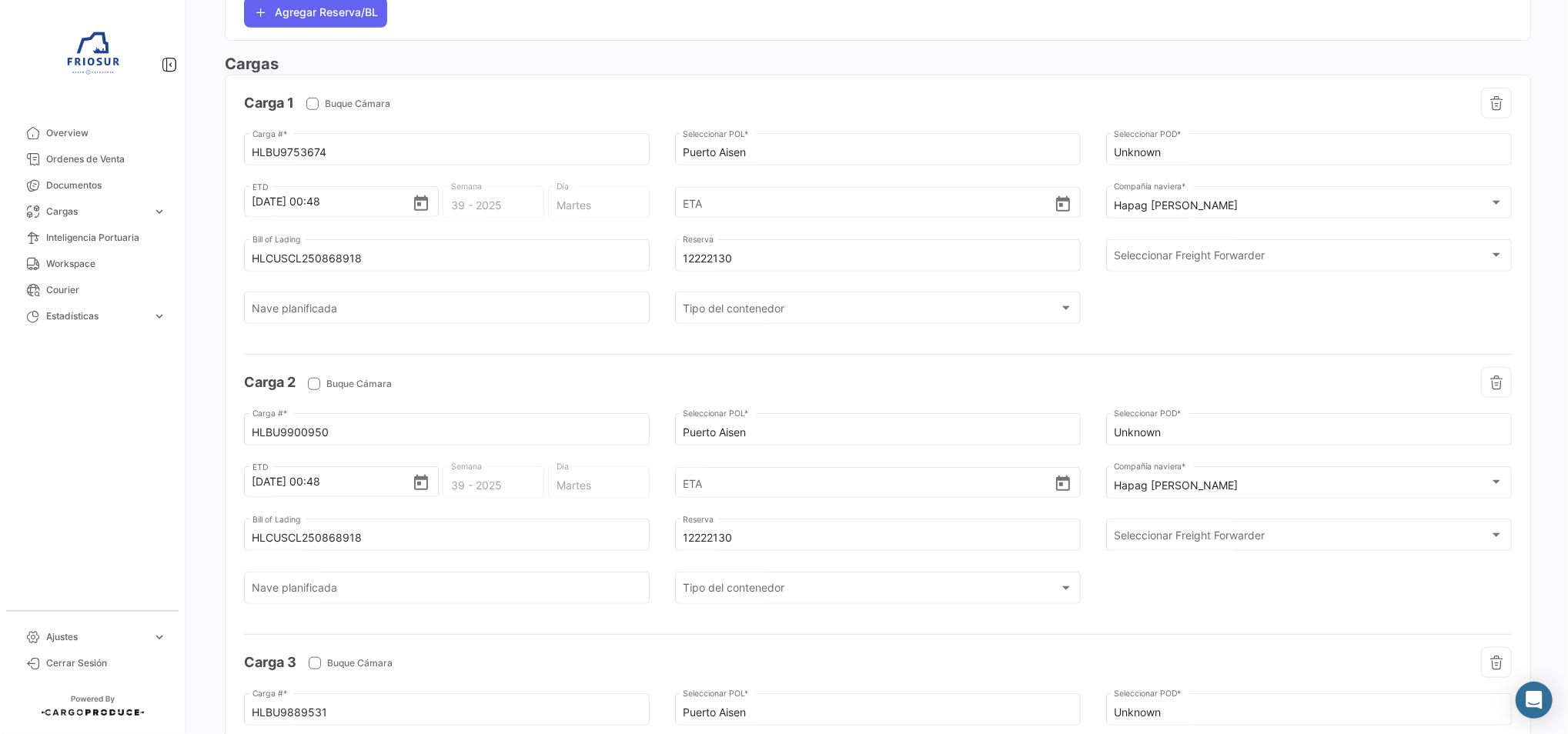
type input "2"
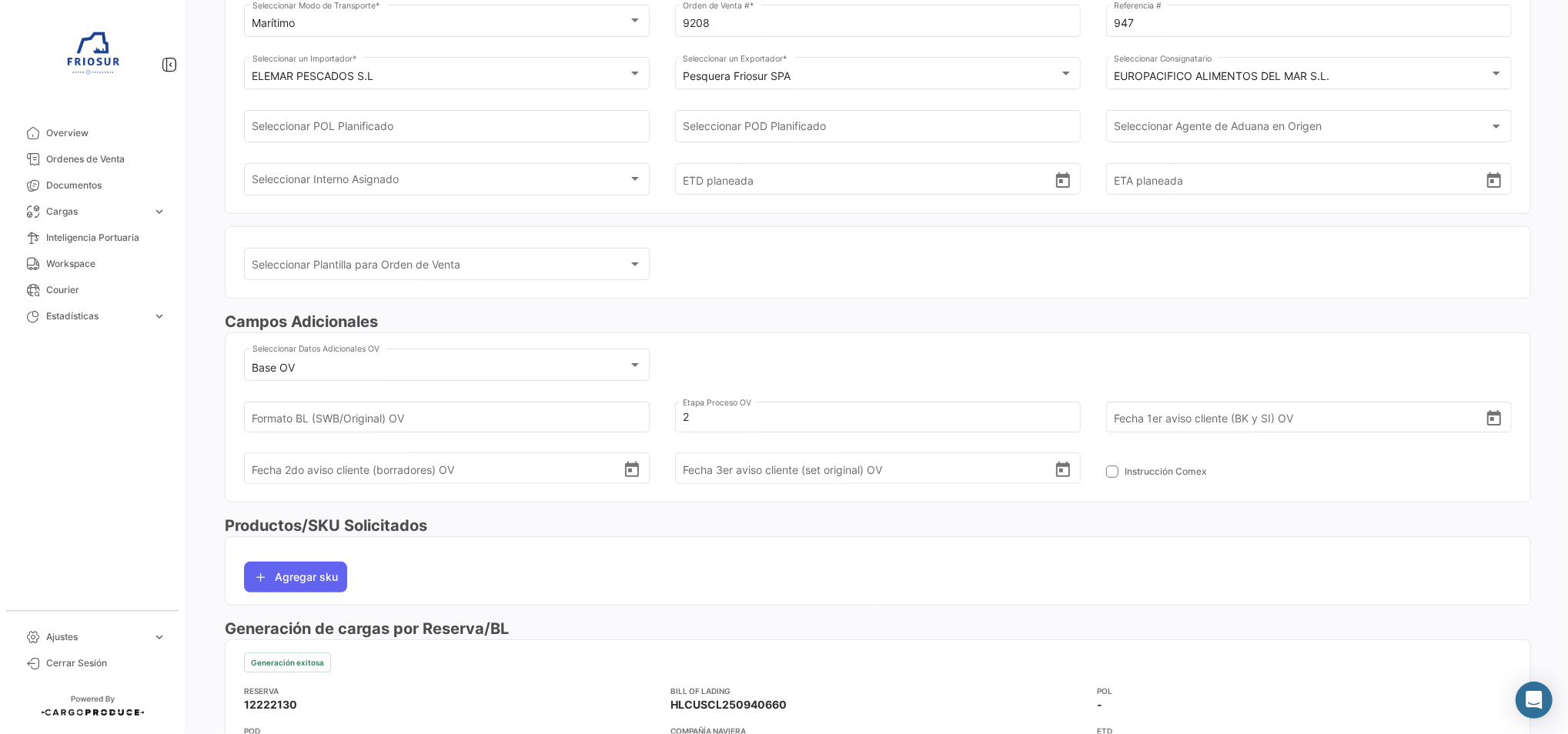
scroll to position [0, 0]
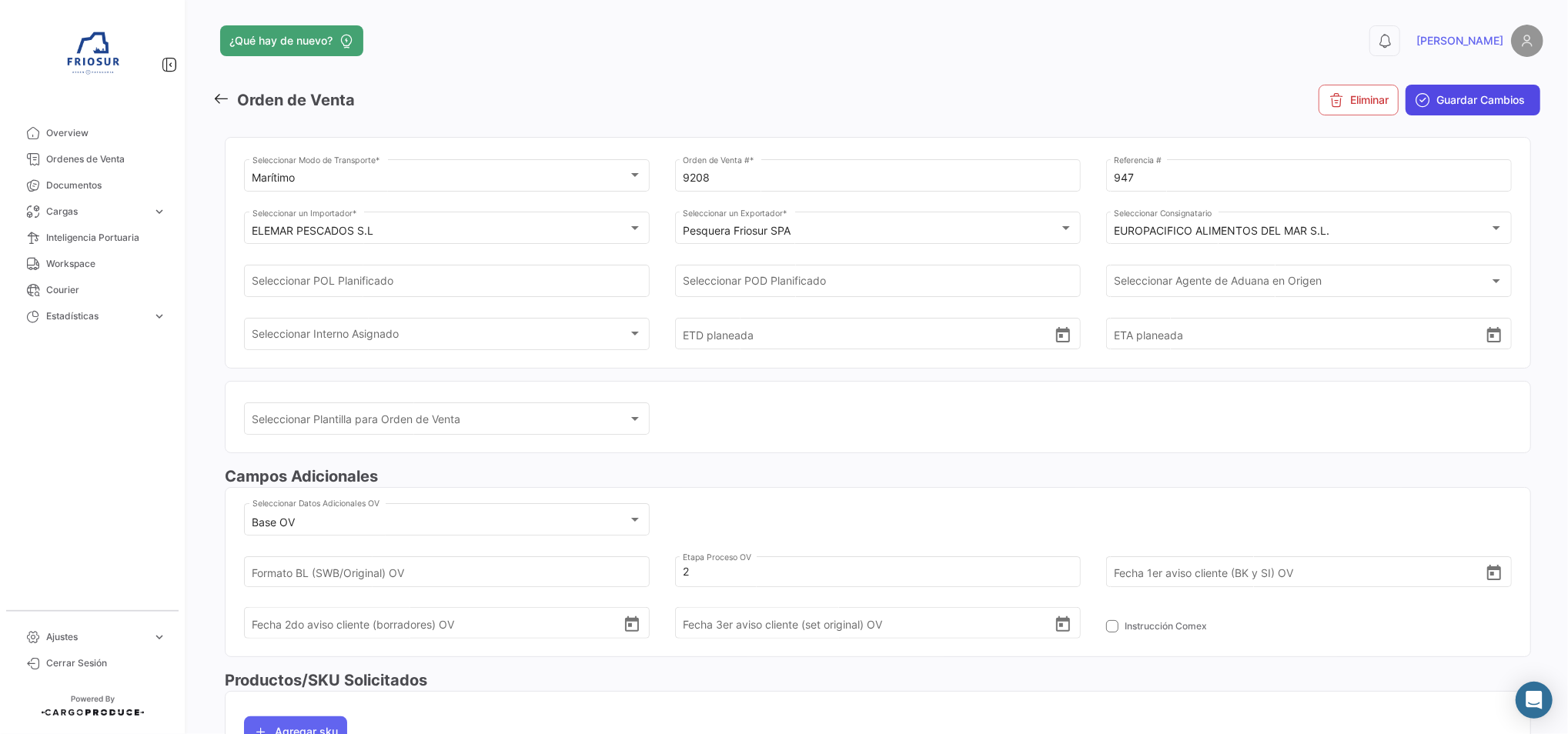
click at [1417, 106] on icon "submit" at bounding box center [1422, 100] width 15 height 15
